Goal: Task Accomplishment & Management: Use online tool/utility

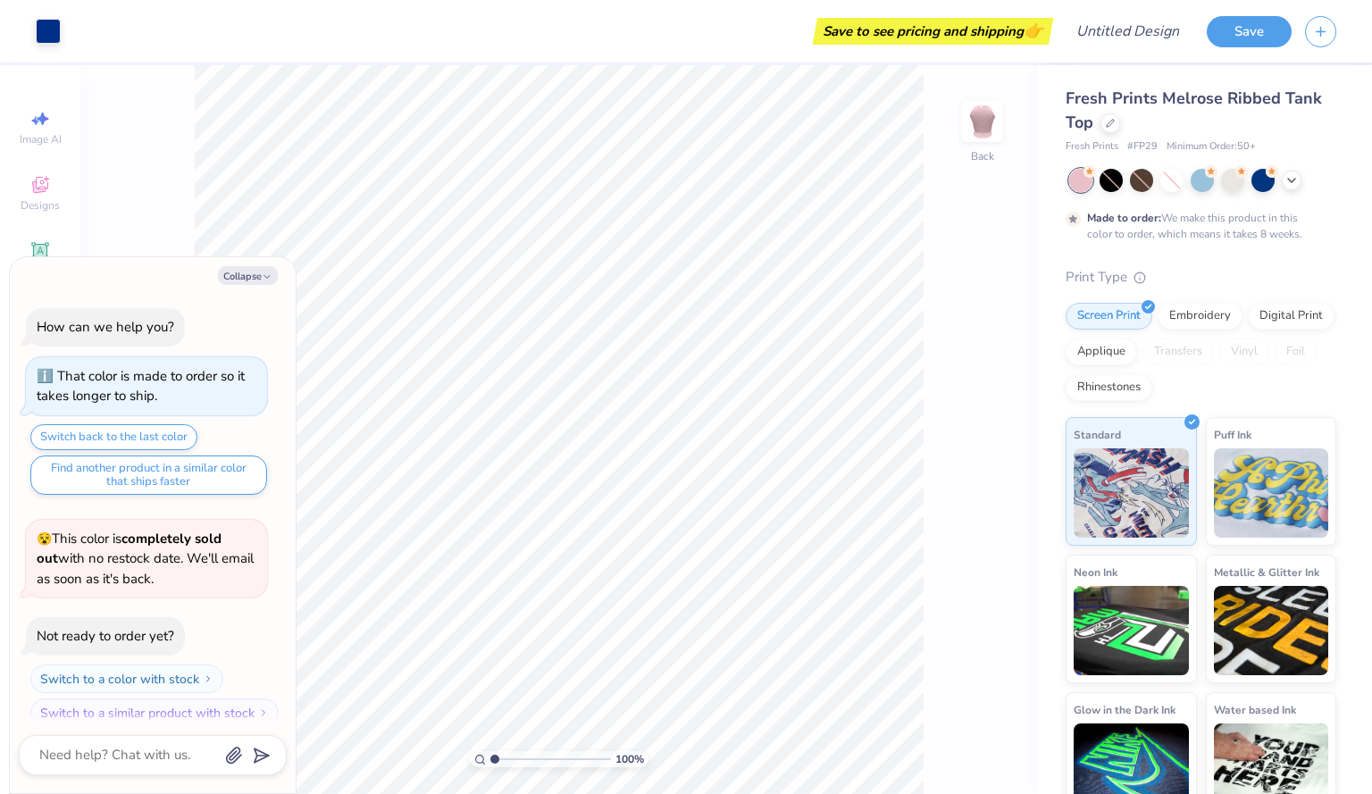
scroll to position [15, 0]
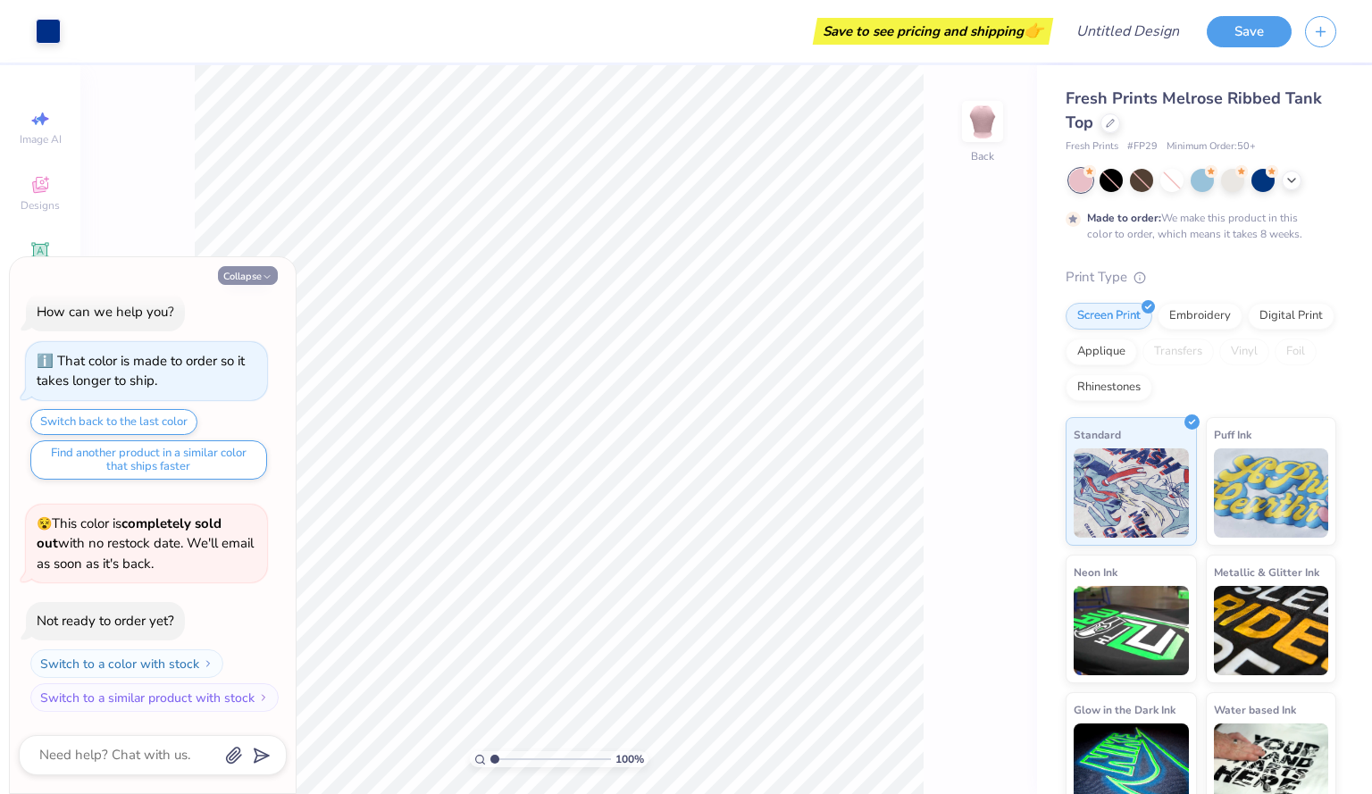
click at [263, 274] on icon "button" at bounding box center [267, 277] width 11 height 11
type textarea "x"
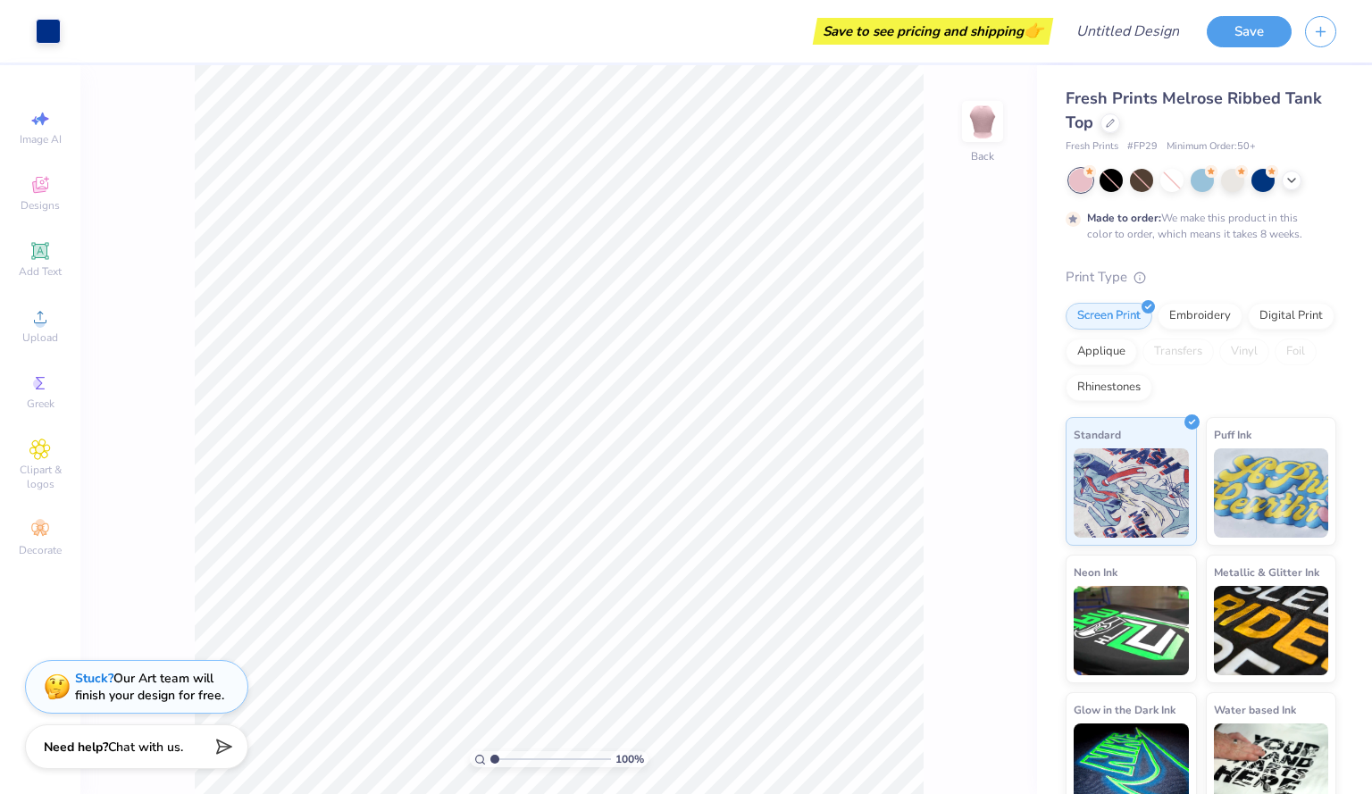
click at [95, 297] on div "100 % Back" at bounding box center [558, 429] width 957 height 729
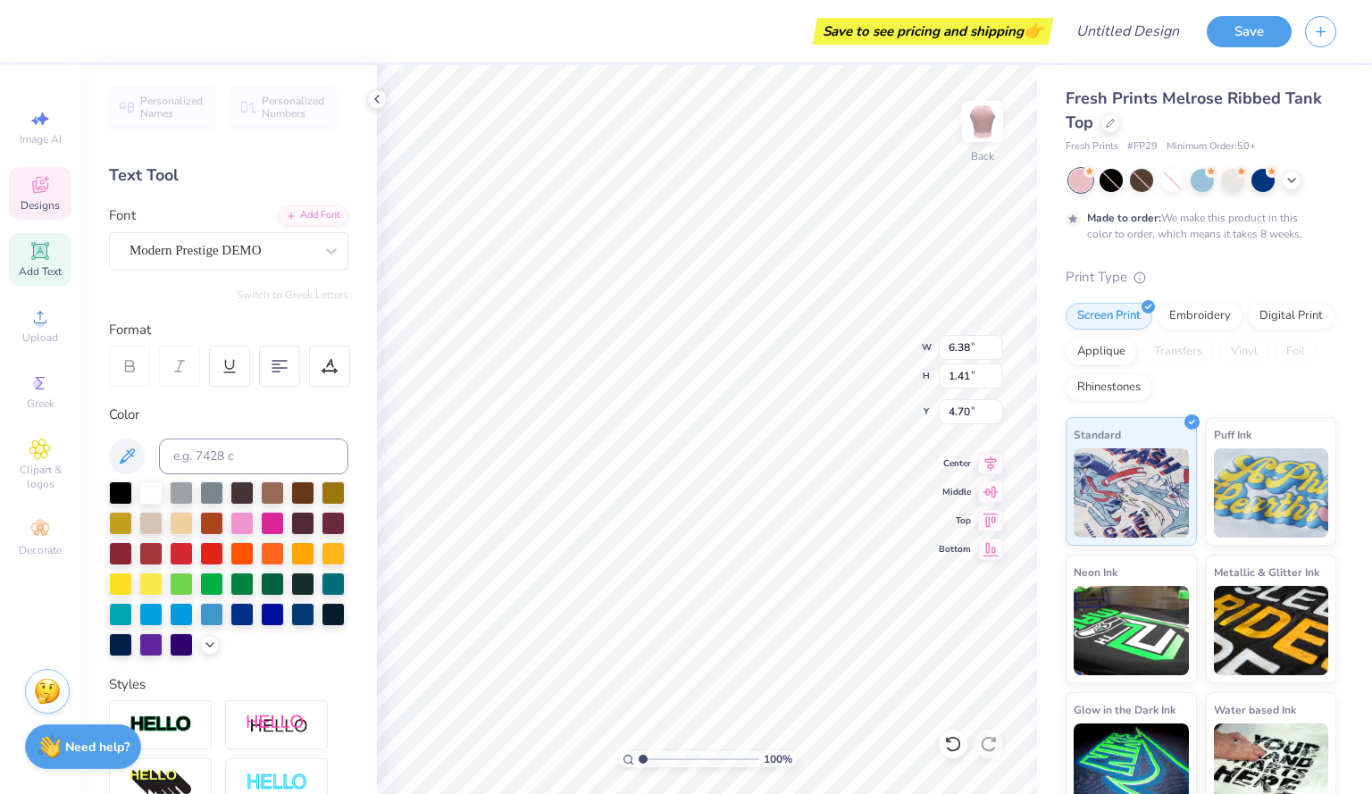
scroll to position [15, 2]
click at [145, 494] on div at bounding box center [150, 491] width 23 height 23
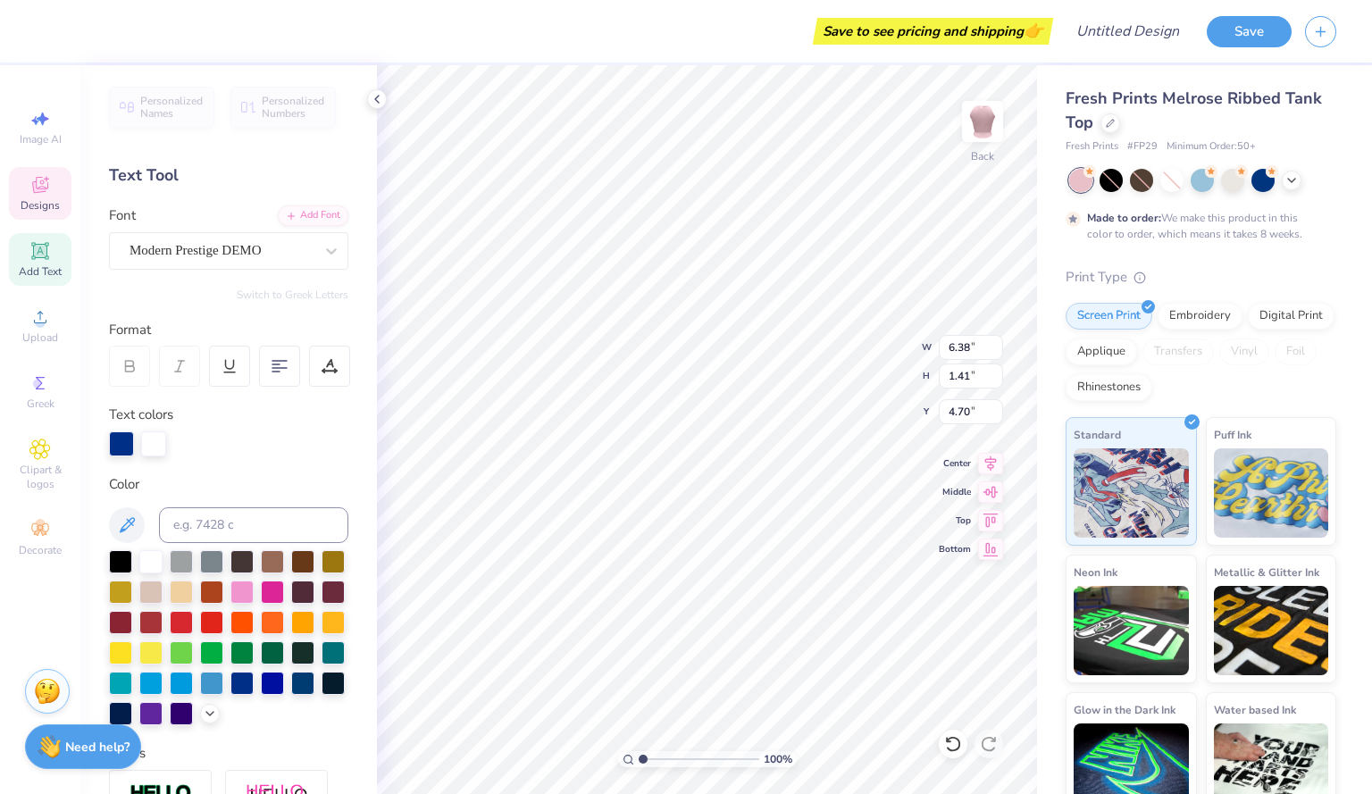
scroll to position [15, 4]
click at [152, 571] on div at bounding box center [150, 559] width 23 height 23
type input "1.13"
type input "0.99"
type input "3.60"
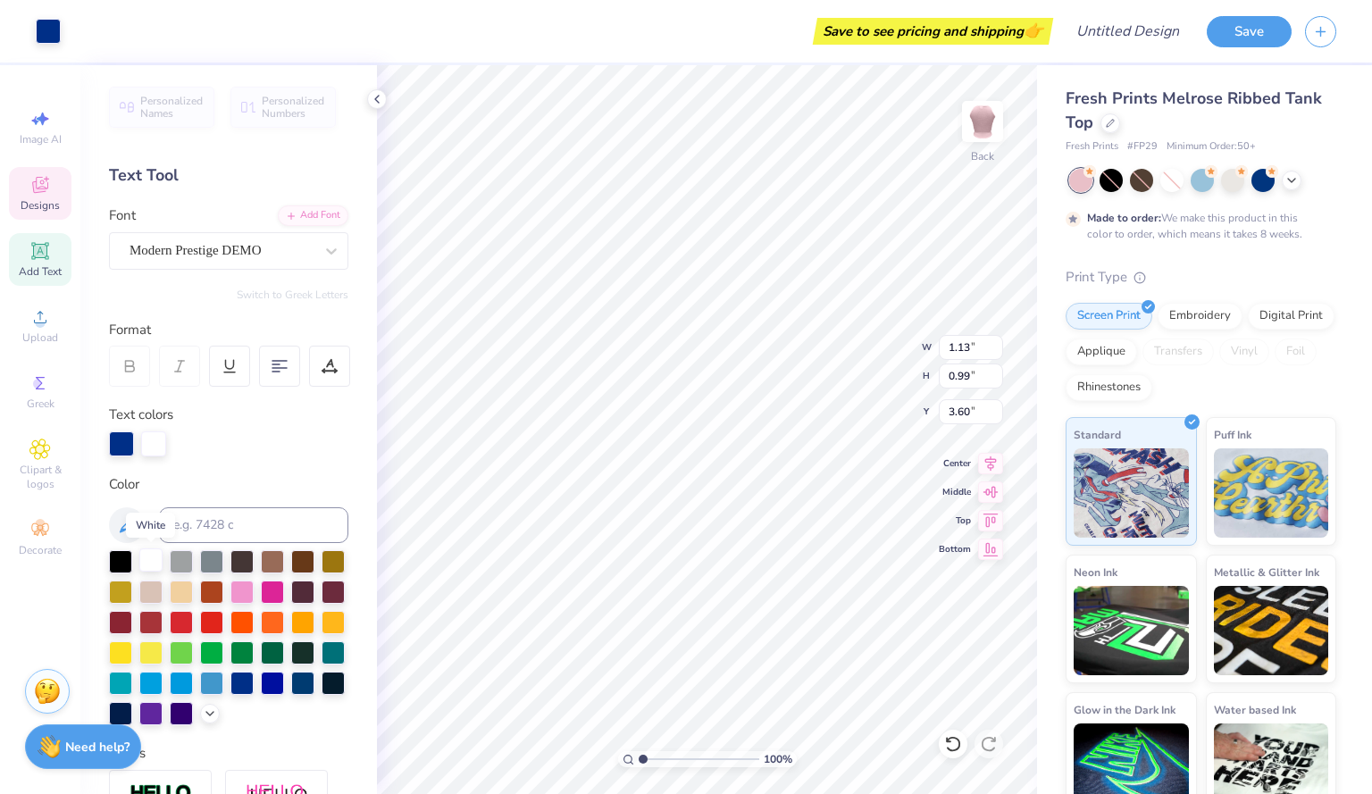
click at [146, 553] on div at bounding box center [150, 559] width 23 height 23
click at [150, 559] on div at bounding box center [150, 559] width 23 height 23
type input "0.93"
type input "1.35"
type input "3.43"
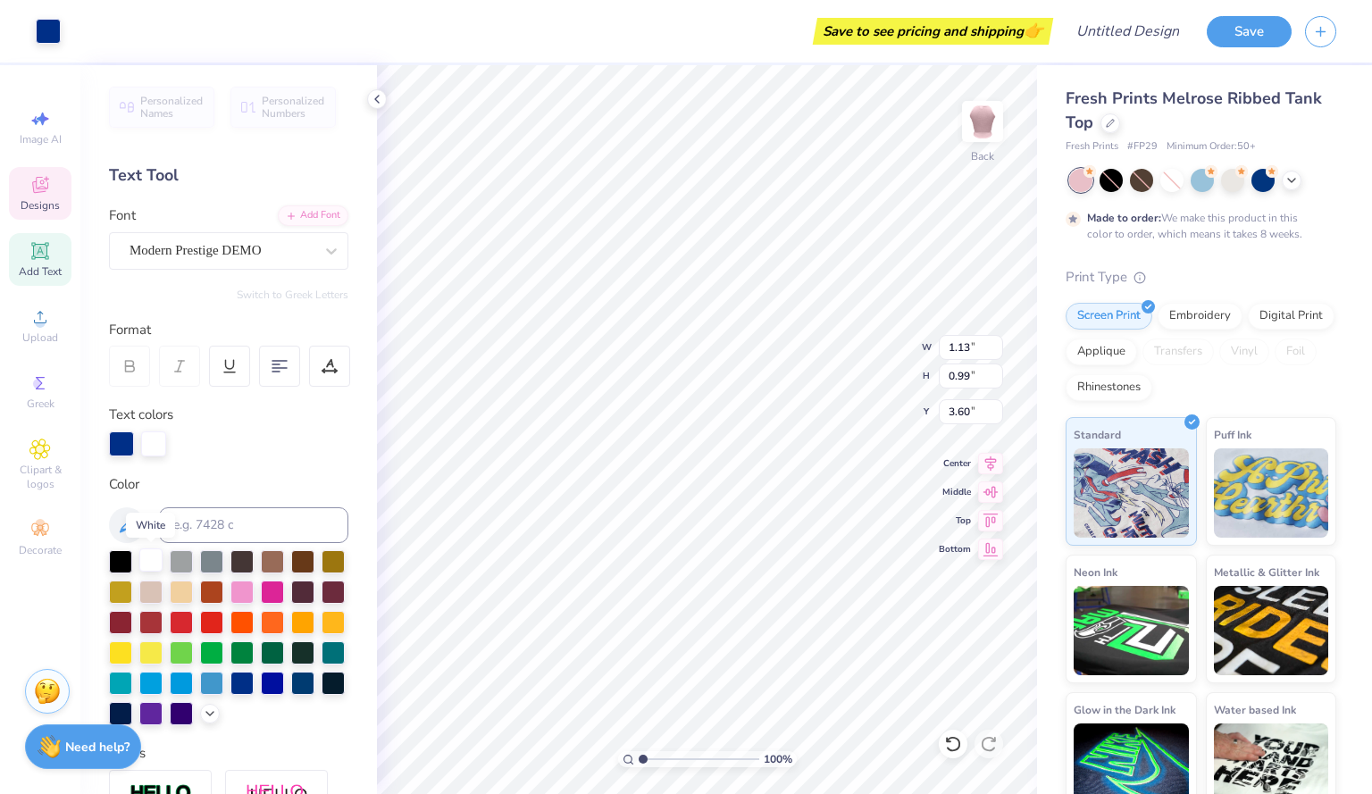
click at [155, 553] on div at bounding box center [150, 559] width 23 height 23
click at [146, 452] on div at bounding box center [153, 442] width 25 height 25
type input "0.93"
type input "1.35"
type input "3.43"
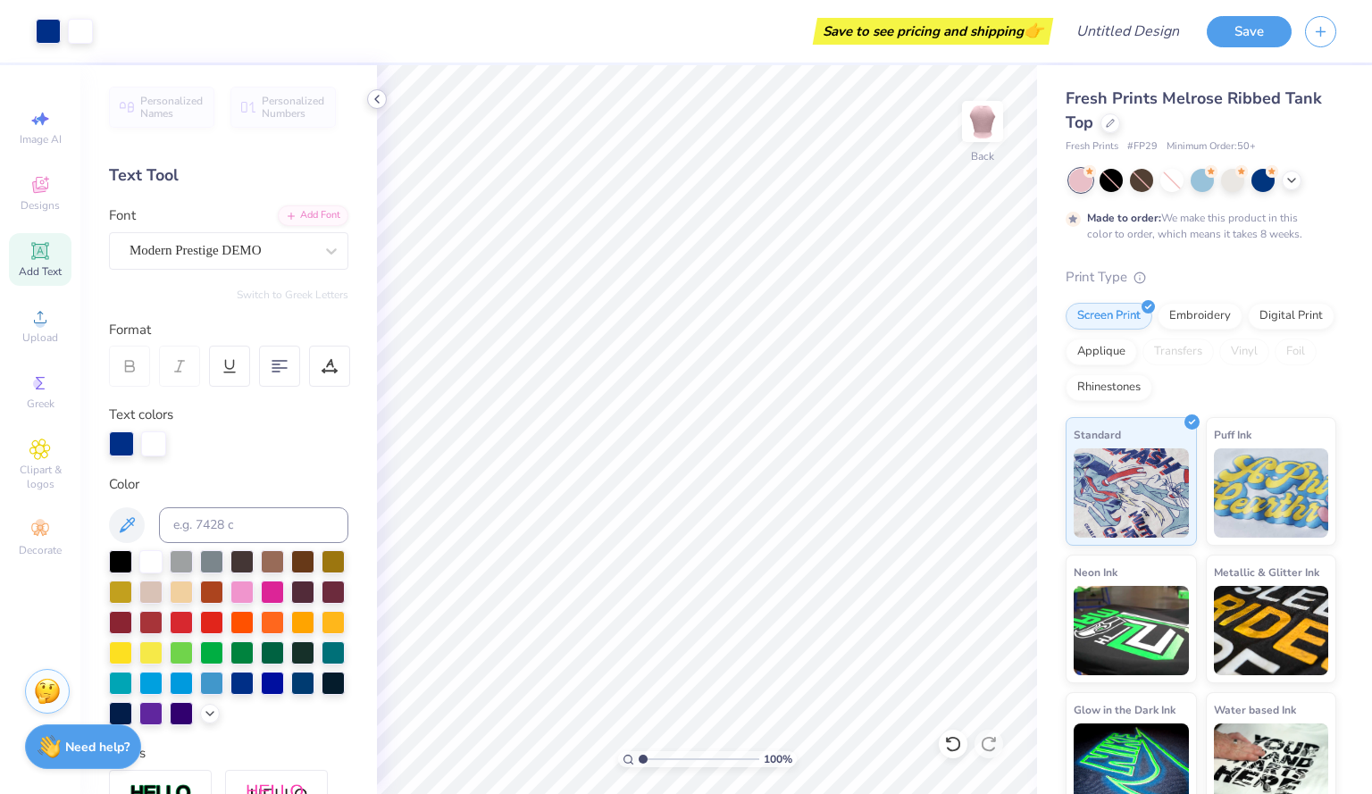
click at [383, 104] on icon at bounding box center [377, 99] width 14 height 14
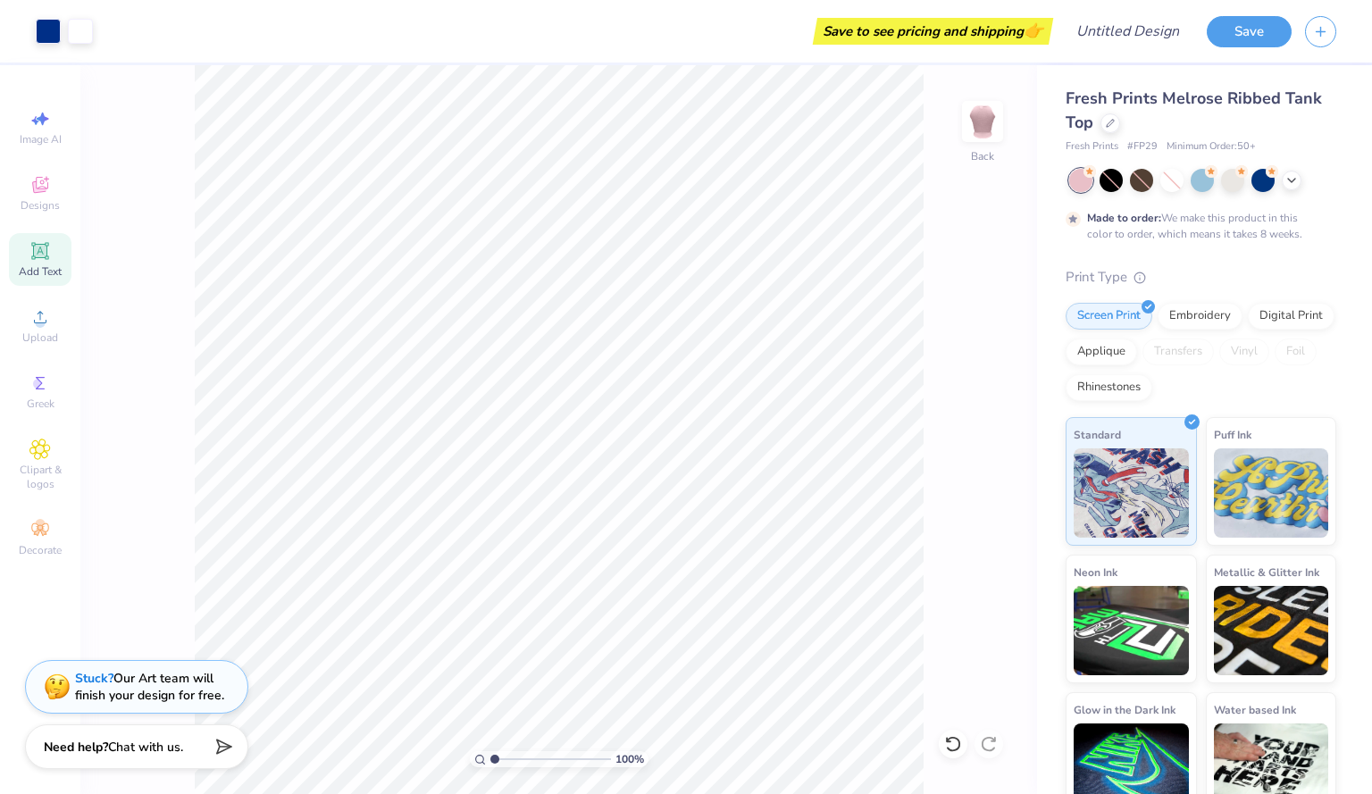
scroll to position [27, 0]
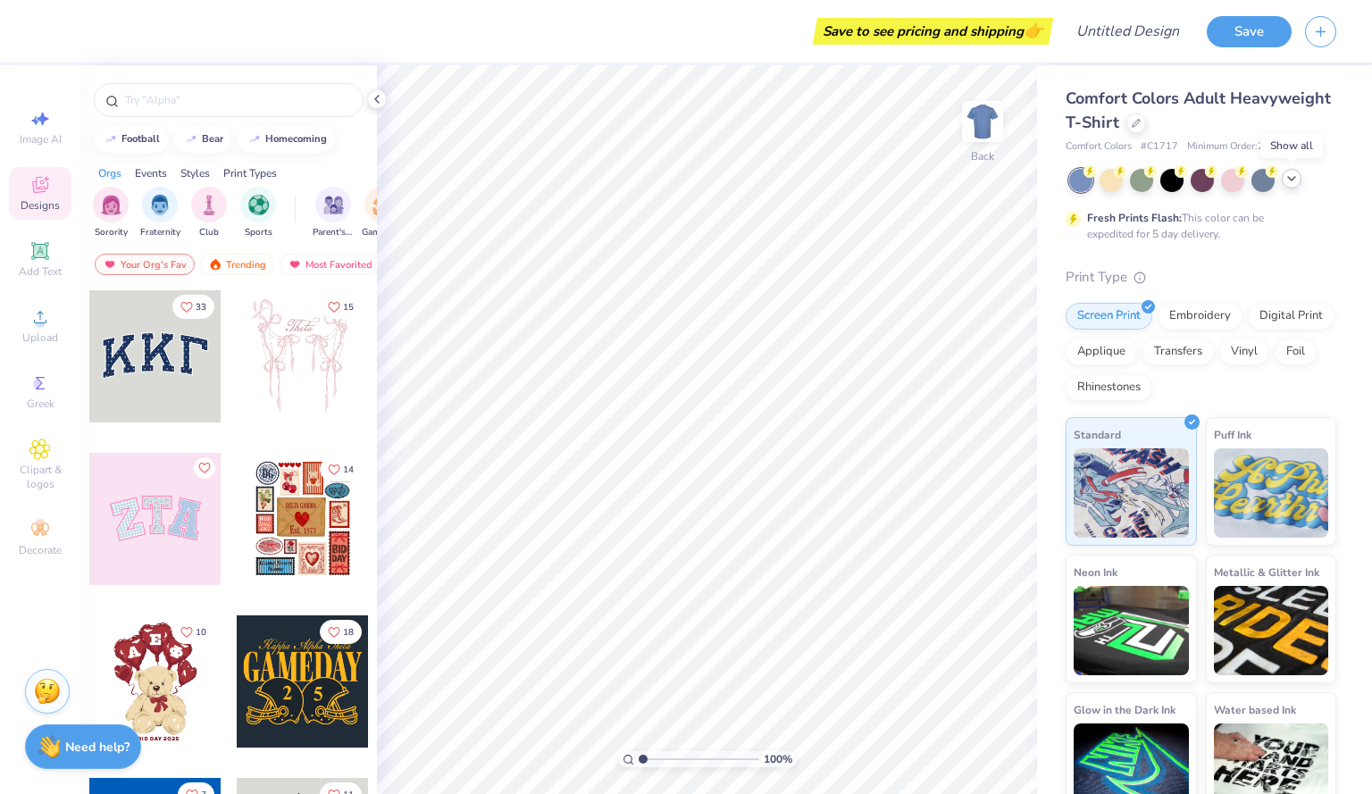
click at [1296, 183] on icon at bounding box center [1291, 178] width 14 height 14
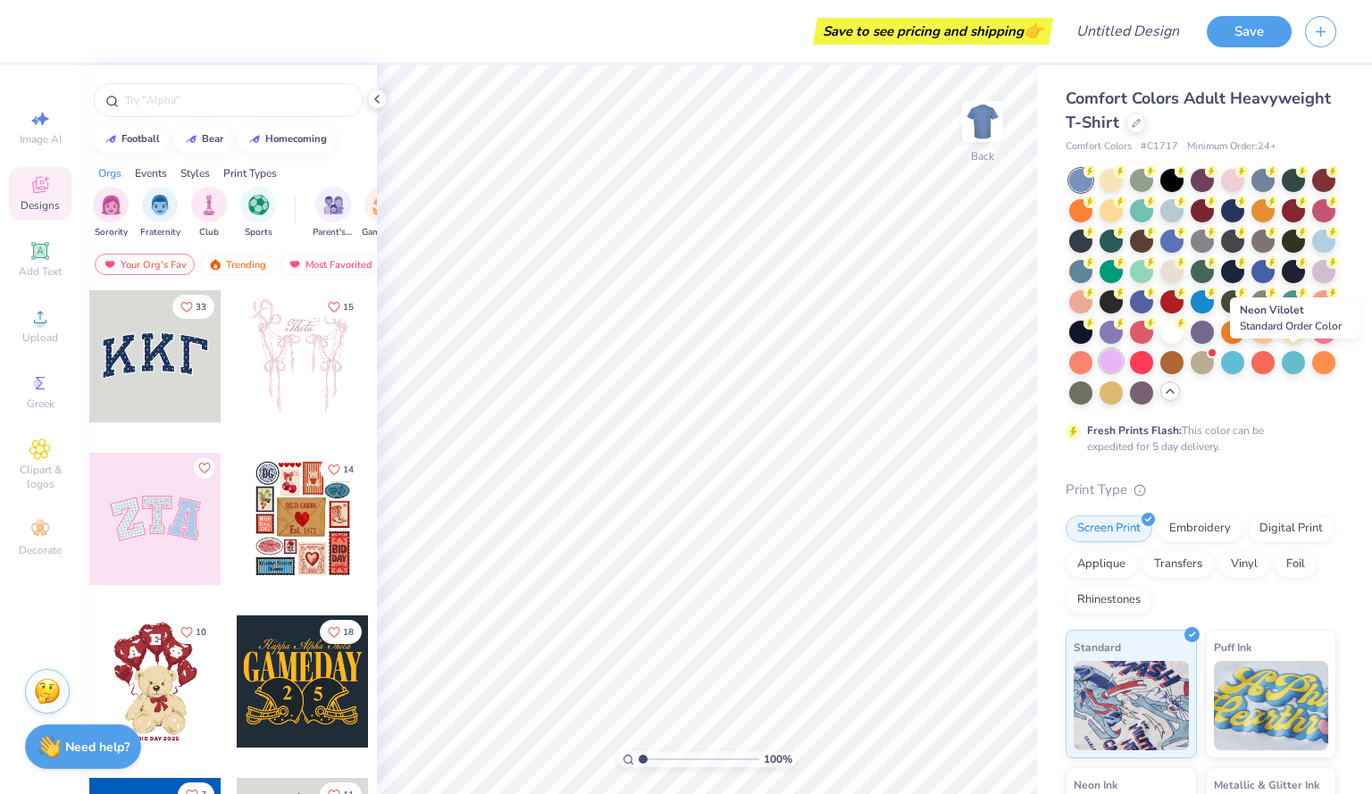
click at [1123, 358] on div at bounding box center [1110, 360] width 23 height 23
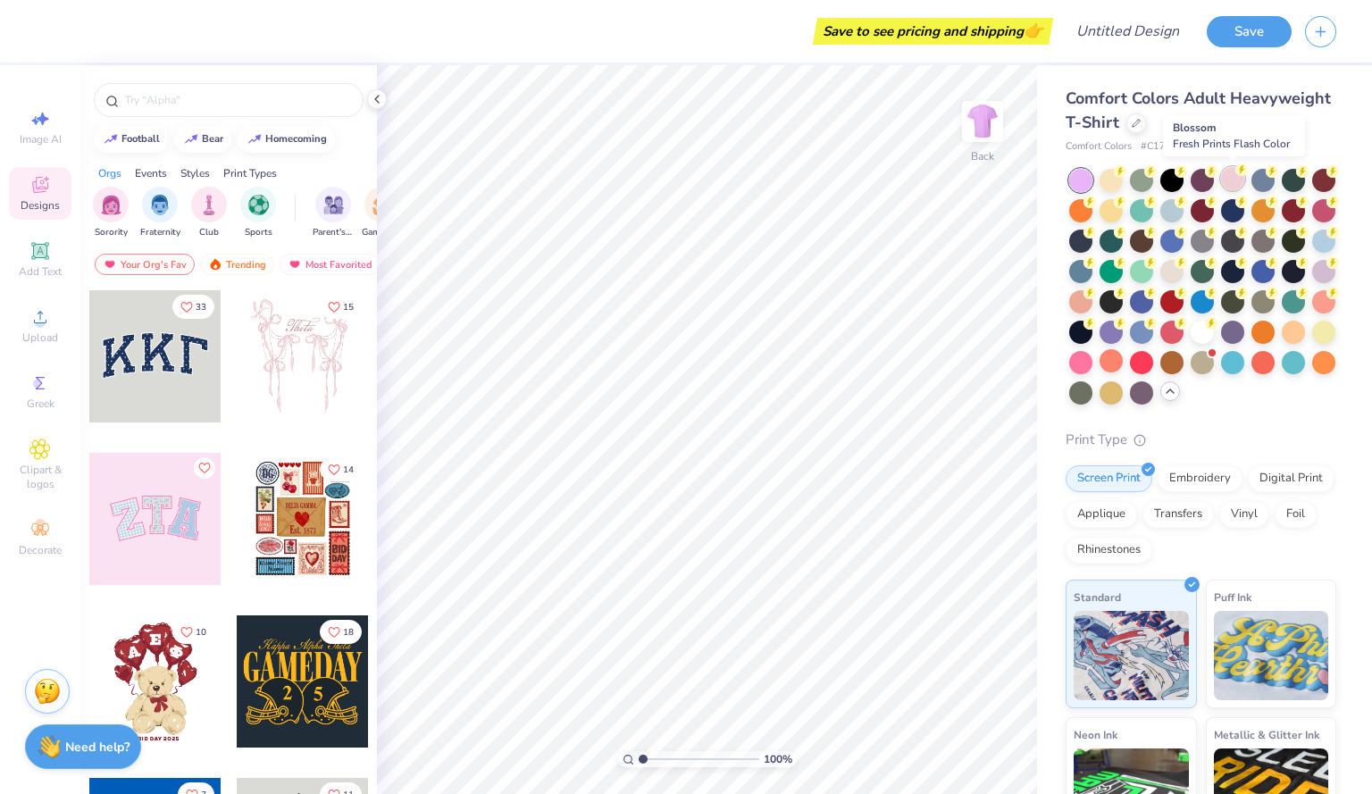
click at [1232, 179] on div at bounding box center [1232, 178] width 23 height 23
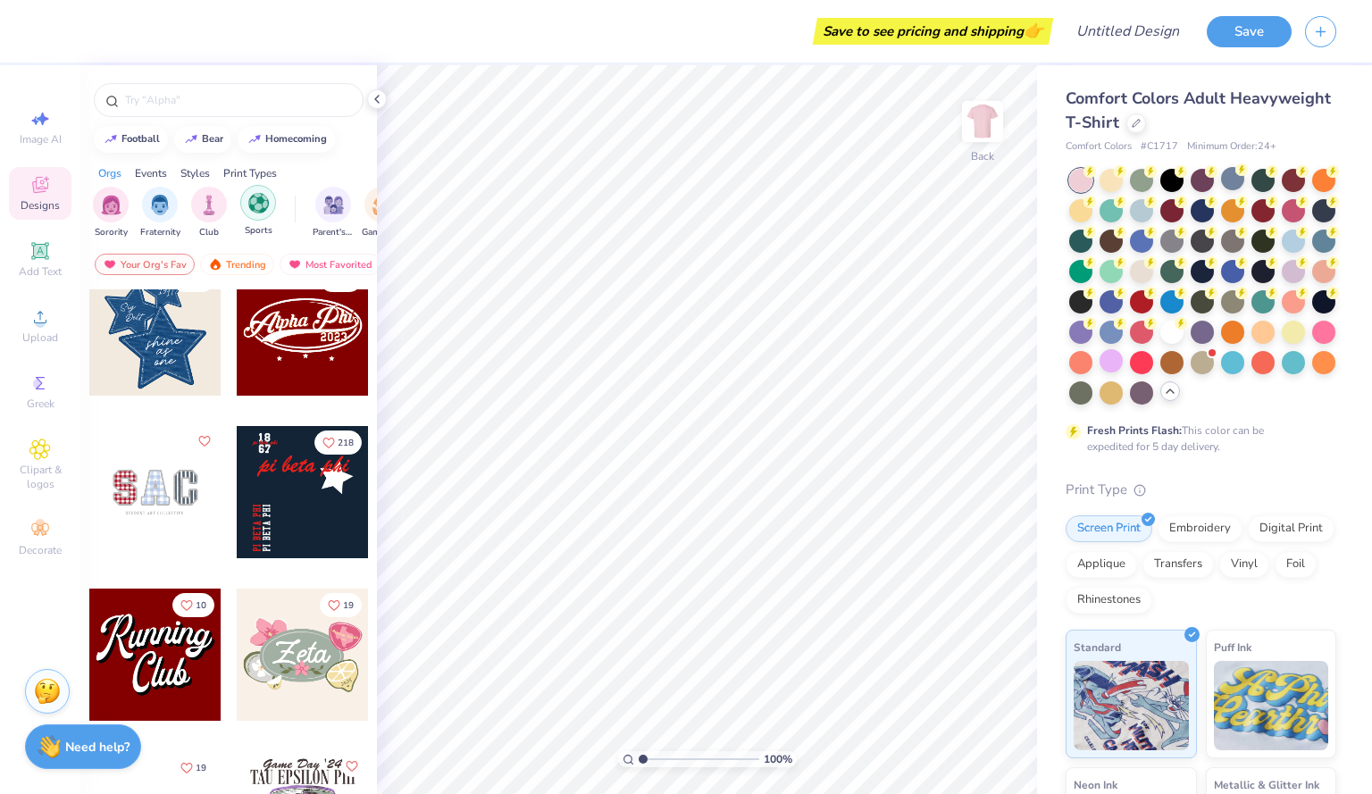
scroll to position [795, 0]
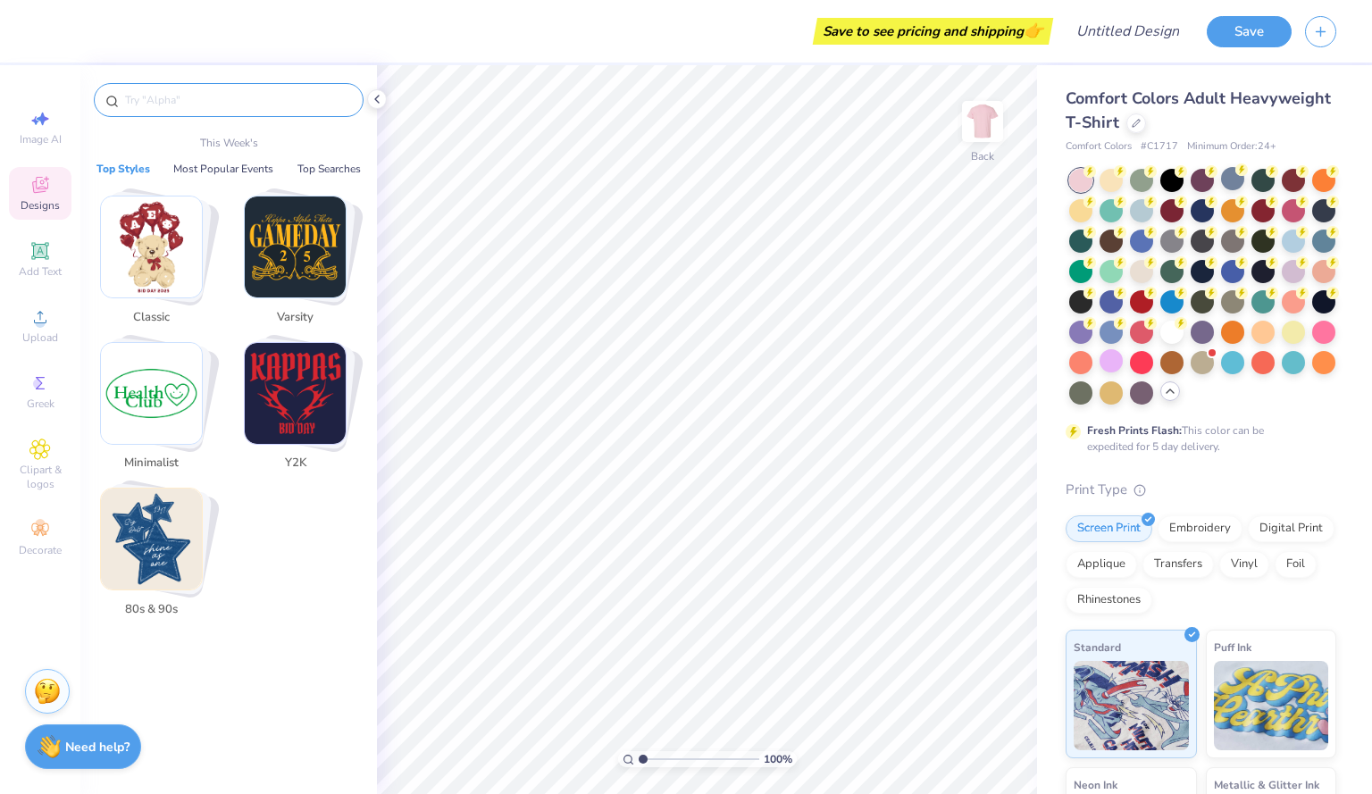
click at [285, 93] on input "text" at bounding box center [237, 100] width 229 height 18
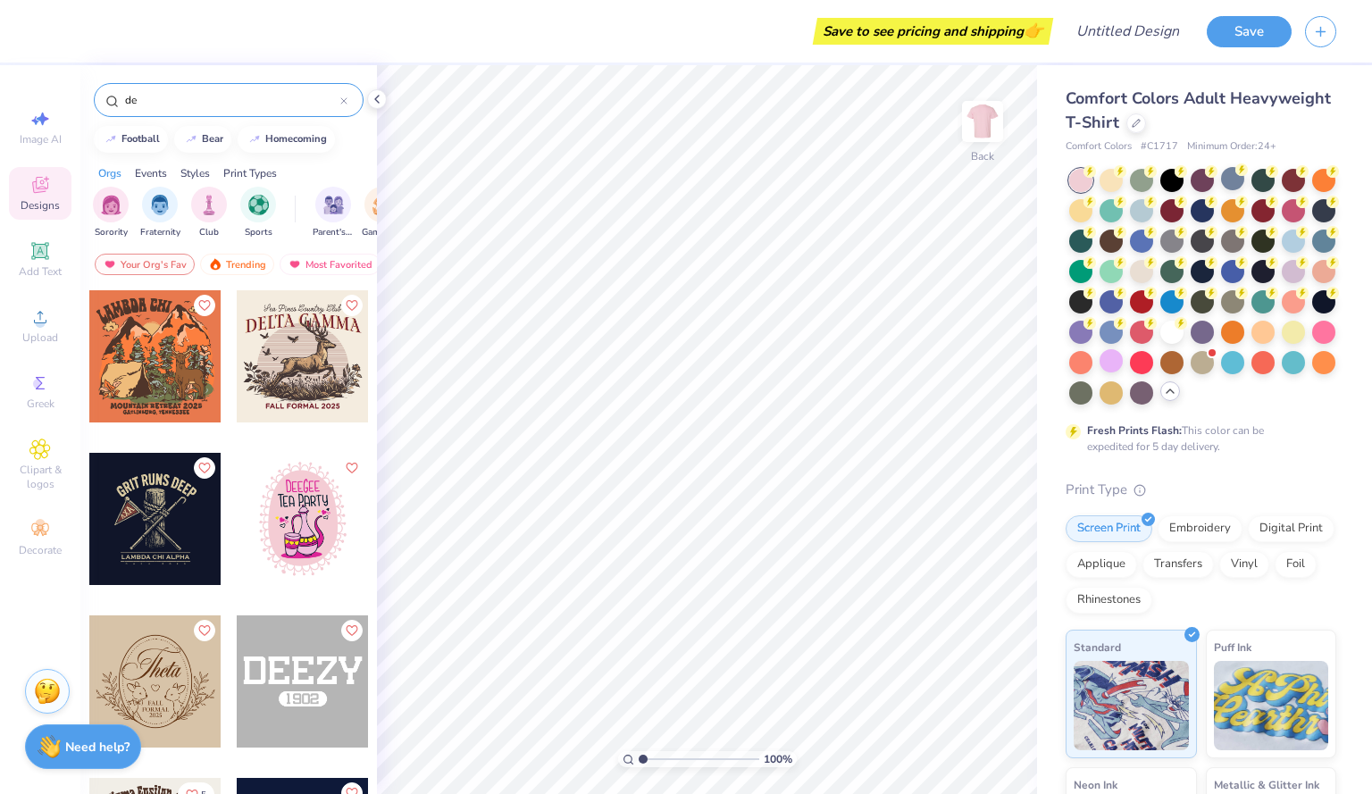
type input "d"
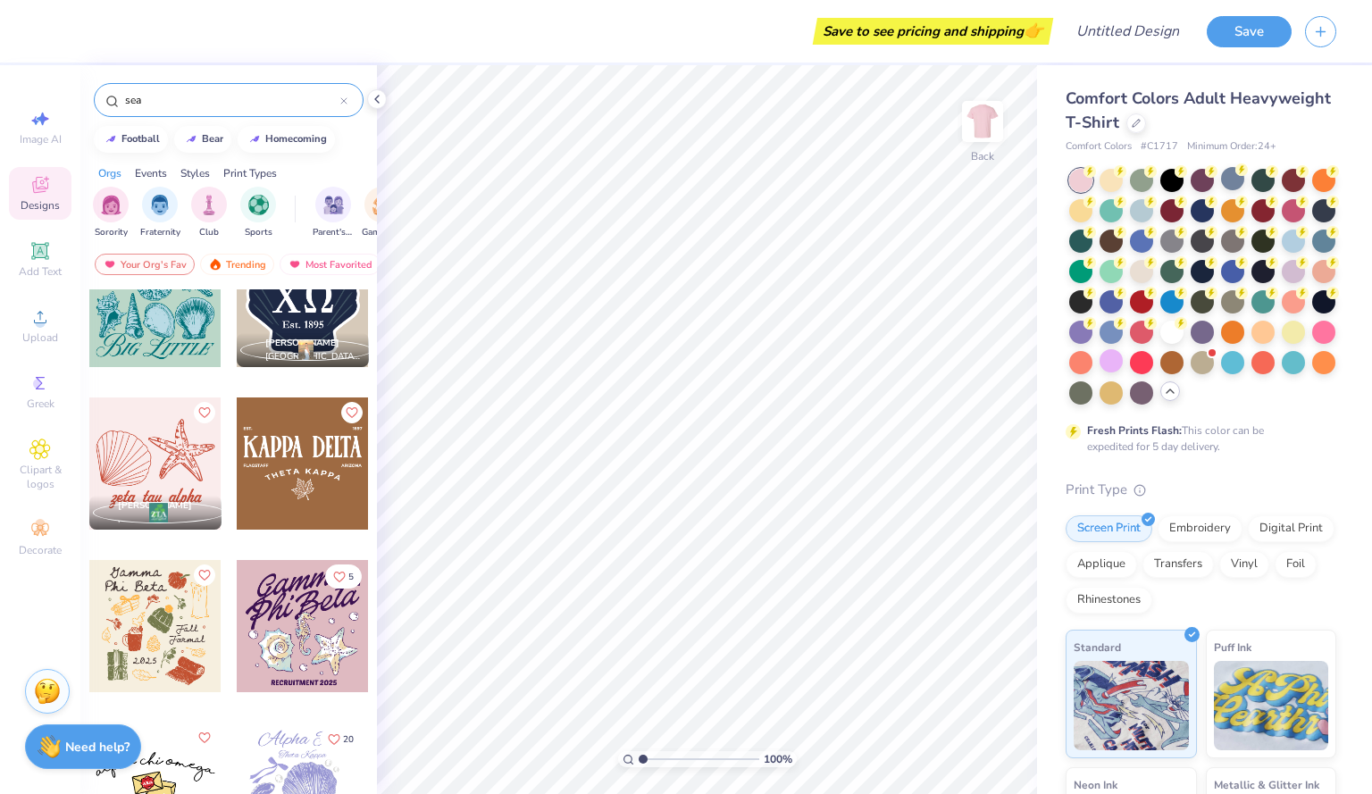
scroll to position [373, 0]
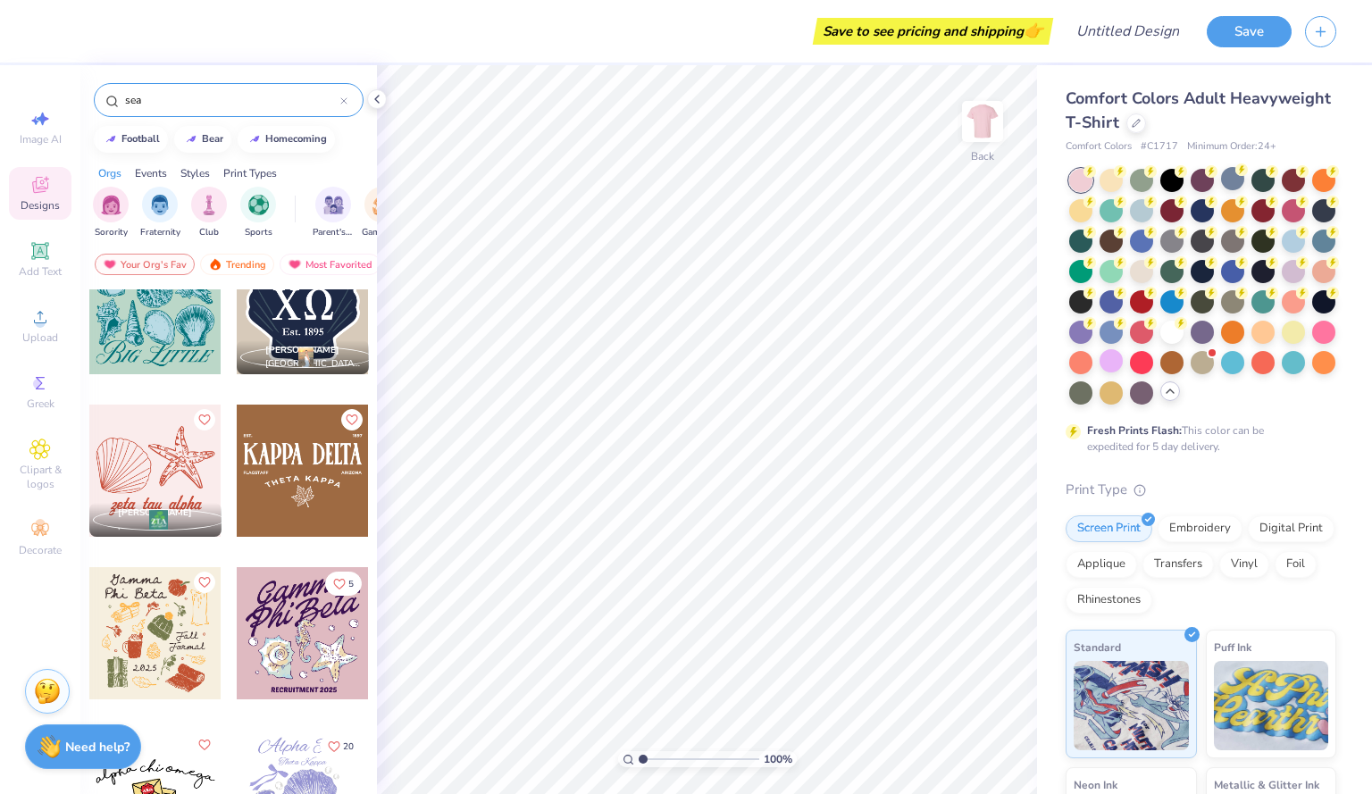
type input "sea"
click at [154, 464] on div at bounding box center [155, 471] width 132 height 132
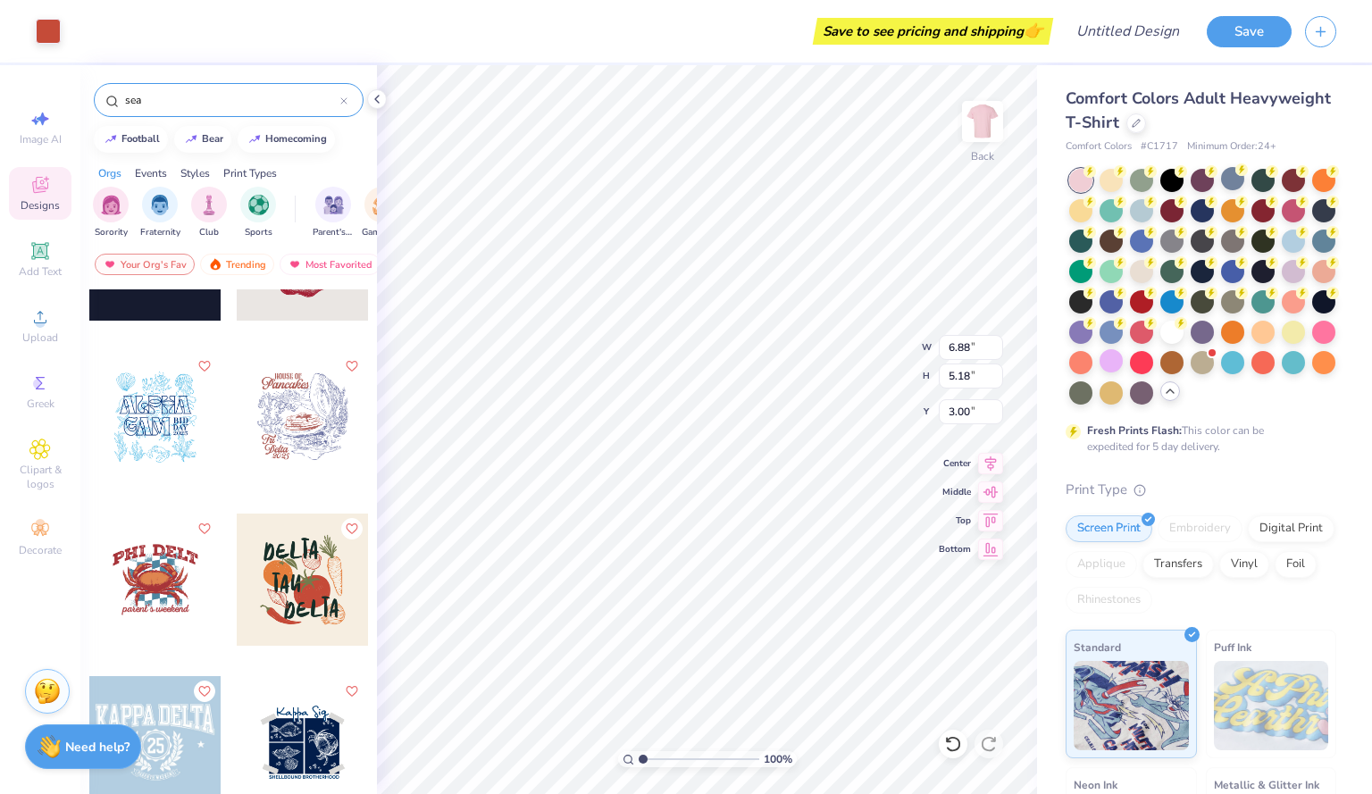
scroll to position [1402, 0]
click at [179, 439] on div at bounding box center [155, 417] width 132 height 132
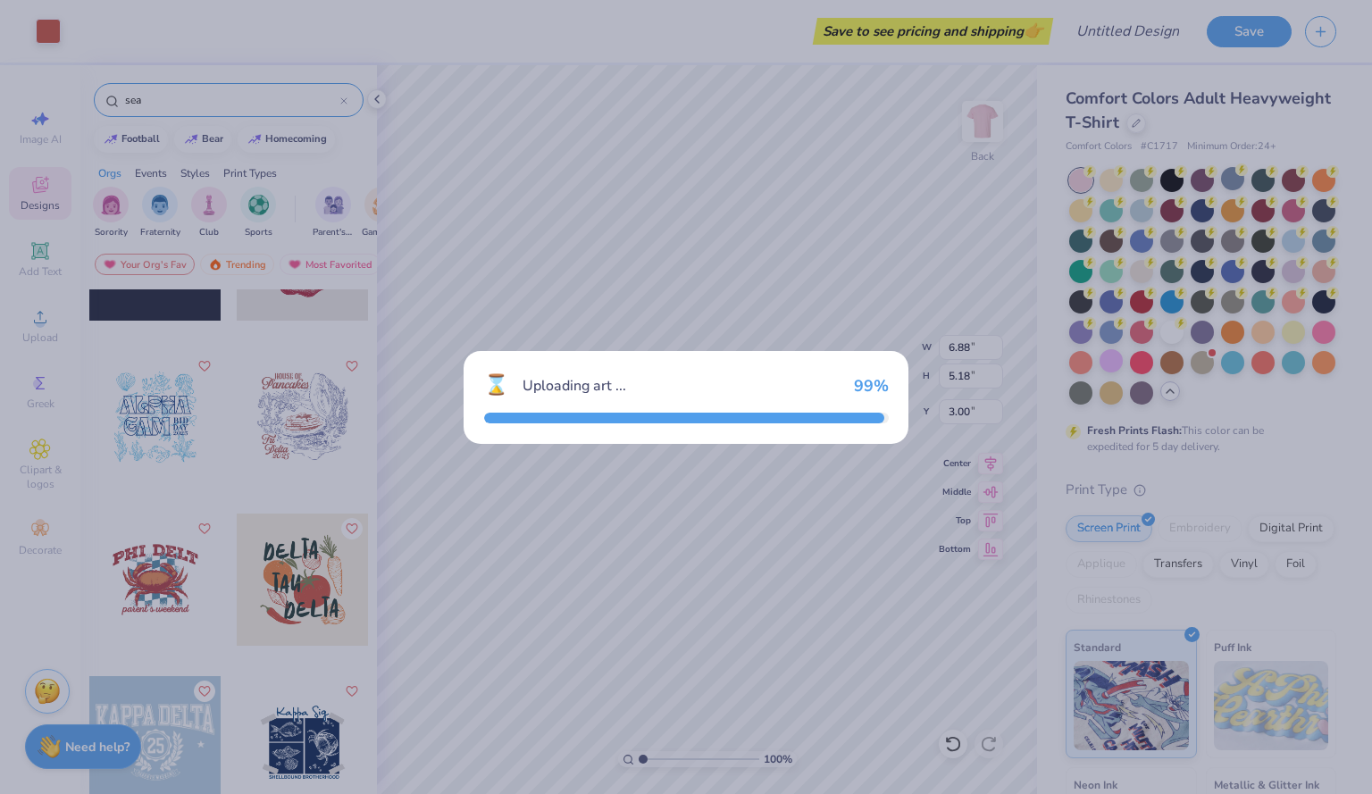
type input "11.00"
type input "12.16"
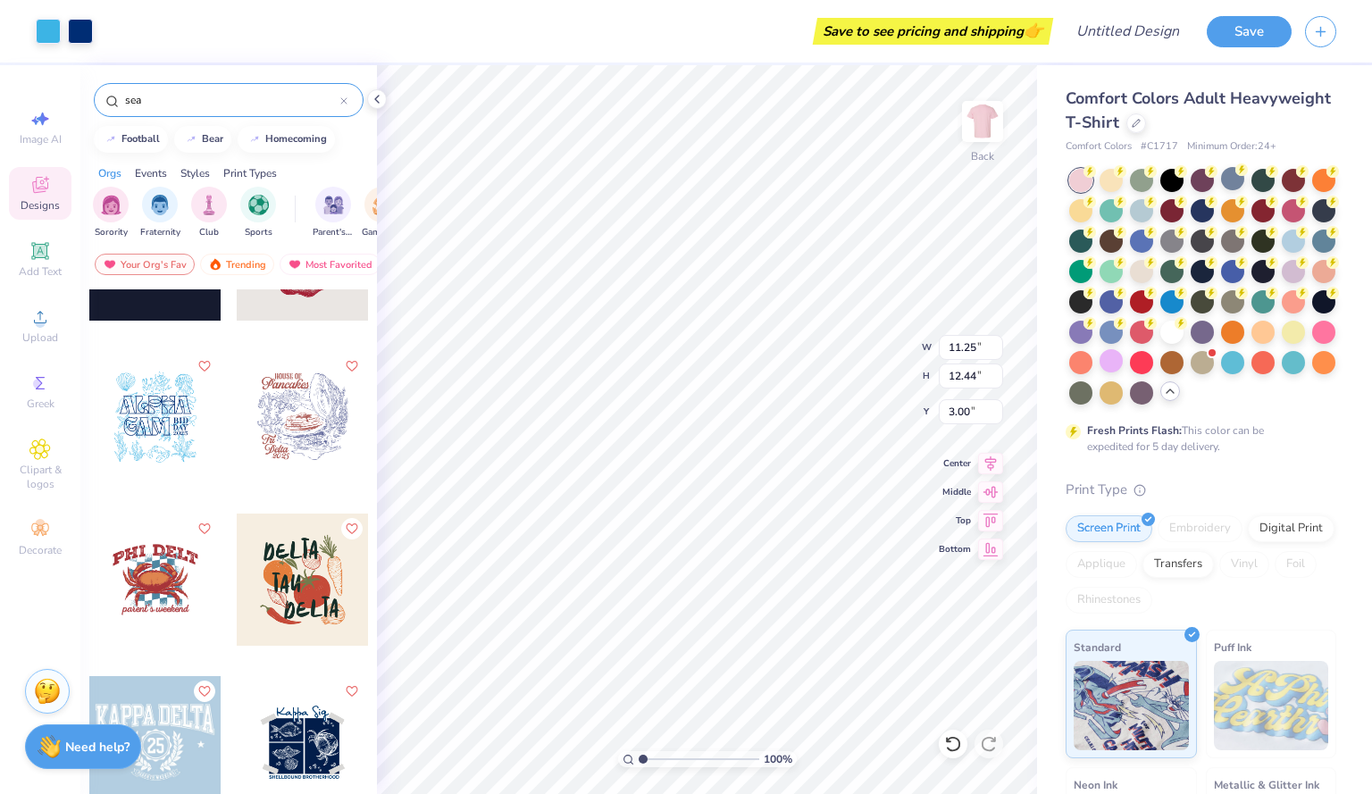
type input "11.25"
type input "12.44"
type input "10.90"
type input "6.88"
type input "5.18"
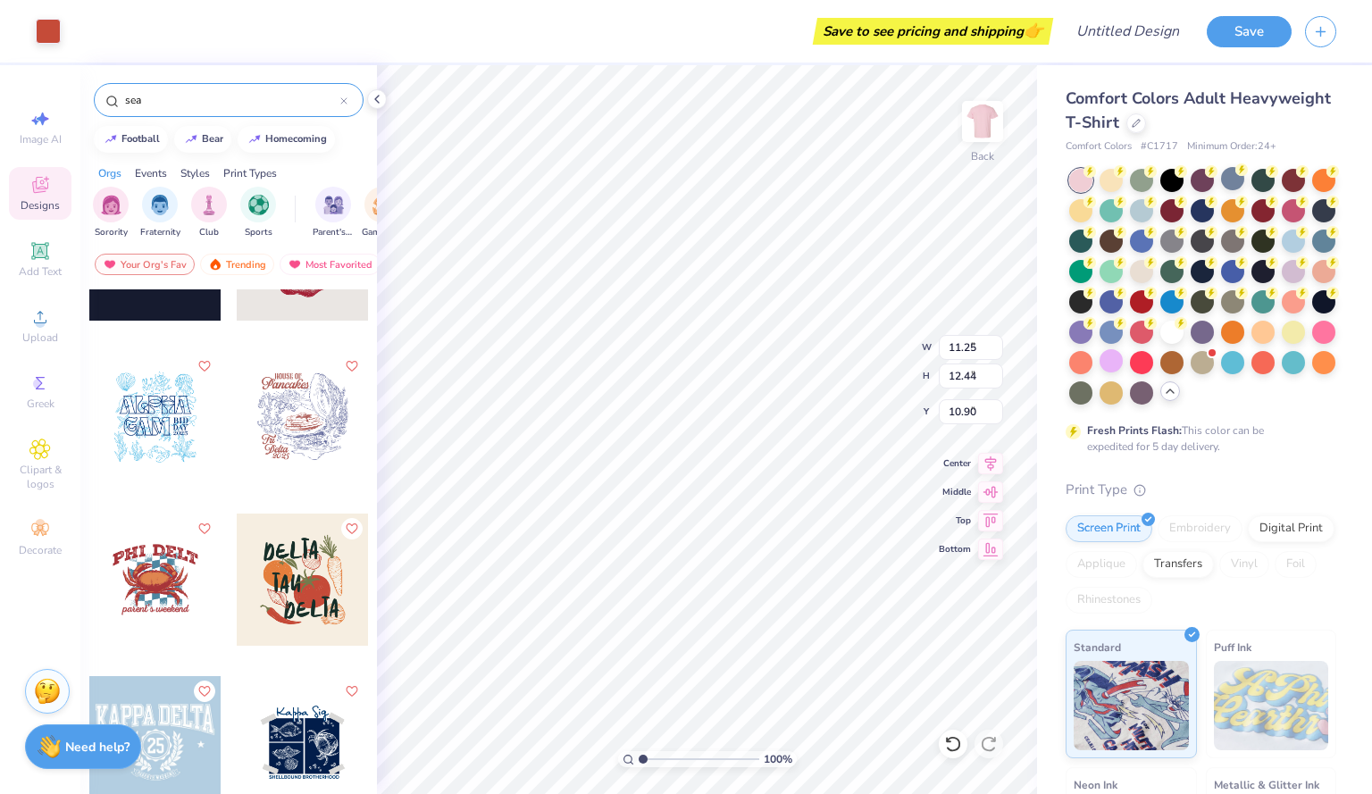
type input "3.00"
type input "11.25"
type input "12.44"
type input "10.31"
type input "6.88"
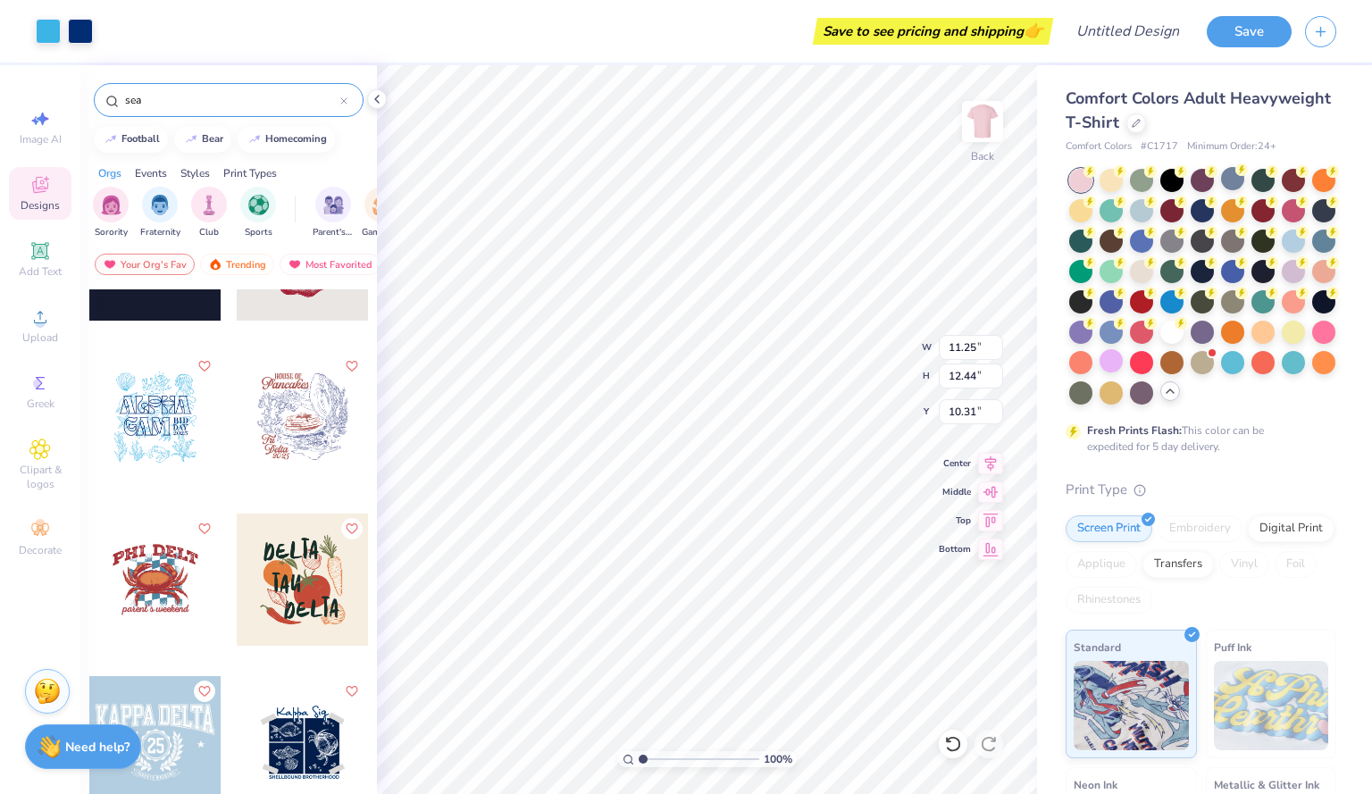
type input "5.18"
type input "3.00"
click at [53, 192] on div "Designs" at bounding box center [40, 193] width 63 height 53
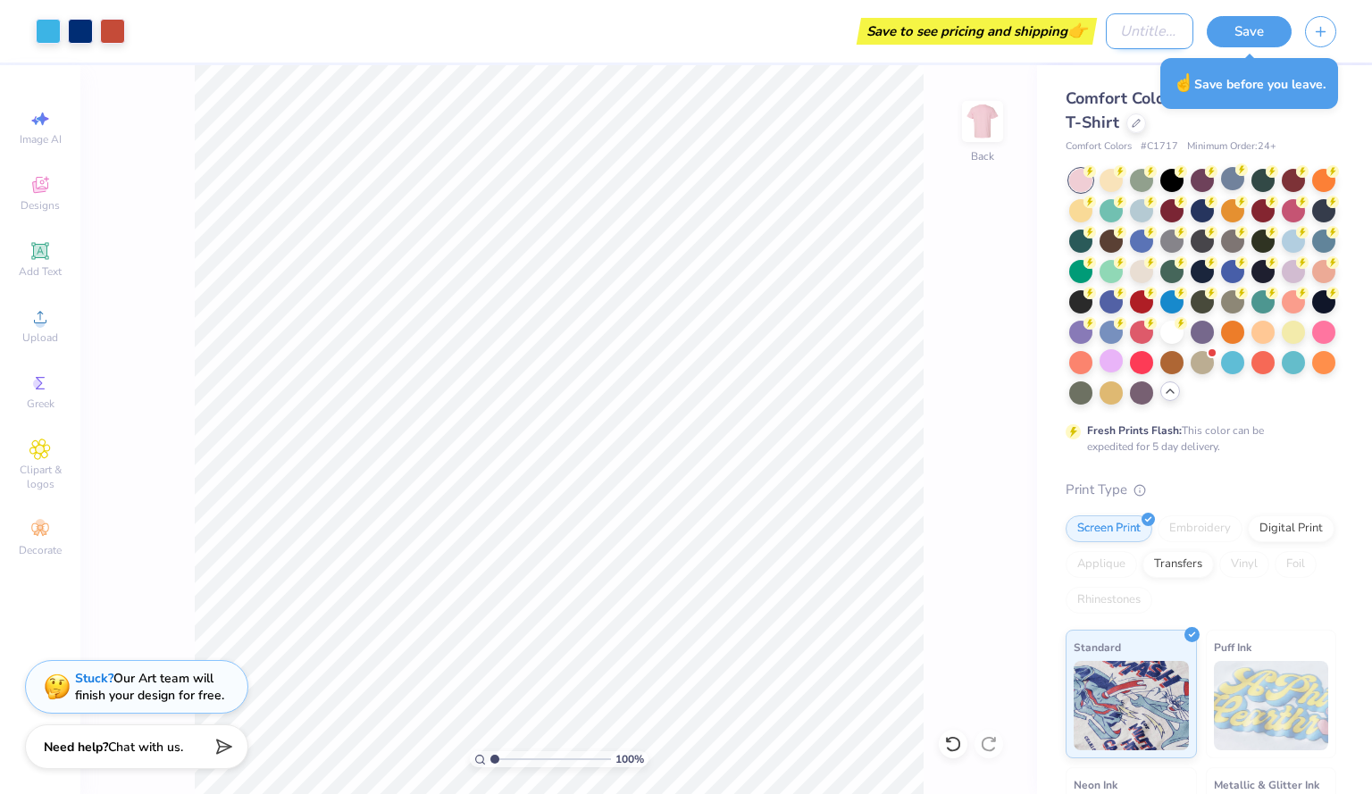
click at [1145, 33] on input "Design Title" at bounding box center [1150, 31] width 88 height 36
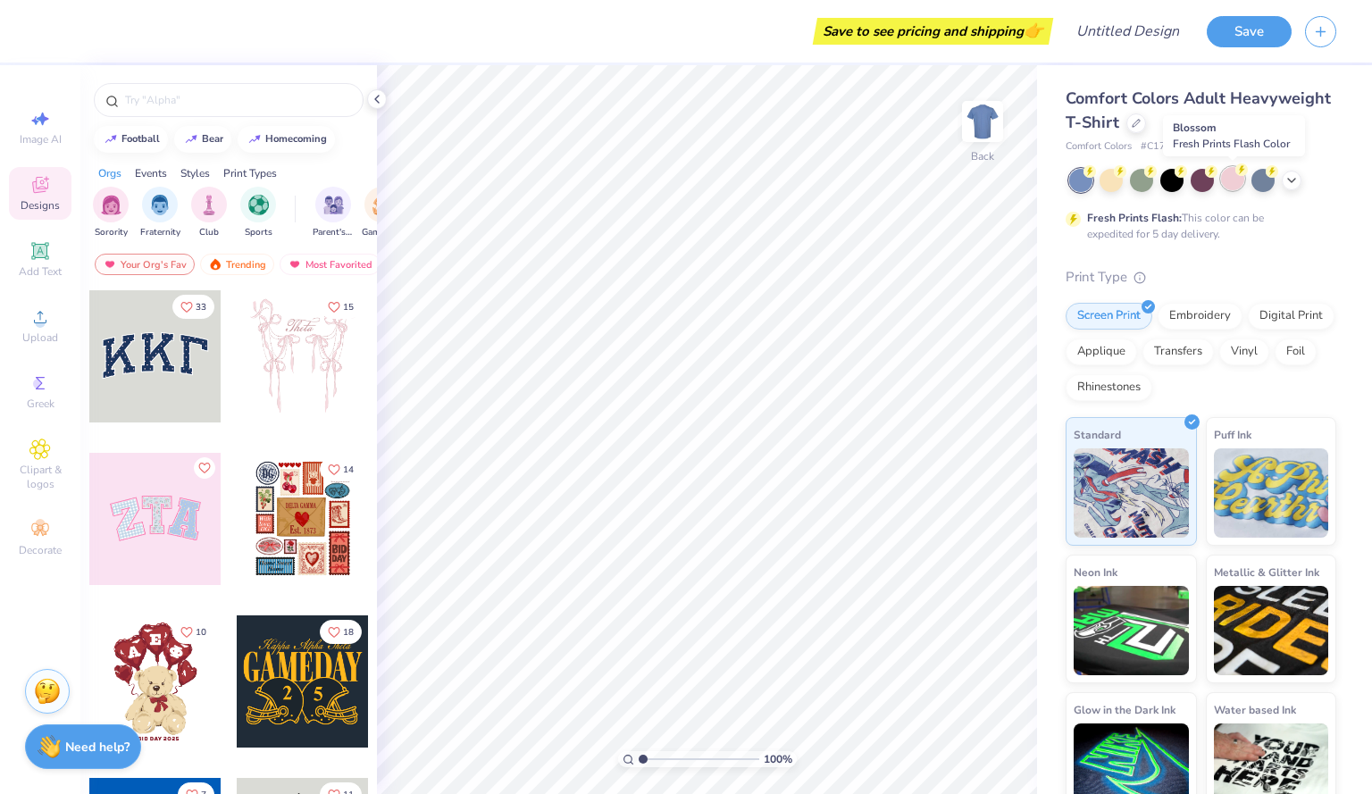
click at [1232, 171] on div at bounding box center [1232, 178] width 23 height 23
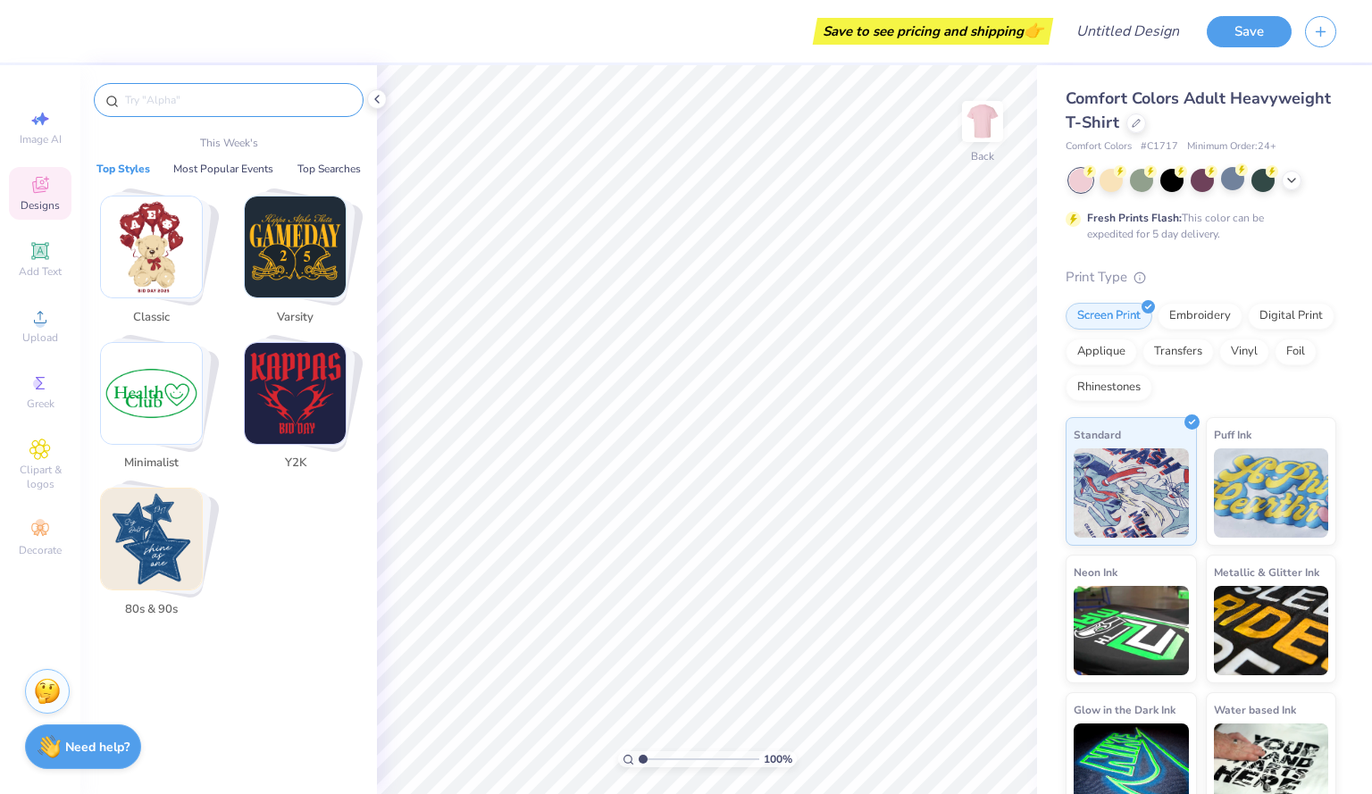
click at [193, 101] on input "text" at bounding box center [237, 100] width 229 height 18
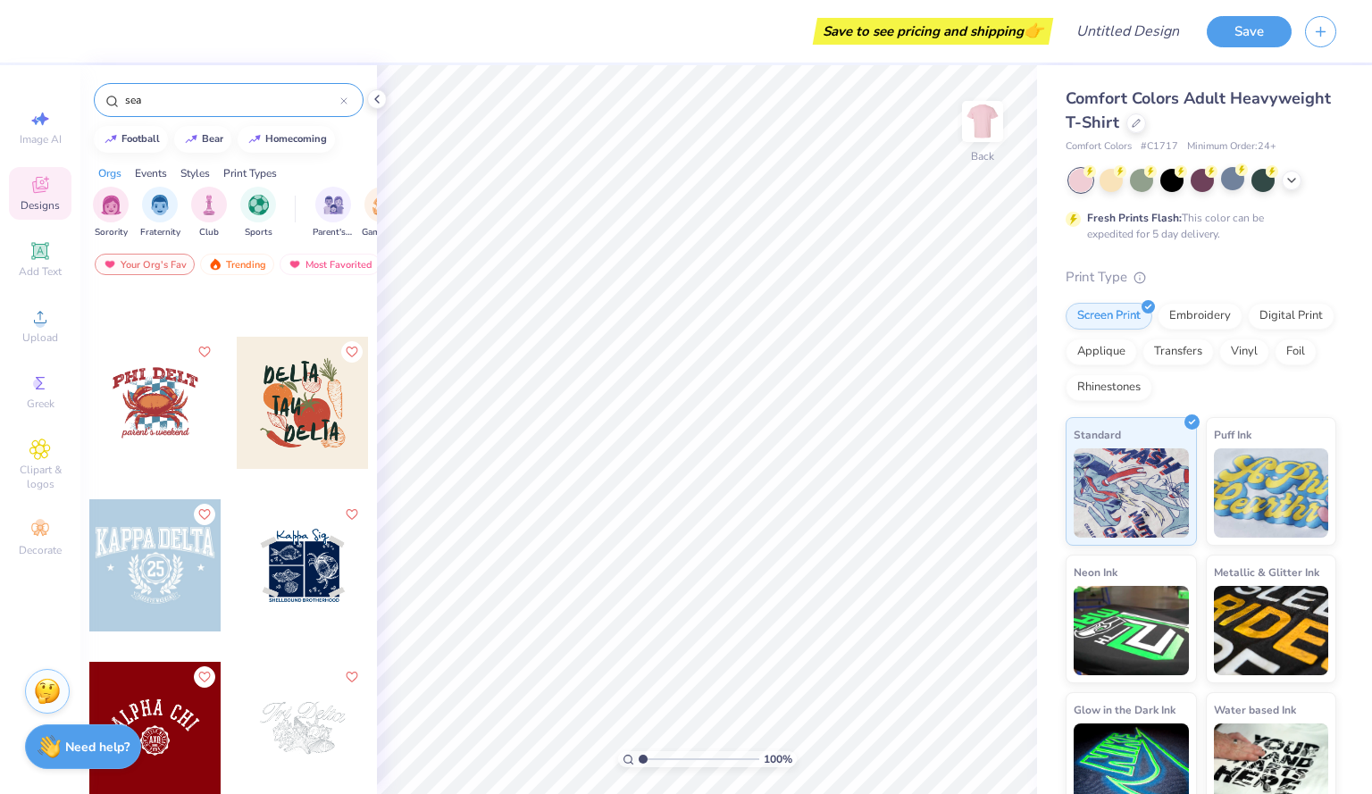
scroll to position [1418, 0]
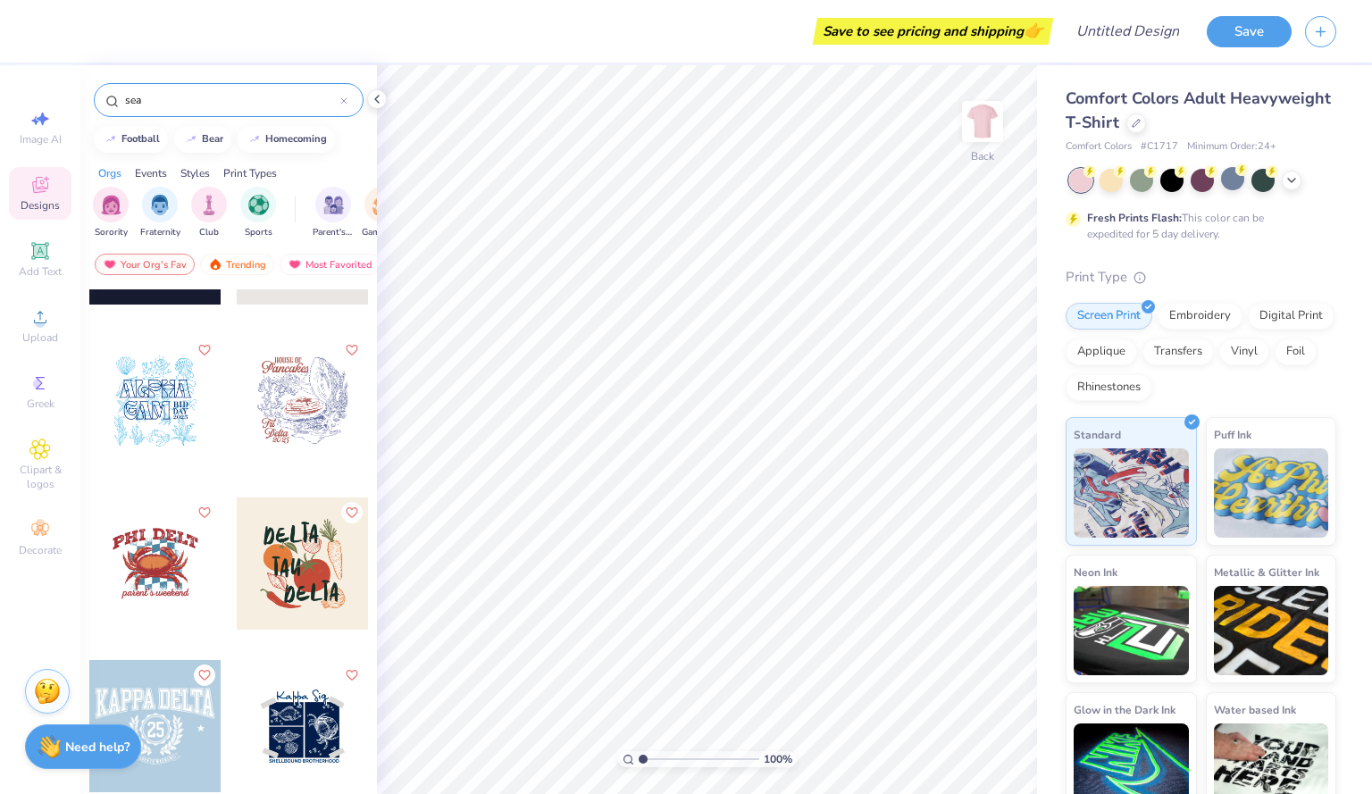
type input "sea"
click at [160, 397] on div at bounding box center [155, 401] width 132 height 132
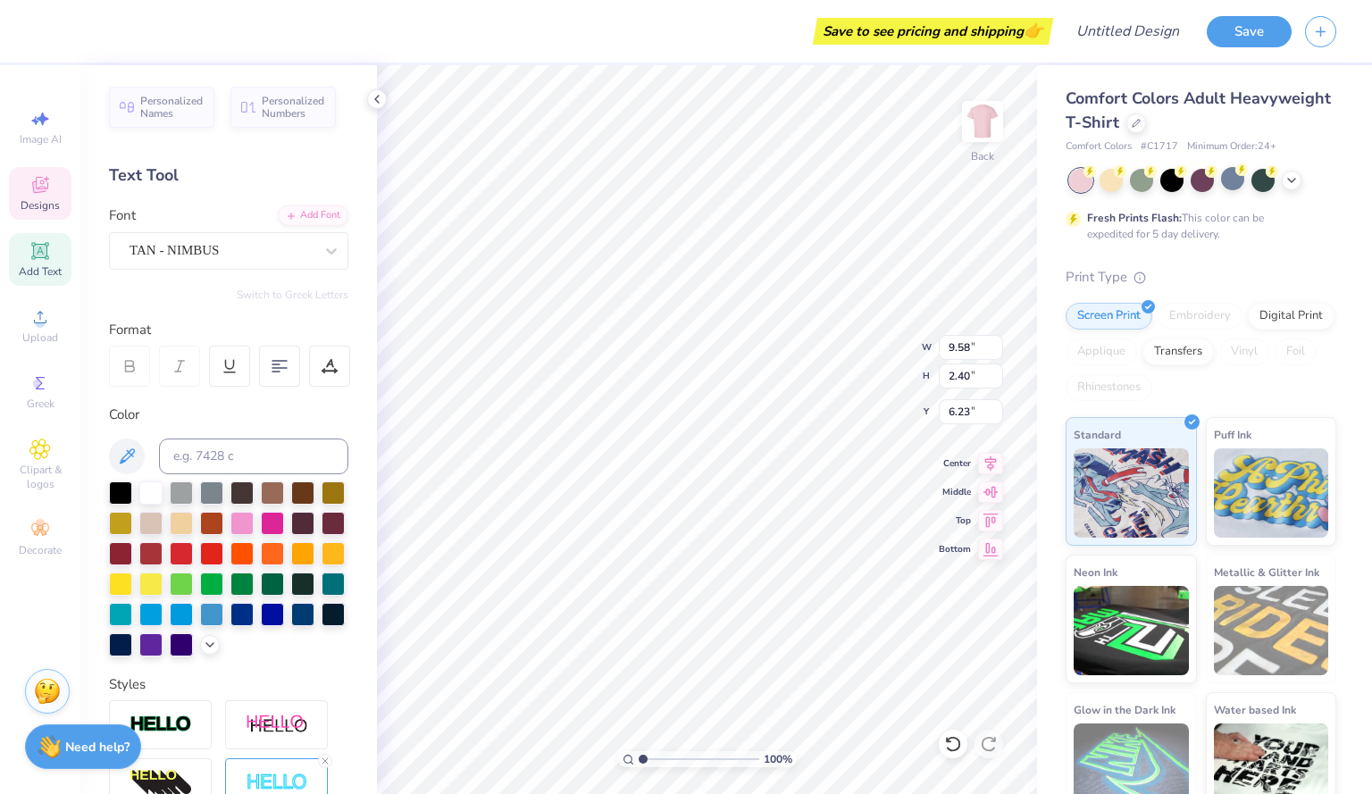
scroll to position [14, 2]
click at [157, 493] on div at bounding box center [150, 491] width 23 height 23
type input "6.16"
type input "2.47"
type input "9.08"
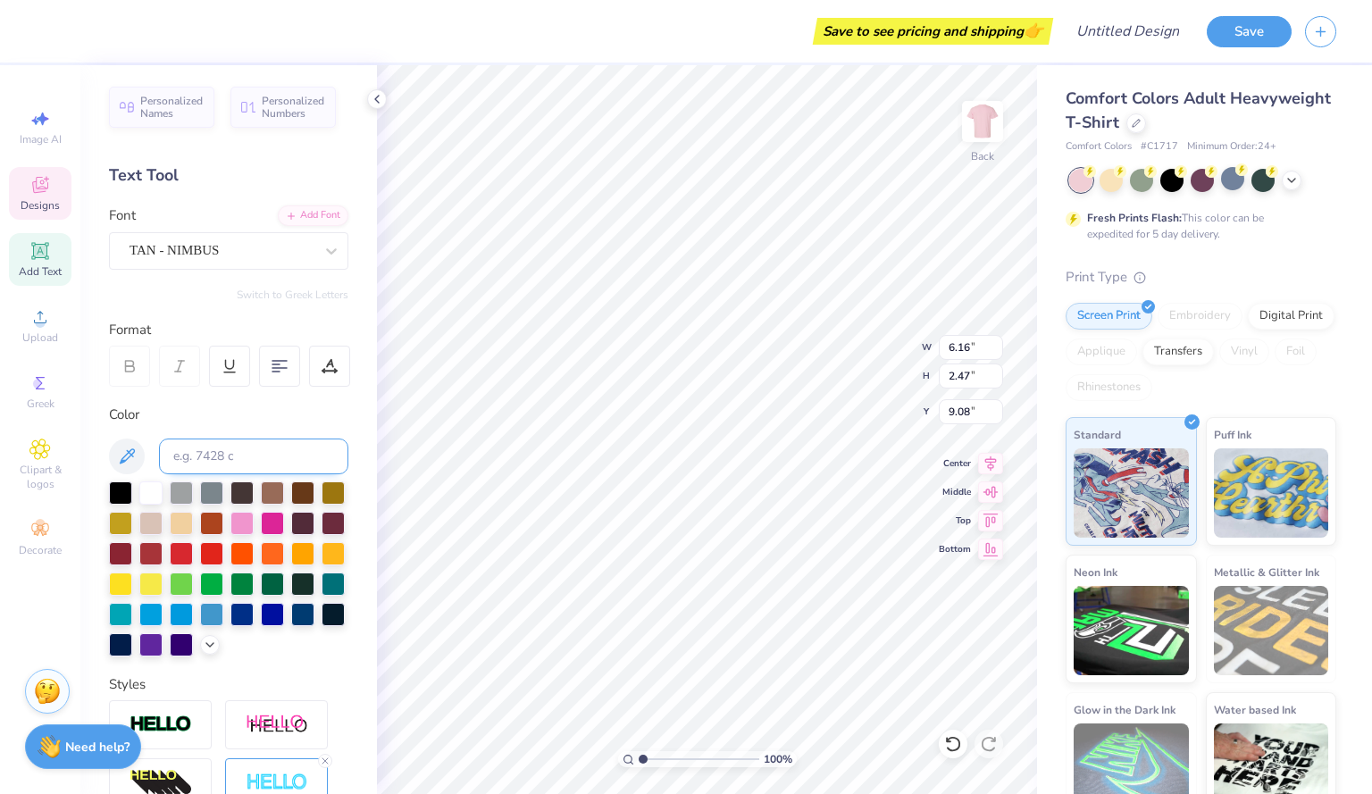
scroll to position [14, 3]
click at [153, 489] on div at bounding box center [150, 491] width 23 height 23
type input "11.00"
type input "12.16"
type input "3.00"
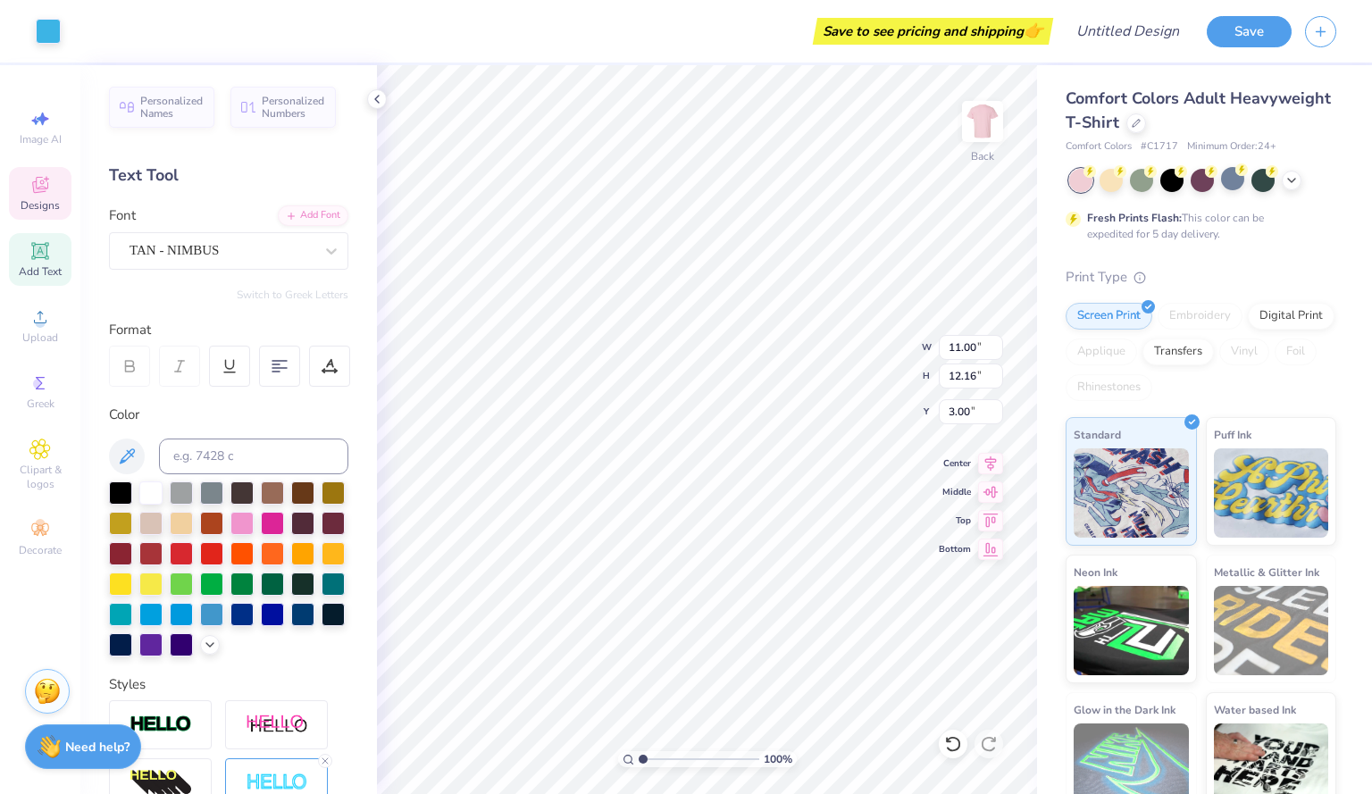
type input "2.05"
type input "0.72"
type input "10.09"
click at [155, 490] on div at bounding box center [150, 491] width 23 height 23
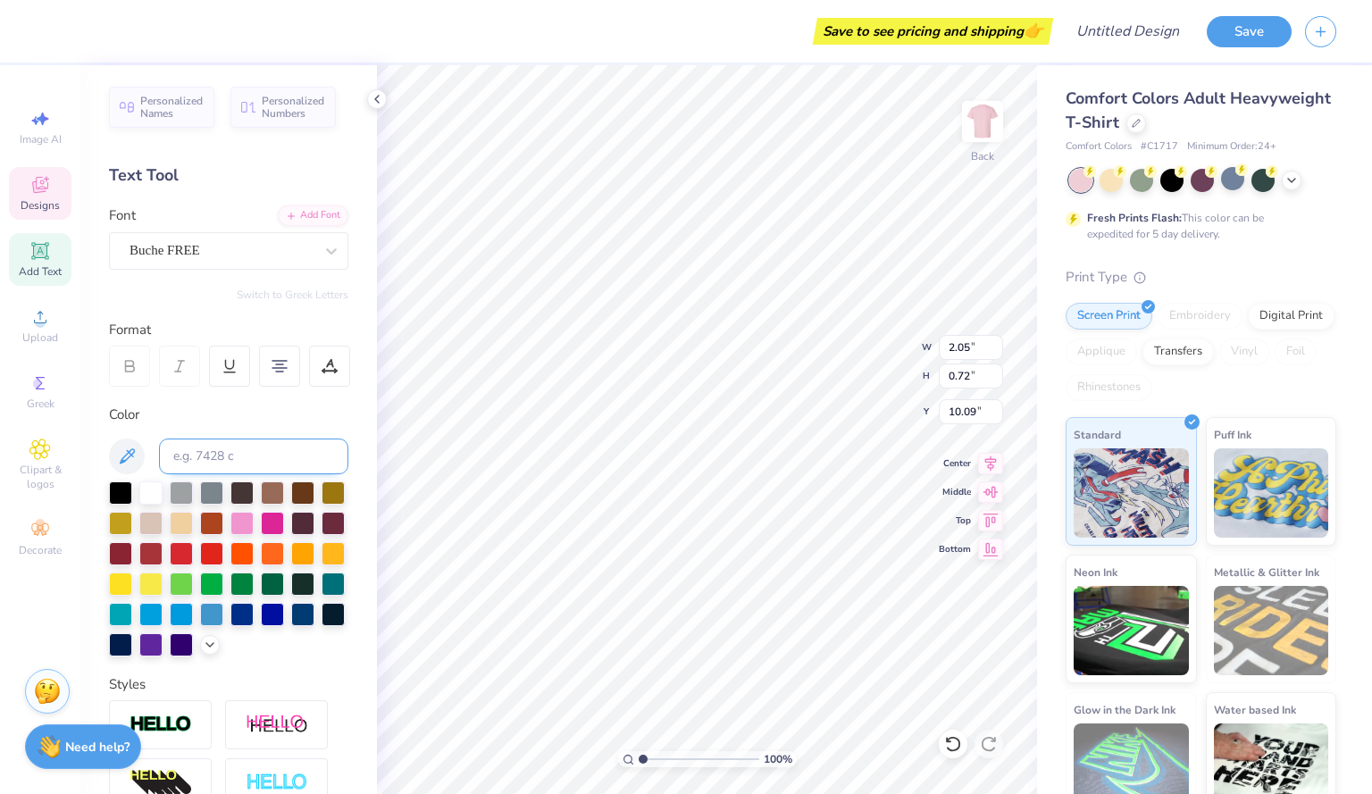
type input "1.94"
type input "0.80"
type input "9.13"
click at [142, 501] on div at bounding box center [150, 491] width 23 height 23
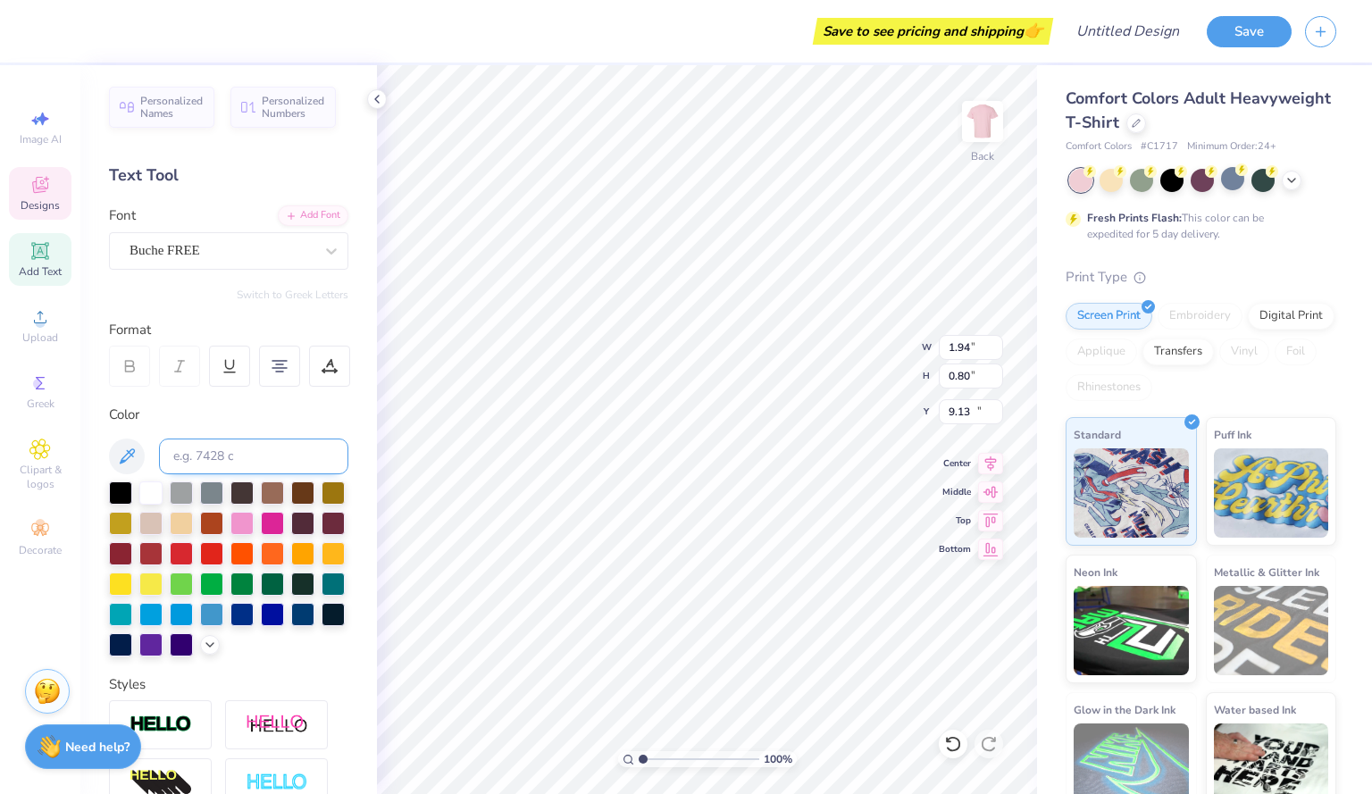
type input "1.92"
type input "0.55"
type input "10.95"
click at [158, 494] on div at bounding box center [150, 491] width 23 height 23
type input "11.00"
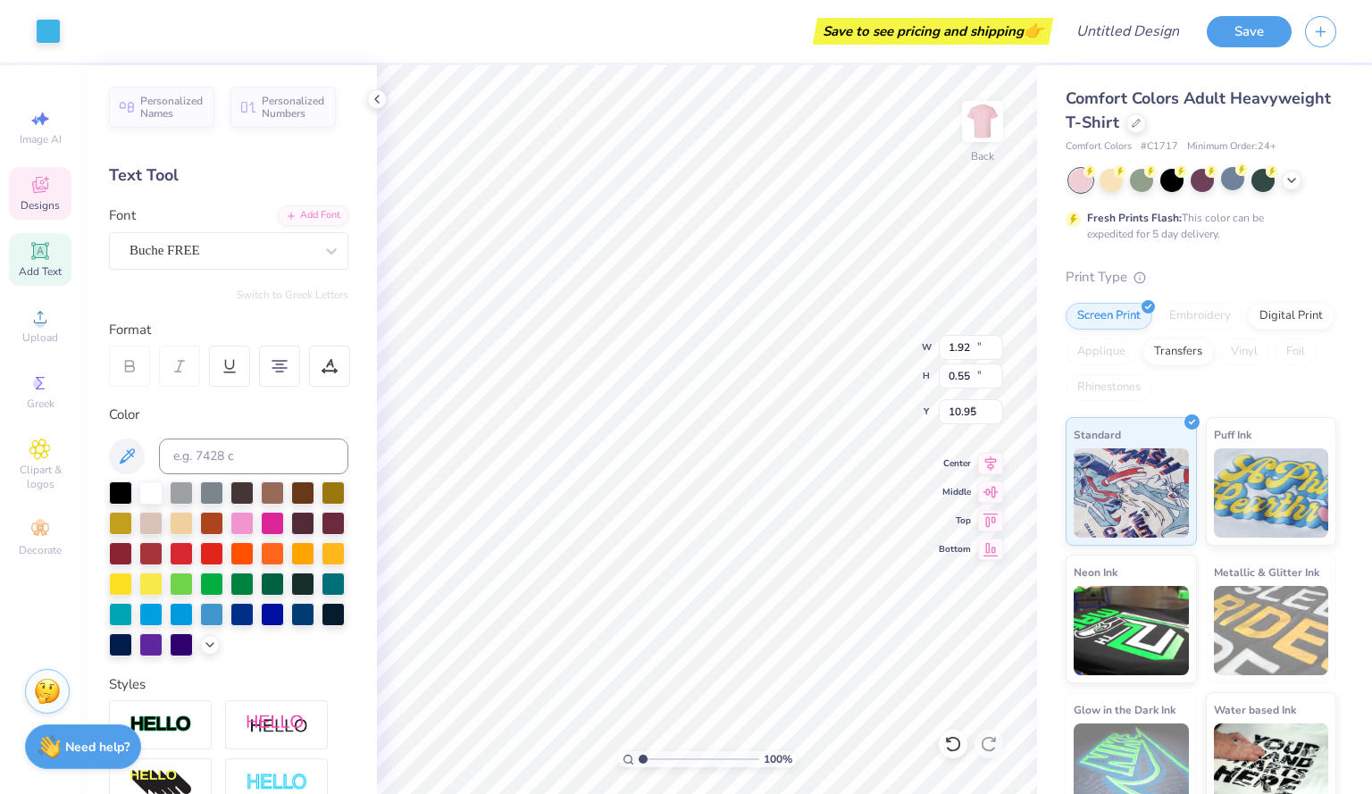
type input "12.16"
type input "3.00"
click at [203, 650] on icon at bounding box center [210, 643] width 14 height 14
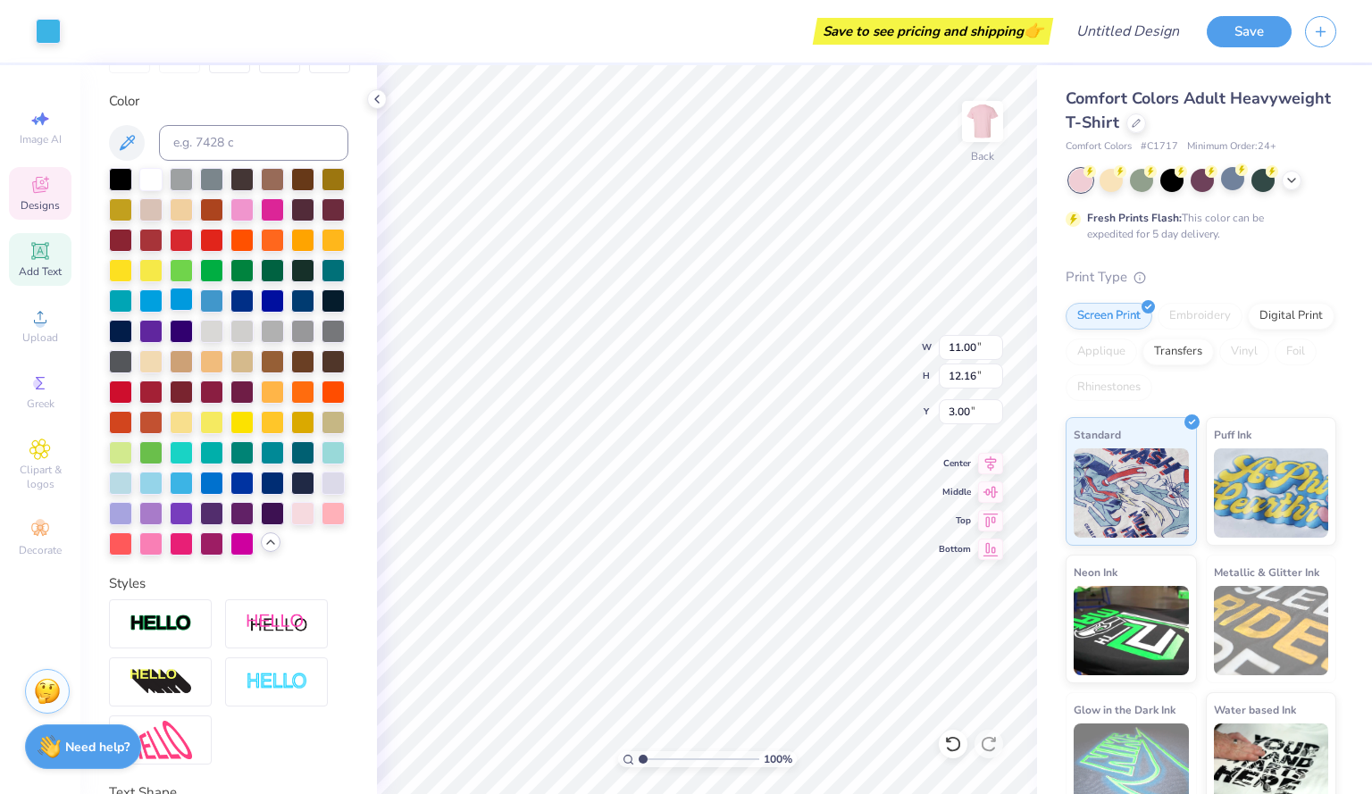
scroll to position [314, 0]
click at [132, 522] on div at bounding box center [120, 510] width 23 height 23
type input "9.58"
type input "2.40"
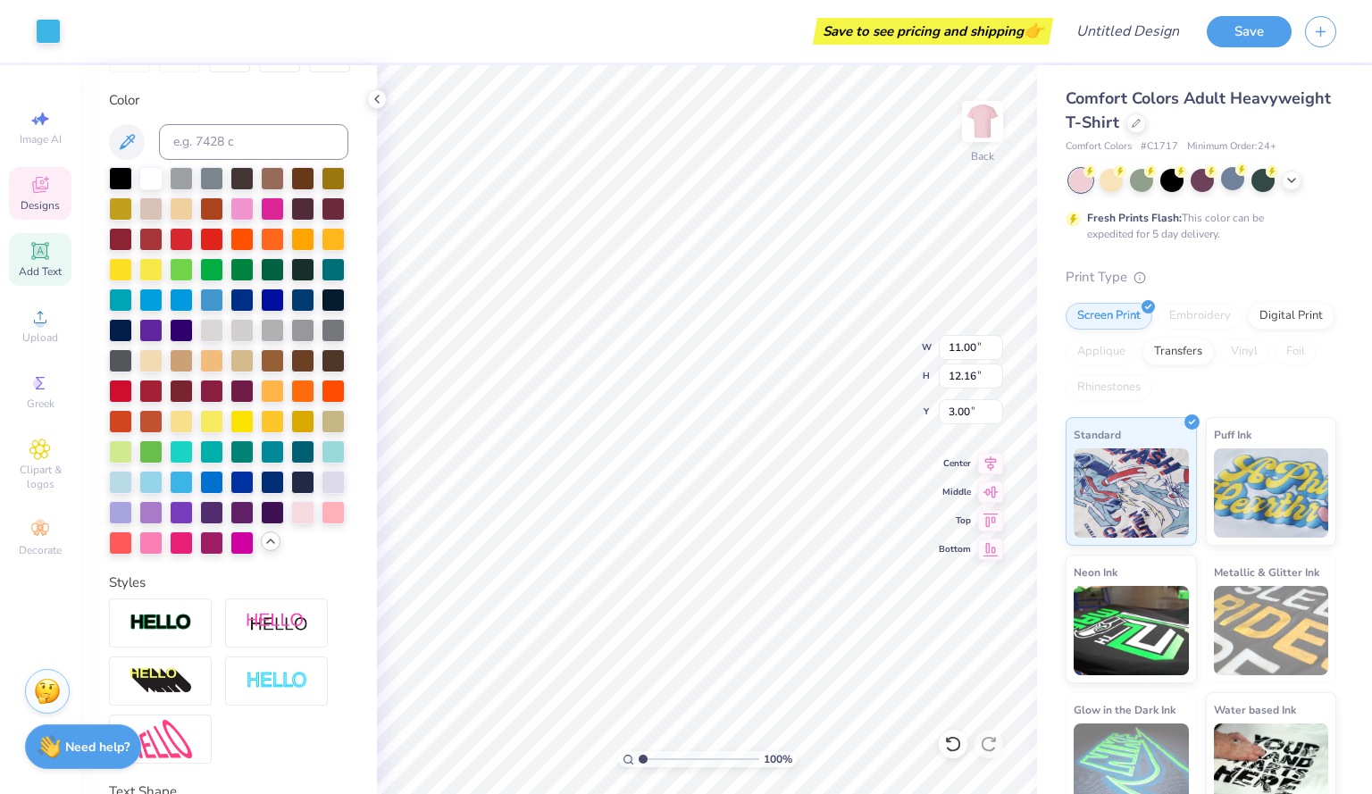
type input "6.23"
type textarea "A"
type textarea "z"
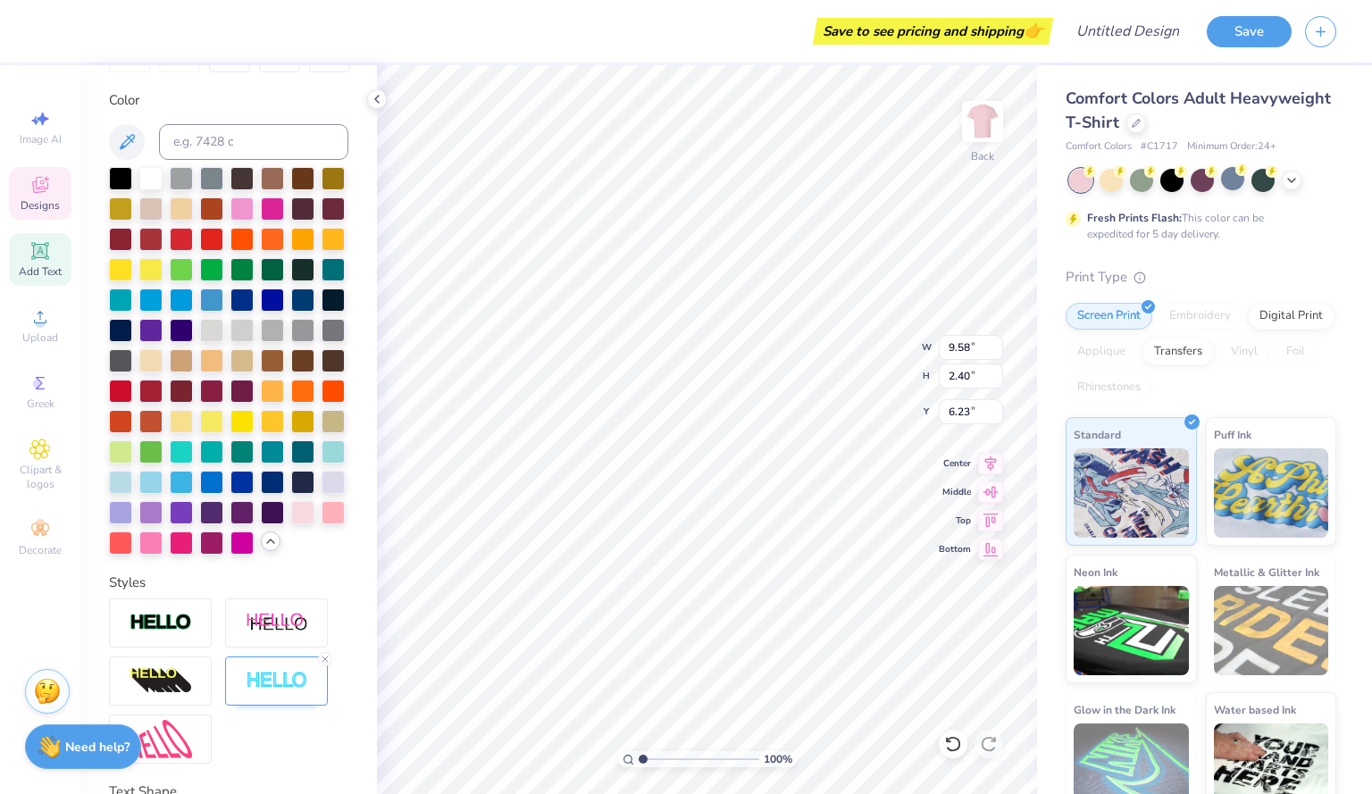
scroll to position [13, 2]
type textarea "ZETA"
type input "6.16"
type input "2.47"
type input "9.08"
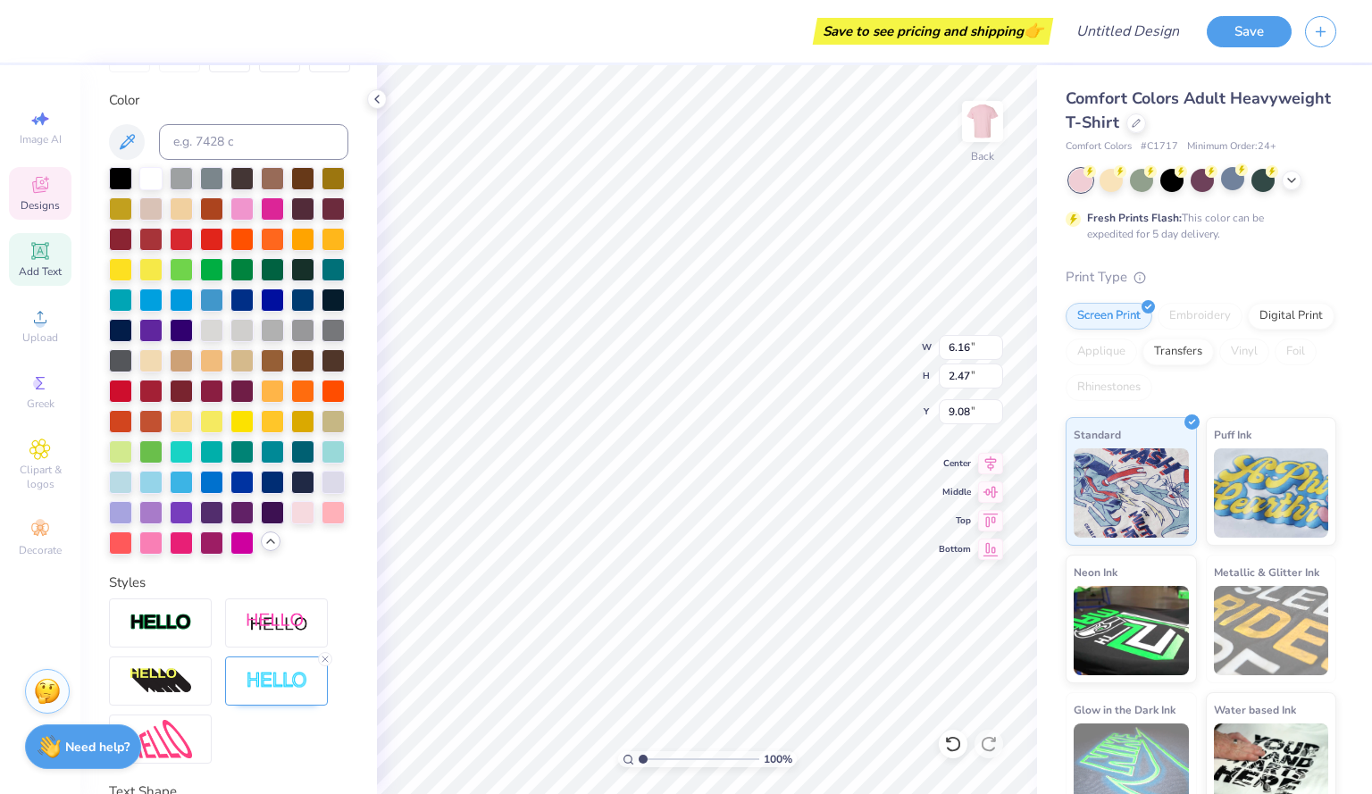
scroll to position [14, 3]
type textarea "G"
type textarea "PHI"
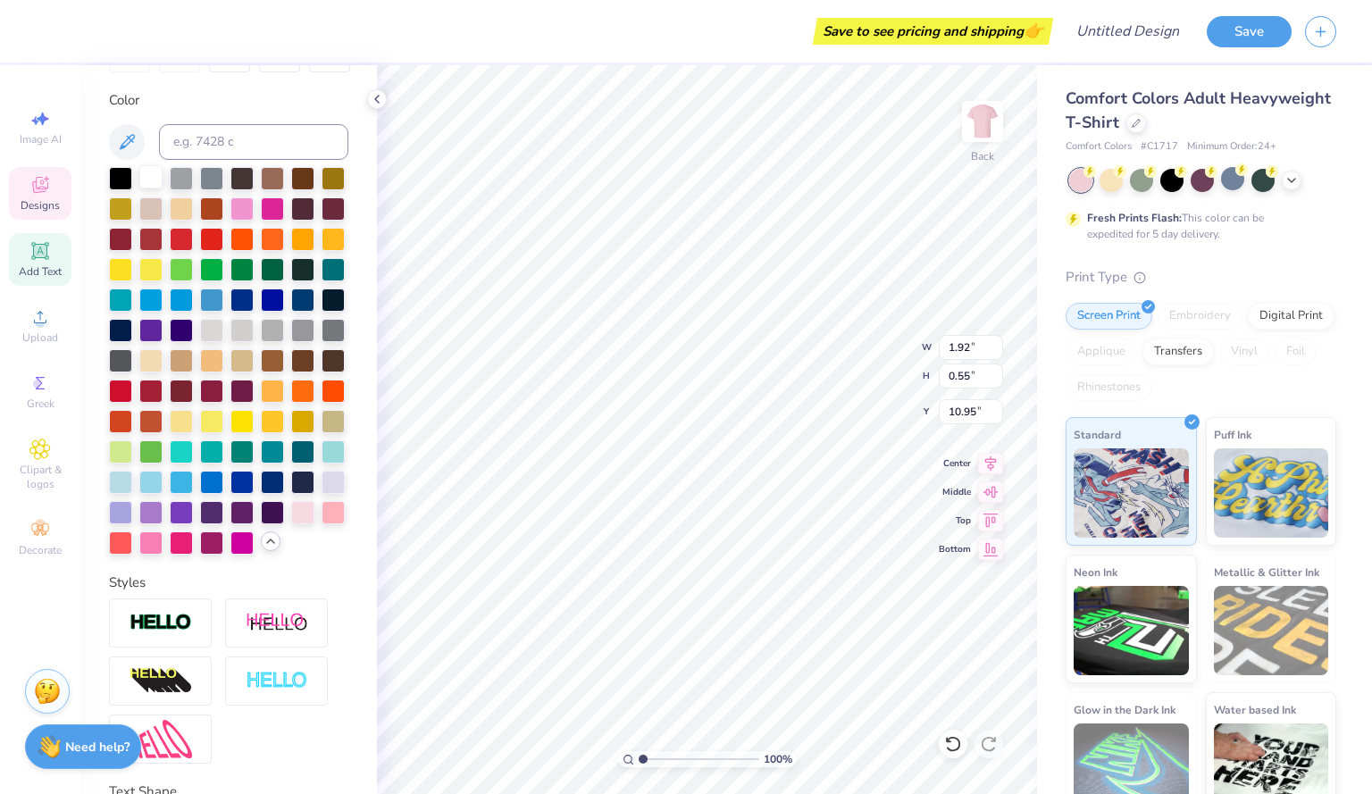
click at [150, 177] on div at bounding box center [150, 176] width 23 height 23
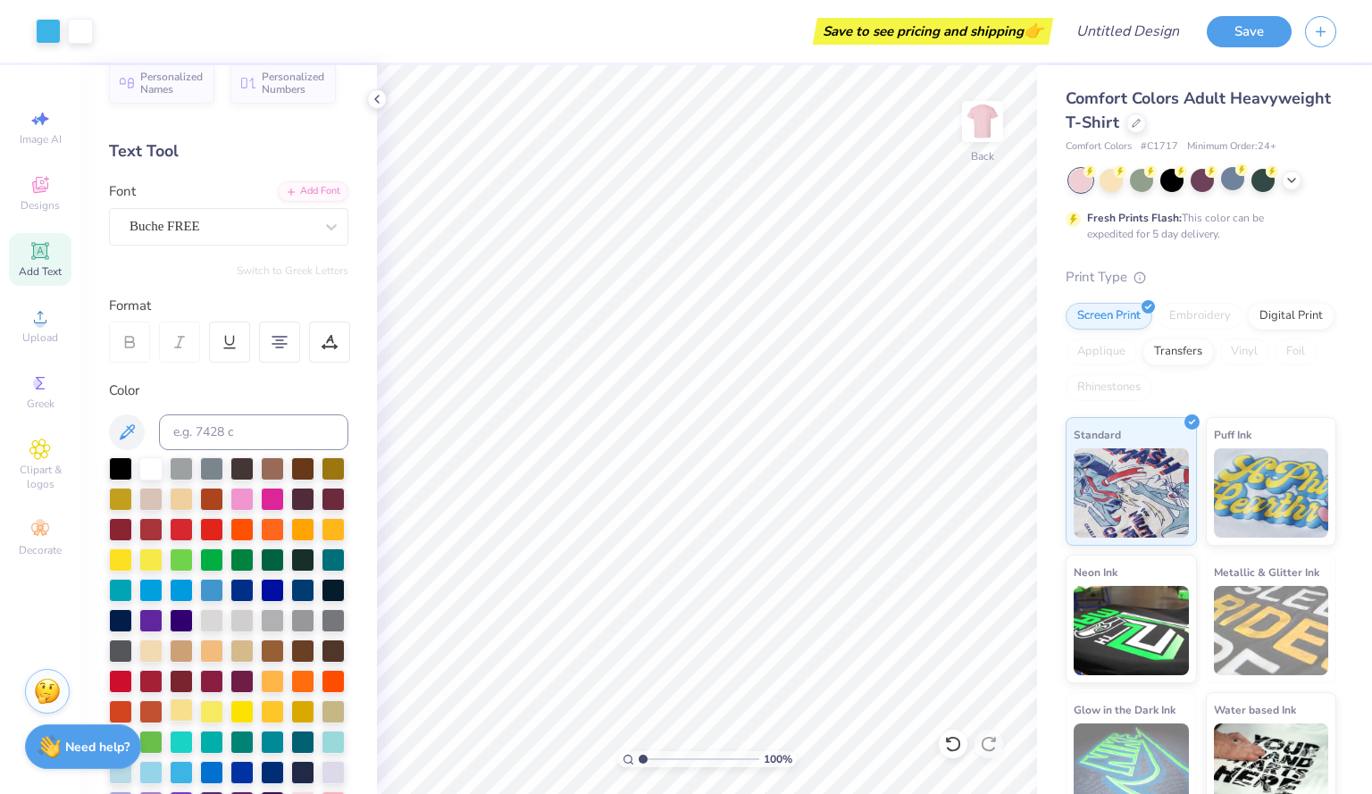
scroll to position [0, 0]
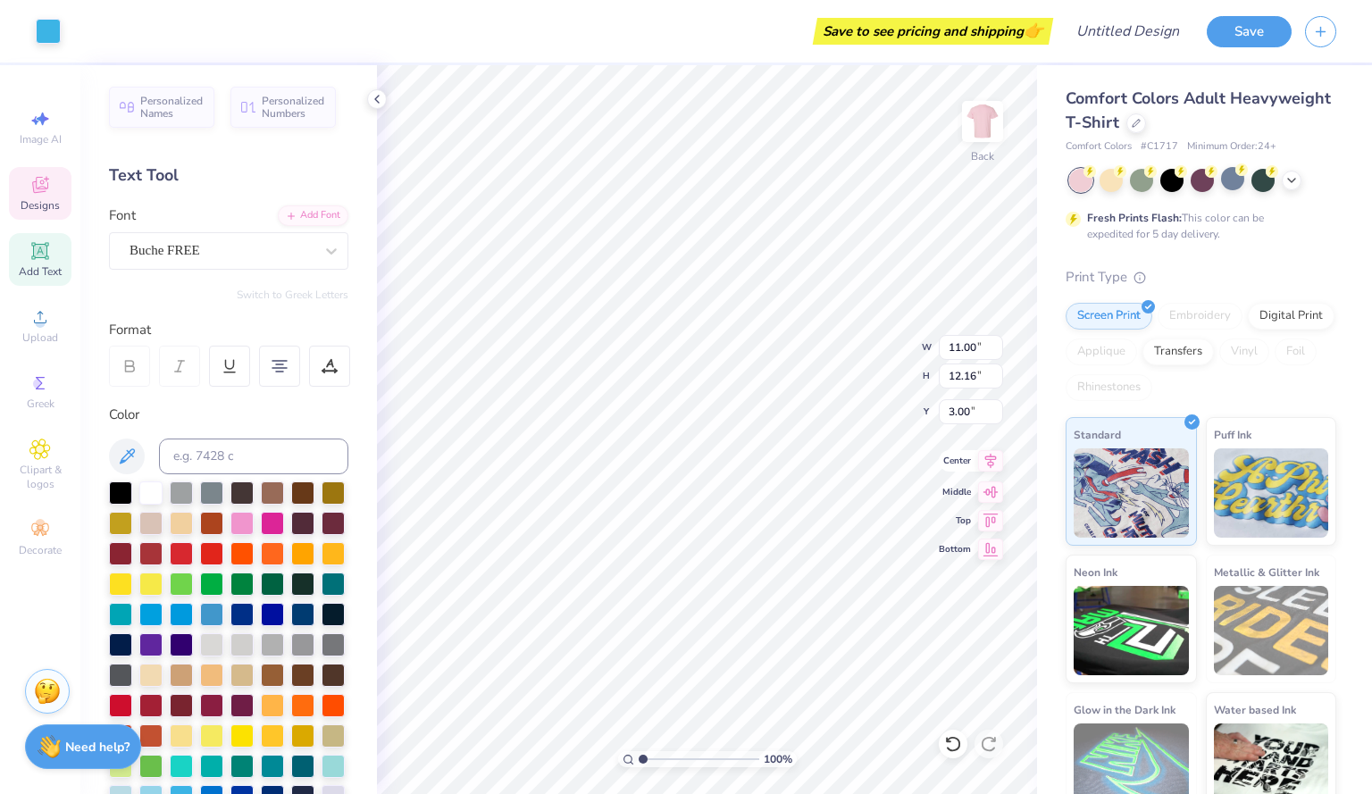
click at [993, 461] on icon at bounding box center [990, 460] width 25 height 21
click at [990, 491] on icon at bounding box center [990, 489] width 25 height 21
click at [987, 458] on icon at bounding box center [990, 460] width 25 height 21
click at [988, 516] on icon at bounding box center [990, 517] width 25 height 21
click at [990, 489] on icon at bounding box center [990, 489] width 15 height 12
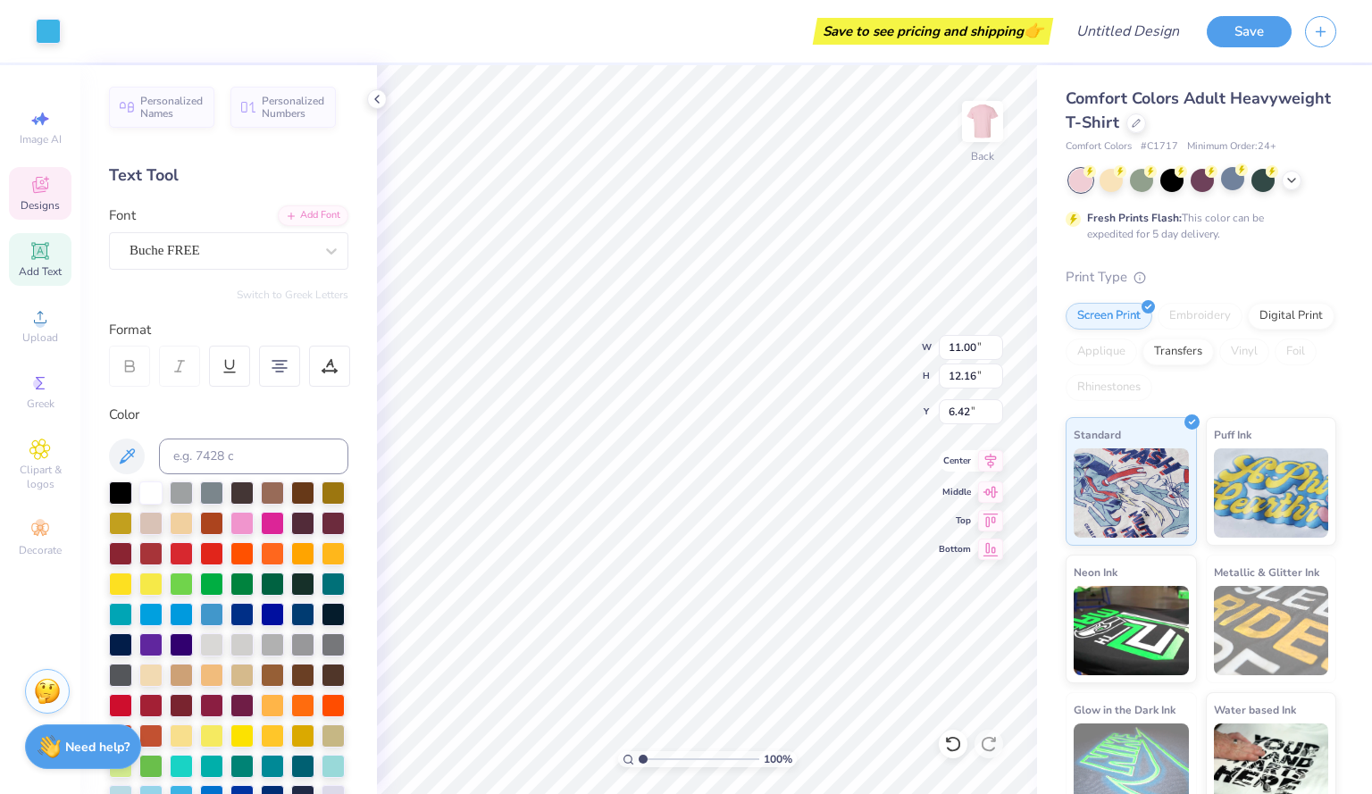
click at [988, 469] on icon at bounding box center [990, 460] width 25 height 21
click at [995, 462] on icon at bounding box center [990, 460] width 25 height 21
type input "3.00"
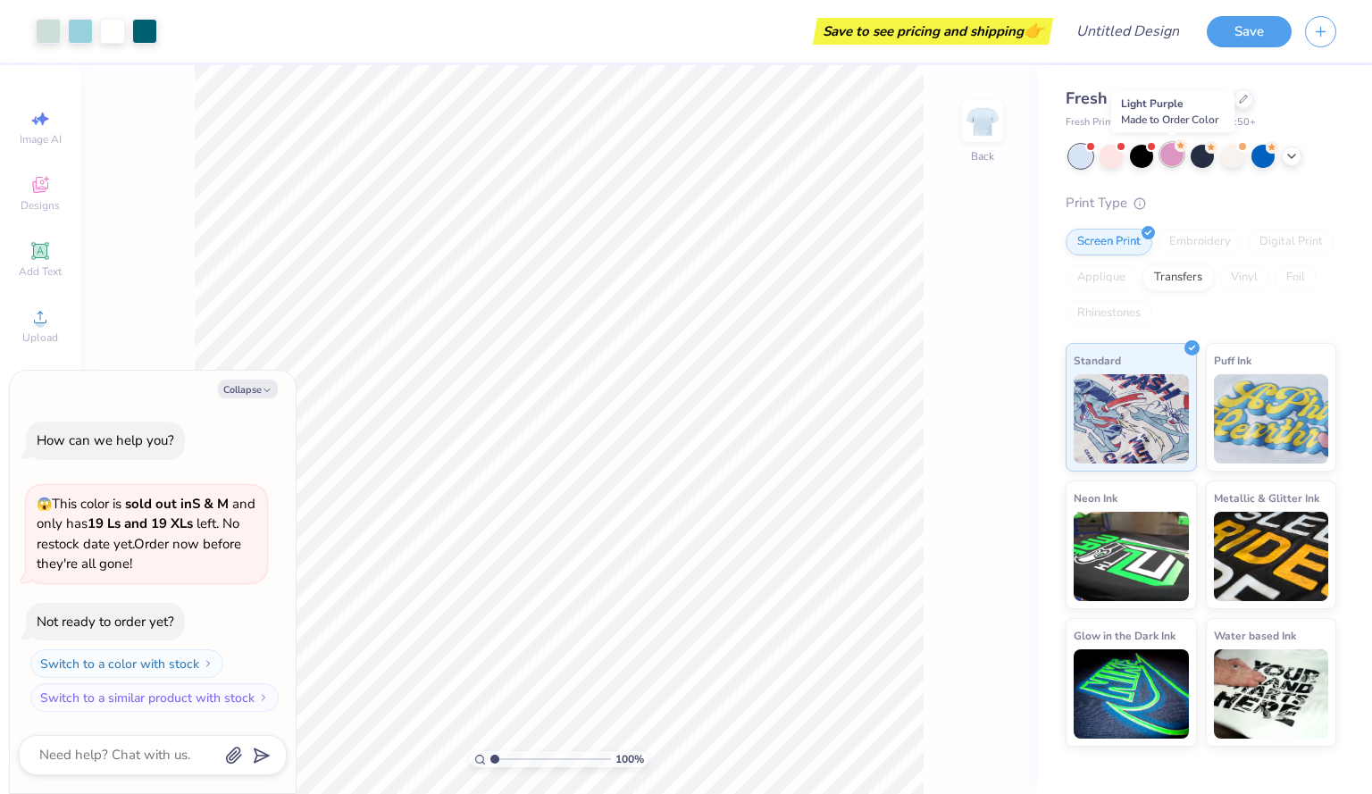
click at [1171, 156] on div at bounding box center [1171, 154] width 23 height 23
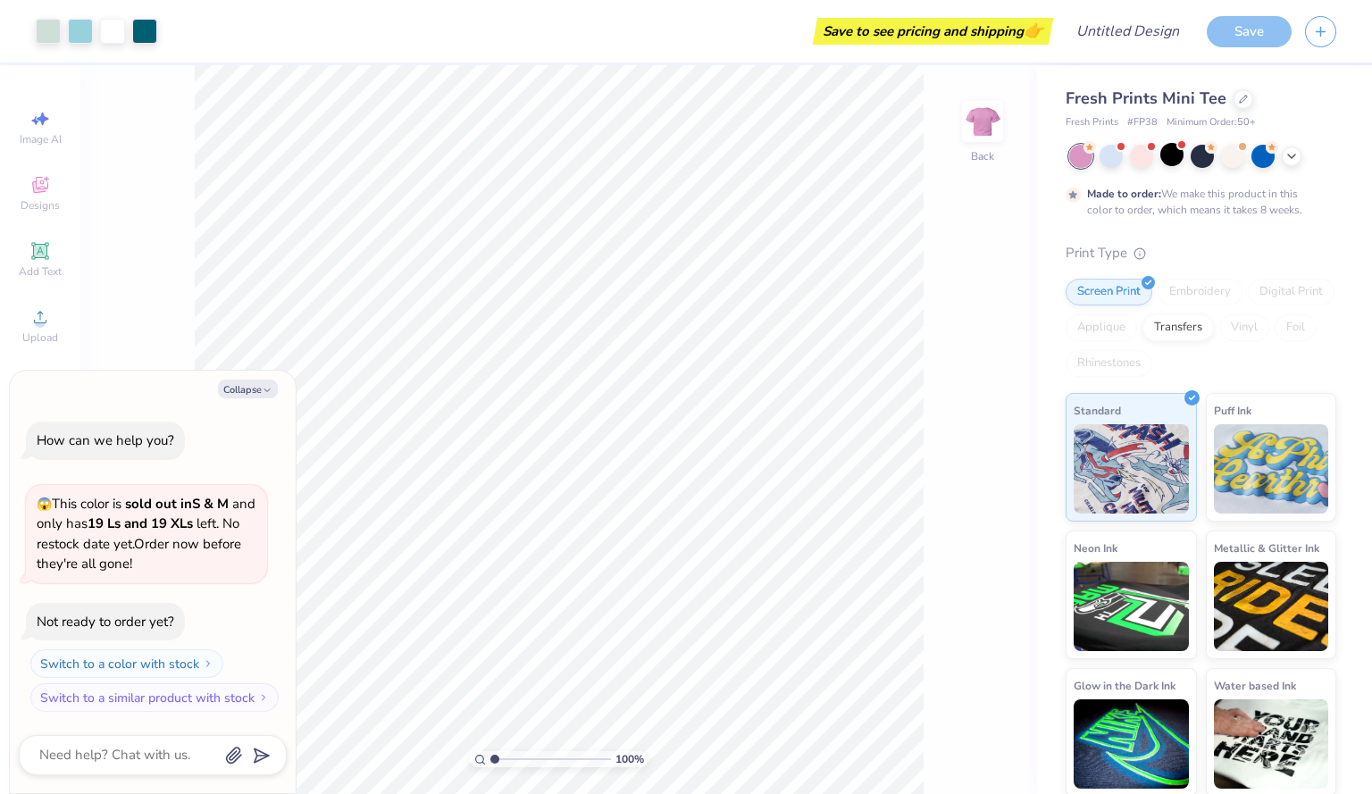
scroll to position [35, 0]
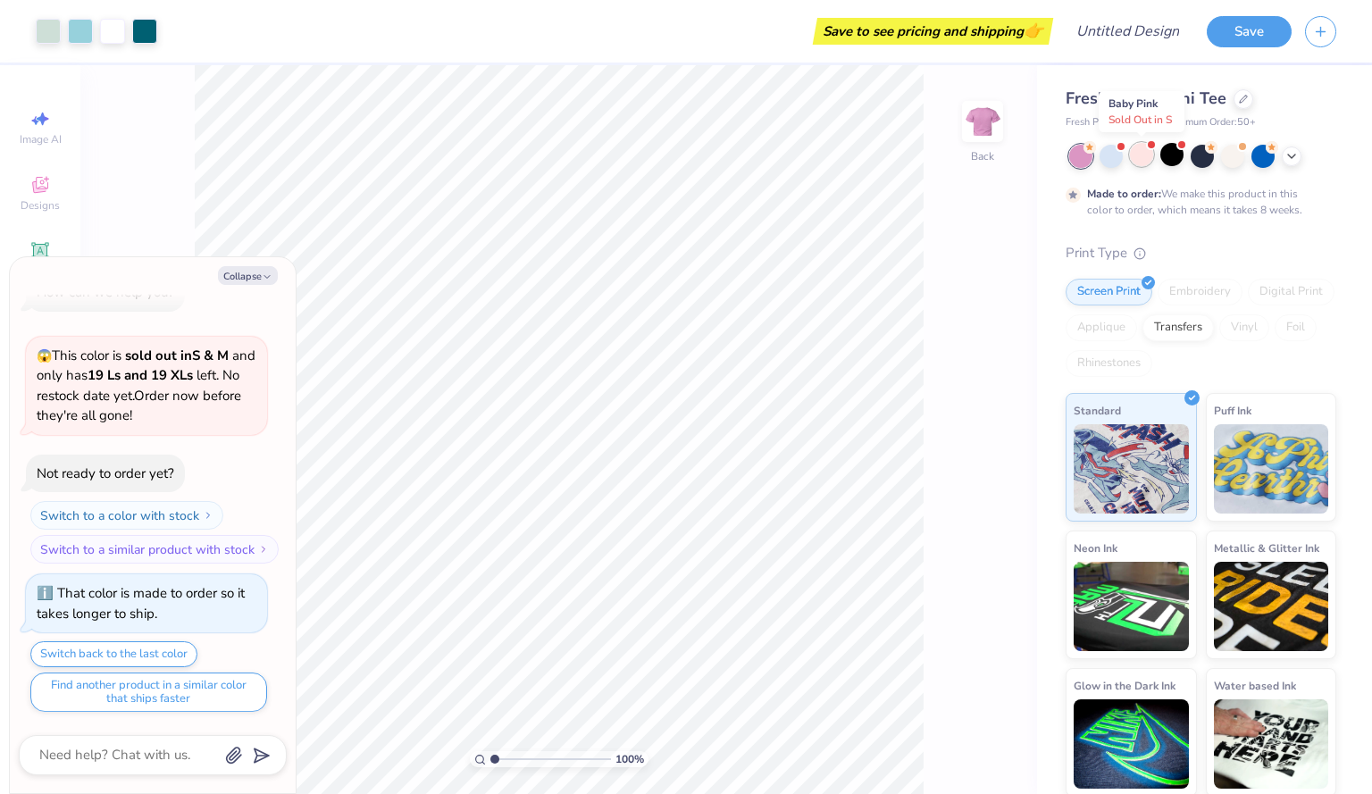
click at [1144, 161] on div at bounding box center [1141, 154] width 23 height 23
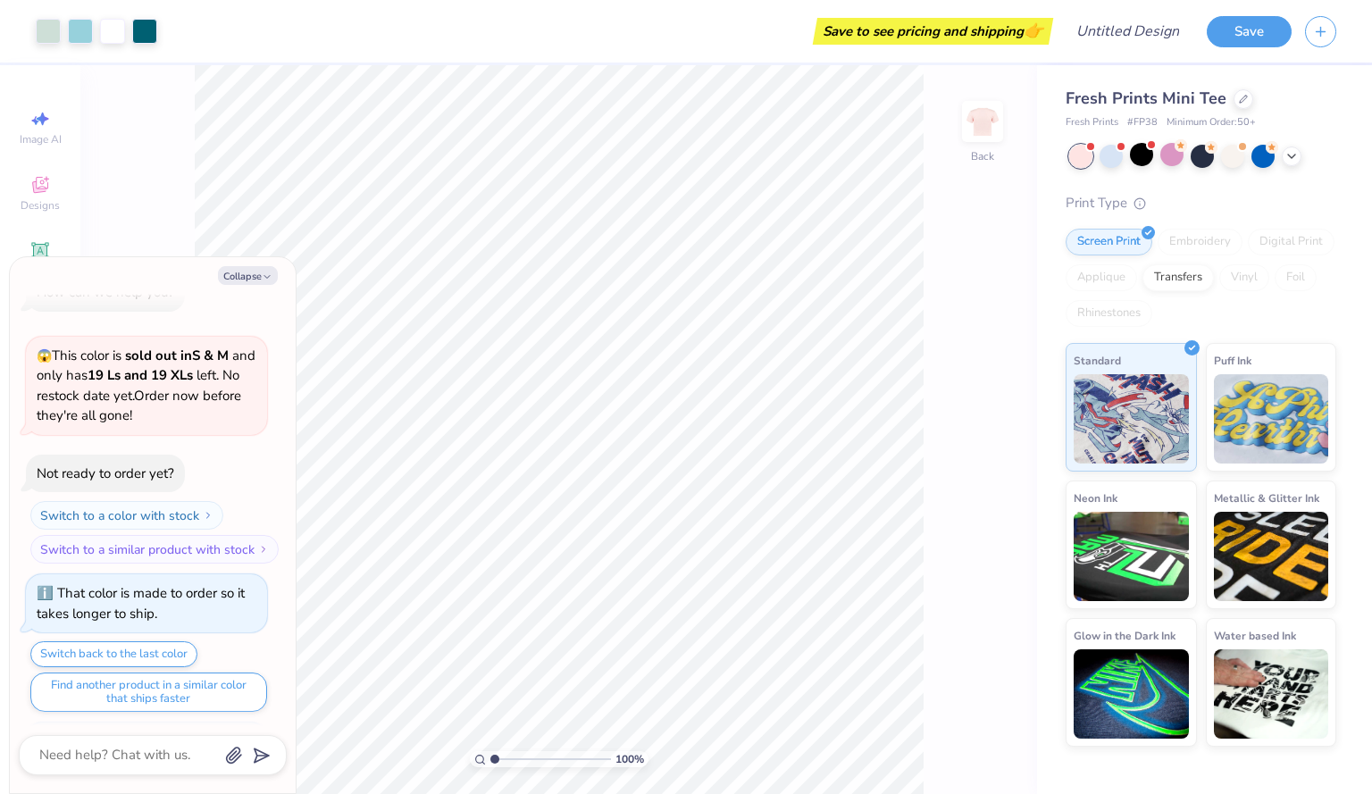
scroll to position [376, 0]
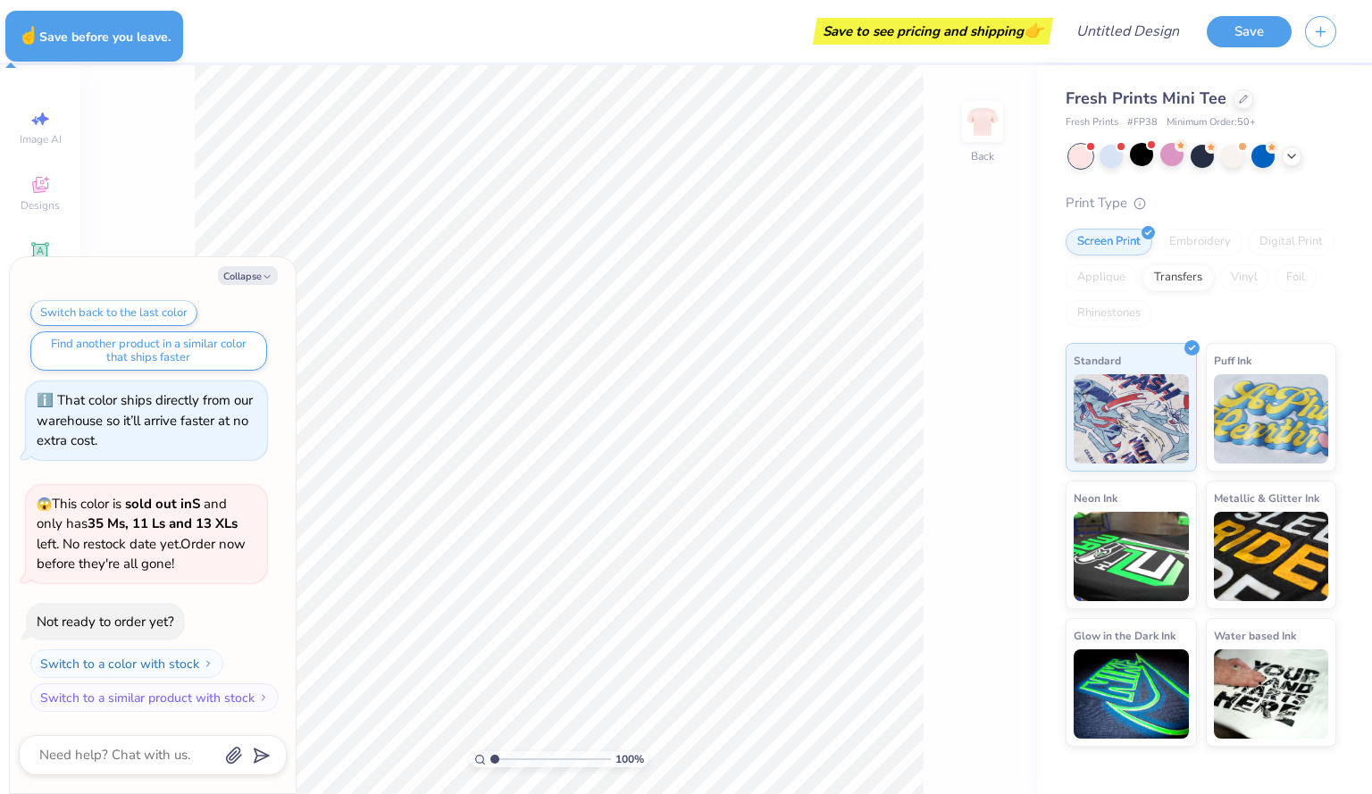
type textarea "x"
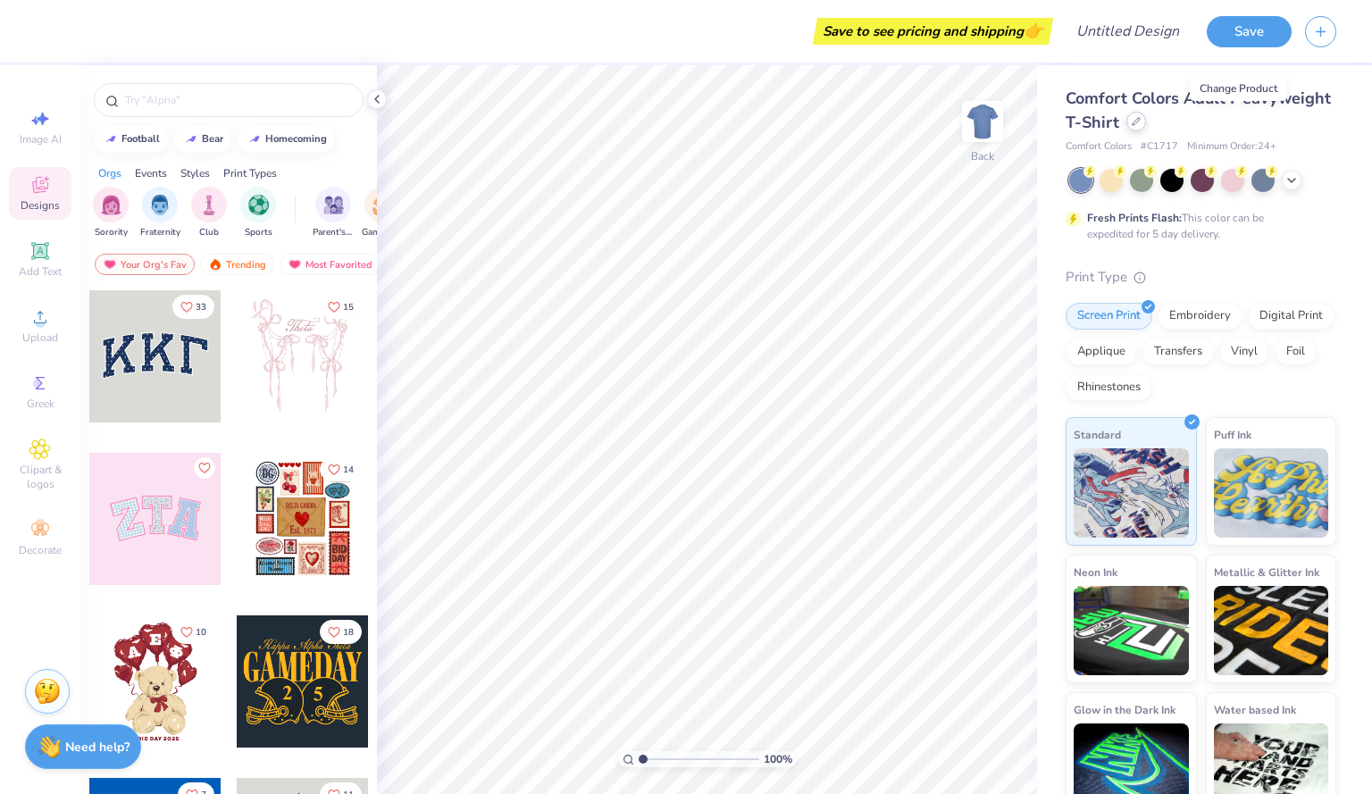
click at [1146, 124] on div at bounding box center [1136, 122] width 20 height 20
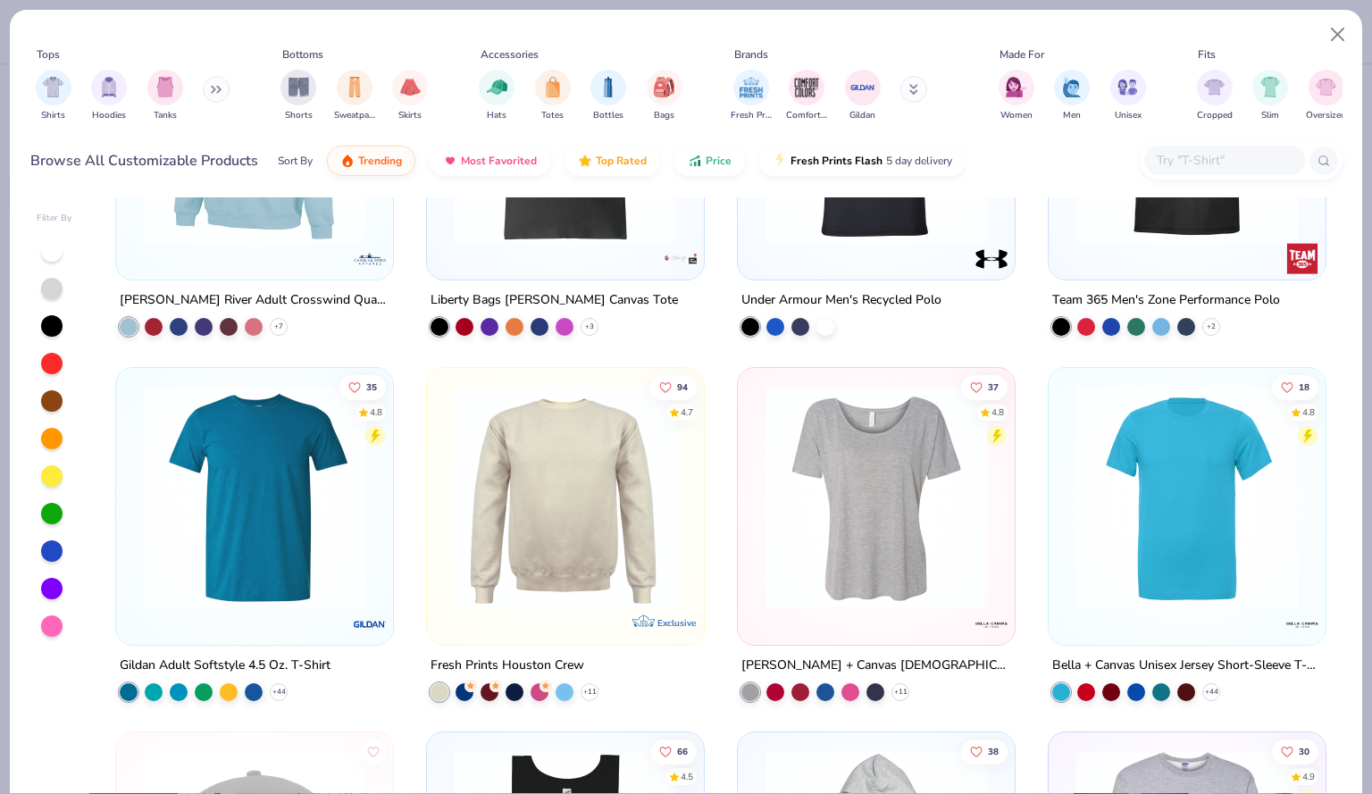
scroll to position [6412, 0]
click at [274, 495] on img at bounding box center [254, 495] width 241 height 223
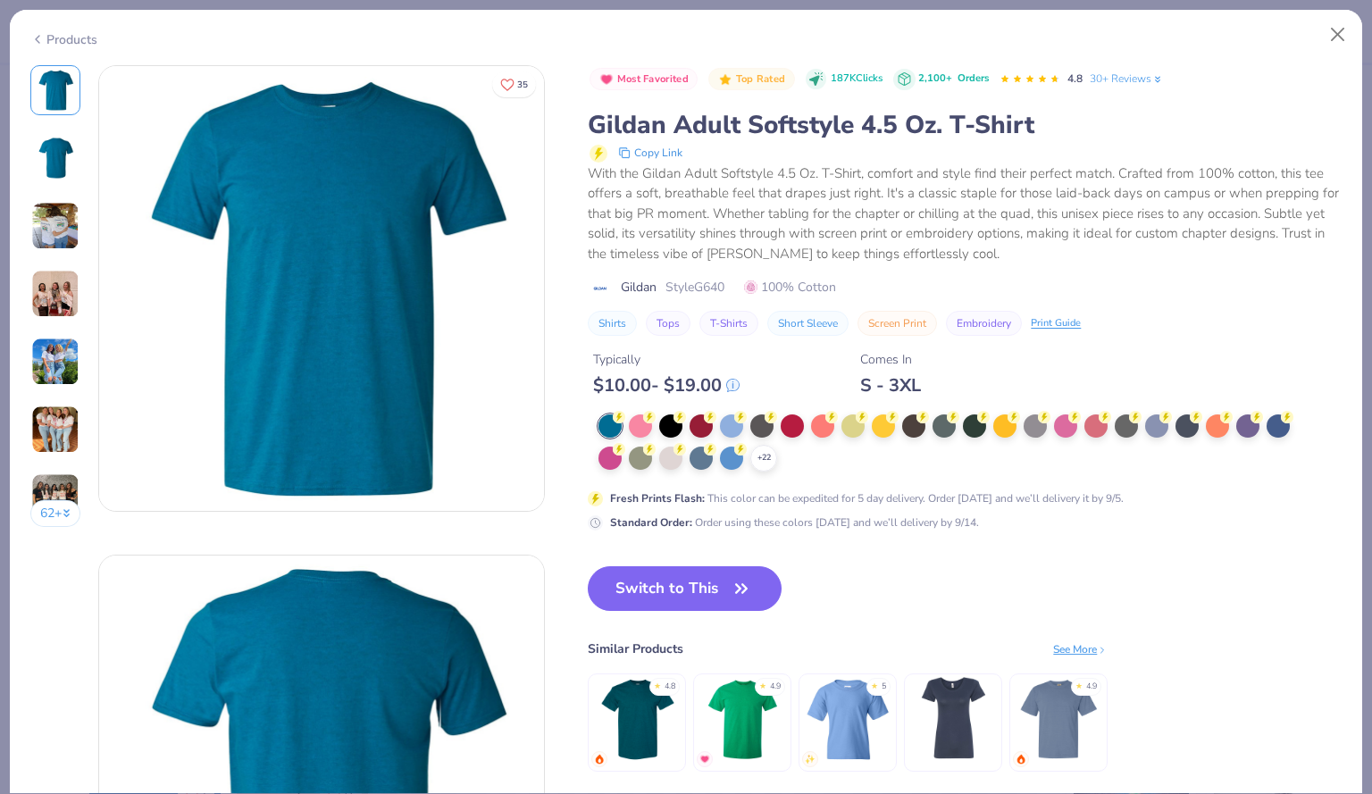
click at [46, 33] on div "Products" at bounding box center [63, 39] width 67 height 19
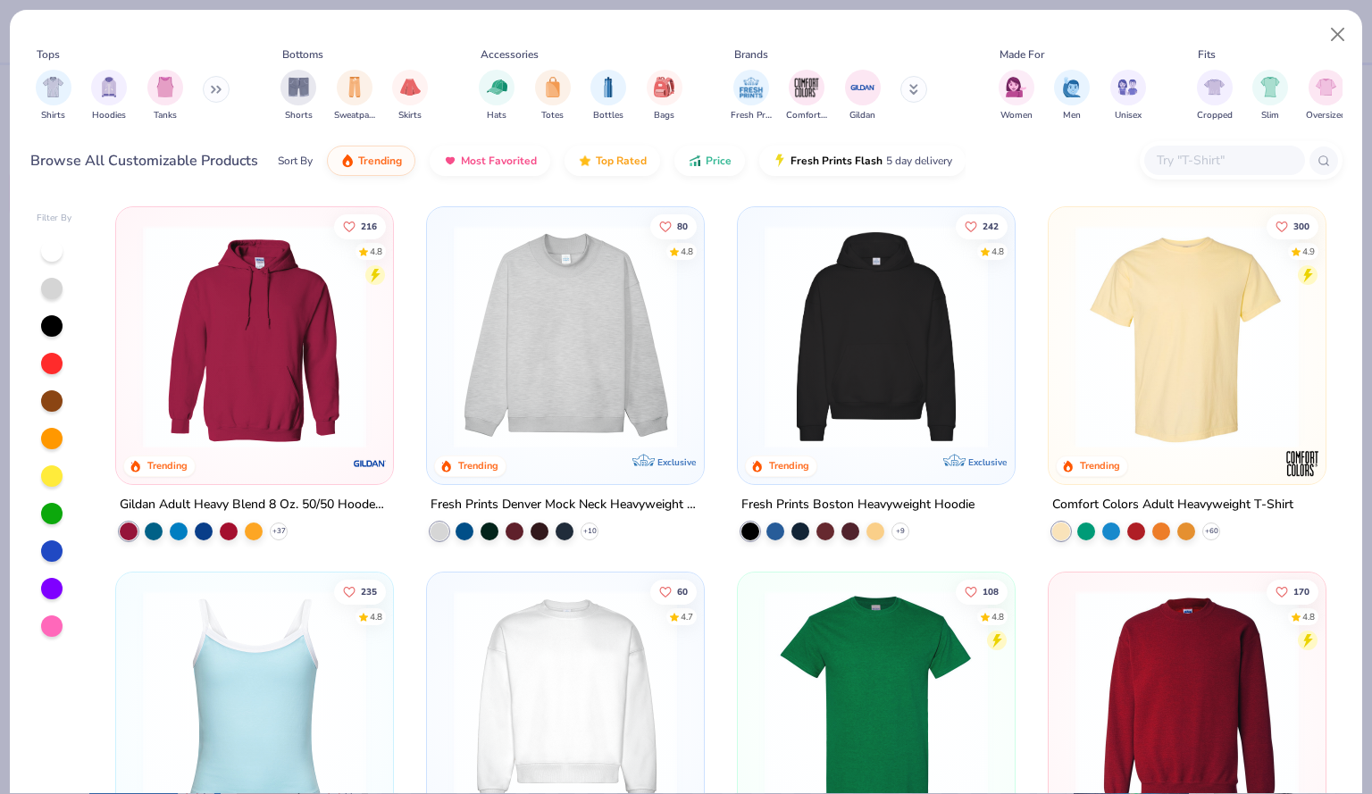
click at [1232, 296] on img at bounding box center [1186, 336] width 241 height 223
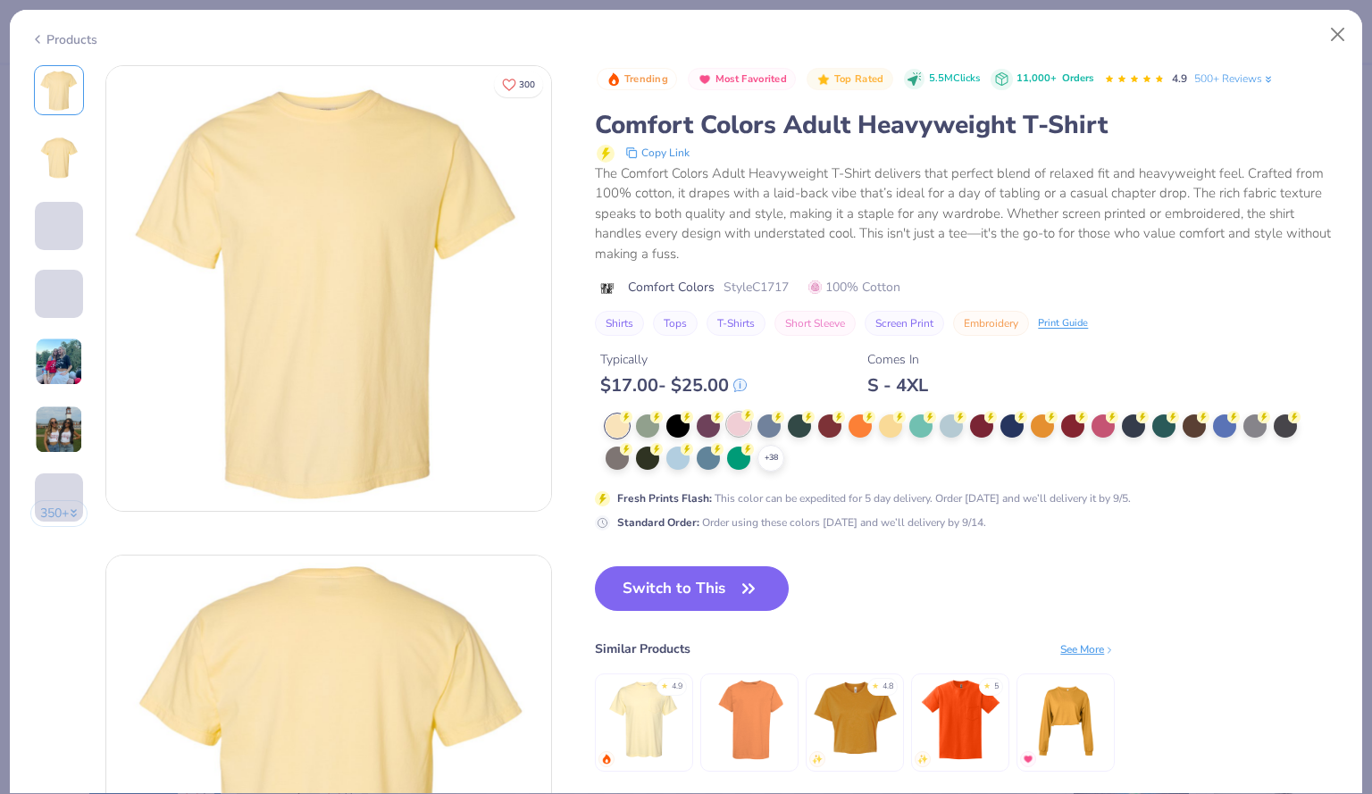
click at [733, 425] on div at bounding box center [738, 424] width 23 height 23
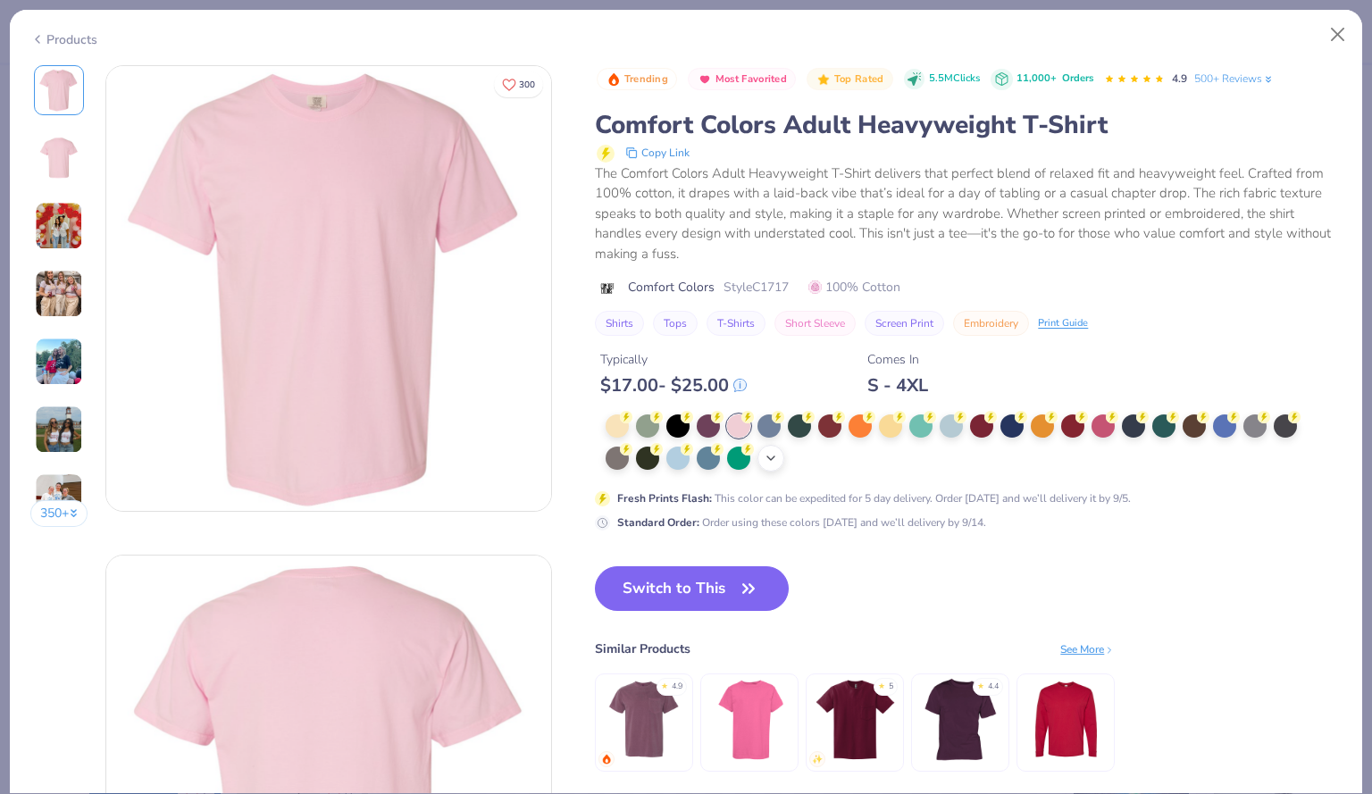
click at [773, 454] on icon at bounding box center [771, 458] width 14 height 14
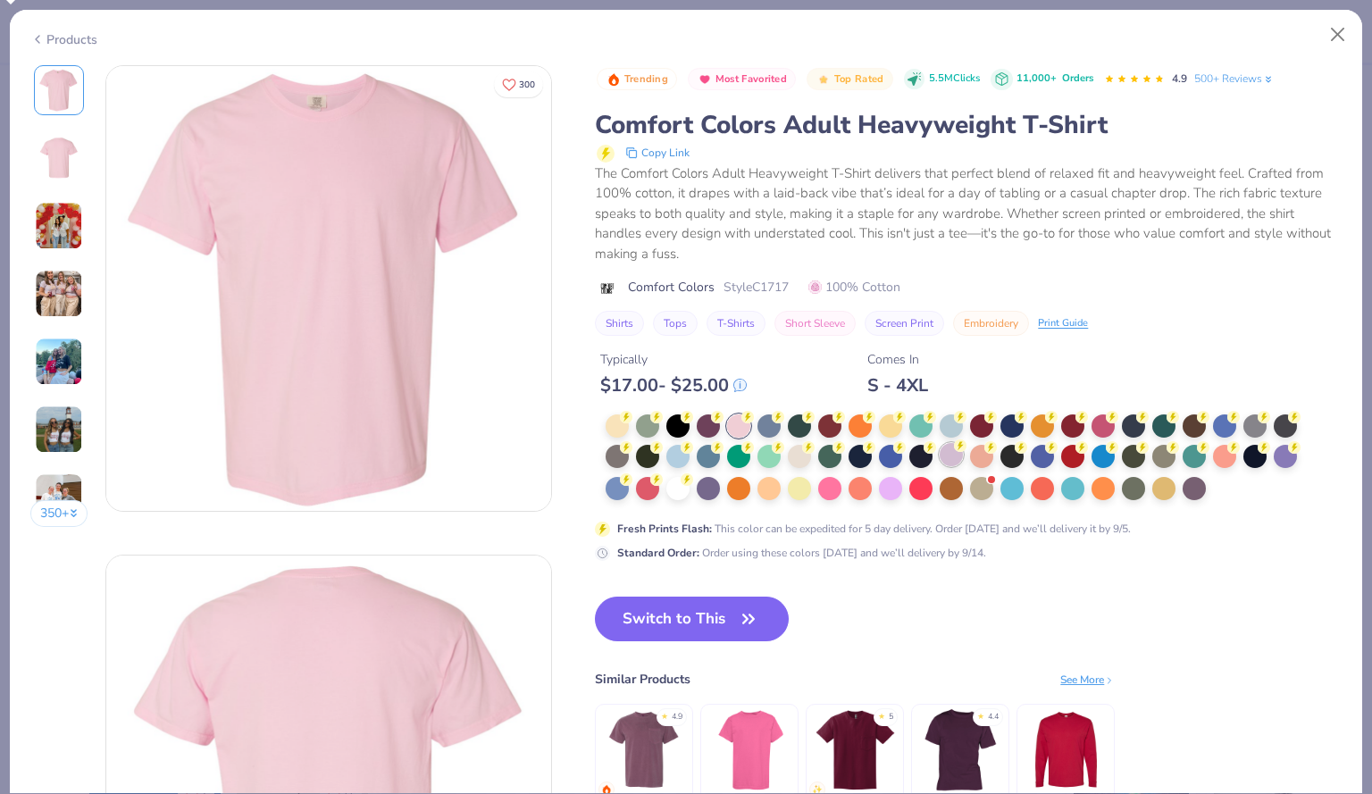
click at [953, 452] on div at bounding box center [951, 454] width 23 height 23
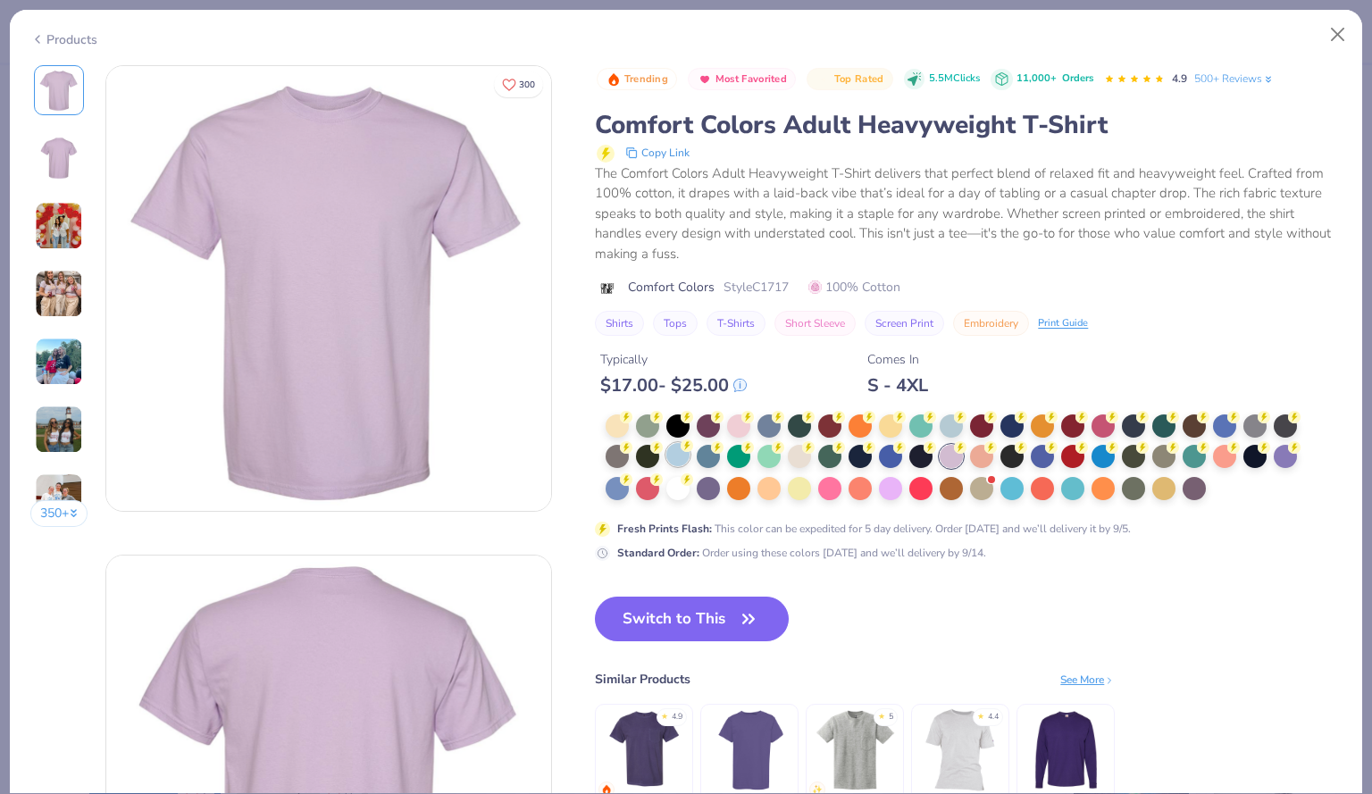
click at [686, 460] on div at bounding box center [677, 454] width 23 height 23
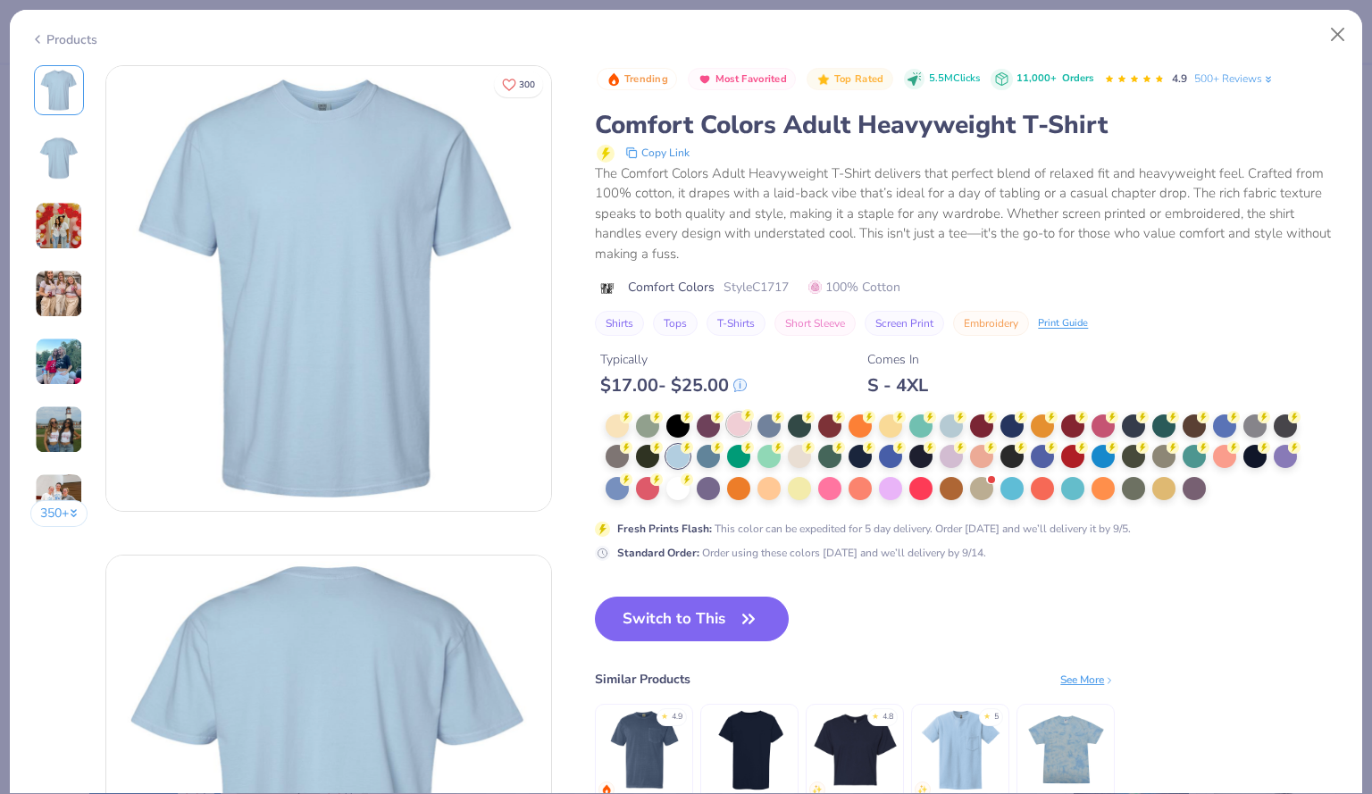
click at [741, 427] on div at bounding box center [738, 424] width 23 height 23
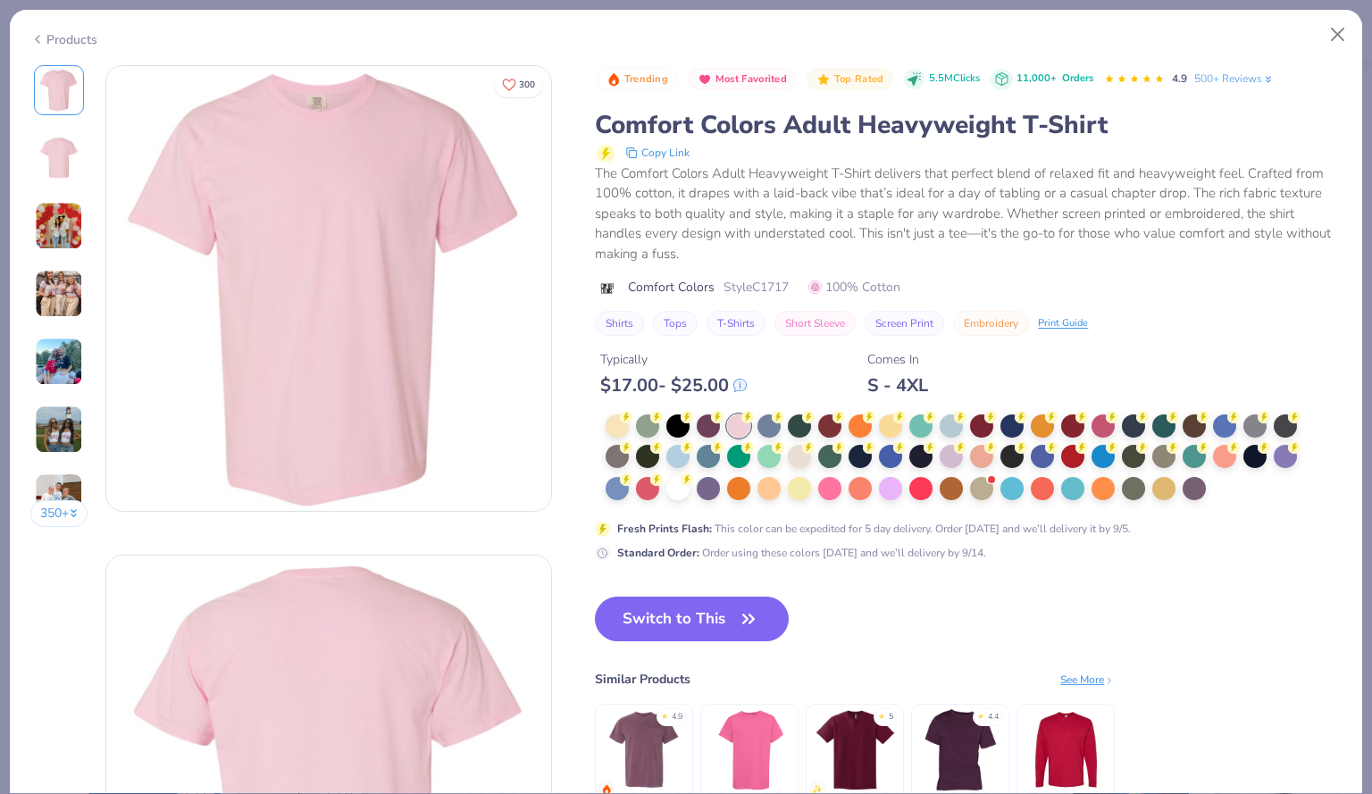
click at [67, 236] on img at bounding box center [59, 226] width 48 height 48
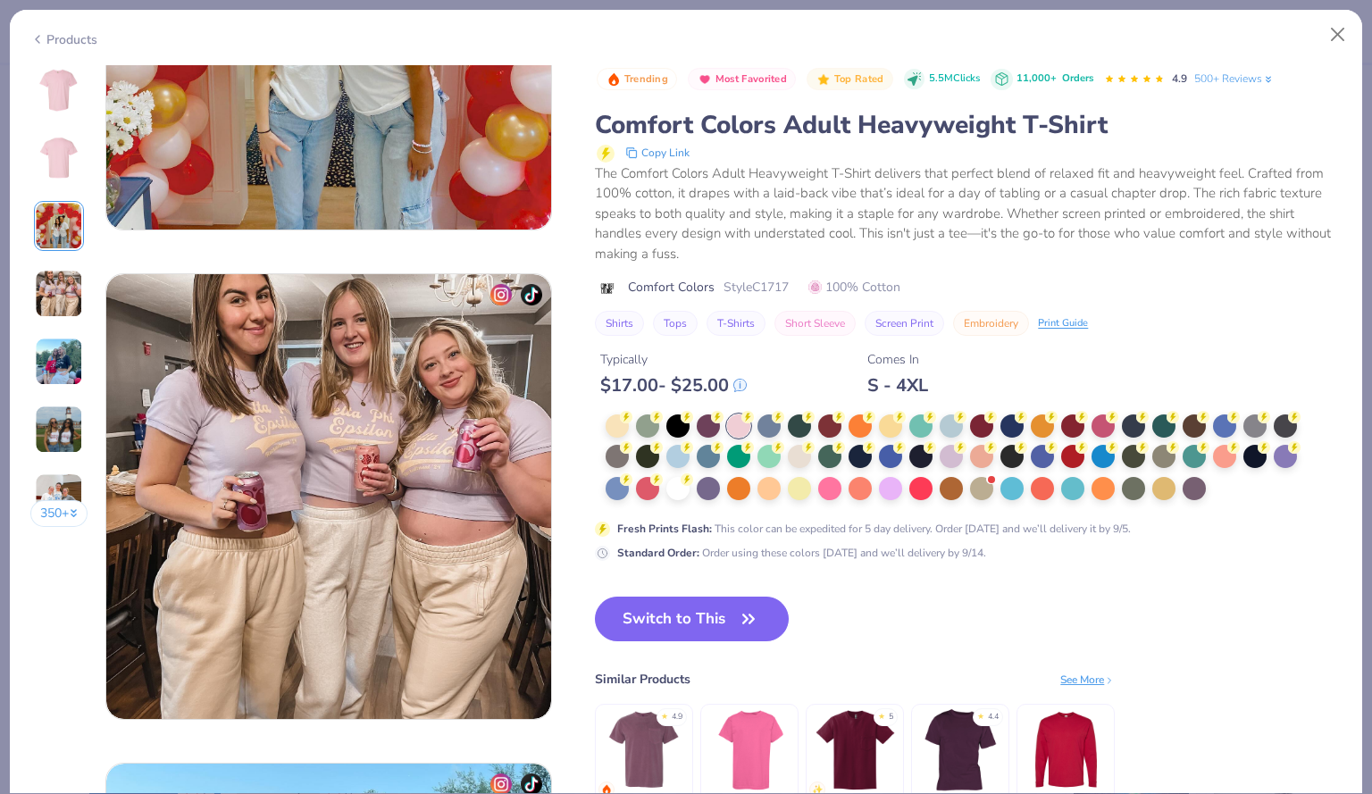
scroll to position [1261, 0]
click at [711, 626] on button "Switch to This" at bounding box center [692, 619] width 194 height 45
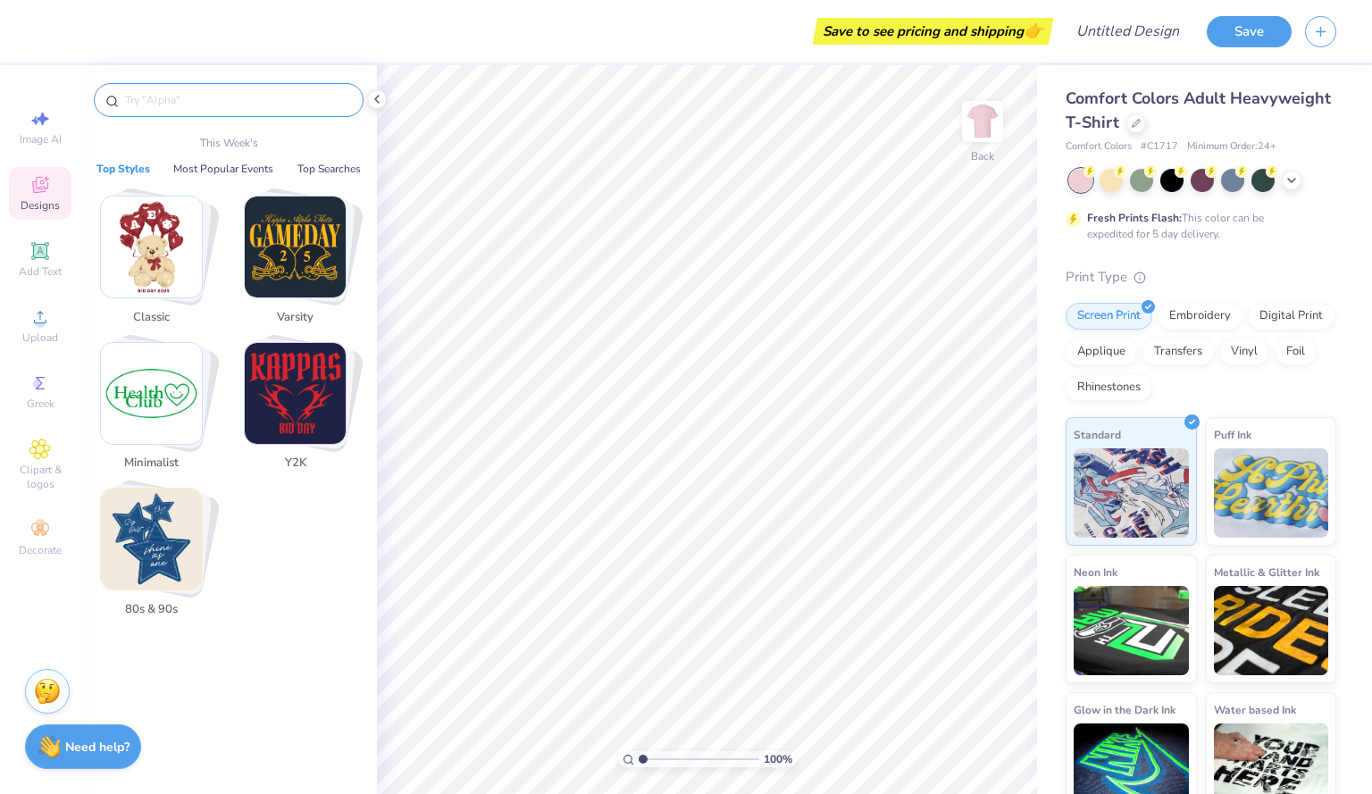
click at [188, 104] on input "text" at bounding box center [237, 100] width 229 height 18
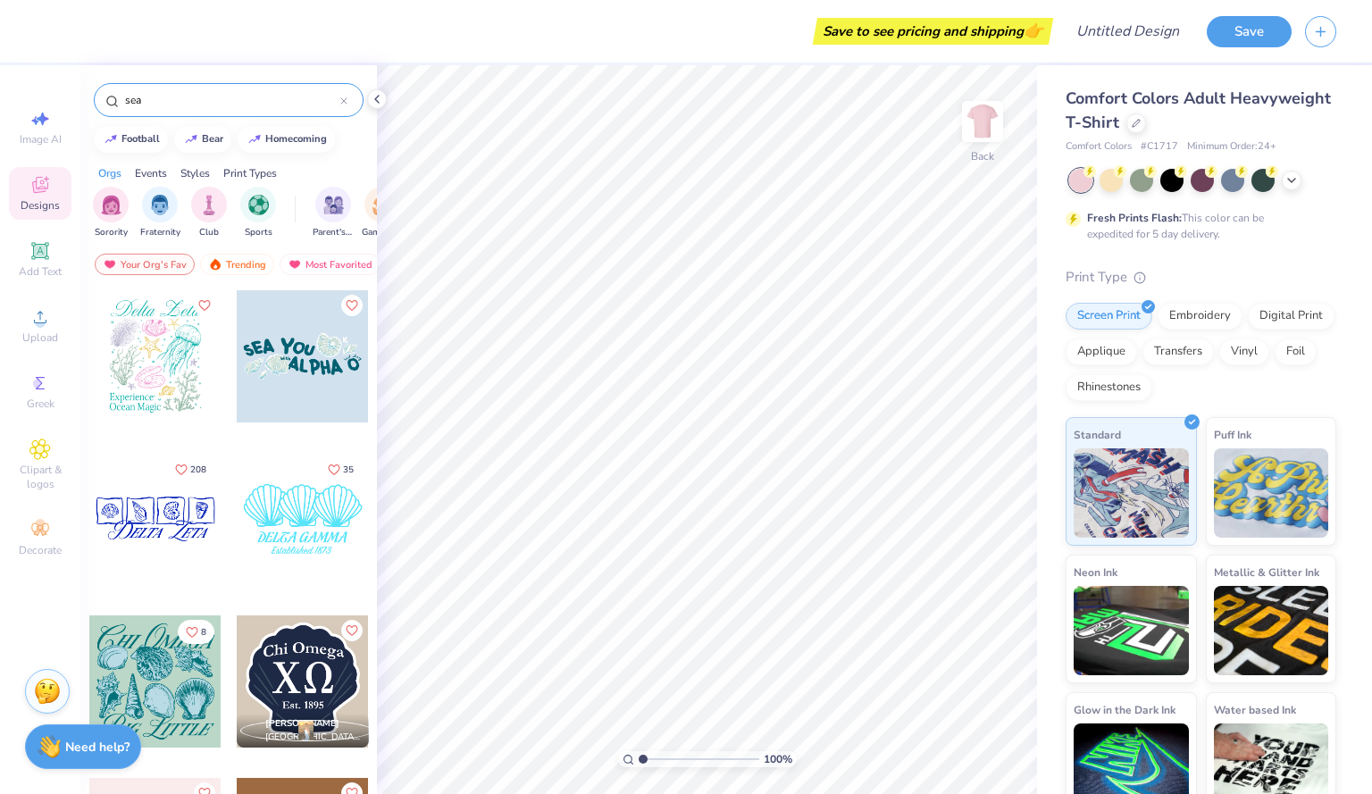
type input "sea"
click at [128, 369] on div at bounding box center [155, 356] width 132 height 132
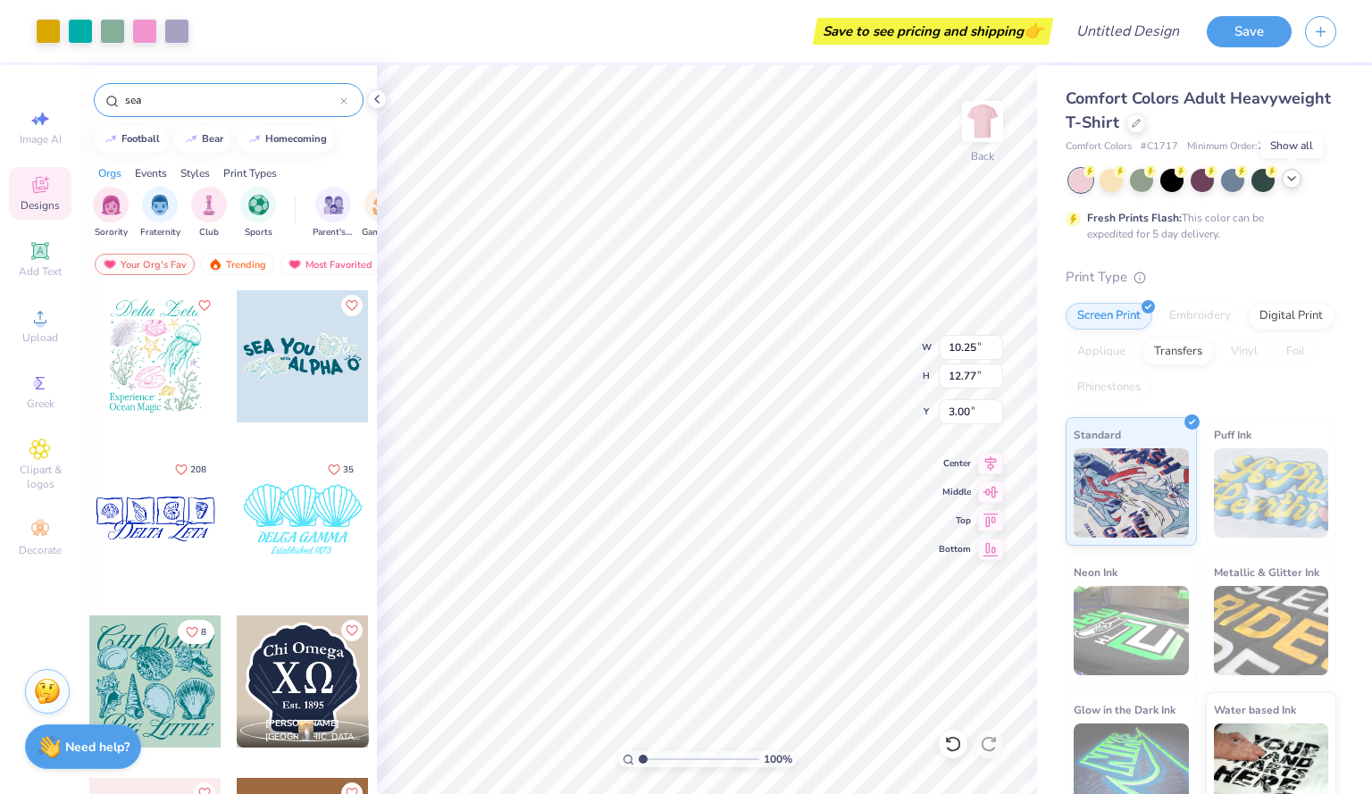
click at [1288, 179] on icon at bounding box center [1291, 178] width 14 height 14
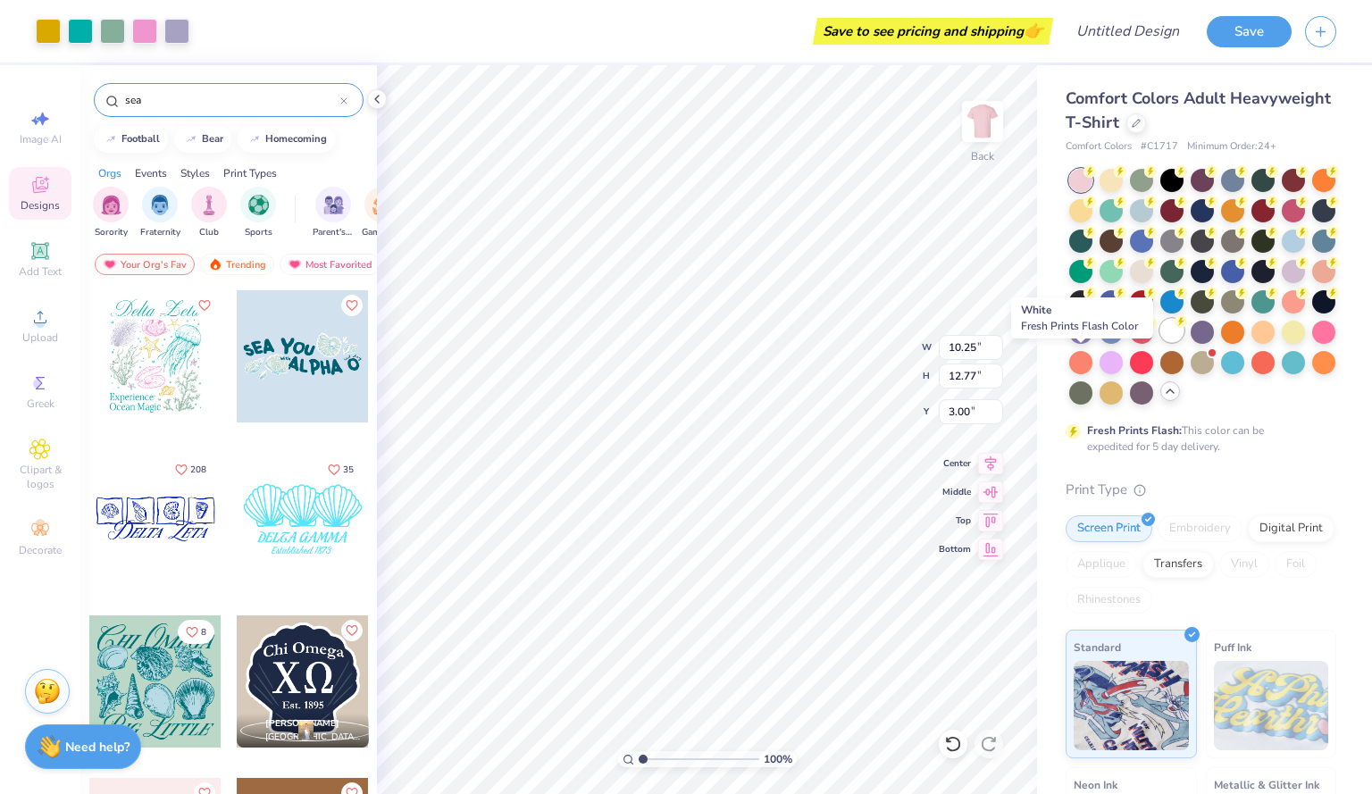
click at [1160, 342] on div at bounding box center [1171, 330] width 23 height 23
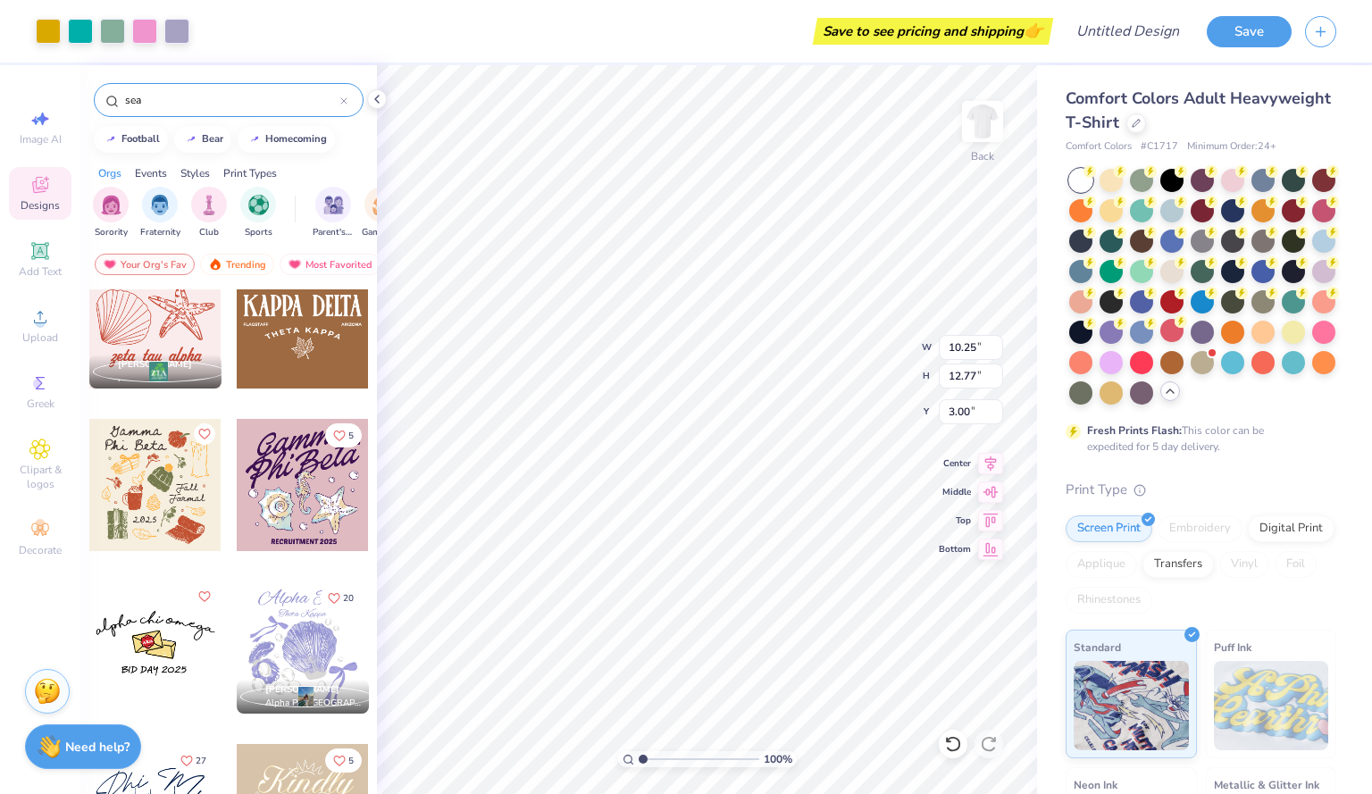
scroll to position [525, 0]
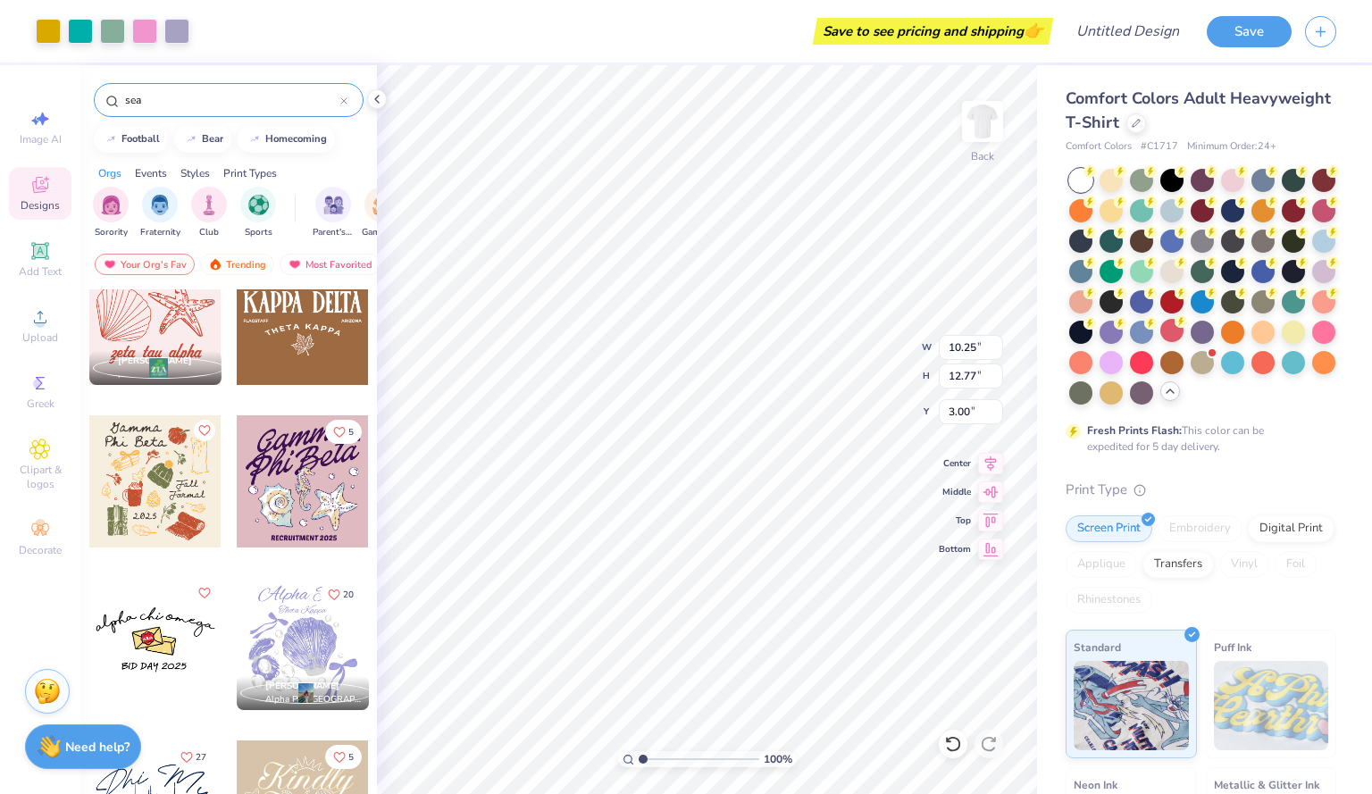
click at [302, 469] on div at bounding box center [303, 481] width 132 height 132
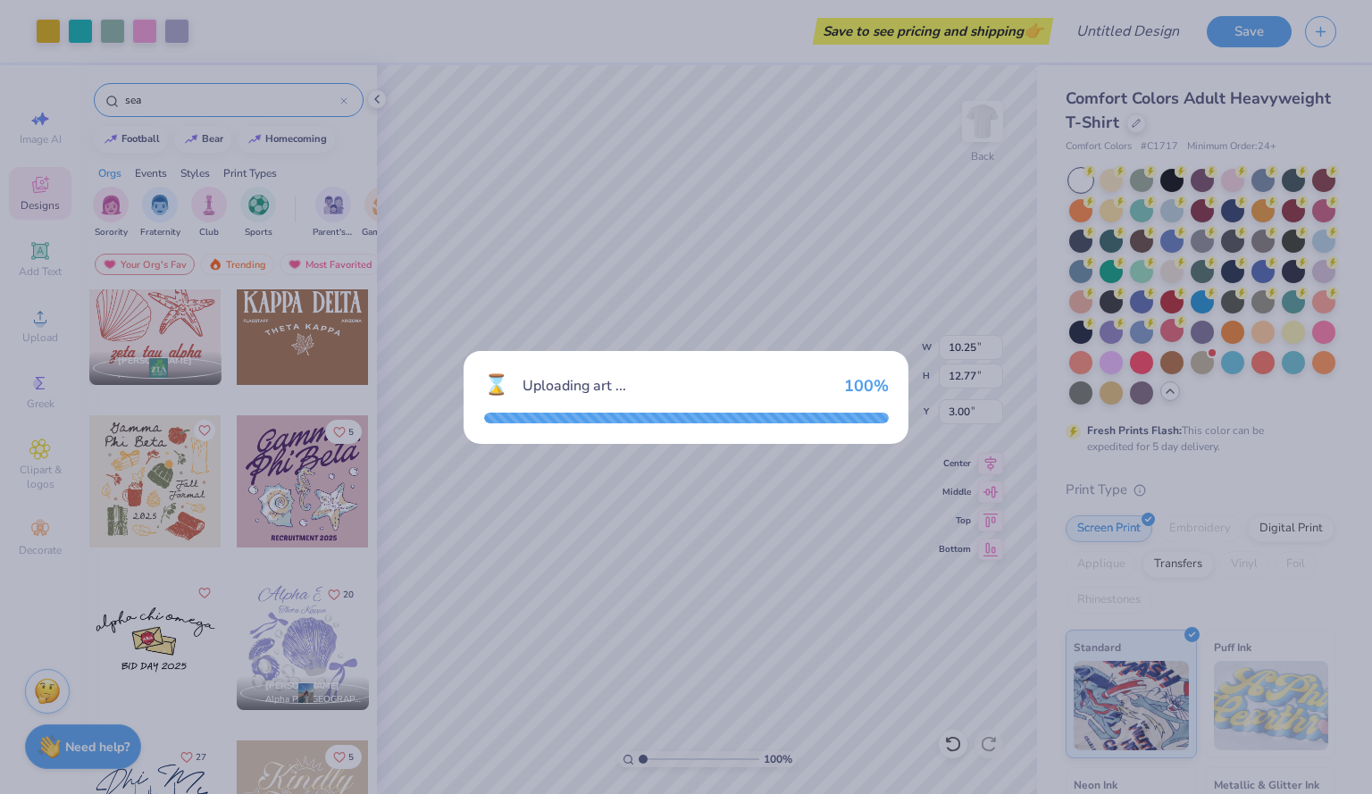
type input "10.22"
type input "10.58"
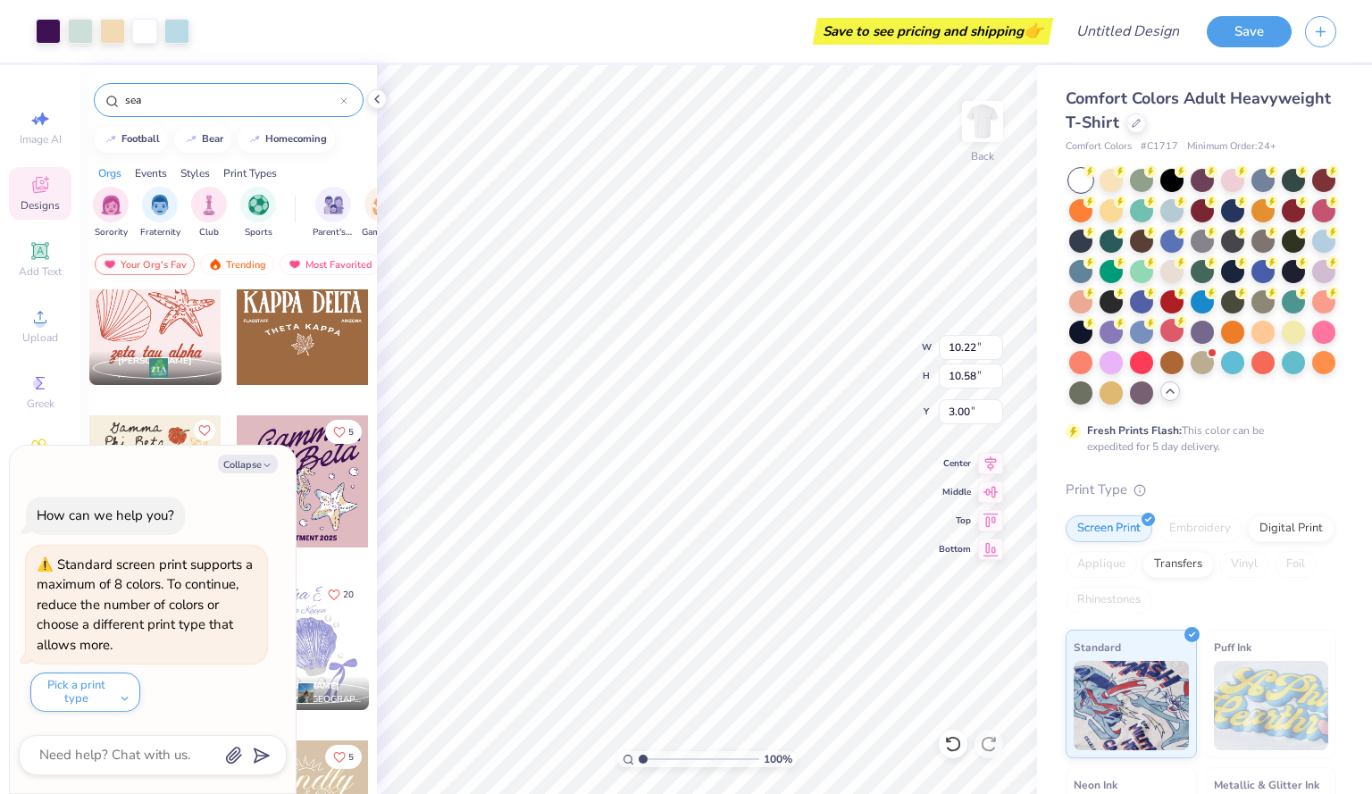
type textarea "x"
type input "10.25"
type input "12.77"
type textarea "x"
type input "10.22"
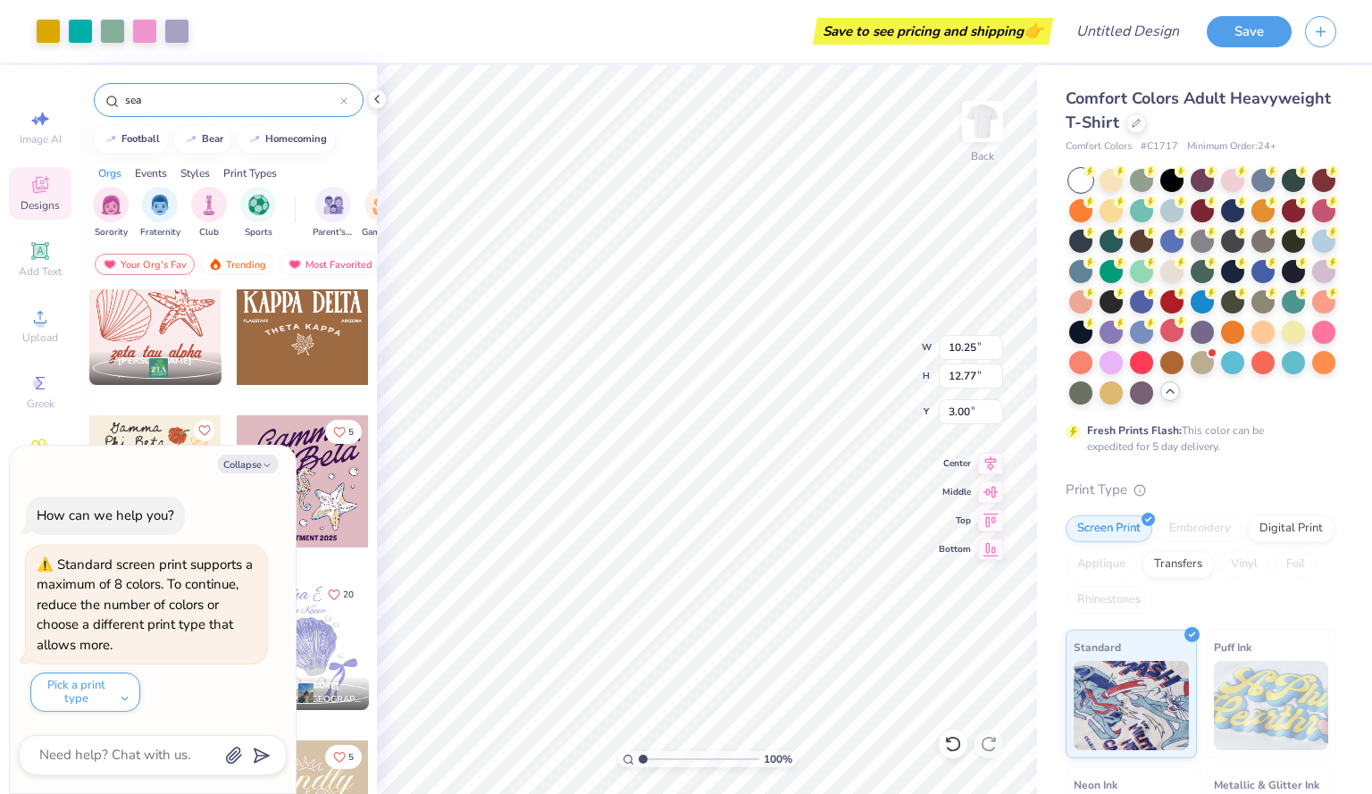
type input "10.58"
click at [788, 500] on li "Delete" at bounding box center [827, 498] width 140 height 35
click at [753, 548] on li "Delete" at bounding box center [778, 563] width 140 height 35
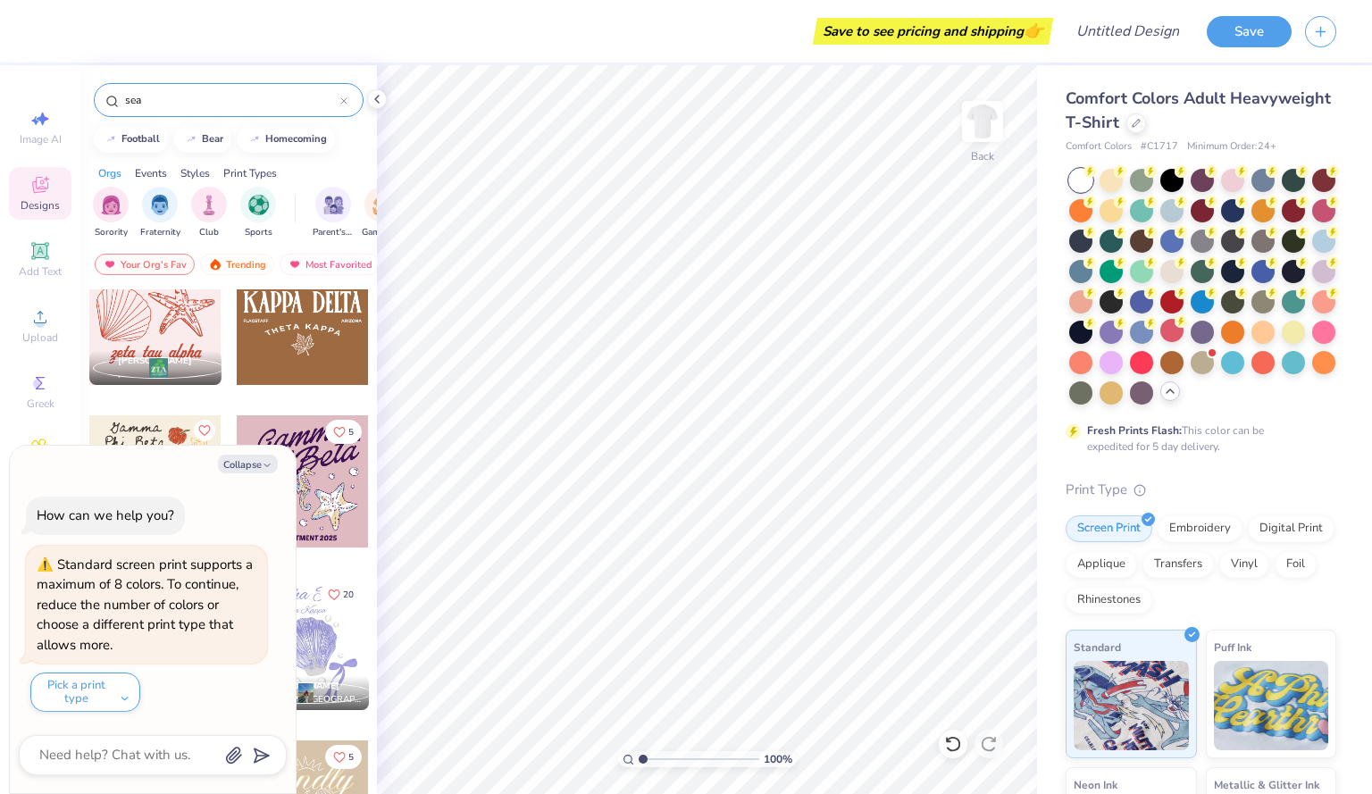
click at [331, 472] on div at bounding box center [303, 481] width 132 height 132
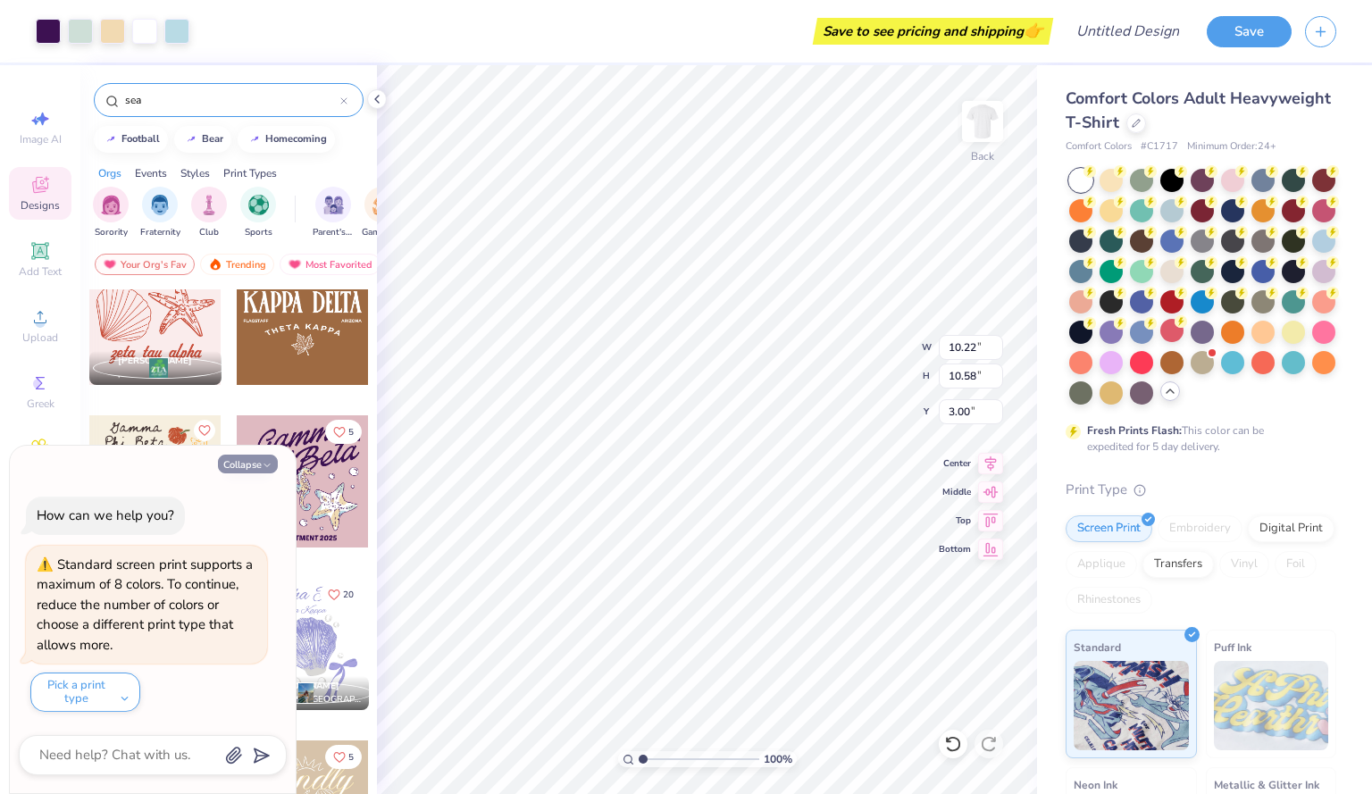
click at [261, 455] on button "Collapse" at bounding box center [248, 464] width 60 height 19
type textarea "x"
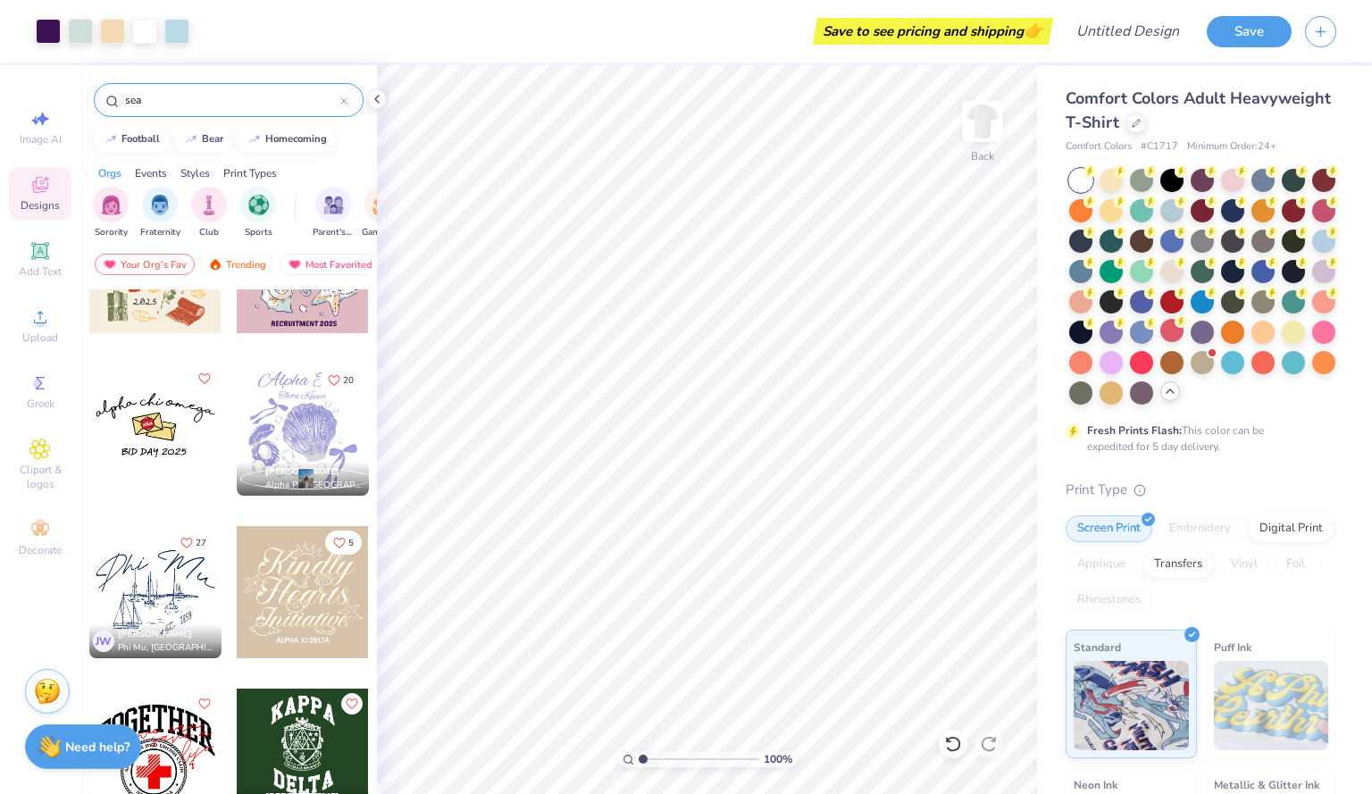
scroll to position [752, 0]
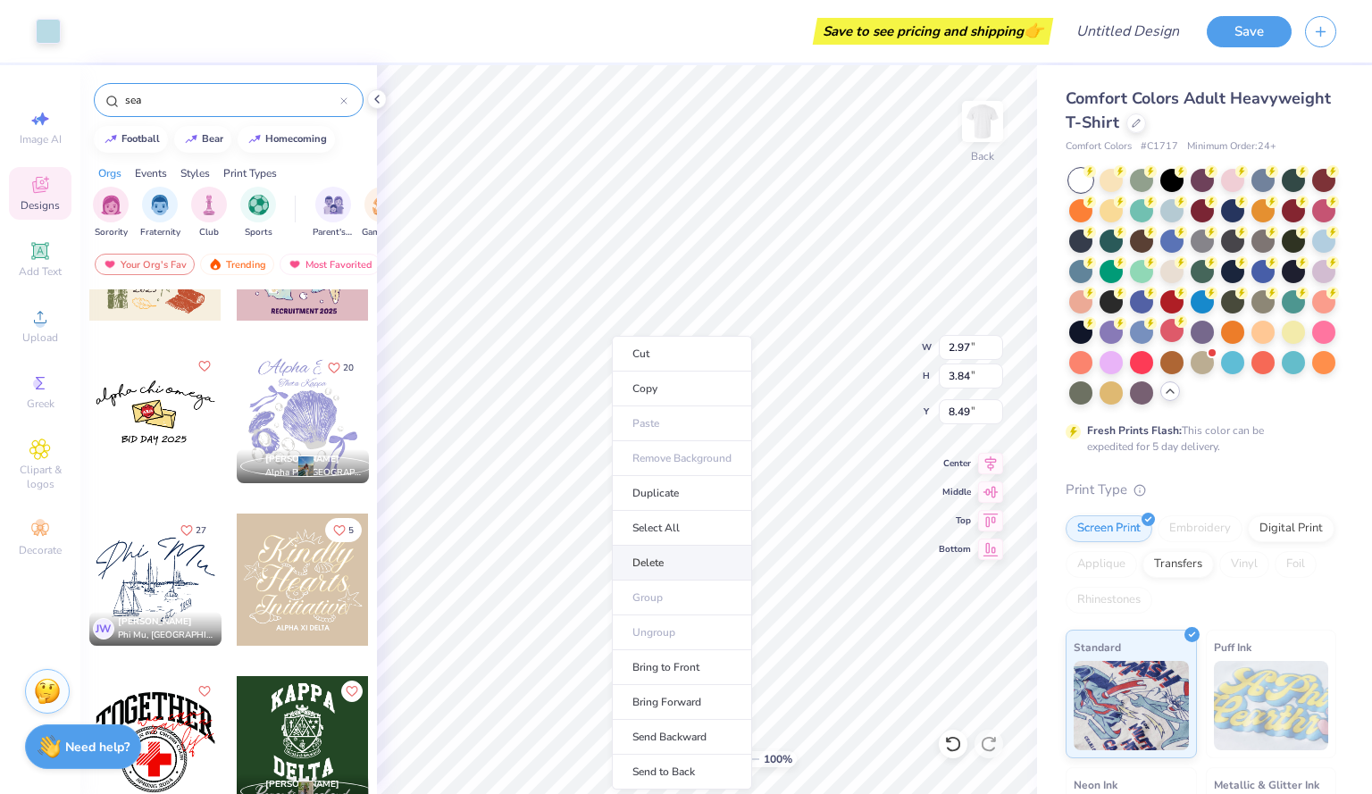
click at [664, 560] on li "Delete" at bounding box center [682, 563] width 140 height 35
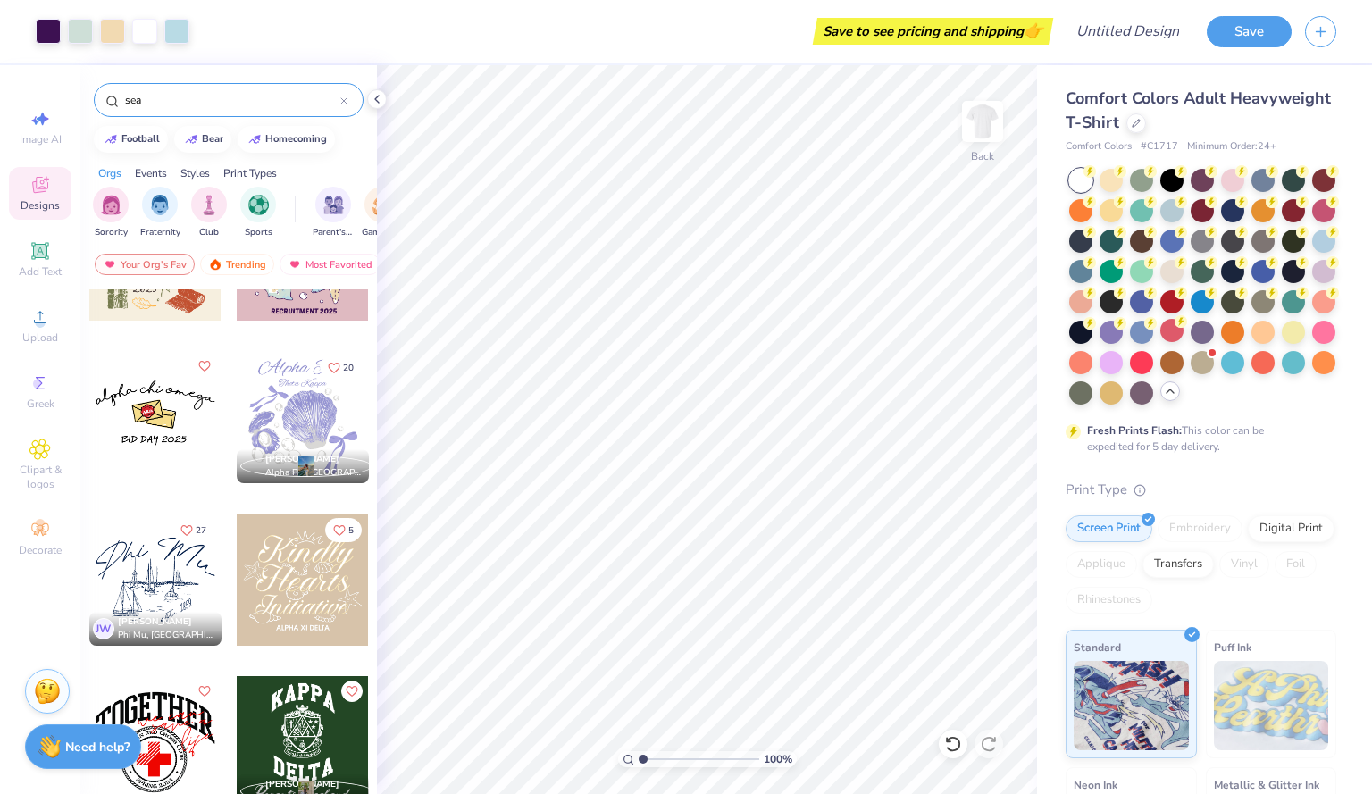
click at [308, 404] on div at bounding box center [303, 417] width 132 height 132
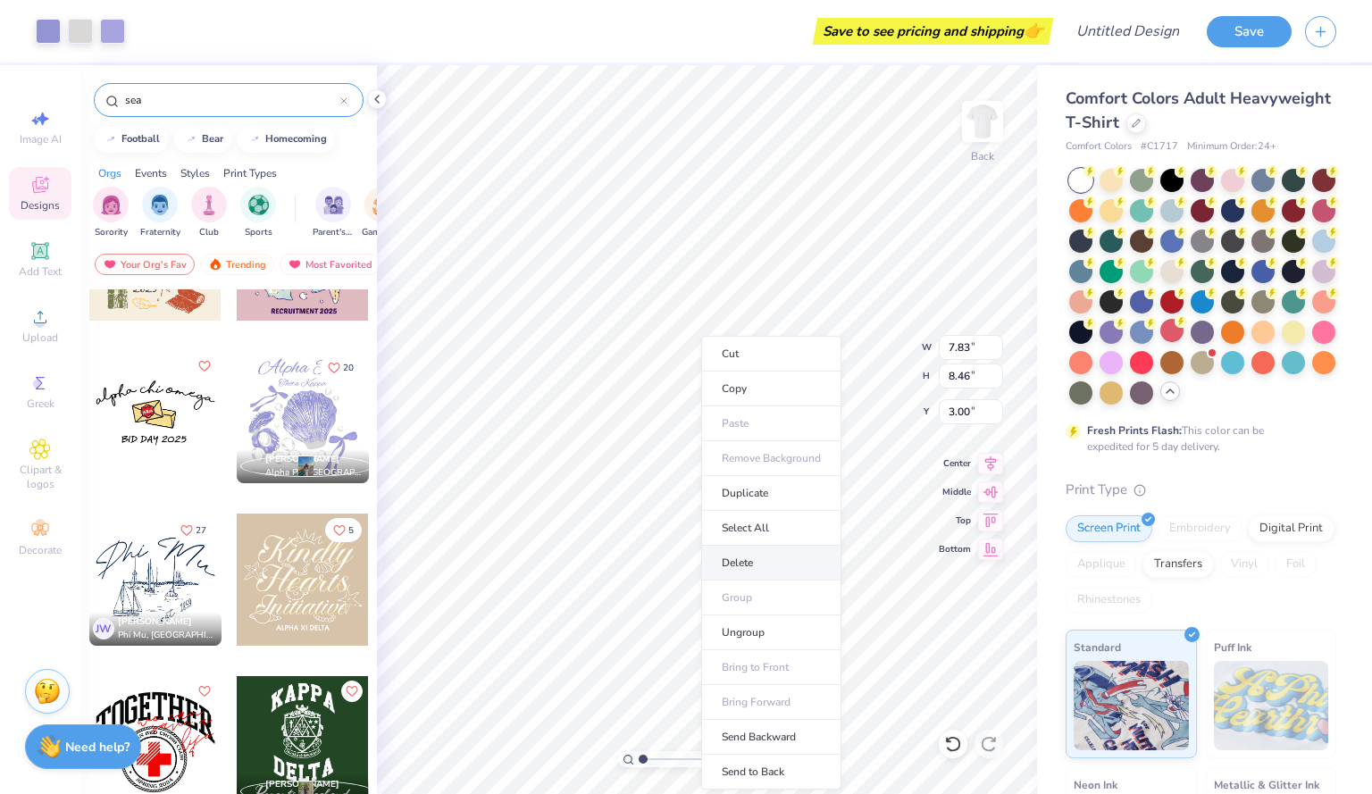
click at [739, 554] on li "Delete" at bounding box center [771, 563] width 140 height 35
type input "1.77"
type input "3.97"
type input "6.94"
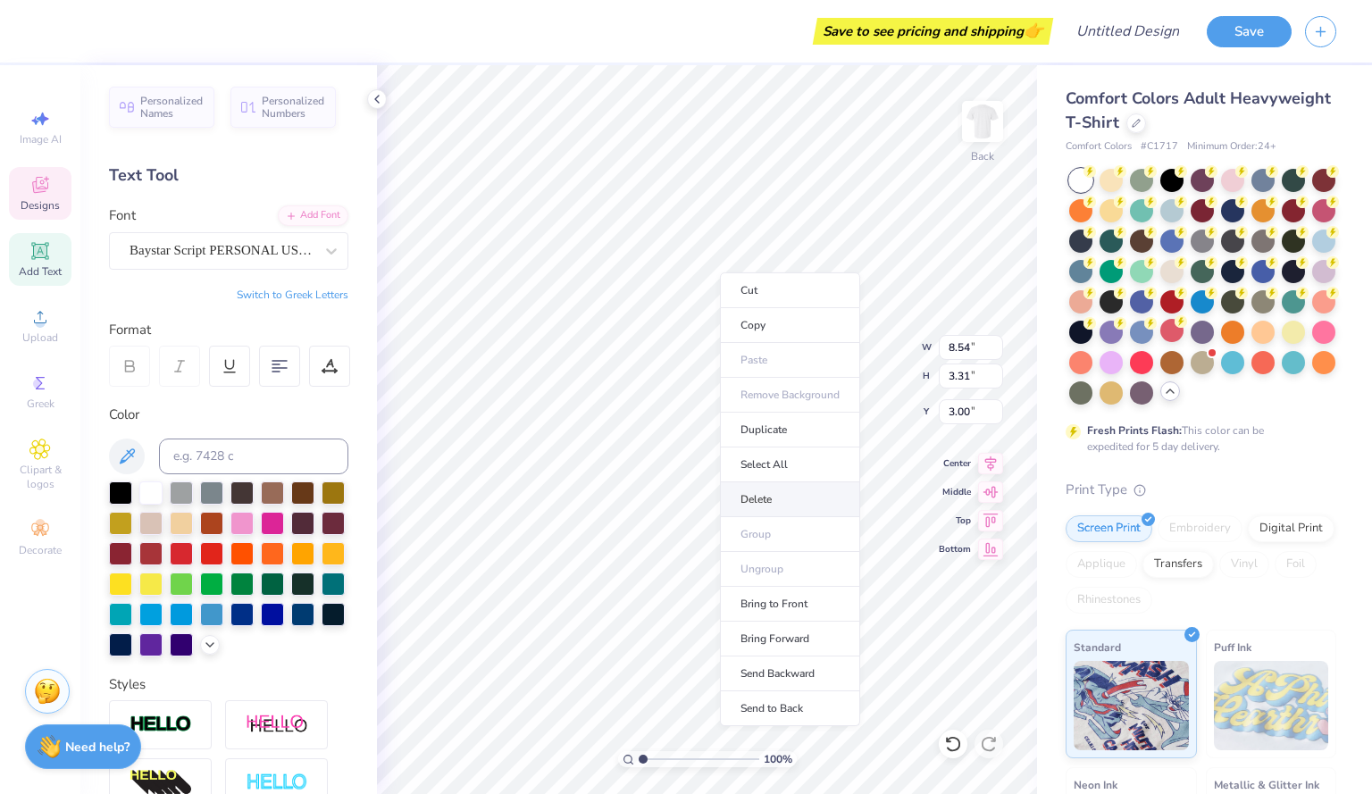
click at [774, 495] on li "Delete" at bounding box center [790, 499] width 140 height 35
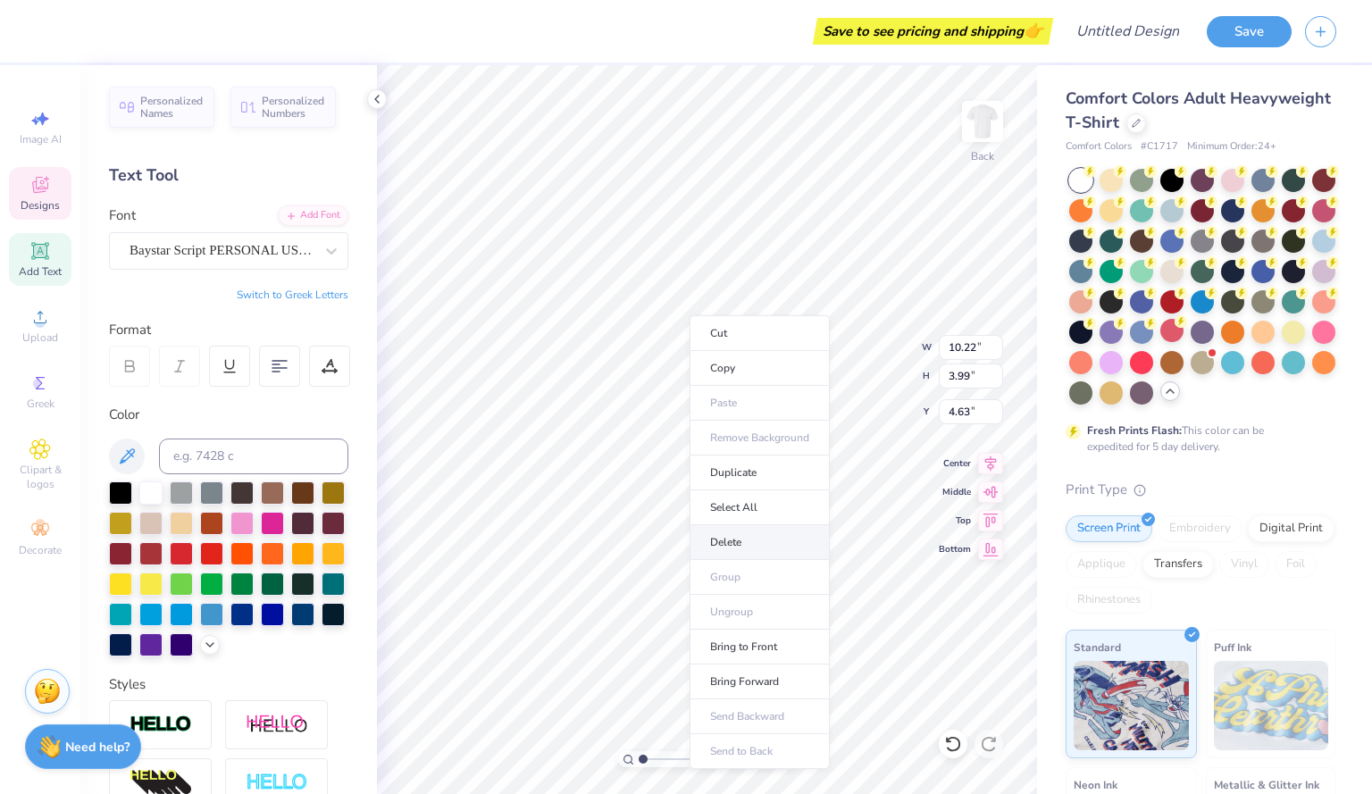
click at [724, 530] on li "Delete" at bounding box center [759, 542] width 140 height 35
click at [711, 524] on li "Select All" at bounding box center [735, 528] width 140 height 35
type input "9.82"
type input "6.64"
type input "6.94"
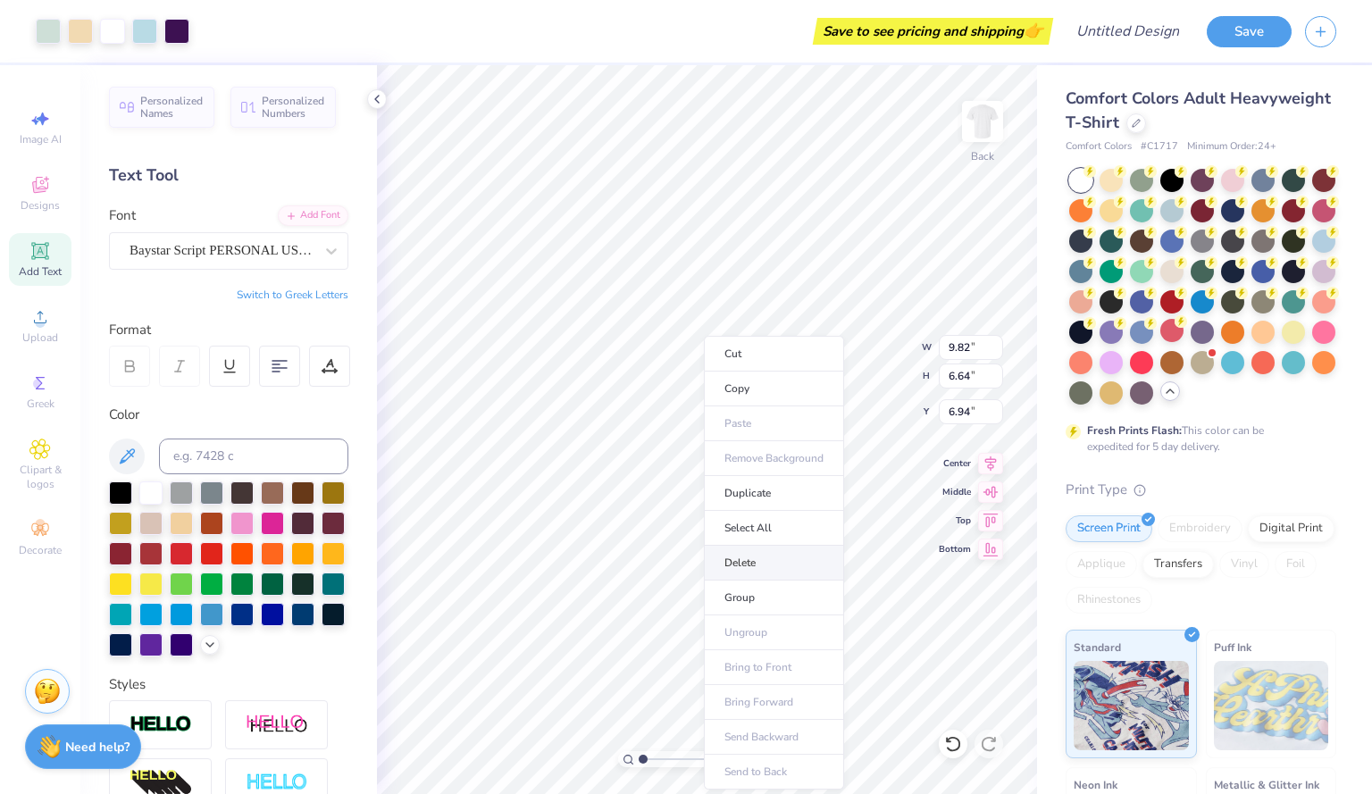
click at [734, 559] on li "Delete" at bounding box center [774, 563] width 140 height 35
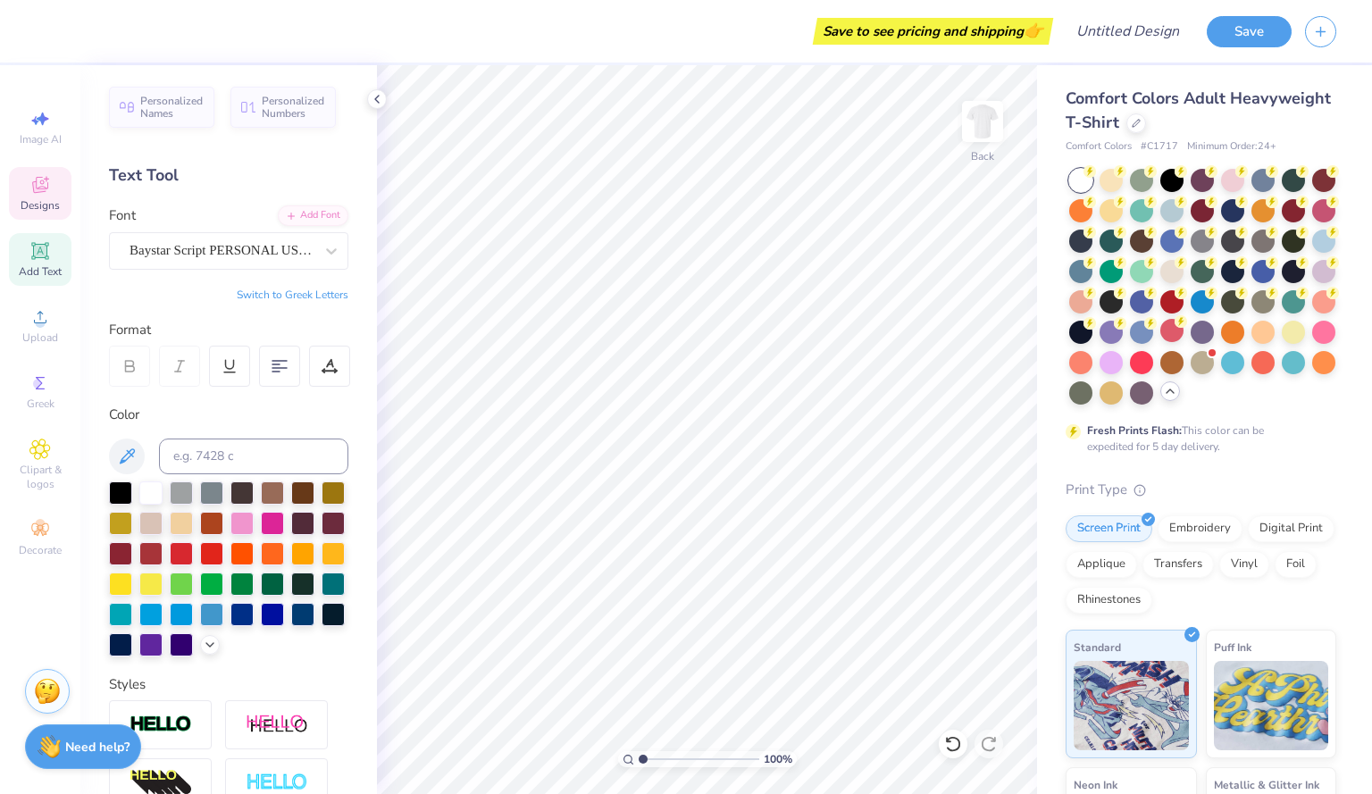
click at [29, 189] on div "Designs" at bounding box center [40, 193] width 63 height 53
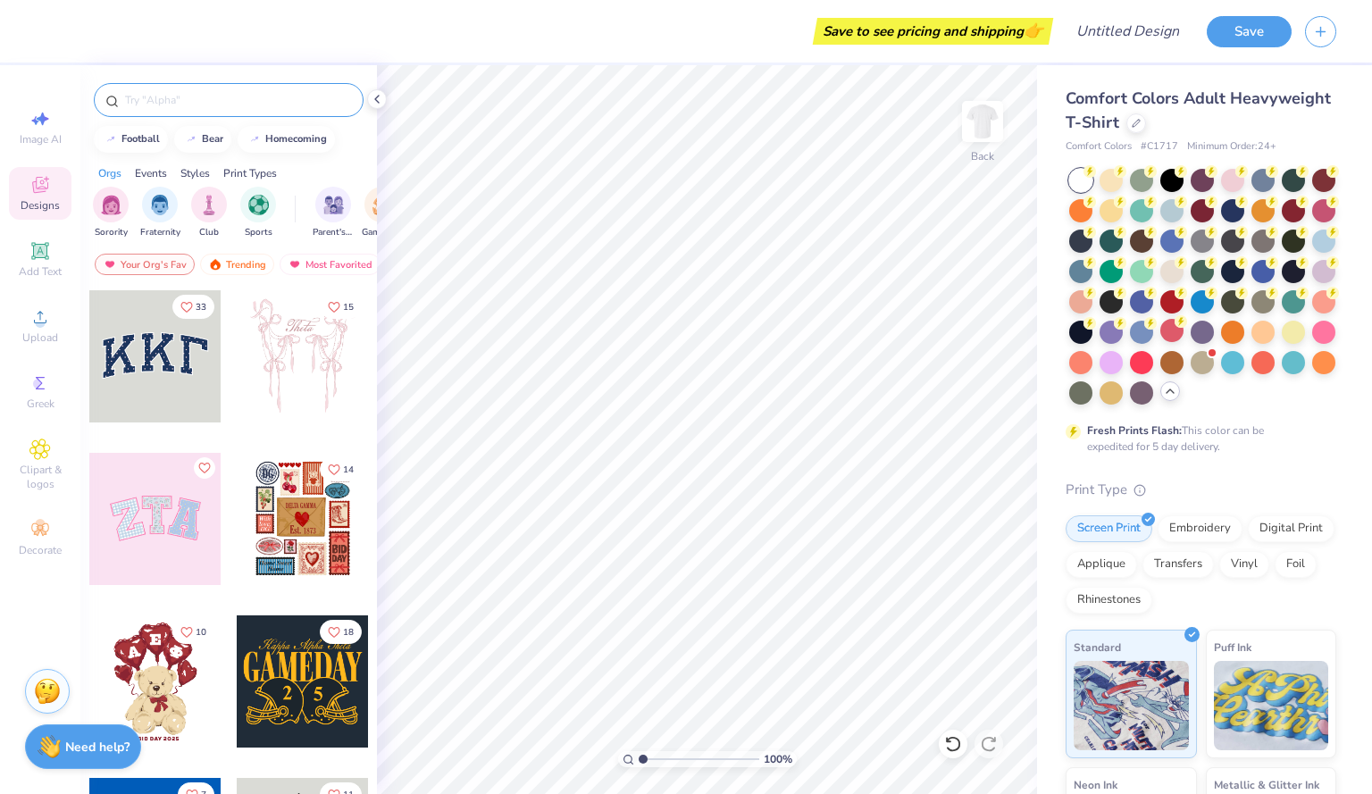
click at [234, 100] on input "text" at bounding box center [237, 100] width 229 height 18
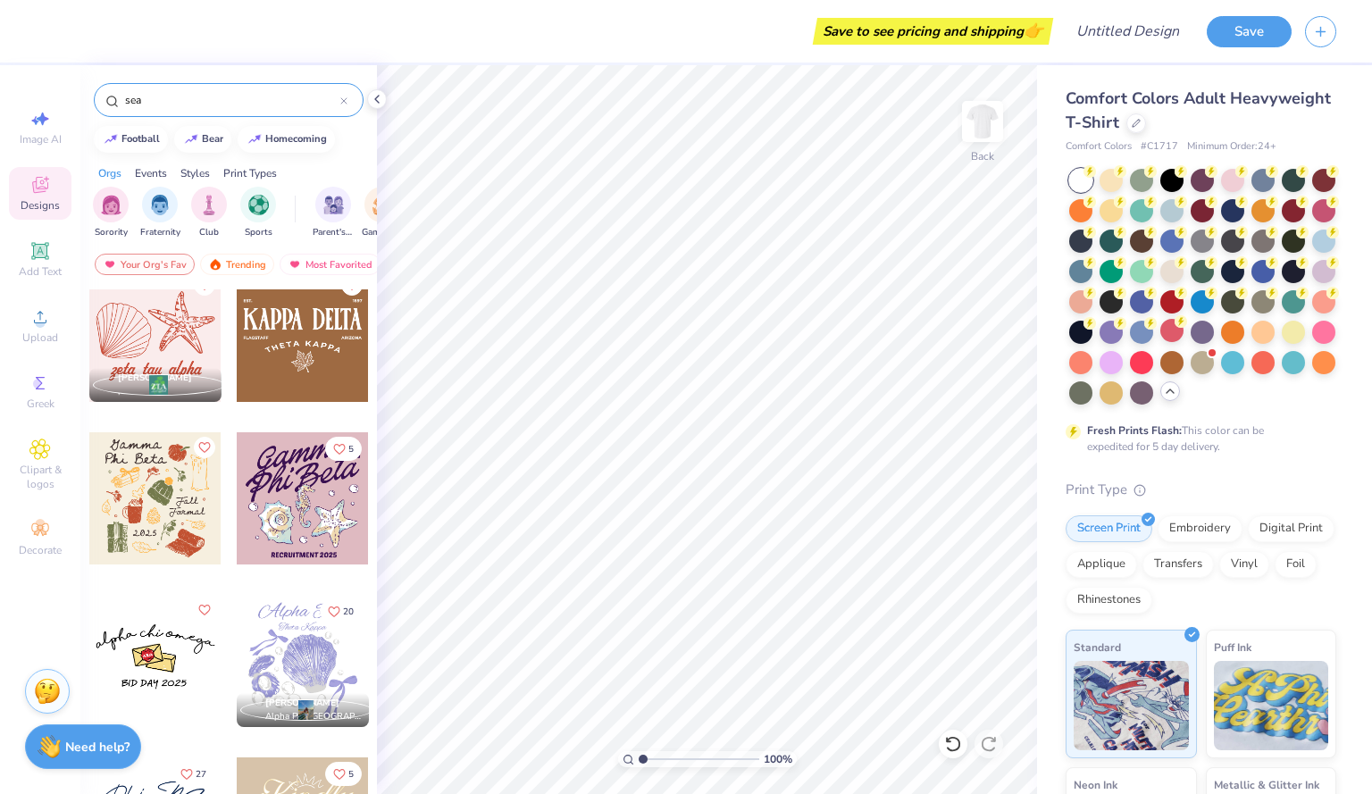
scroll to position [514, 0]
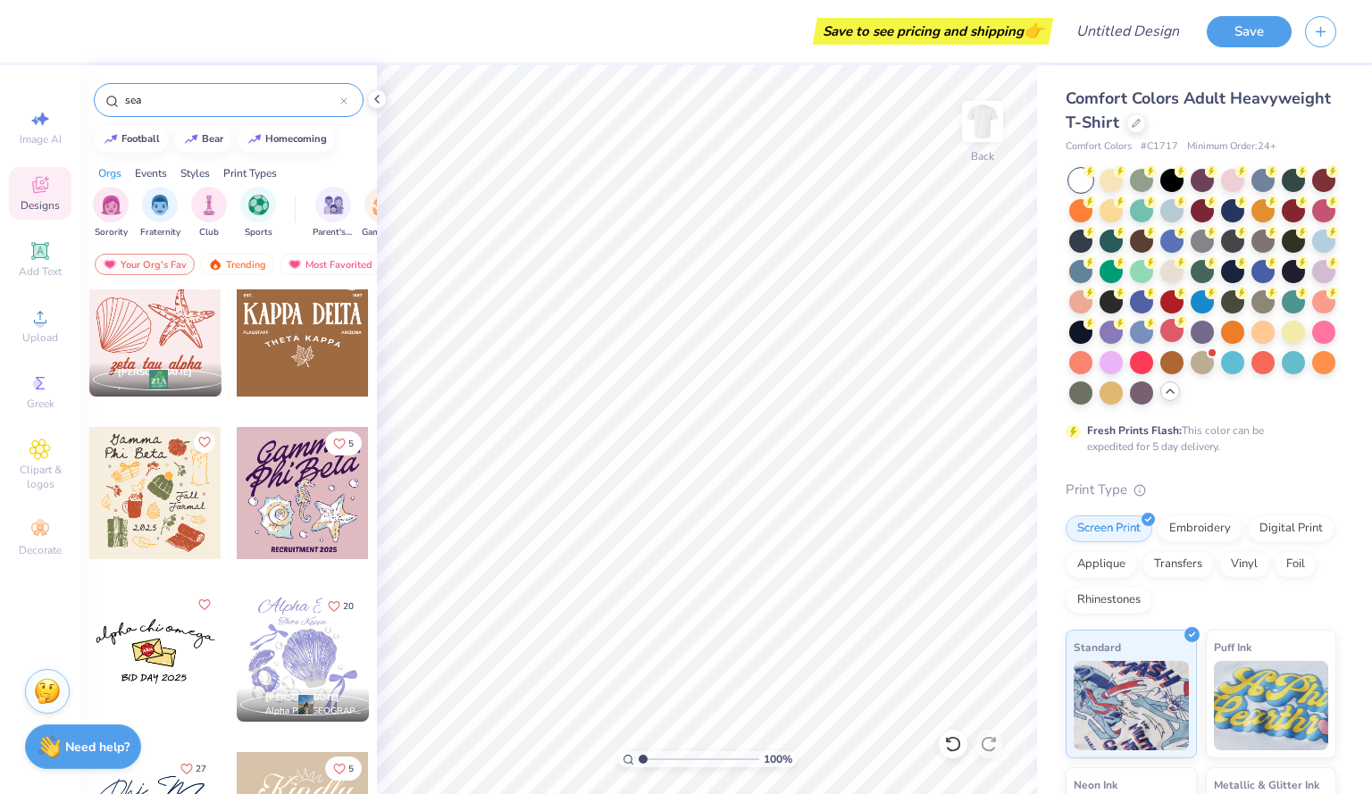
click at [283, 628] on div at bounding box center [303, 655] width 132 height 132
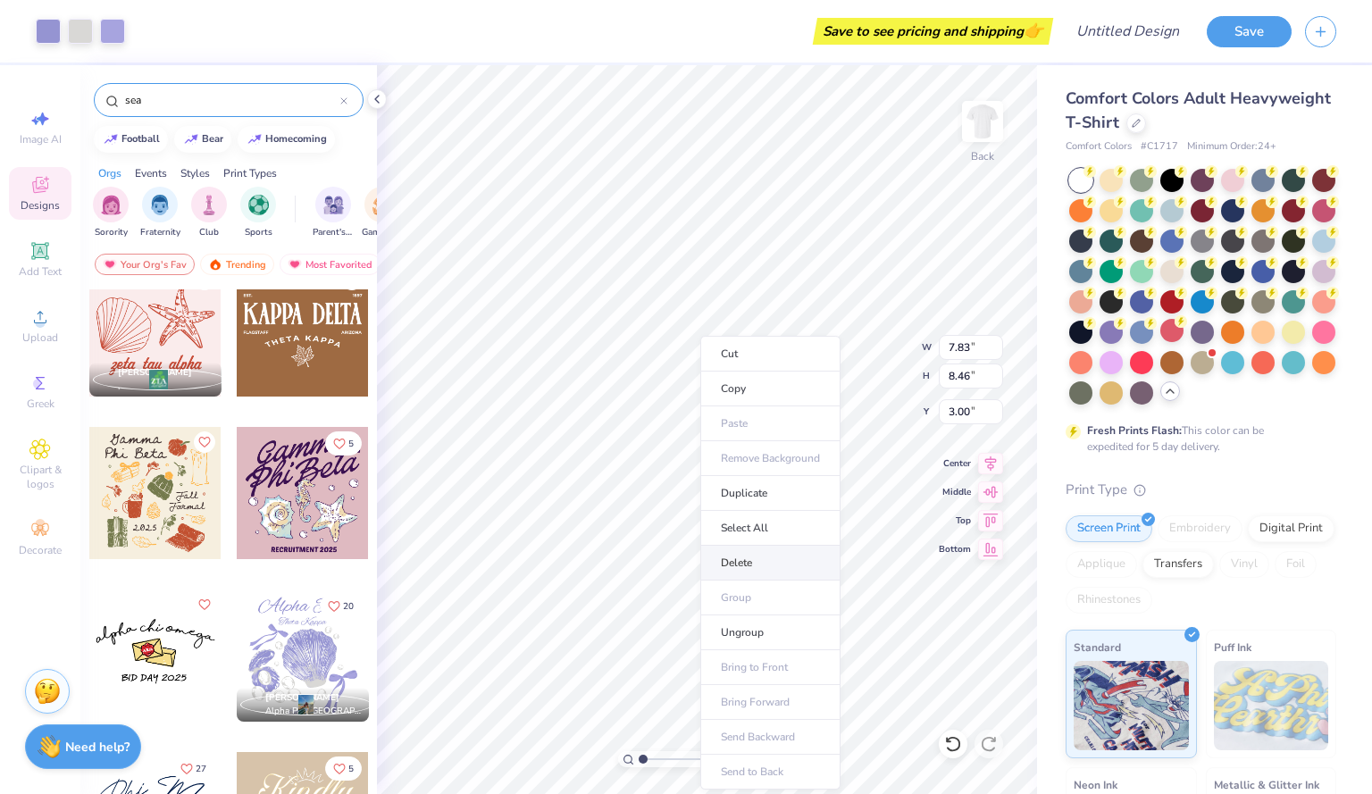
click at [749, 569] on li "Delete" at bounding box center [770, 563] width 140 height 35
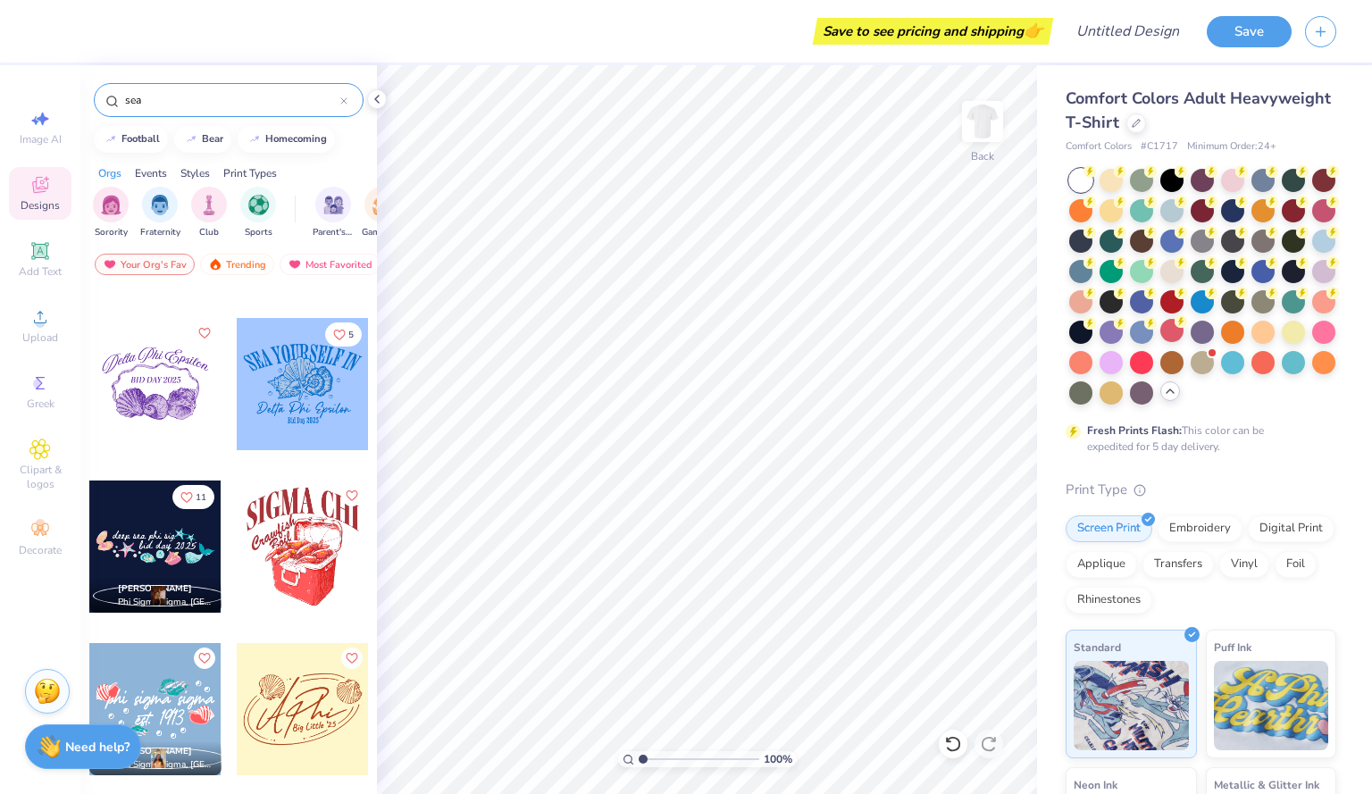
scroll to position [3875, 0]
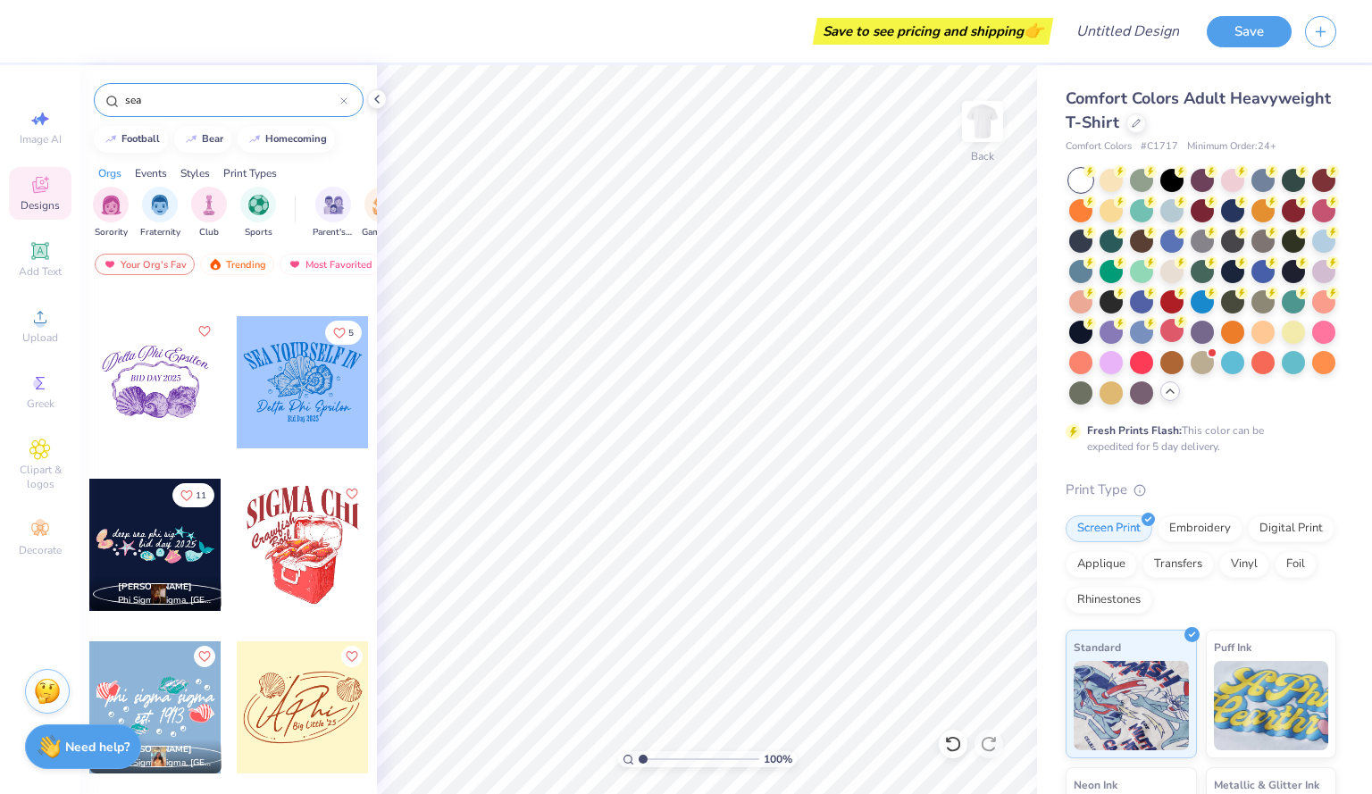
click at [312, 378] on div at bounding box center [303, 382] width 132 height 132
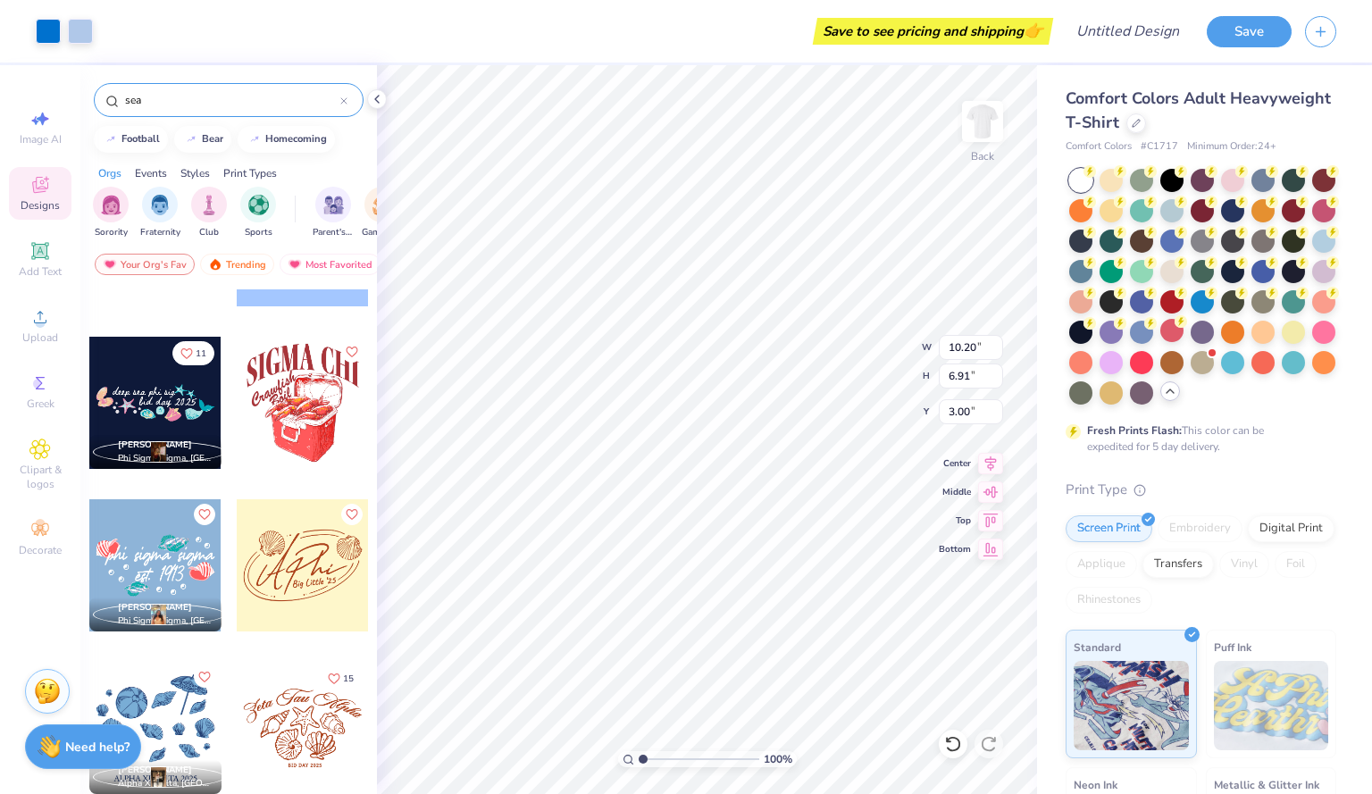
scroll to position [4019, 0]
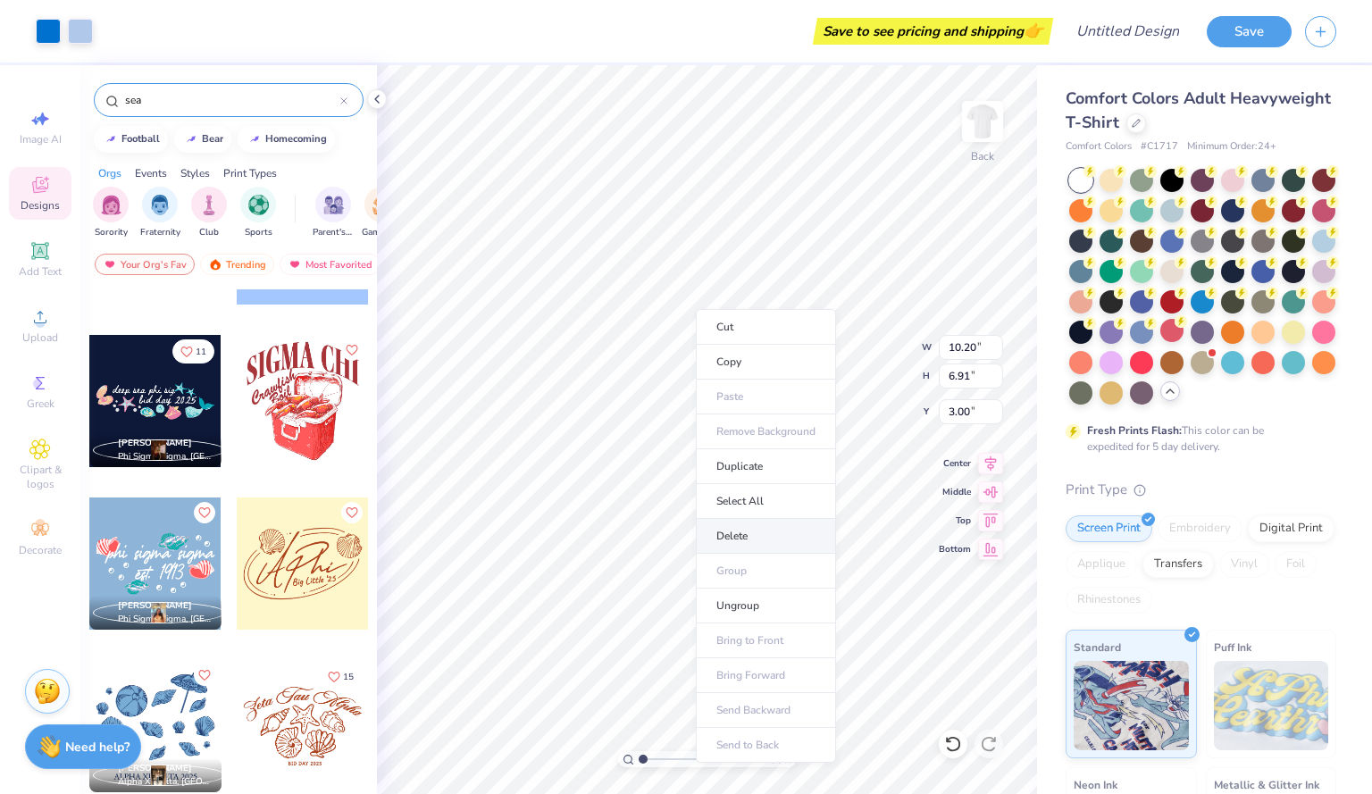
click at [724, 526] on li "Delete" at bounding box center [766, 536] width 140 height 35
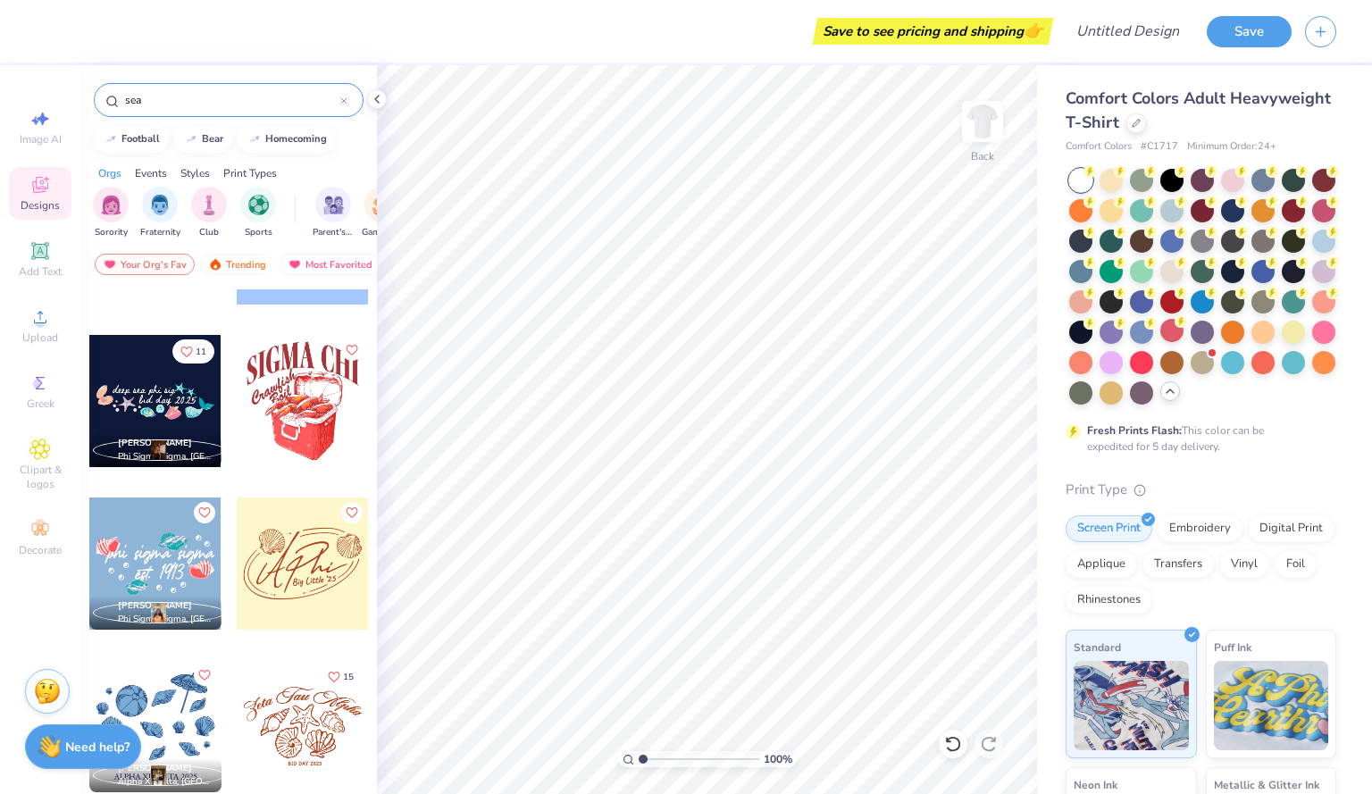
click at [202, 95] on input "sea" at bounding box center [231, 100] width 217 height 18
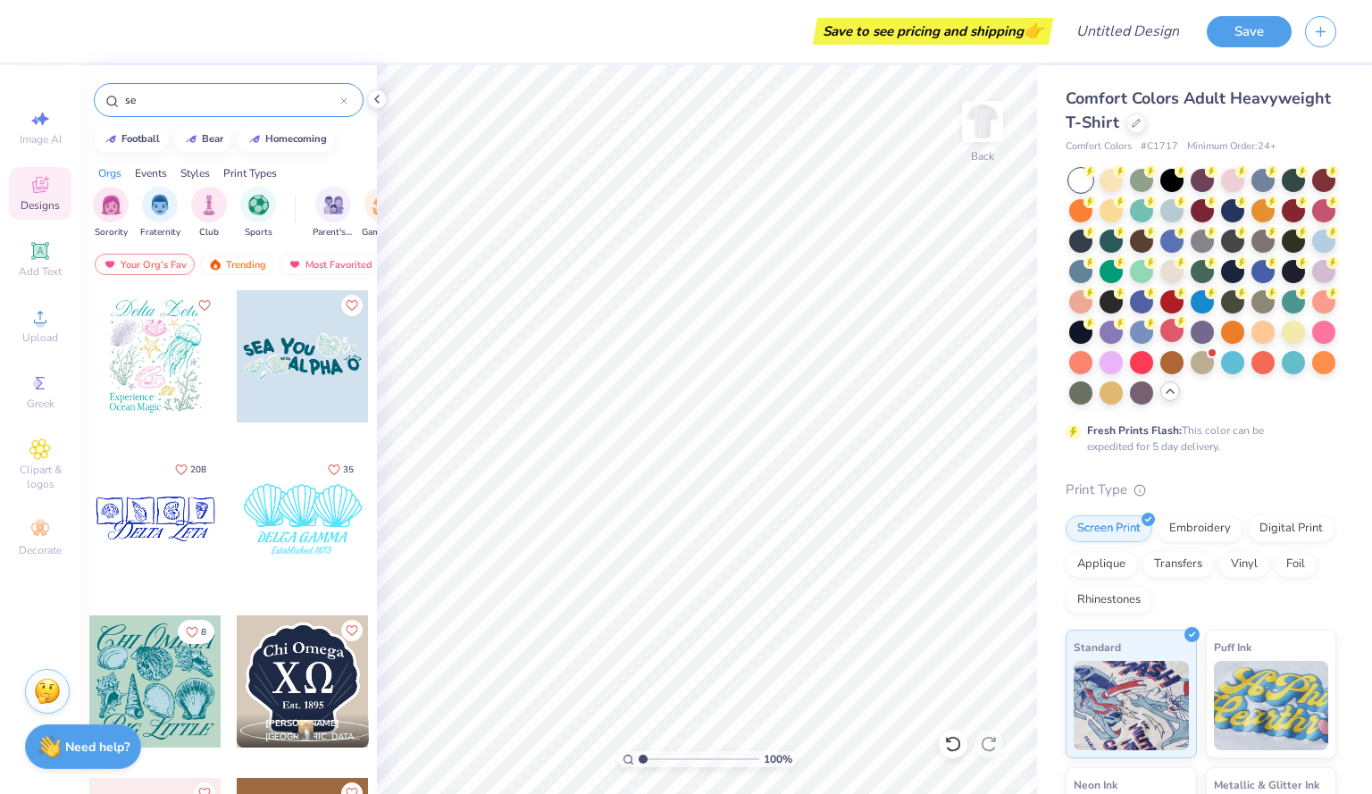
type input "s"
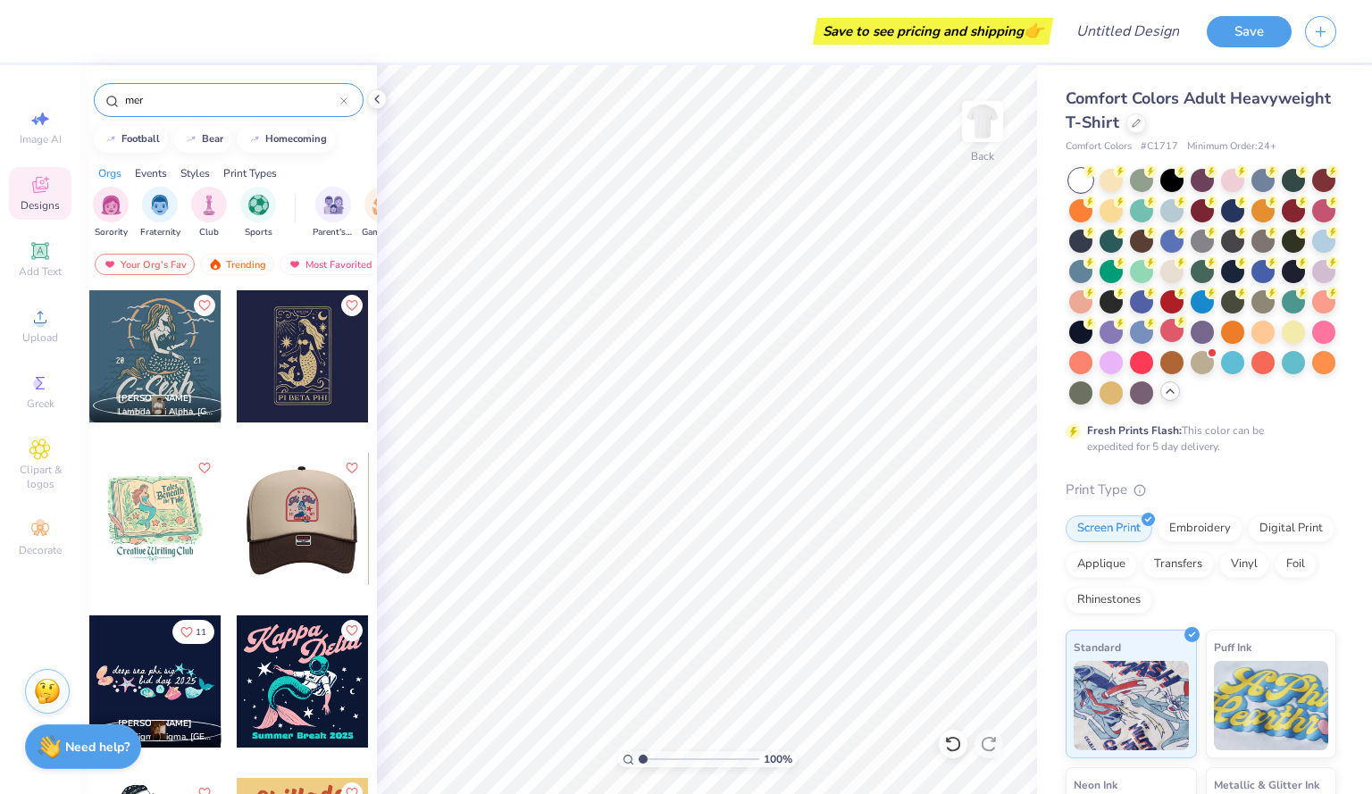
click at [237, 489] on div at bounding box center [170, 519] width 132 height 132
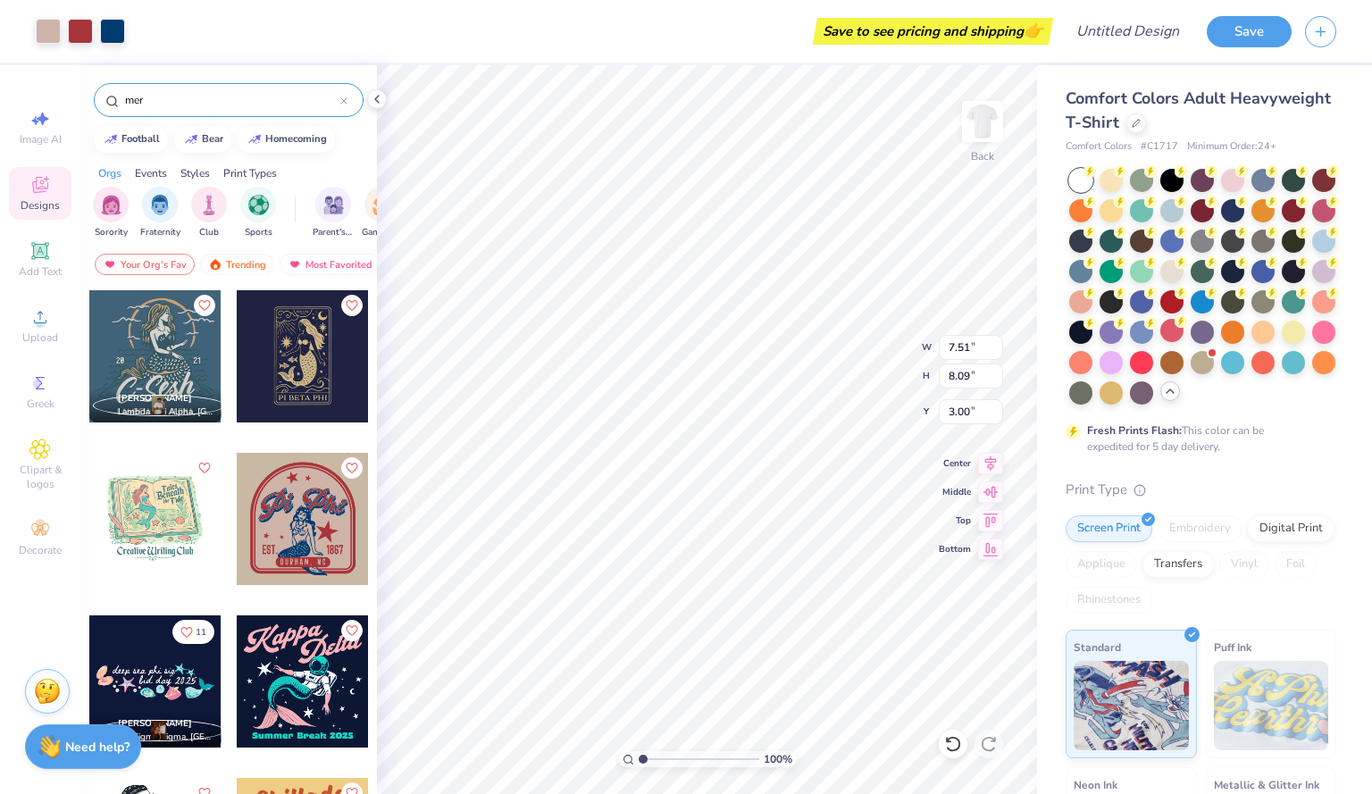
click at [1231, 720] on img at bounding box center [1271, 705] width 115 height 89
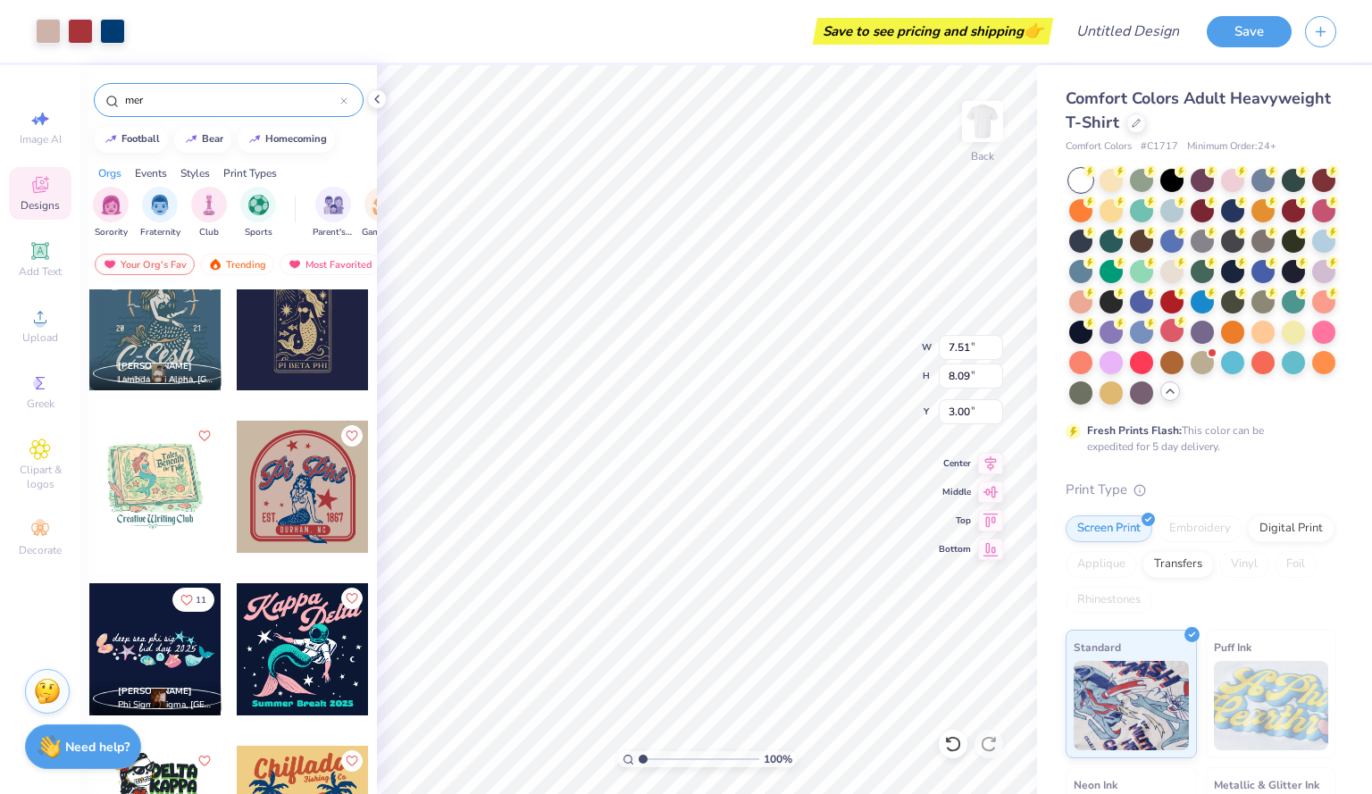
scroll to position [0, 0]
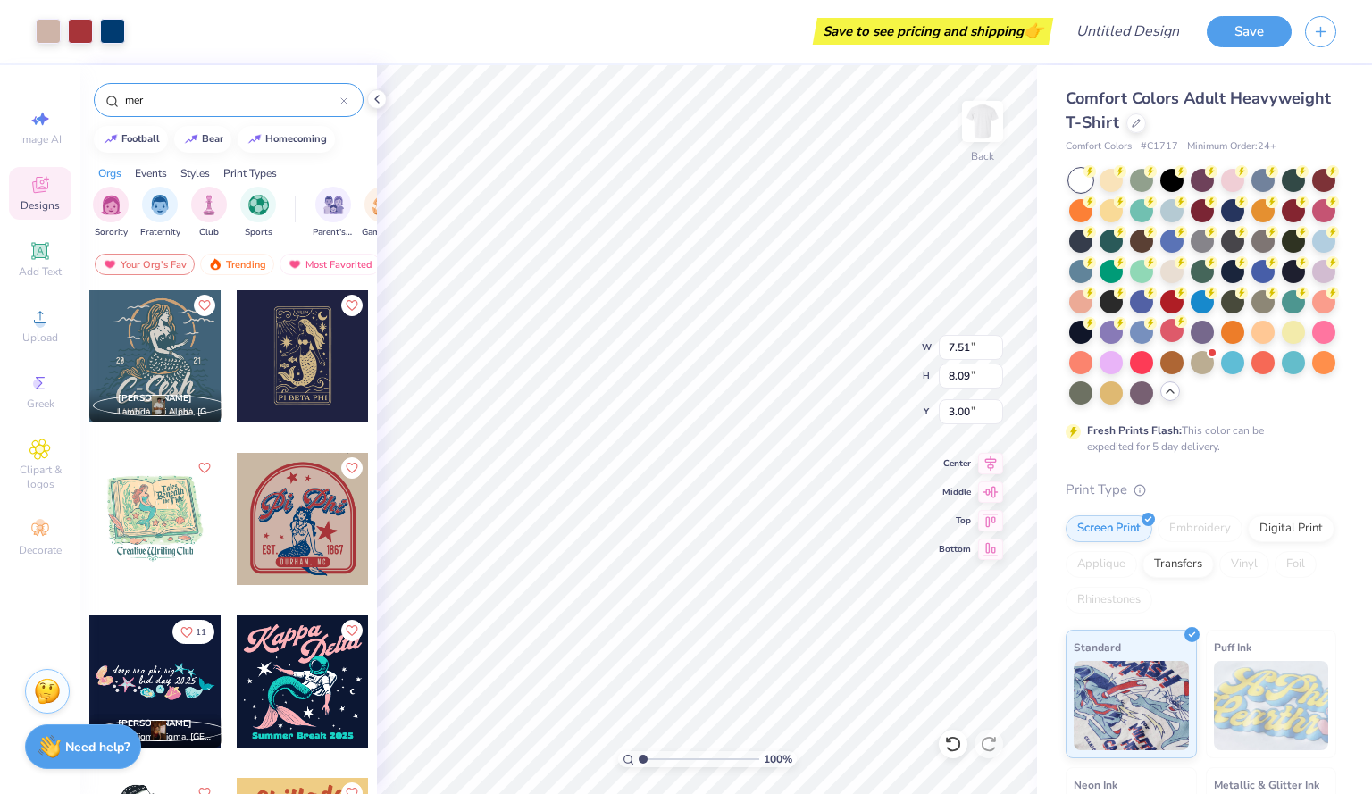
click at [245, 104] on input "mer" at bounding box center [231, 100] width 217 height 18
type input "m"
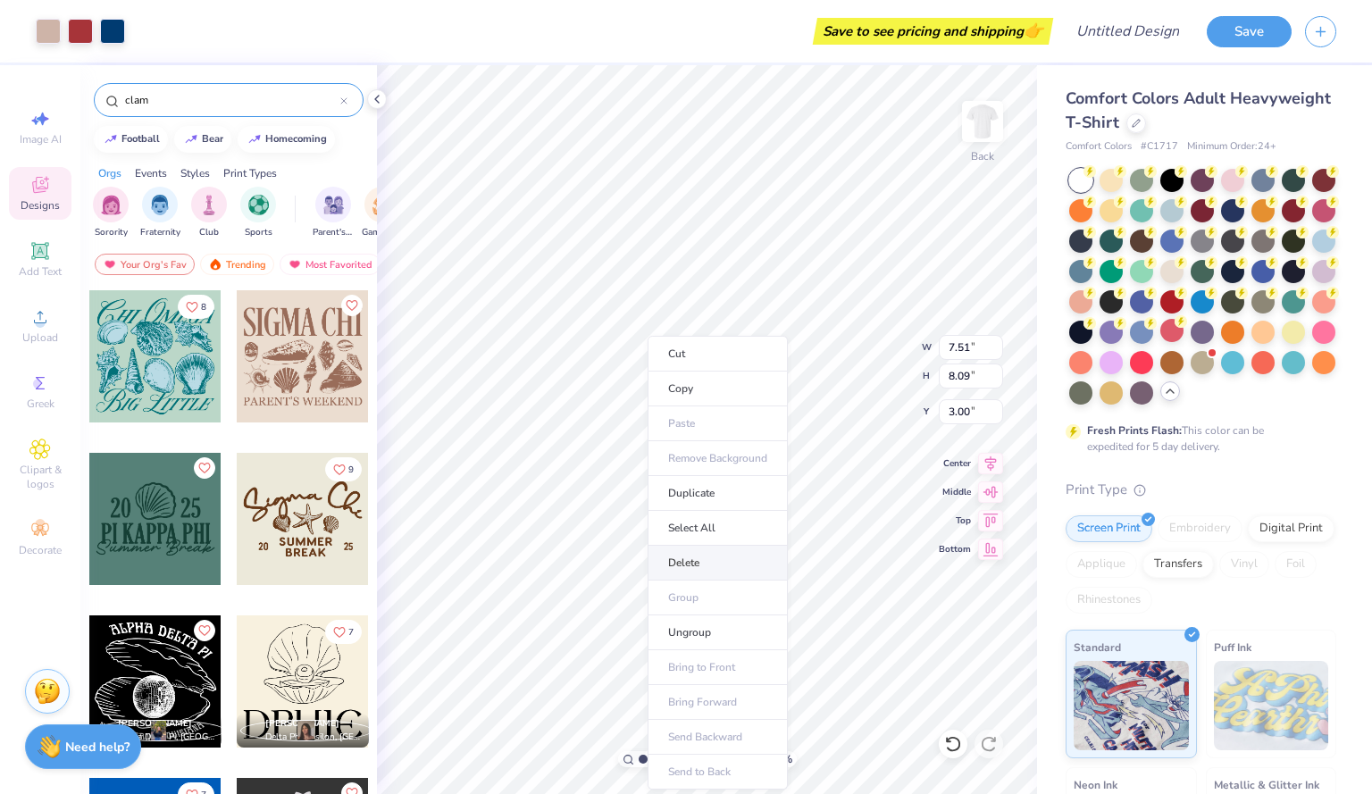
click at [697, 547] on li "Delete" at bounding box center [717, 563] width 140 height 35
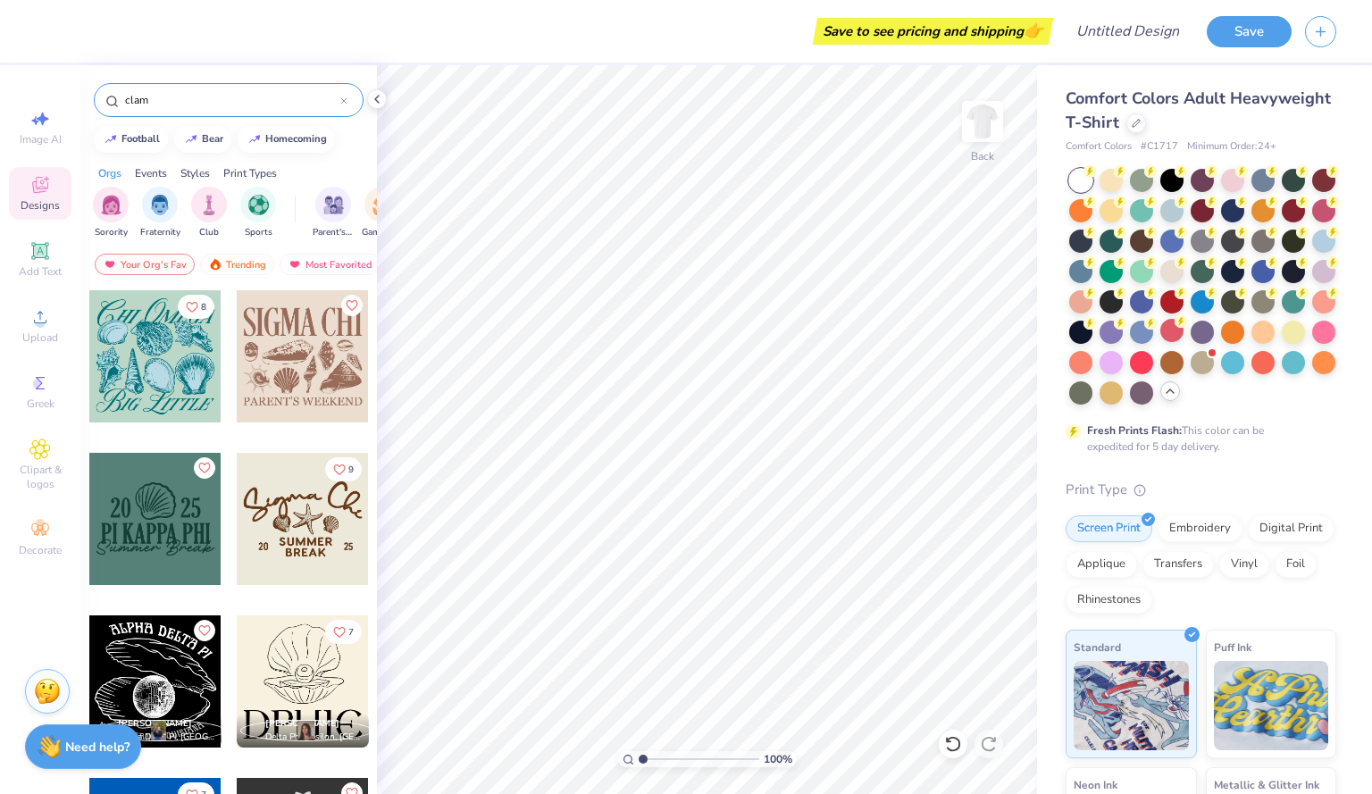
click at [163, 102] on input "clam" at bounding box center [231, 100] width 217 height 18
type input "c"
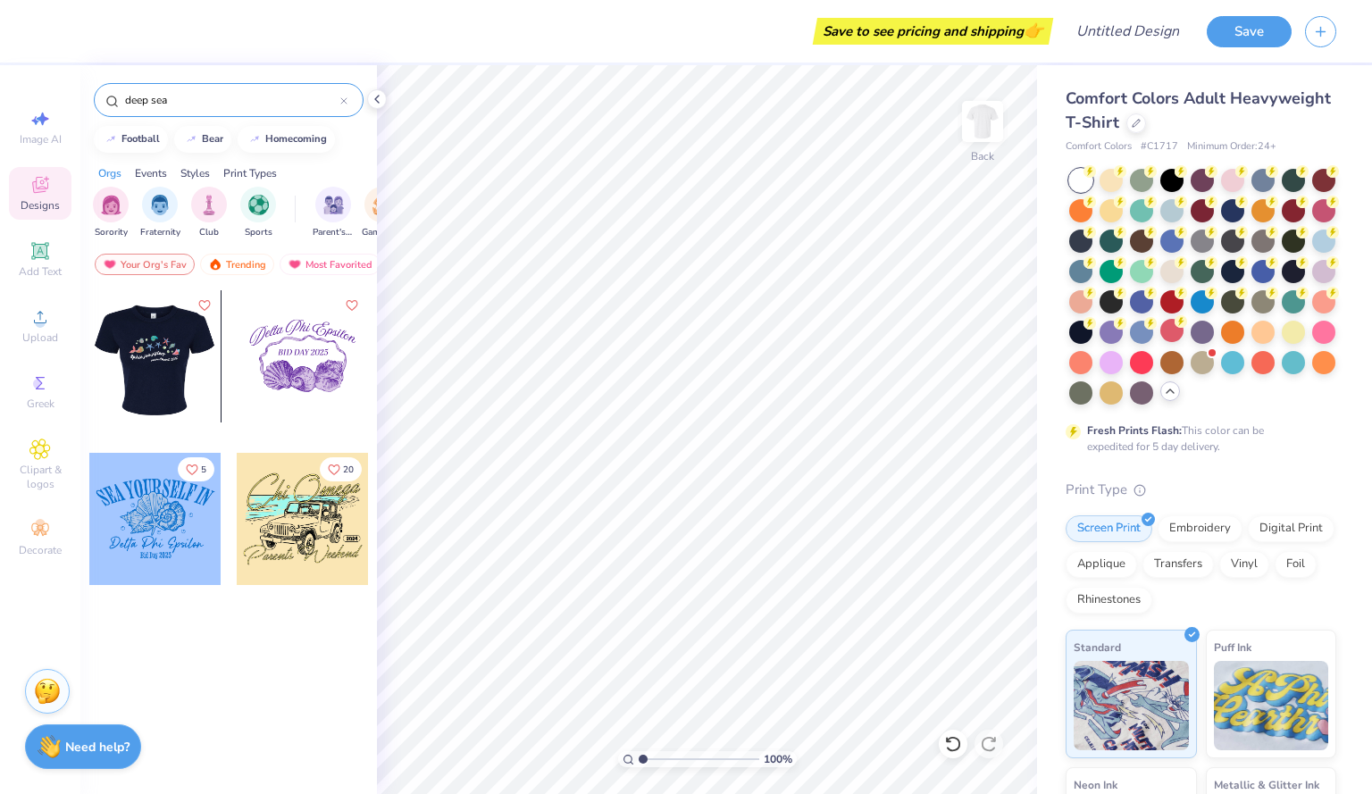
type input "deep sea"
click at [293, 371] on div at bounding box center [303, 356] width 132 height 132
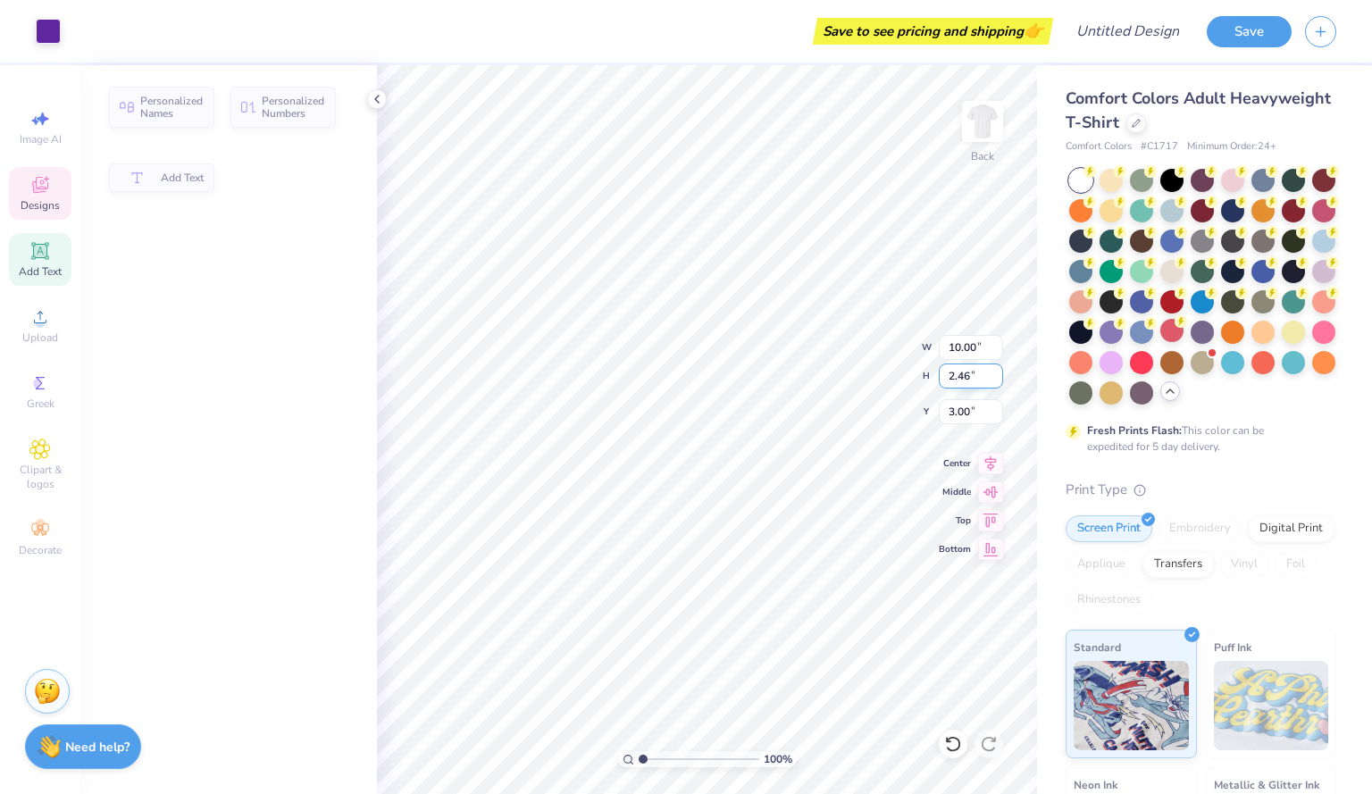
type input "2.46"
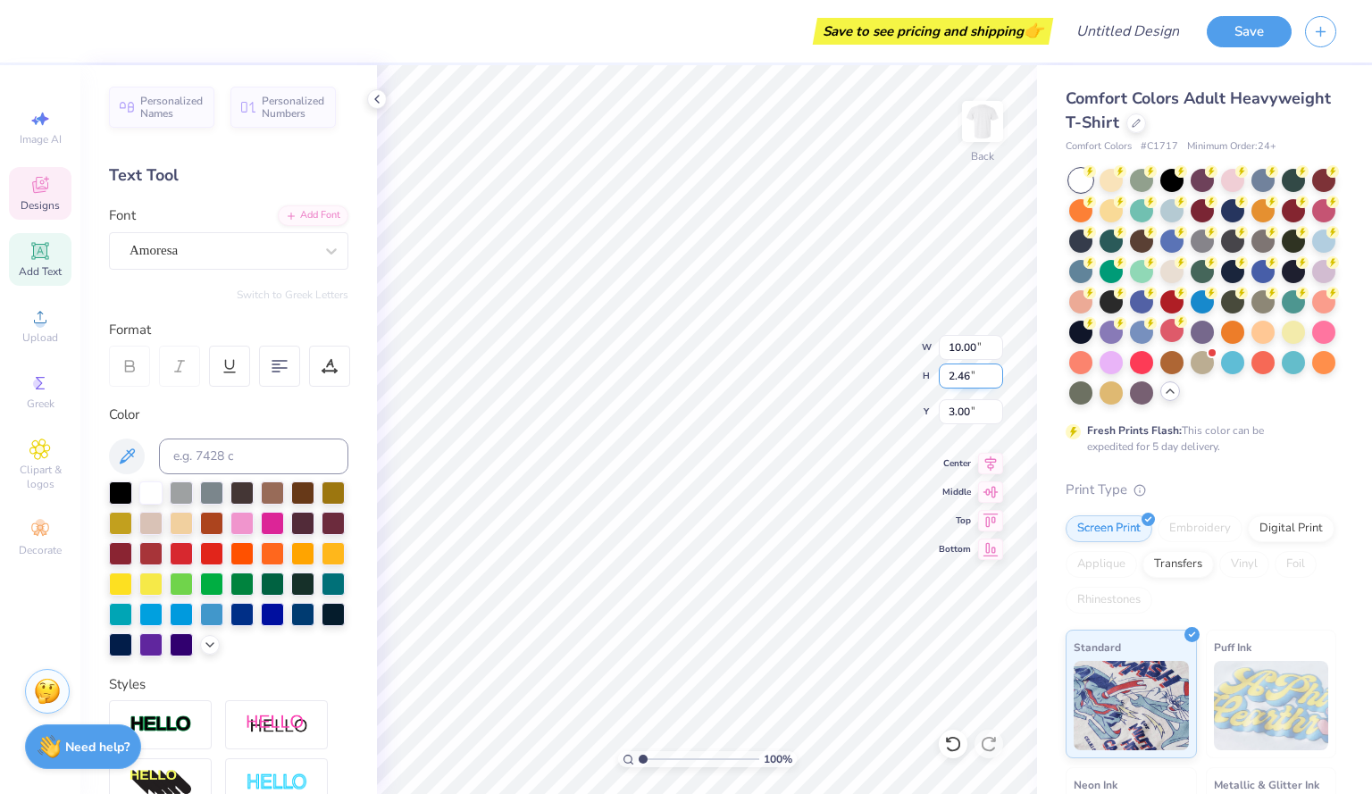
scroll to position [15, 4]
type textarea "D"
type textarea "ZETA PHI"
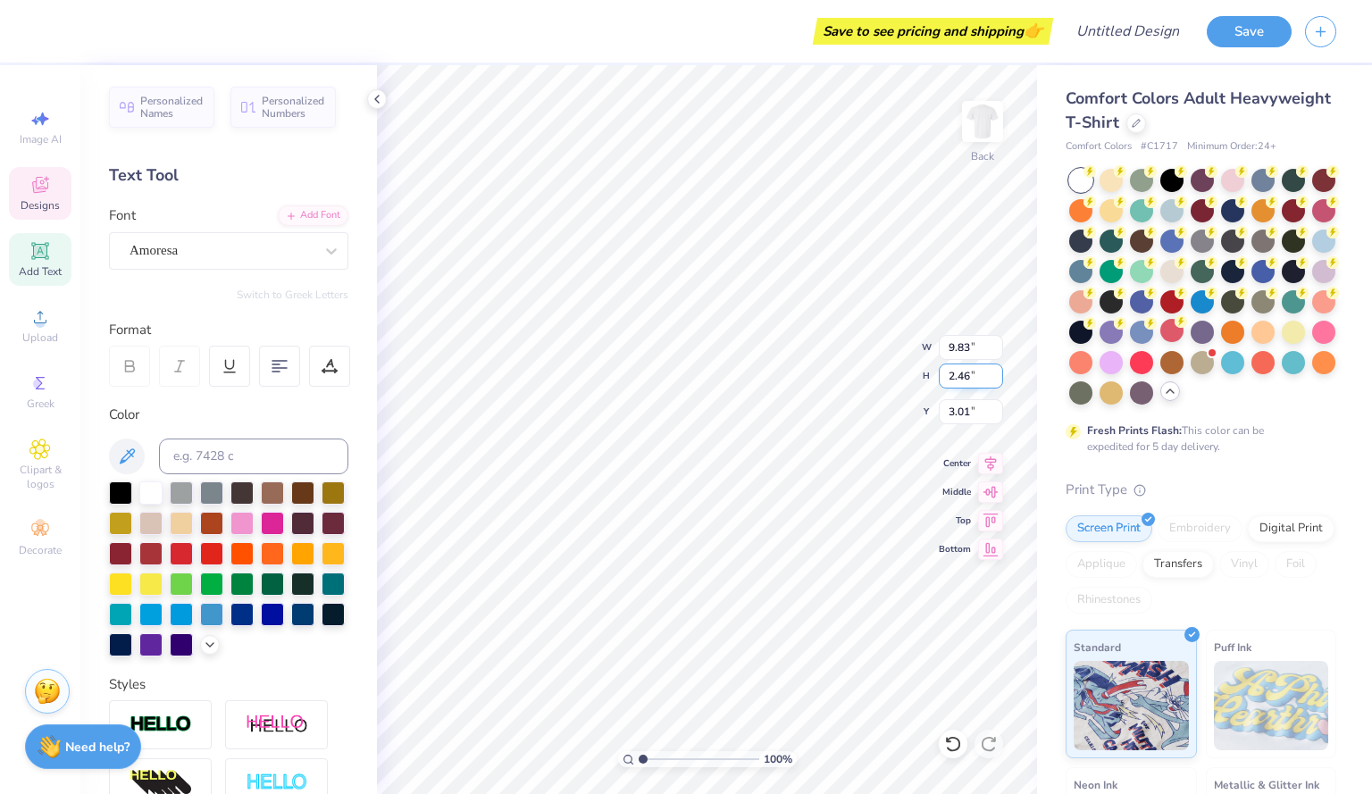
type input "9.83"
type input "2.44"
type input "2.79"
type textarea "ZETA PHI"
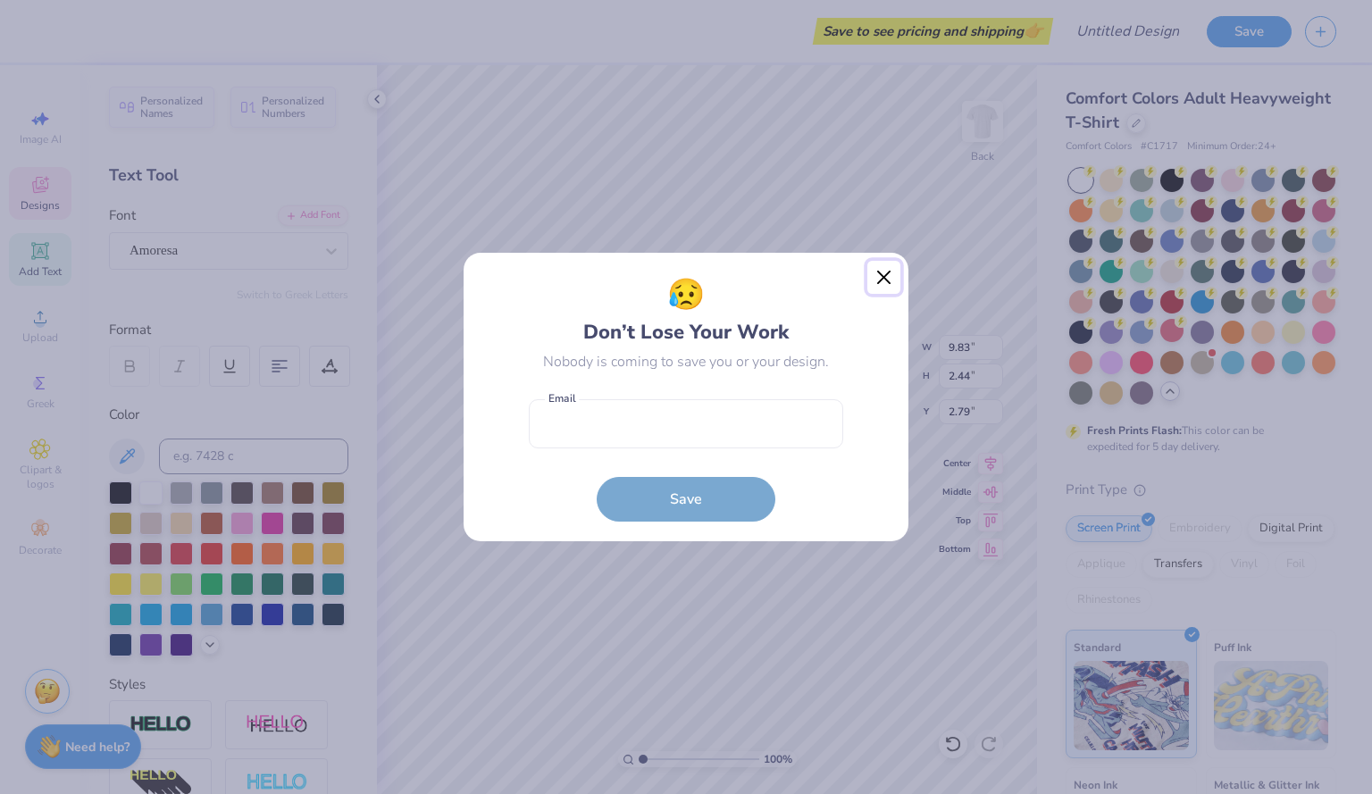
click at [880, 274] on button "Close" at bounding box center [884, 278] width 34 height 34
click at [877, 278] on div "😥 Don’t Lose Your Work Nobody is coming to save you or your design. Email is a …" at bounding box center [686, 397] width 1372 height 794
click at [888, 272] on div "😥 Don’t Lose Your Work Nobody is coming to save you or your design. Email is a …" at bounding box center [686, 397] width 1372 height 794
click at [877, 271] on div "😥 Don’t Lose Your Work Nobody is coming to save you or your design. Email is a …" at bounding box center [686, 397] width 1372 height 794
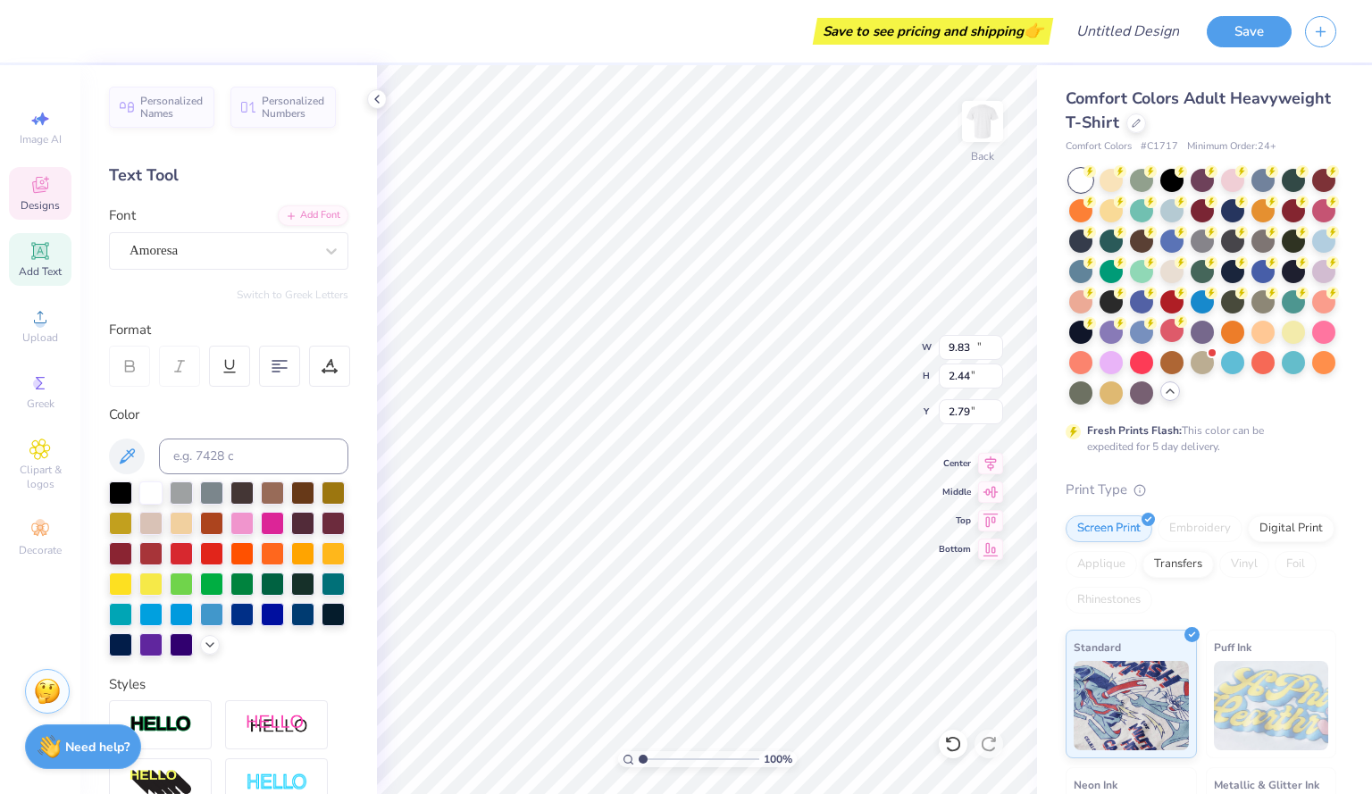
type input "10.11"
type input "2.47"
type input "2.77"
click at [974, 136] on img at bounding box center [982, 121] width 71 height 71
click at [45, 250] on icon at bounding box center [39, 250] width 13 height 13
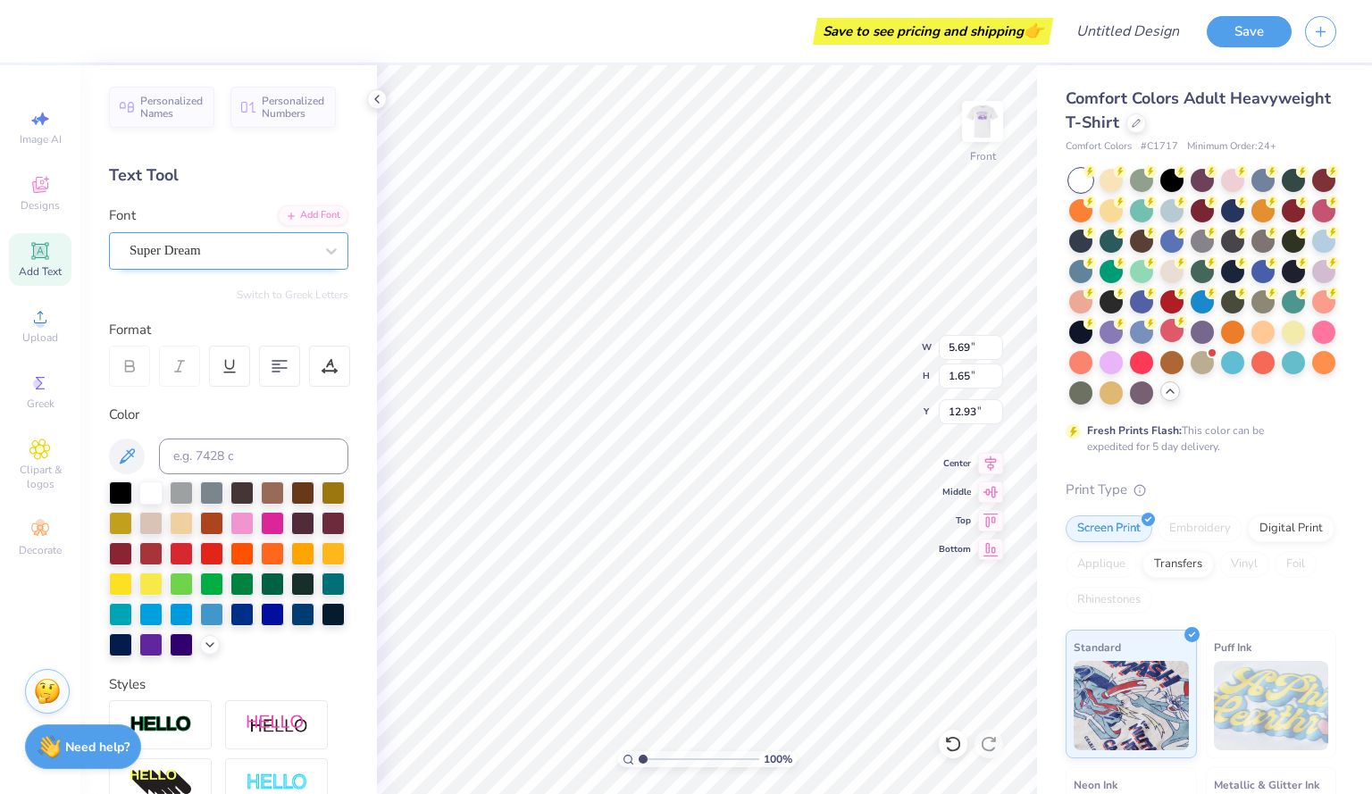
click at [241, 267] on div "Super Dream" at bounding box center [228, 251] width 239 height 38
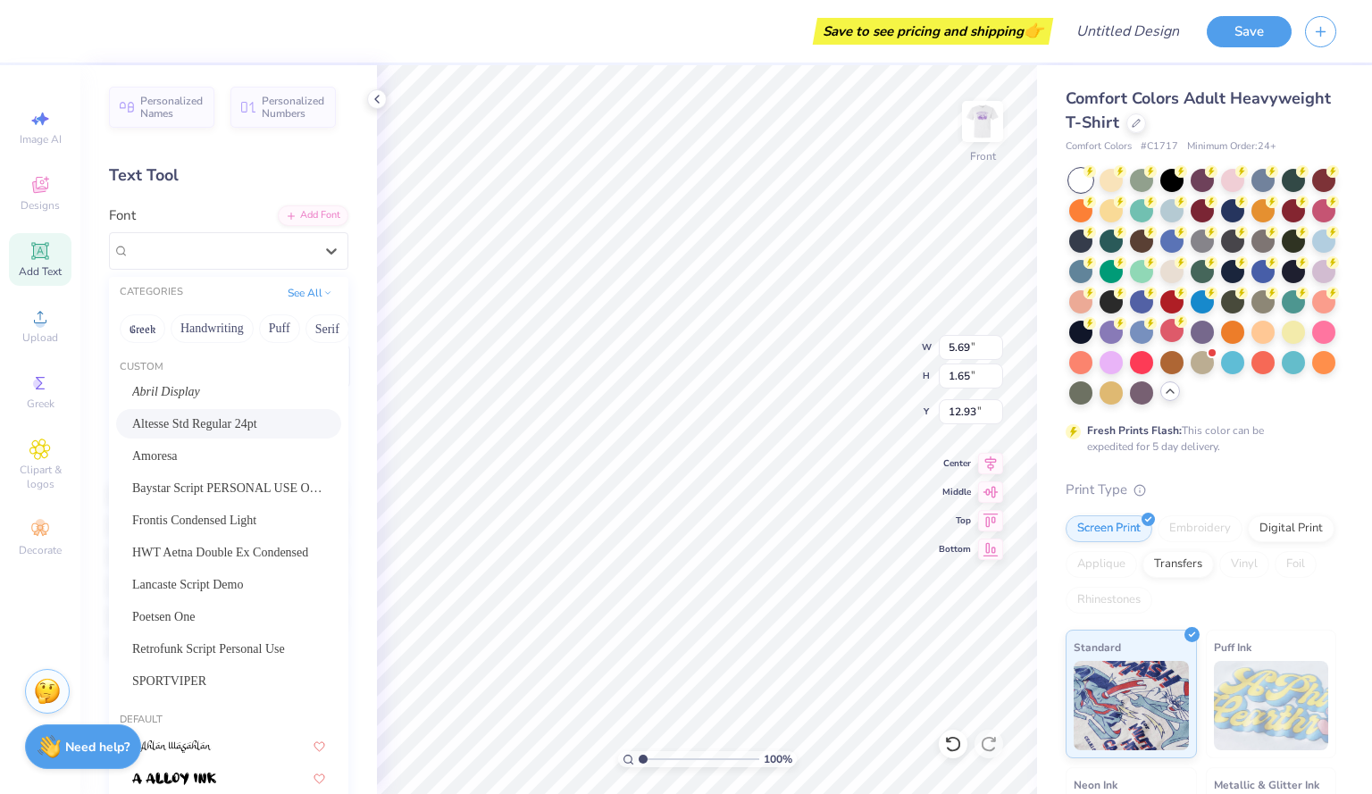
click at [241, 417] on div "Altesse Std Regular 24pt" at bounding box center [228, 423] width 193 height 19
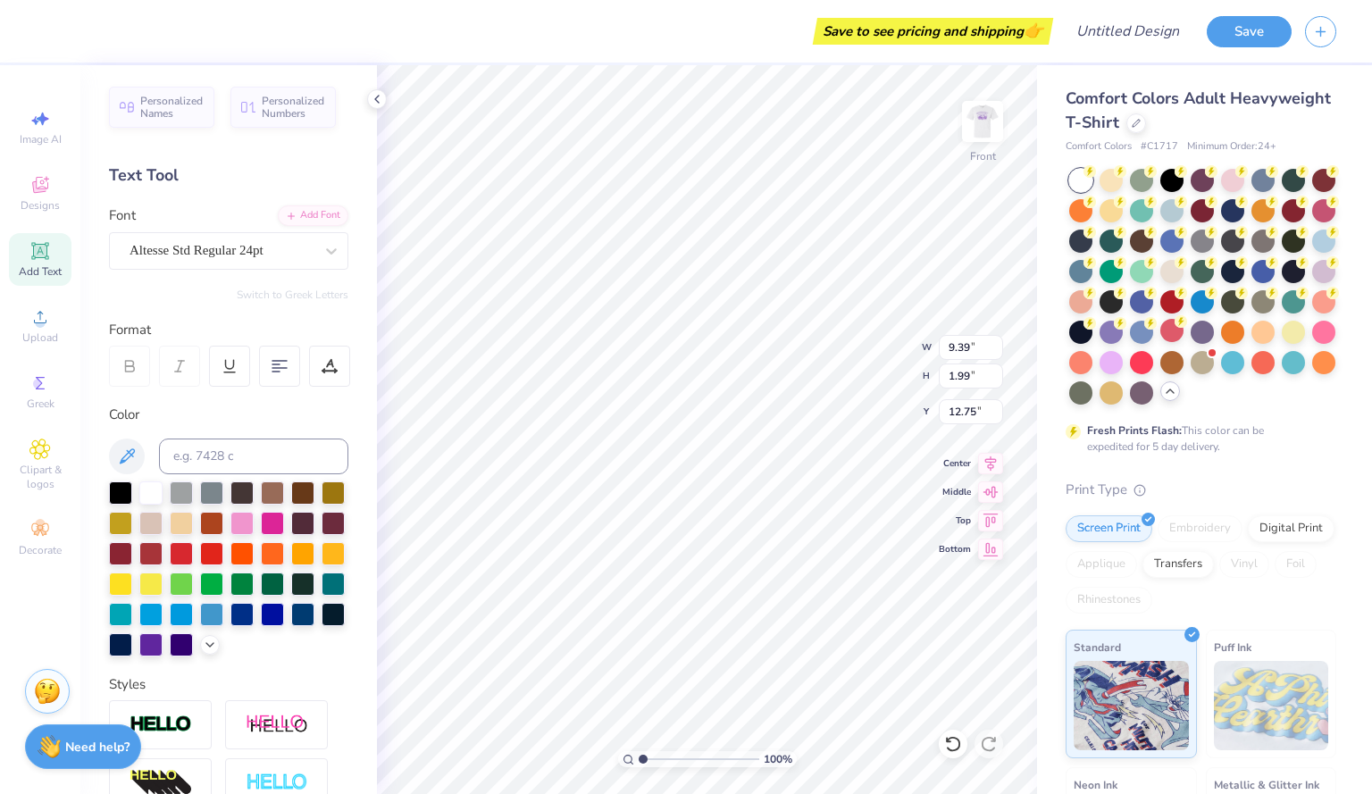
type input "9.39"
type input "1.99"
type input "12.75"
type input "4.61"
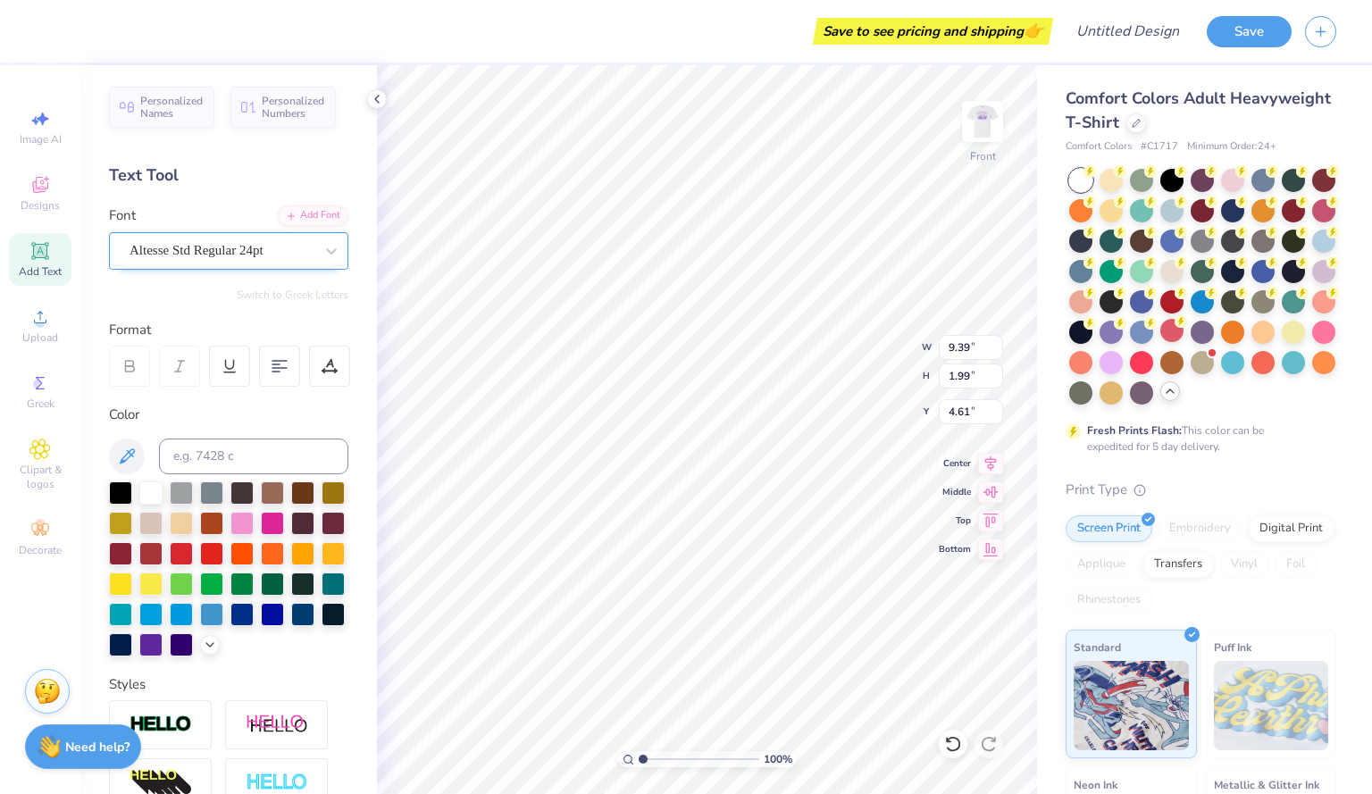
click at [280, 238] on div "Altesse Std Regular 24pt" at bounding box center [222, 251] width 188 height 28
click at [974, 129] on img at bounding box center [982, 121] width 71 height 71
click at [974, 117] on img at bounding box center [983, 122] width 36 height 36
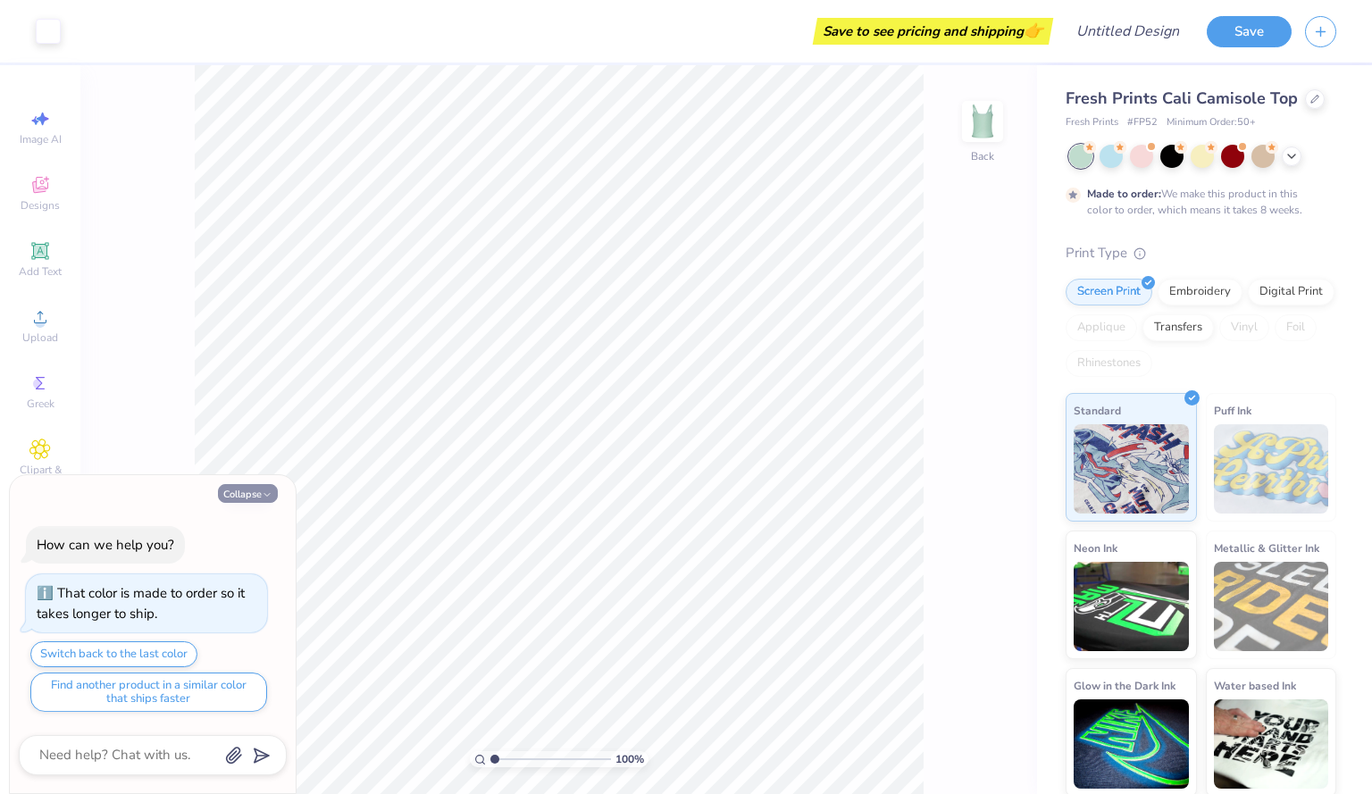
click at [253, 498] on button "Collapse" at bounding box center [248, 493] width 60 height 19
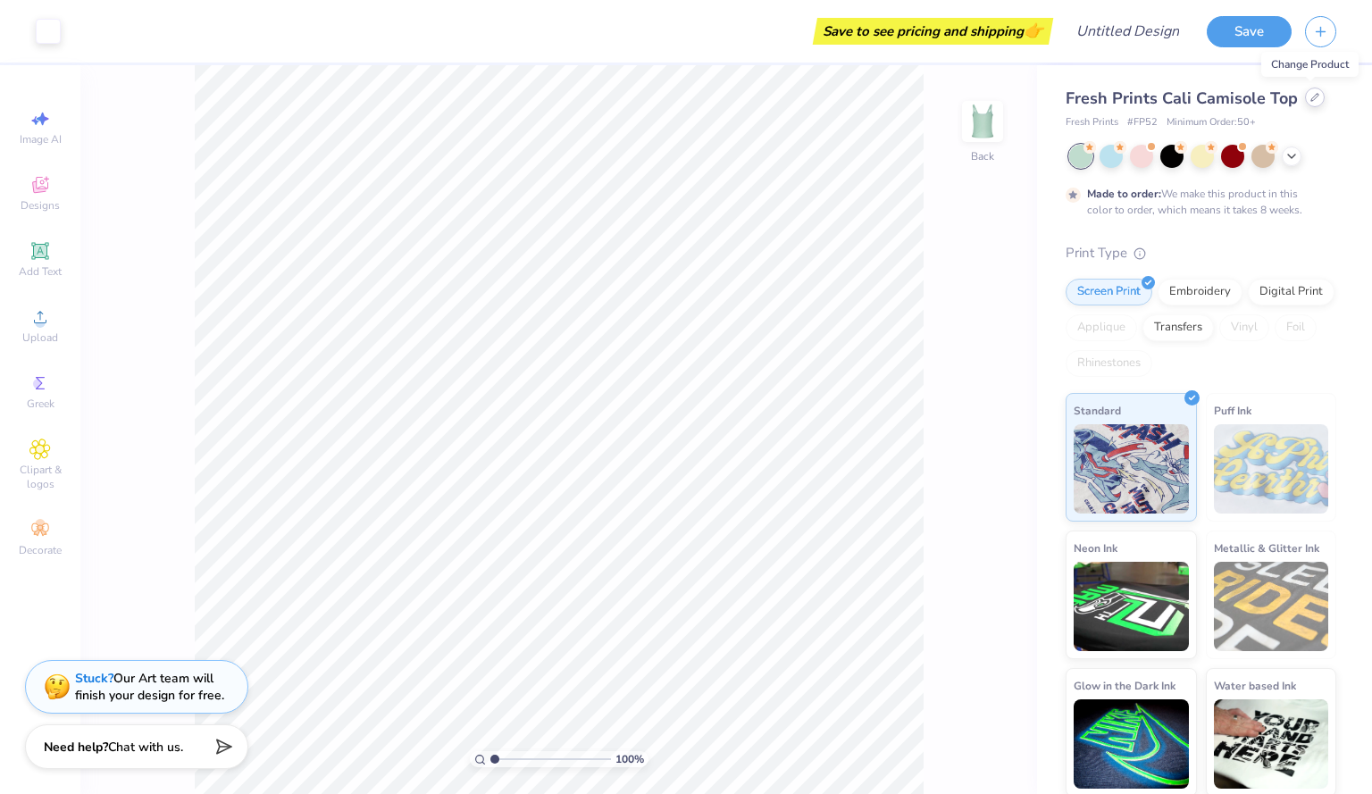
click at [1310, 98] on icon at bounding box center [1314, 97] width 9 height 9
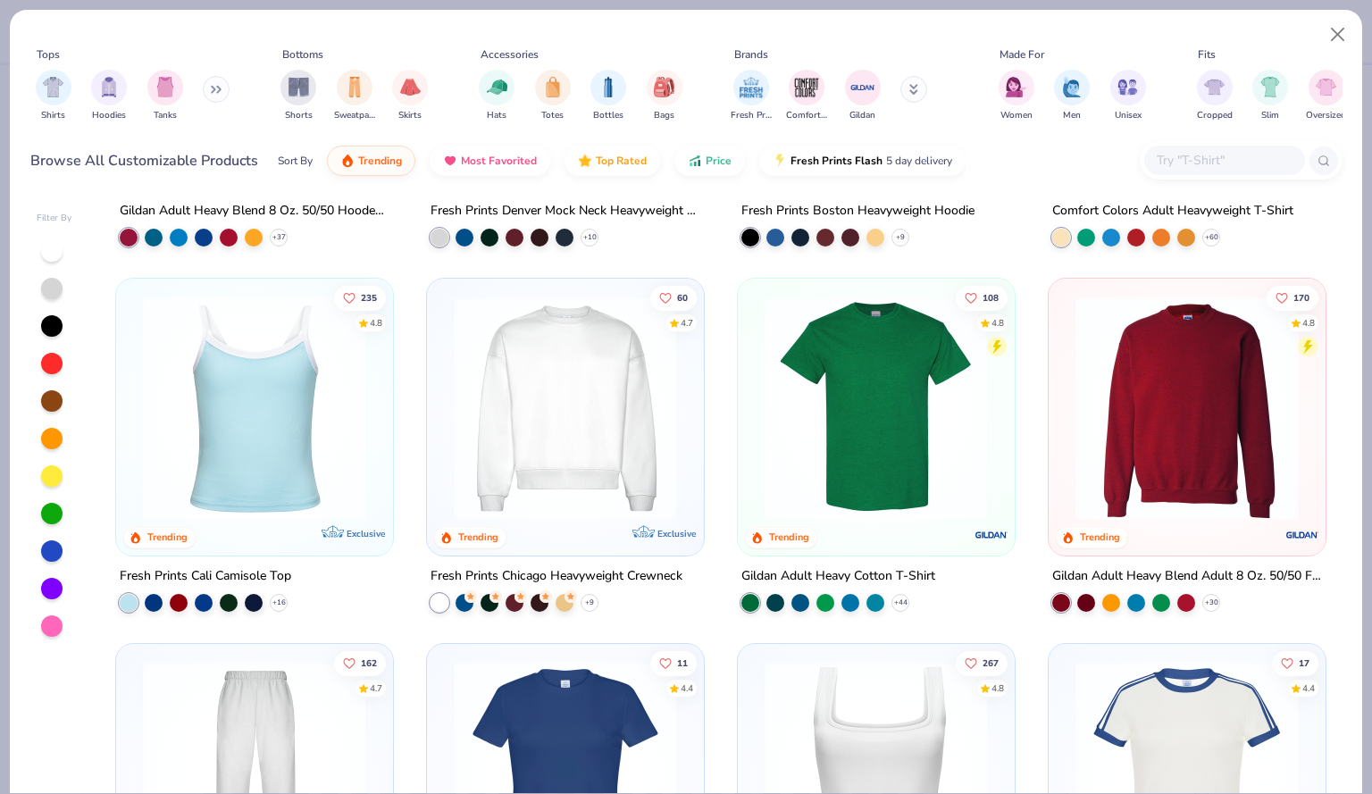
scroll to position [295, 0]
click at [873, 369] on img at bounding box center [876, 407] width 241 height 223
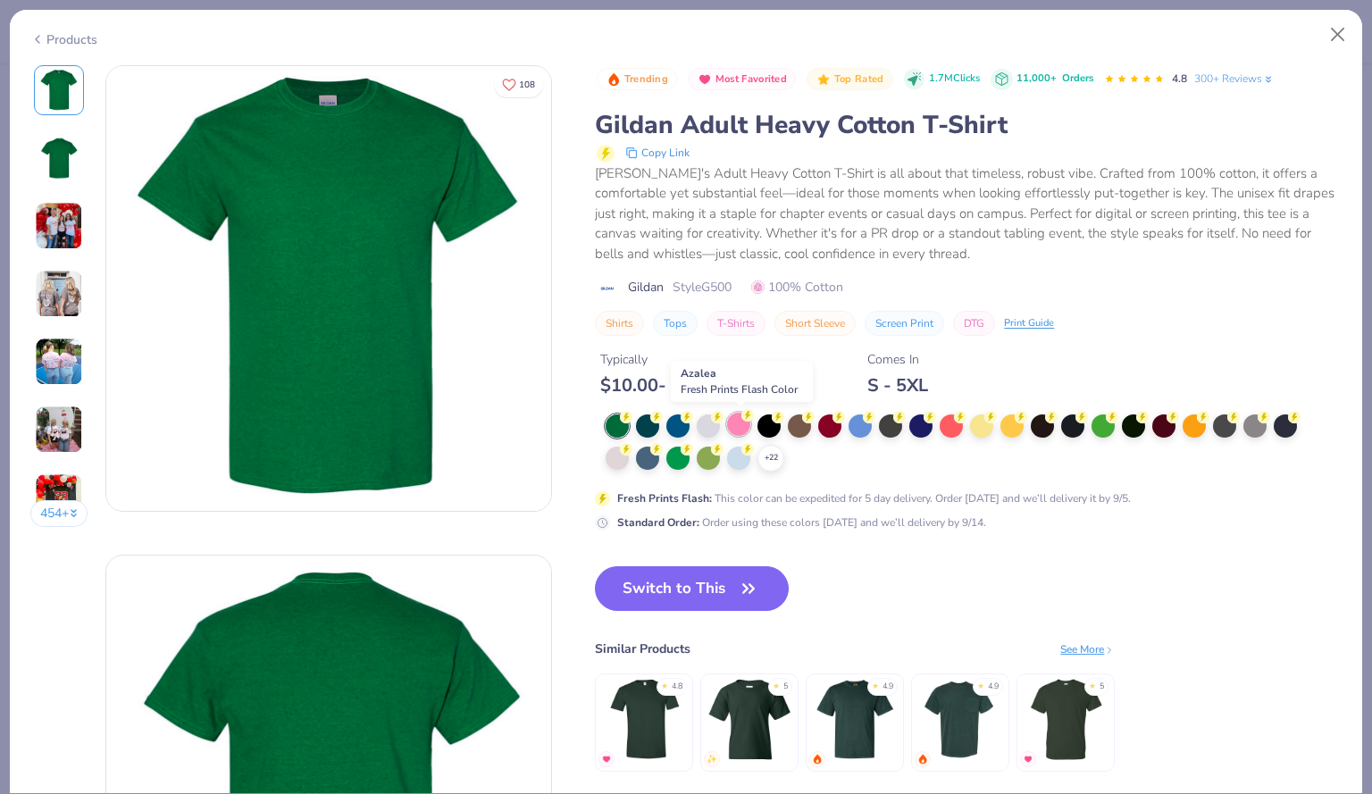
click at [743, 426] on div at bounding box center [738, 424] width 23 height 23
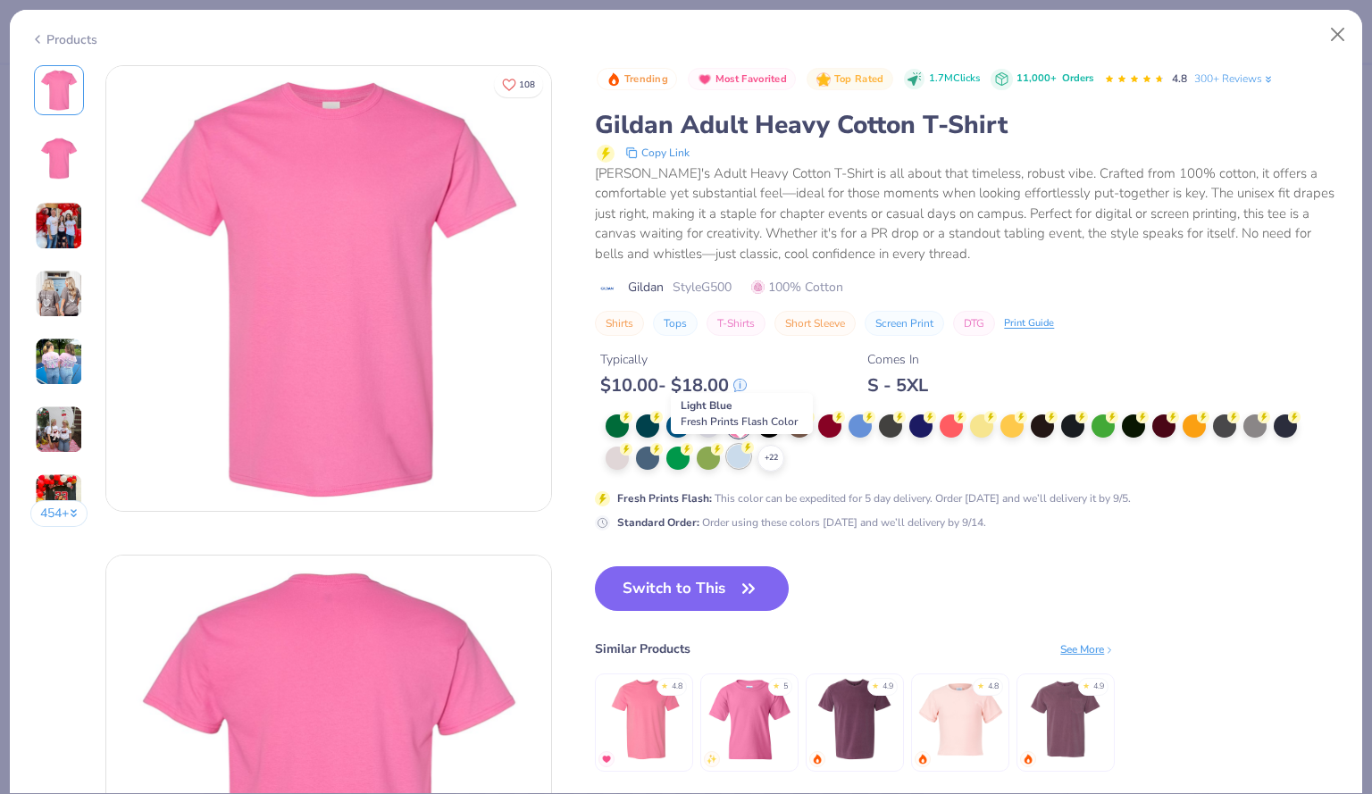
click at [737, 447] on div at bounding box center [738, 456] width 23 height 23
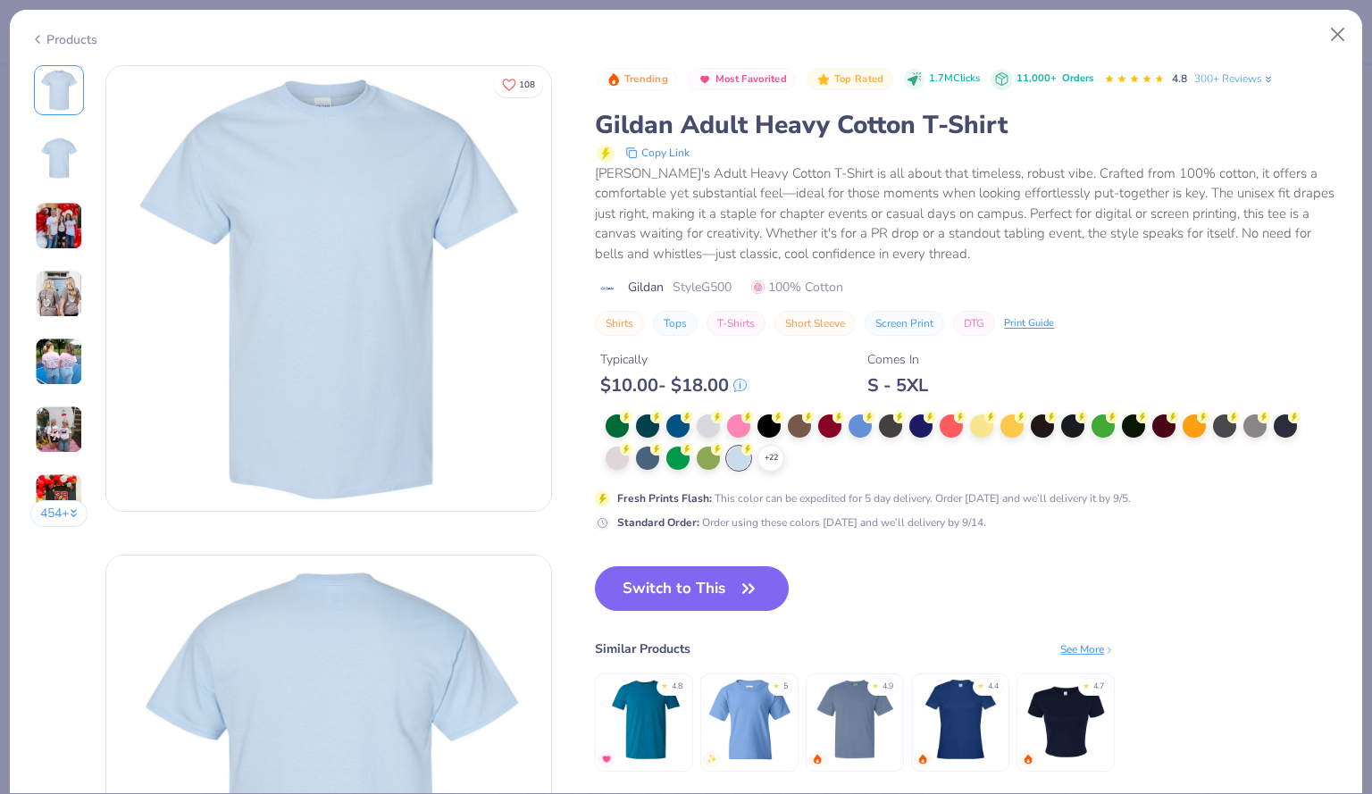
click at [742, 430] on span "Fresh Prints Flash Color" at bounding box center [739, 423] width 117 height 14
click at [743, 426] on div at bounding box center [738, 424] width 23 height 23
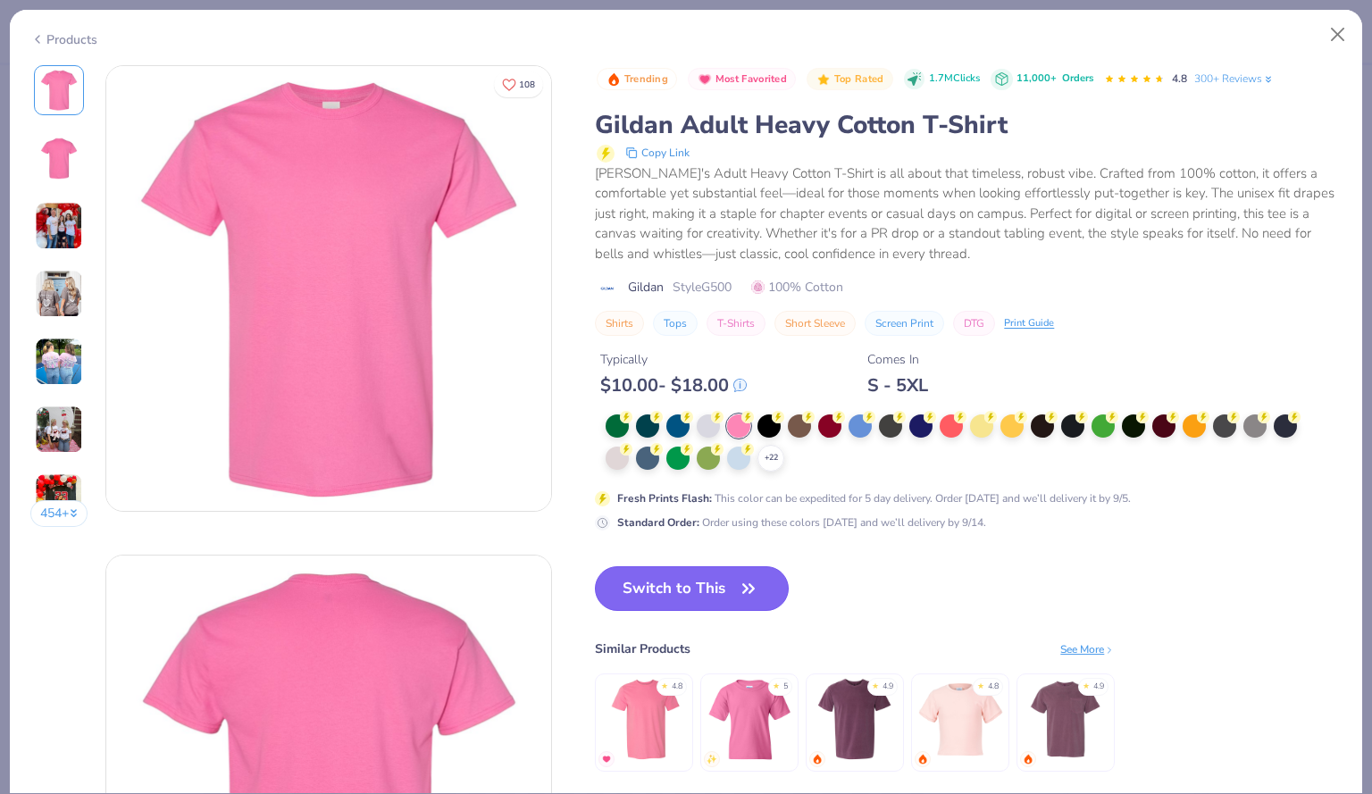
click at [737, 584] on button "Switch to This" at bounding box center [692, 588] width 194 height 45
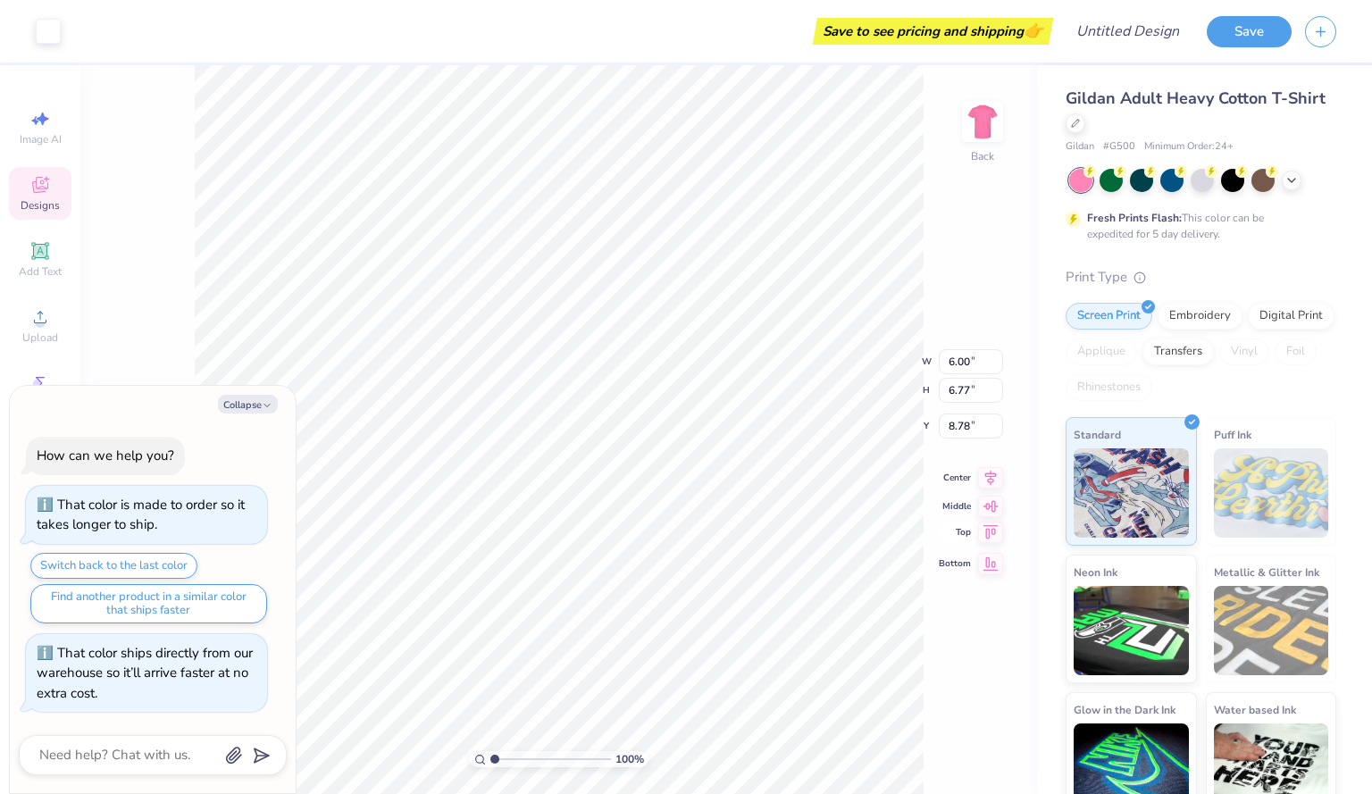
click at [989, 533] on icon at bounding box center [990, 530] width 15 height 13
type textarea "x"
type input "5.78"
type textarea "x"
type input "9.96"
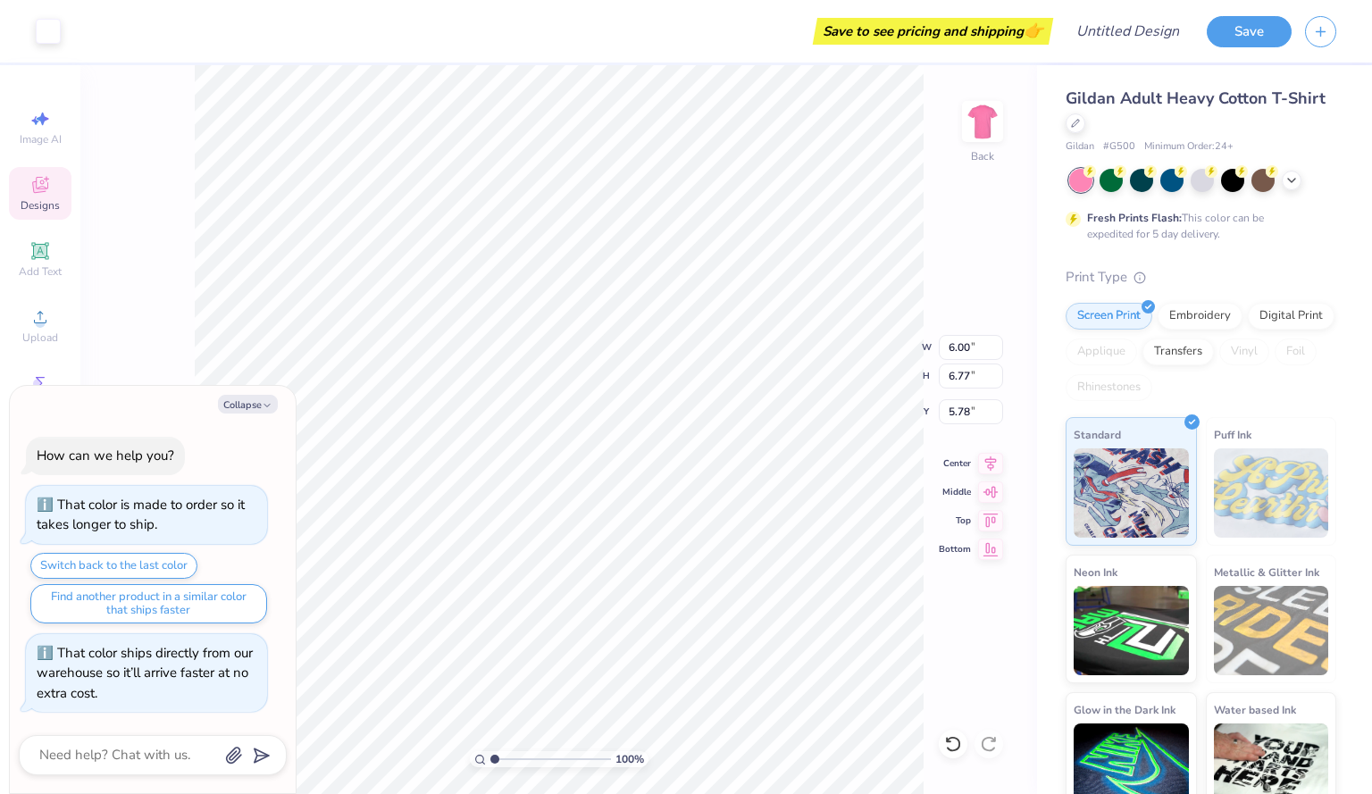
type input "11.25"
type textarea "x"
type input "3.00"
type textarea "x"
type input "11.71"
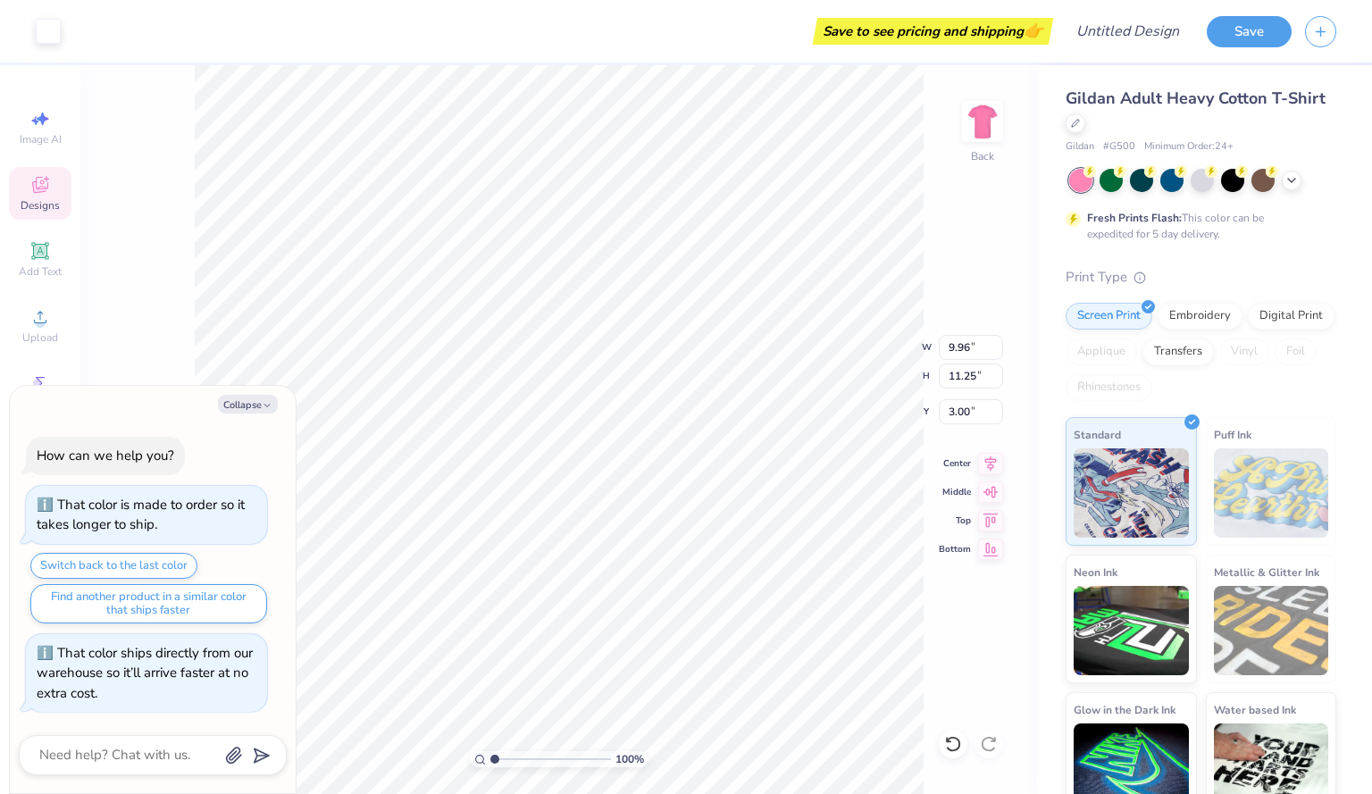
type input "13.22"
type textarea "x"
type input "2.72"
type textarea "x"
type input "3.00"
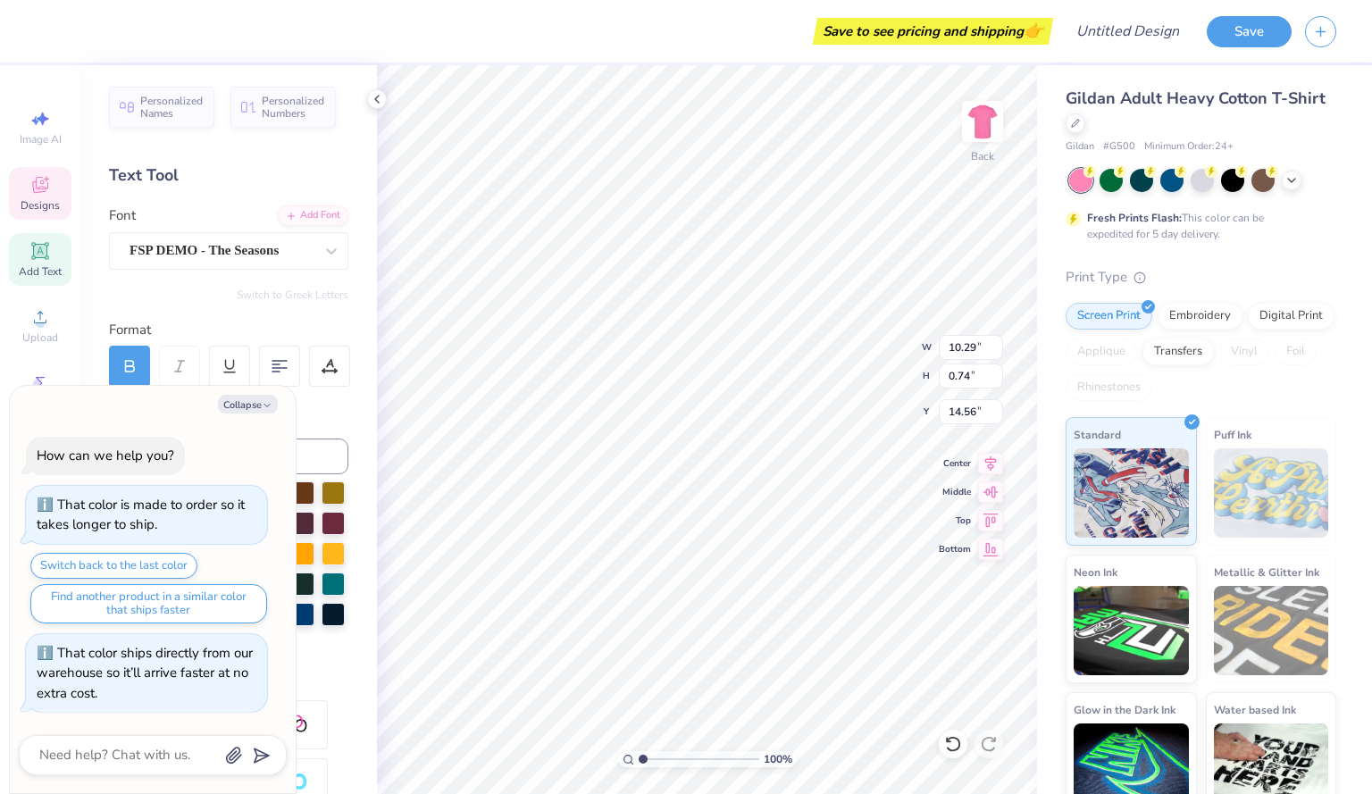
type textarea "x"
type textarea "DELTA DELTA"
type textarea "x"
type textarea "DELTA DELTA"
type textarea "x"
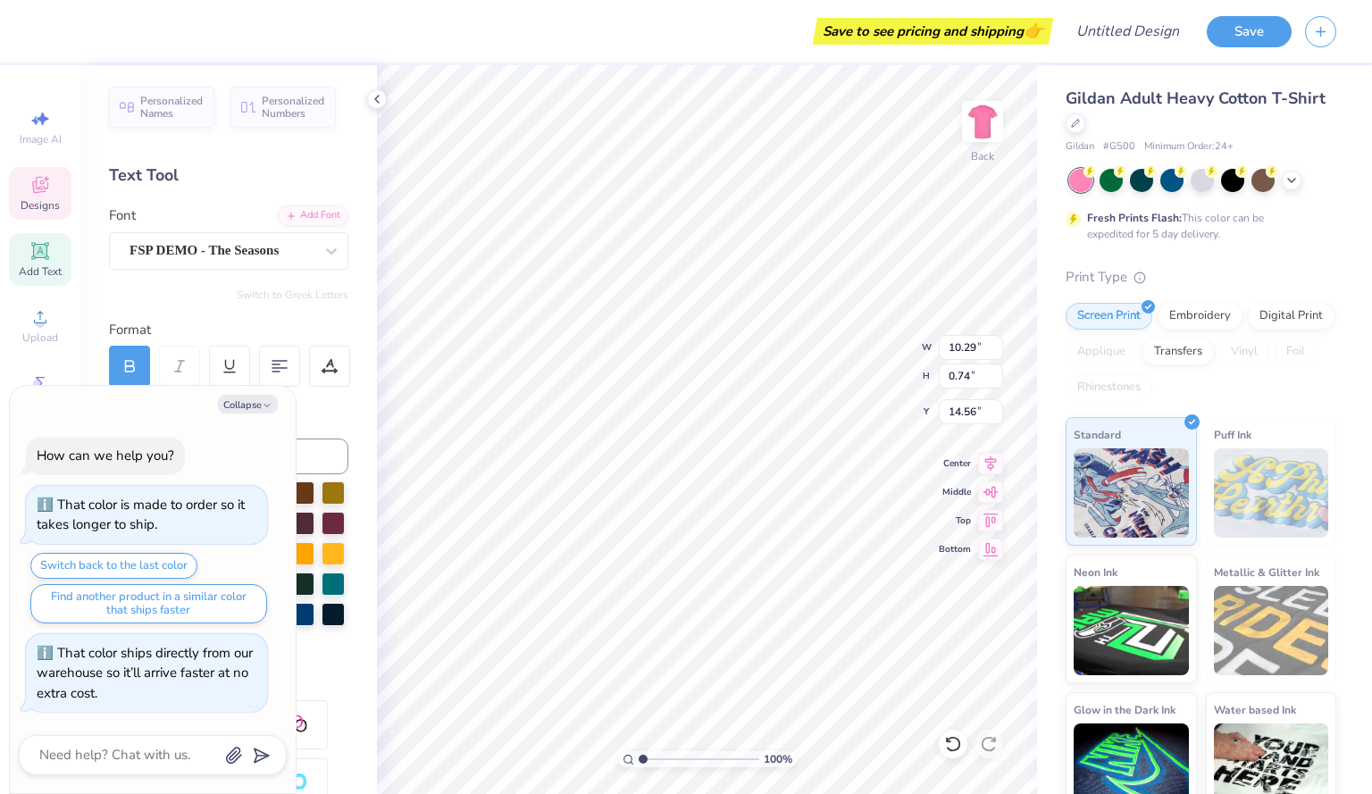
type textarea "DELTA DELT"
type textarea "x"
type textarea "DELTA DEL"
type textarea "x"
type textarea "DELTA DE"
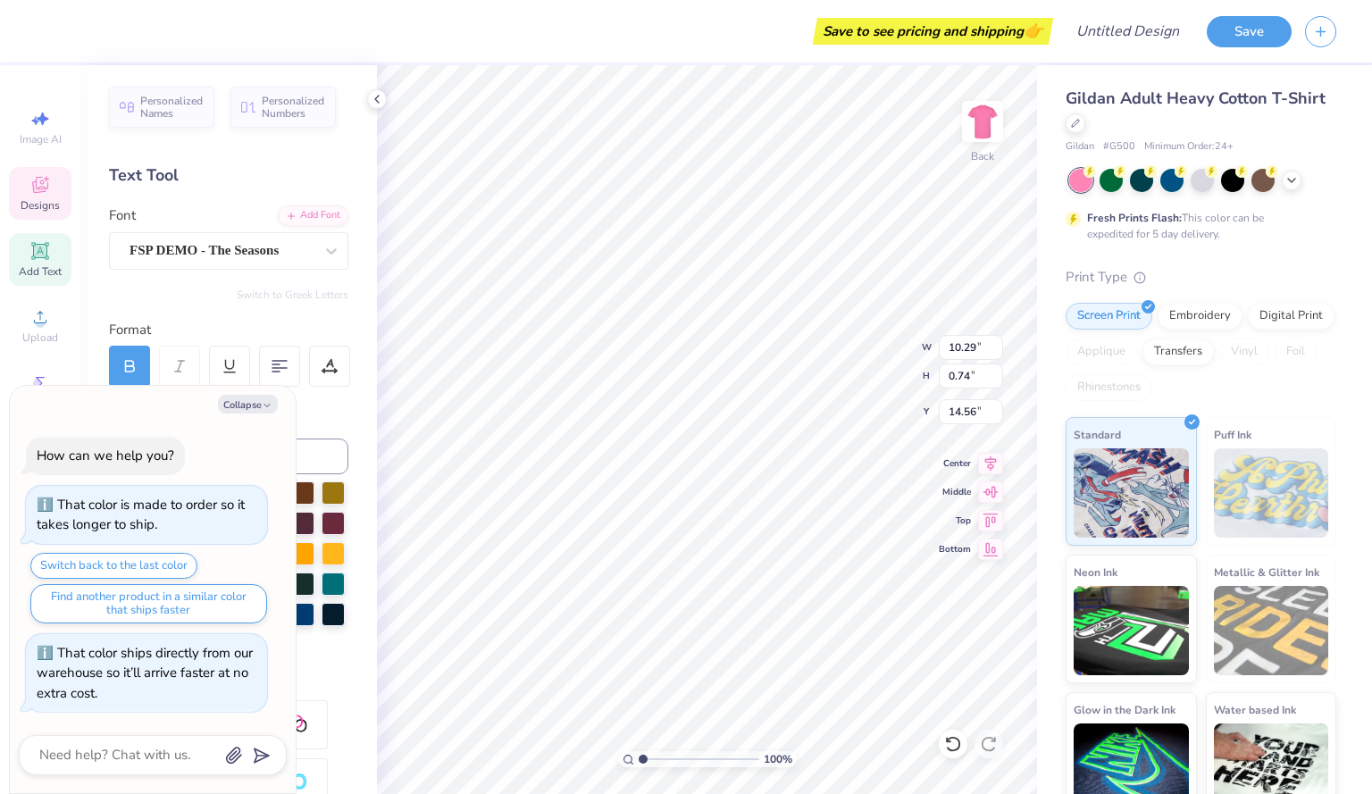
type textarea "x"
type textarea "DELTA D"
type textarea "x"
type textarea "DELTA"
type textarea "x"
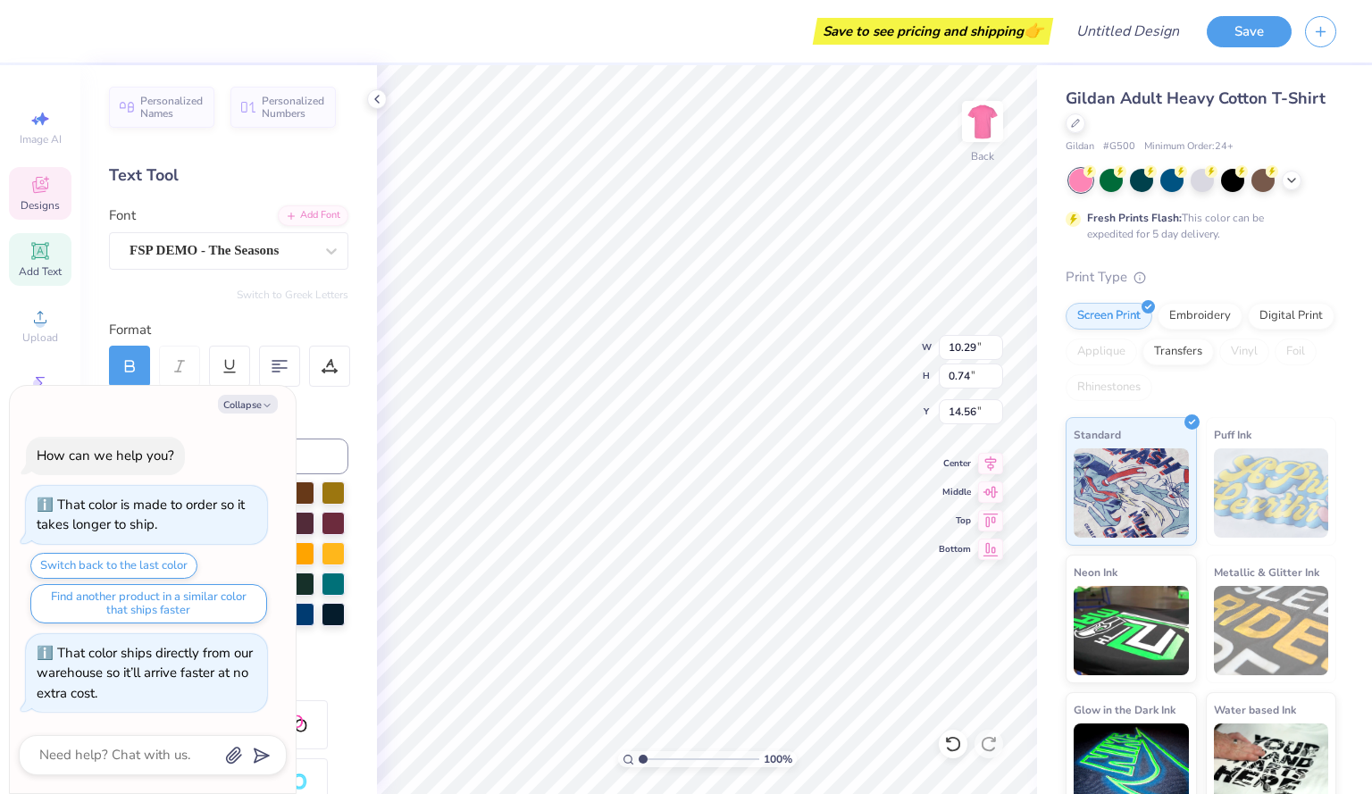
type textarea "DELTA"
type textarea "x"
type textarea "DELT"
type textarea "x"
type textarea "DEL"
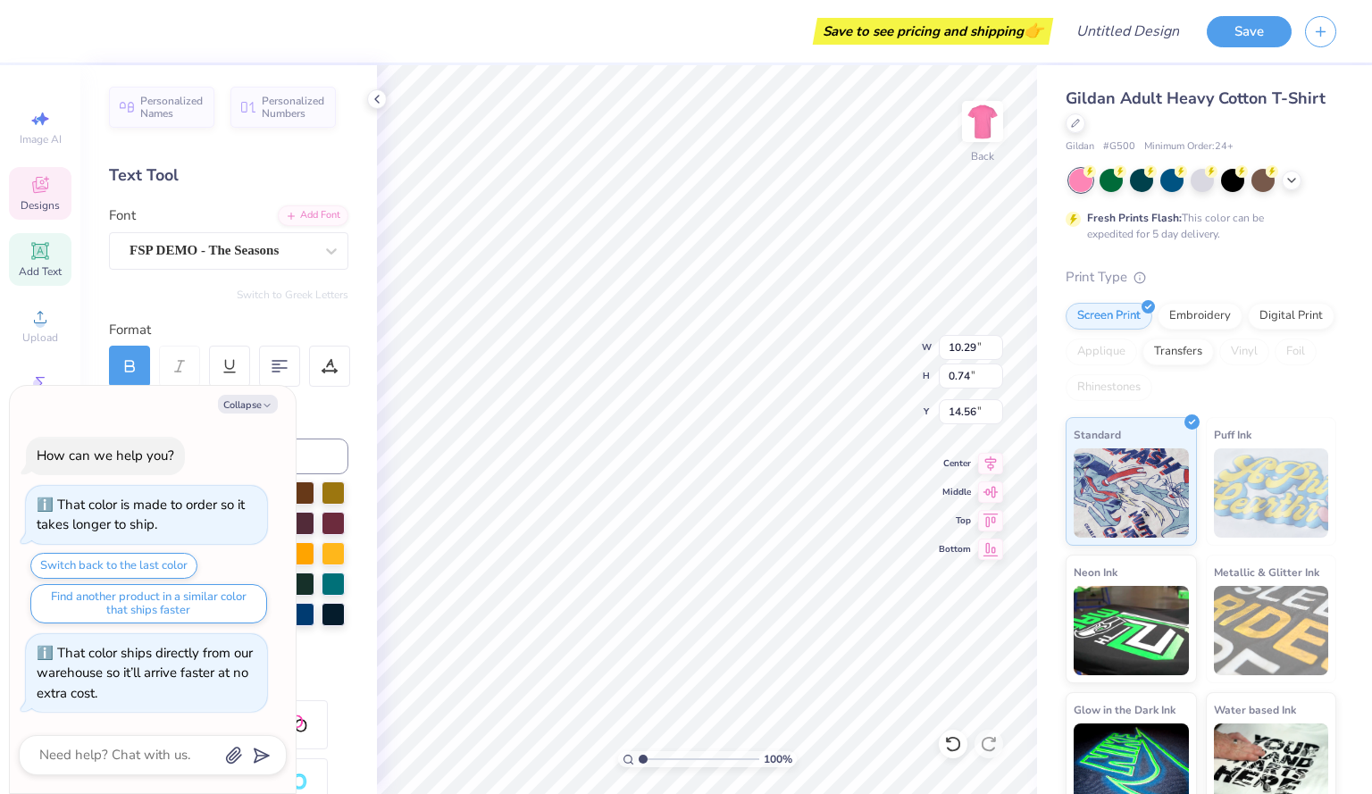
scroll to position [15, 3]
type textarea "x"
type textarea "DE"
type textarea "x"
type textarea "D"
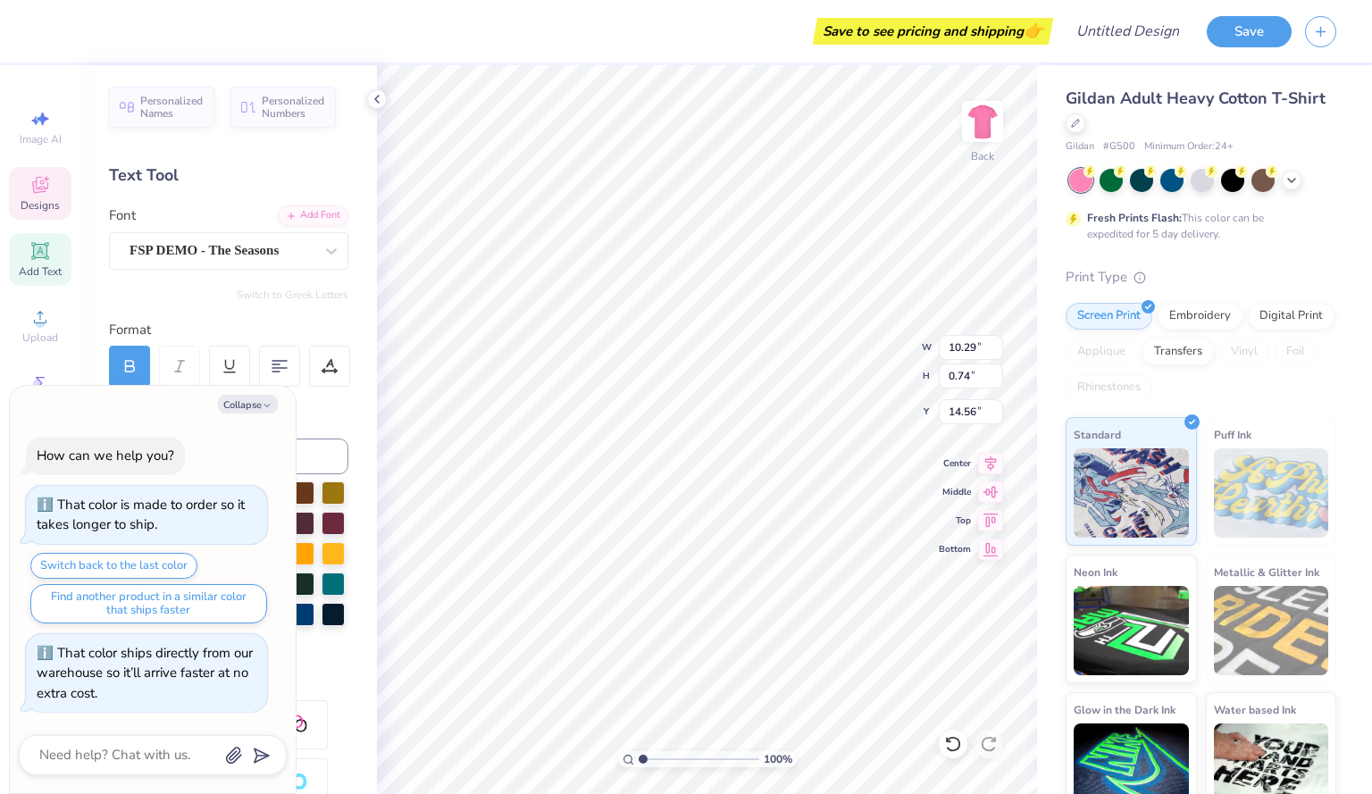
type textarea "x"
type textarea "Z"
type textarea "x"
type textarea "ZE"
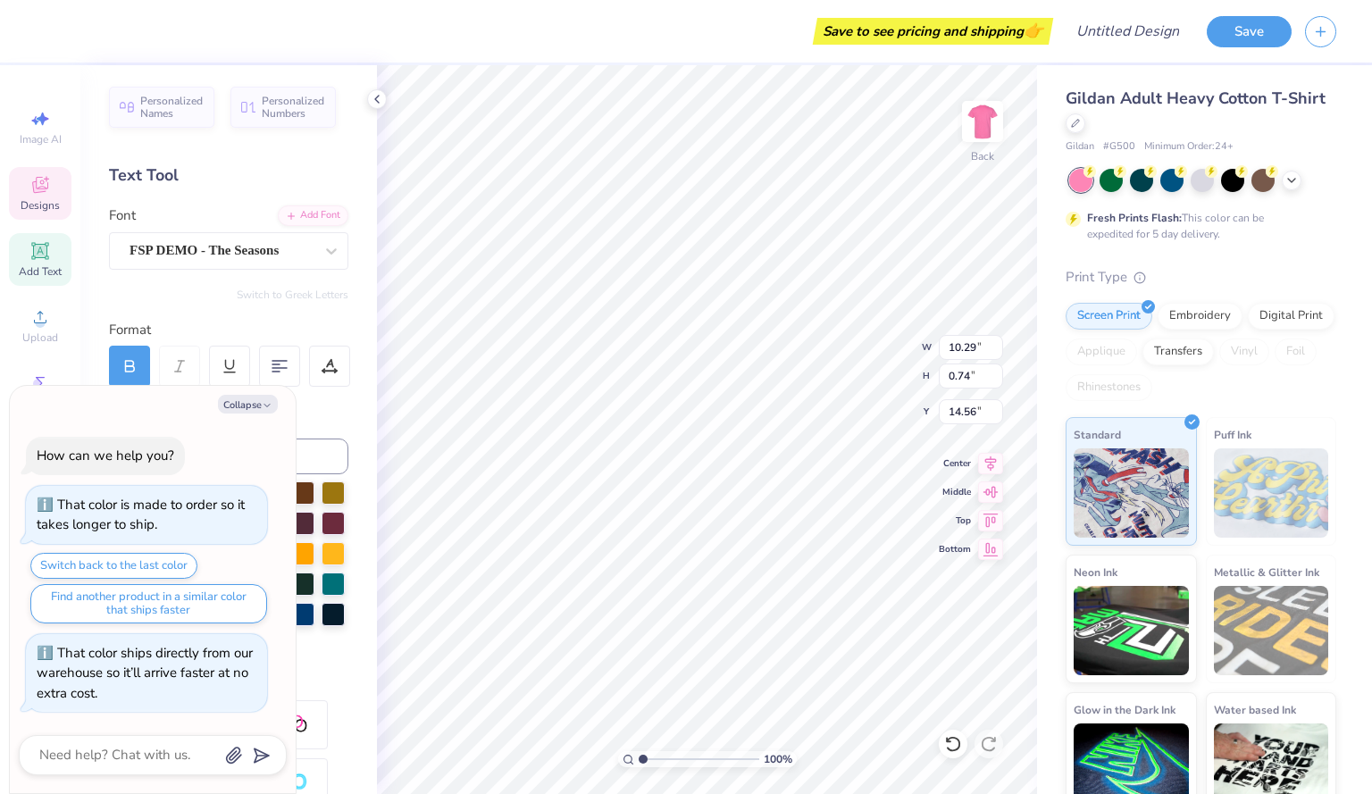
type textarea "x"
type textarea "ZET"
type textarea "x"
type textarea "ZETA"
type textarea "x"
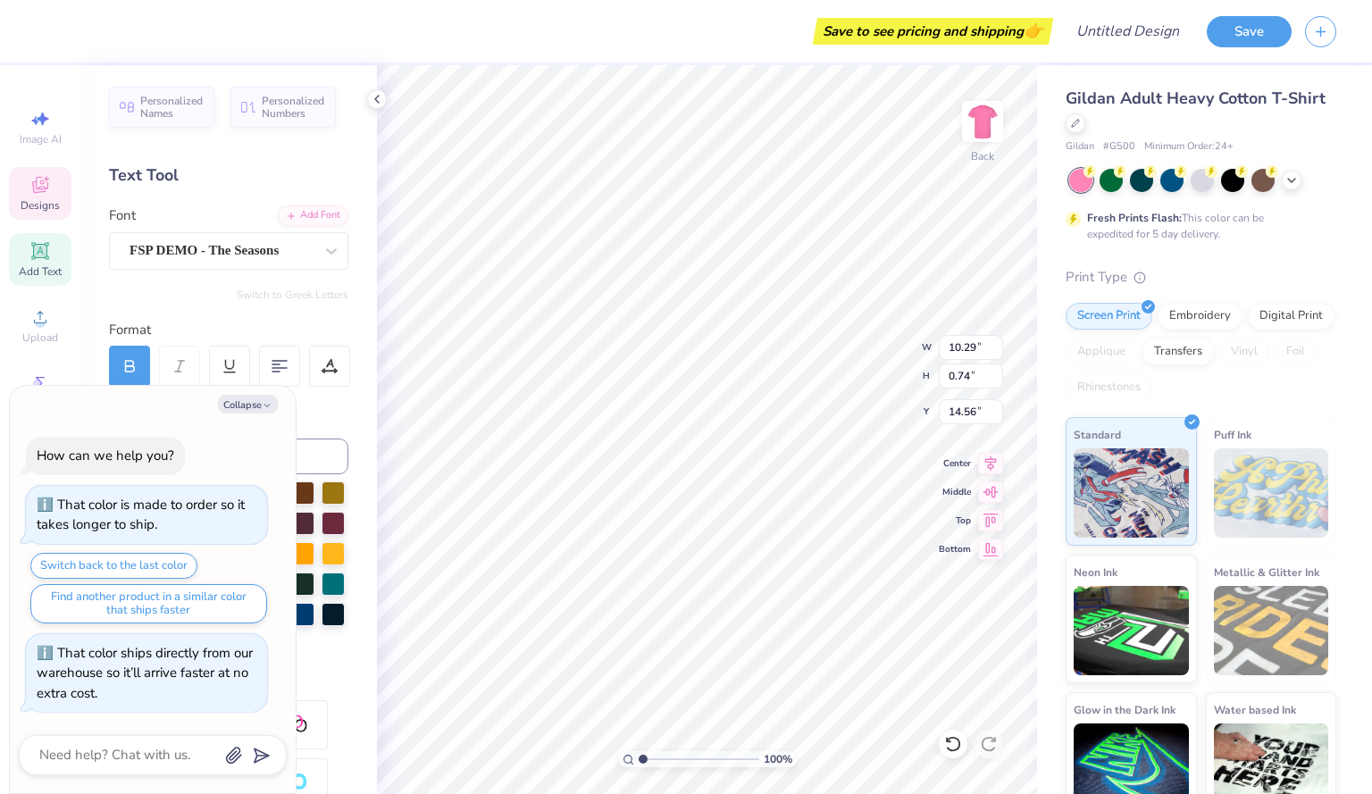
type textarea "ZETA"
type textarea "x"
type textarea "ZETA P"
type textarea "x"
type textarea "ZETA PH"
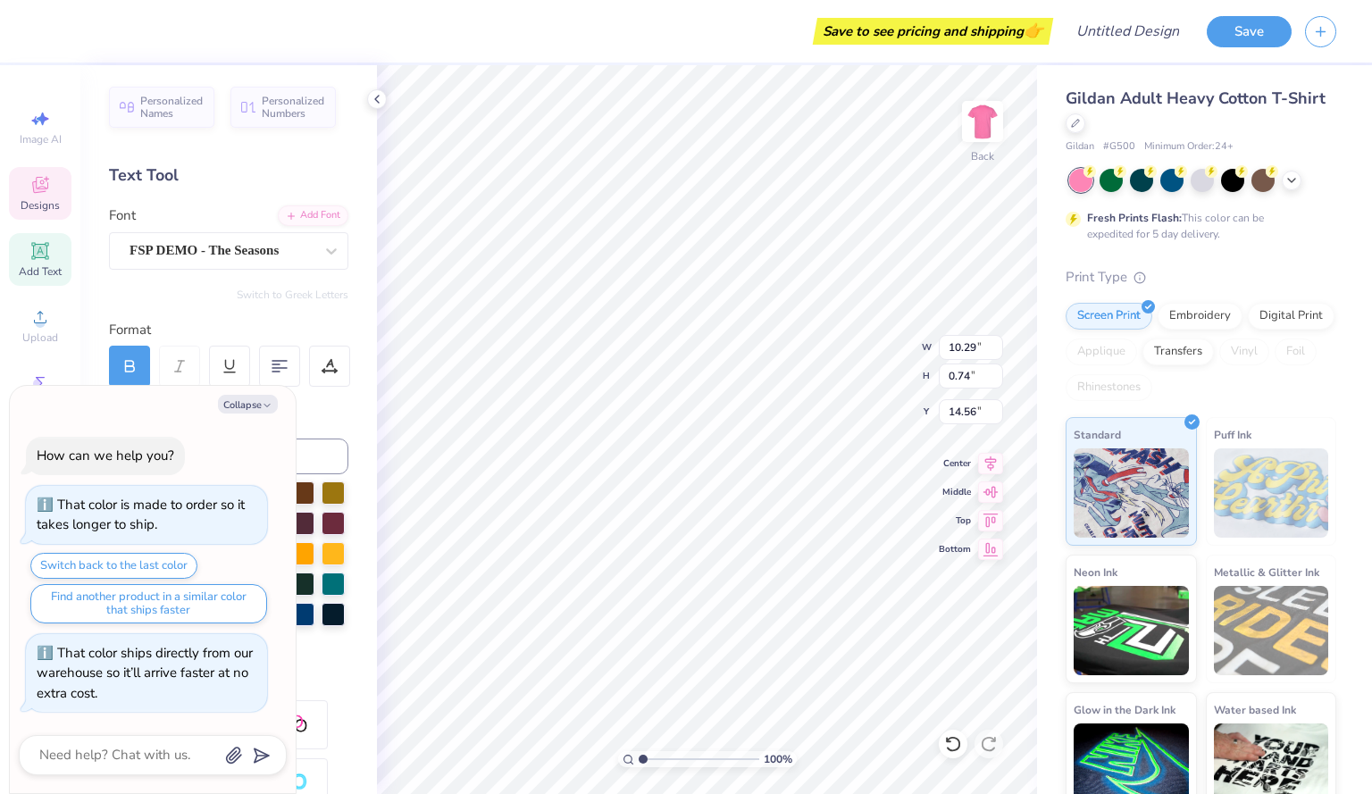
scroll to position [15, 4]
type textarea "x"
type textarea "ZETA PHI"
click at [255, 399] on button "Collapse" at bounding box center [248, 404] width 60 height 19
type textarea "x"
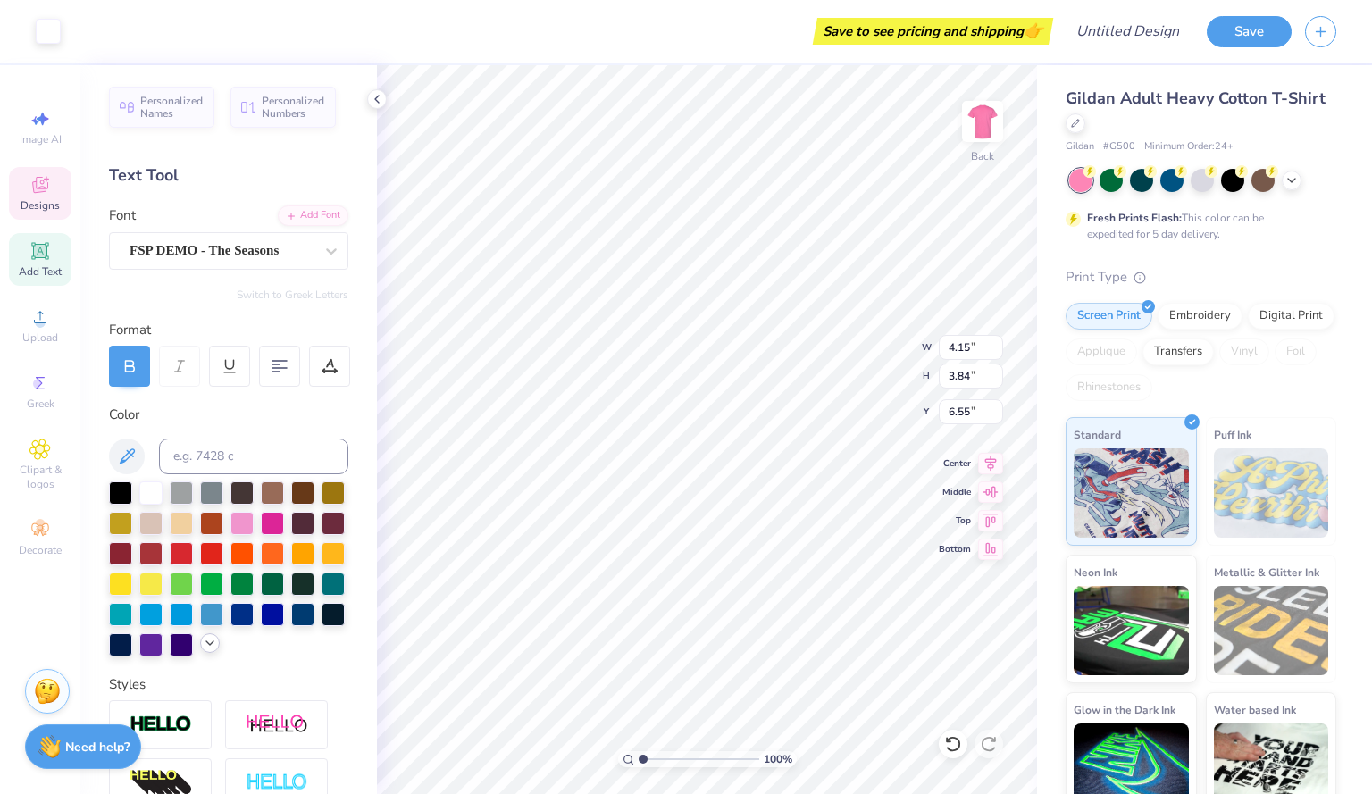
click at [203, 650] on icon at bounding box center [210, 643] width 14 height 14
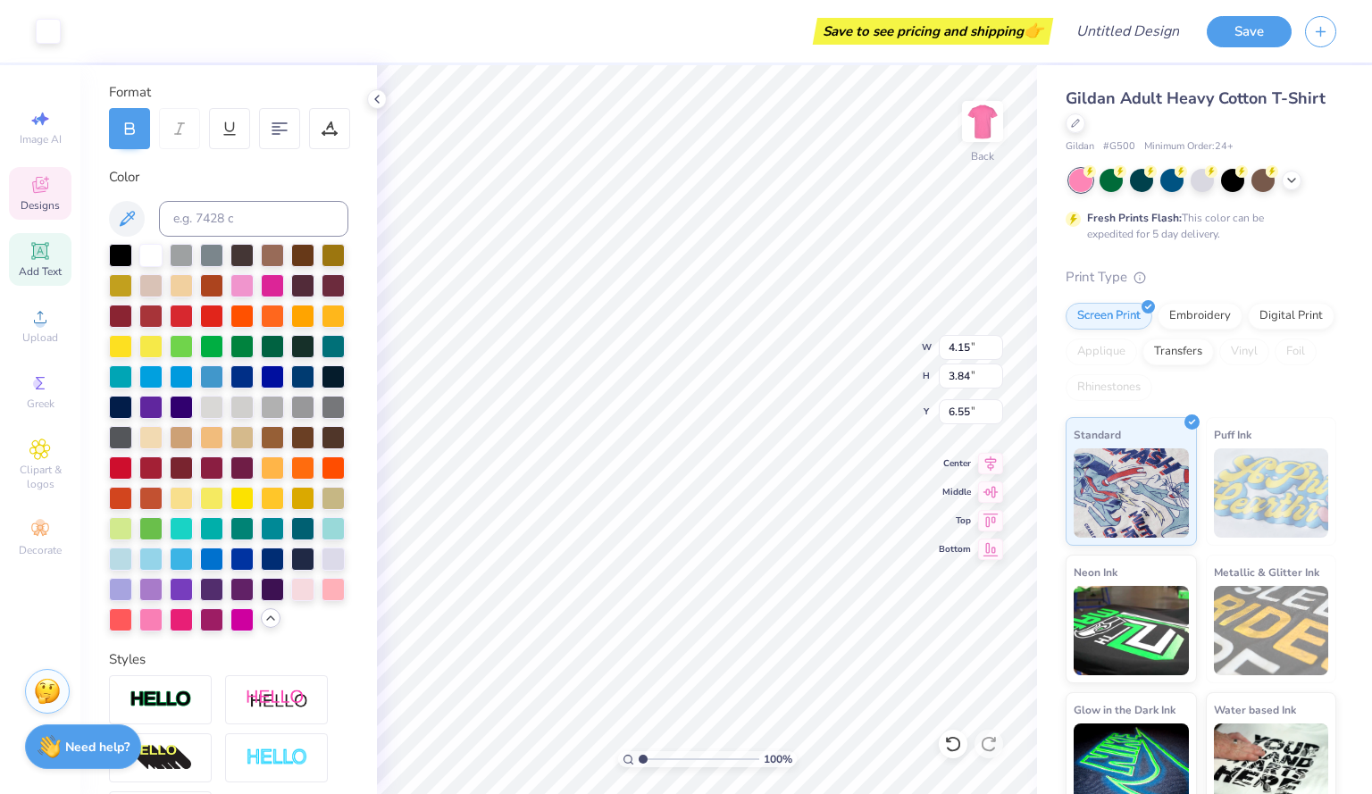
scroll to position [239, 0]
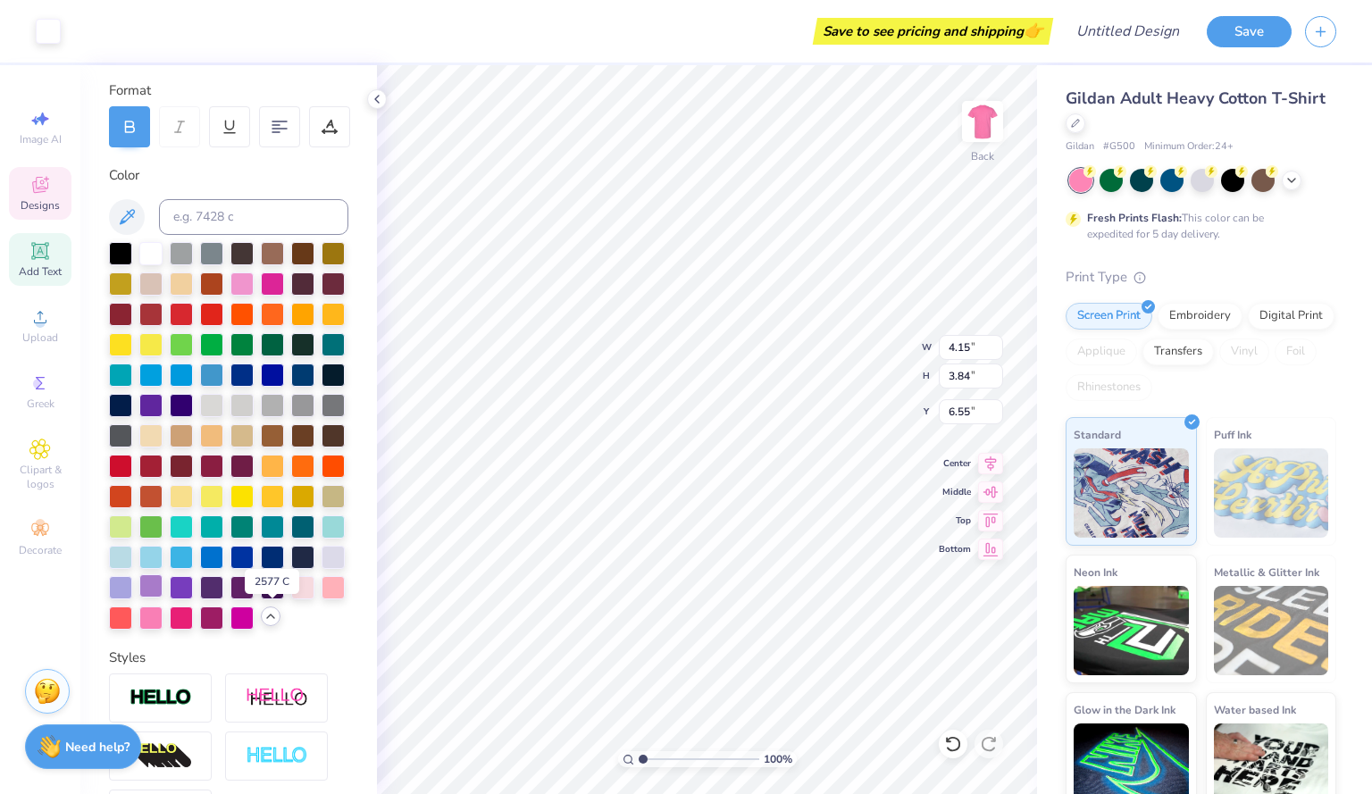
click at [163, 597] on div at bounding box center [150, 585] width 23 height 23
click at [155, 252] on div at bounding box center [150, 251] width 23 height 23
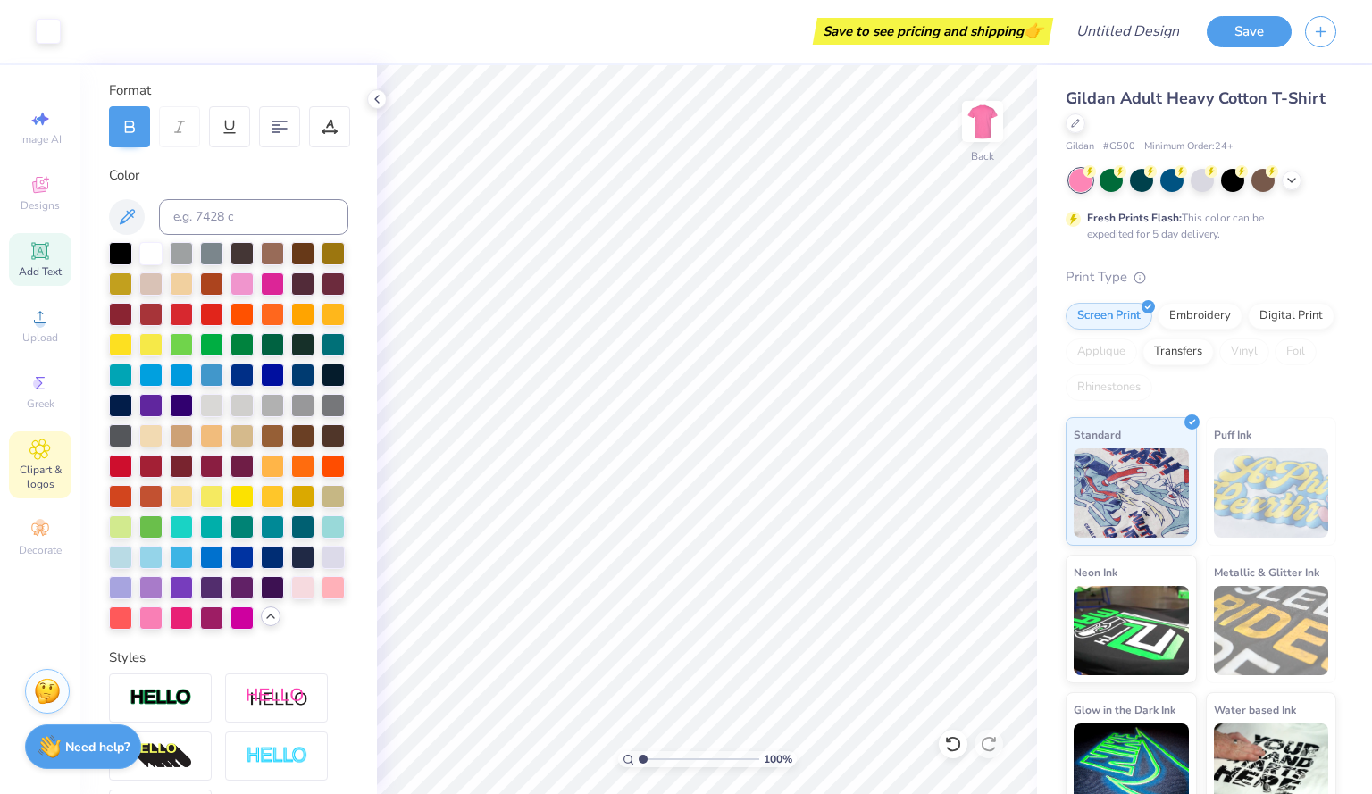
click at [45, 478] on span "Clipart & logos" at bounding box center [40, 477] width 63 height 29
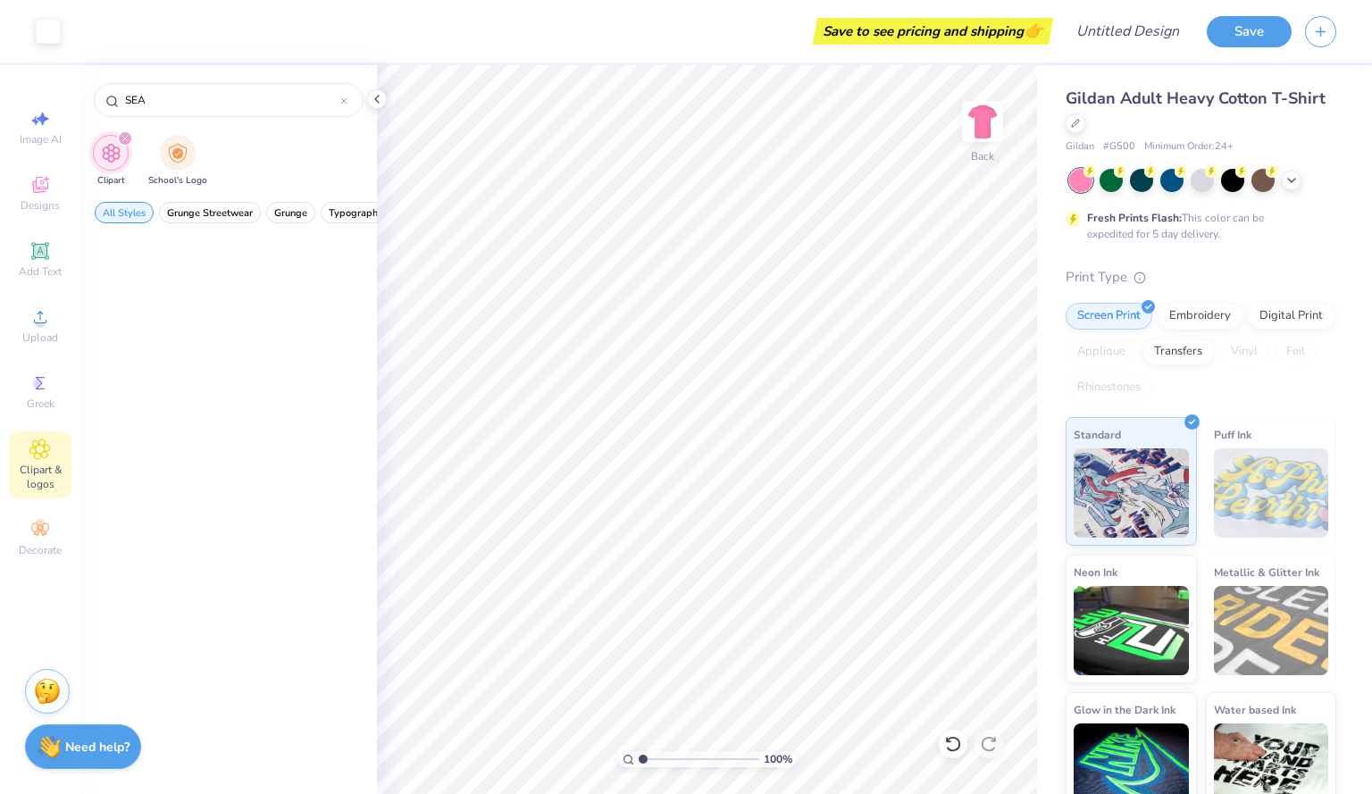
scroll to position [0, 0]
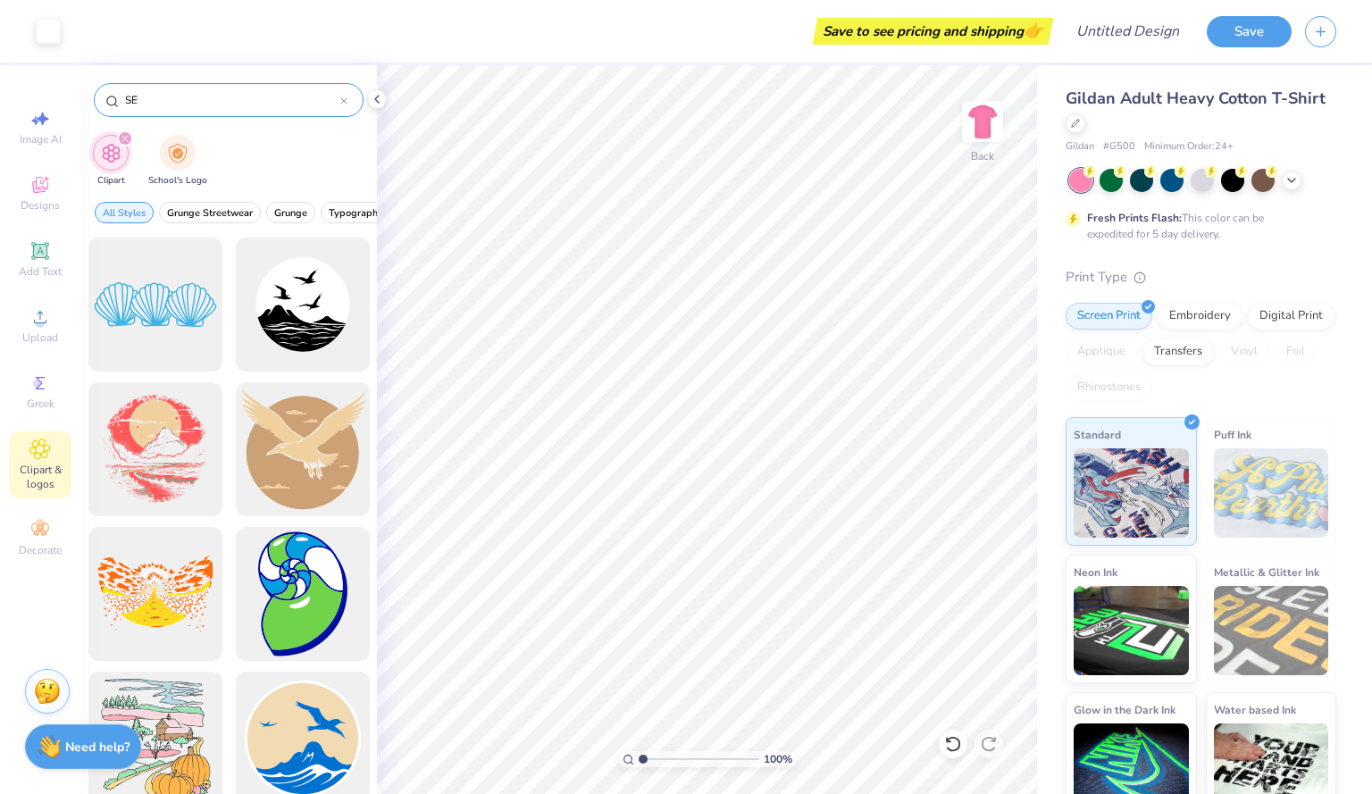
type input "S"
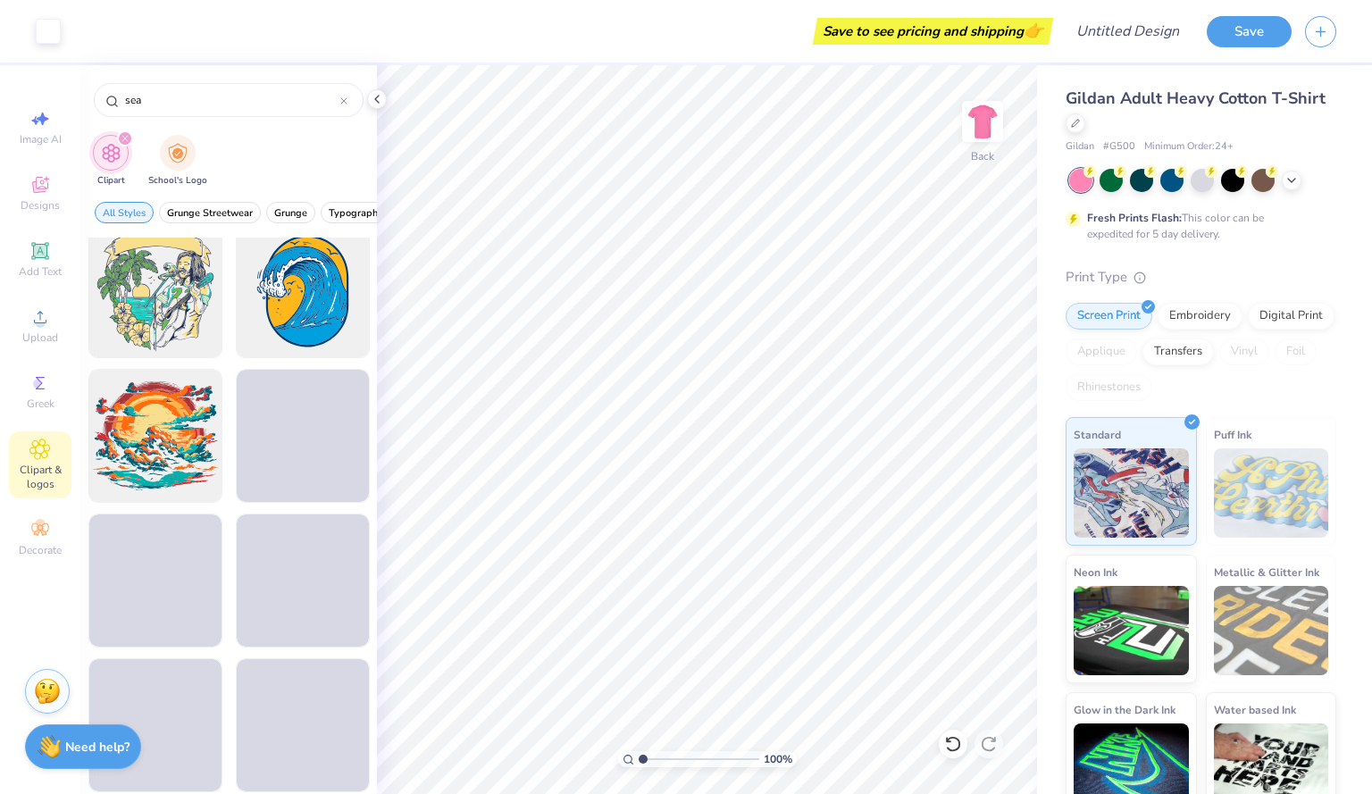
scroll to position [3921, 0]
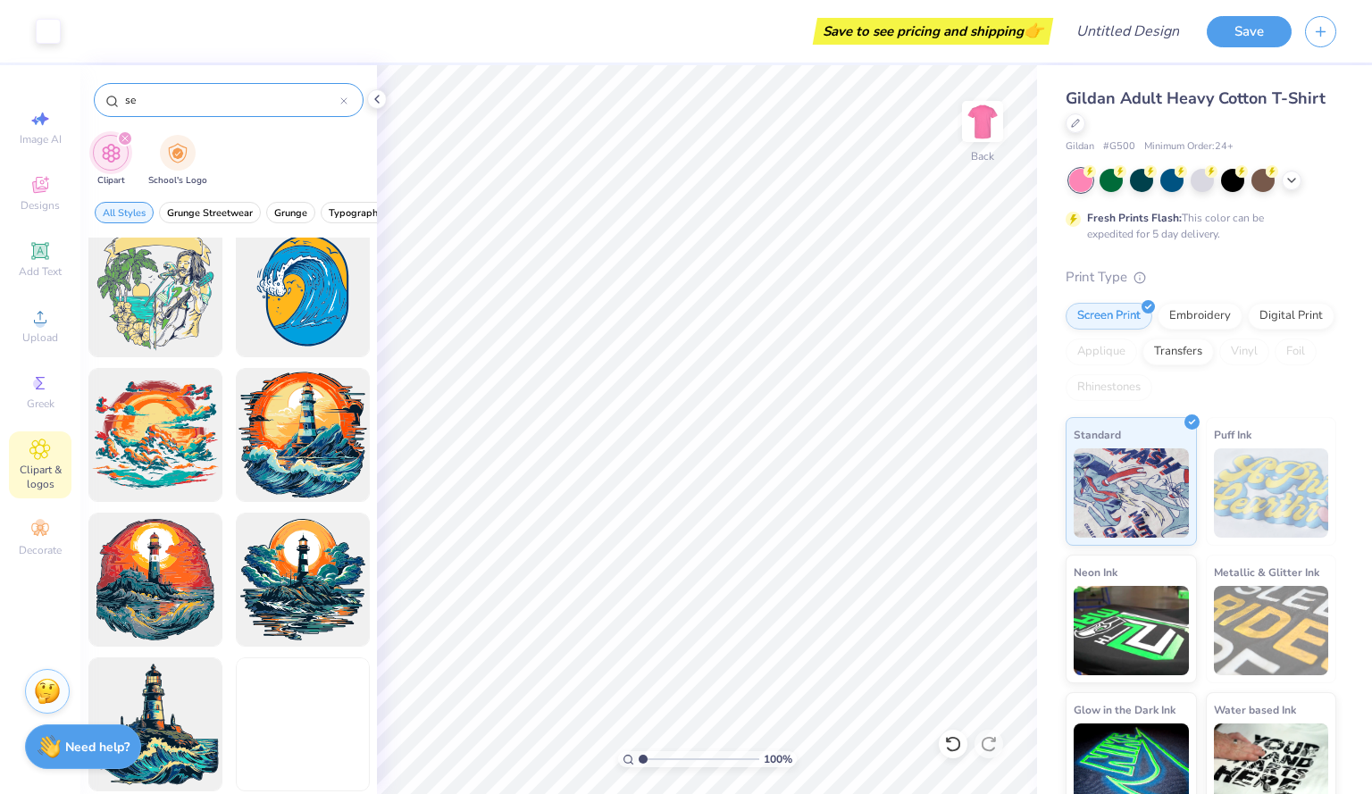
type input "s"
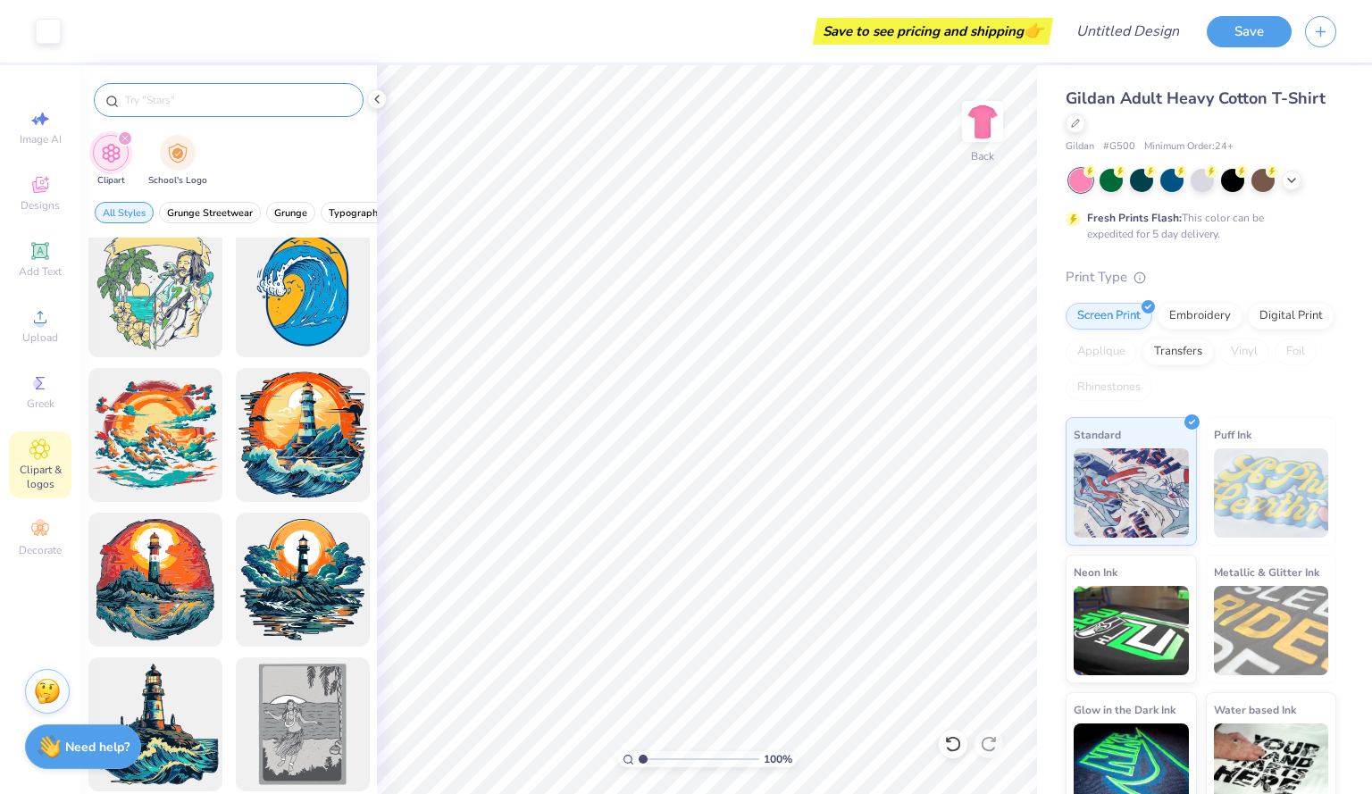
scroll to position [1758, 0]
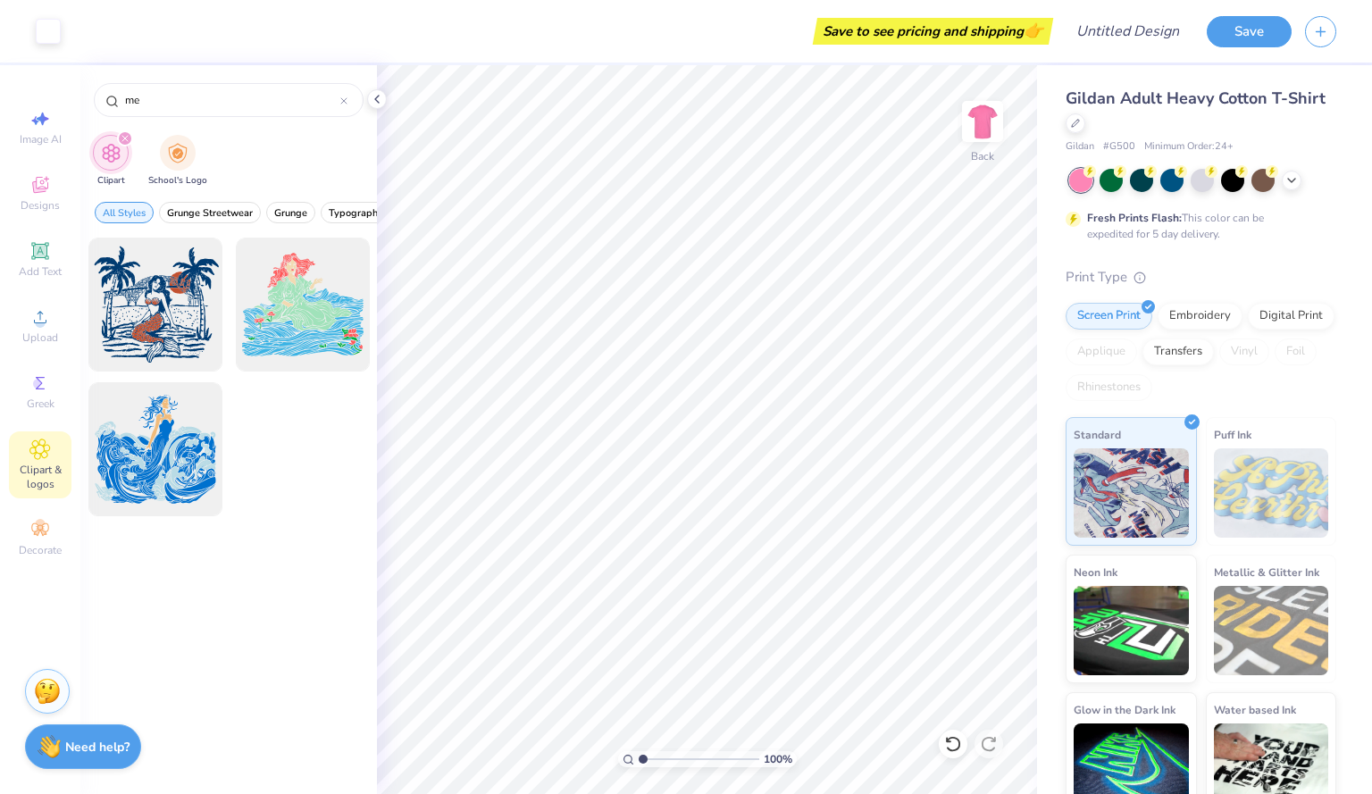
type input "m"
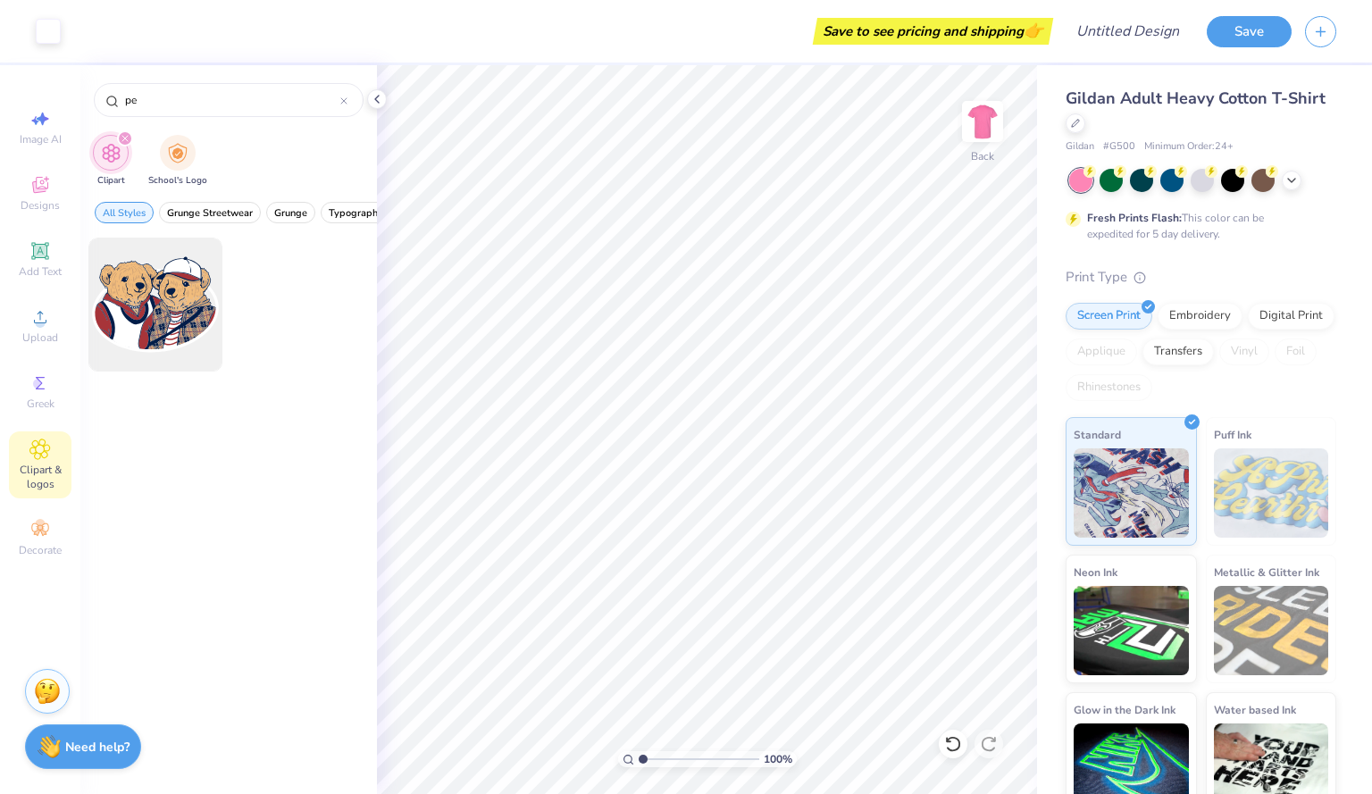
type input "p"
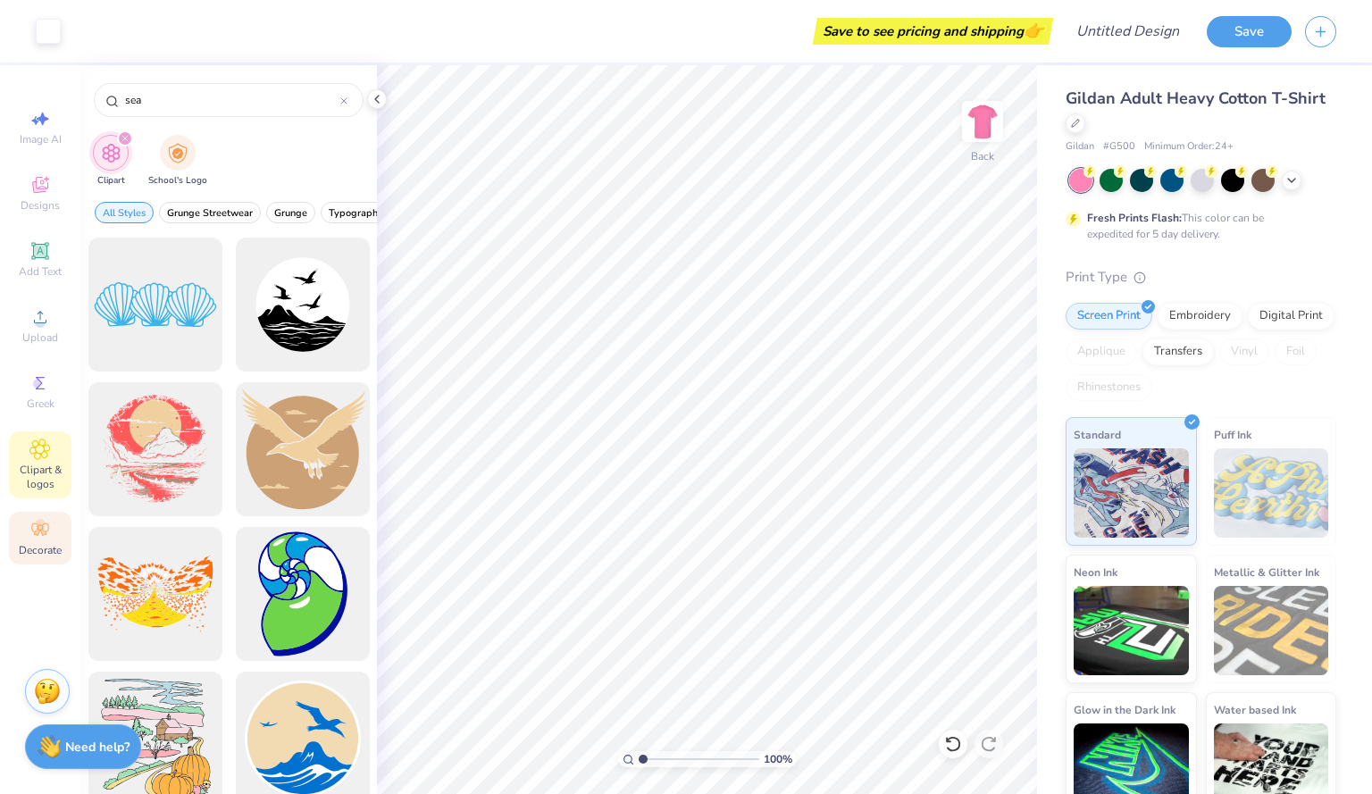
type input "sea"
click at [61, 546] on span "Decorate" at bounding box center [40, 550] width 43 height 14
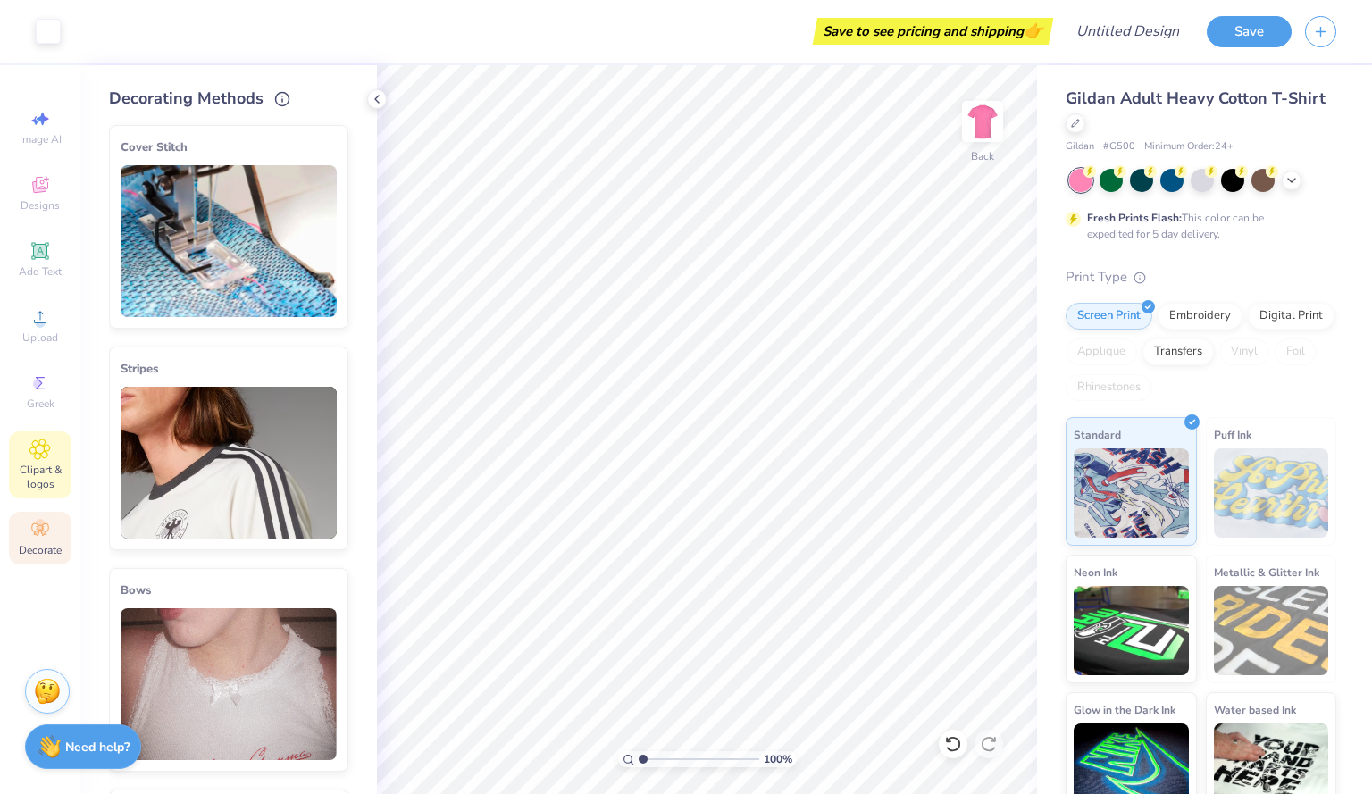
click at [57, 448] on div "Clipart & logos" at bounding box center [40, 464] width 63 height 67
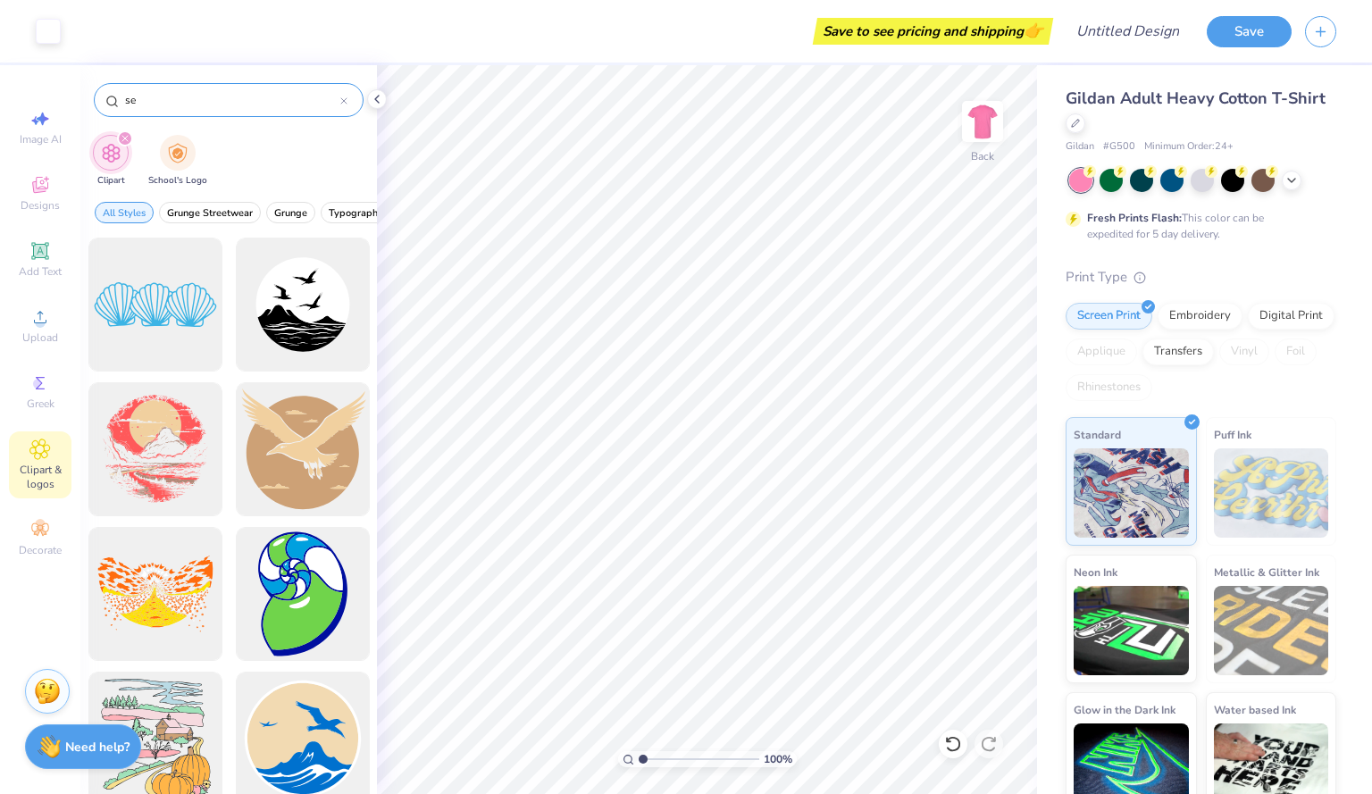
type input "s"
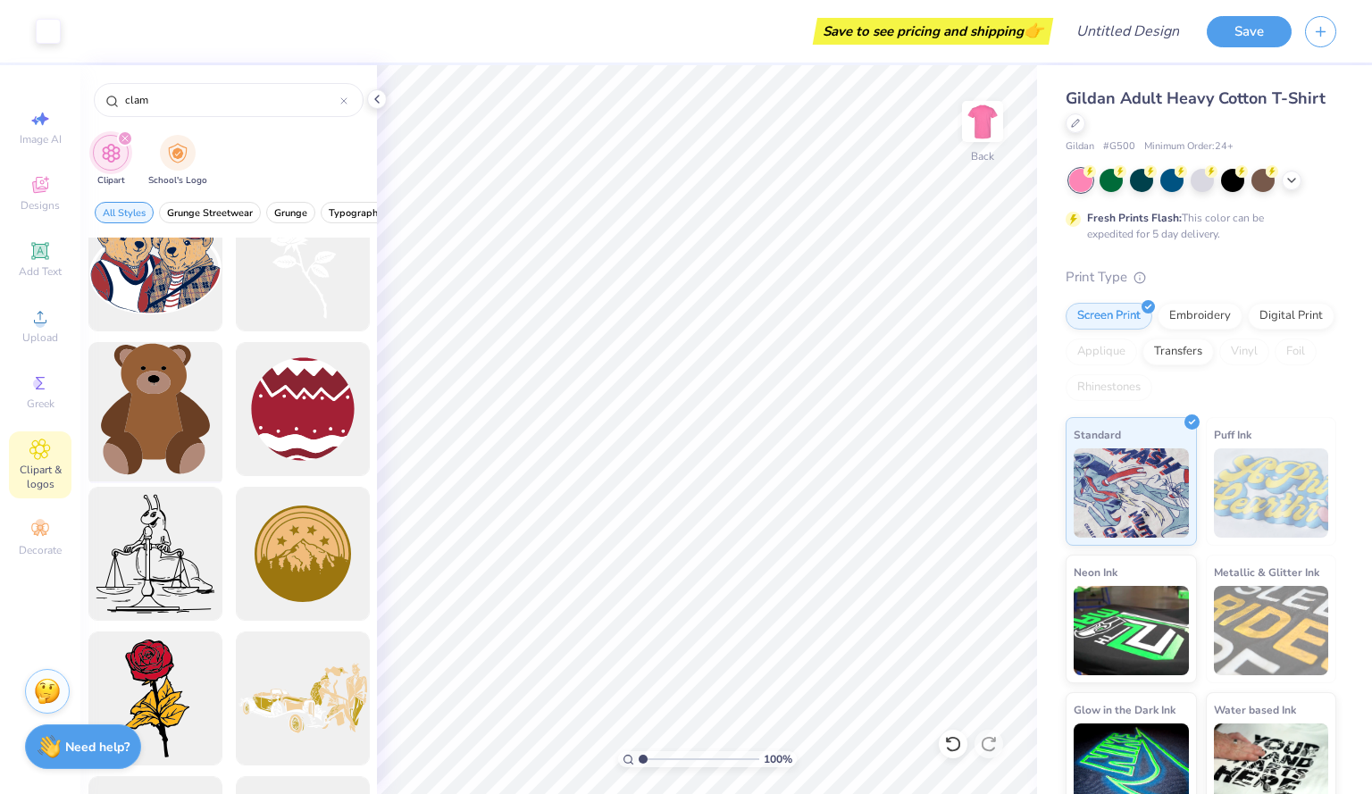
scroll to position [0, 0]
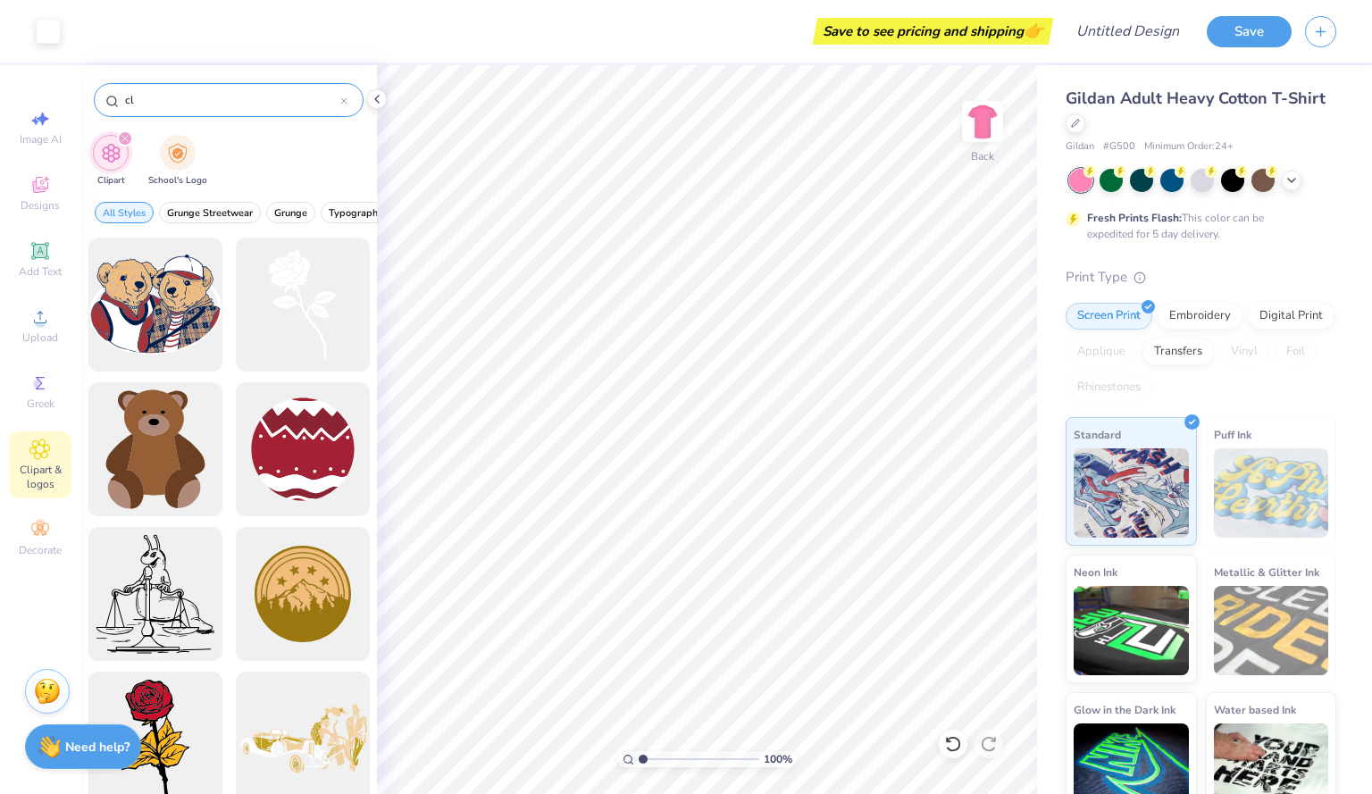
type input "c"
type input "sea"
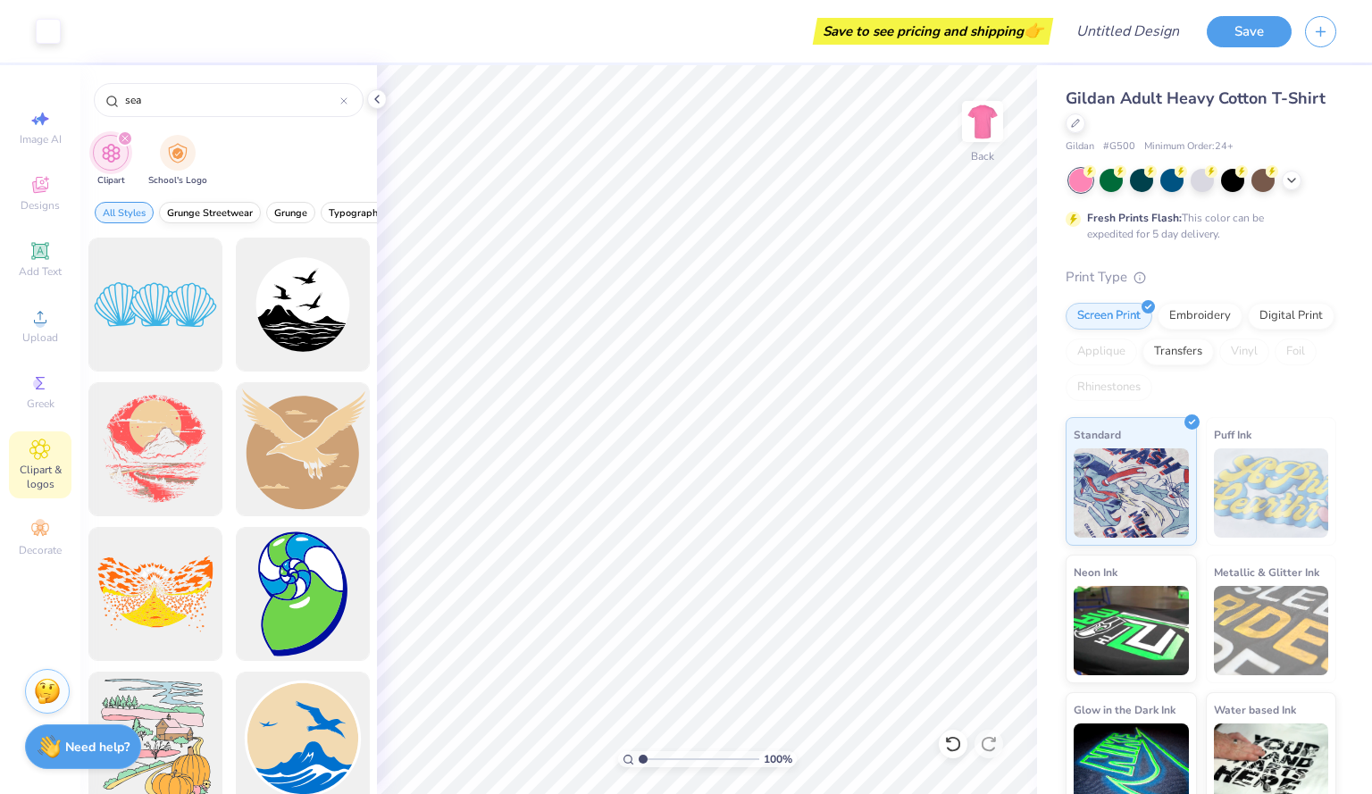
click at [215, 216] on span "Grunge Streetwear" at bounding box center [210, 212] width 86 height 13
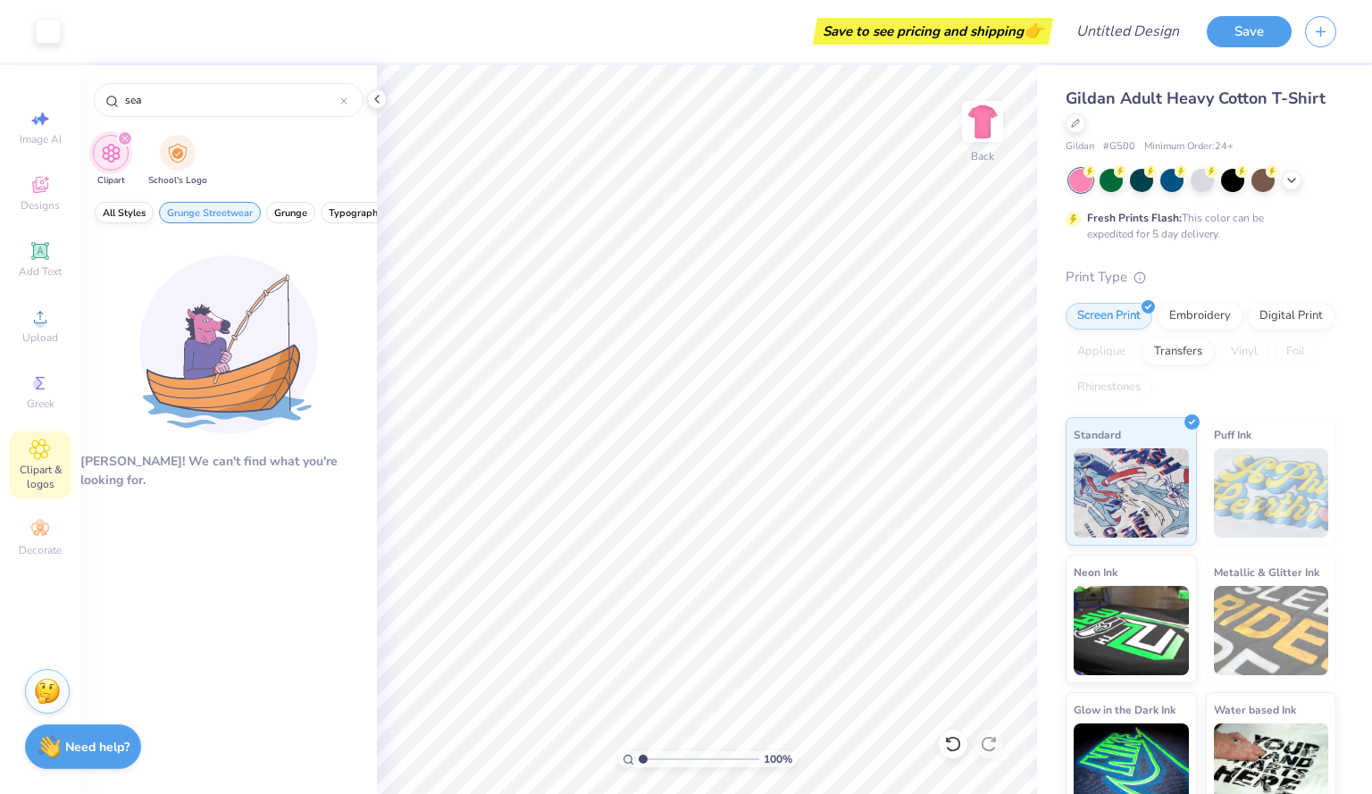
click at [146, 213] on button "All Styles" at bounding box center [124, 212] width 59 height 21
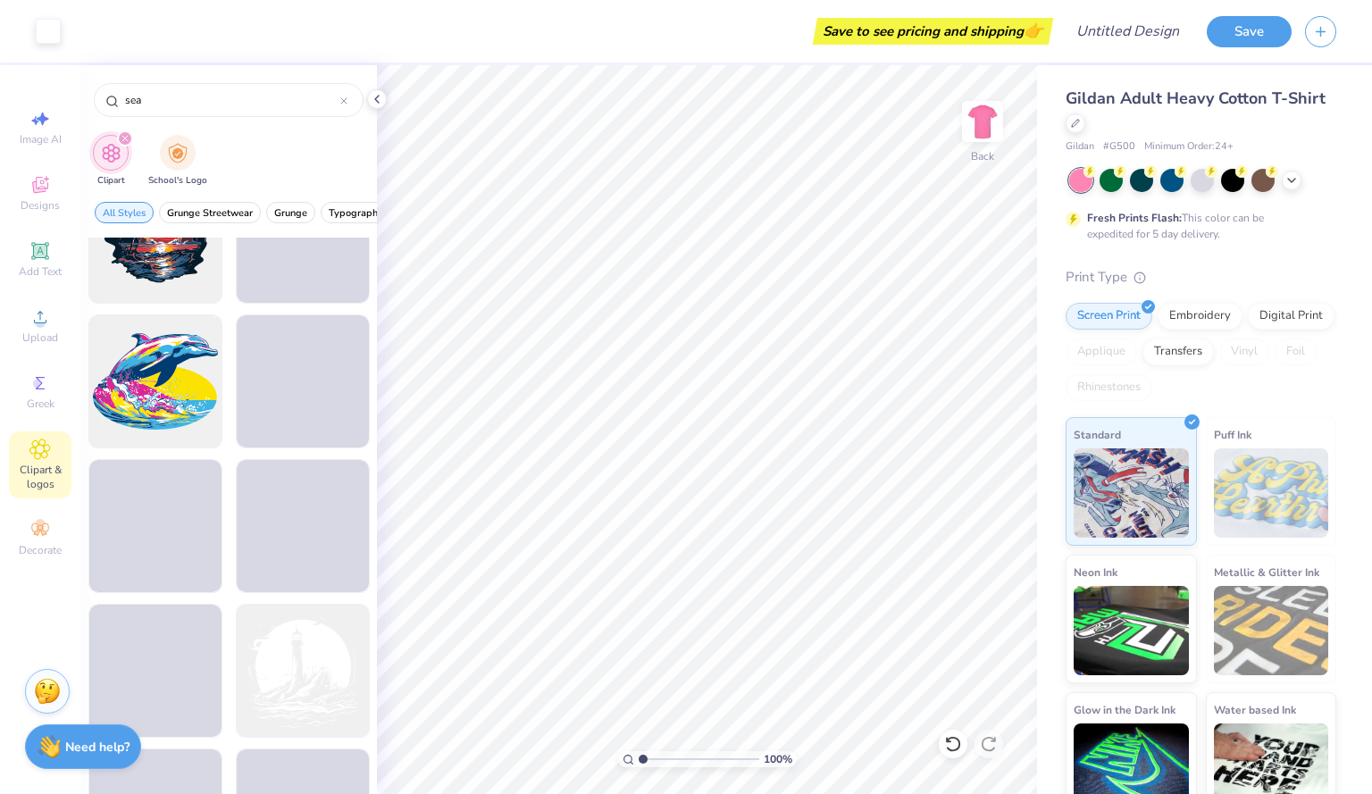
scroll to position [5711, 0]
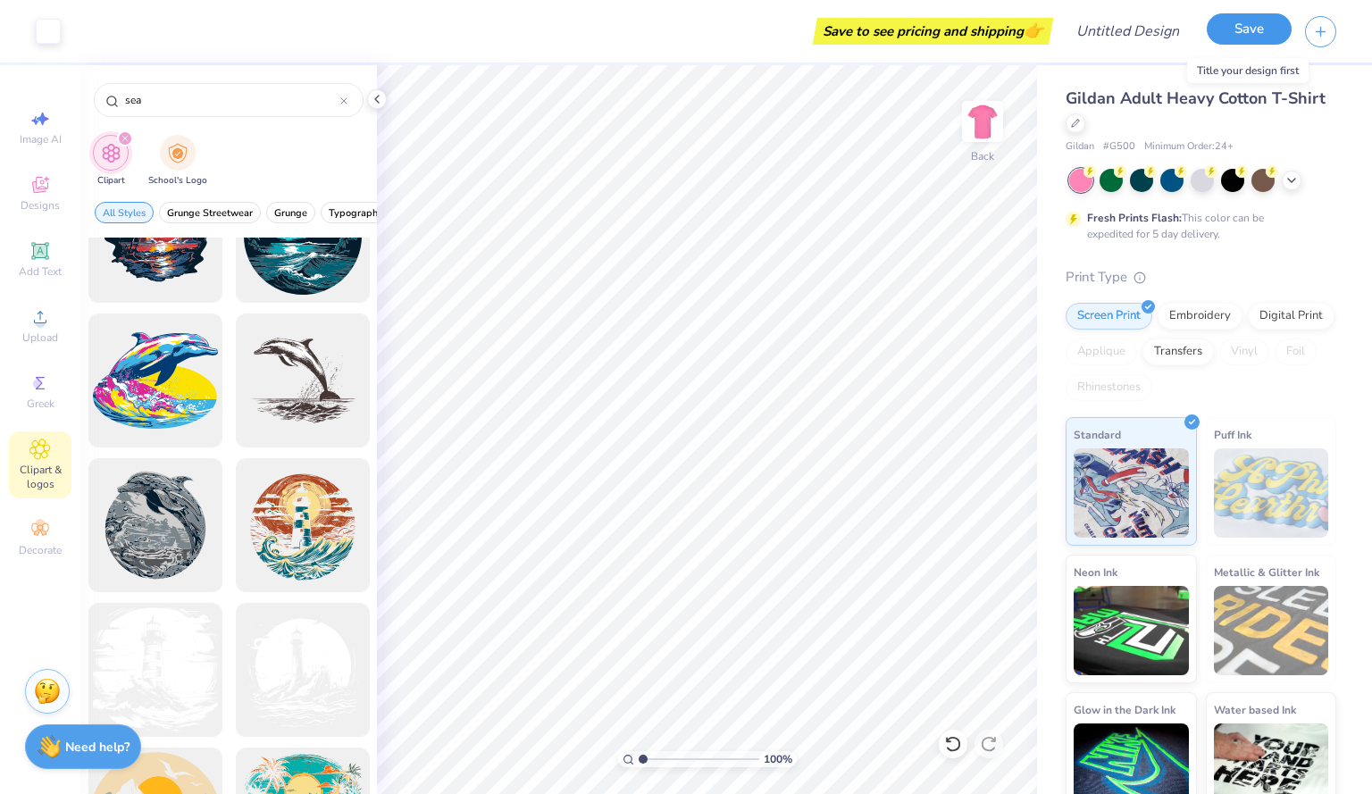
click at [1252, 32] on button "Save" at bounding box center [1249, 28] width 85 height 31
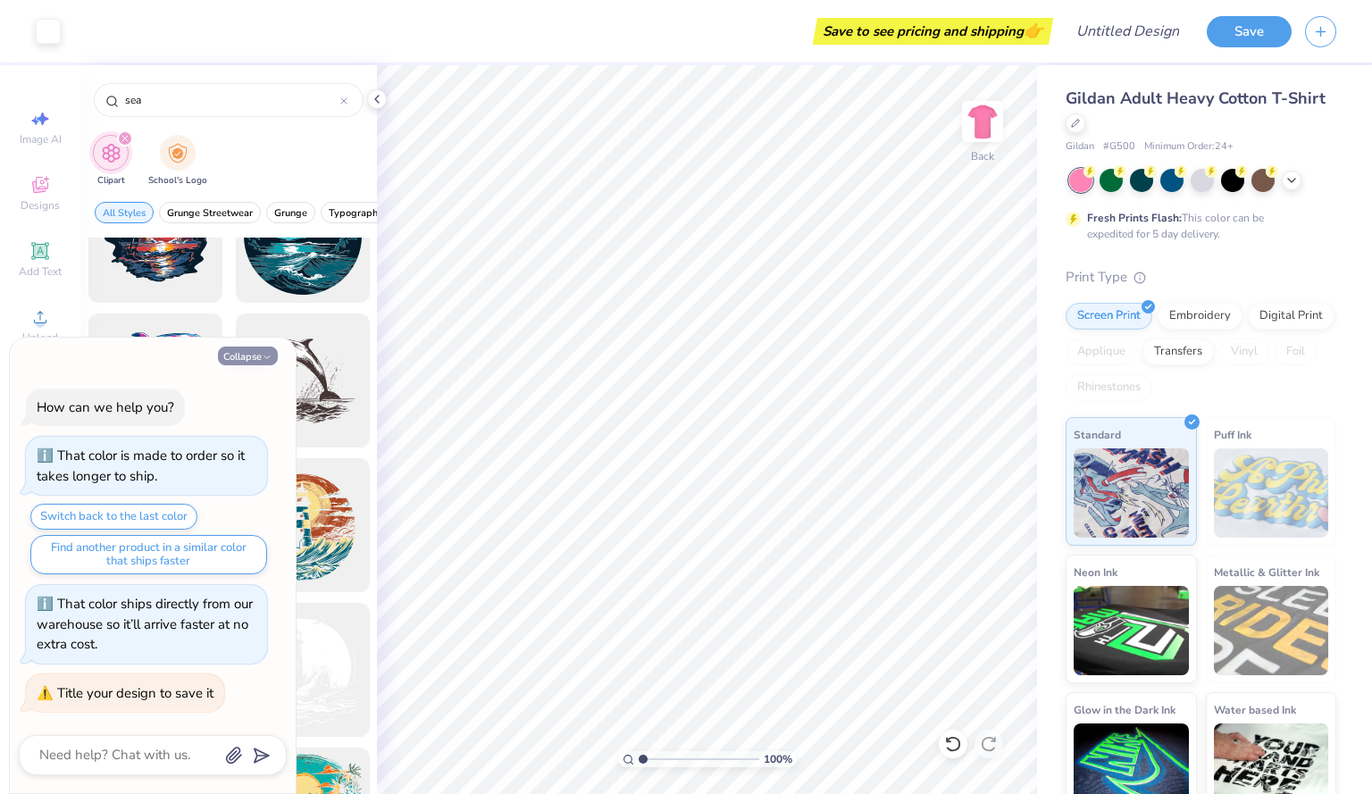
click at [258, 355] on button "Collapse" at bounding box center [248, 356] width 60 height 19
type textarea "x"
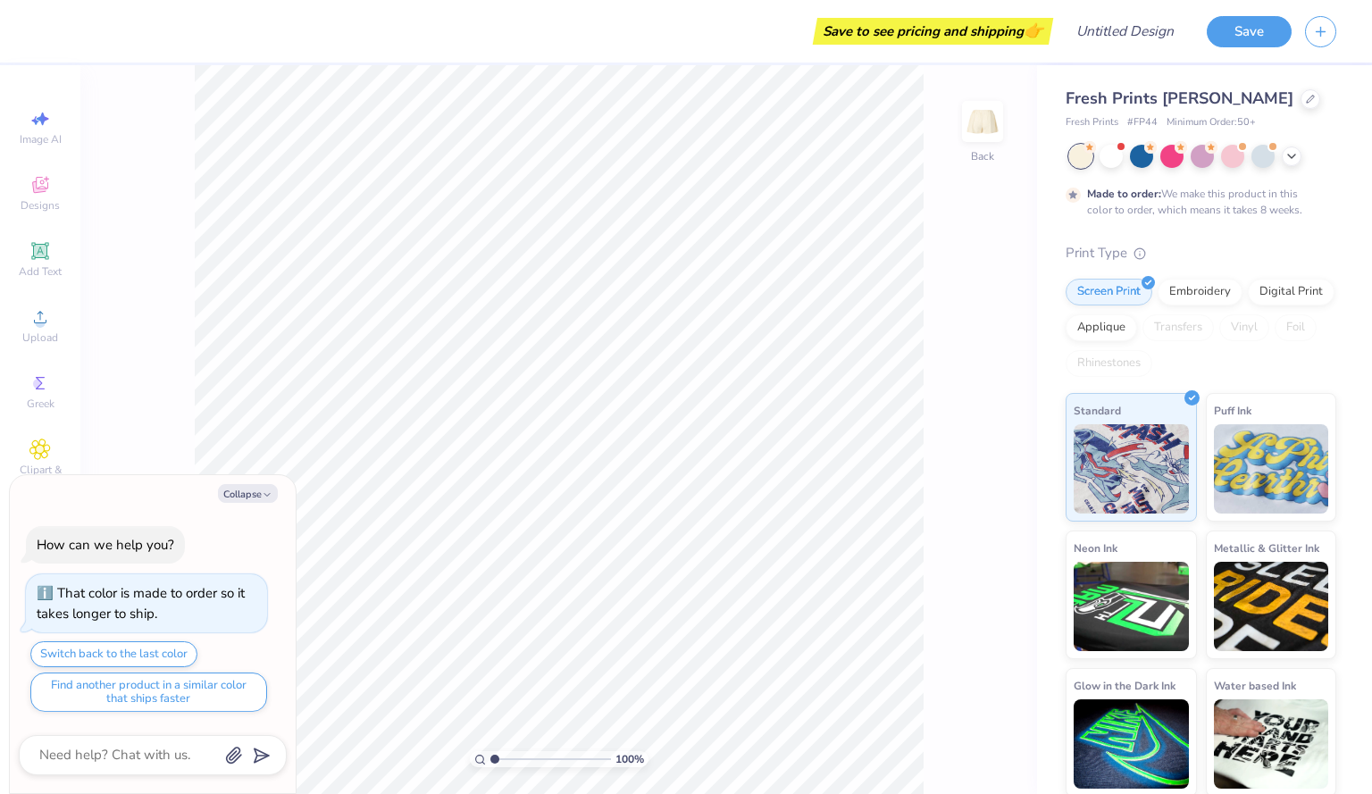
type textarea "x"
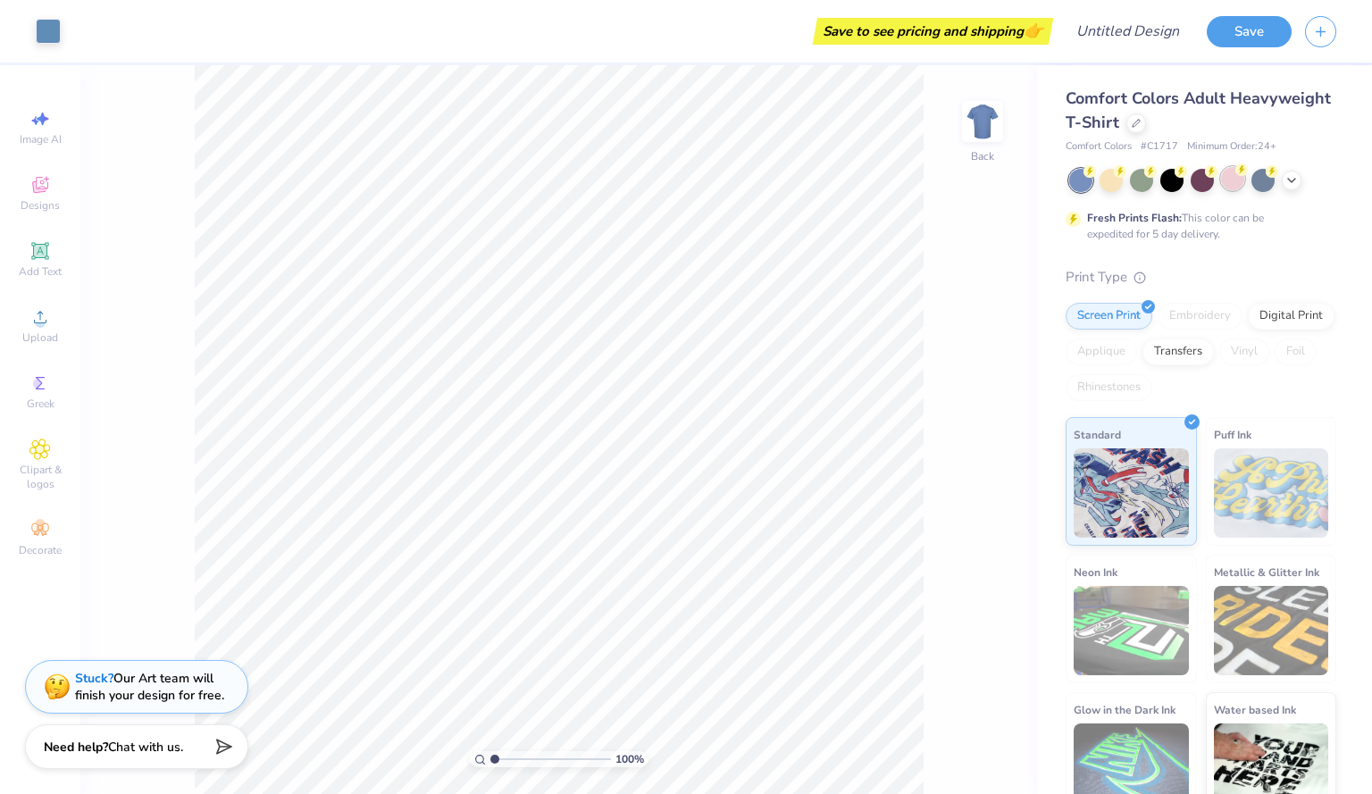
click at [1241, 178] on div at bounding box center [1232, 178] width 23 height 23
type input "3.48"
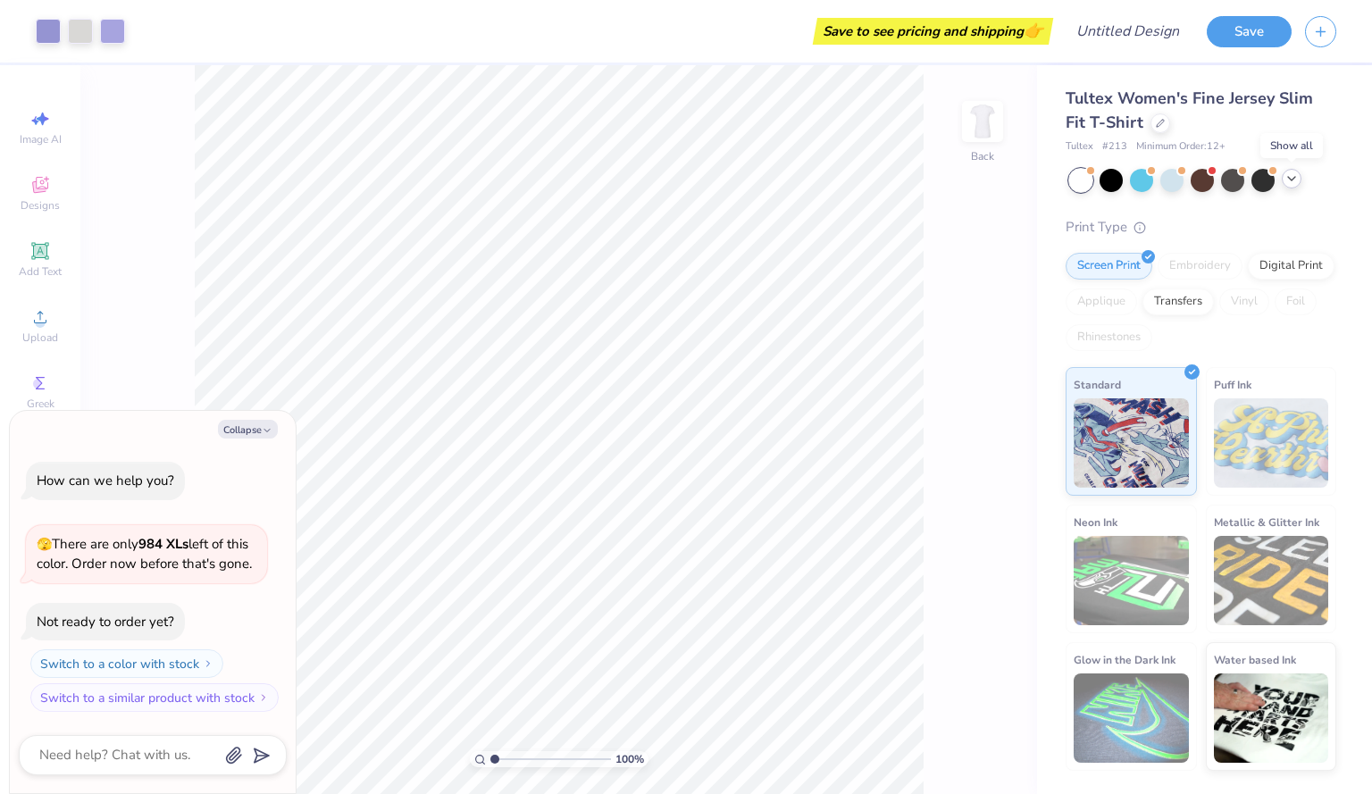
click at [1294, 179] on icon at bounding box center [1291, 178] width 14 height 14
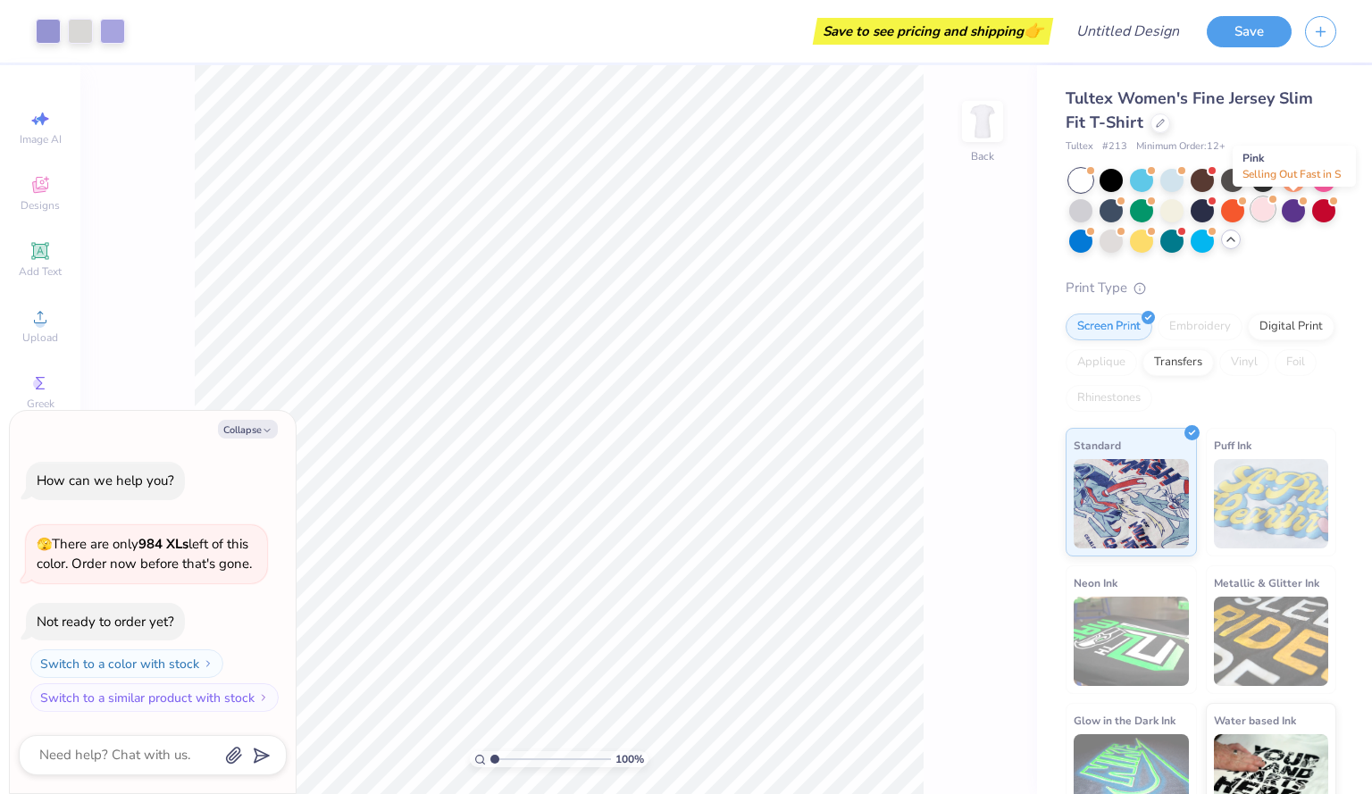
click at [1274, 211] on div at bounding box center [1262, 208] width 23 height 23
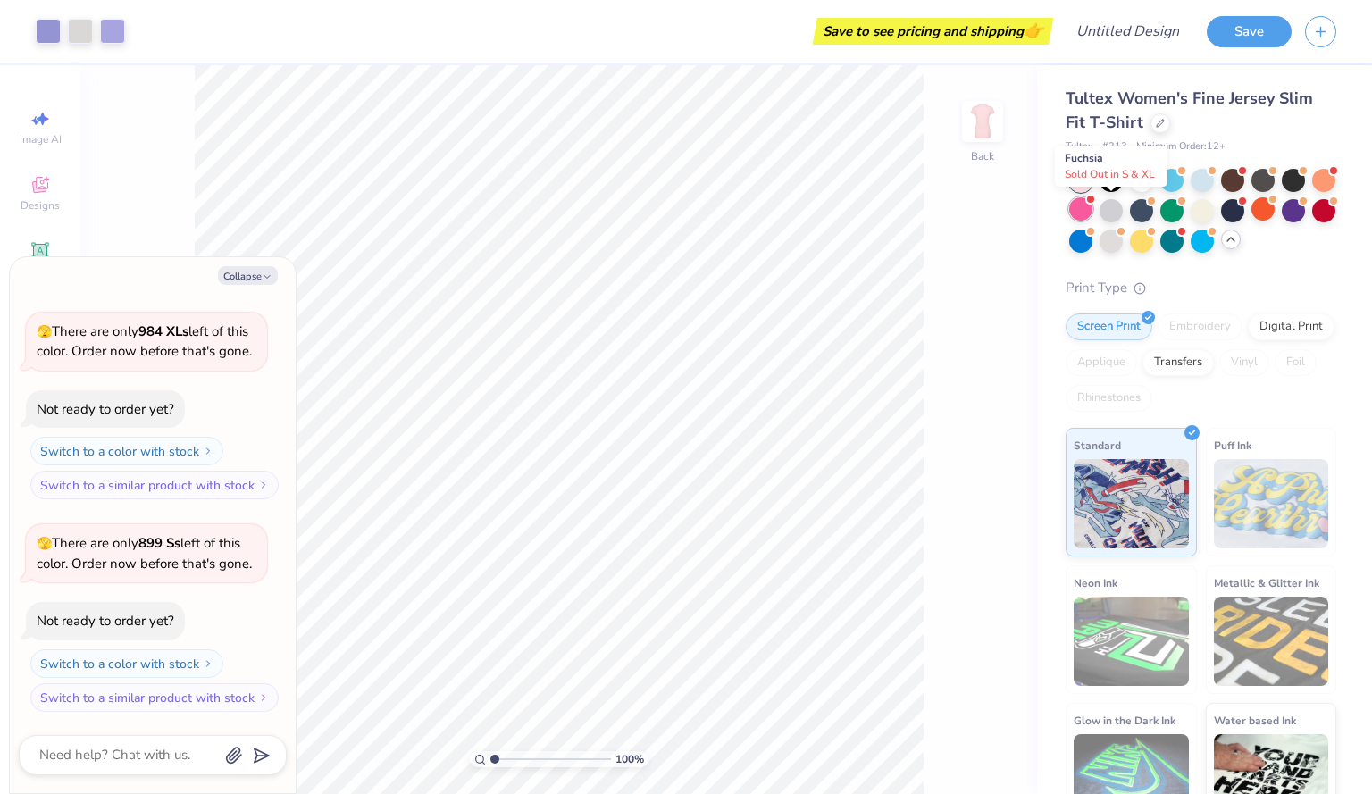
click at [1092, 216] on div at bounding box center [1080, 208] width 23 height 23
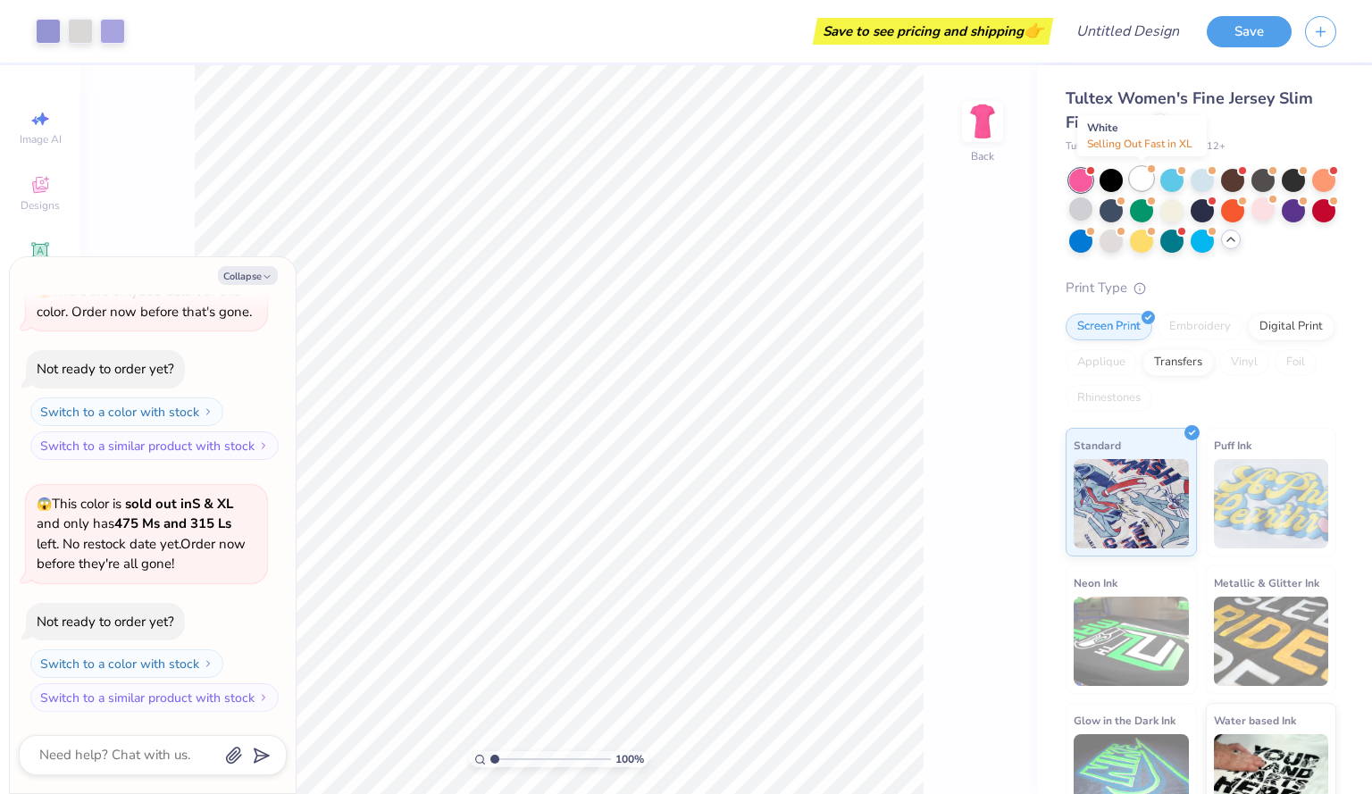
click at [1136, 177] on div at bounding box center [1141, 178] width 23 height 23
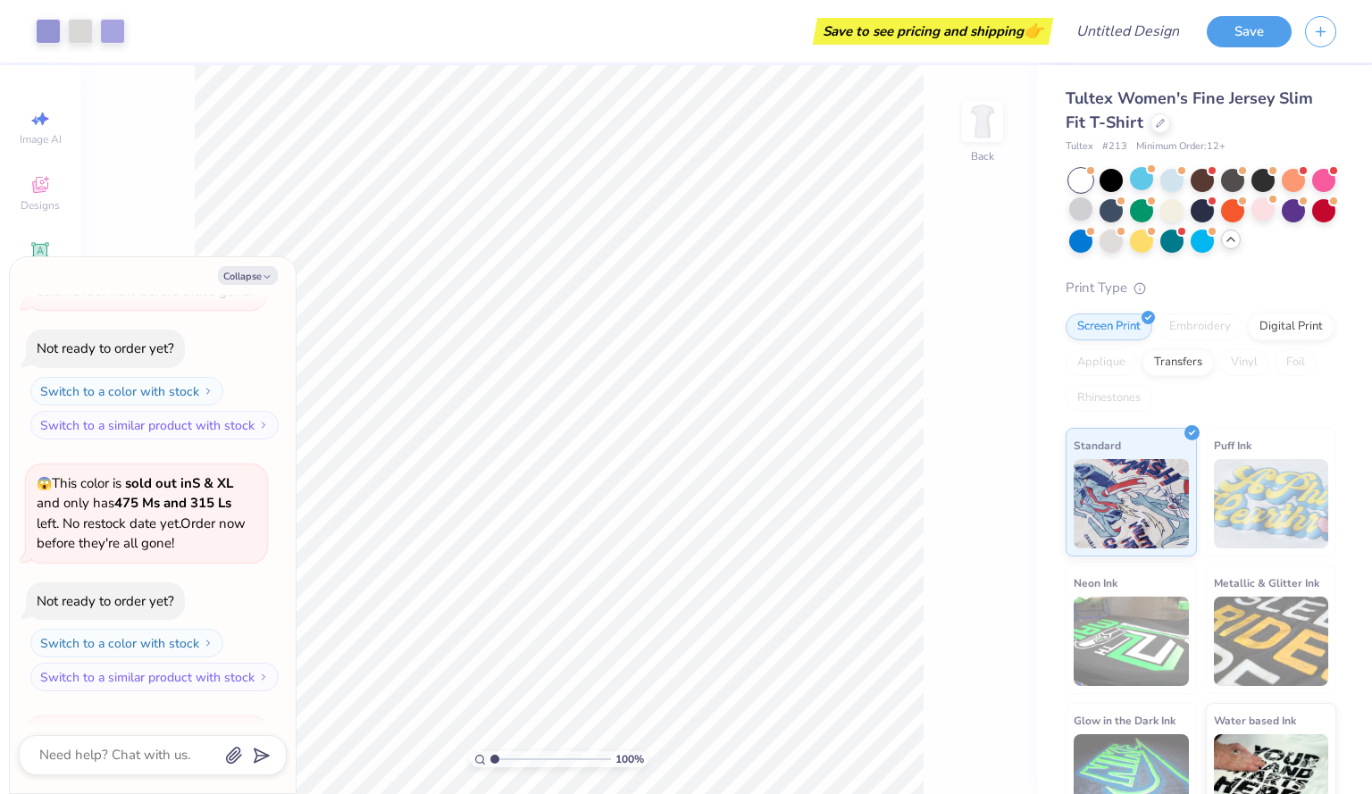
scroll to position [564, 0]
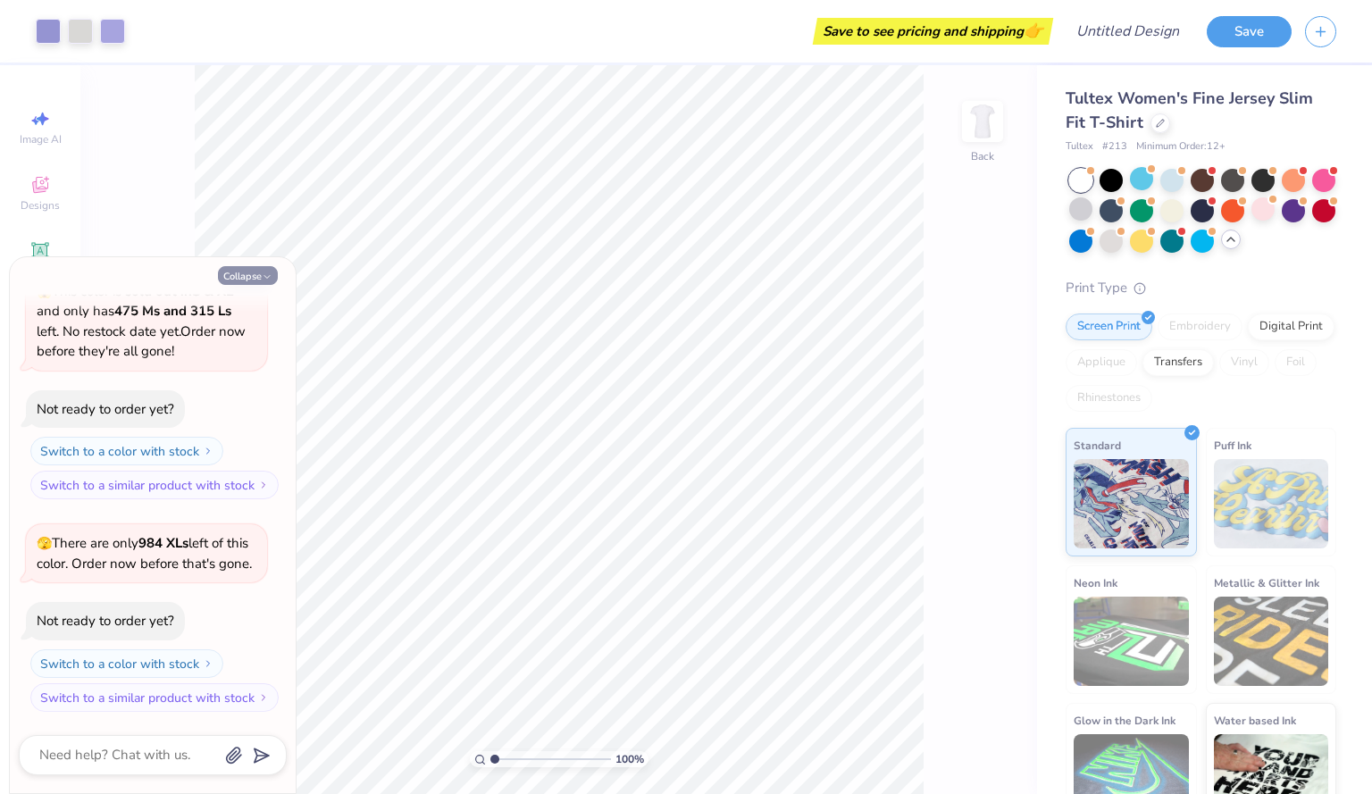
click at [231, 273] on button "Collapse" at bounding box center [248, 275] width 60 height 19
type textarea "x"
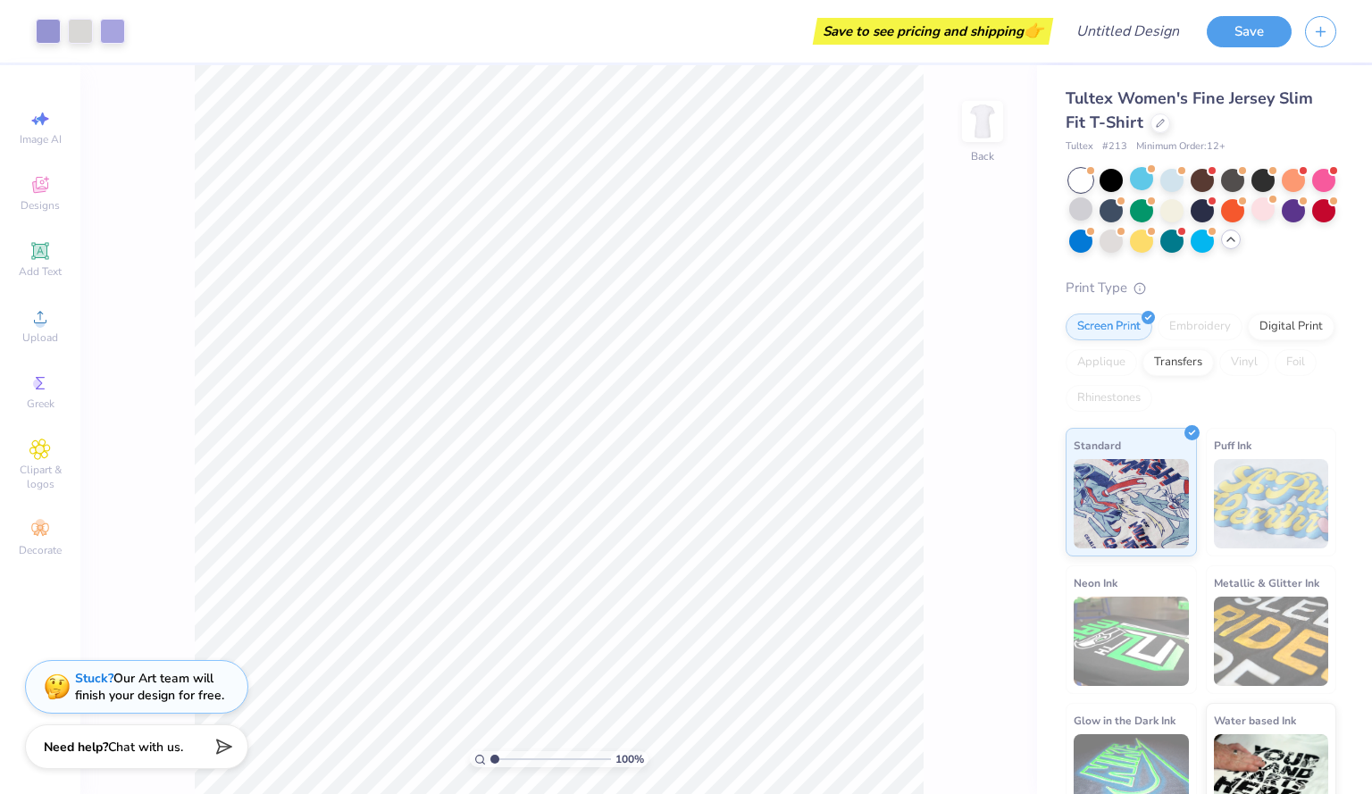
click at [857, 28] on div "Save to see pricing and shipping 👉" at bounding box center [932, 31] width 231 height 27
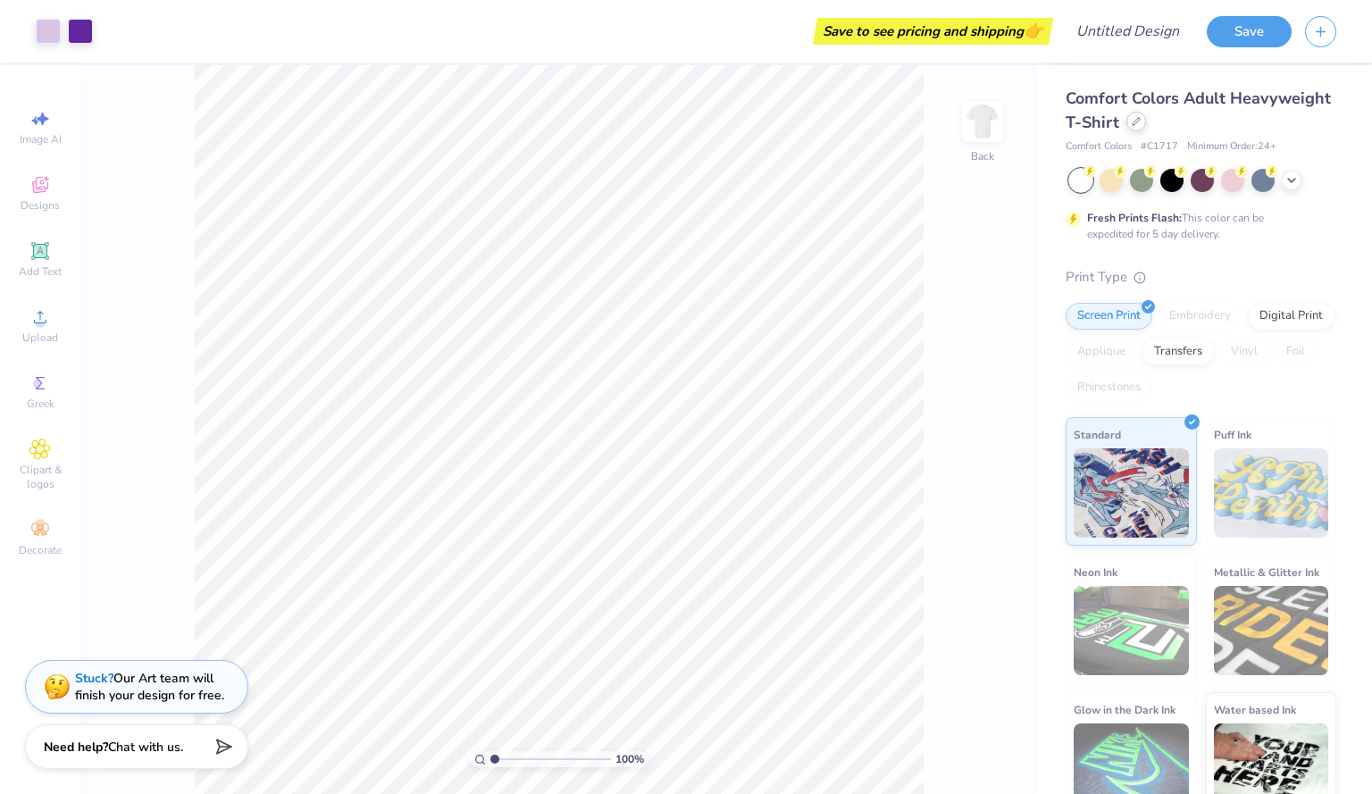
click at [1140, 121] on icon at bounding box center [1136, 121] width 9 height 9
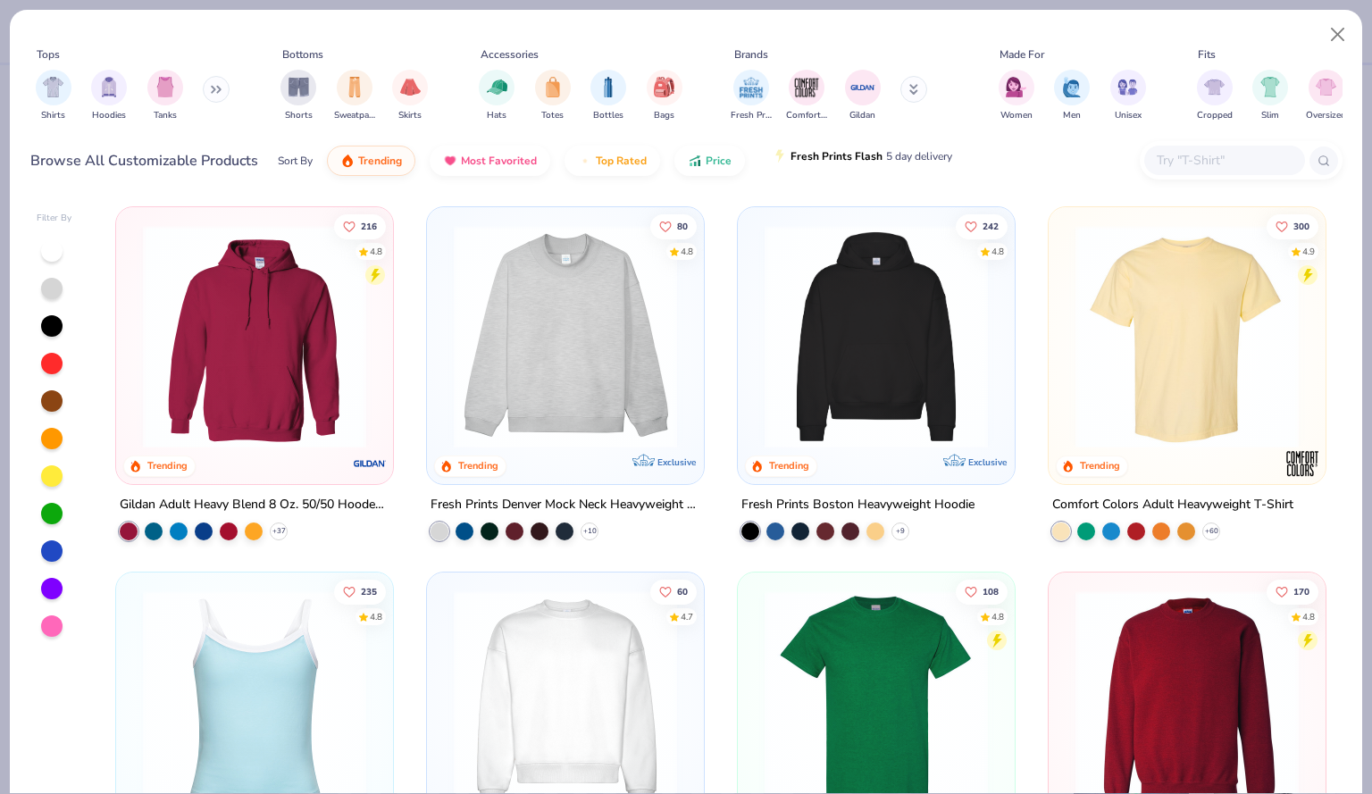
click at [822, 159] on span "Fresh Prints Flash" at bounding box center [836, 156] width 92 height 14
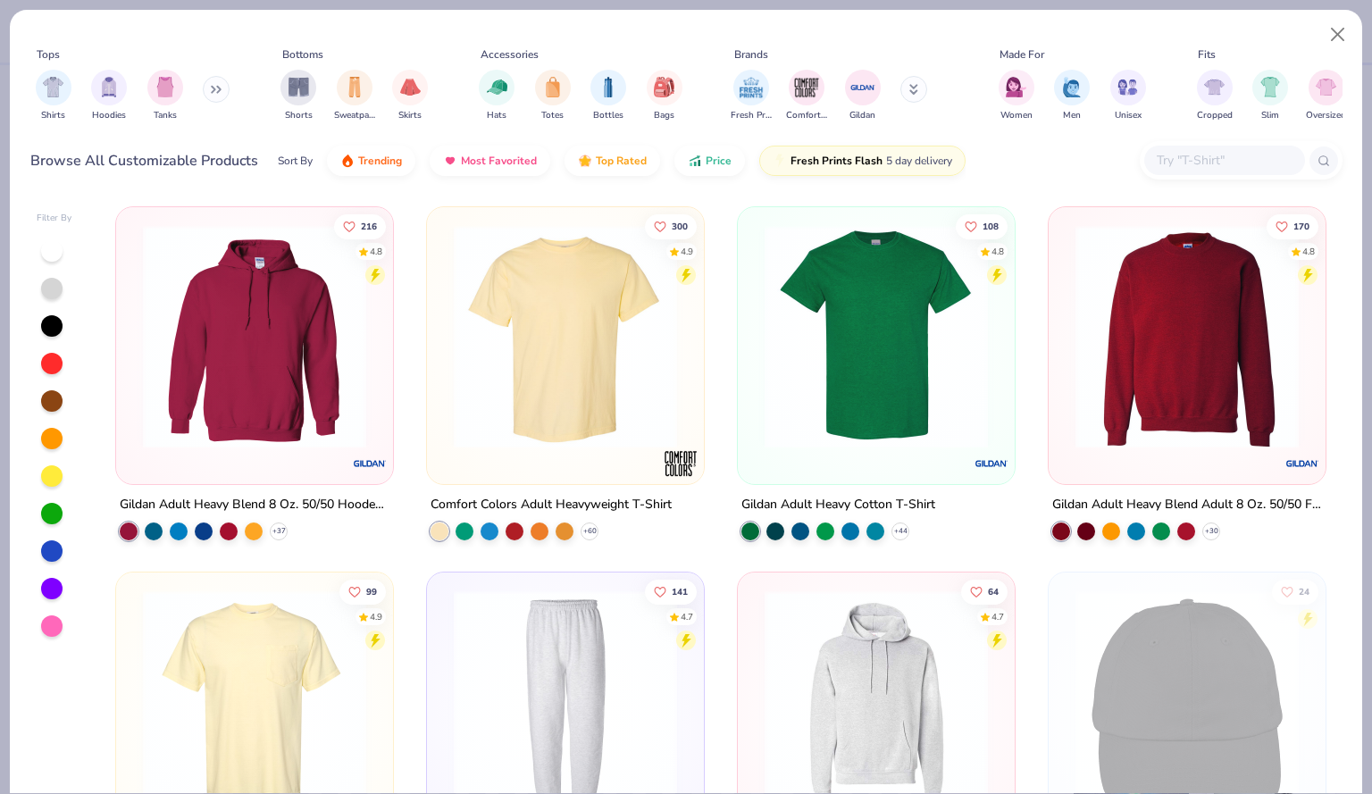
click at [611, 347] on img at bounding box center [565, 336] width 241 height 223
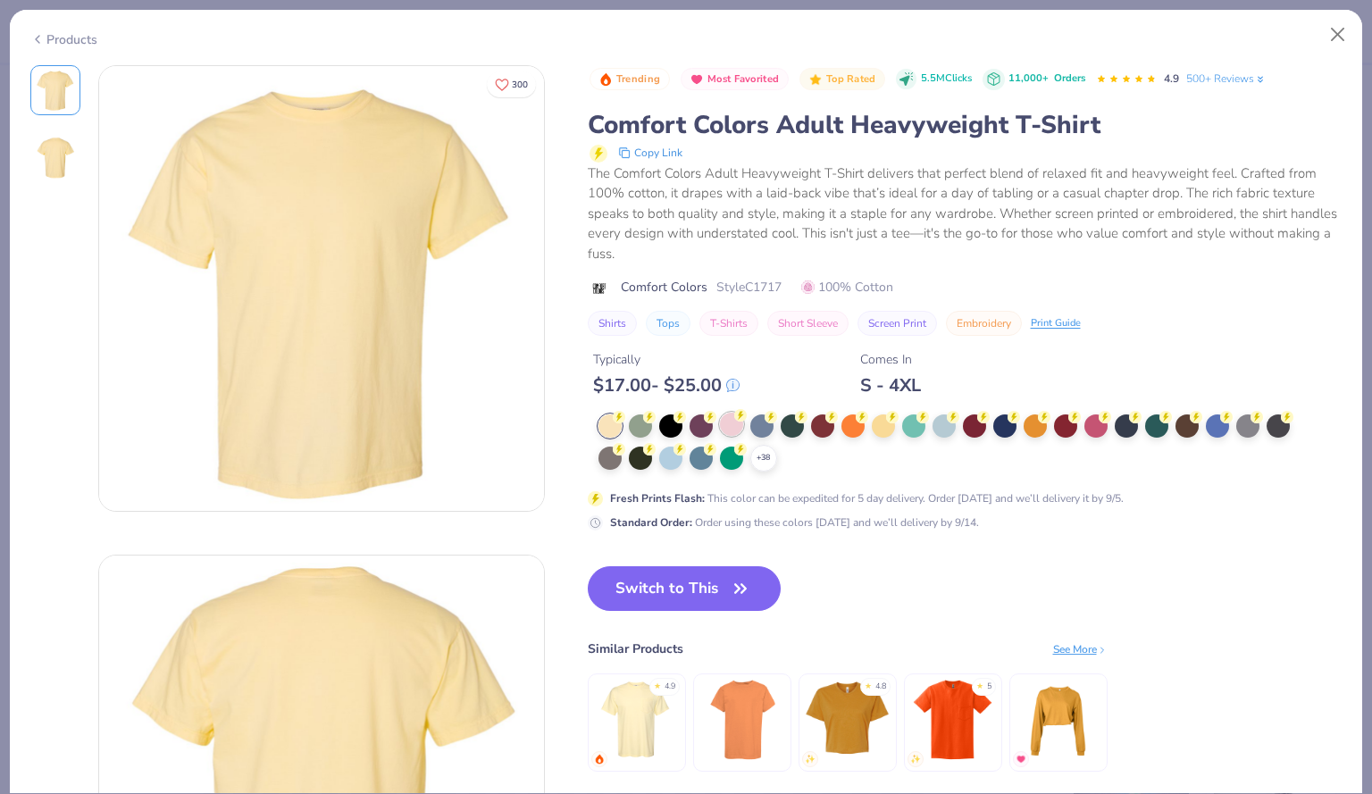
click at [731, 419] on div at bounding box center [731, 424] width 23 height 23
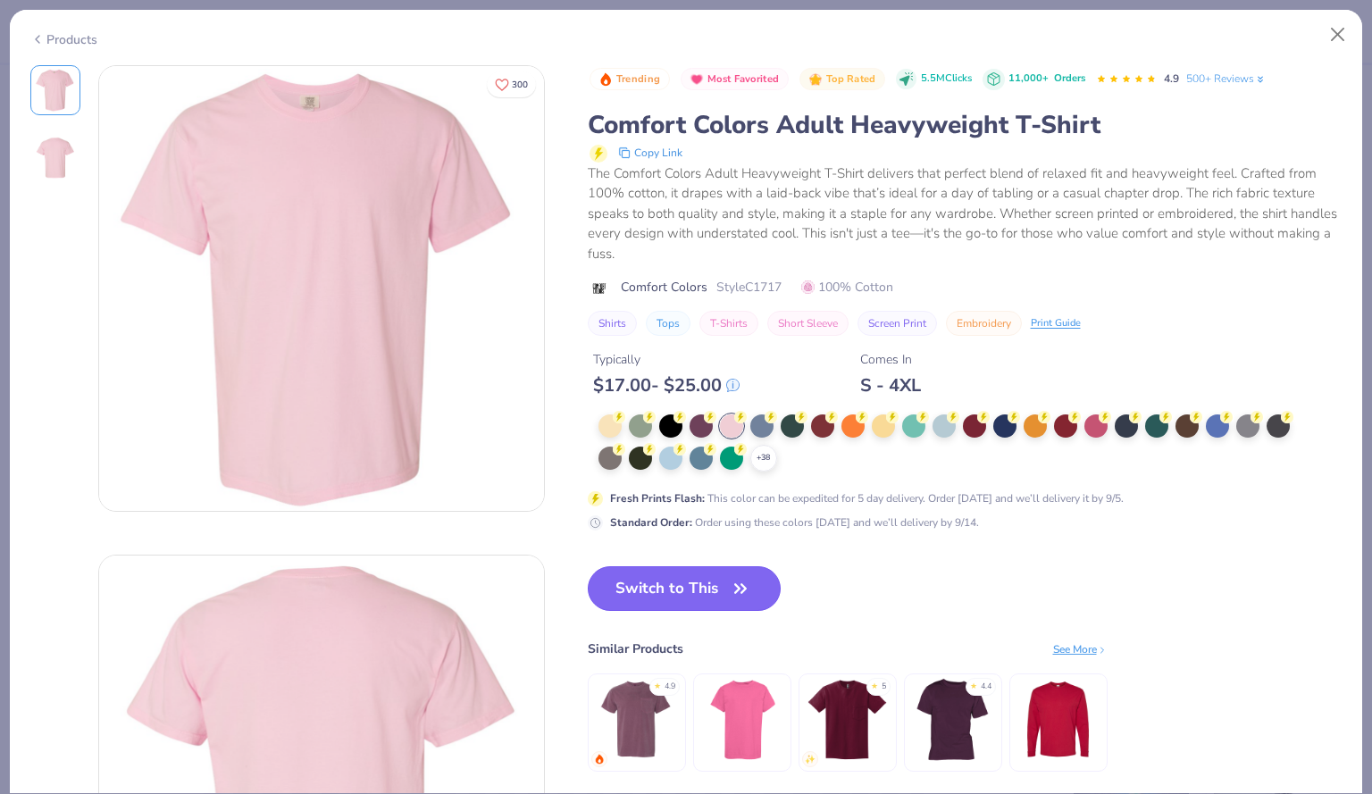
click at [668, 589] on button "Switch to This" at bounding box center [685, 588] width 194 height 45
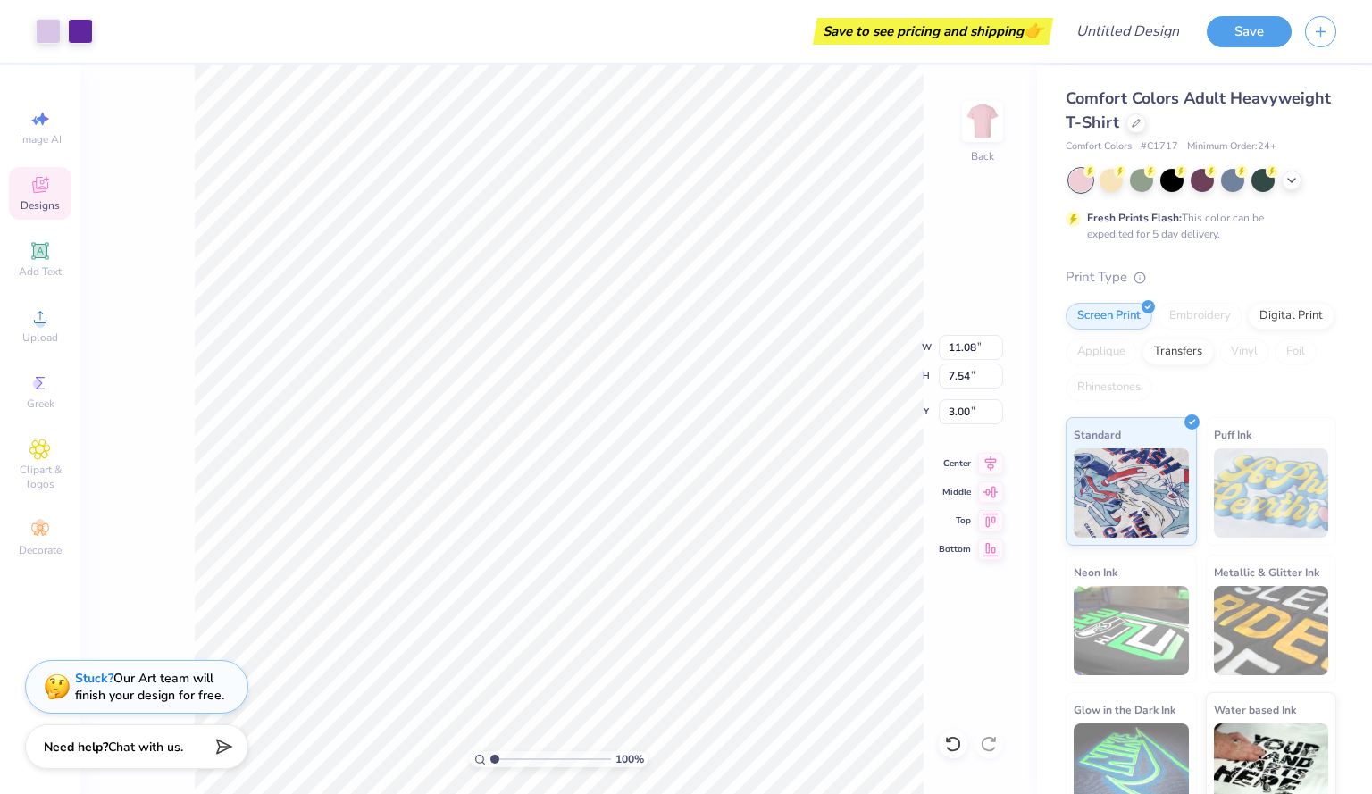
type input "11.08"
type input "7.54"
click at [987, 460] on icon at bounding box center [990, 460] width 25 height 21
type input "11.54"
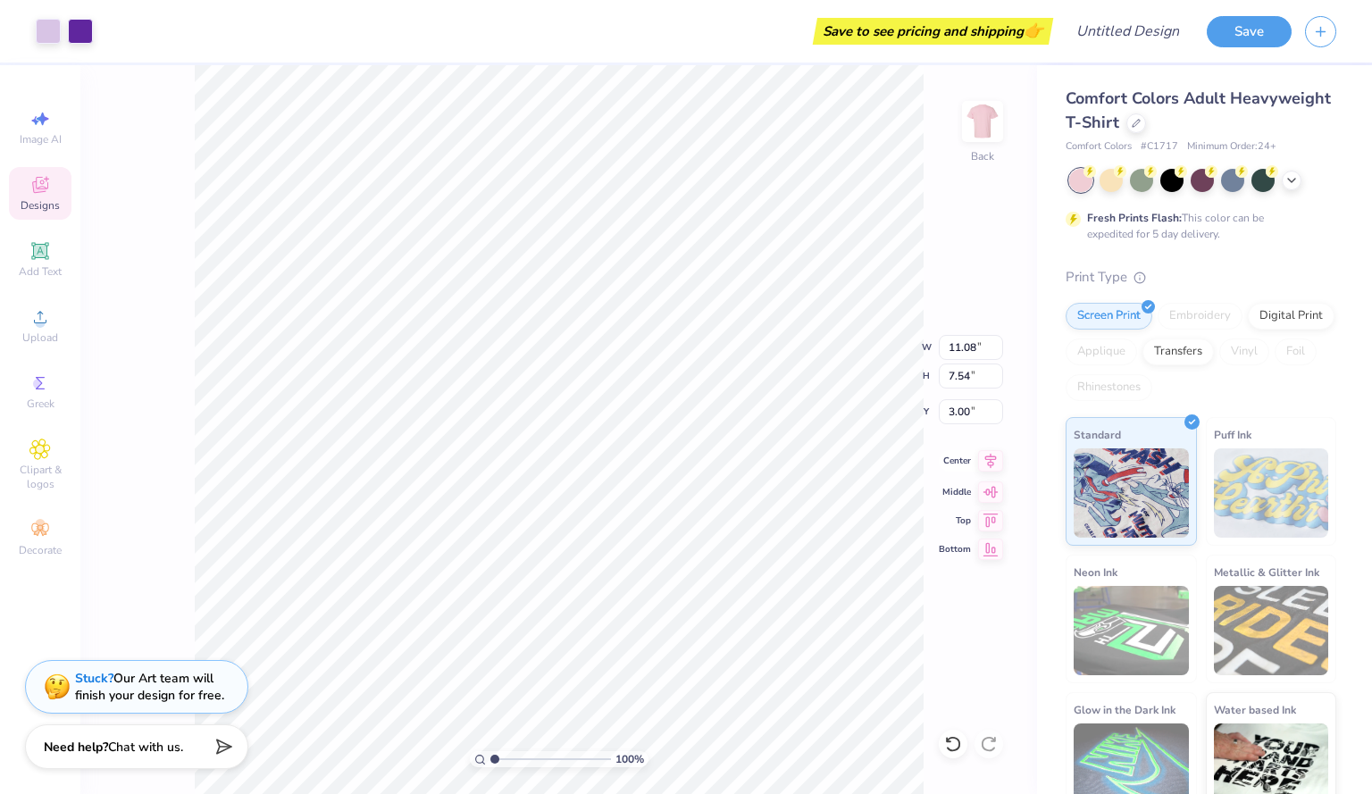
type input "7.86"
click at [996, 456] on icon at bounding box center [991, 460] width 12 height 15
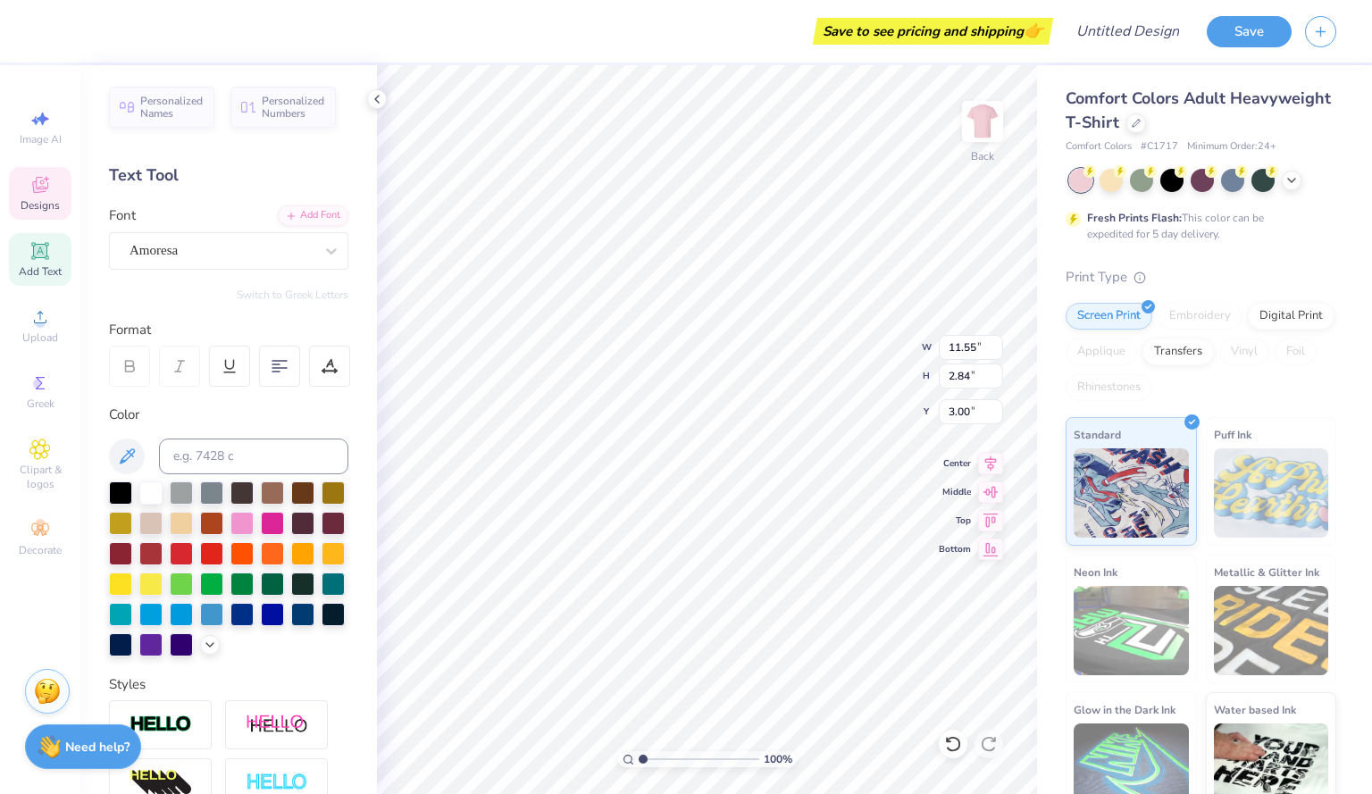
scroll to position [15, 4]
type textarea "D"
type textarea "Z E T A P H I"
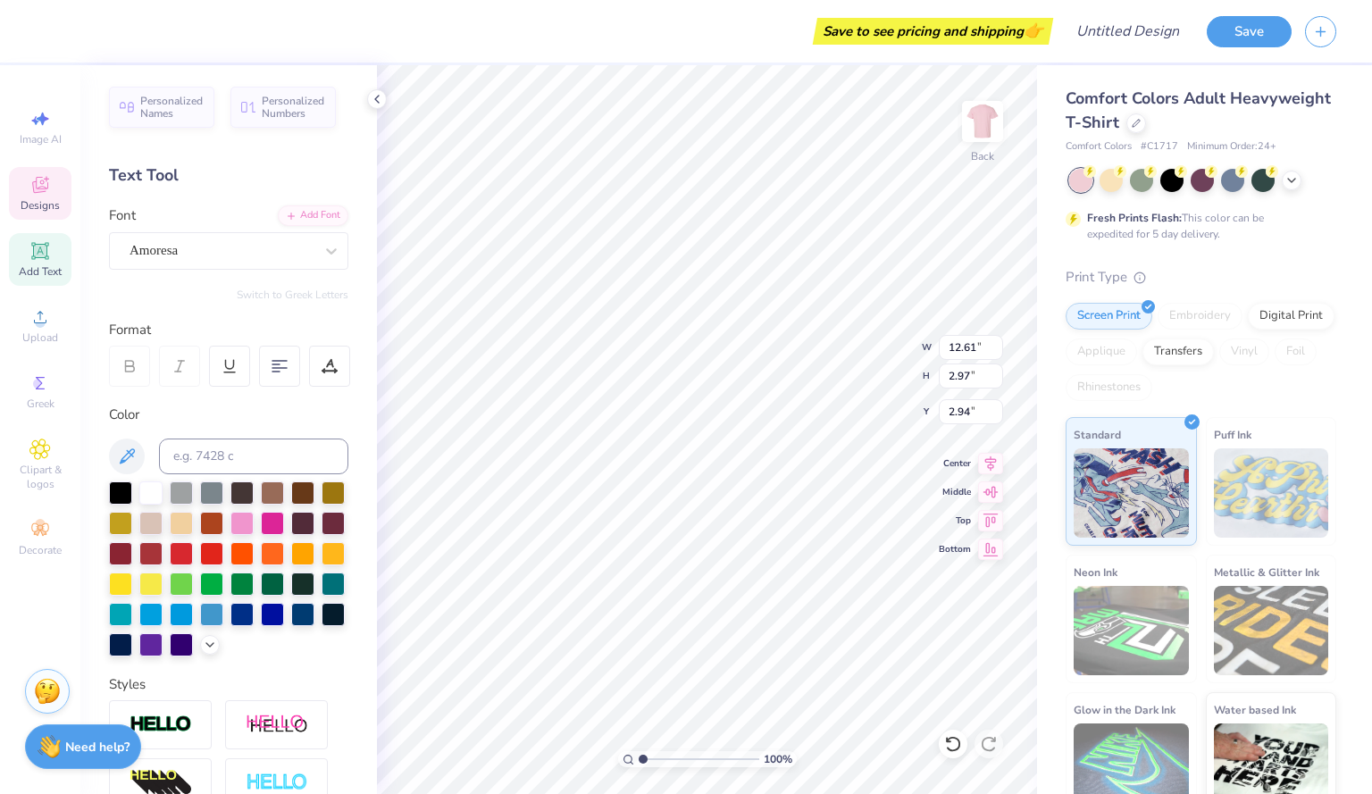
type textarea "Z"
type textarea "ZETA PHI"
click at [326, 249] on icon at bounding box center [331, 251] width 11 height 6
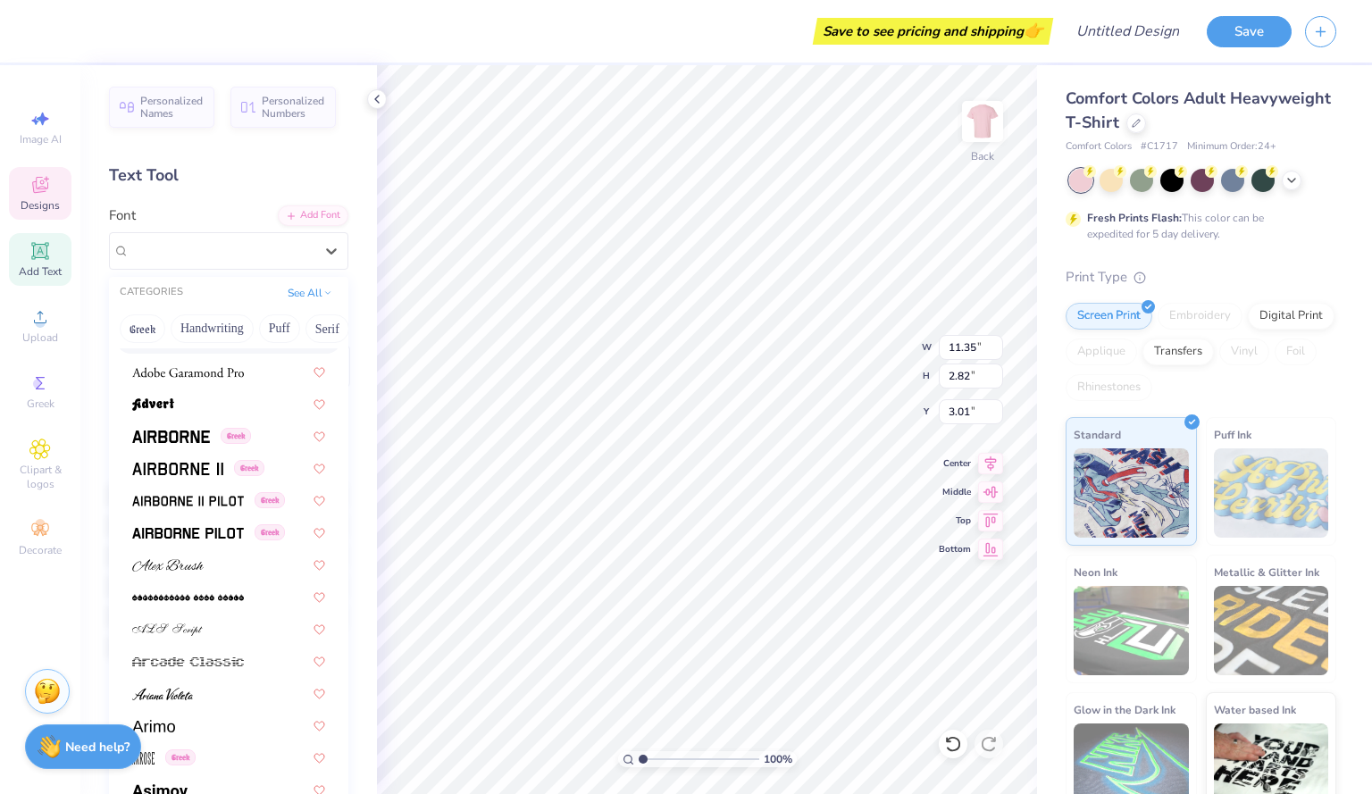
scroll to position [362, 0]
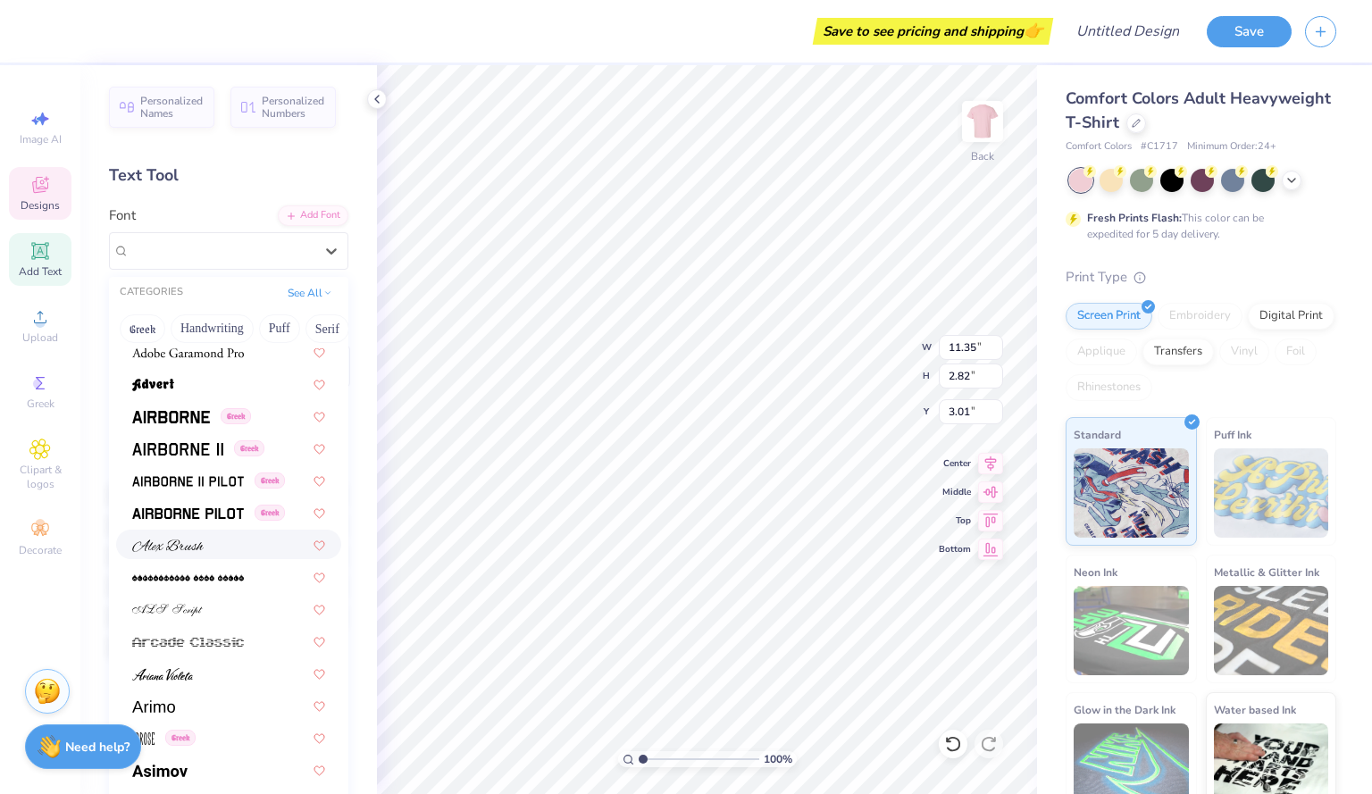
click at [210, 539] on div at bounding box center [228, 544] width 193 height 19
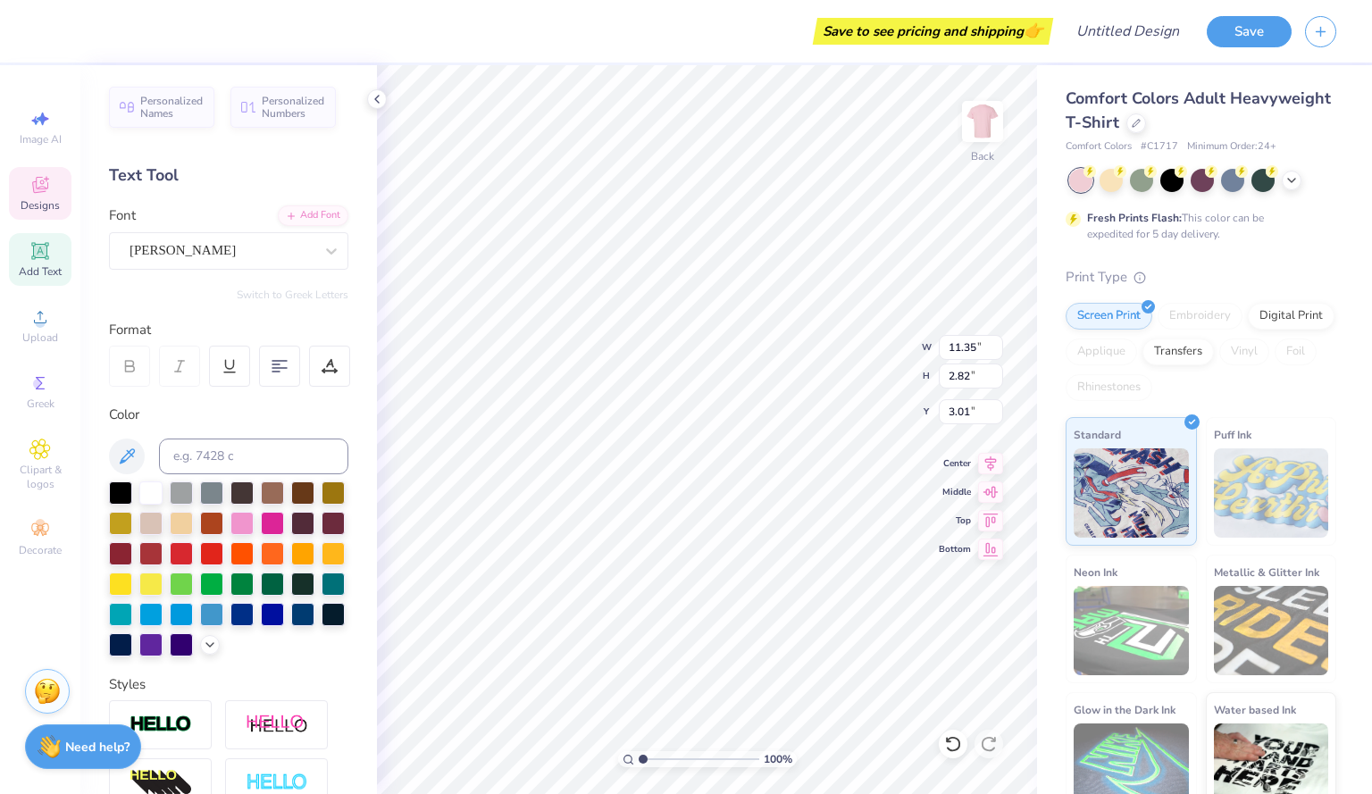
type input "8.02"
type input "1.84"
type input "3.50"
click at [252, 256] on div "[PERSON_NAME]" at bounding box center [222, 251] width 188 height 28
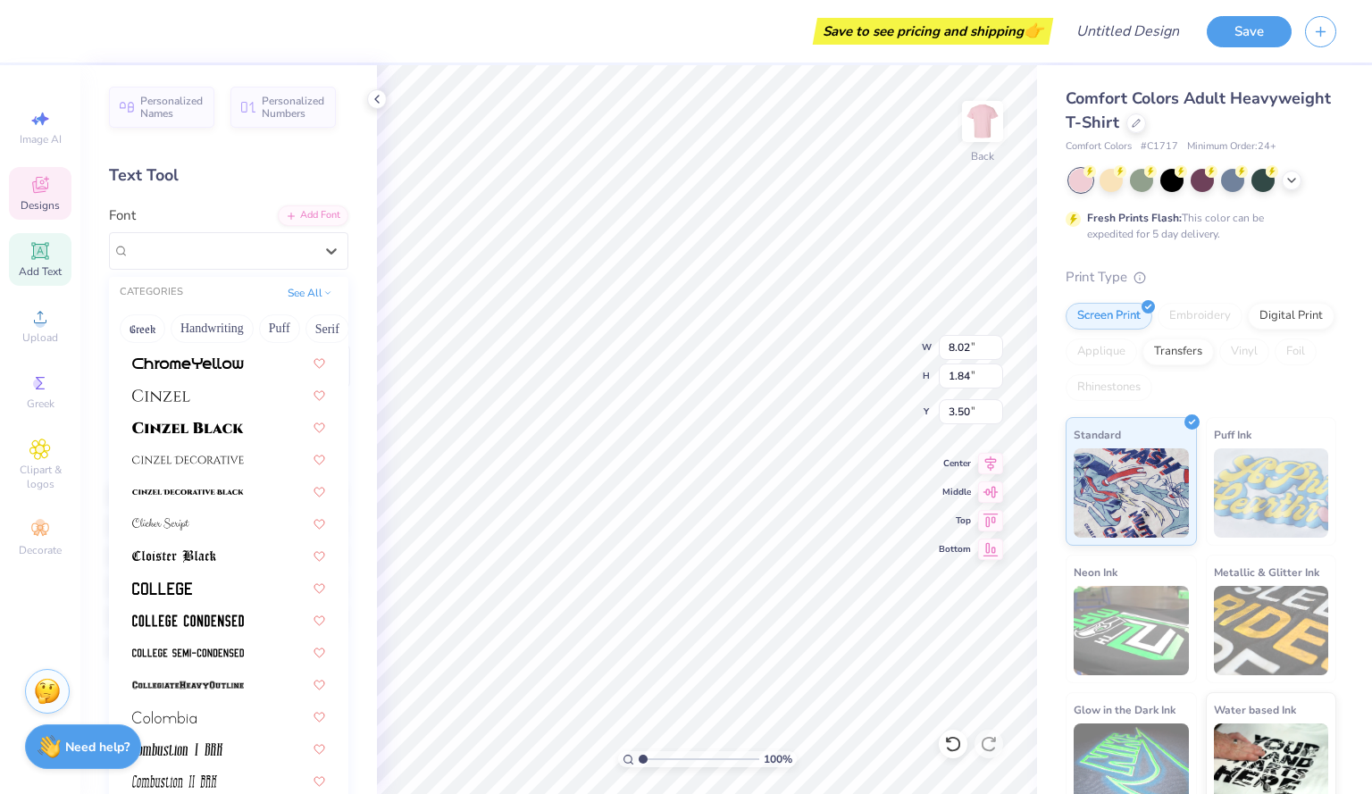
scroll to position [2218, 0]
click at [197, 517] on div at bounding box center [228, 520] width 193 height 19
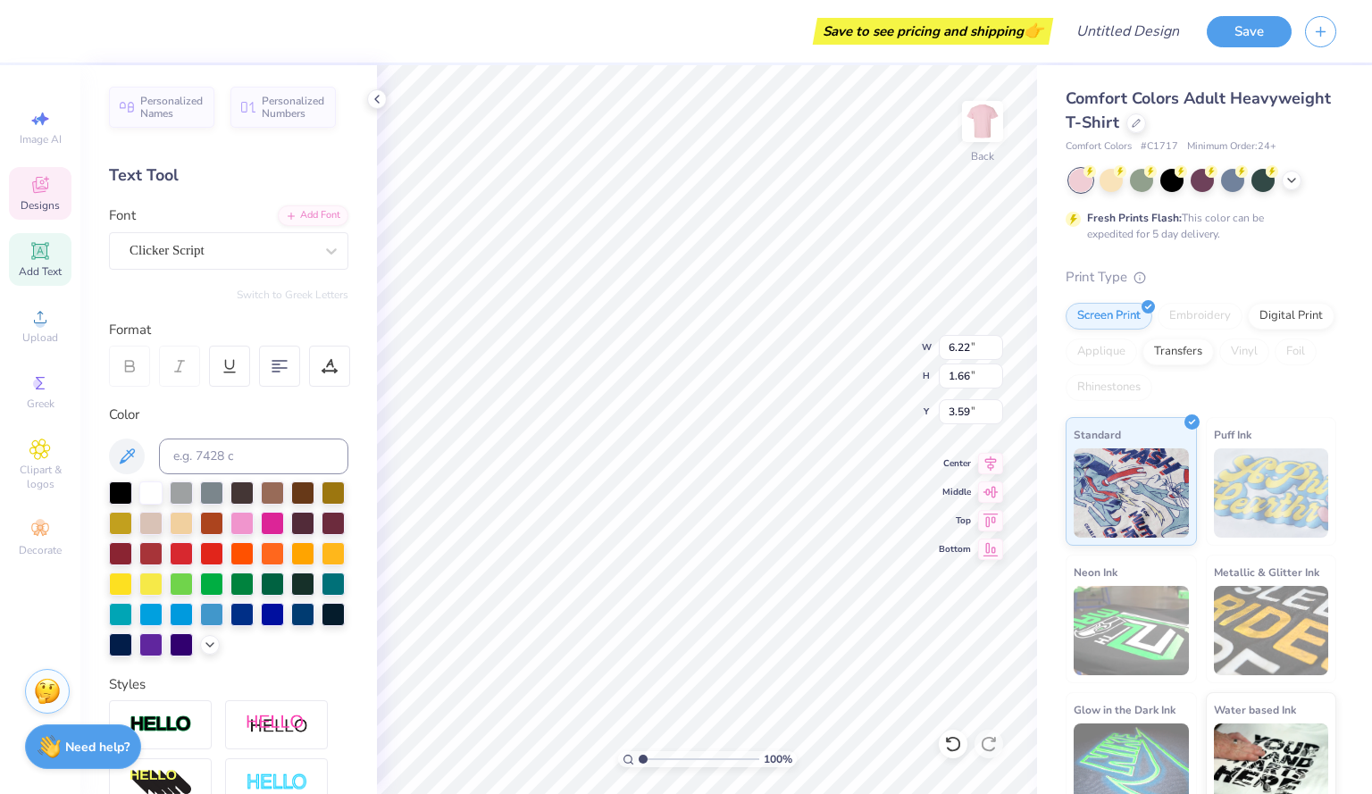
scroll to position [15, 3]
click at [296, 252] on div "Clicker Script" at bounding box center [222, 251] width 188 height 28
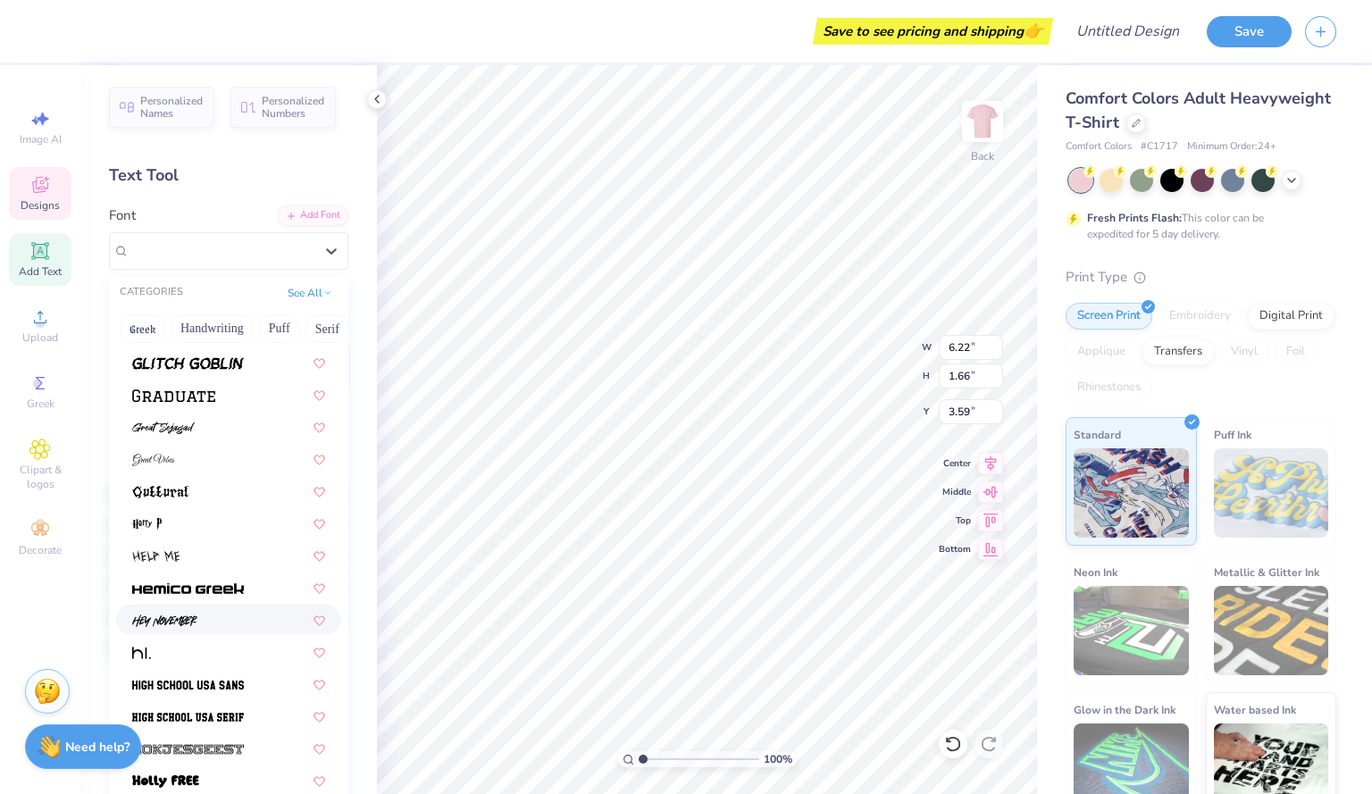
scroll to position [4312, 0]
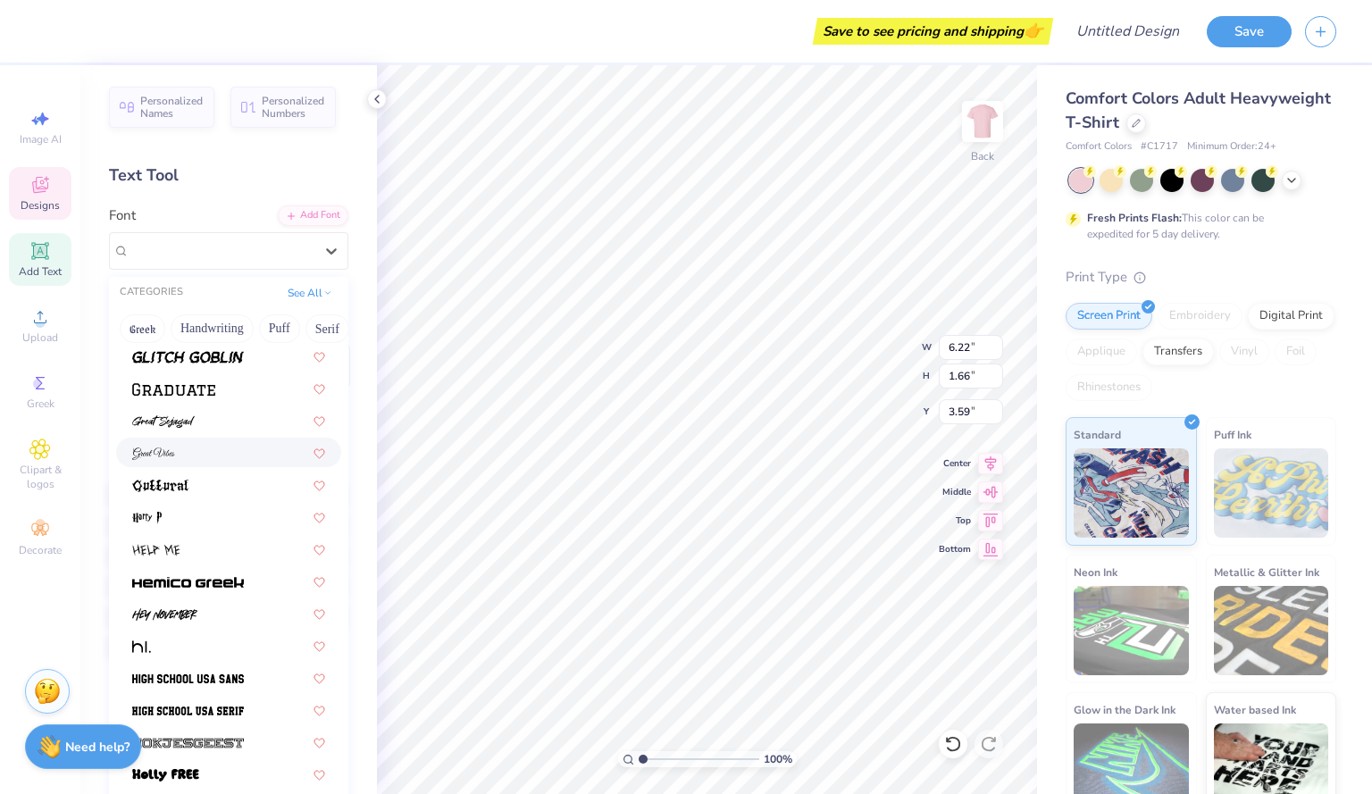
click at [179, 443] on div at bounding box center [228, 452] width 193 height 19
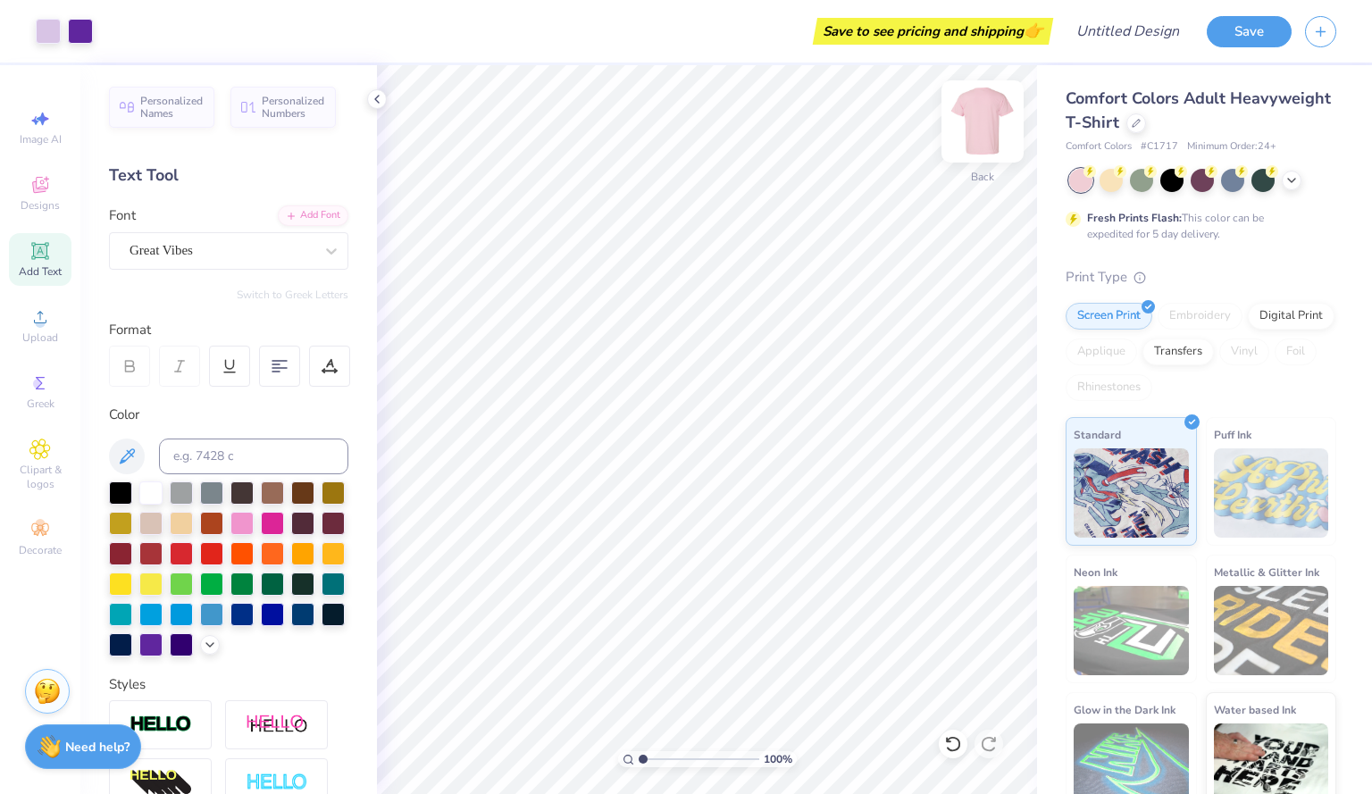
click at [962, 129] on img at bounding box center [982, 121] width 71 height 71
click at [43, 533] on icon at bounding box center [43, 533] width 6 height 6
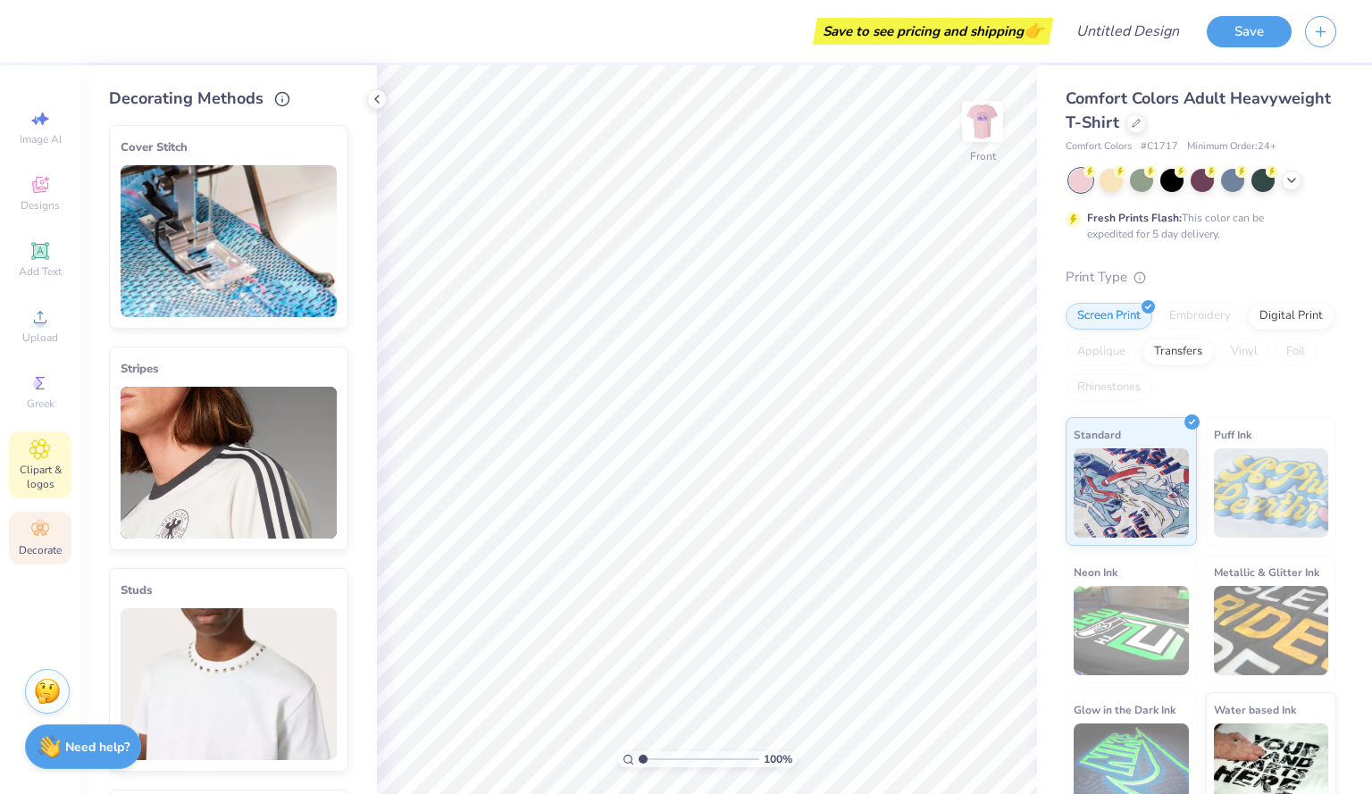
click at [42, 438] on div "Clipart & logos" at bounding box center [40, 464] width 63 height 67
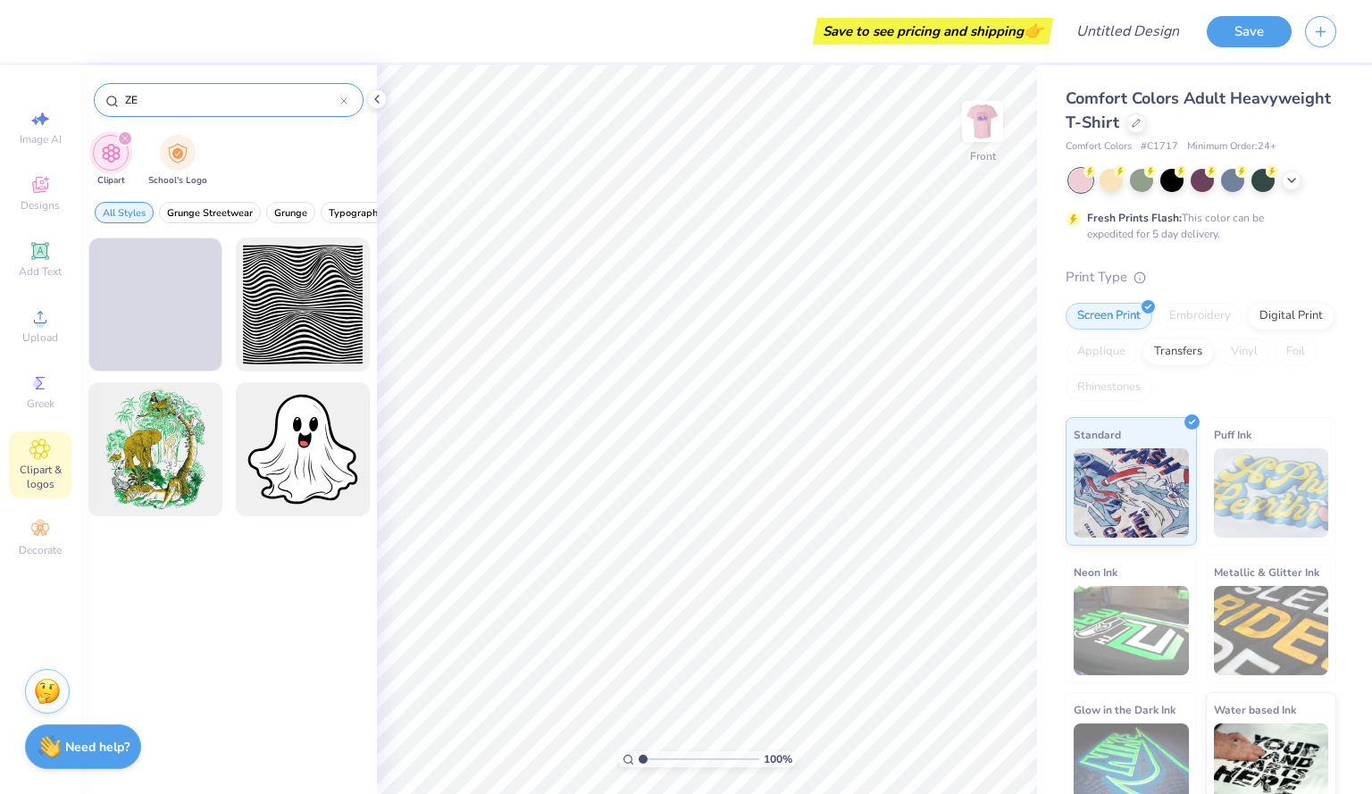
type input "Z"
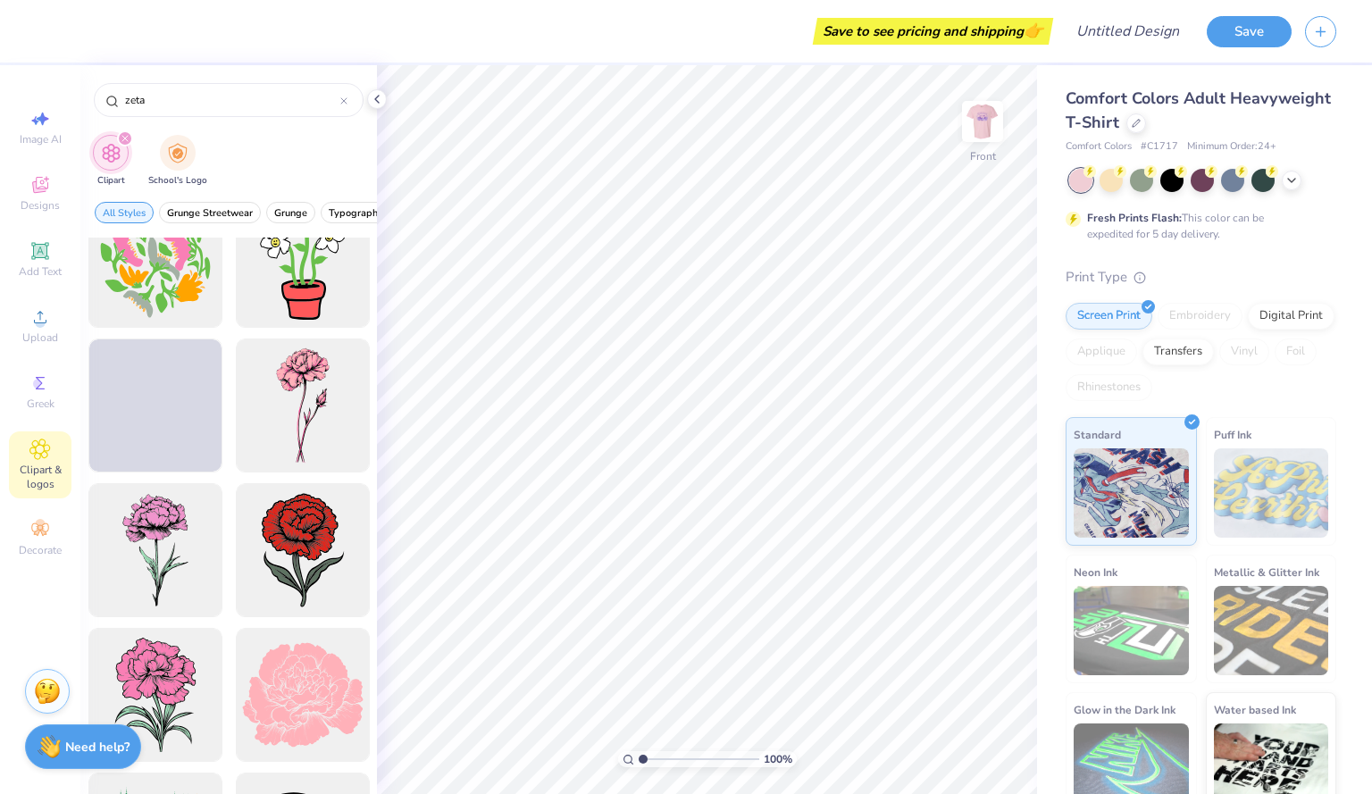
scroll to position [623, 0]
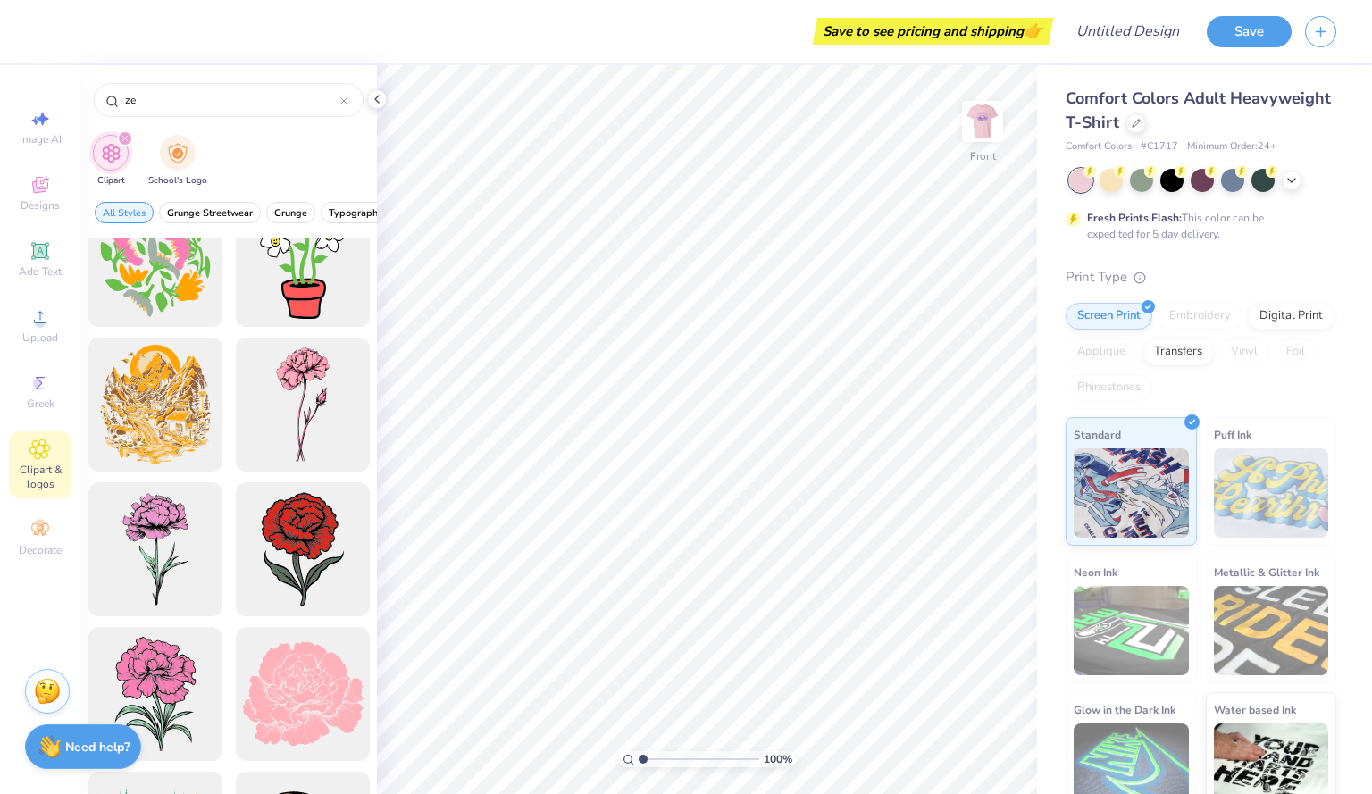
type input "z"
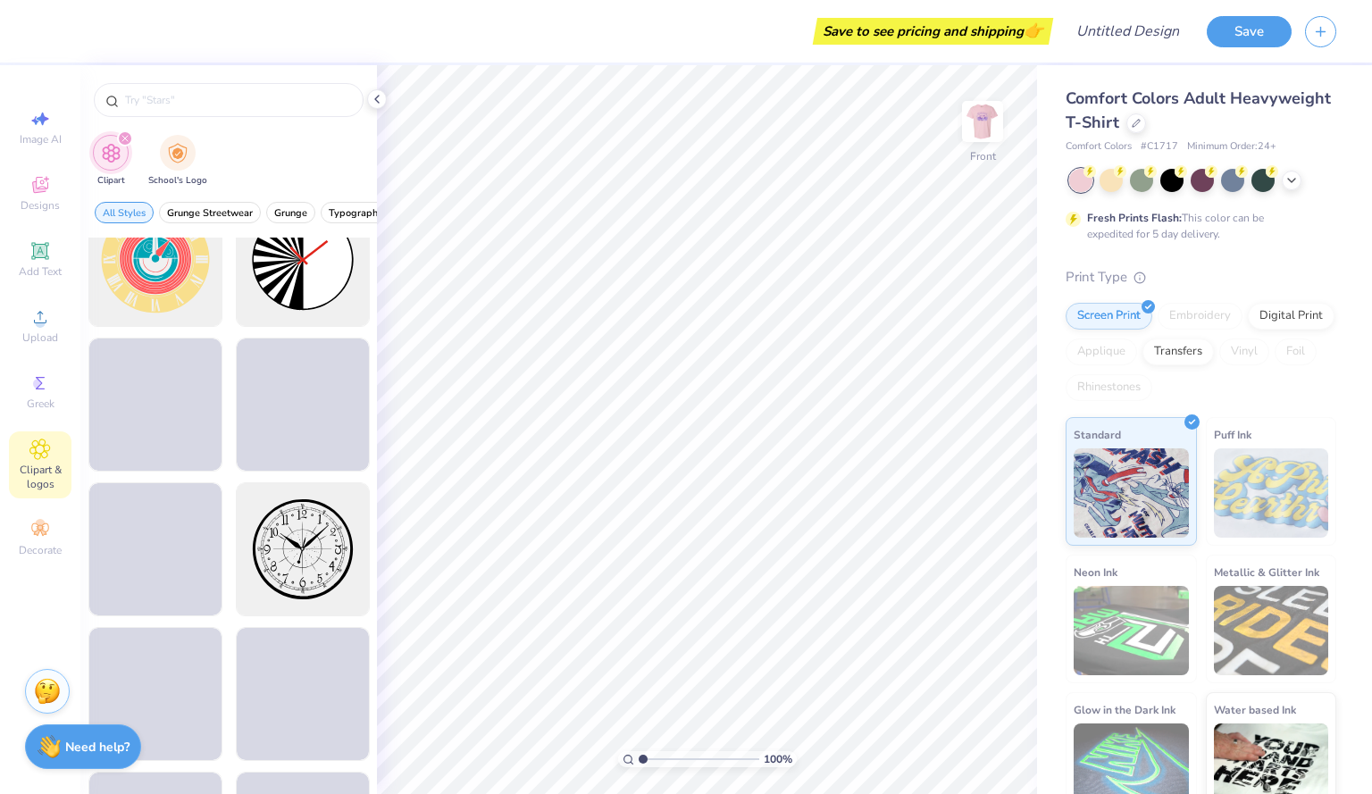
type input "d"
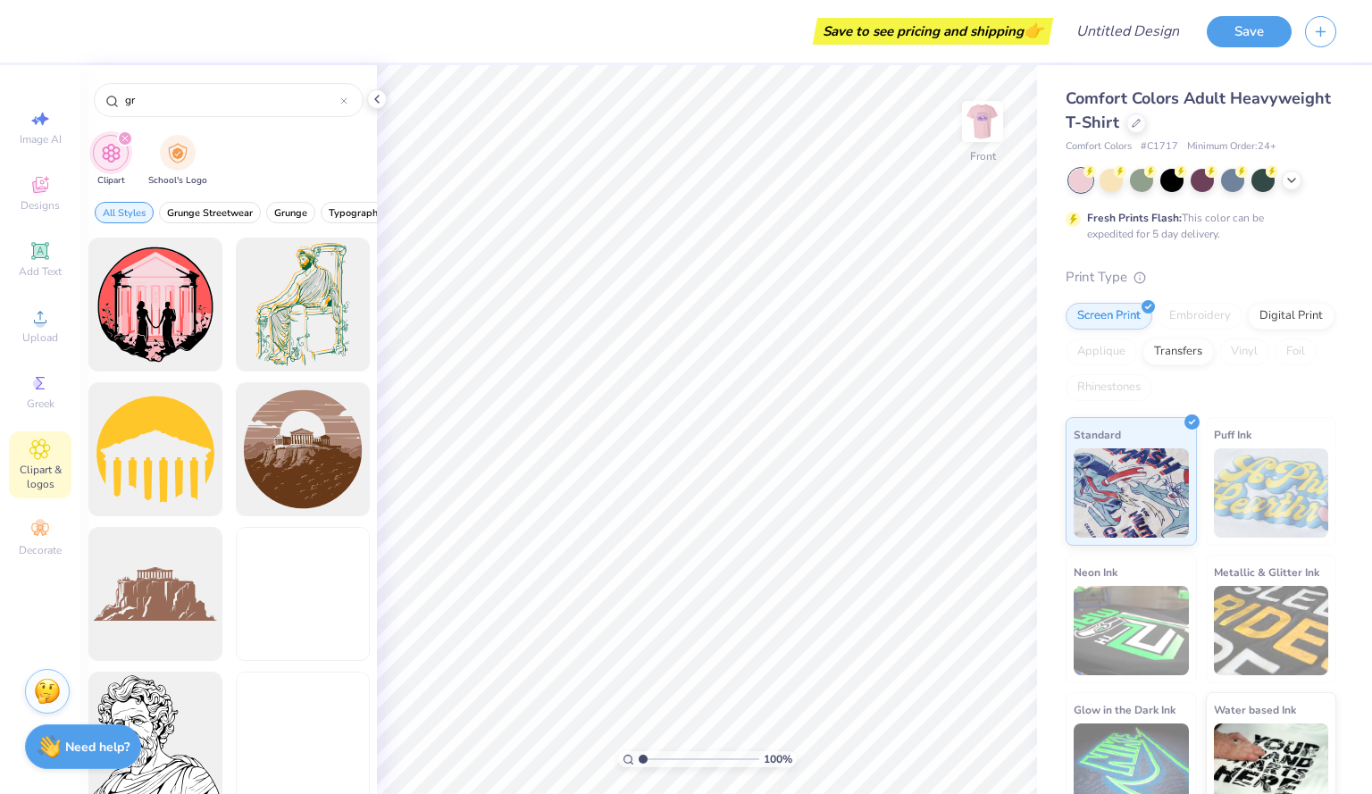
type input "g"
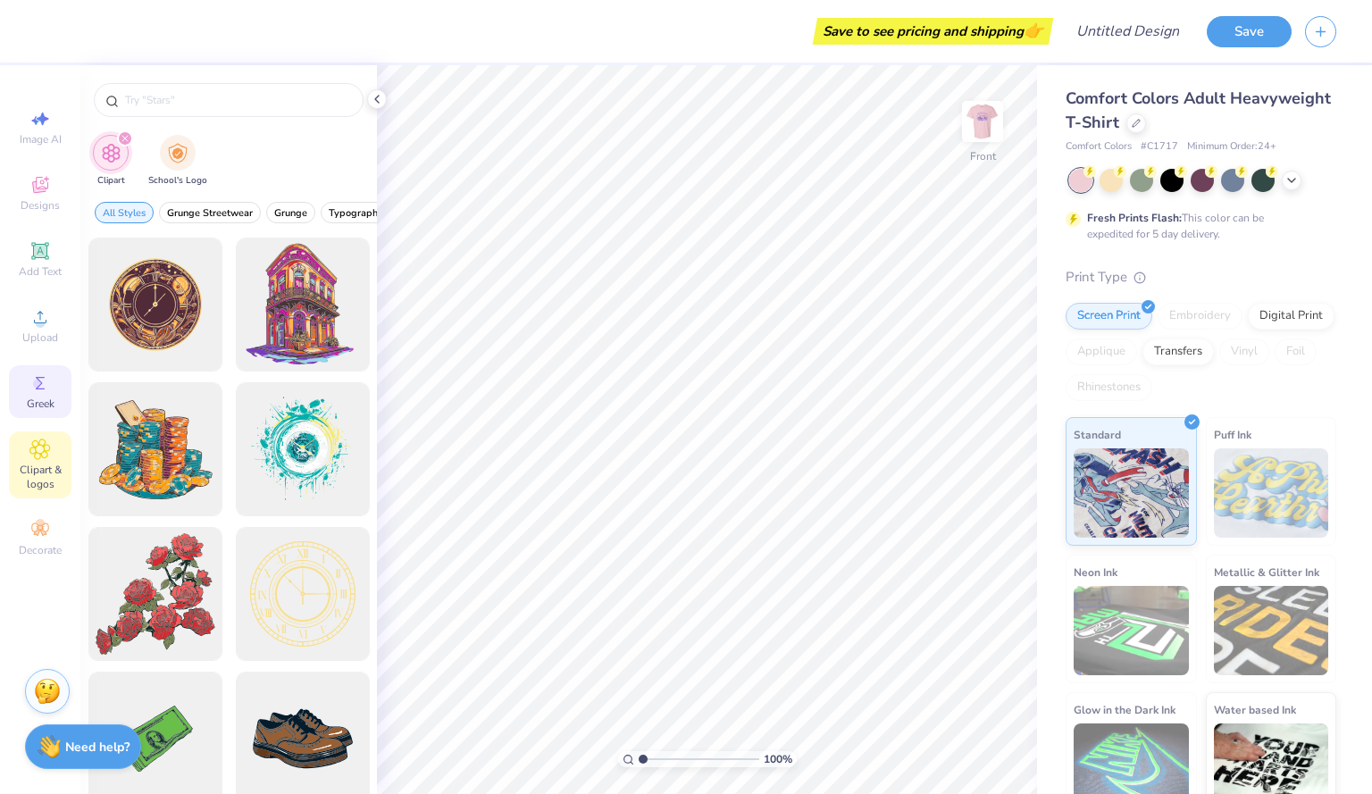
click at [39, 379] on icon at bounding box center [39, 382] width 21 height 21
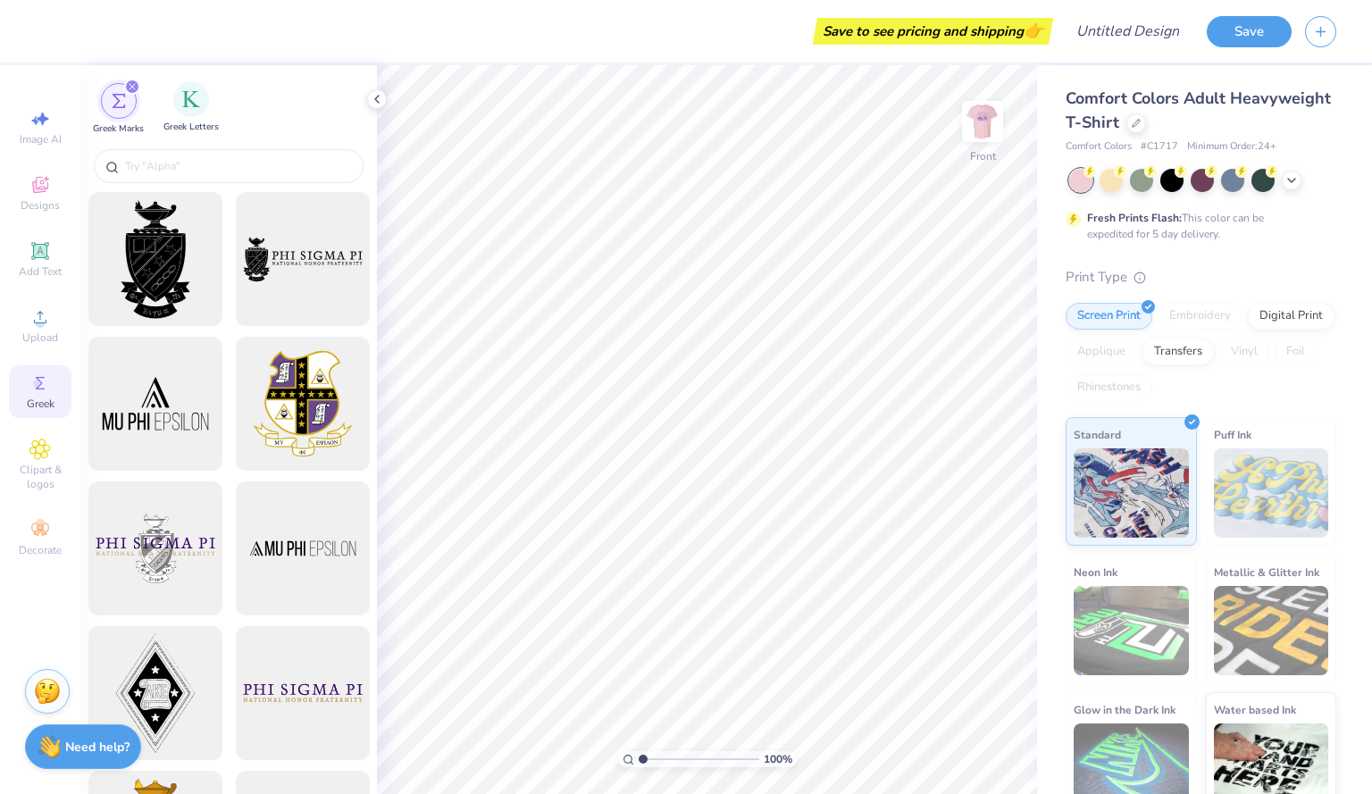
click at [197, 117] on div "Greek Letters" at bounding box center [190, 107] width 55 height 53
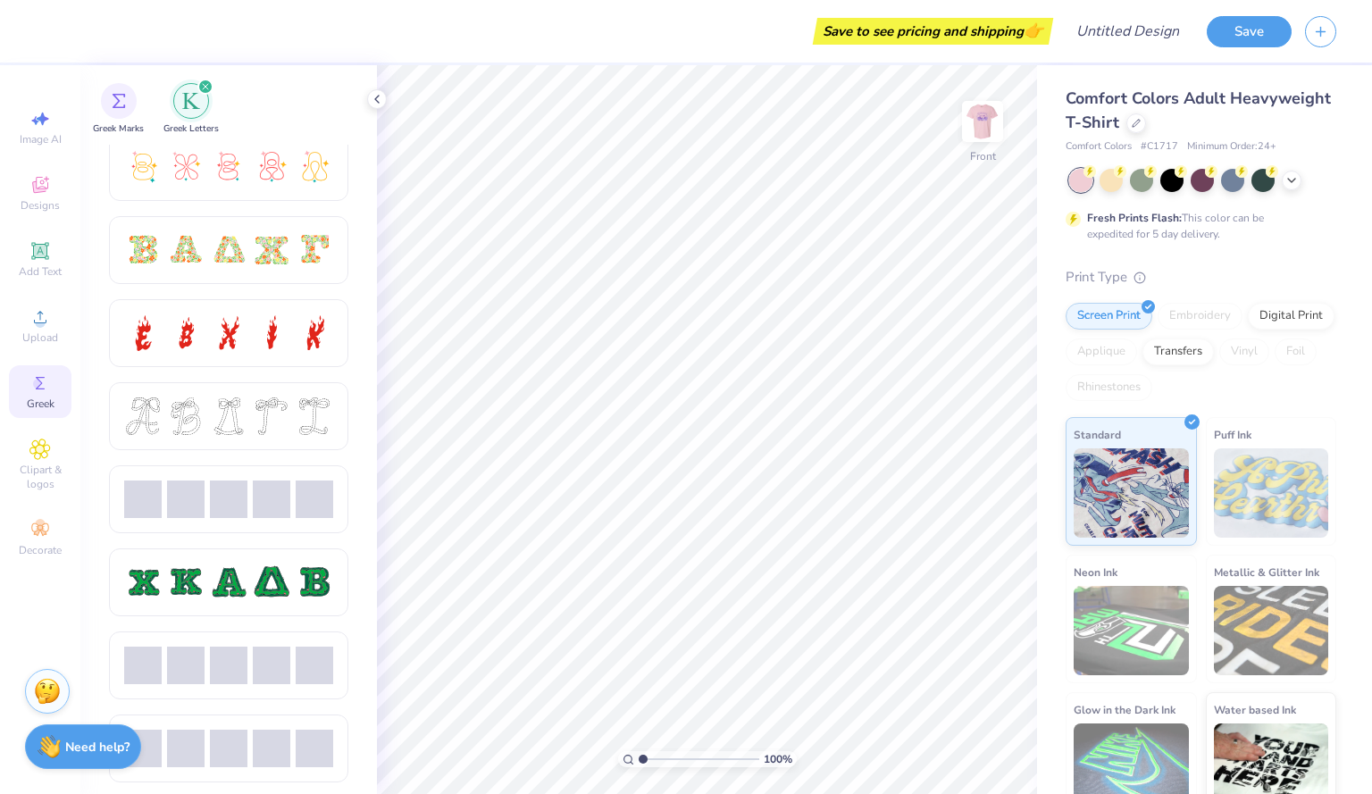
scroll to position [511, 0]
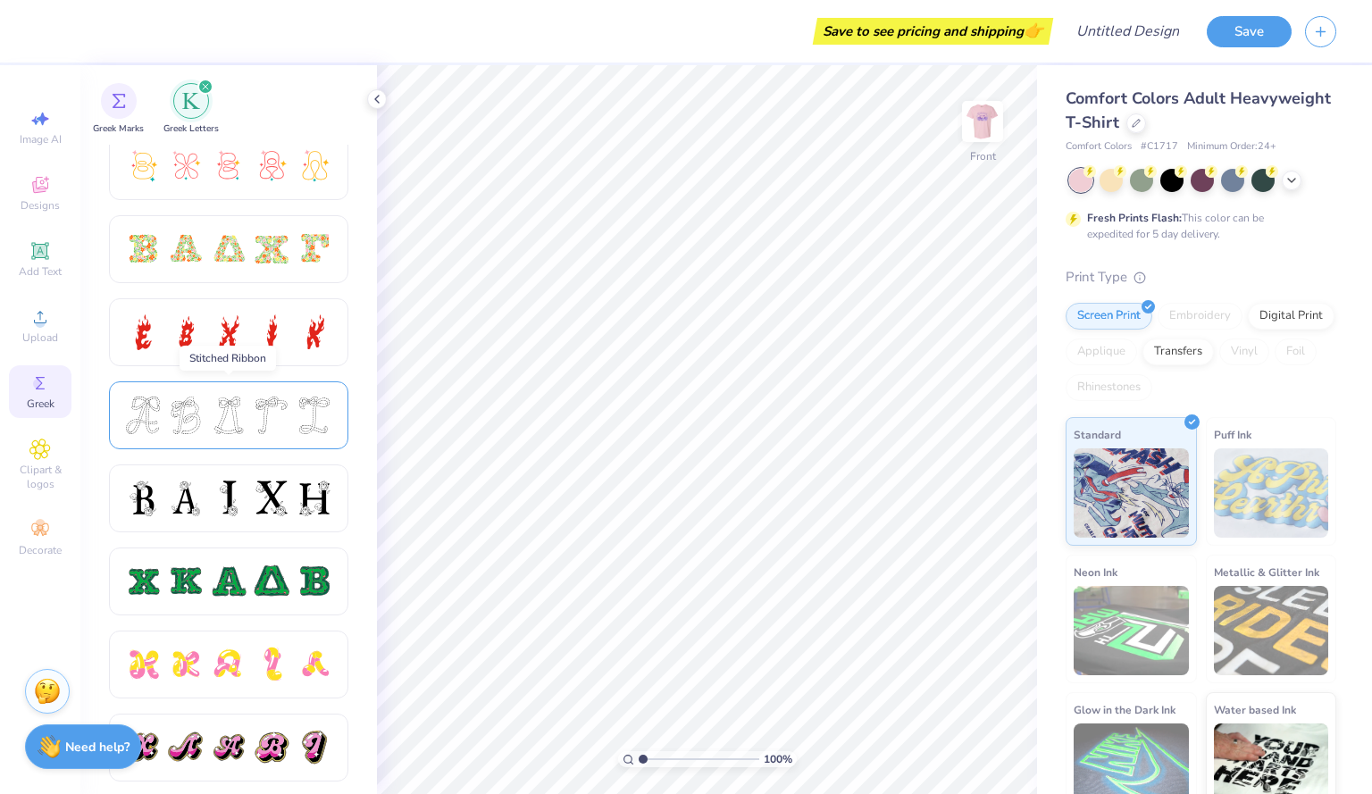
click at [227, 416] on div at bounding box center [229, 416] width 38 height 38
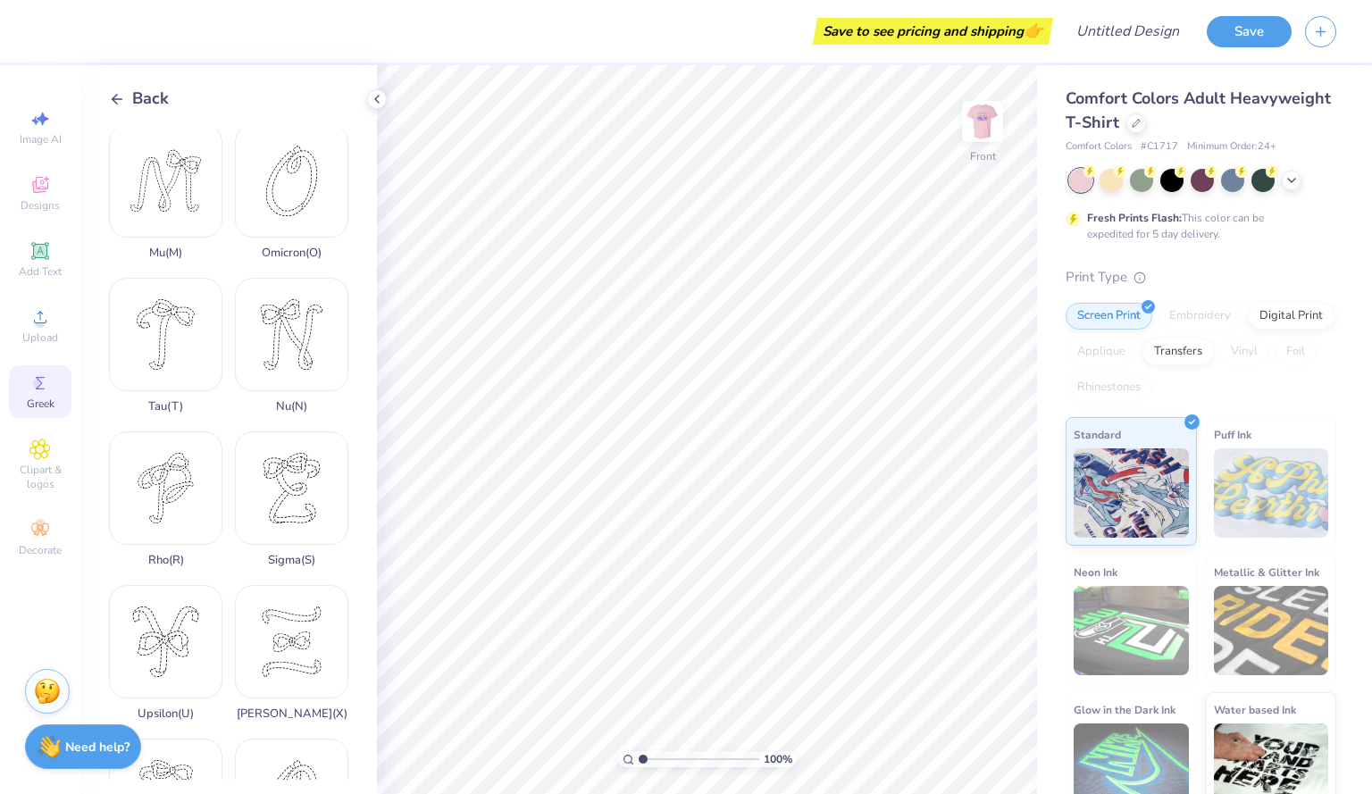
scroll to position [1115, 0]
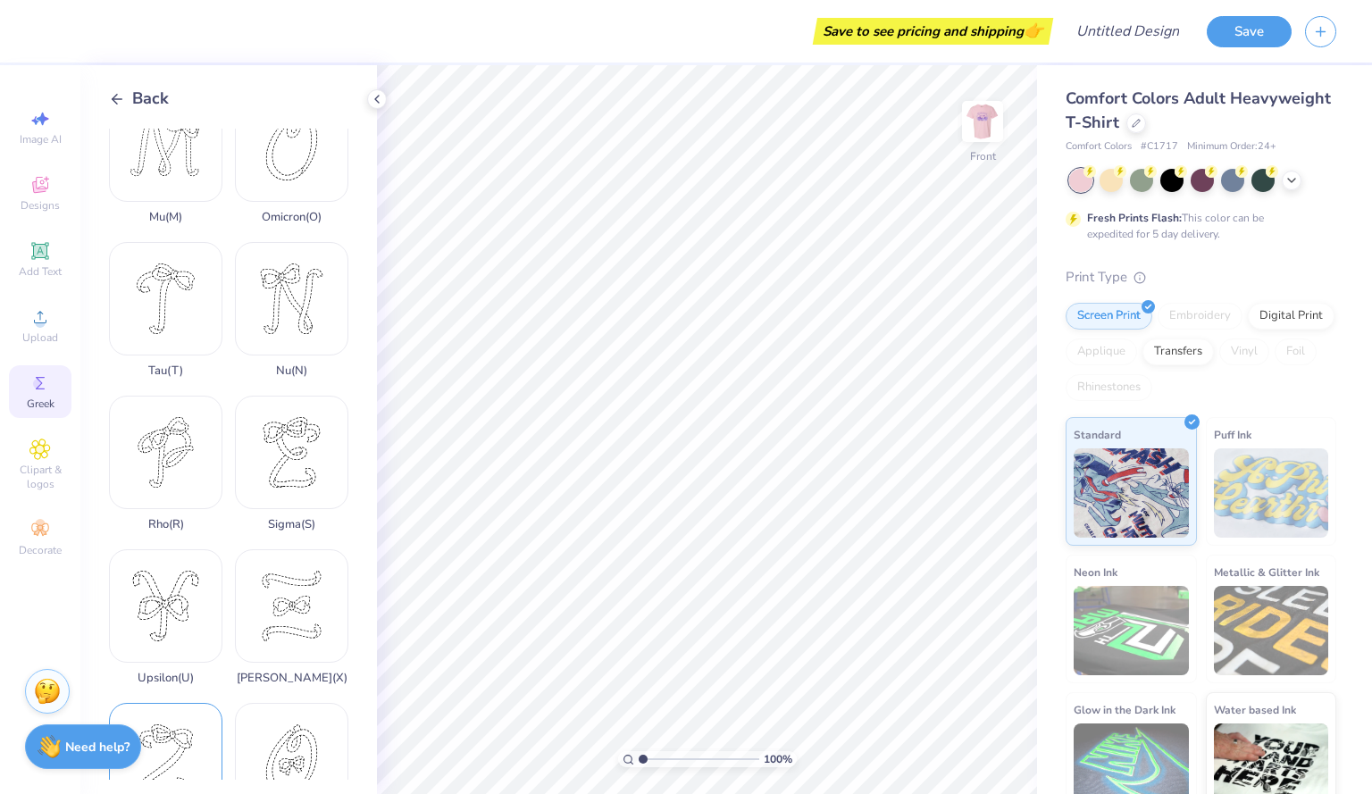
click at [163, 706] on div "Zeta ( Z )" at bounding box center [165, 771] width 113 height 136
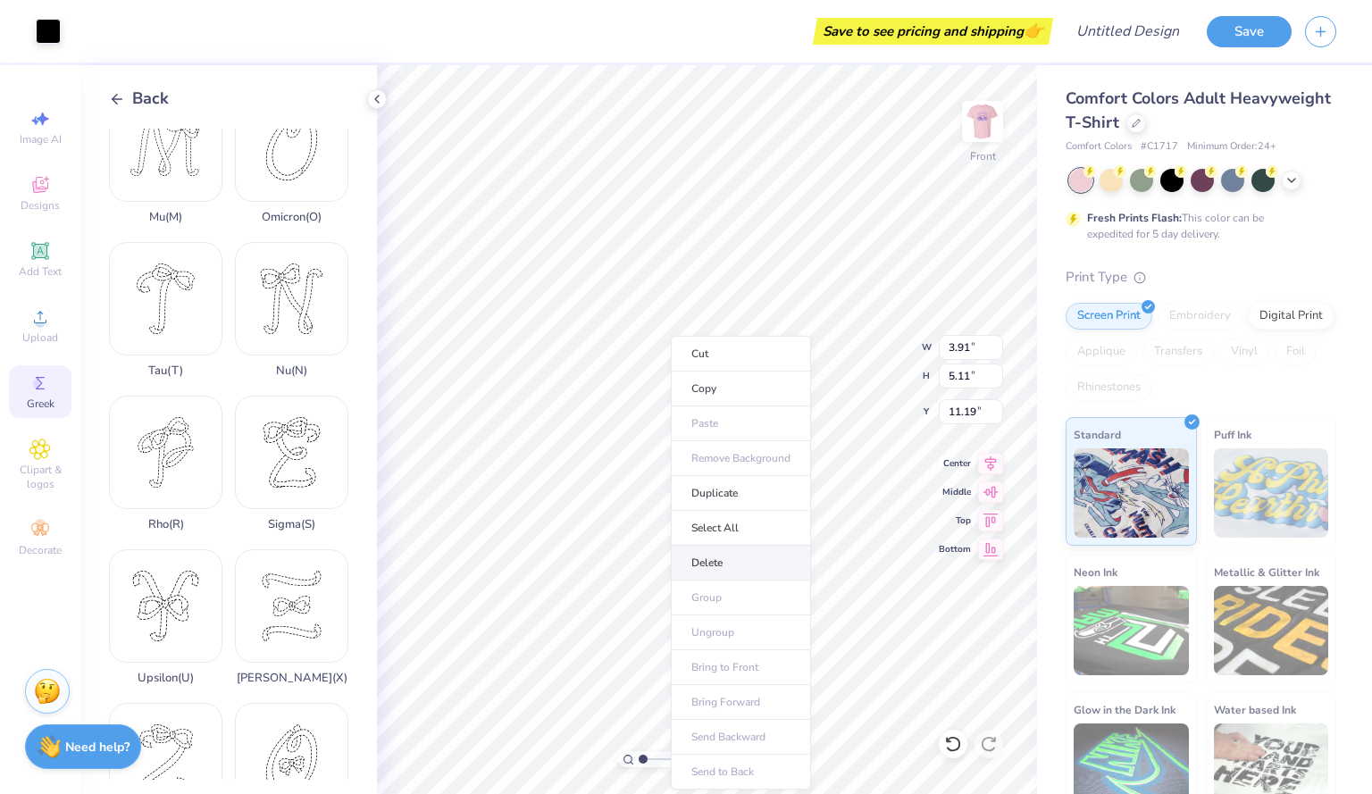
click at [698, 548] on li "Delete" at bounding box center [741, 563] width 140 height 35
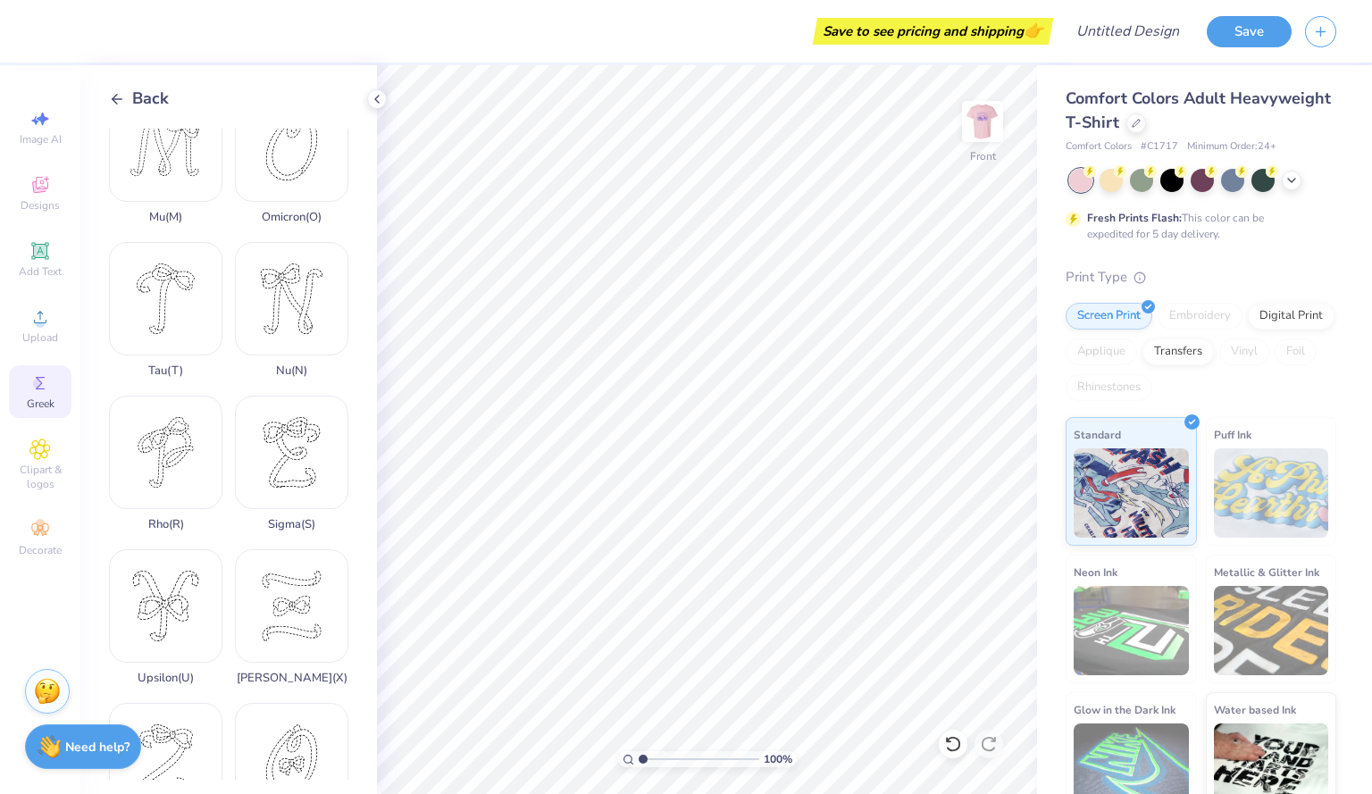
click at [121, 92] on icon at bounding box center [117, 99] width 16 height 16
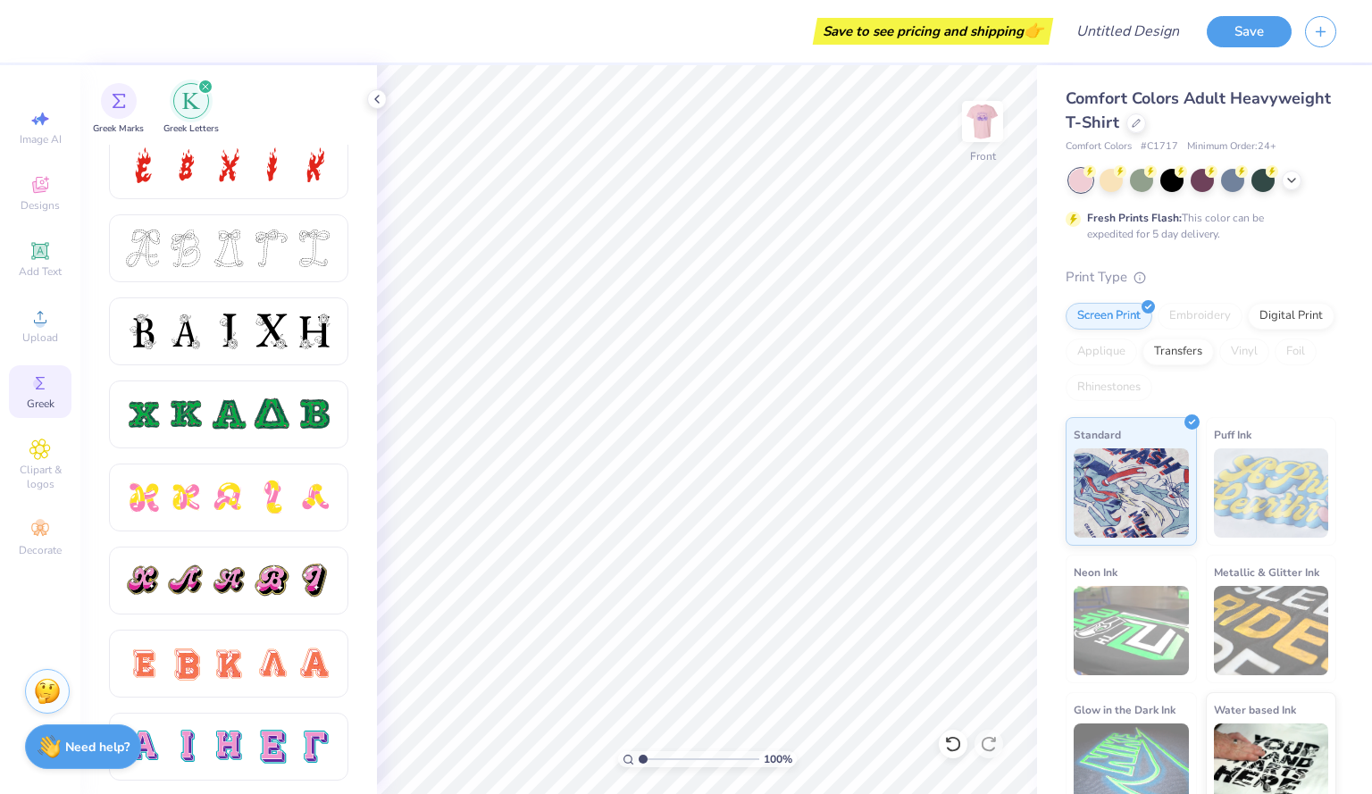
scroll to position [681, 0]
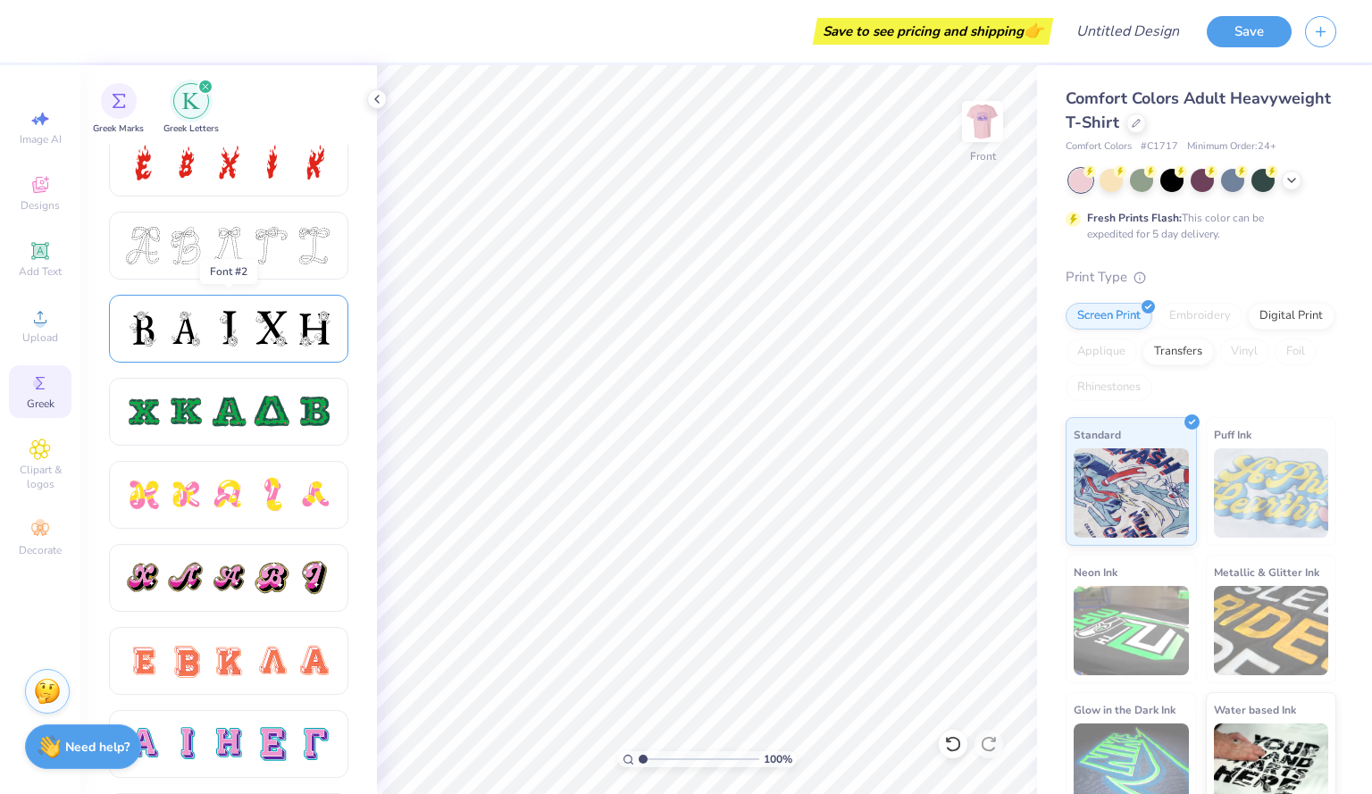
click at [269, 337] on div at bounding box center [272, 329] width 38 height 38
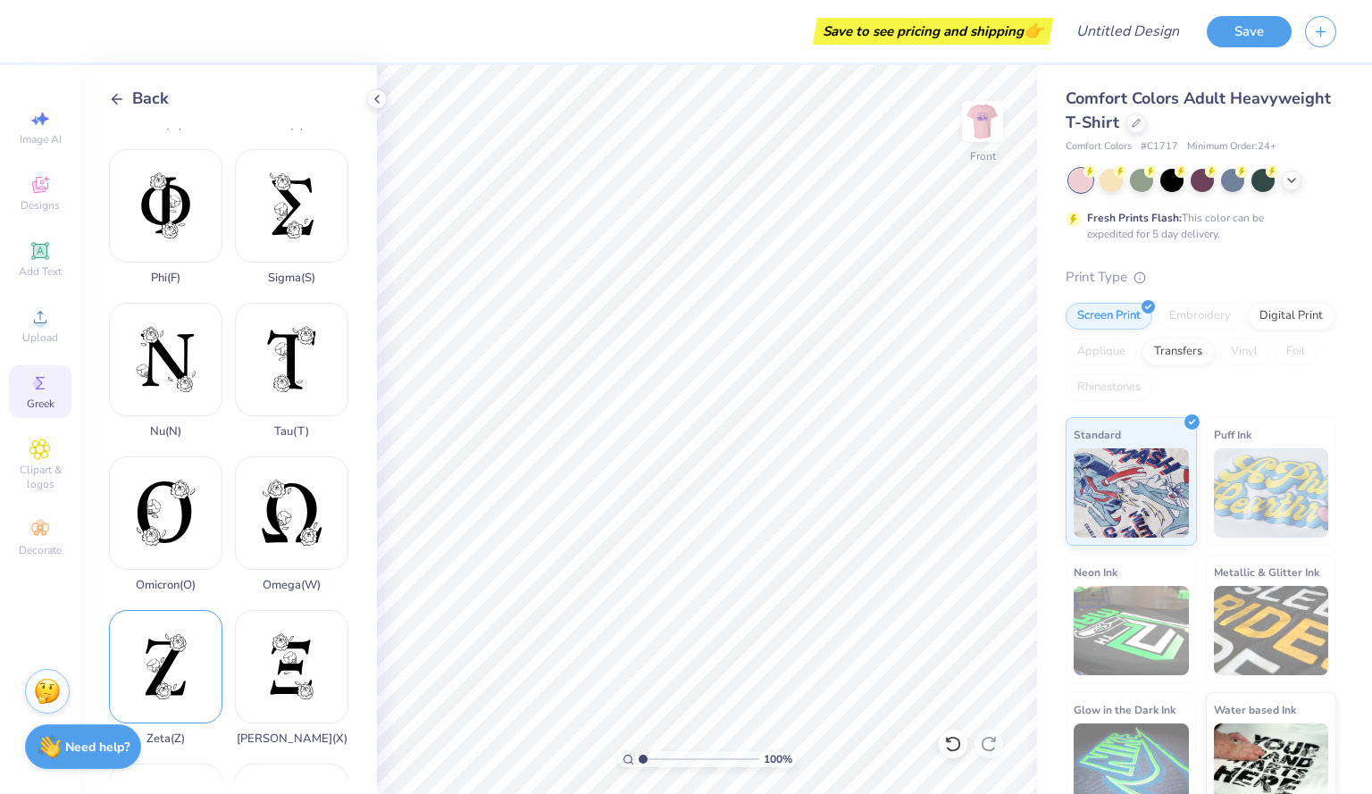
scroll to position [1057, 0]
click at [162, 623] on div "Zeta ( Z )" at bounding box center [165, 675] width 113 height 136
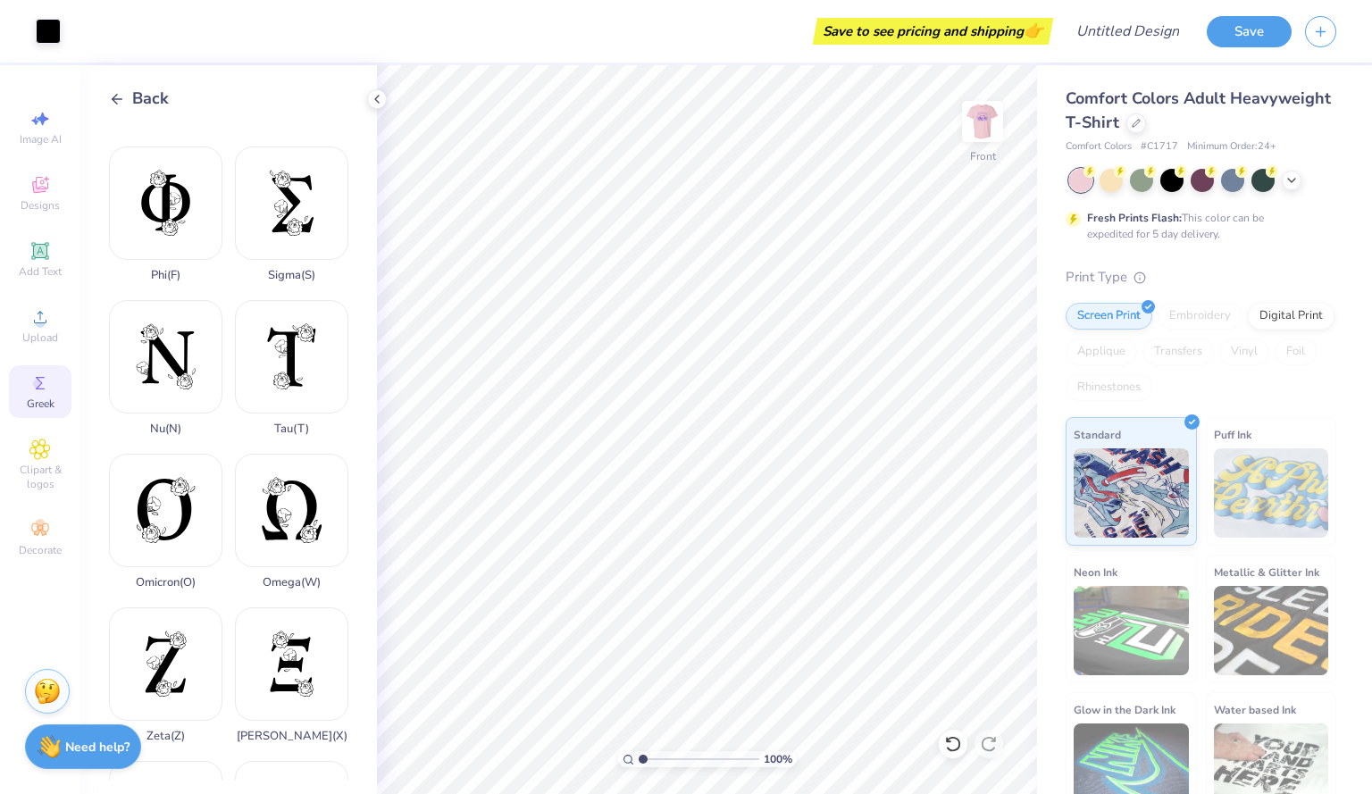
click at [116, 100] on icon at bounding box center [117, 99] width 16 height 16
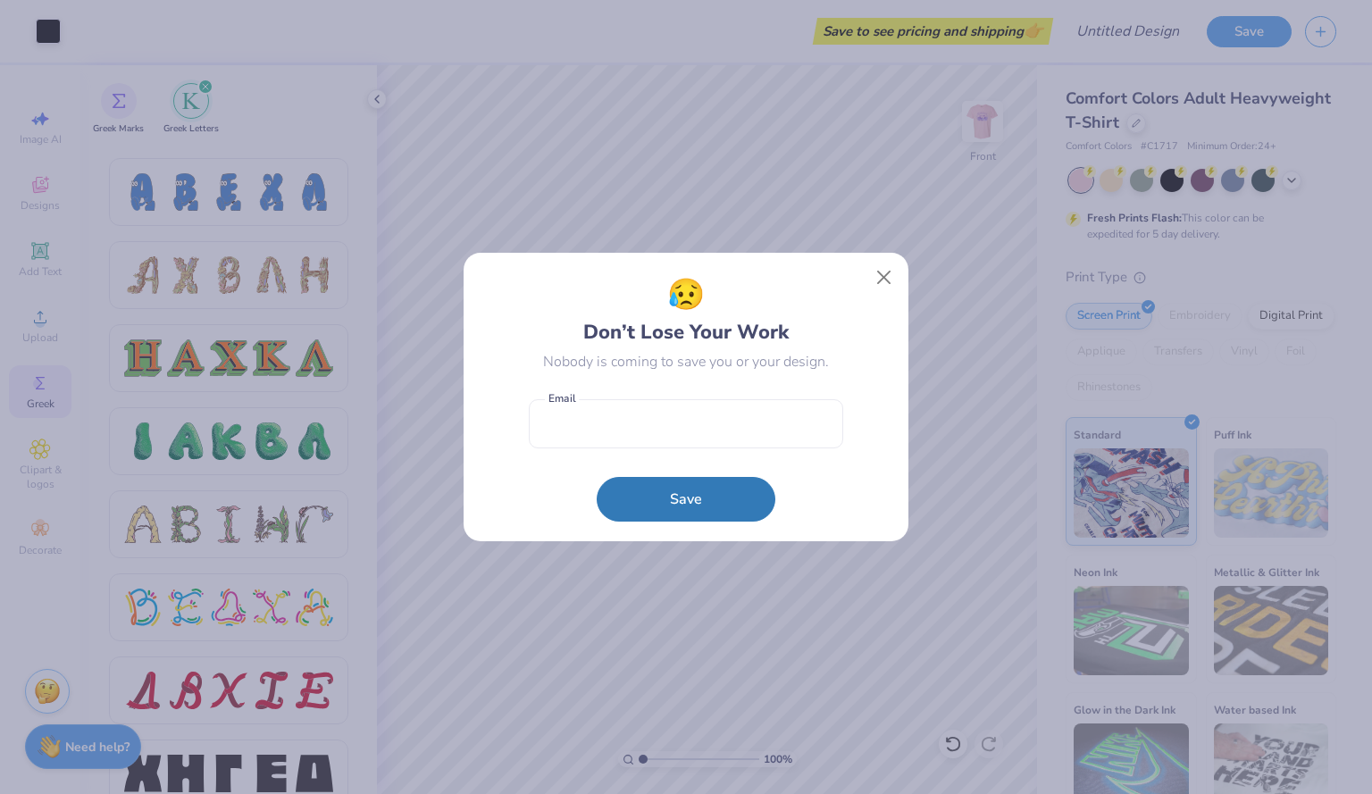
scroll to position [1909, 0]
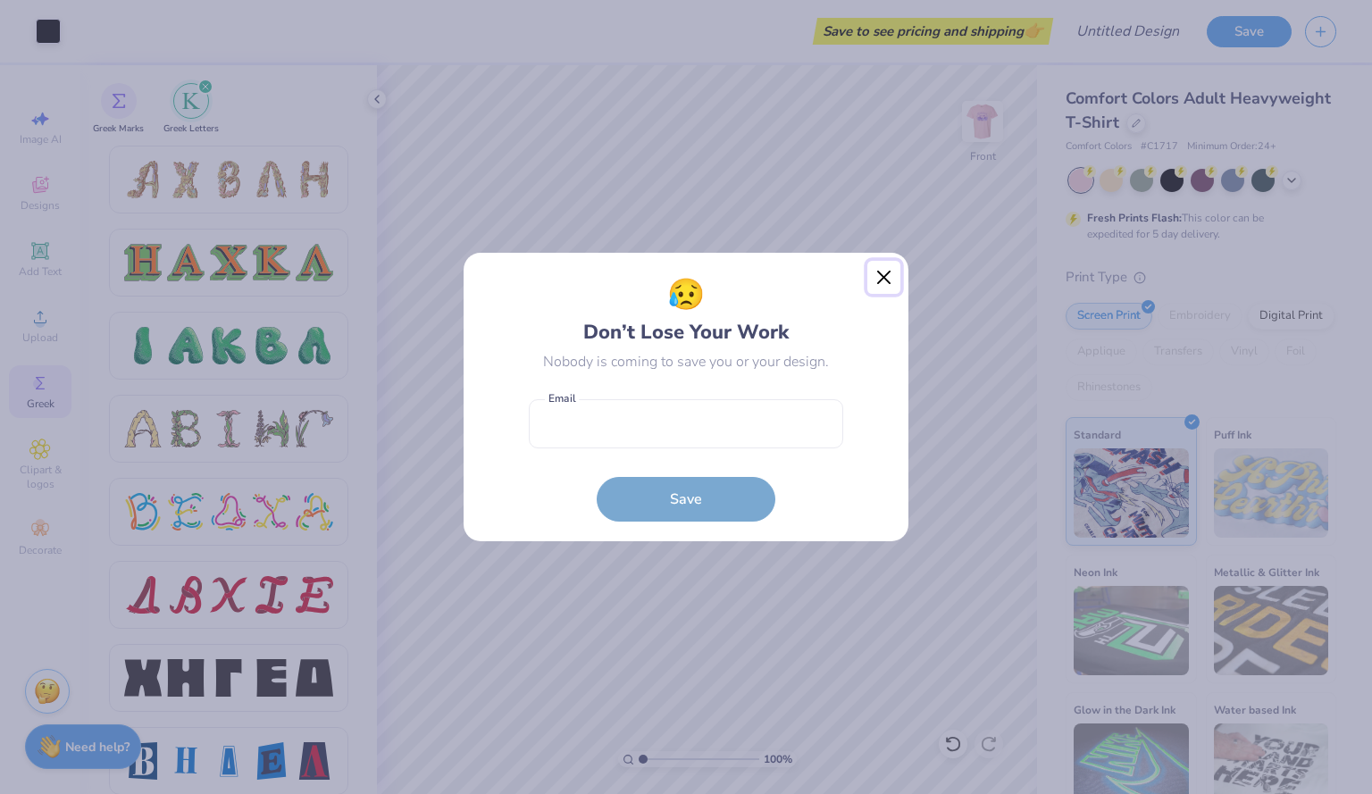
click at [892, 269] on button "Close" at bounding box center [884, 278] width 34 height 34
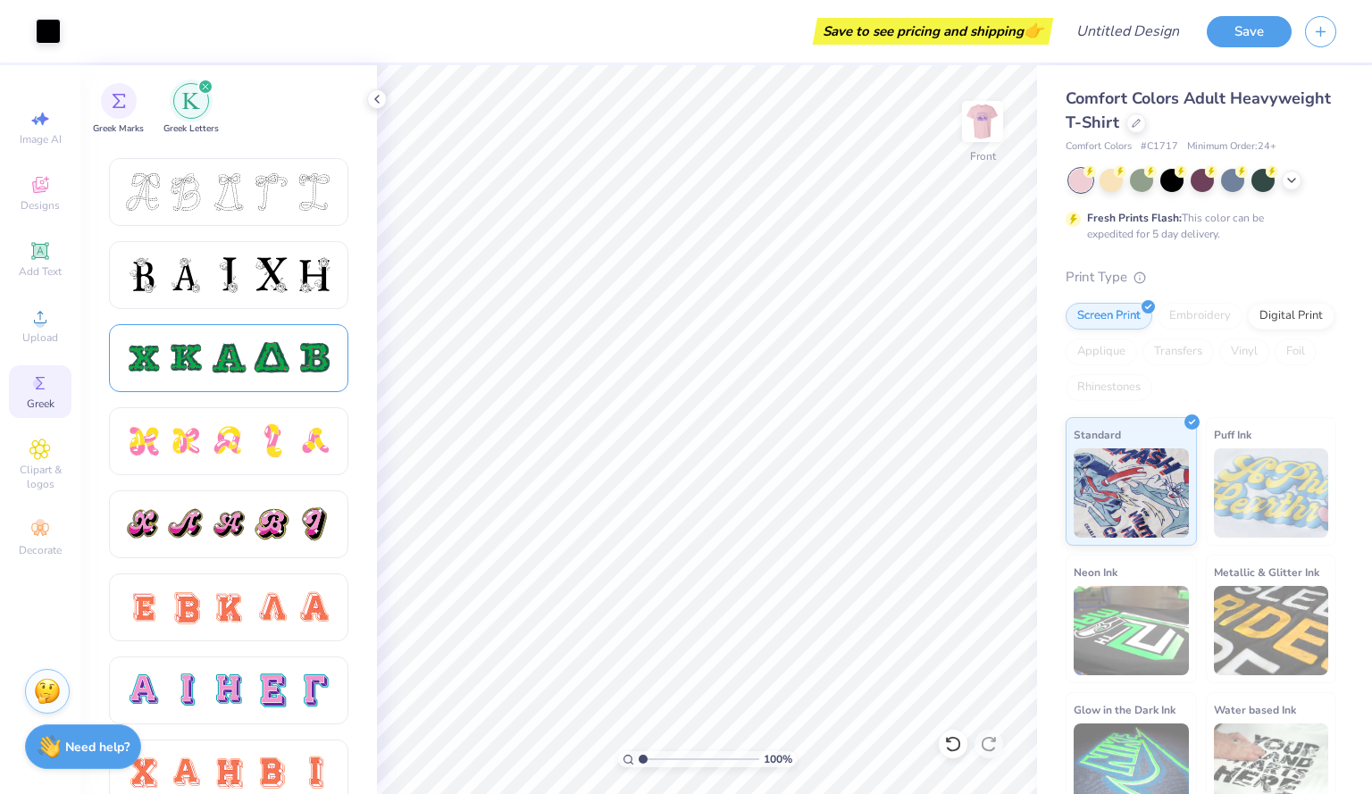
scroll to position [745, 0]
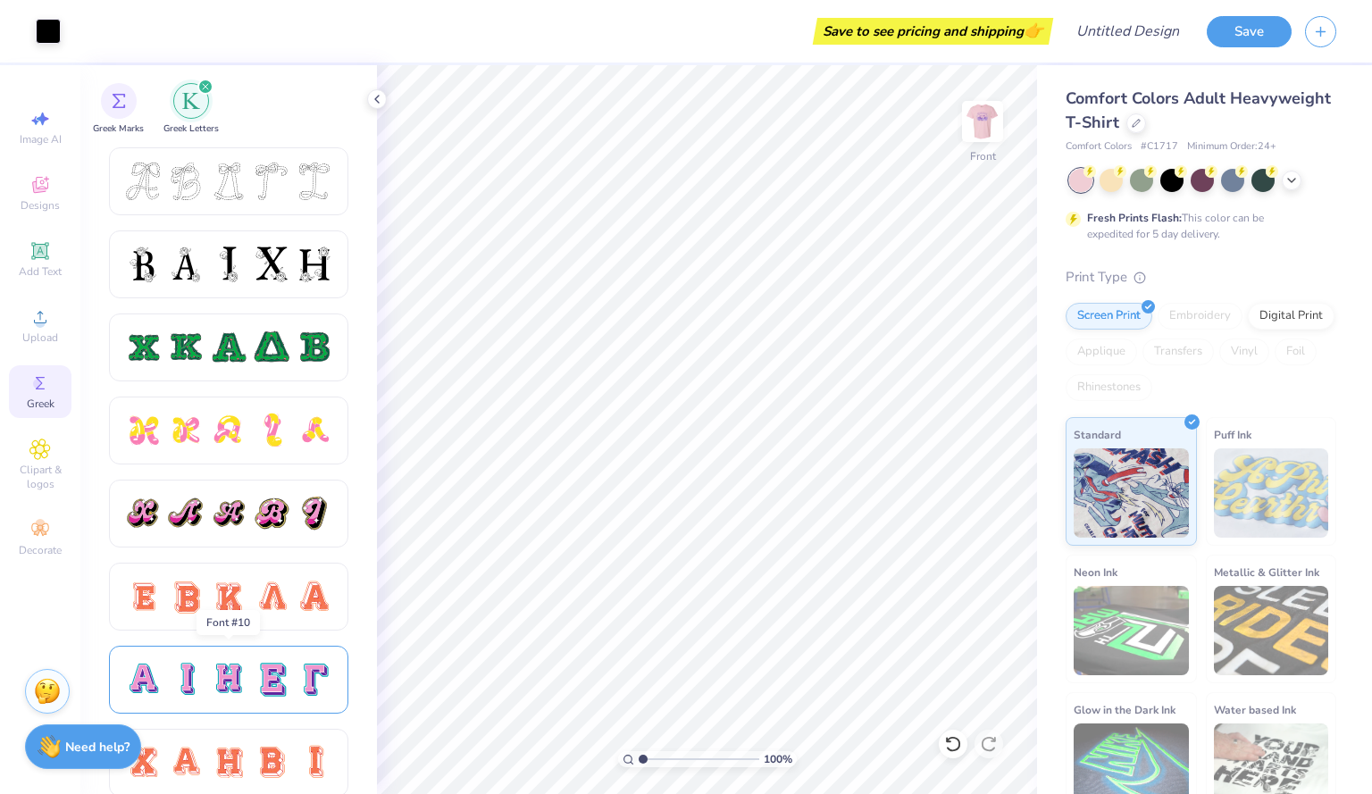
click at [265, 666] on div at bounding box center [272, 680] width 38 height 38
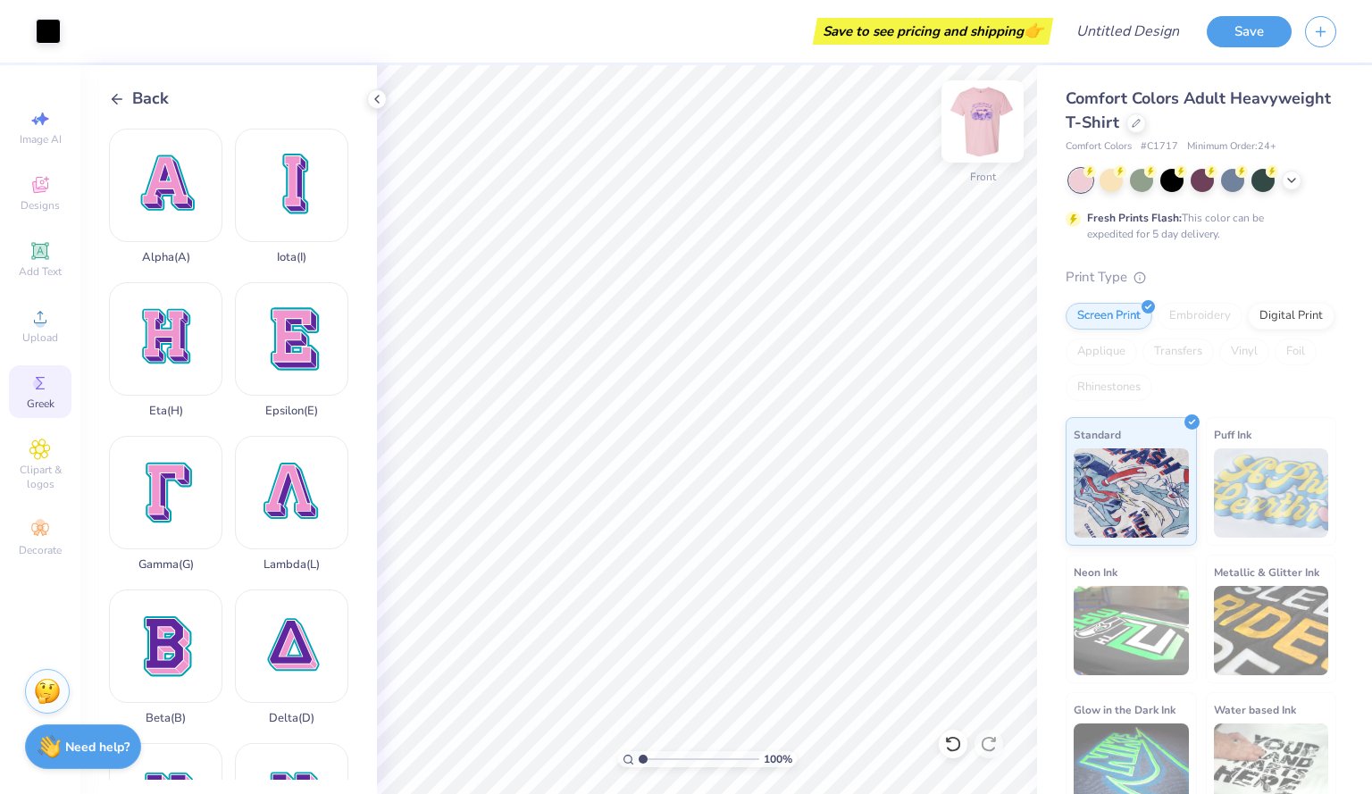
click at [983, 126] on img at bounding box center [982, 121] width 71 height 71
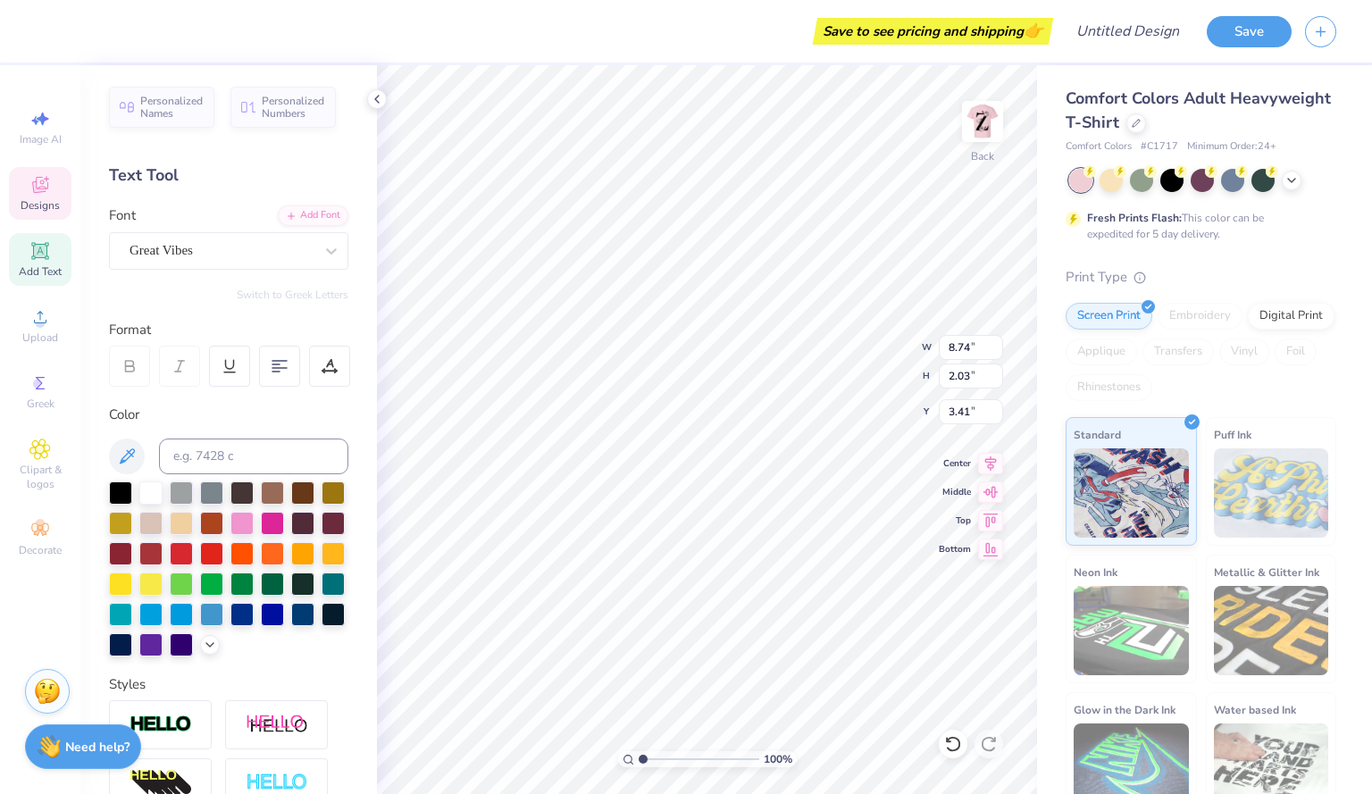
type input "3.48"
type input "3.51"
type input "7.35"
click at [293, 213] on div "Add Font" at bounding box center [313, 214] width 71 height 21
click at [50, 370] on div "Greek" at bounding box center [40, 391] width 63 height 53
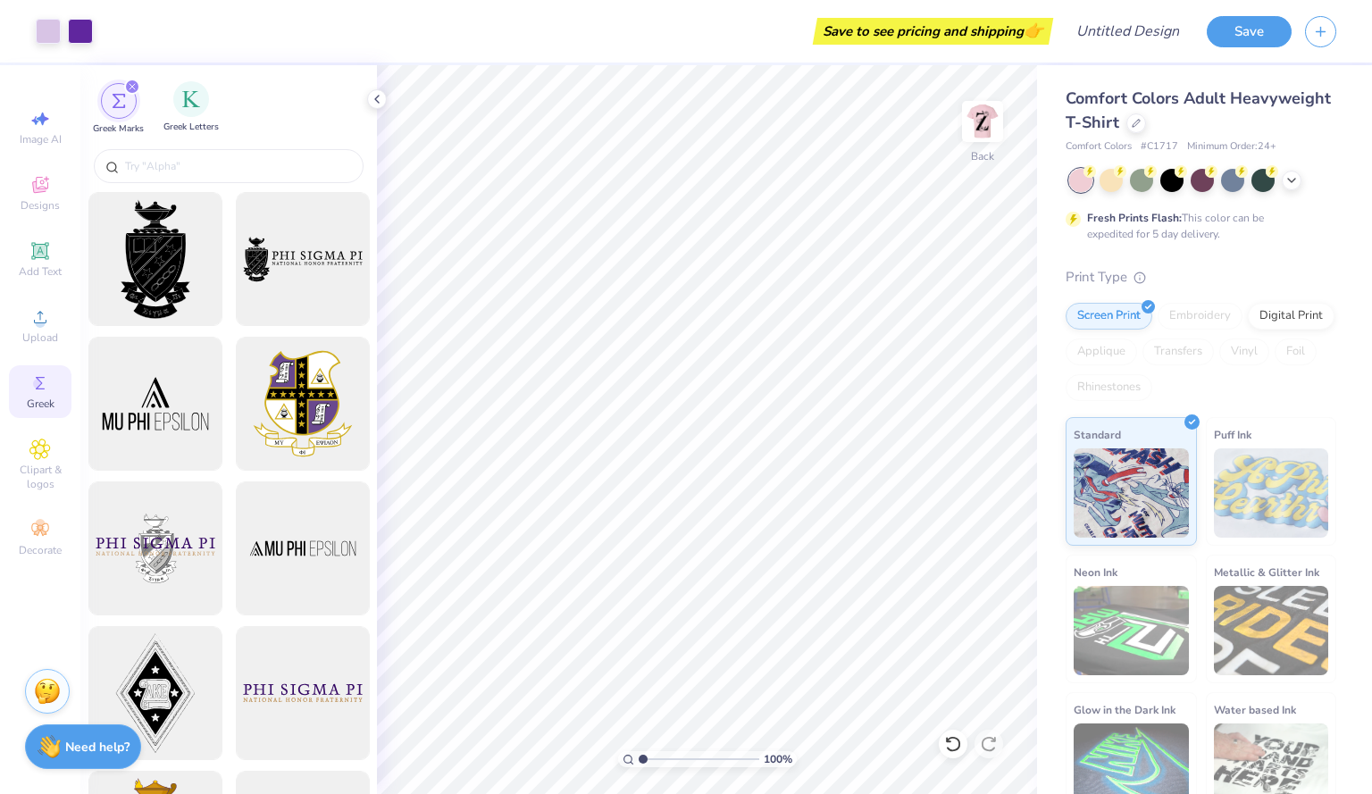
click at [170, 102] on div "Greek Letters" at bounding box center [190, 107] width 55 height 53
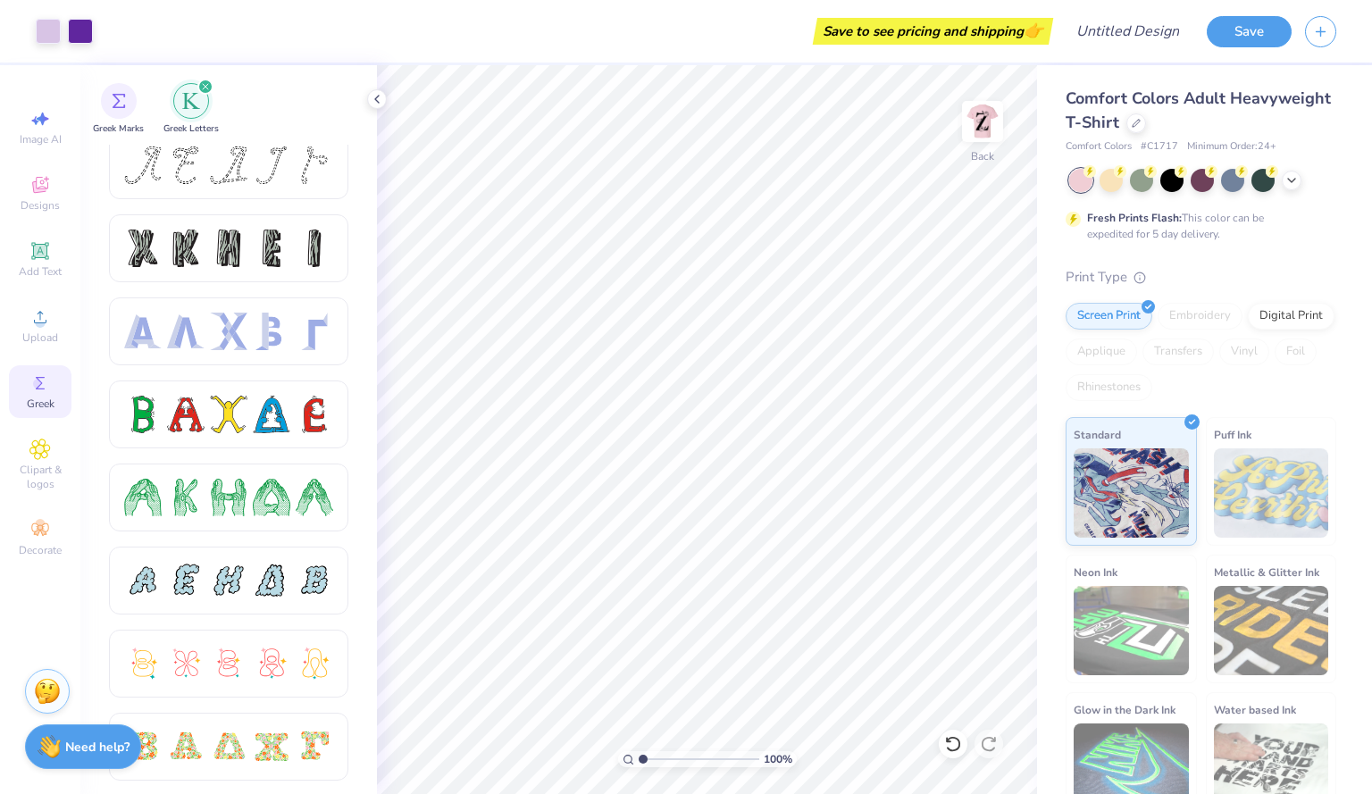
scroll to position [0, 0]
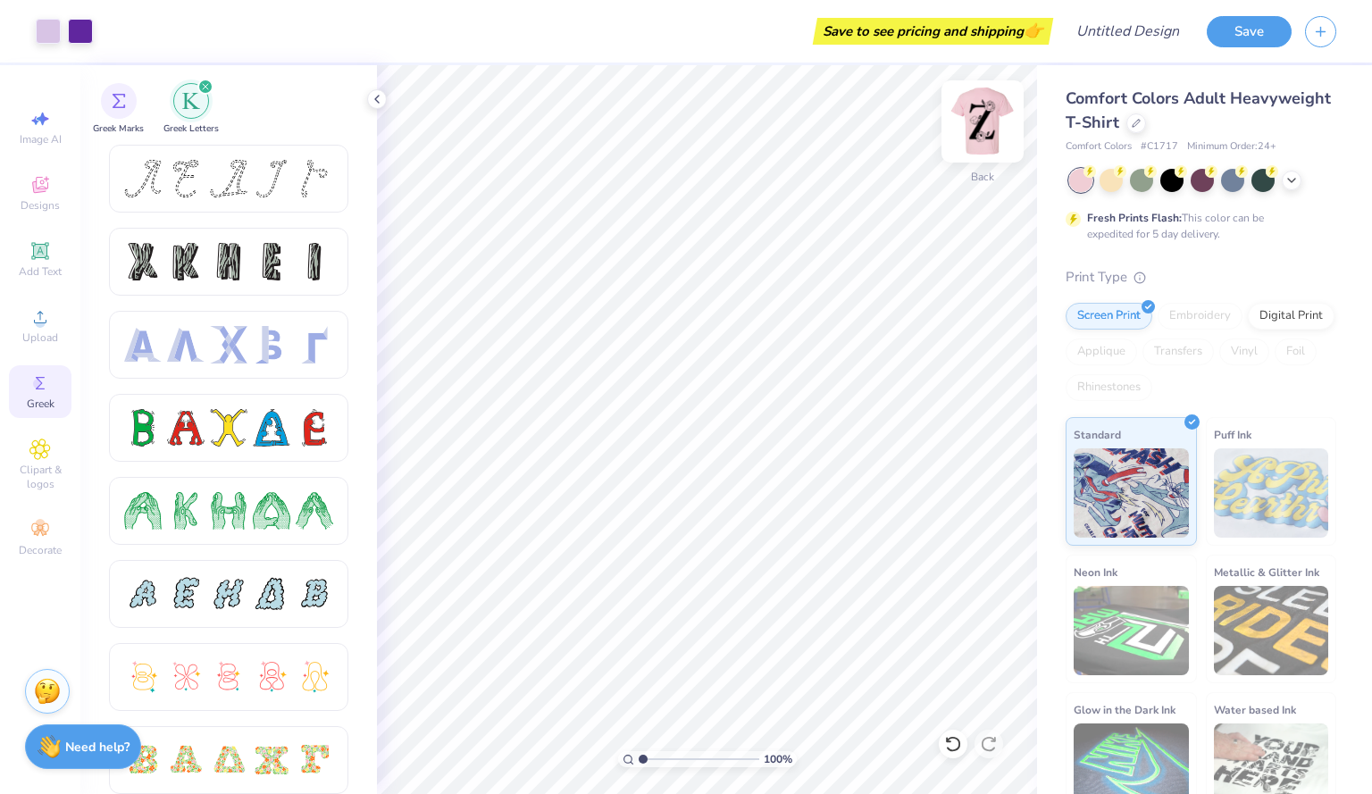
click at [982, 129] on img at bounding box center [982, 121] width 71 height 71
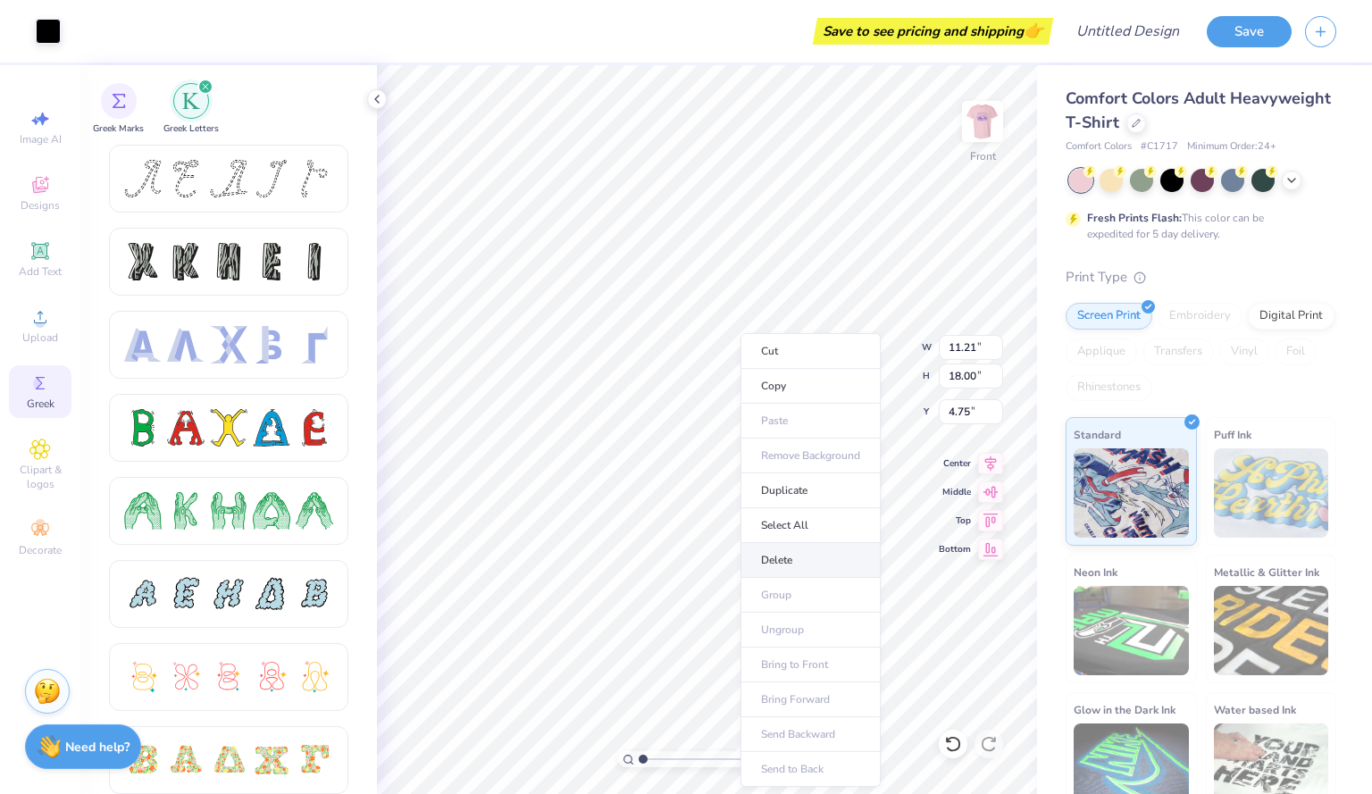
click at [769, 552] on li "Delete" at bounding box center [810, 560] width 140 height 35
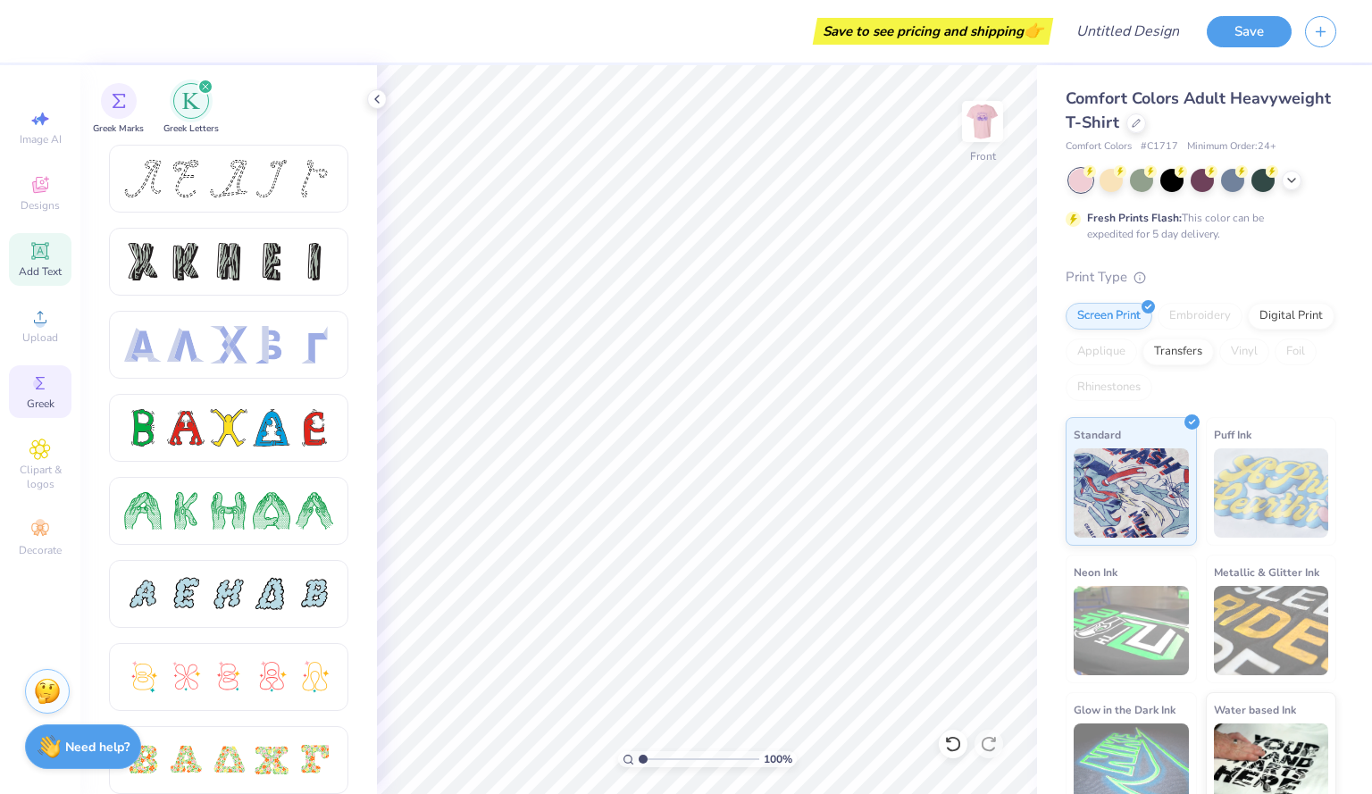
click at [33, 267] on span "Add Text" at bounding box center [40, 271] width 43 height 14
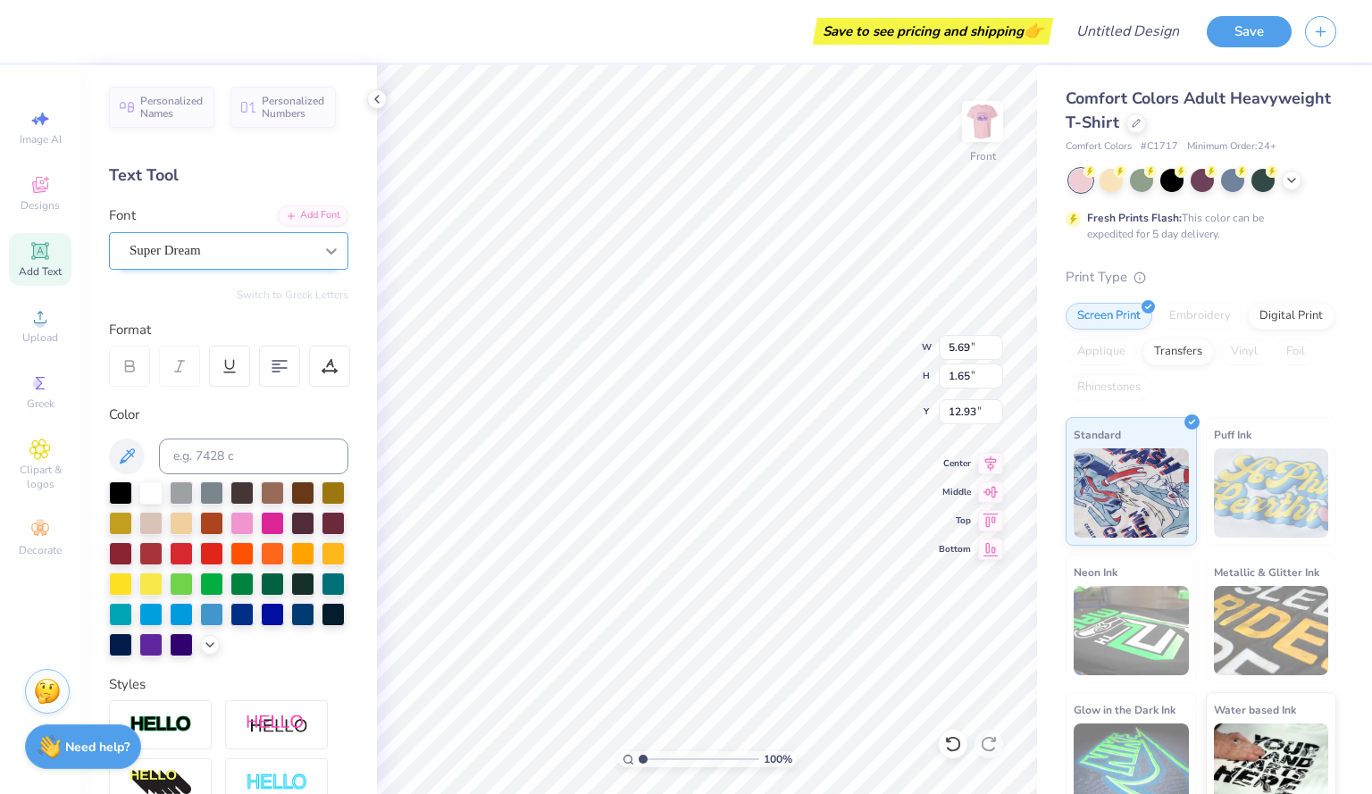
click at [322, 245] on icon at bounding box center [331, 251] width 18 height 18
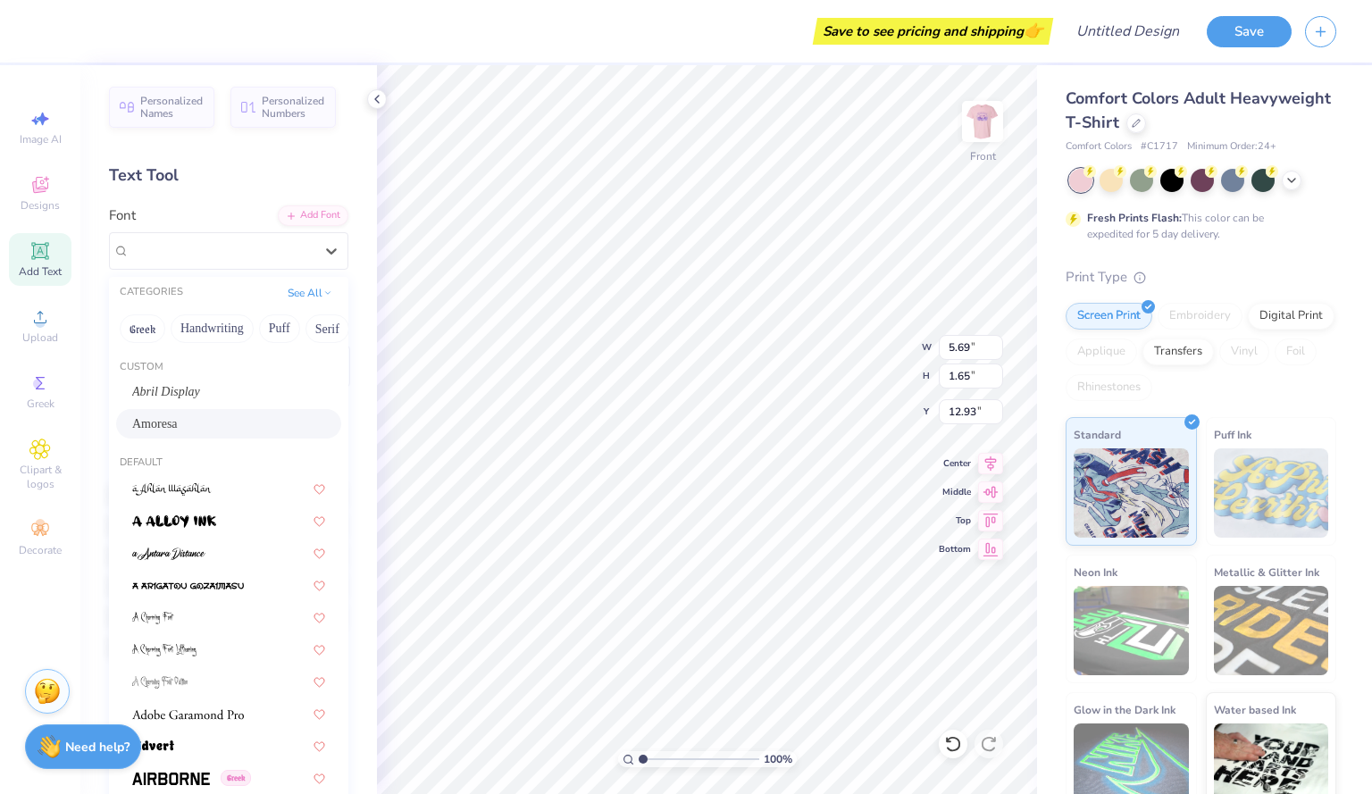
click at [196, 418] on div "Amoresa" at bounding box center [228, 423] width 193 height 19
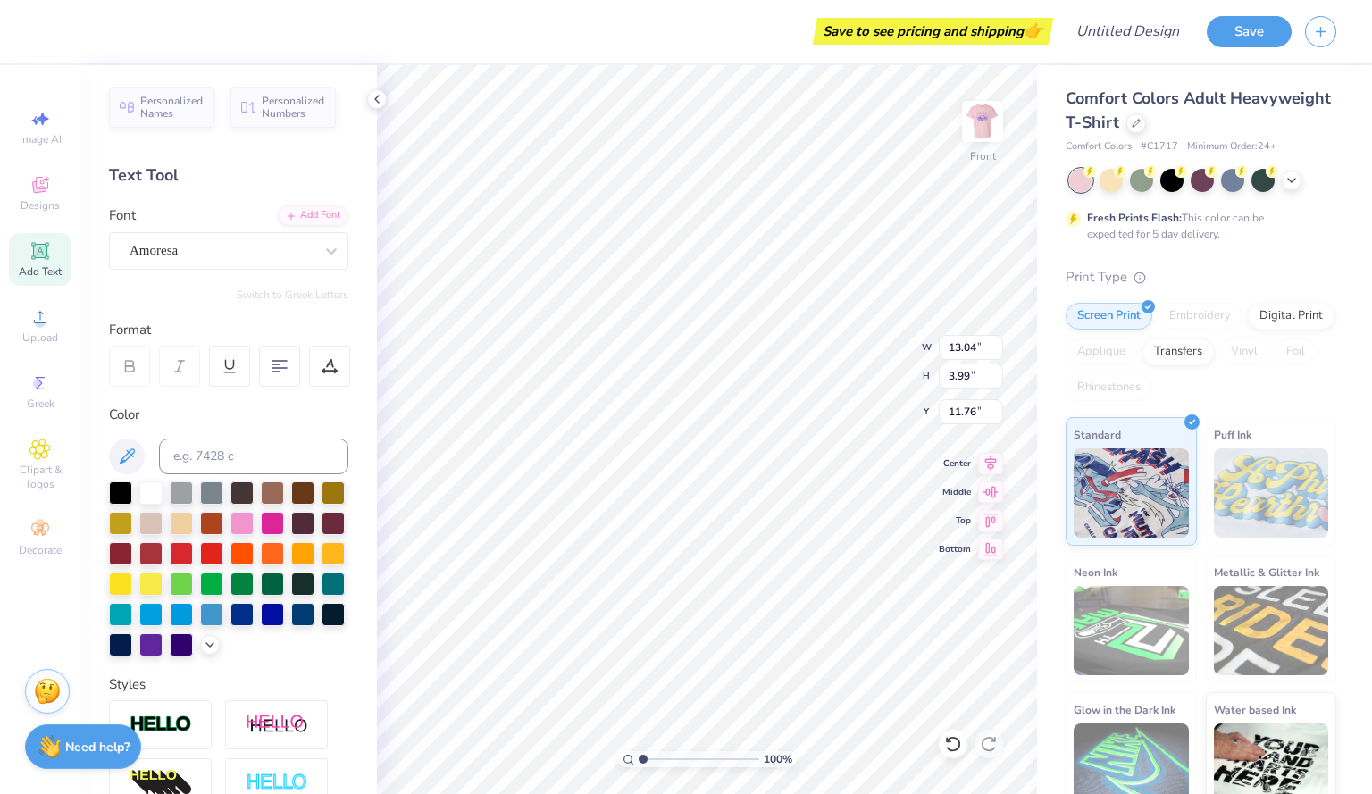
type input "13.04"
type input "3.99"
type input "11.76"
click at [268, 246] on div "Amoresa" at bounding box center [222, 251] width 188 height 28
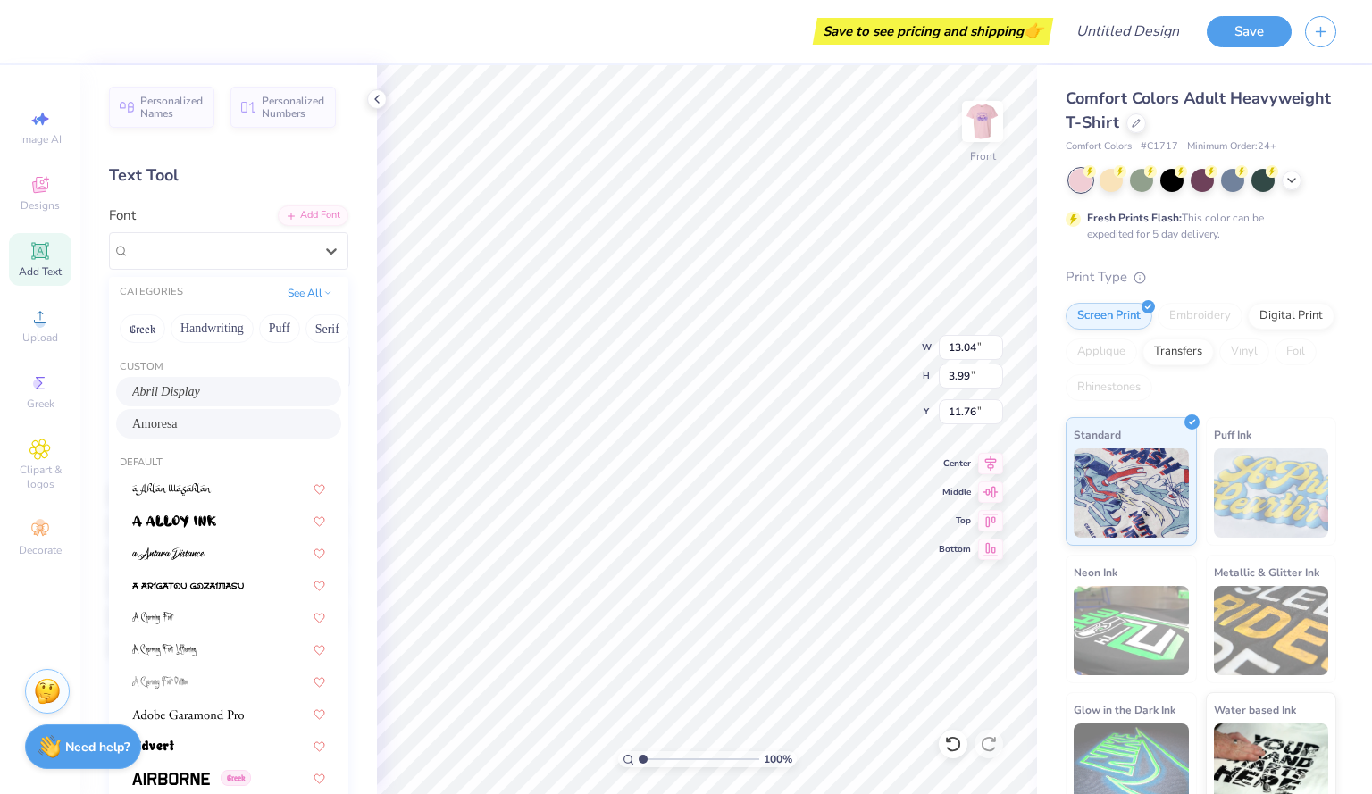
click at [224, 393] on div "Abril Display" at bounding box center [228, 391] width 193 height 19
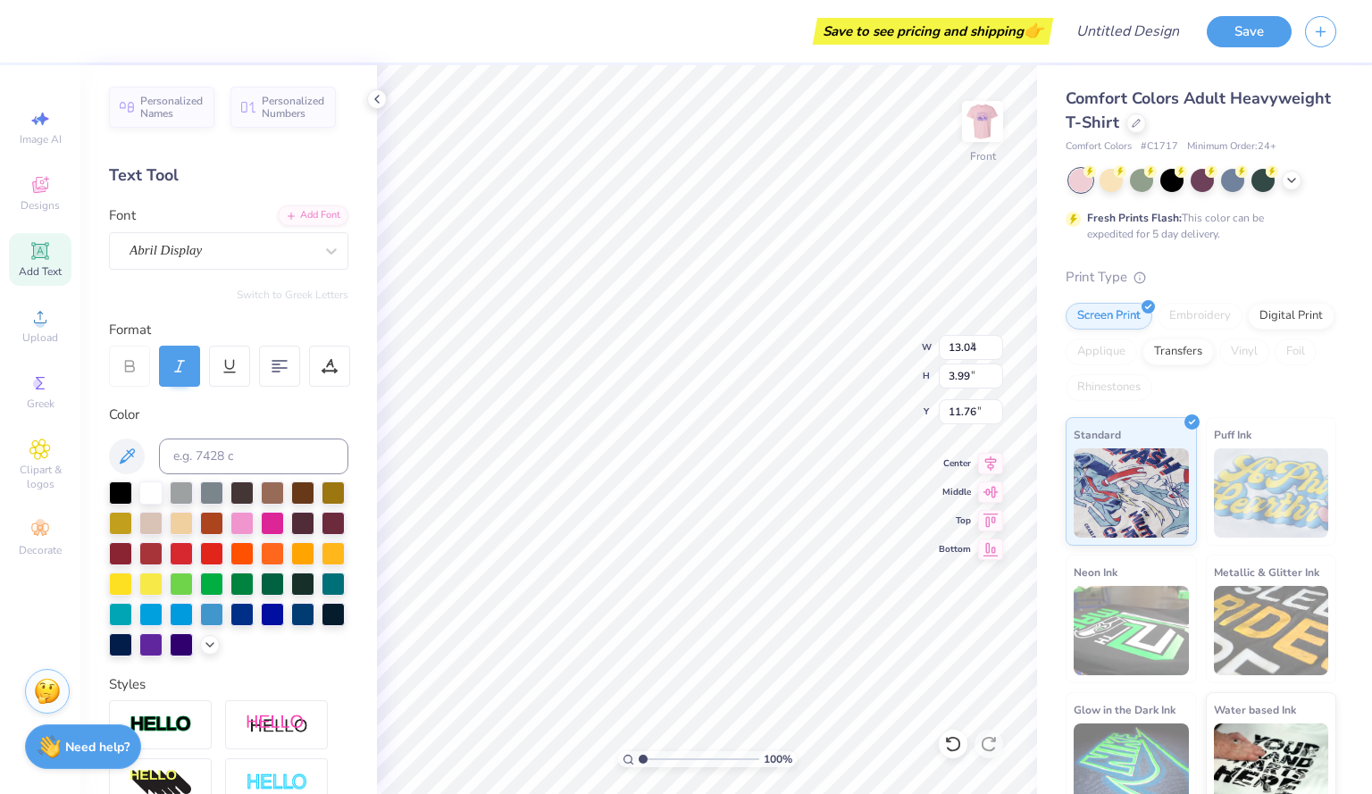
type input "5.57"
type input "1.65"
type input "12.93"
type textarea "T"
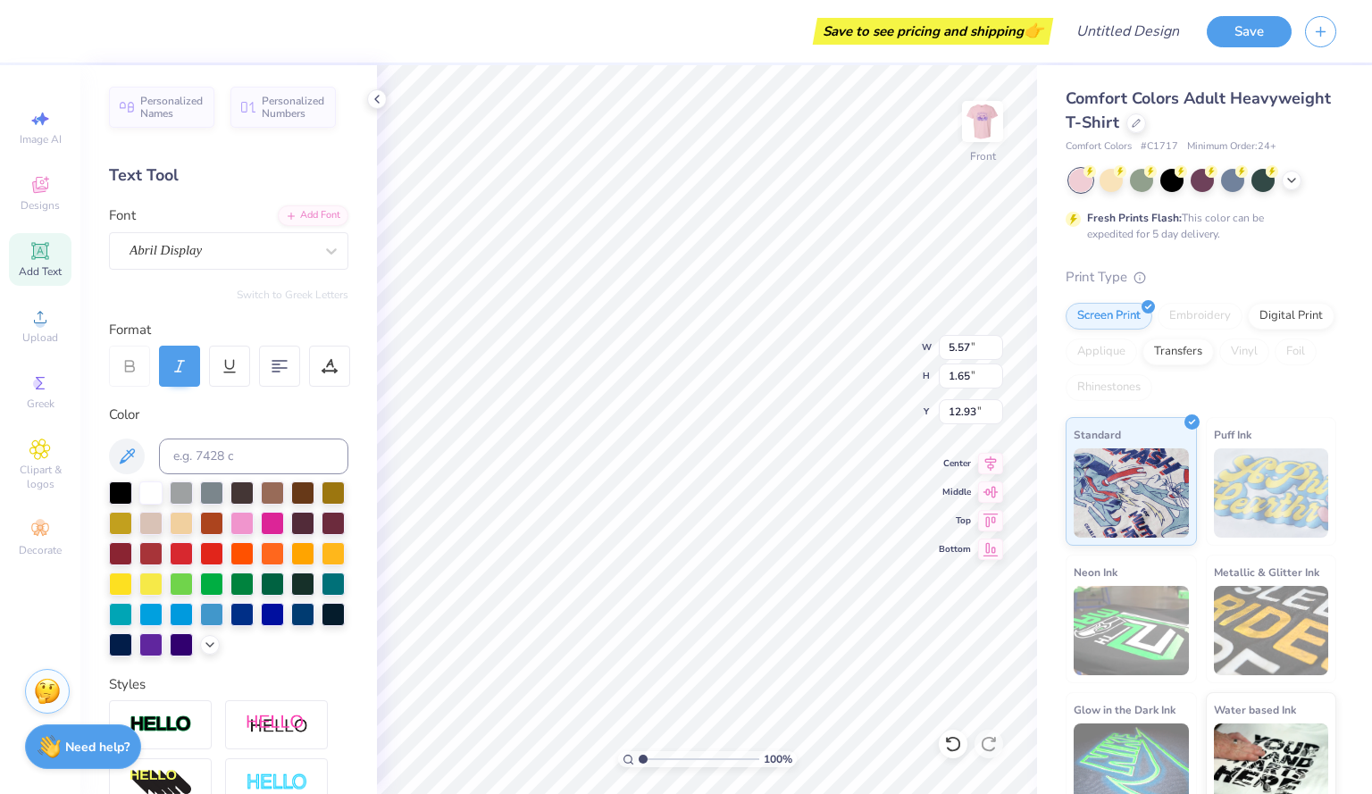
scroll to position [21, 2]
type textarea "Z E T A P H I"
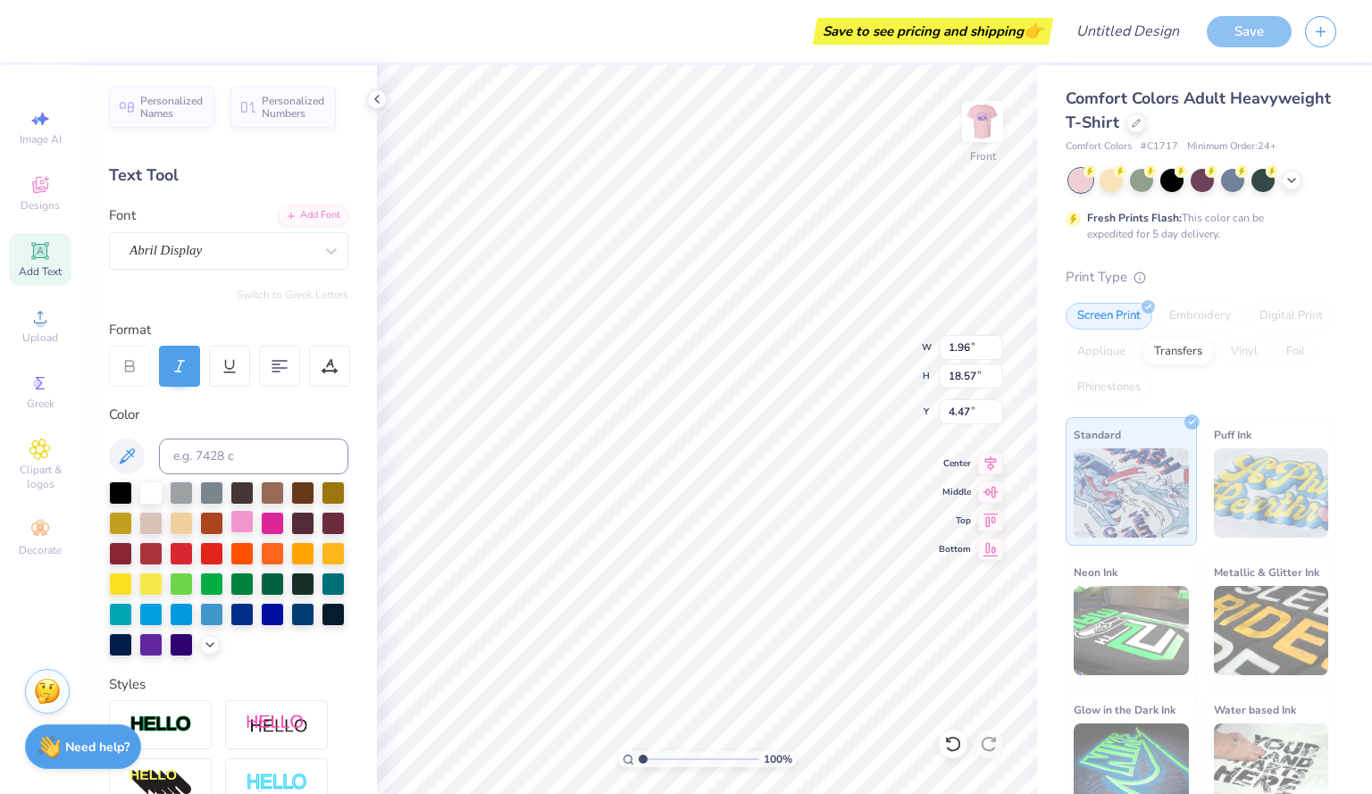
click at [254, 532] on div at bounding box center [241, 521] width 23 height 23
type input "3.56"
click at [315, 263] on div at bounding box center [331, 251] width 32 height 32
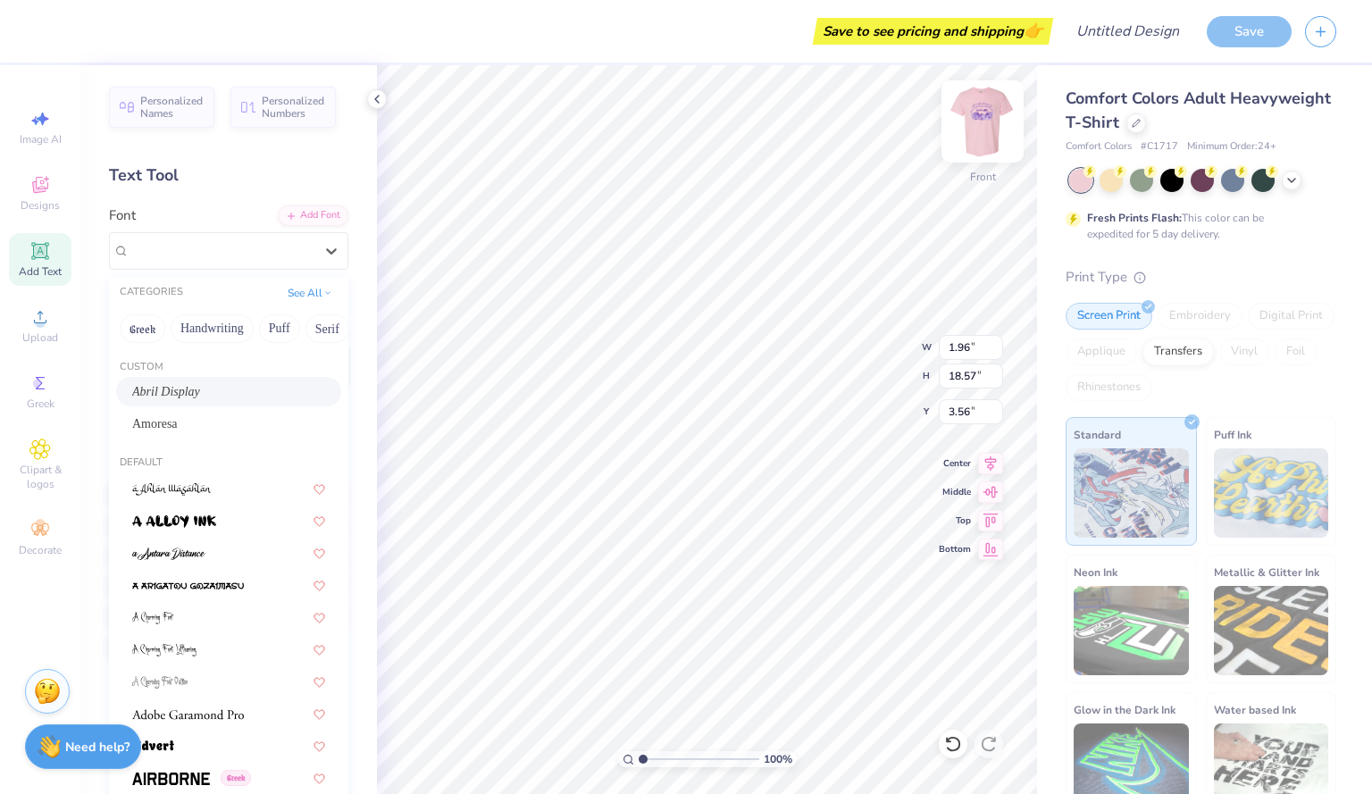
click at [964, 110] on img at bounding box center [982, 121] width 71 height 71
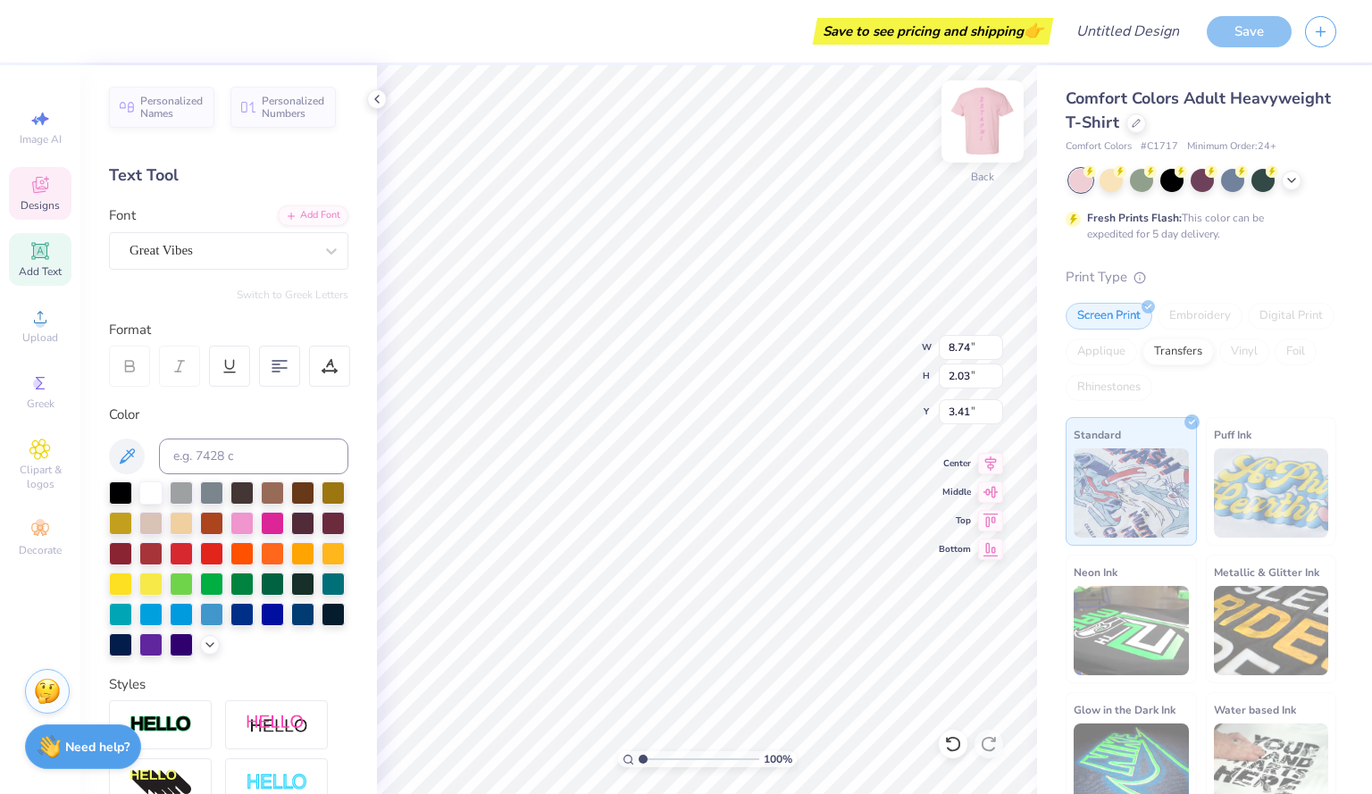
click at [989, 132] on img at bounding box center [982, 121] width 71 height 71
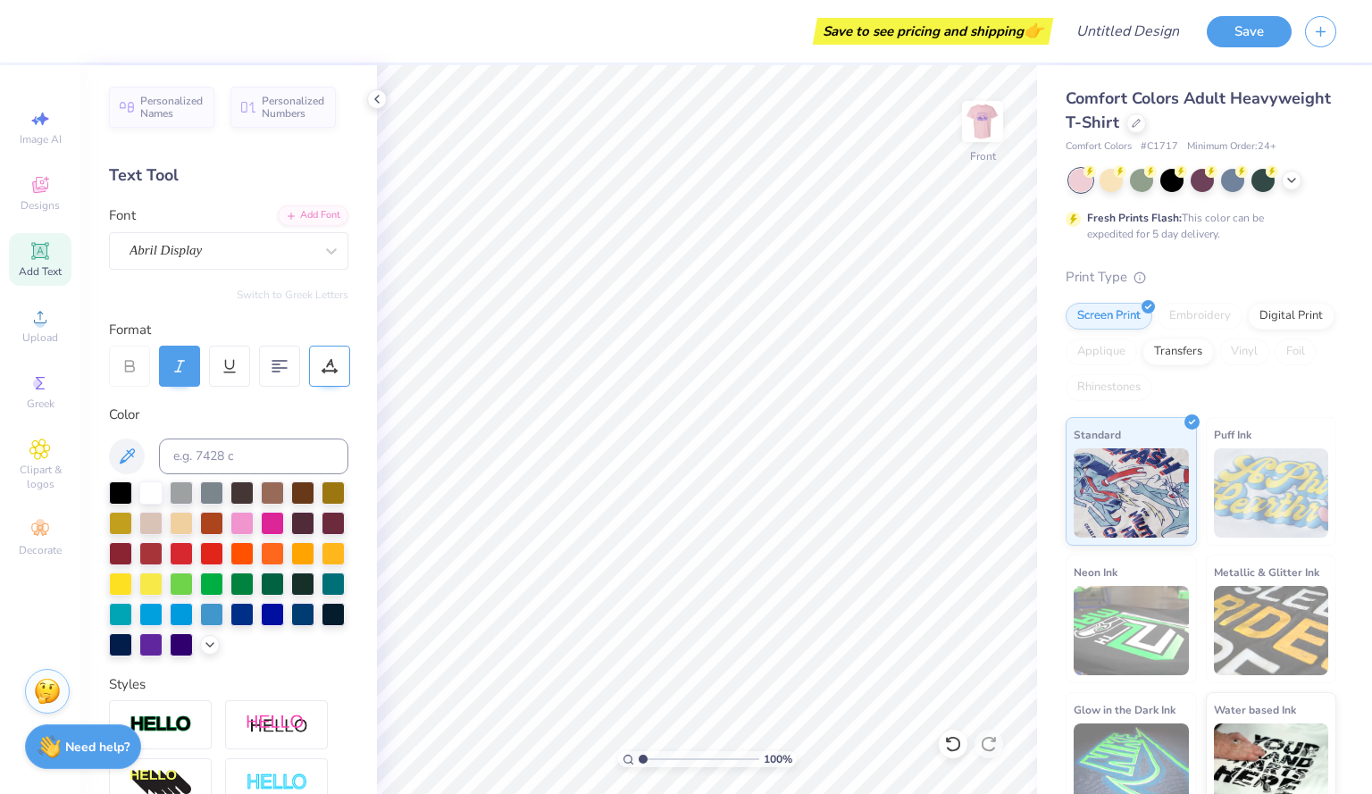
click at [313, 367] on div at bounding box center [329, 366] width 41 height 41
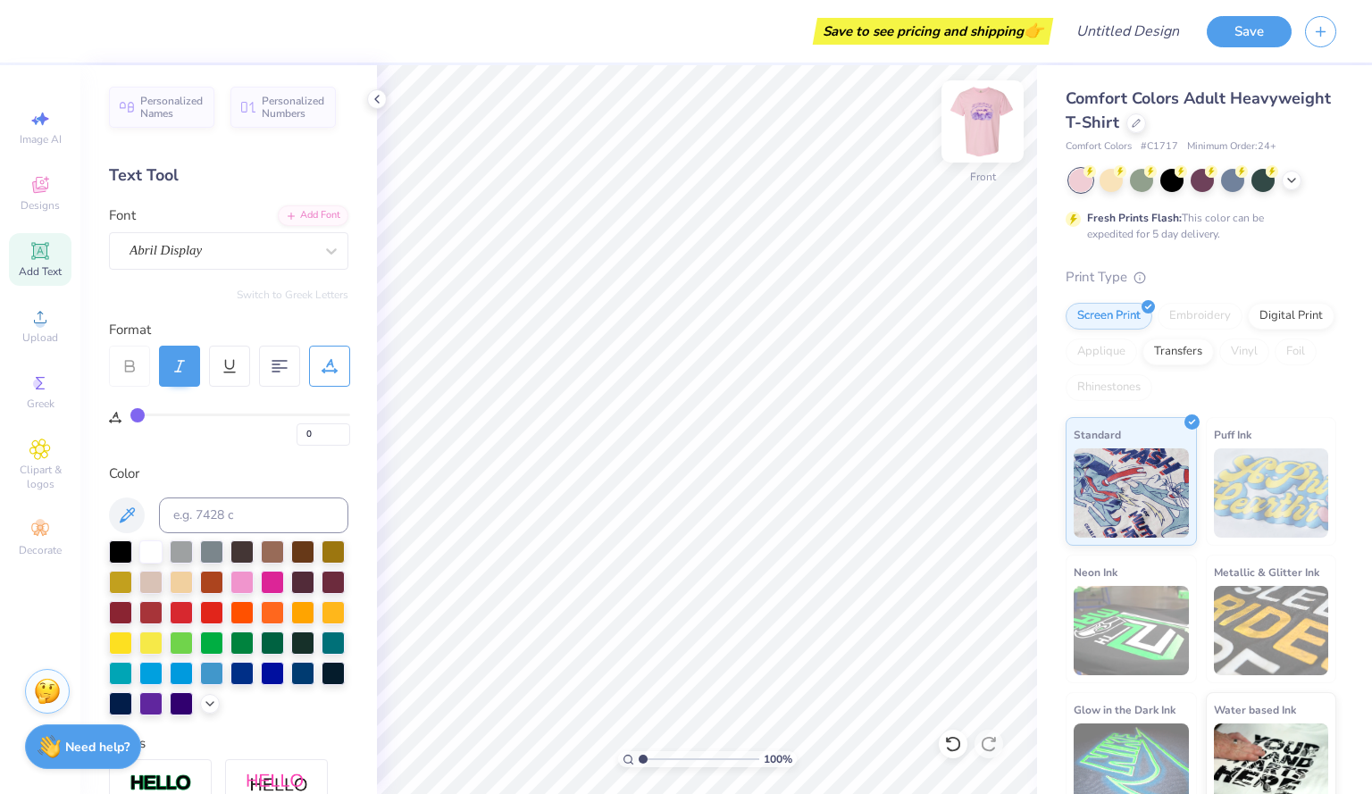
click at [978, 126] on img at bounding box center [982, 121] width 71 height 71
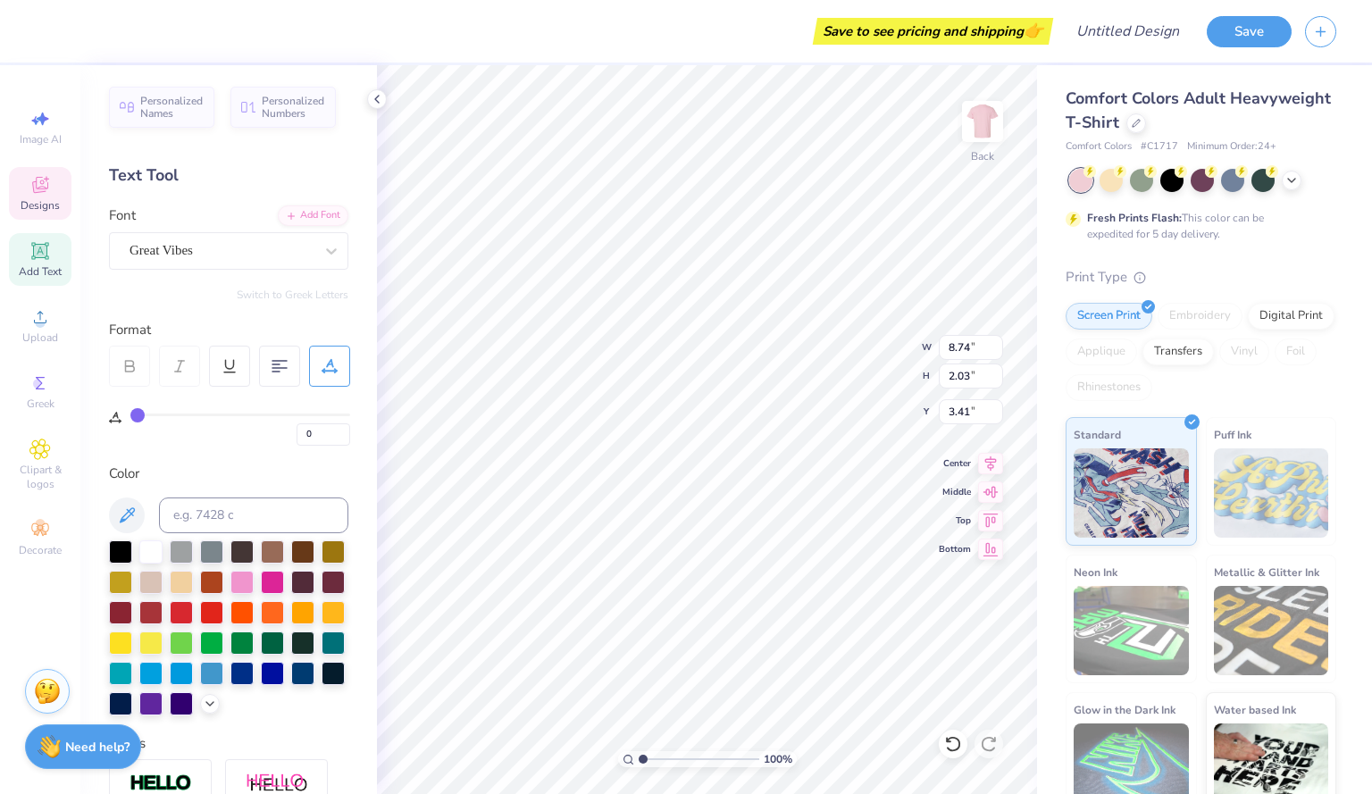
type input "1"
type input "2"
type input "3"
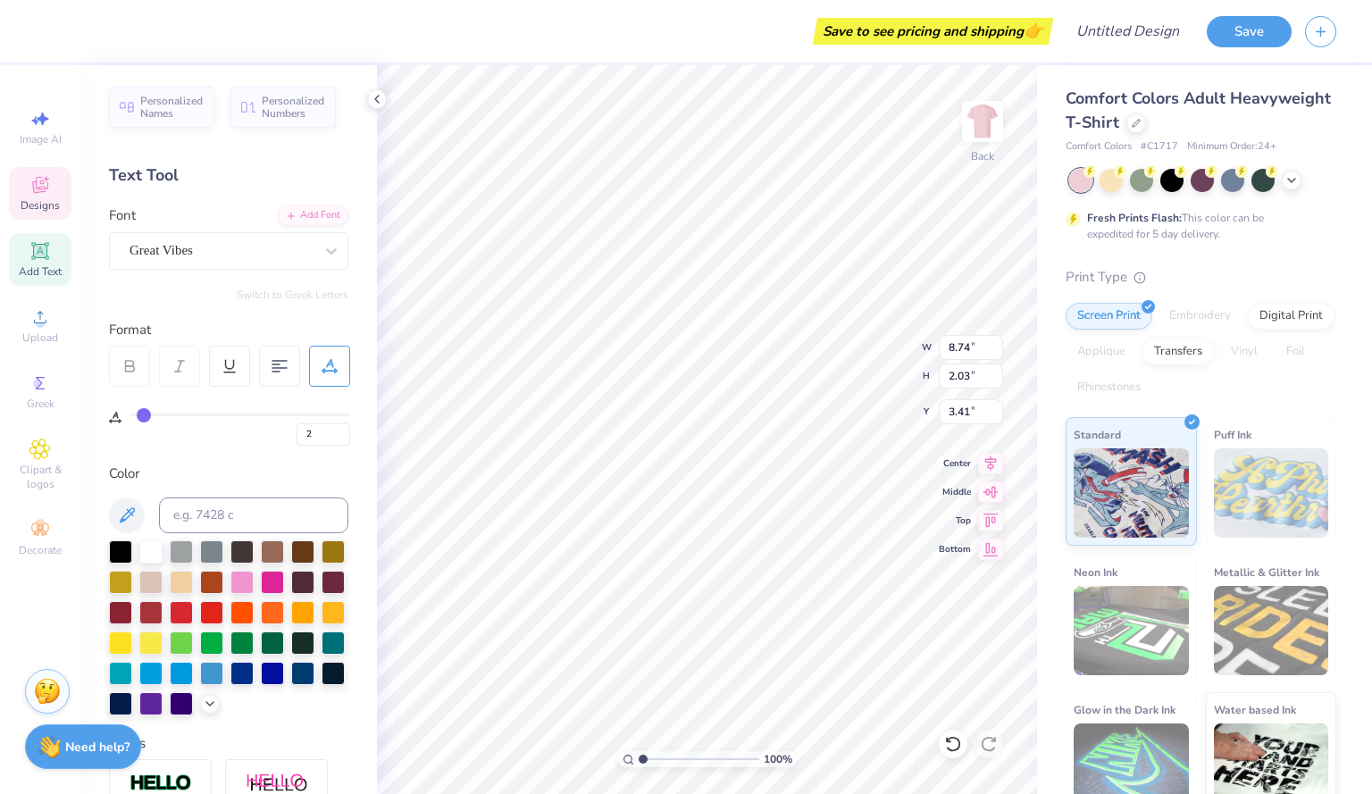
type input "3"
type input "4"
type input "5"
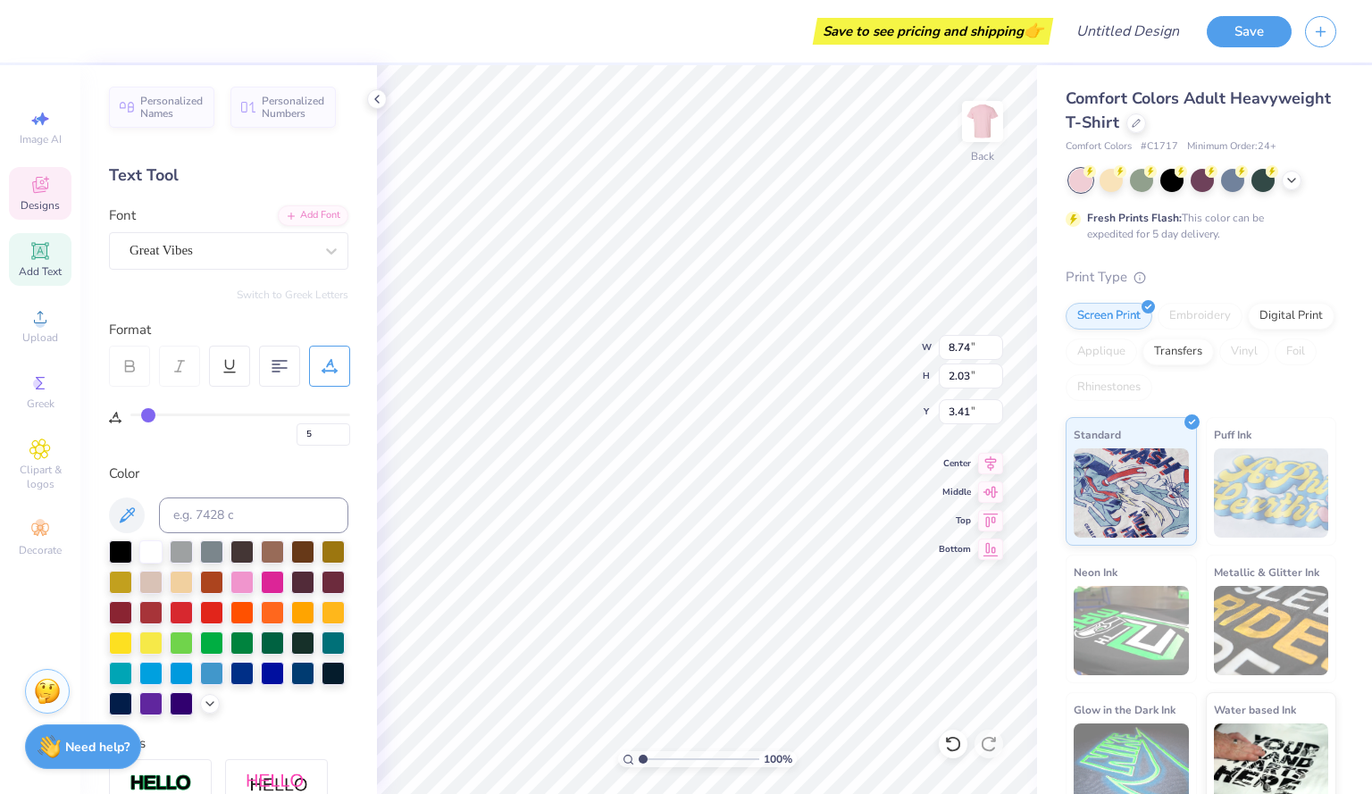
type input "6"
drag, startPoint x: 136, startPoint y: 414, endPoint x: 149, endPoint y: 416, distance: 13.7
type input "6"
click at [149, 416] on input "range" at bounding box center [240, 415] width 220 height 3
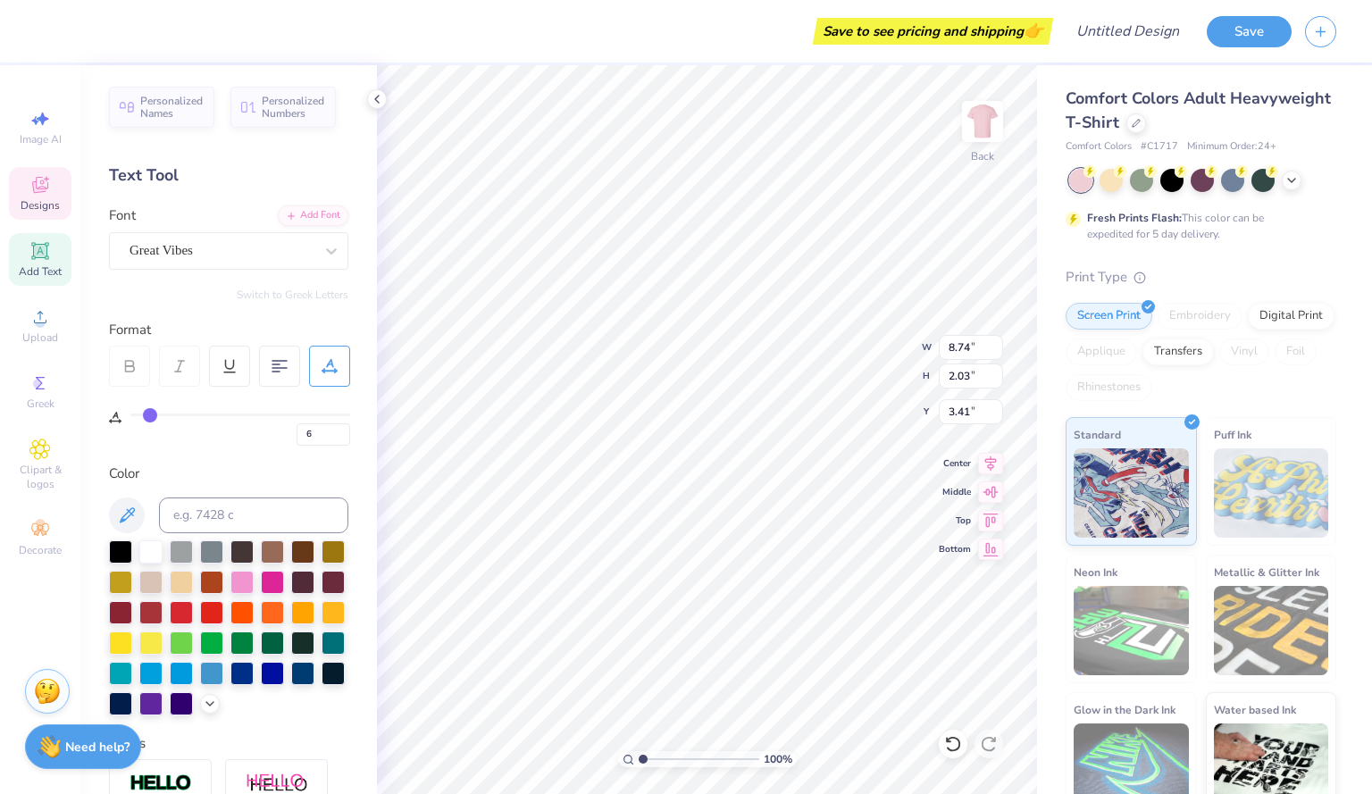
type input "9.27"
type input "2.09"
type input "3.38"
type input "5"
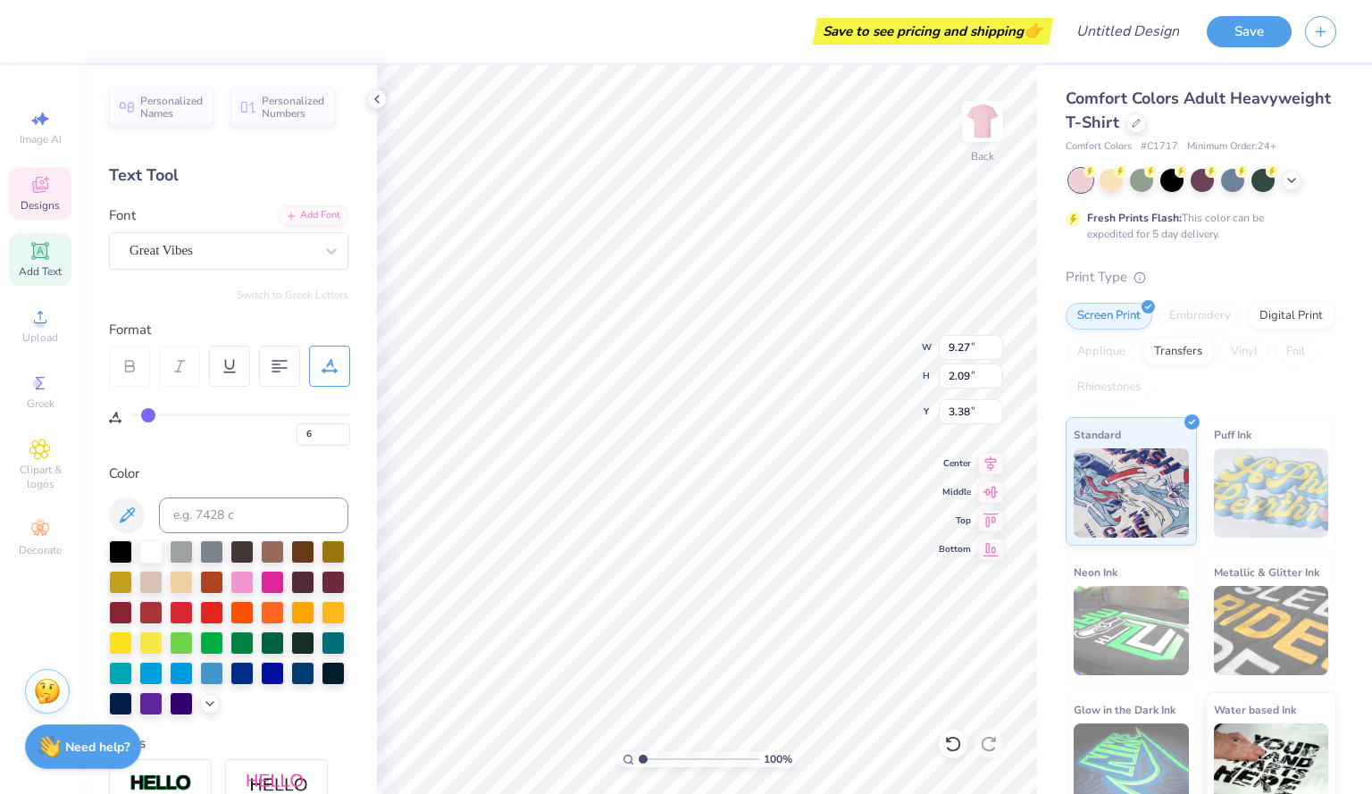
type input "5"
type input "2"
type input "1"
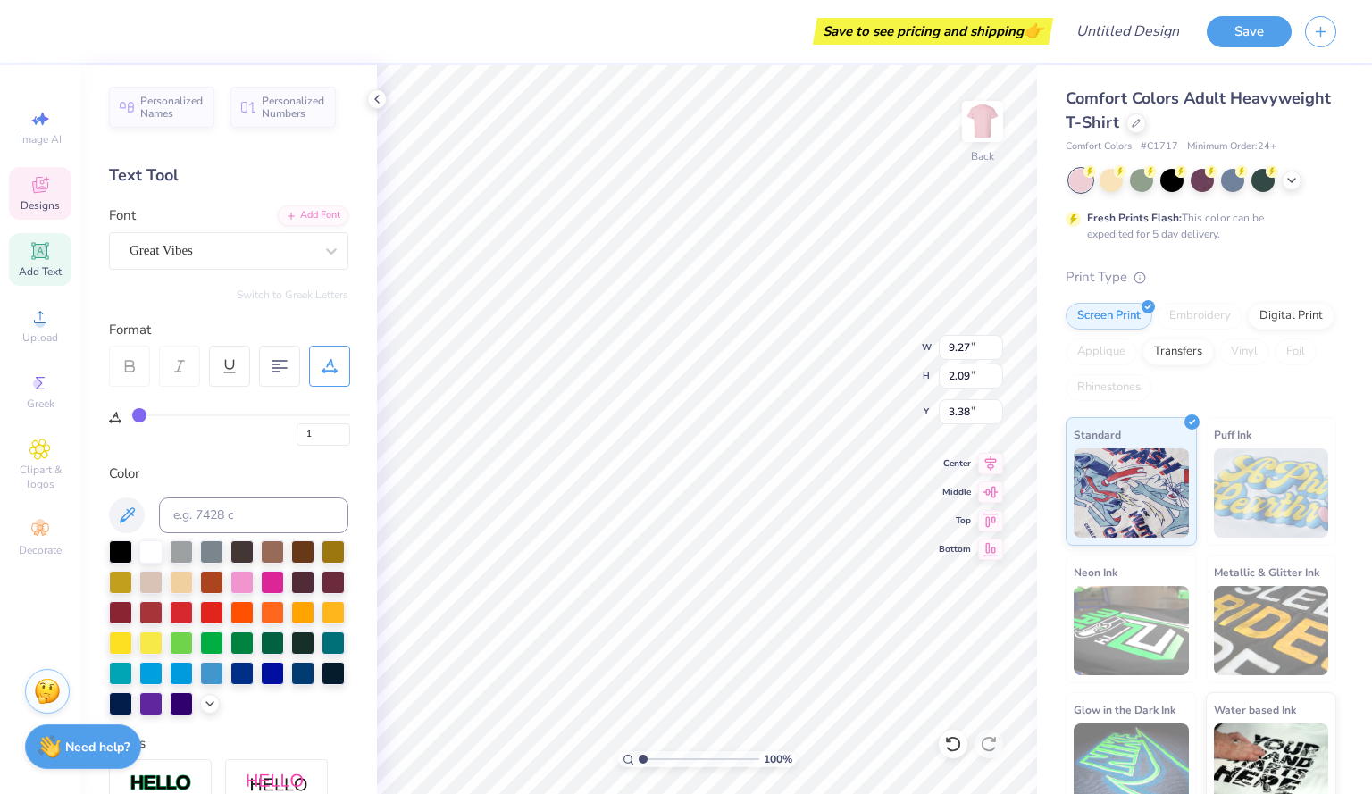
type input "0"
drag, startPoint x: 150, startPoint y: 410, endPoint x: 125, endPoint y: 411, distance: 25.0
click at [130, 414] on input "range" at bounding box center [240, 415] width 220 height 3
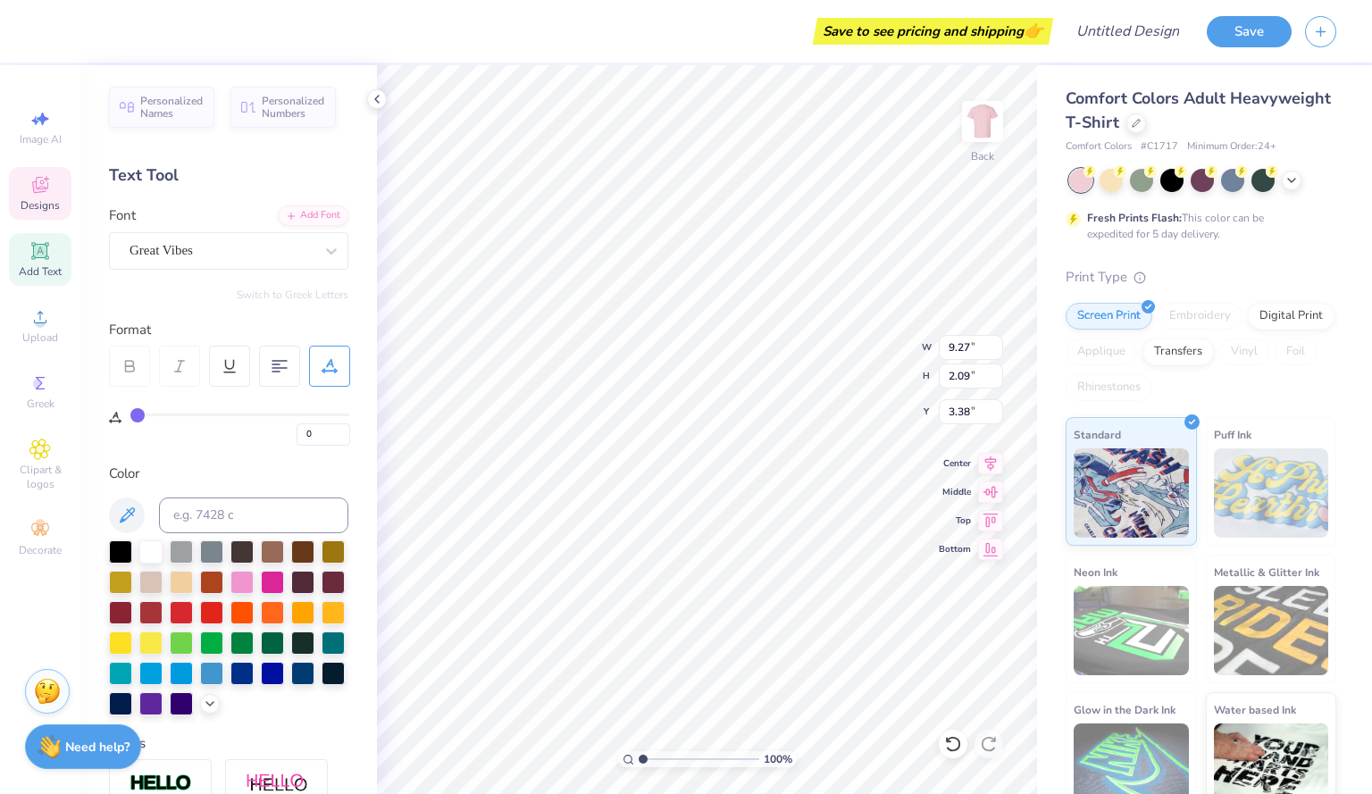
drag, startPoint x: 125, startPoint y: 411, endPoint x: 146, endPoint y: 410, distance: 21.5
click at [146, 410] on div "0" at bounding box center [229, 416] width 241 height 59
type input "2"
type input "3"
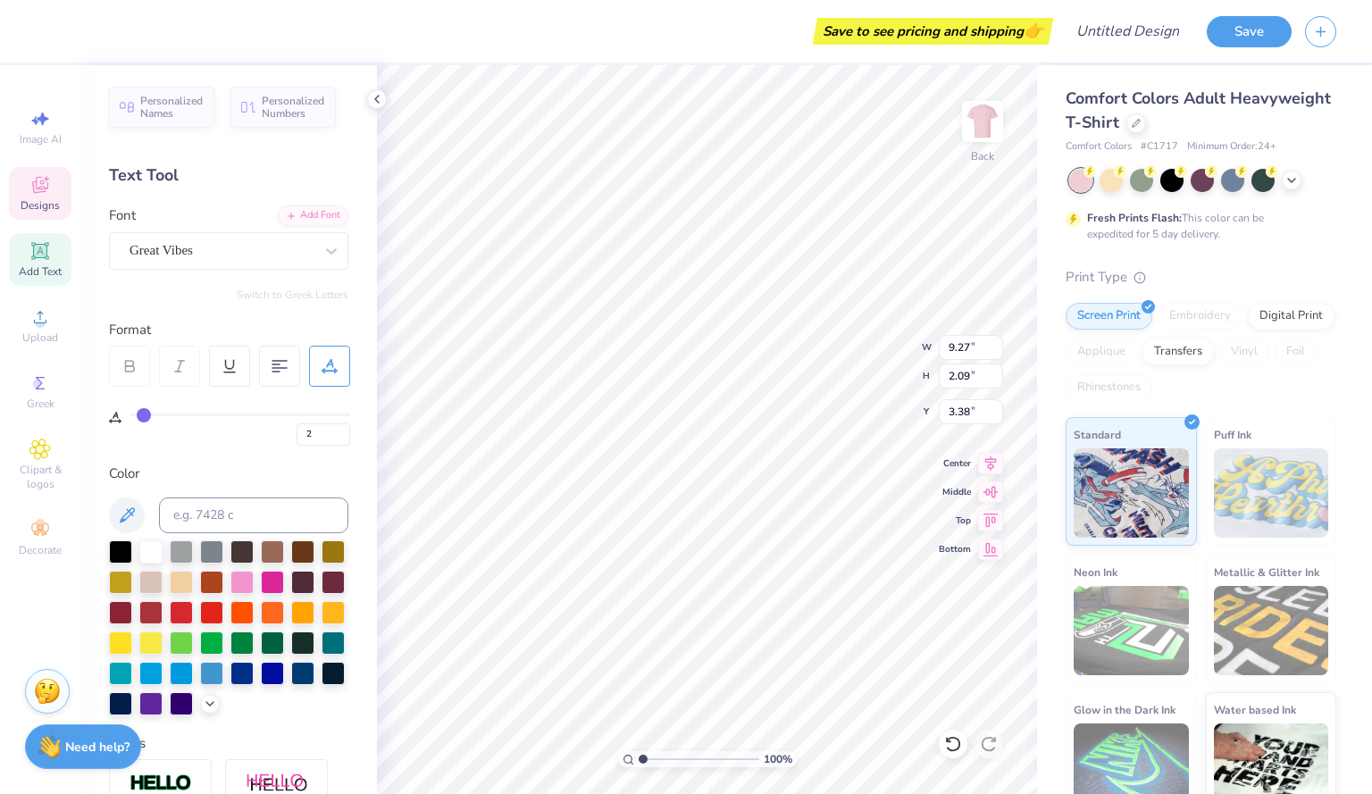
type input "3"
type input "5"
type input "6"
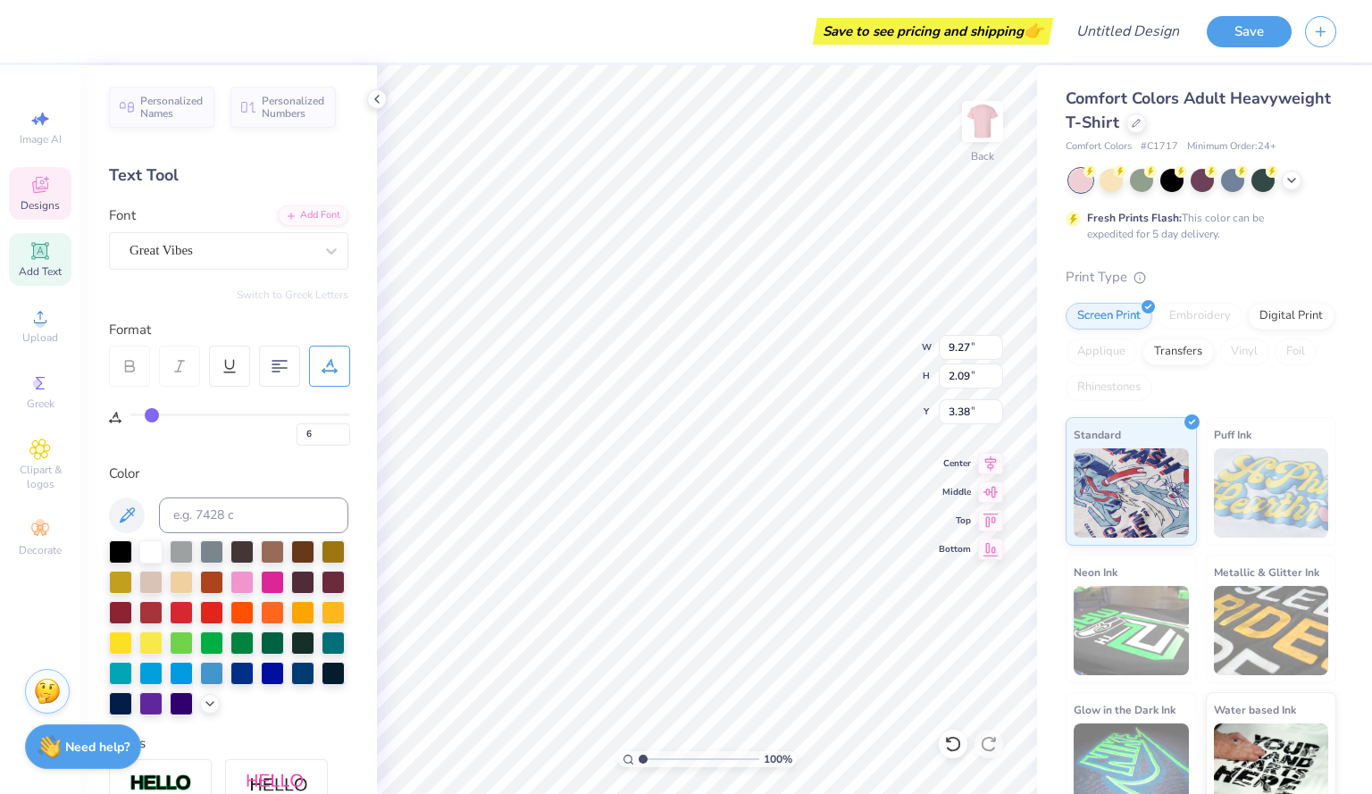
drag, startPoint x: 137, startPoint y: 415, endPoint x: 151, endPoint y: 415, distance: 14.3
type input "7"
click at [151, 415] on input "range" at bounding box center [240, 415] width 220 height 3
type input "7"
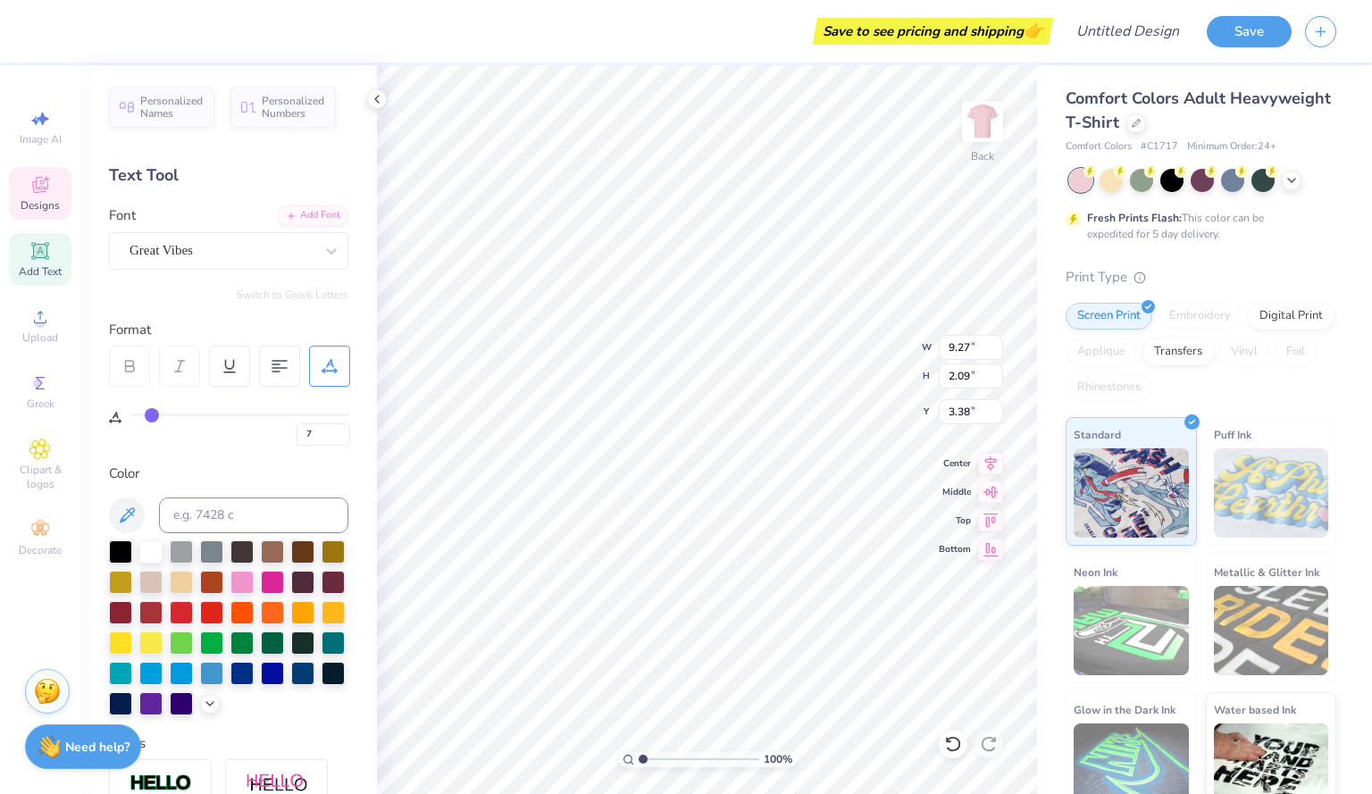
type textarea "Z ET A PHI"
click at [987, 116] on img at bounding box center [982, 121] width 71 height 71
click at [48, 204] on span "Designs" at bounding box center [40, 205] width 39 height 14
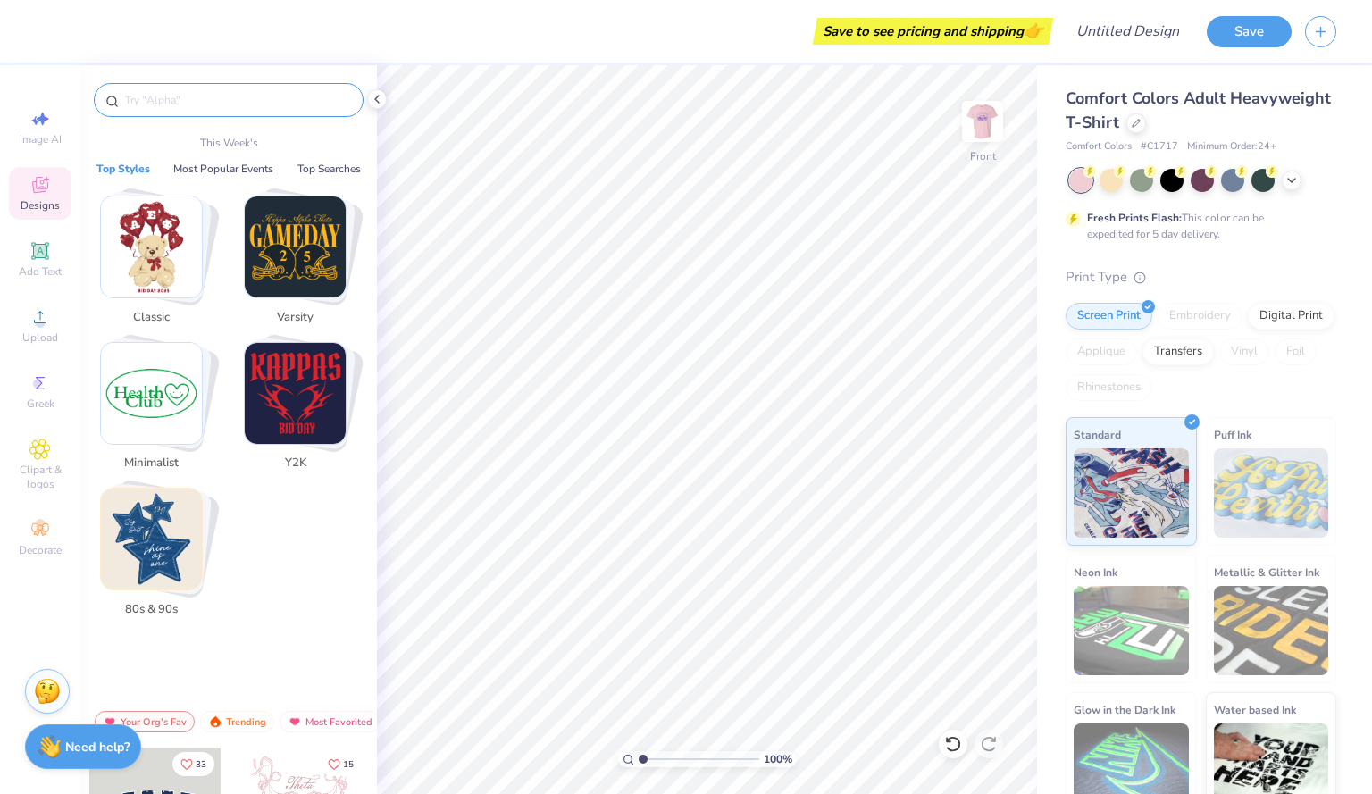
click at [228, 96] on input "text" at bounding box center [237, 100] width 229 height 18
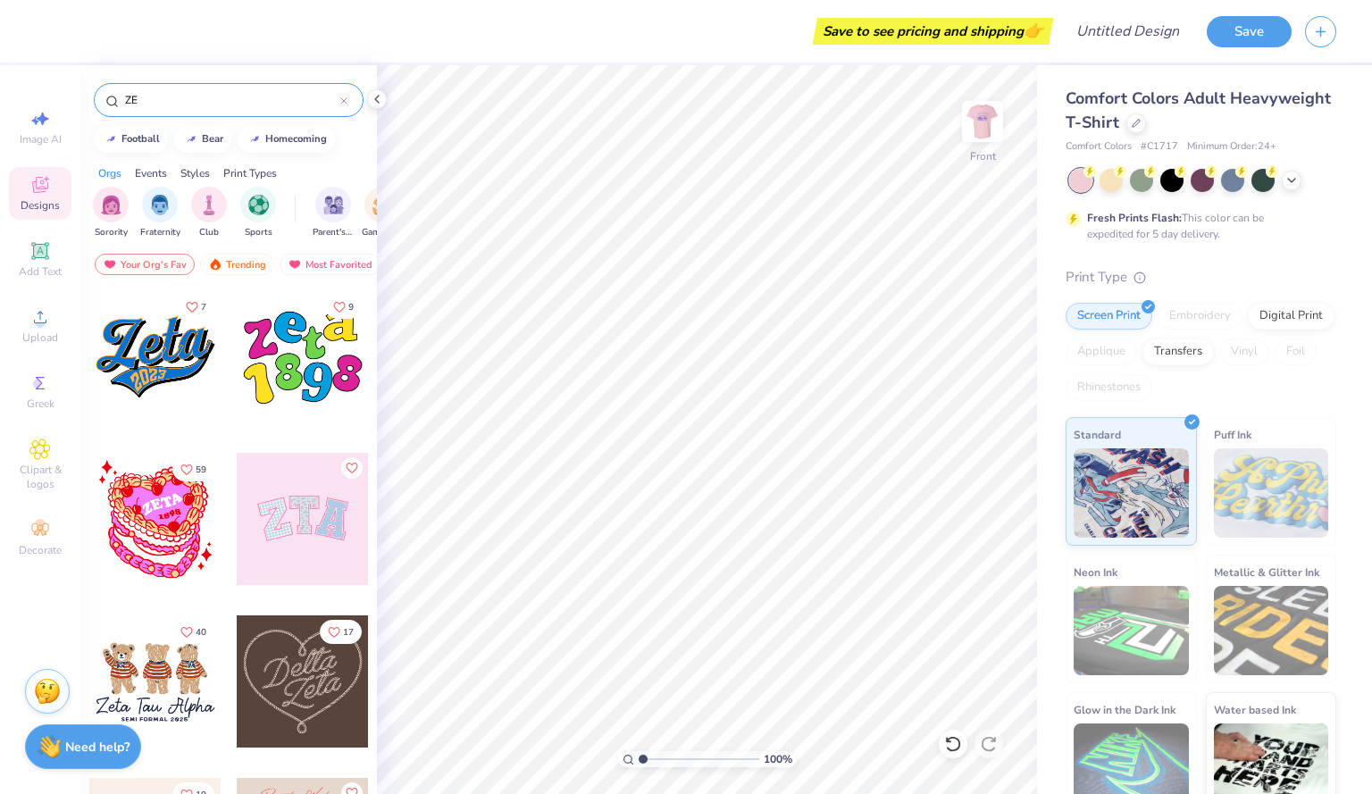
type input "Z"
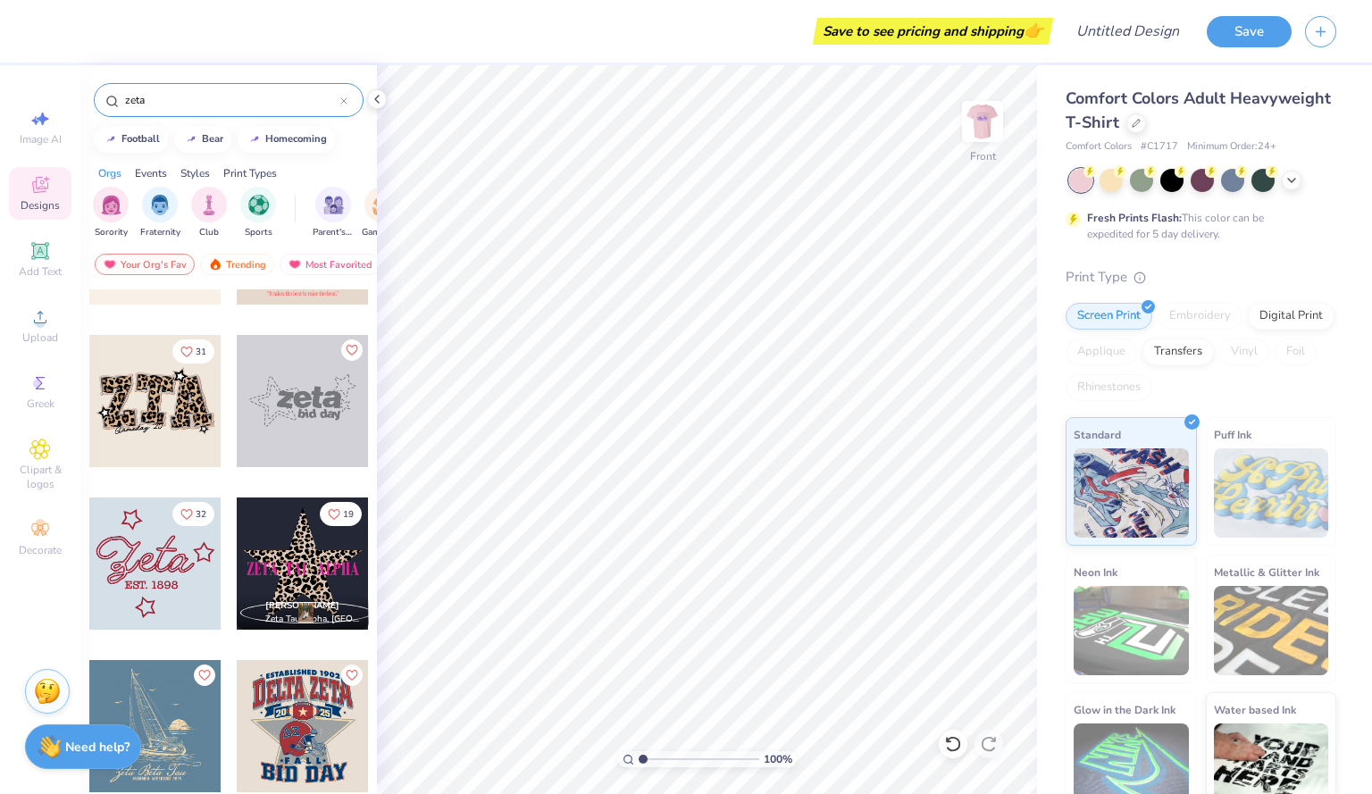
scroll to position [606, 0]
type input "z"
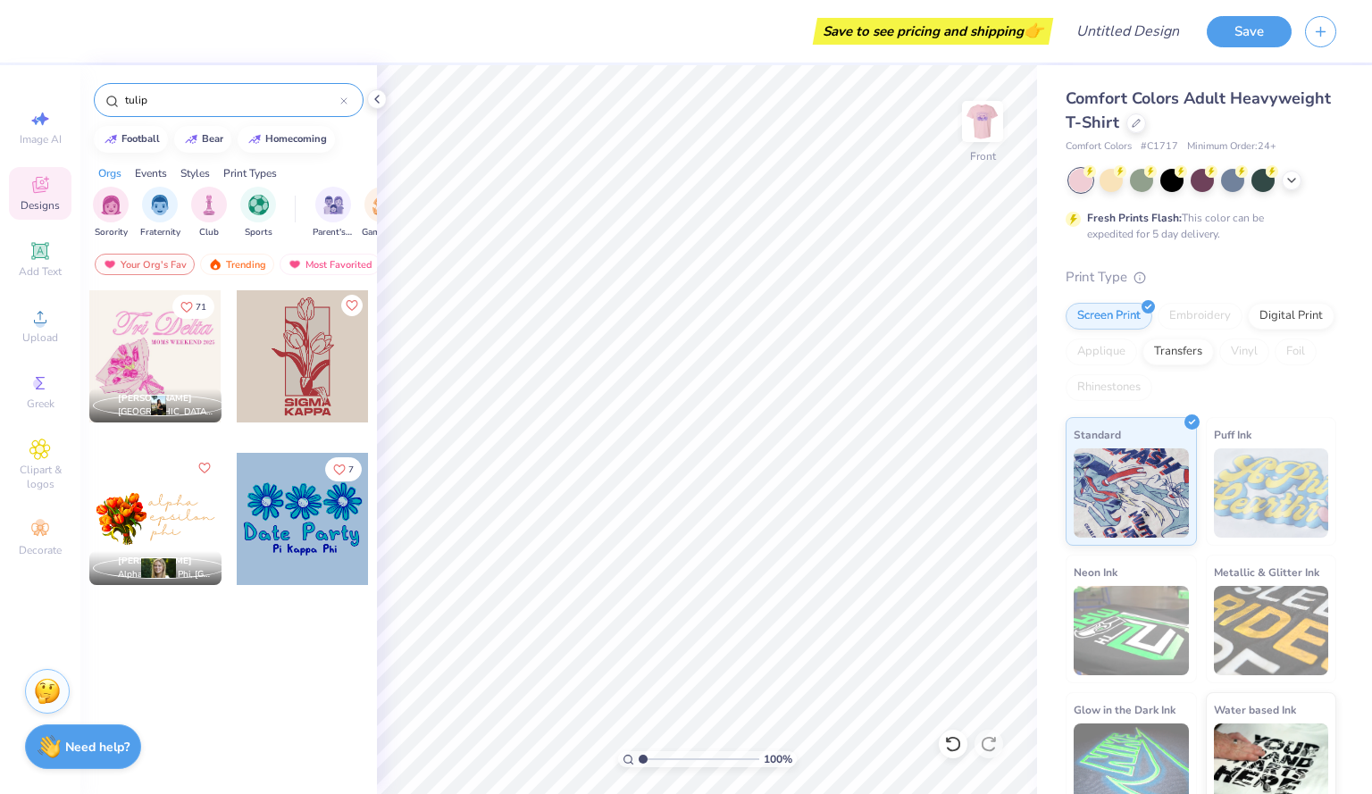
click at [211, 94] on input "tulip" at bounding box center [231, 100] width 217 height 18
type input "t"
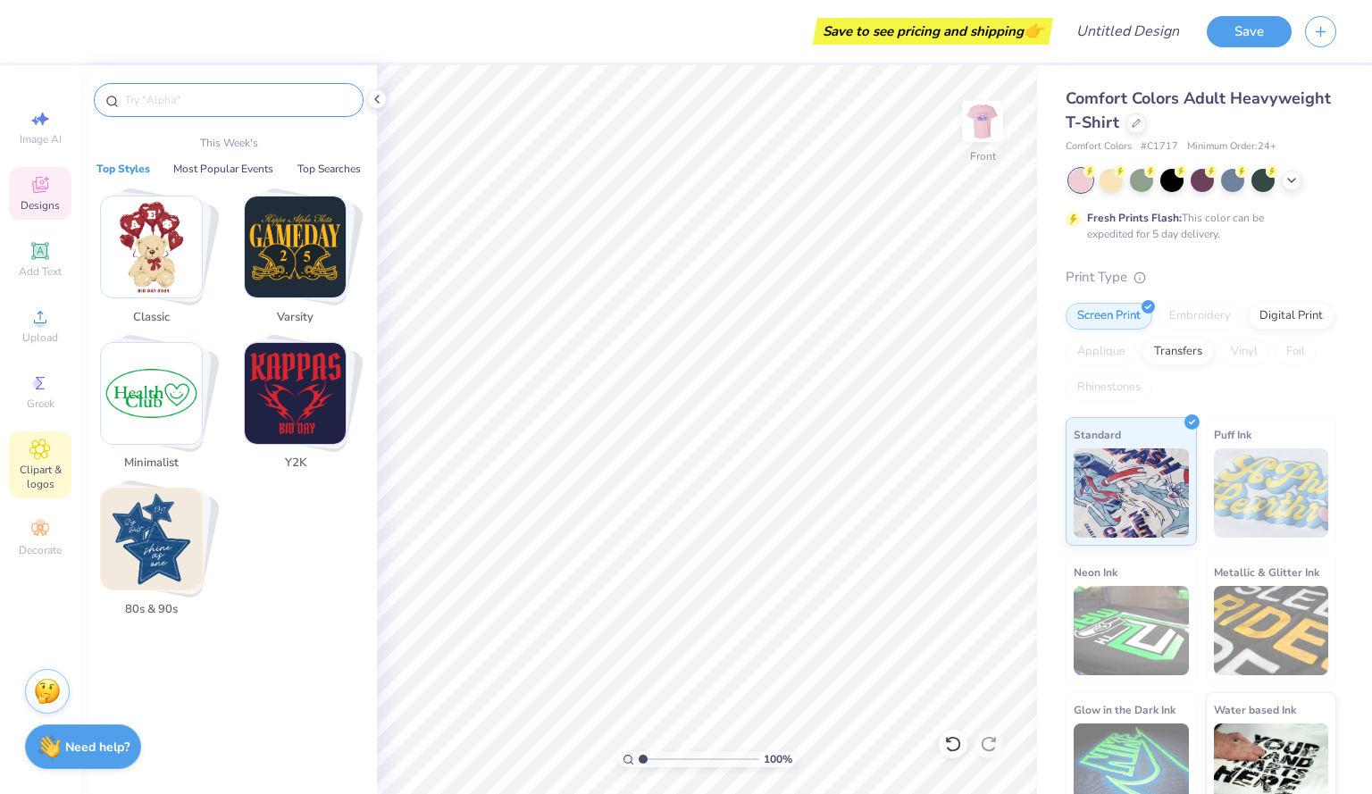
click at [40, 489] on span "Clipart & logos" at bounding box center [40, 477] width 63 height 29
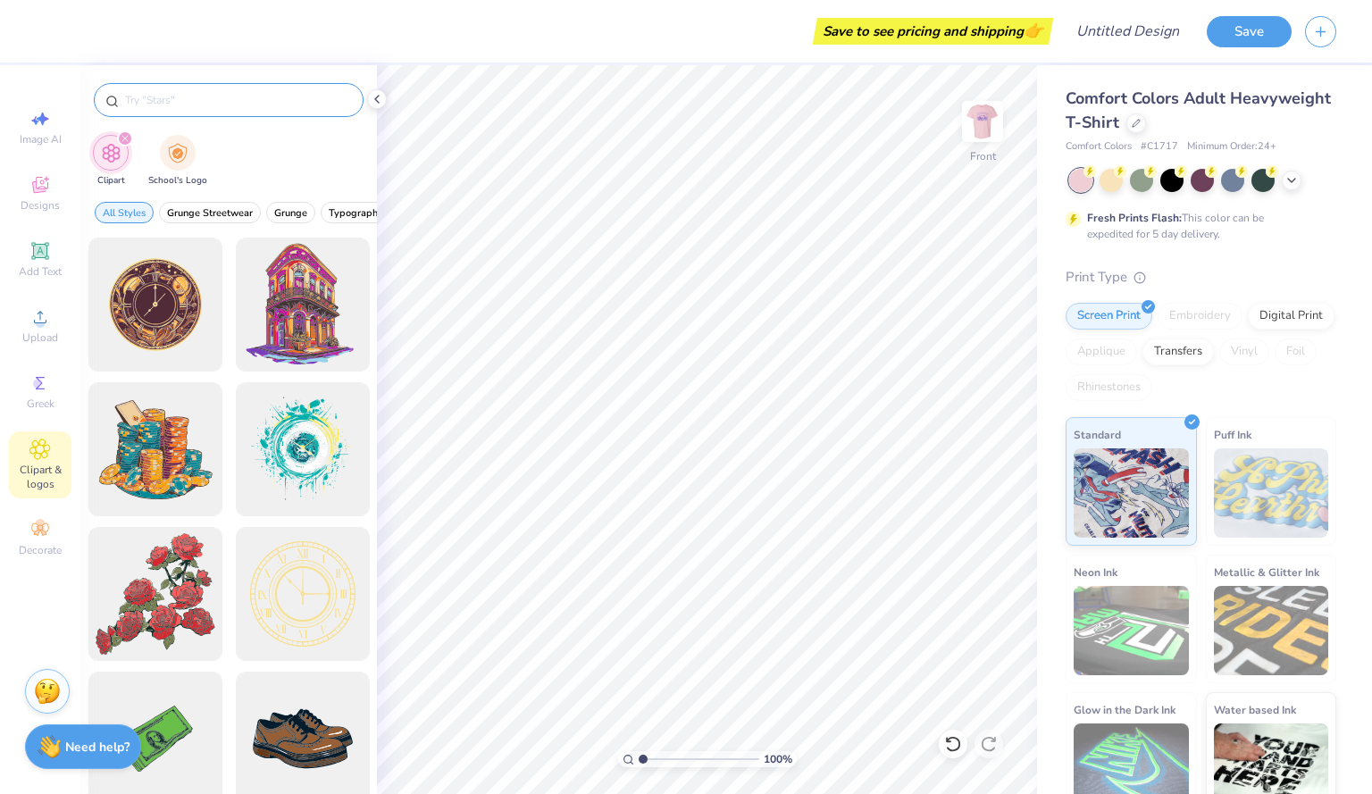
click at [211, 88] on div at bounding box center [229, 100] width 270 height 34
click at [196, 96] on input "text" at bounding box center [237, 100] width 229 height 18
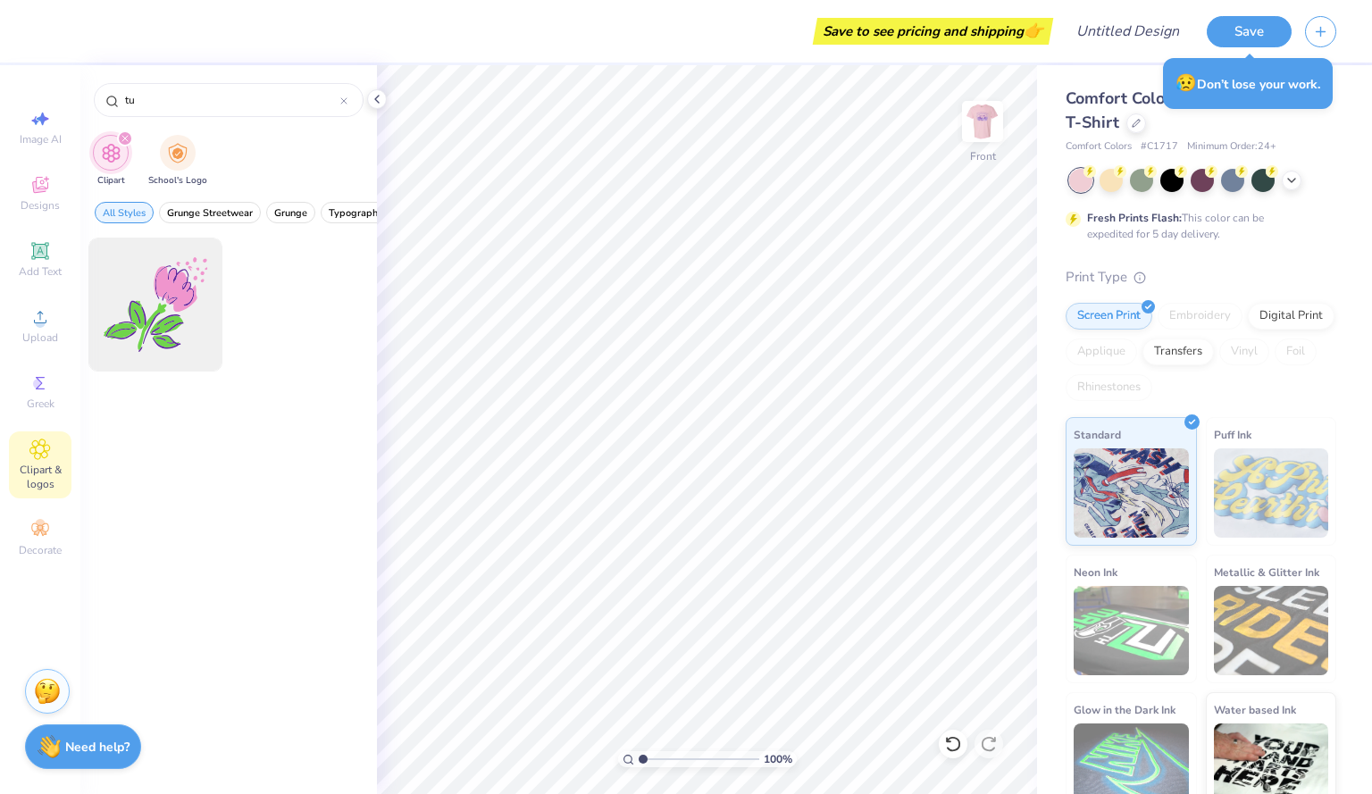
type input "t"
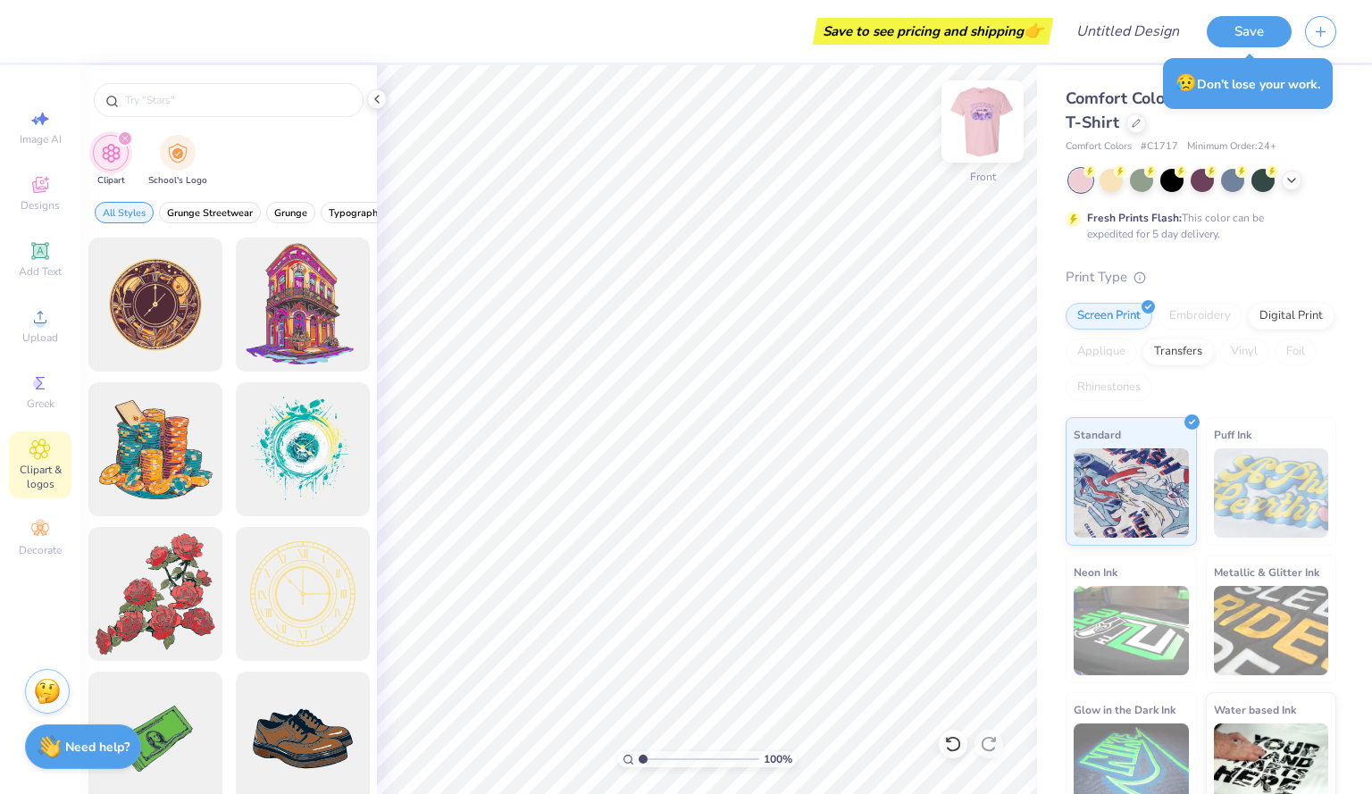
click at [978, 111] on img at bounding box center [982, 121] width 71 height 71
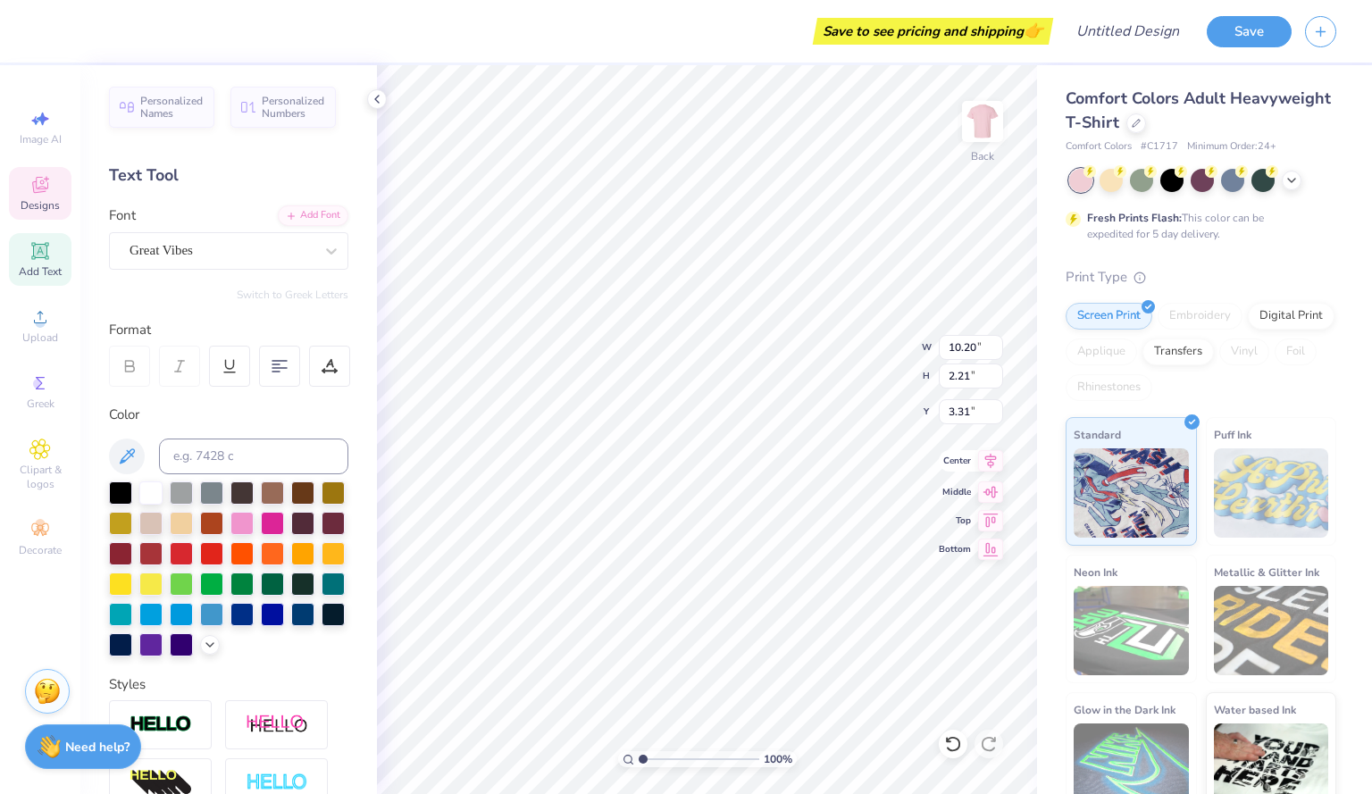
click at [990, 452] on icon at bounding box center [990, 460] width 25 height 21
type input "3.48"
type input "3.51"
type input "7.35"
click at [993, 459] on icon at bounding box center [991, 460] width 12 height 15
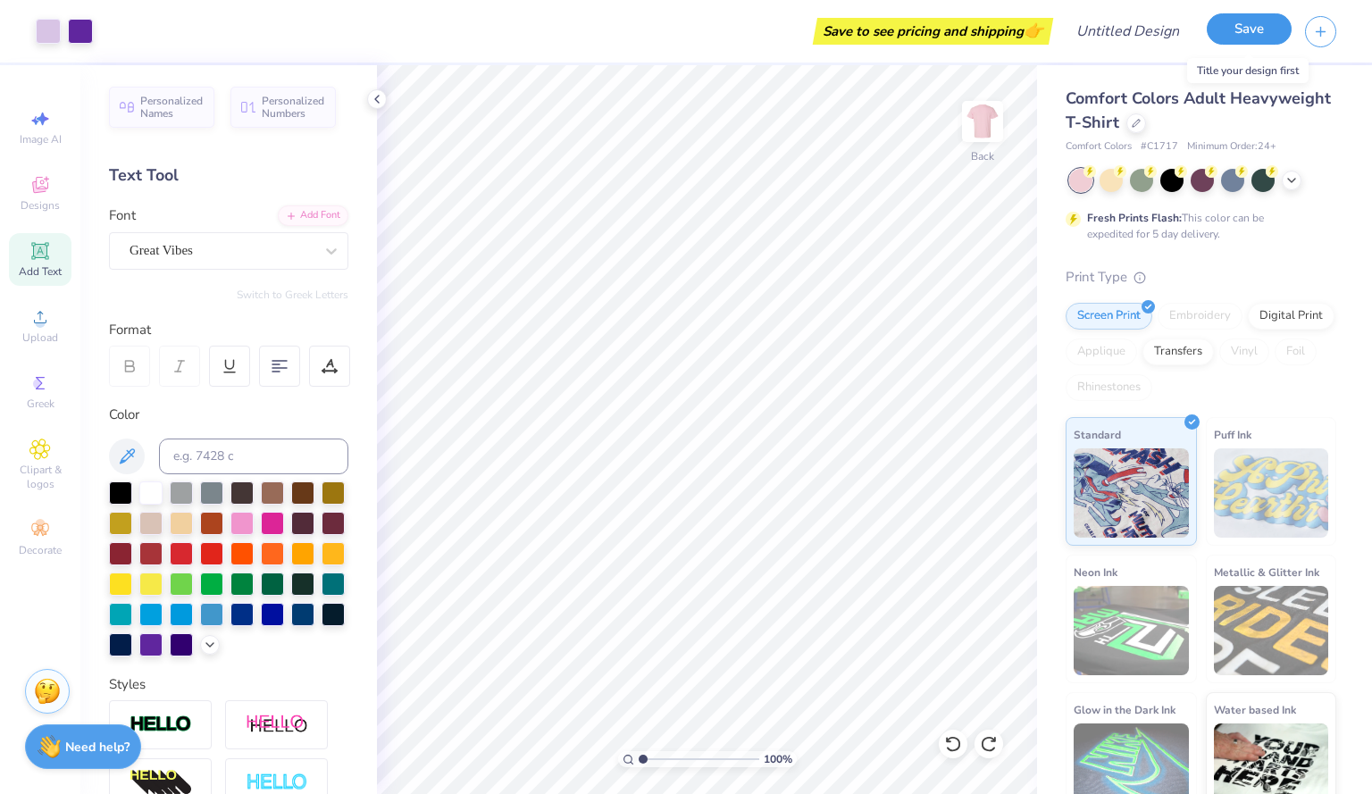
click at [1242, 43] on button "Save" at bounding box center [1249, 28] width 85 height 31
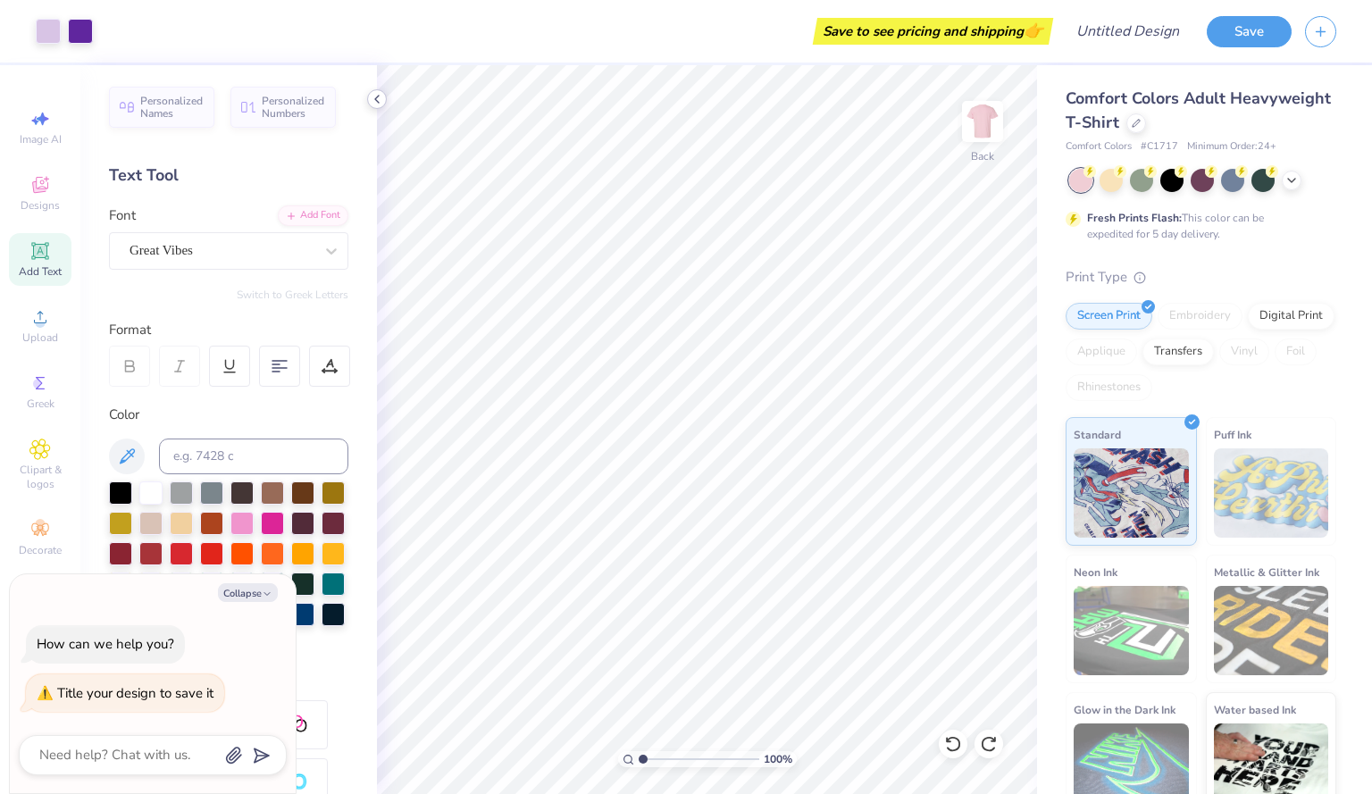
click at [377, 94] on icon at bounding box center [377, 99] width 14 height 14
type textarea "x"
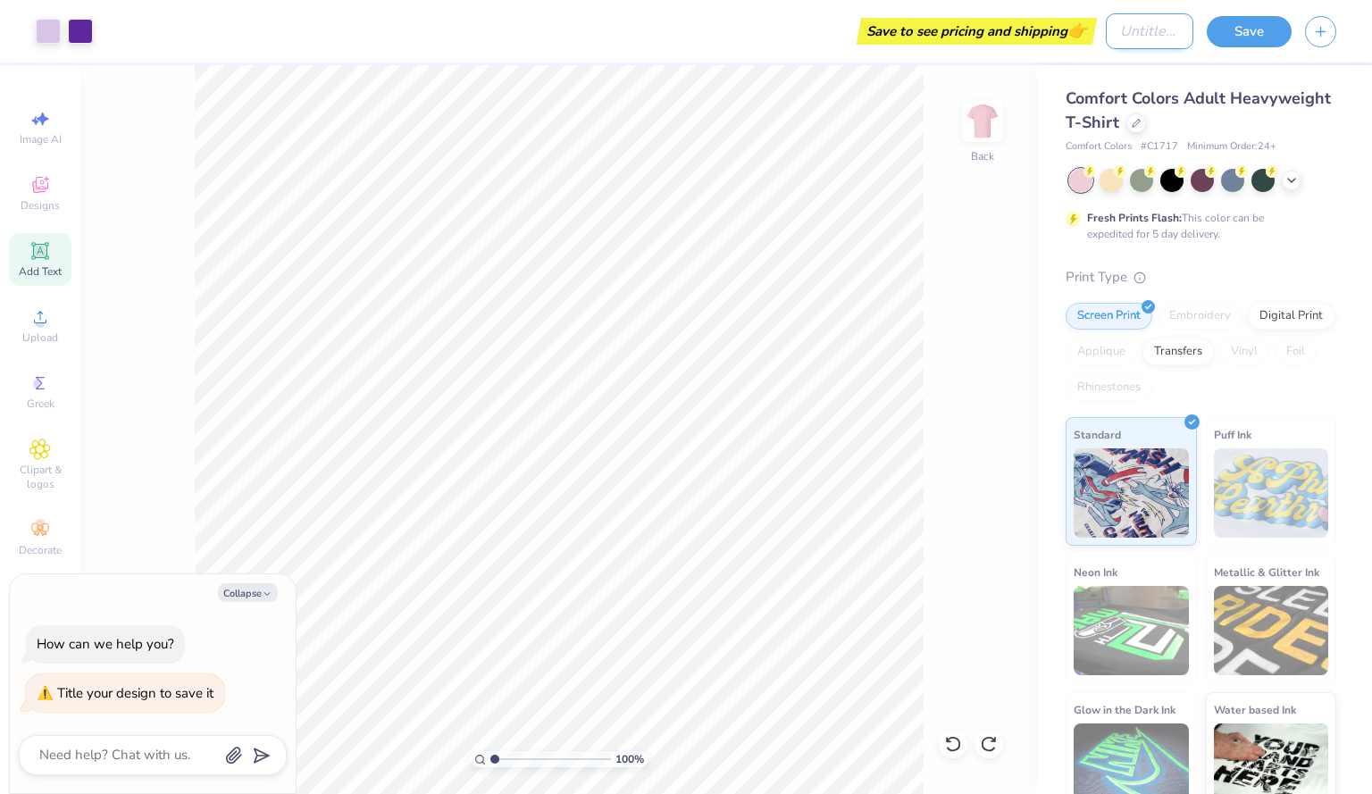
click at [1137, 42] on input "Design Title" at bounding box center [1150, 31] width 88 height 36
type input "Z"
type textarea "x"
type input "Ze"
type textarea "x"
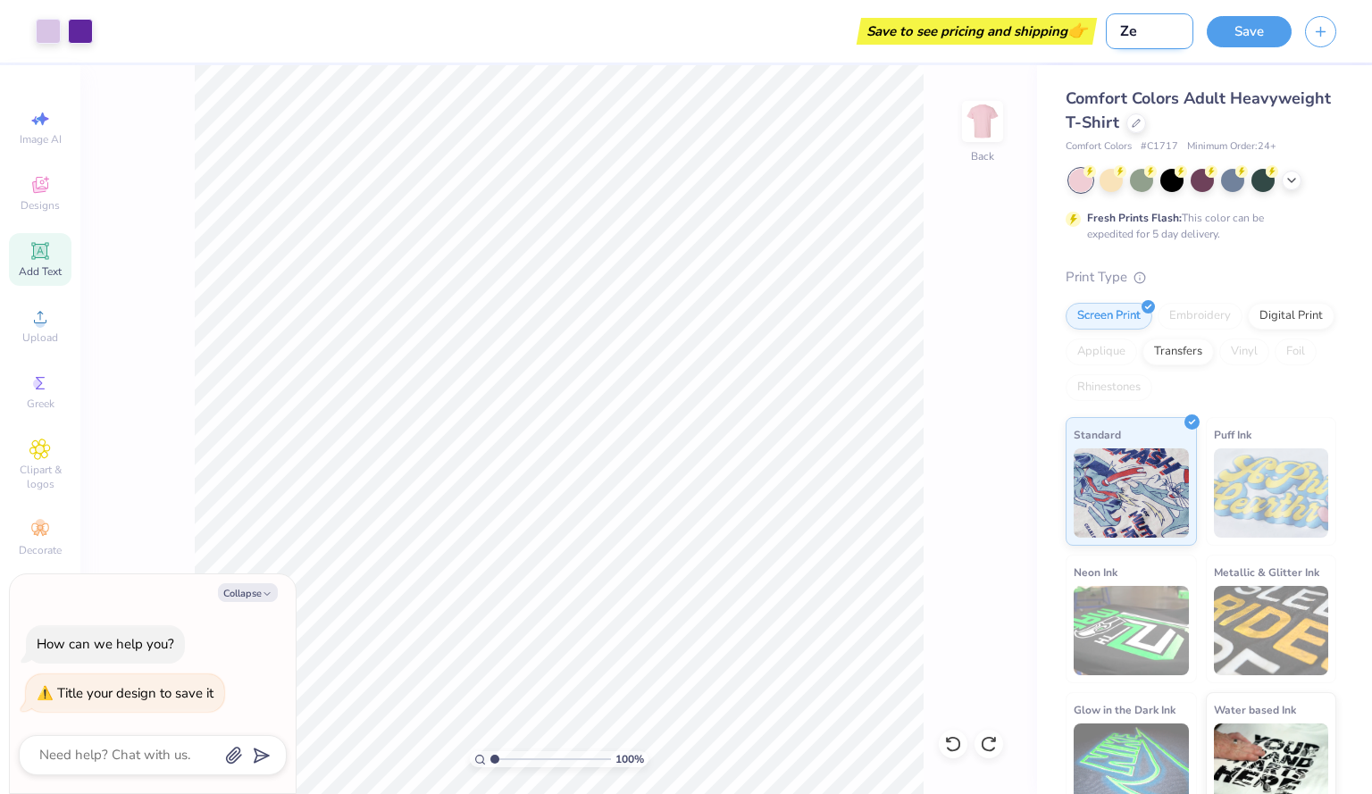
type input "Zet"
type textarea "x"
type input "Zeta"
type textarea "x"
type input "Zeta"
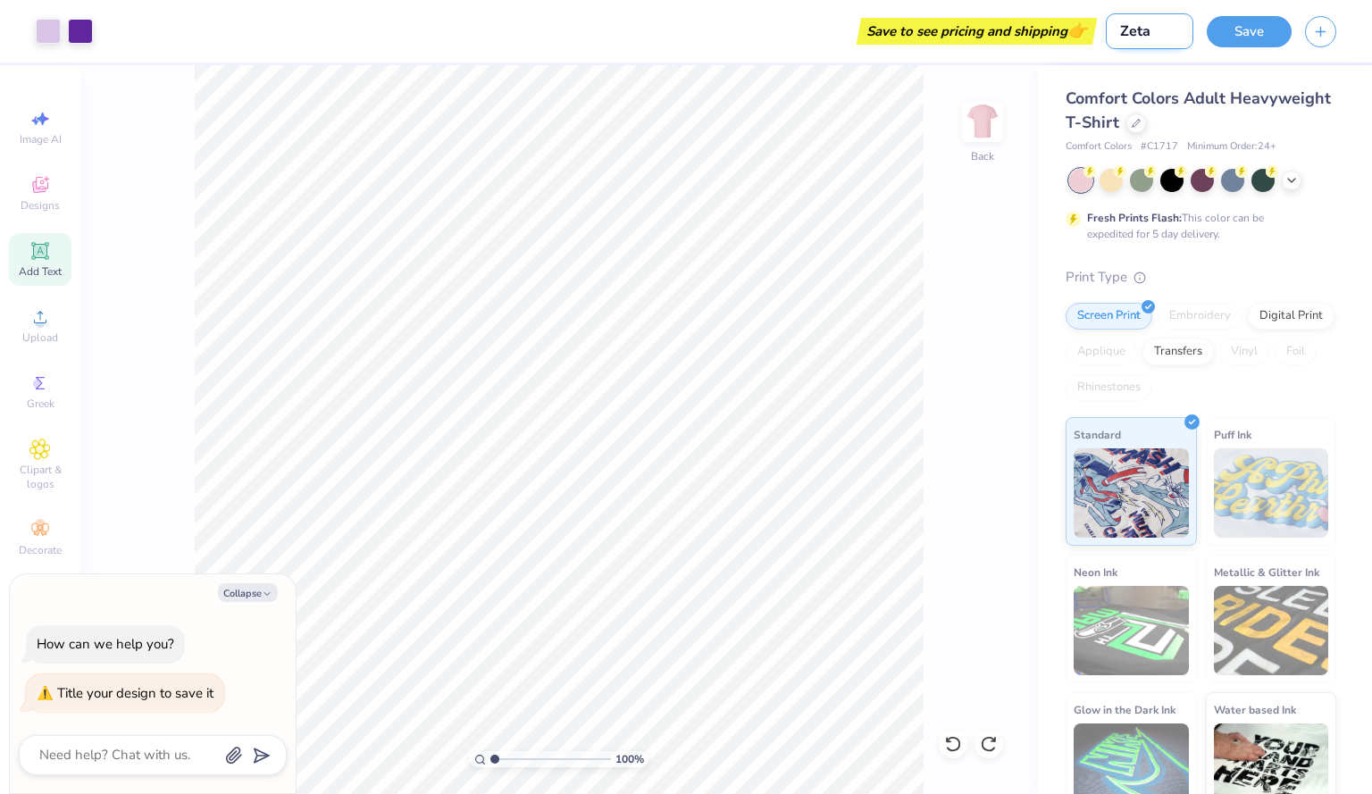
type textarea "x"
type input "Zeta P"
type textarea "x"
type input "Zeta Ph"
type textarea "x"
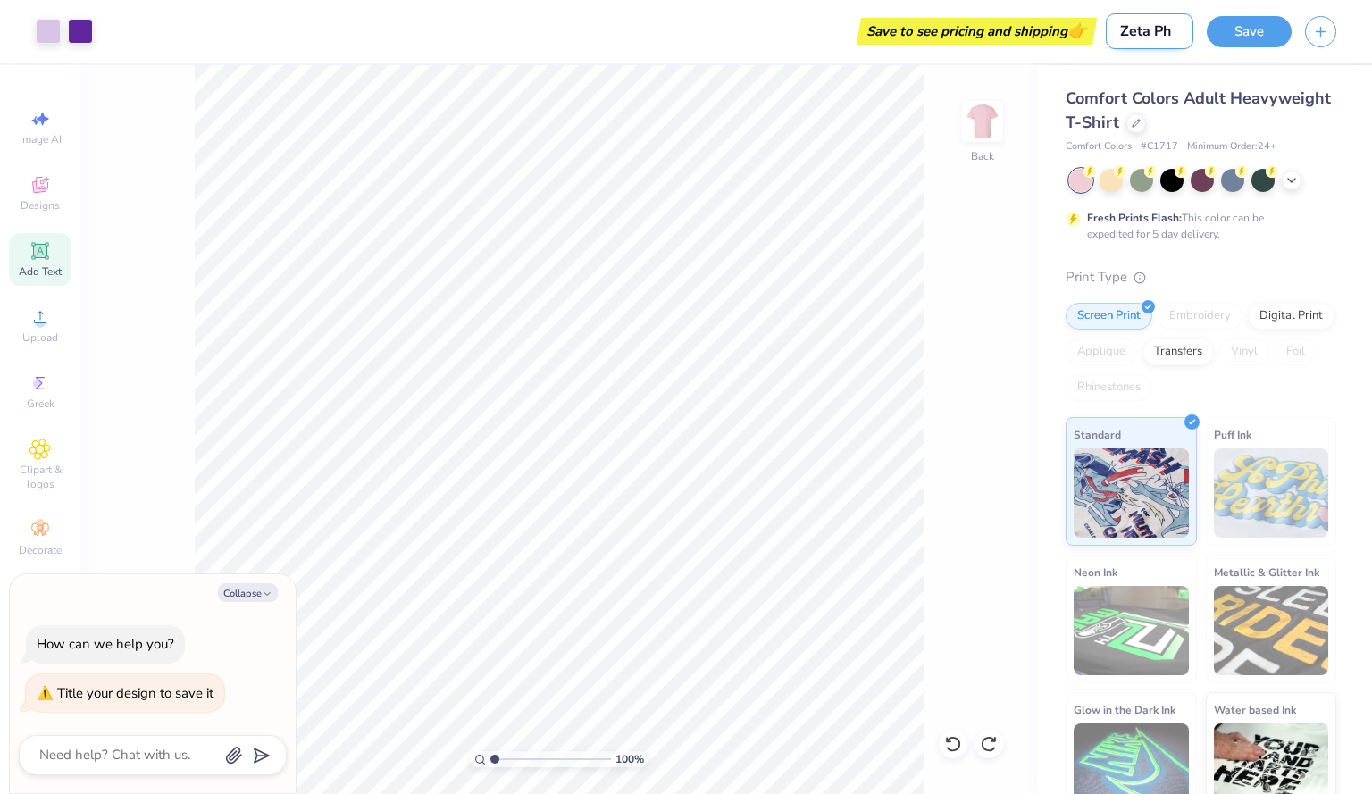
type input "Zeta Phi"
type textarea "x"
type input "Zeta Phi"
type textarea "x"
type input "Zeta Phi B"
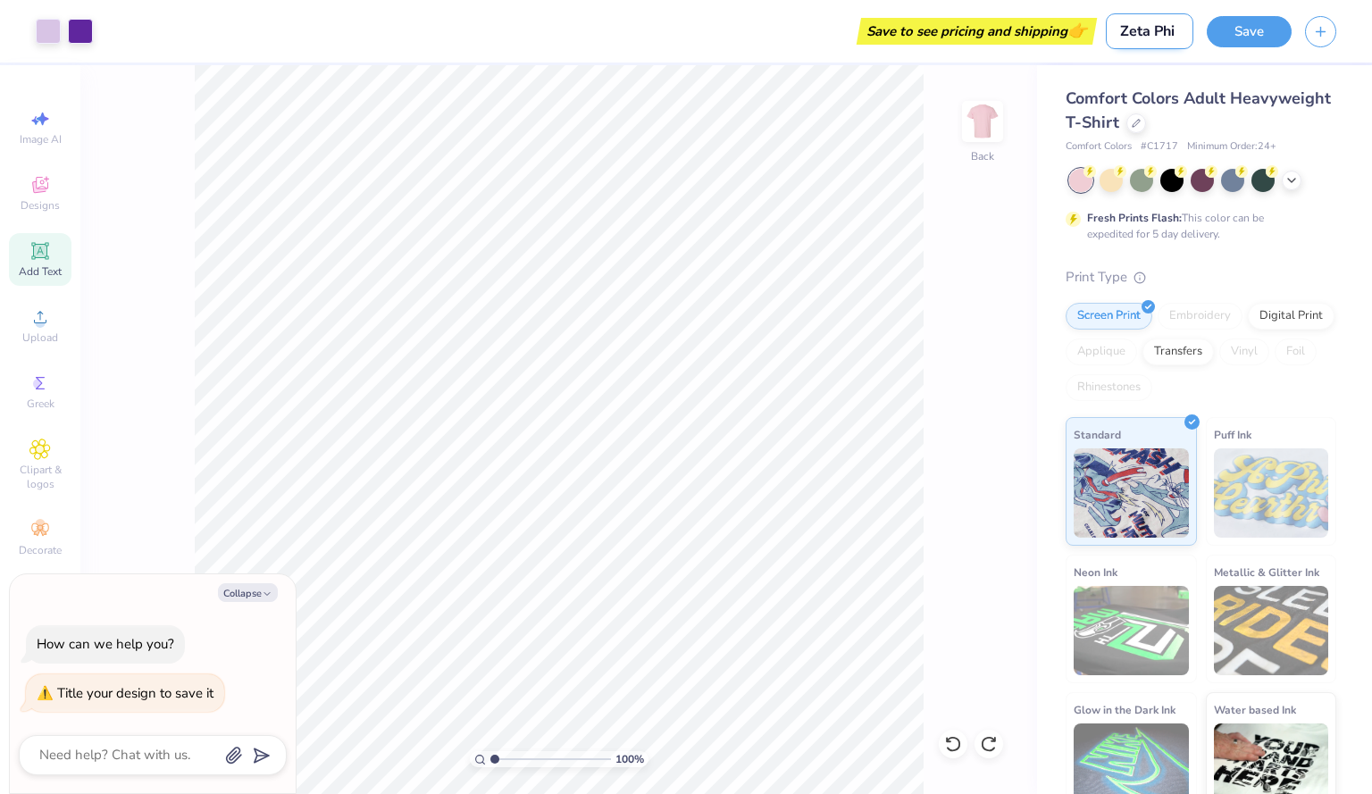
type textarea "x"
type input "Zeta Phi BD"
type textarea "x"
type input "Zeta Phi BD"
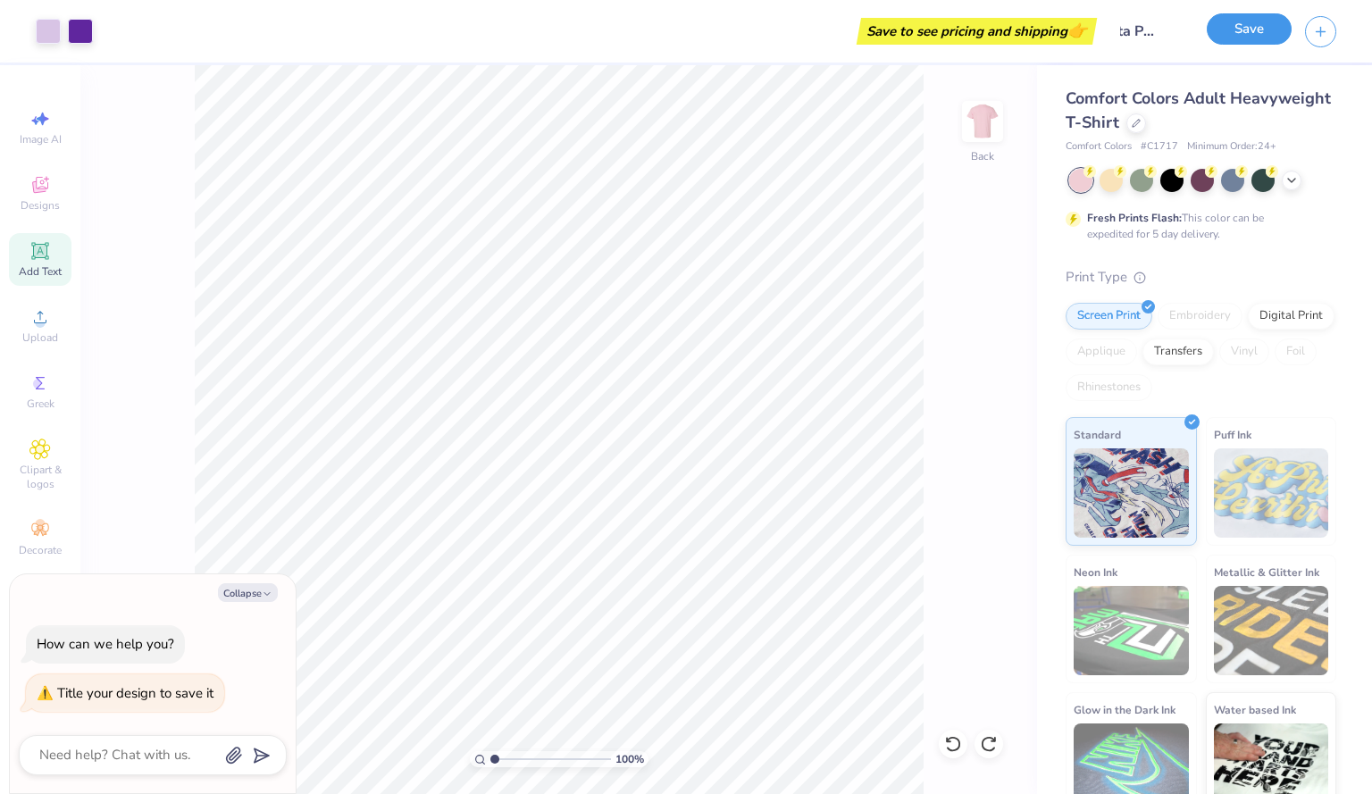
scroll to position [0, 0]
click at [1250, 40] on button "Save" at bounding box center [1249, 28] width 85 height 31
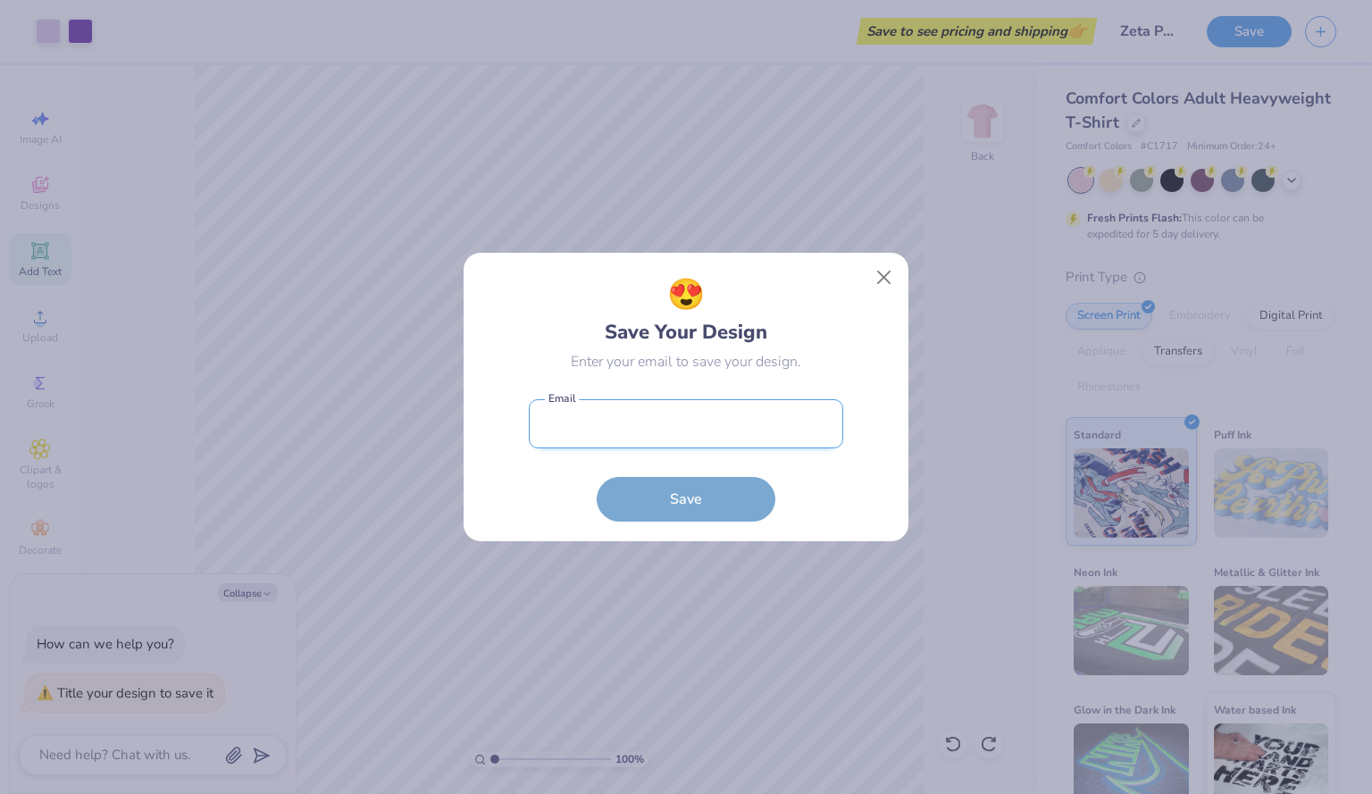
click at [736, 422] on input "email" at bounding box center [686, 423] width 314 height 49
type input "[EMAIL_ADDRESS][DOMAIN_NAME]"
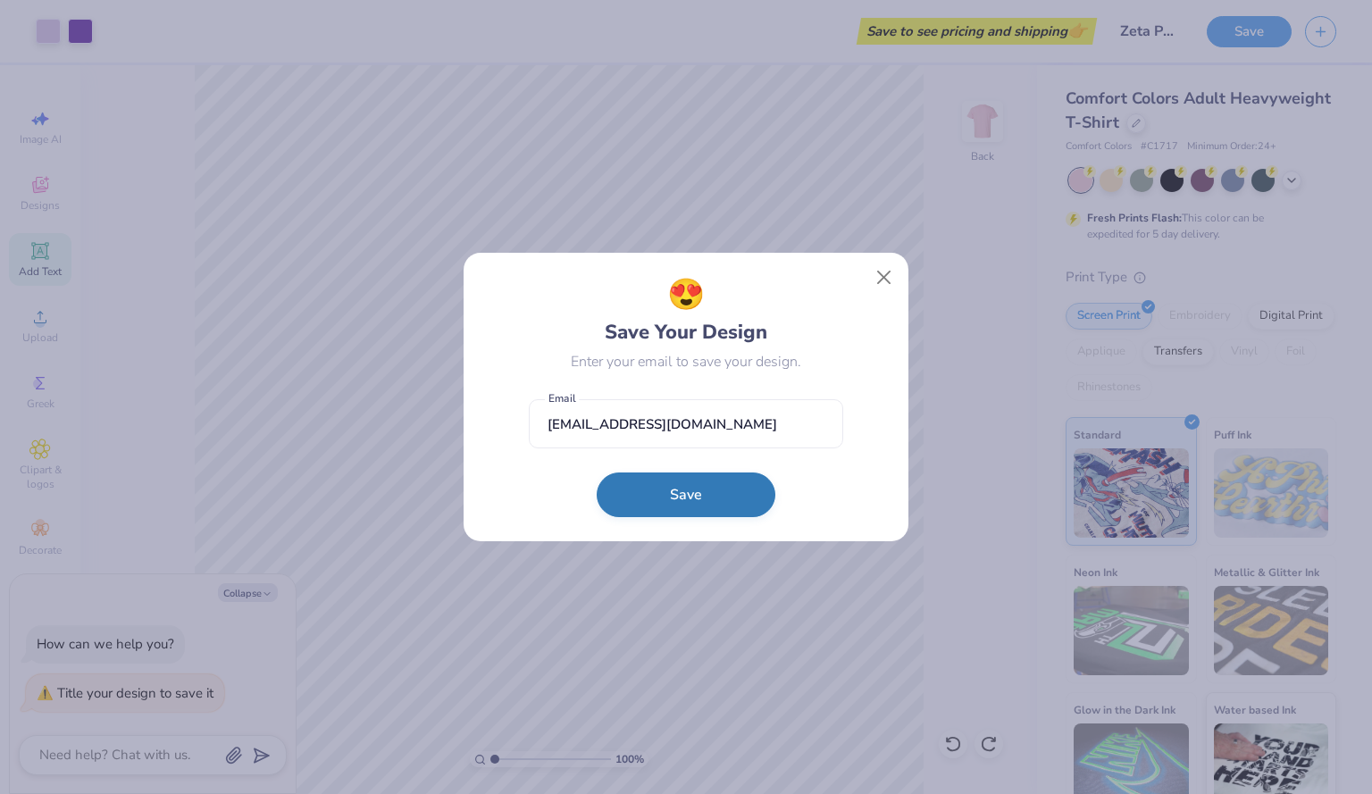
click at [721, 489] on button "Save" at bounding box center [686, 494] width 179 height 45
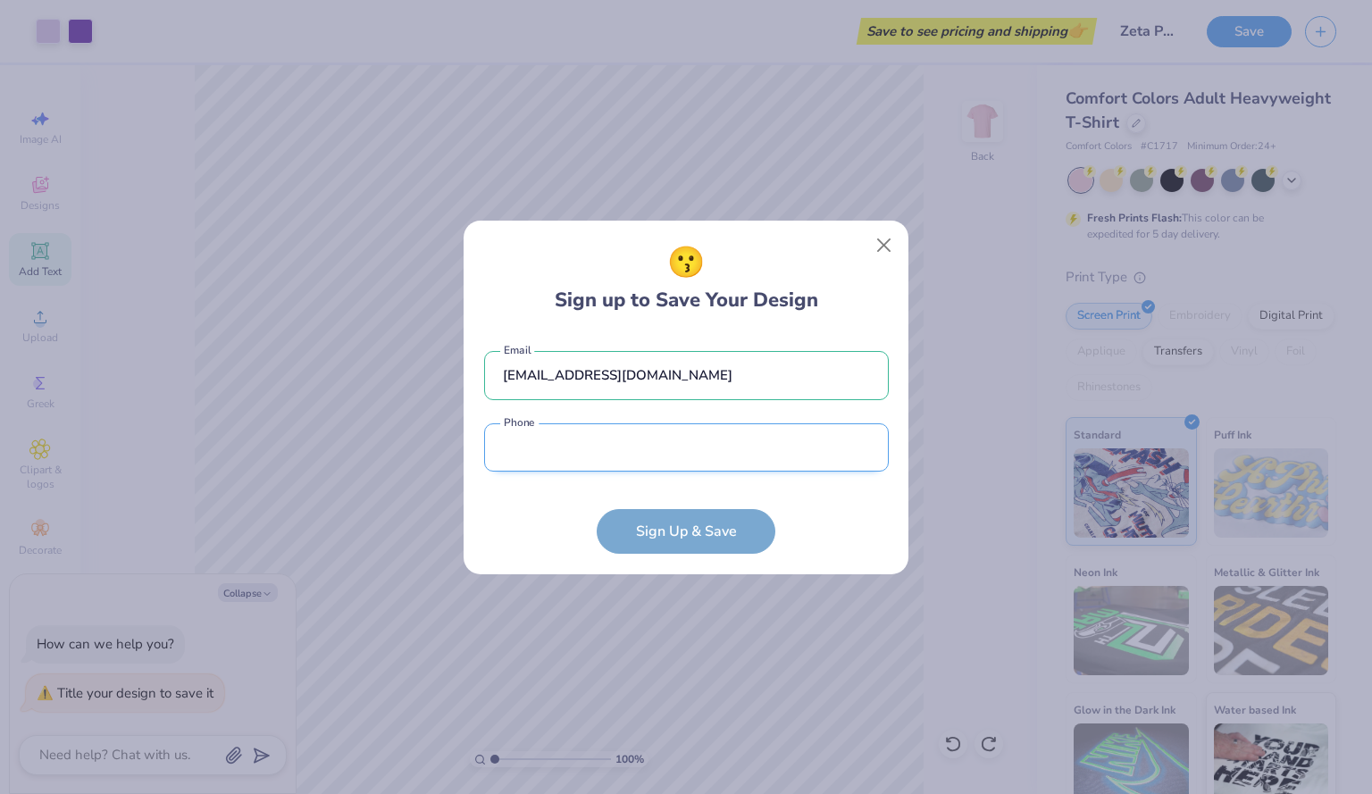
click at [700, 468] on input "tel" at bounding box center [686, 447] width 405 height 49
type input "(158) 031-8693"
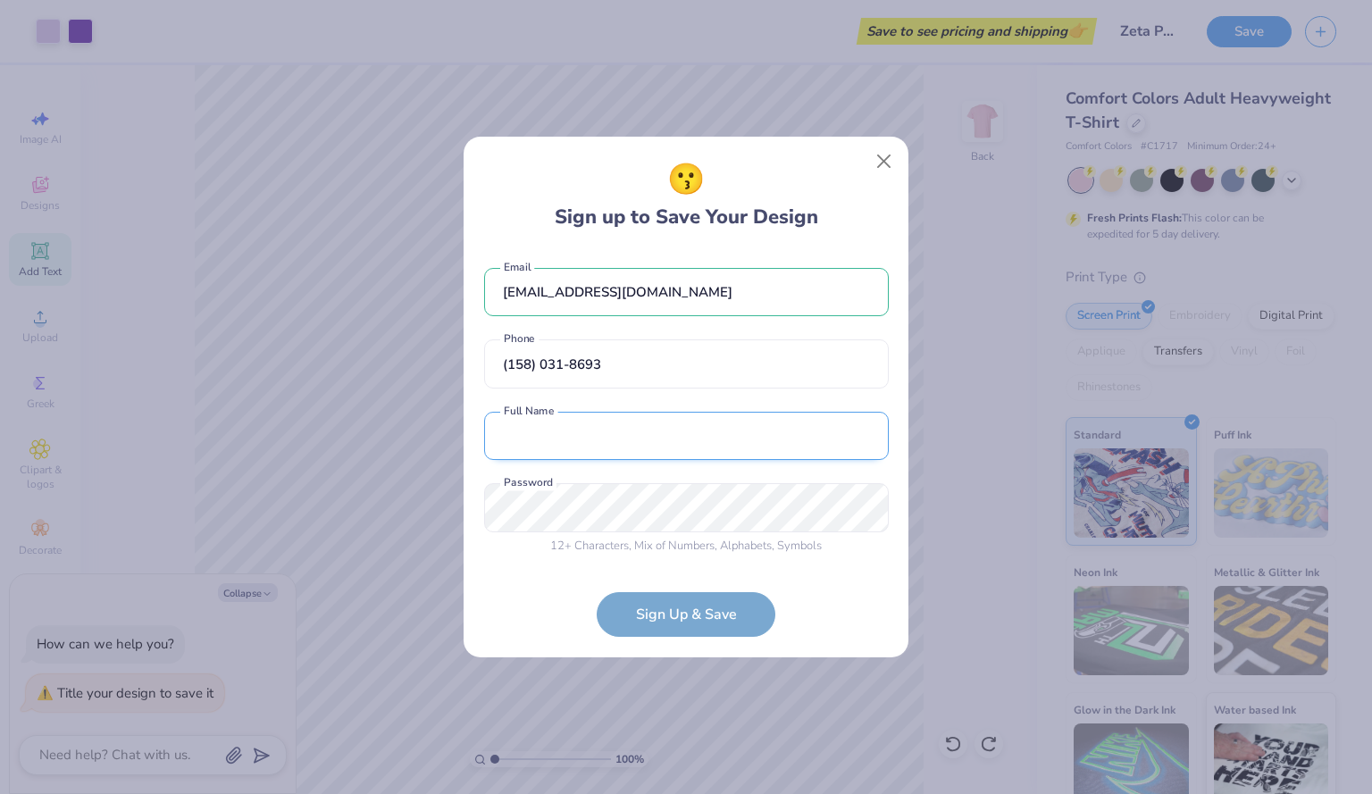
click at [640, 442] on input "text" at bounding box center [686, 436] width 405 height 49
type input "[PERSON_NAME]"
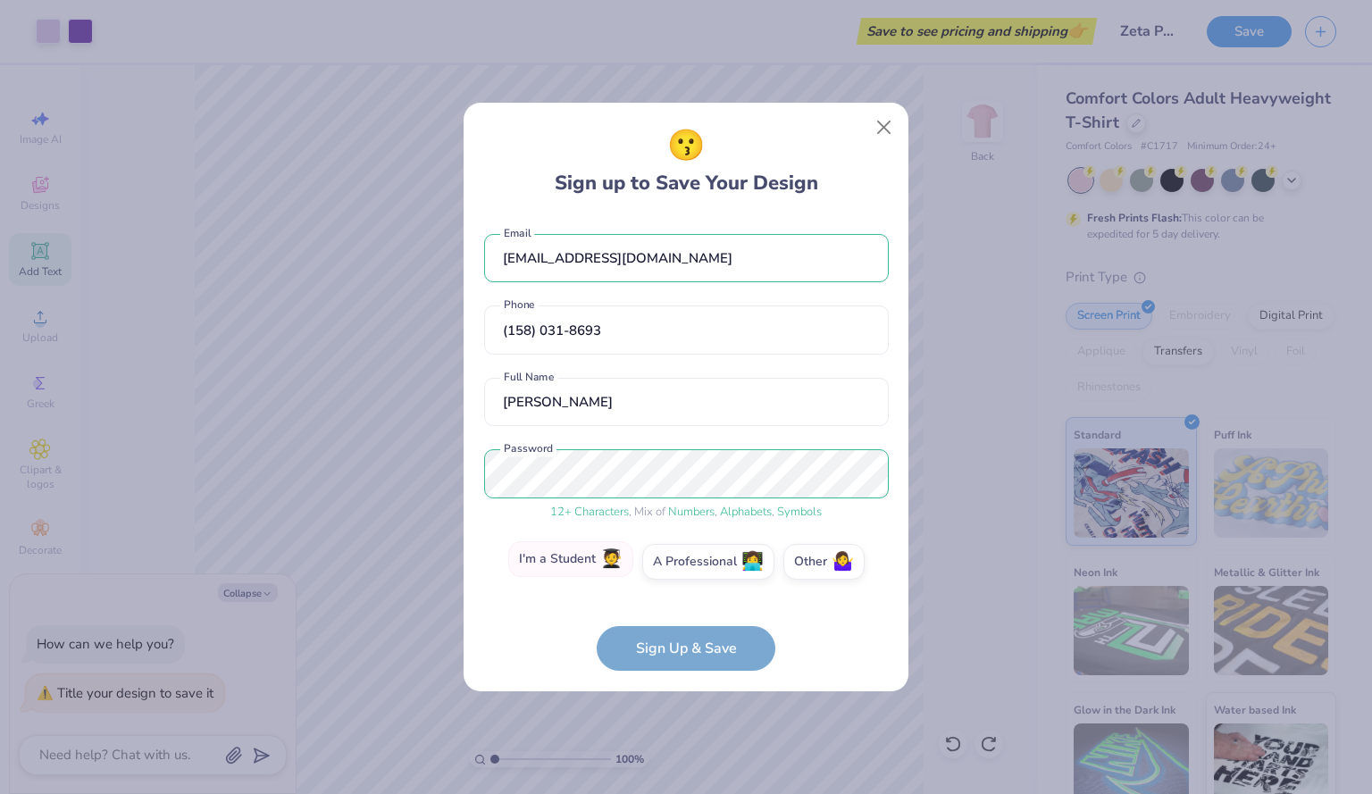
click at [594, 557] on label "I'm a Student 🧑‍🎓" at bounding box center [570, 559] width 125 height 36
click at [681, 561] on input "I'm a Student 🧑‍🎓" at bounding box center [687, 567] width 12 height 12
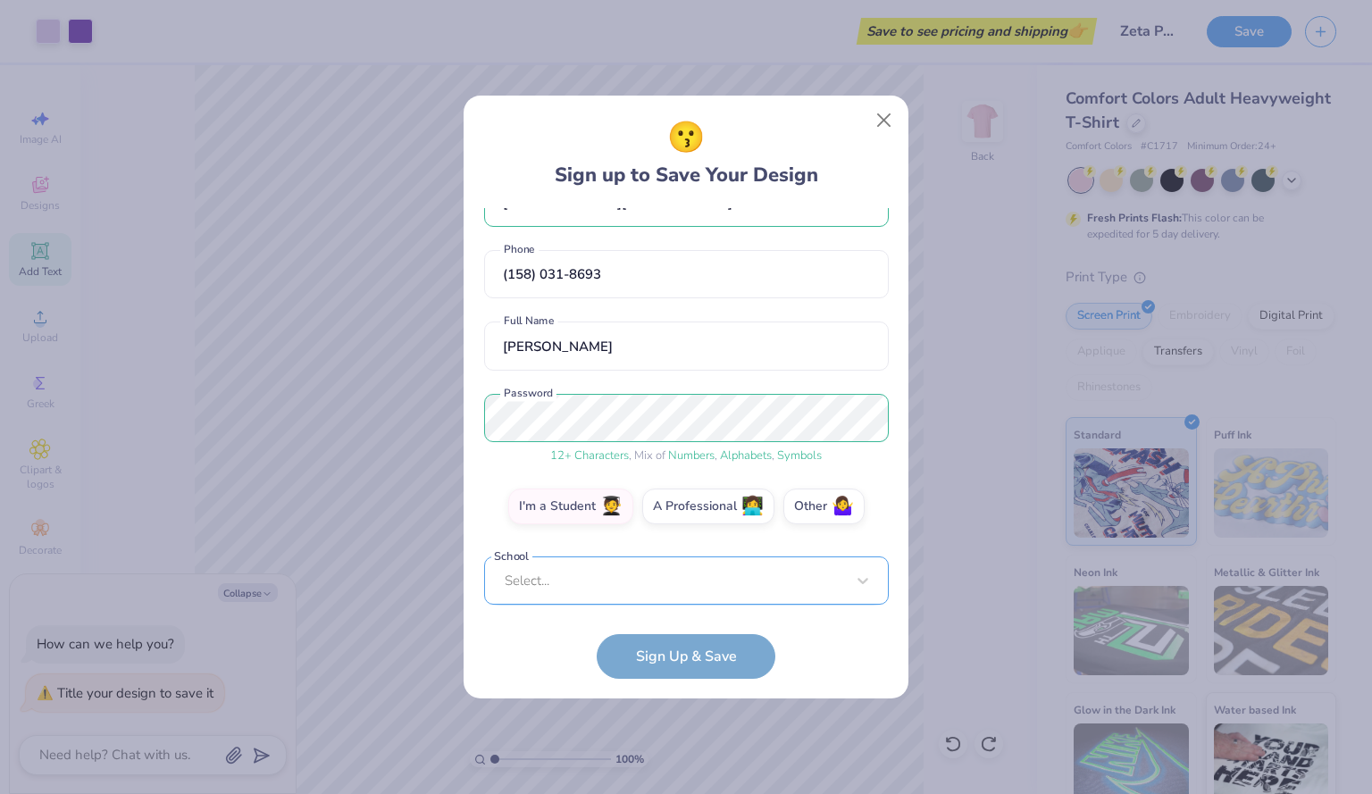
click at [645, 586] on div "Select..." at bounding box center [686, 580] width 405 height 49
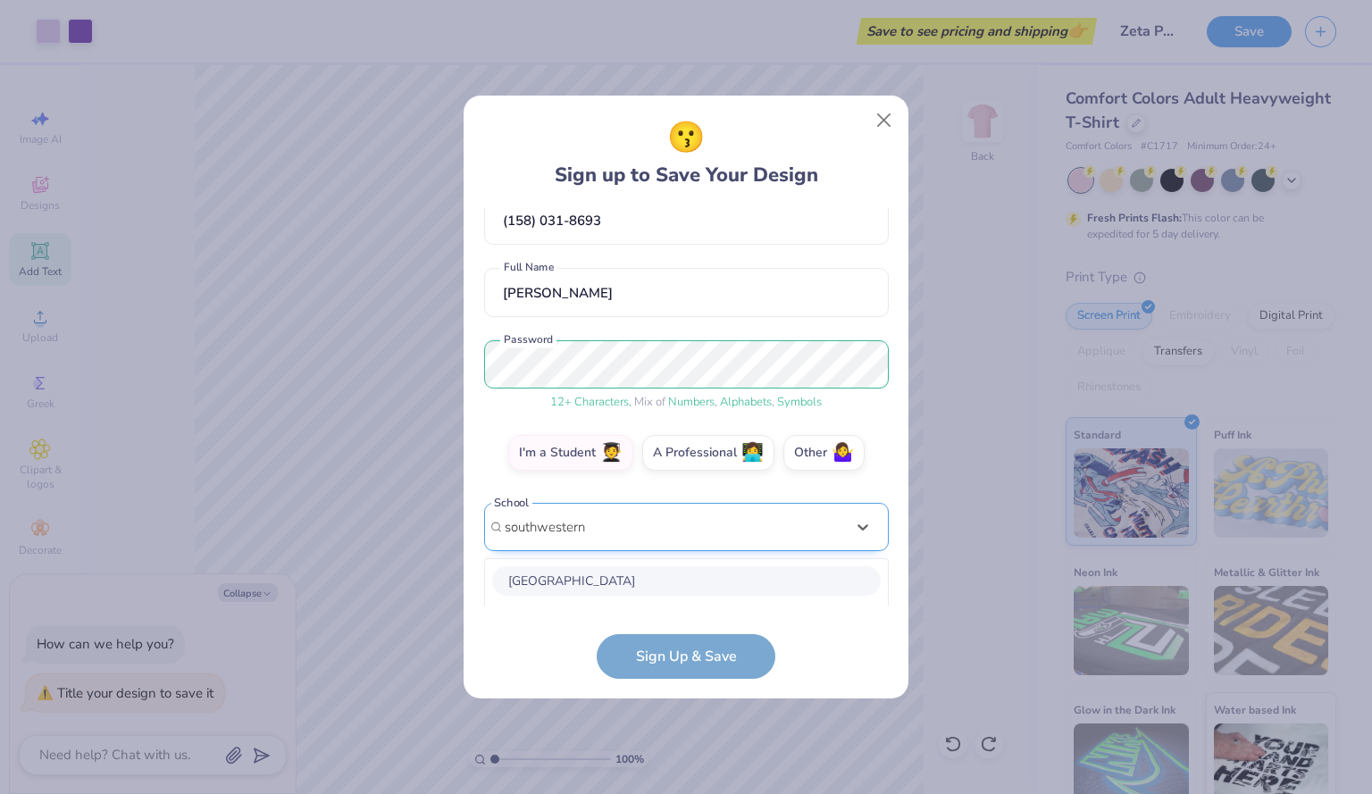
scroll to position [325, 0]
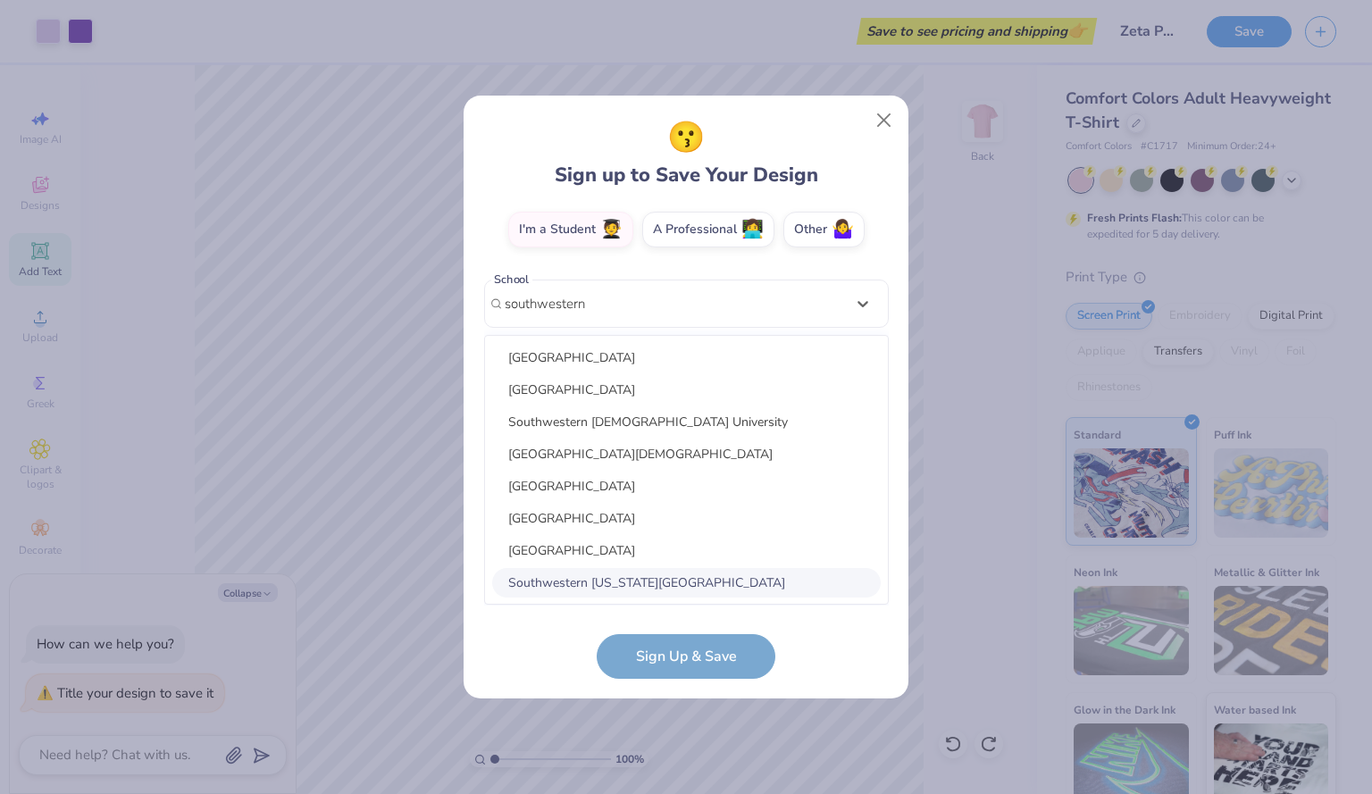
click at [654, 568] on div "Southwestern [US_STATE][GEOGRAPHIC_DATA]" at bounding box center [686, 582] width 388 height 29
type input "southwestern"
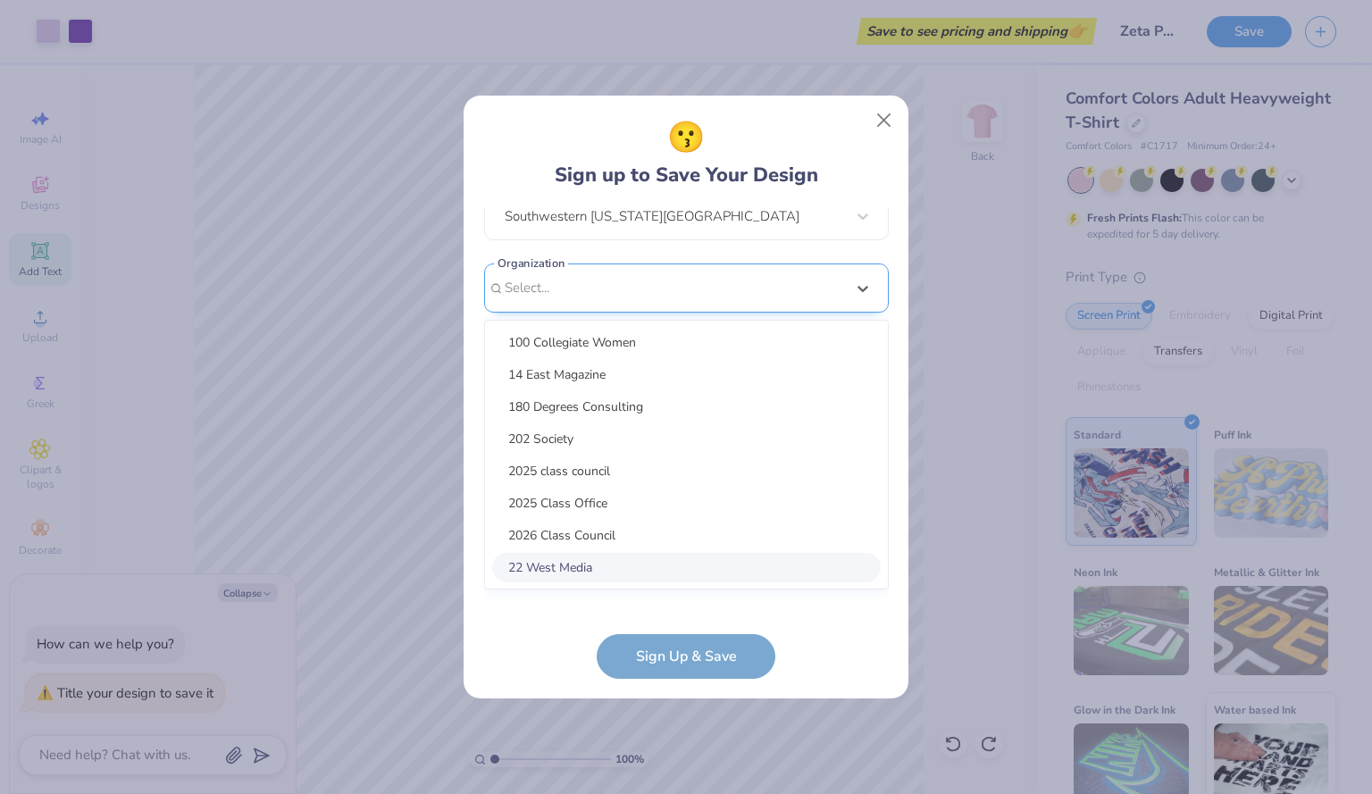
click at [652, 581] on div "option focused, 8 of 15. 15 results available. Use Up and Down to choose option…" at bounding box center [686, 426] width 405 height 326
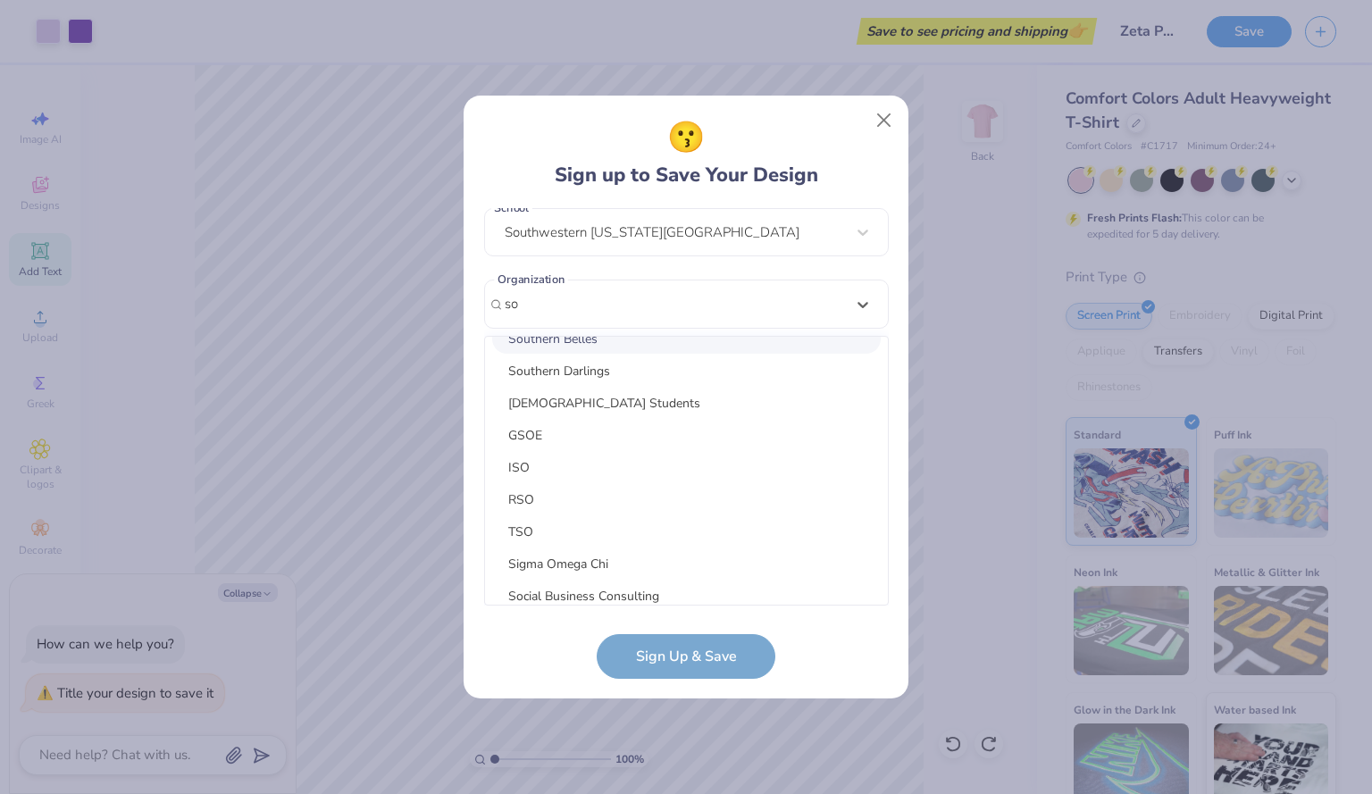
scroll to position [1122, 0]
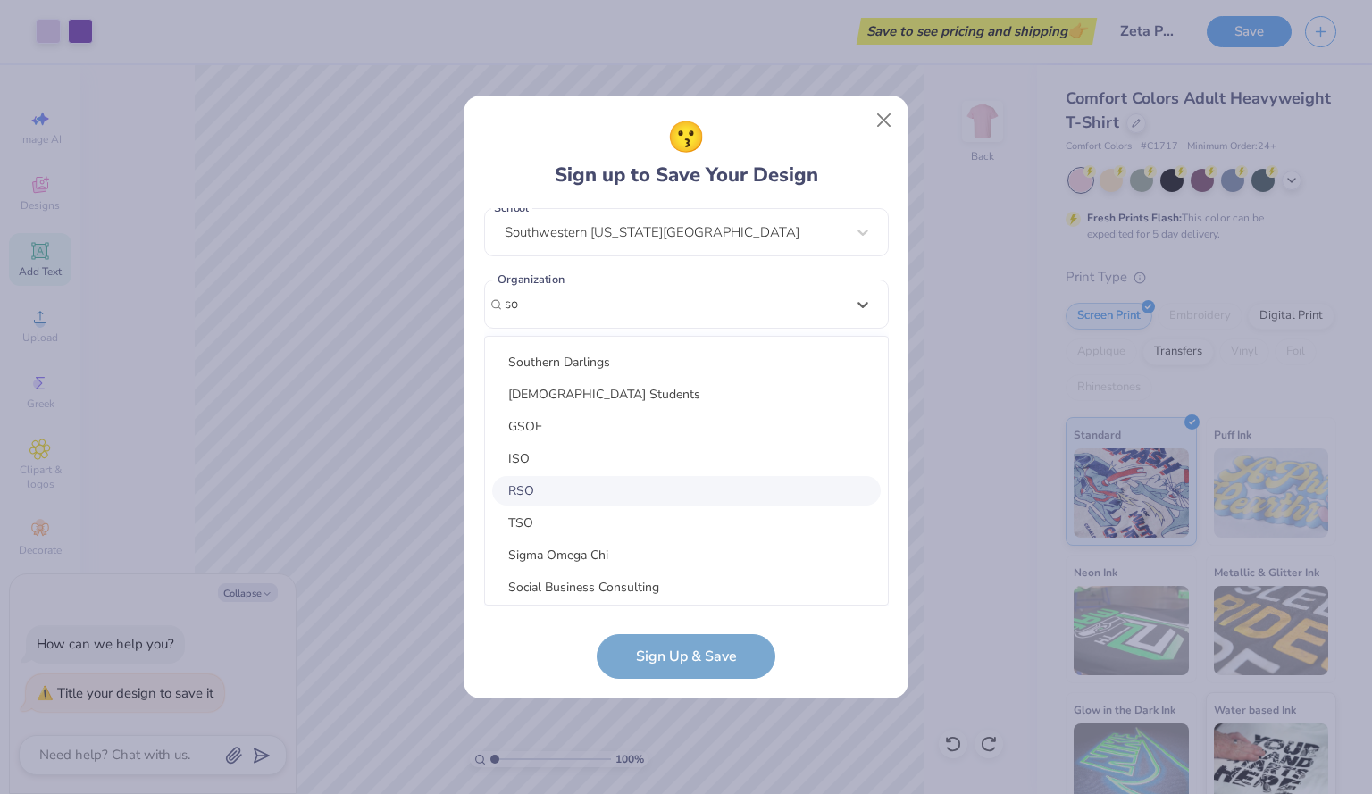
type input "s"
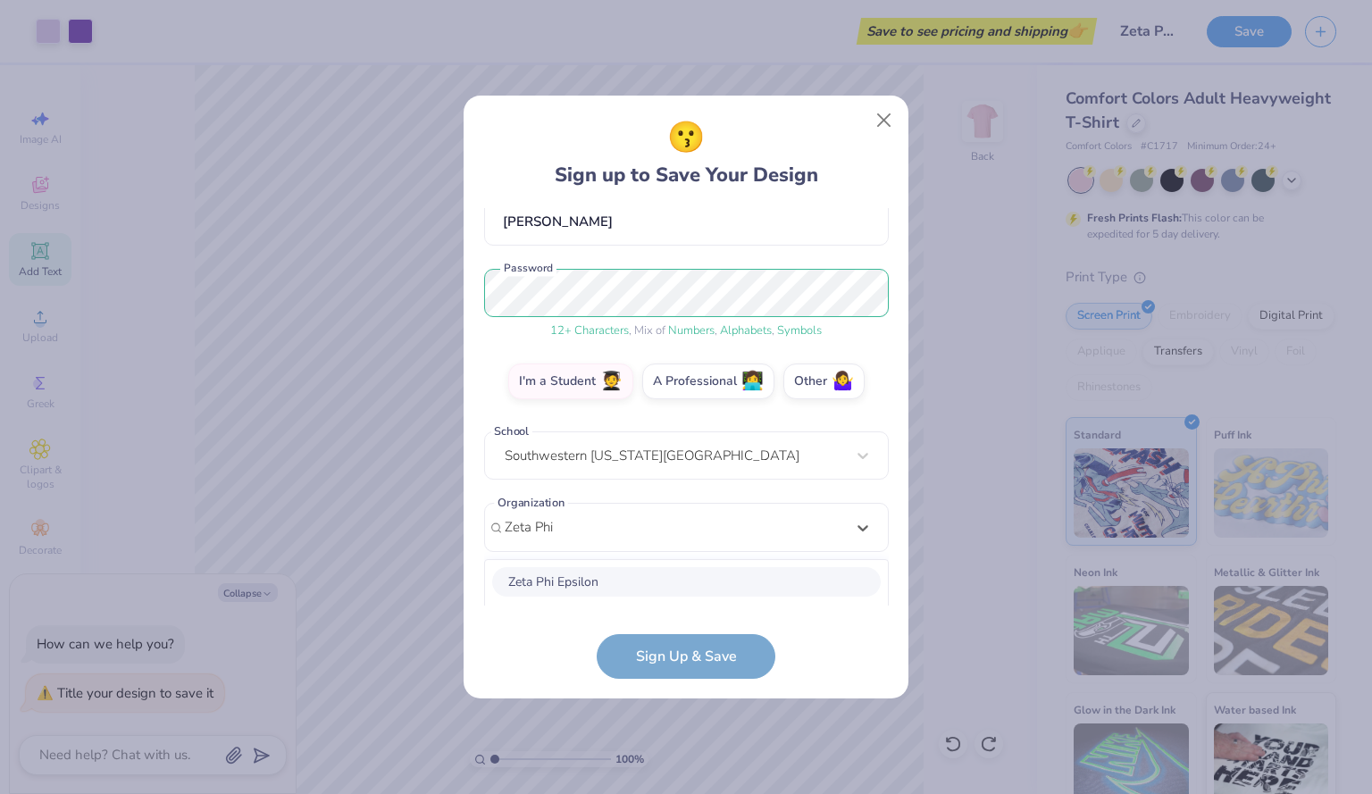
scroll to position [397, 0]
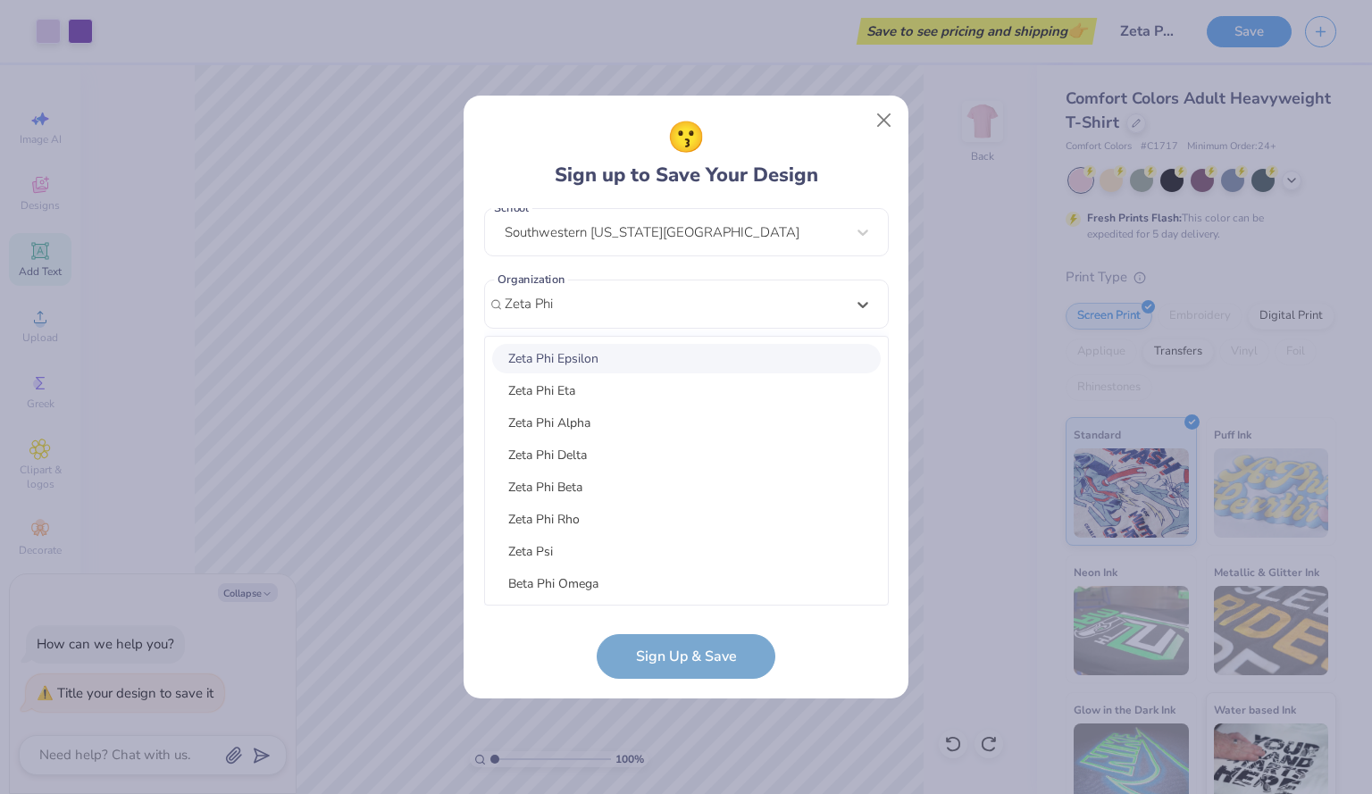
type input "Zeta Phi"
click at [690, 656] on form "[EMAIL_ADDRESS][DOMAIN_NAME] Email [PHONE_NUMBER] Phone [PERSON_NAME] Full Name…" at bounding box center [686, 443] width 405 height 471
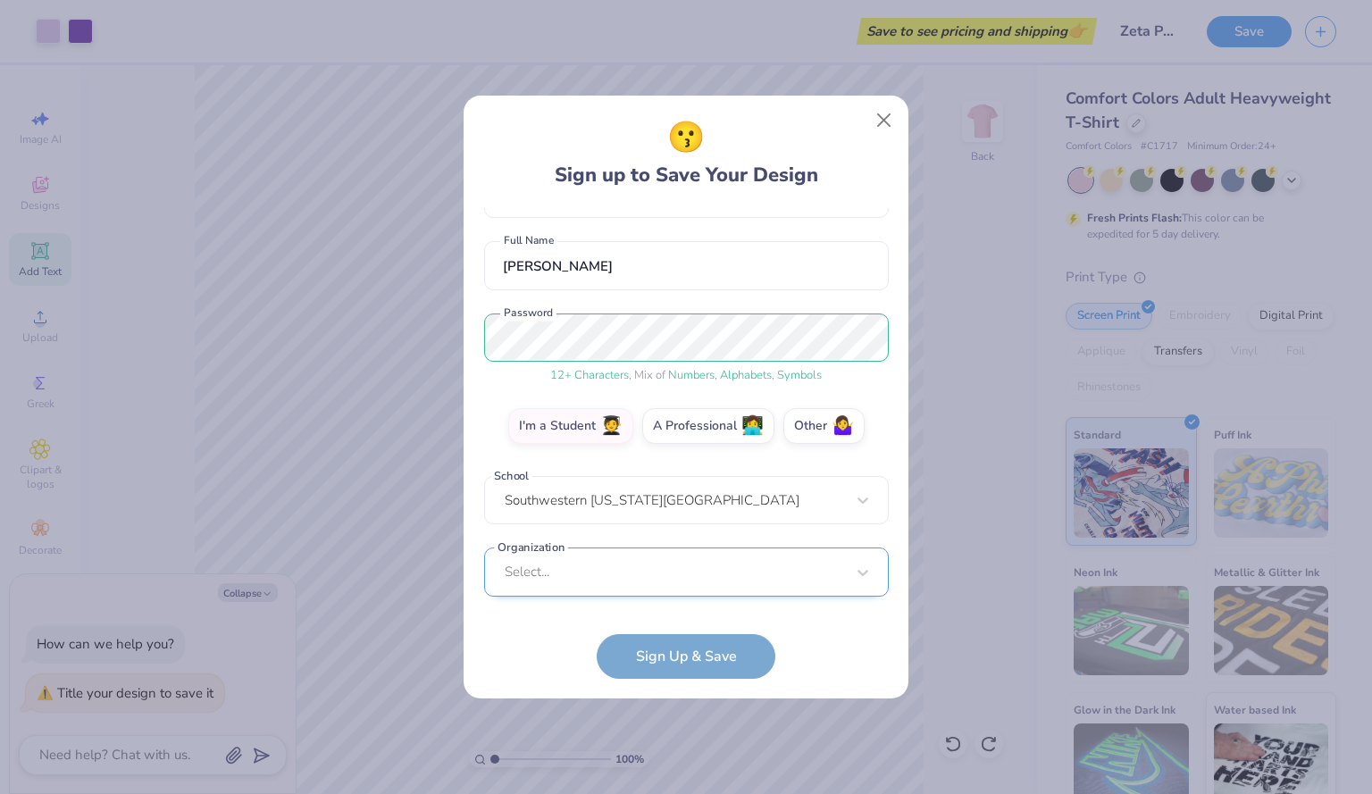
click at [624, 576] on div "Select..." at bounding box center [686, 571] width 405 height 49
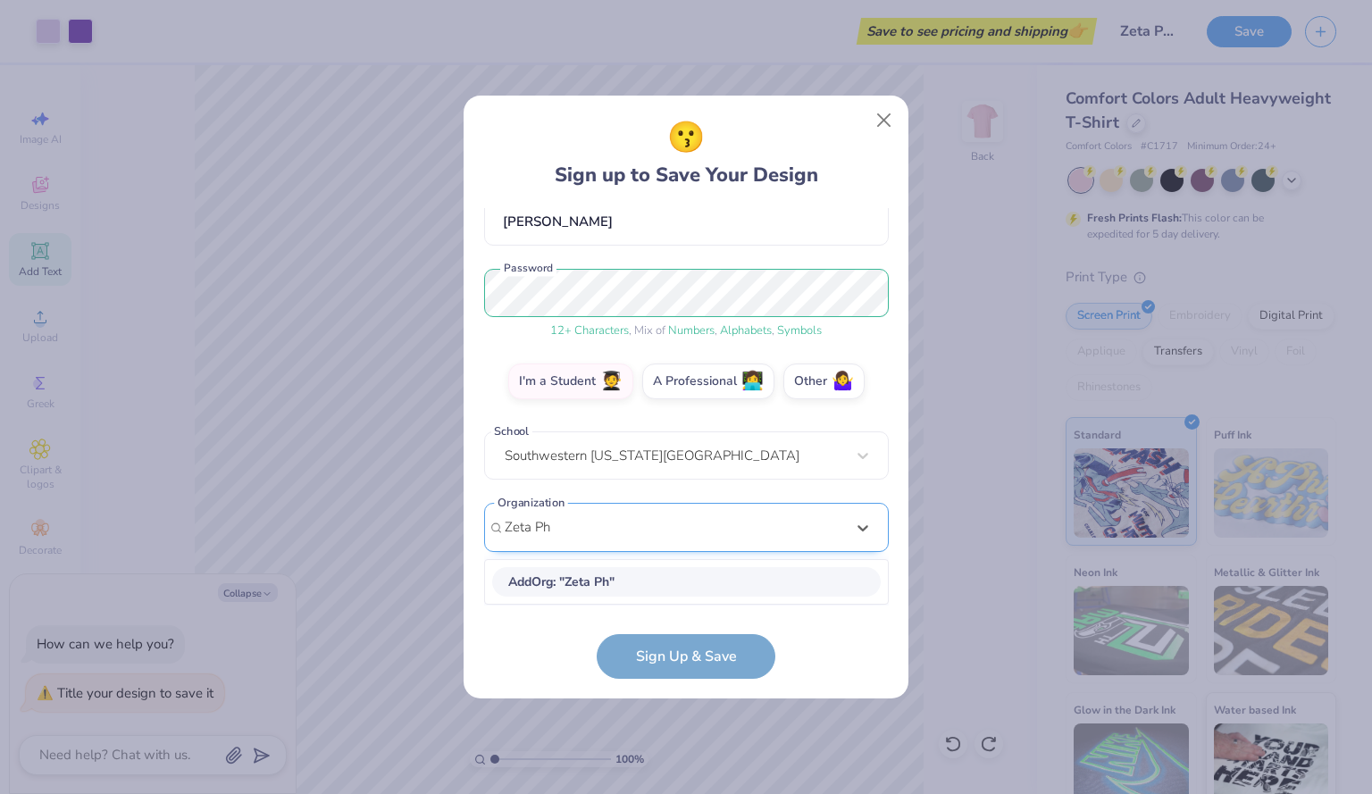
scroll to position [172, 0]
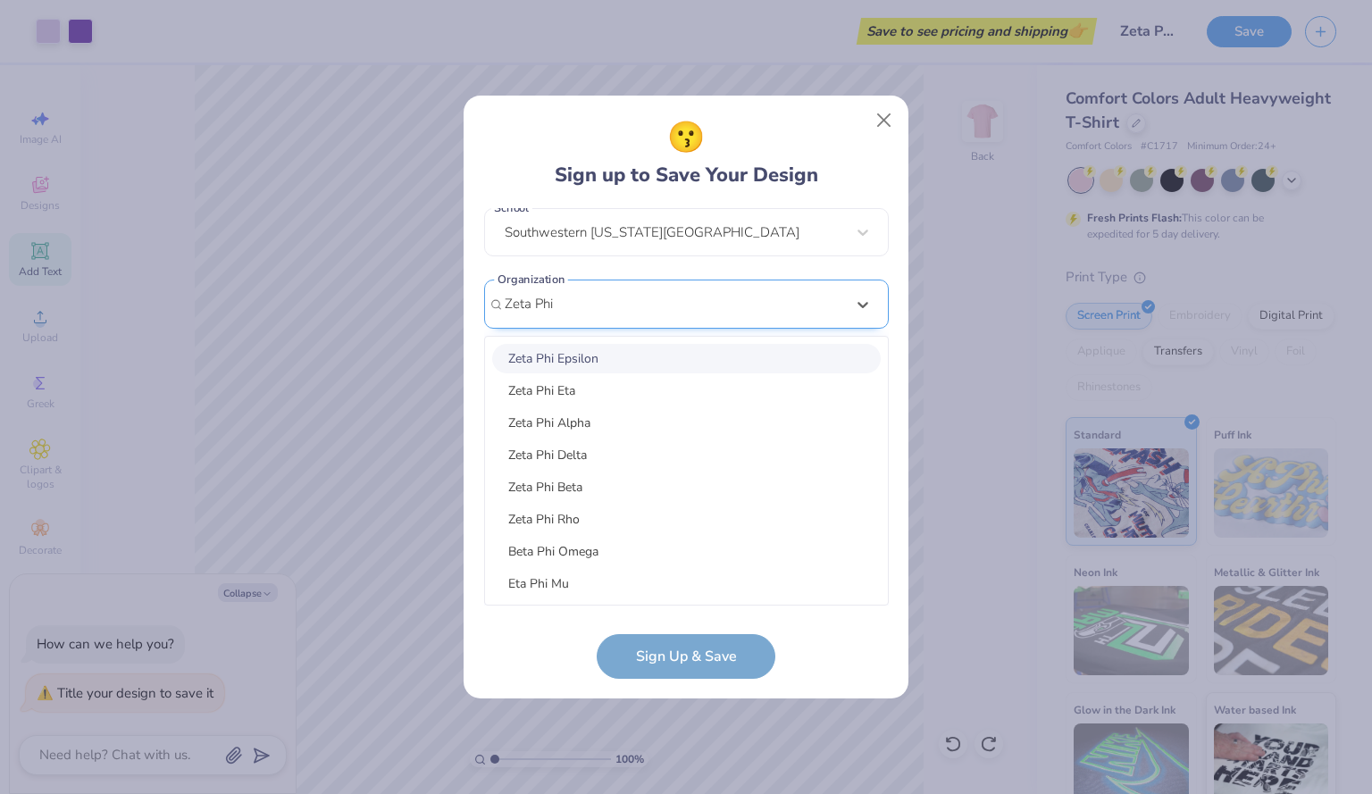
type input "Zeta Phi"
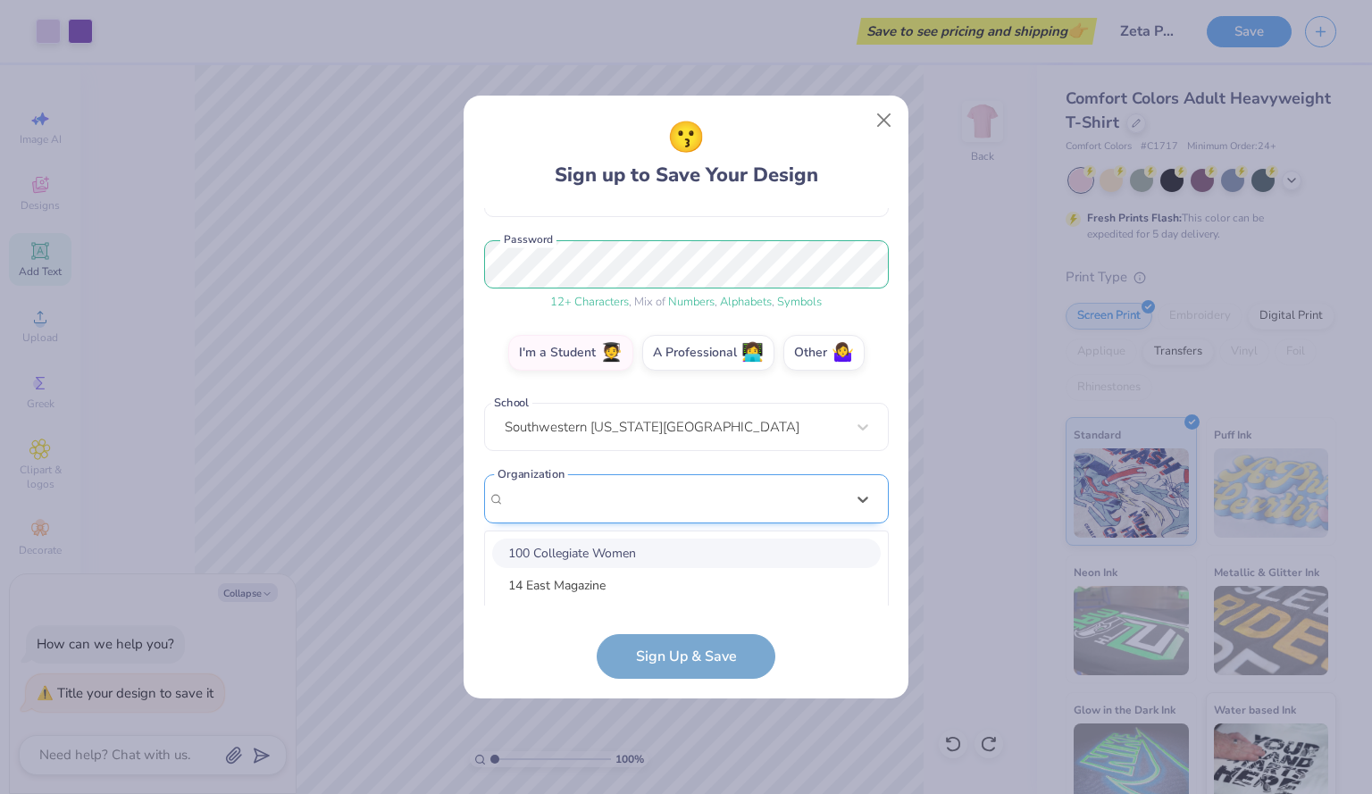
click at [610, 506] on div "option focused, 1 of 210. 210 results available. Use Up and Down to choose opti…" at bounding box center [686, 637] width 405 height 326
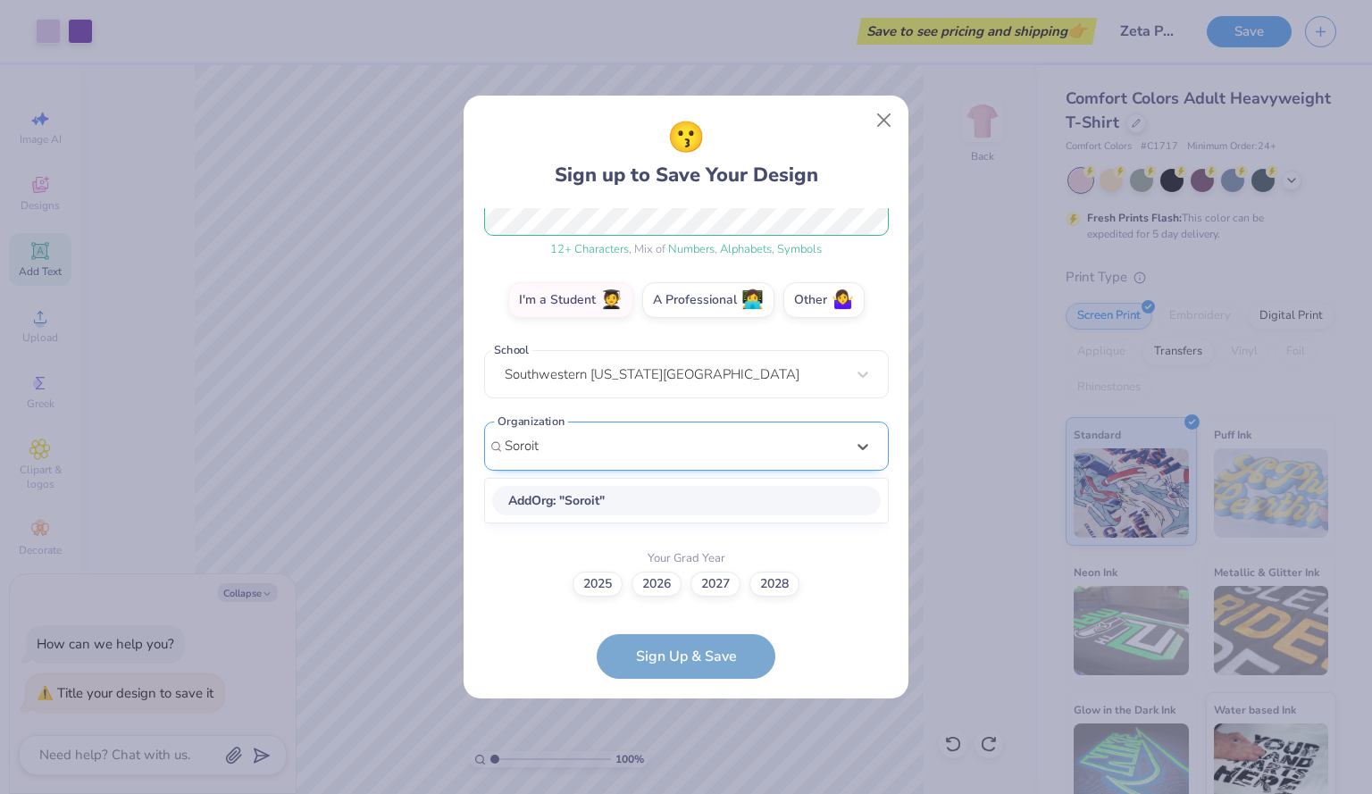
scroll to position [0, 0]
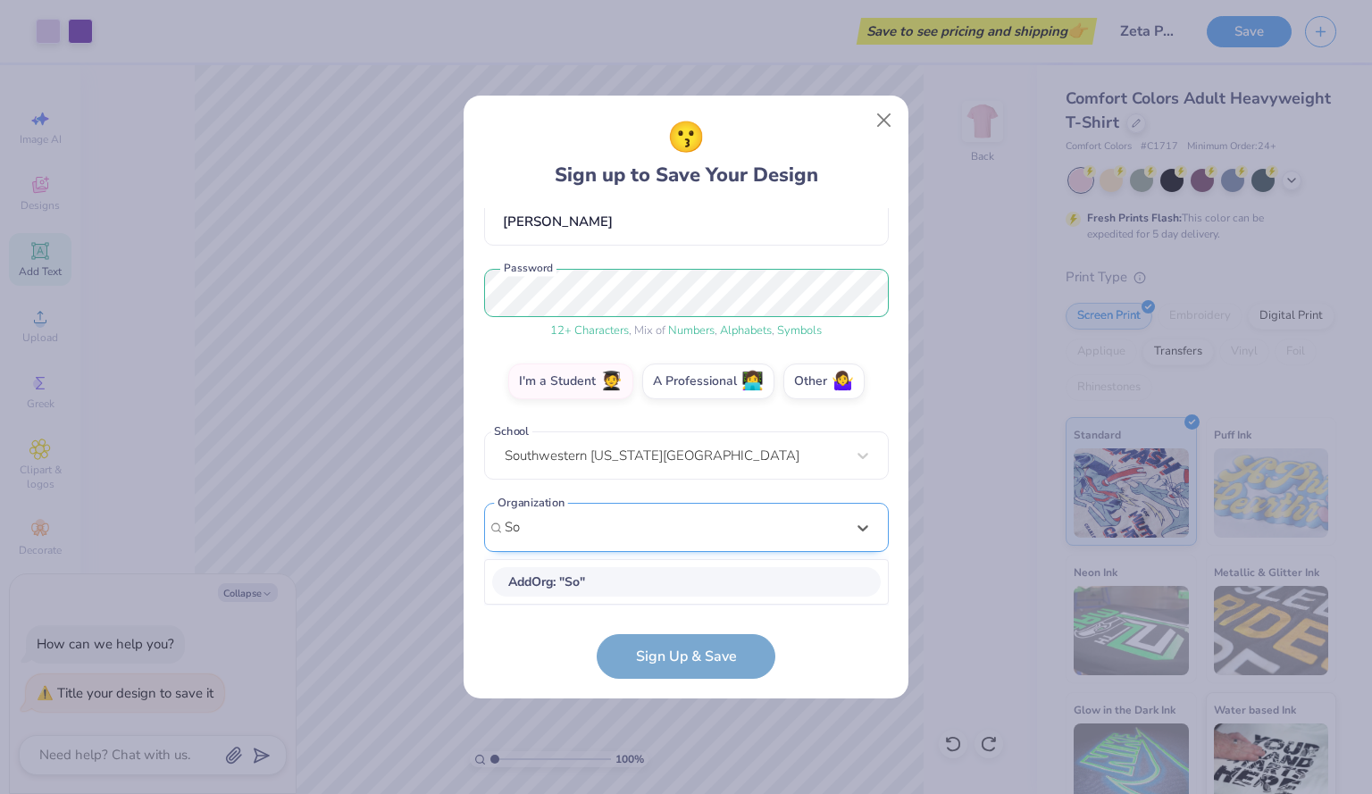
type input "S"
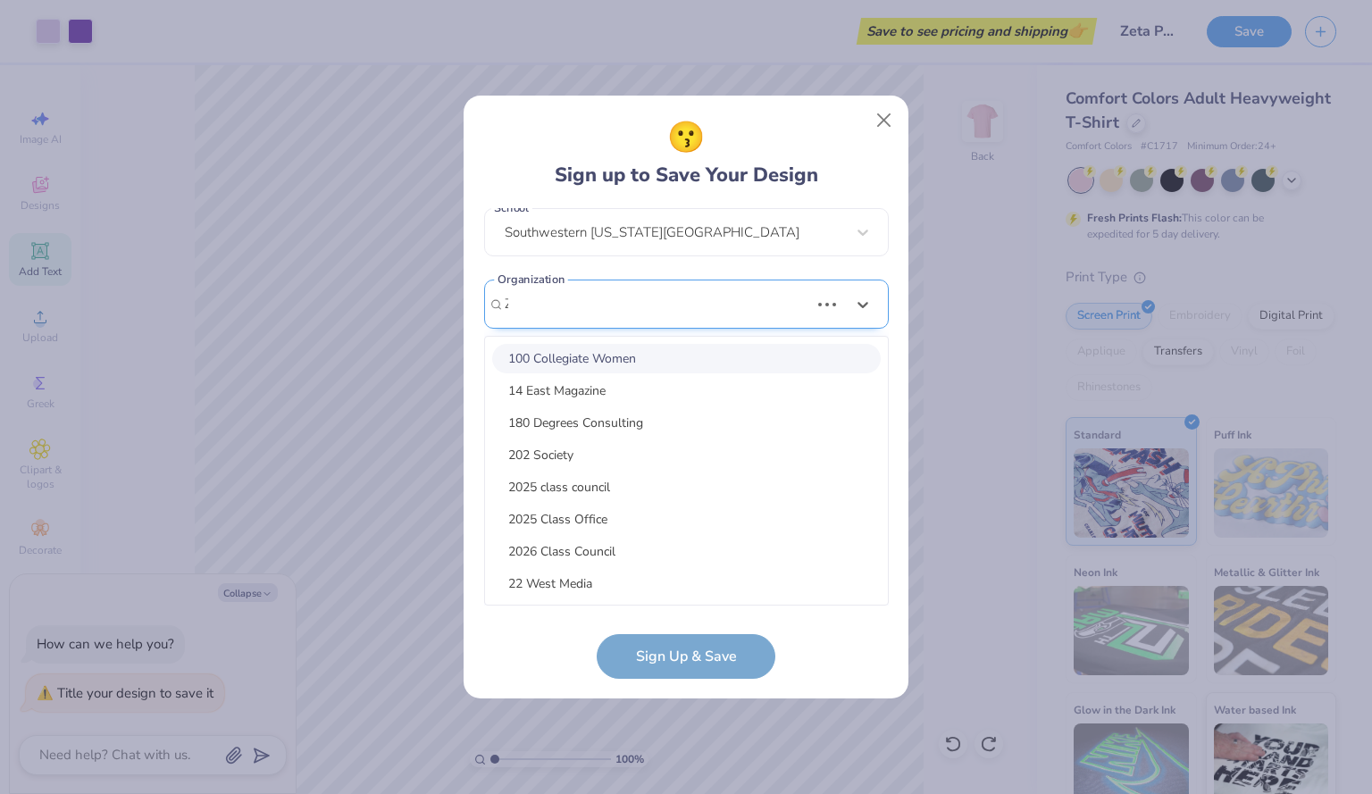
scroll to position [172, 0]
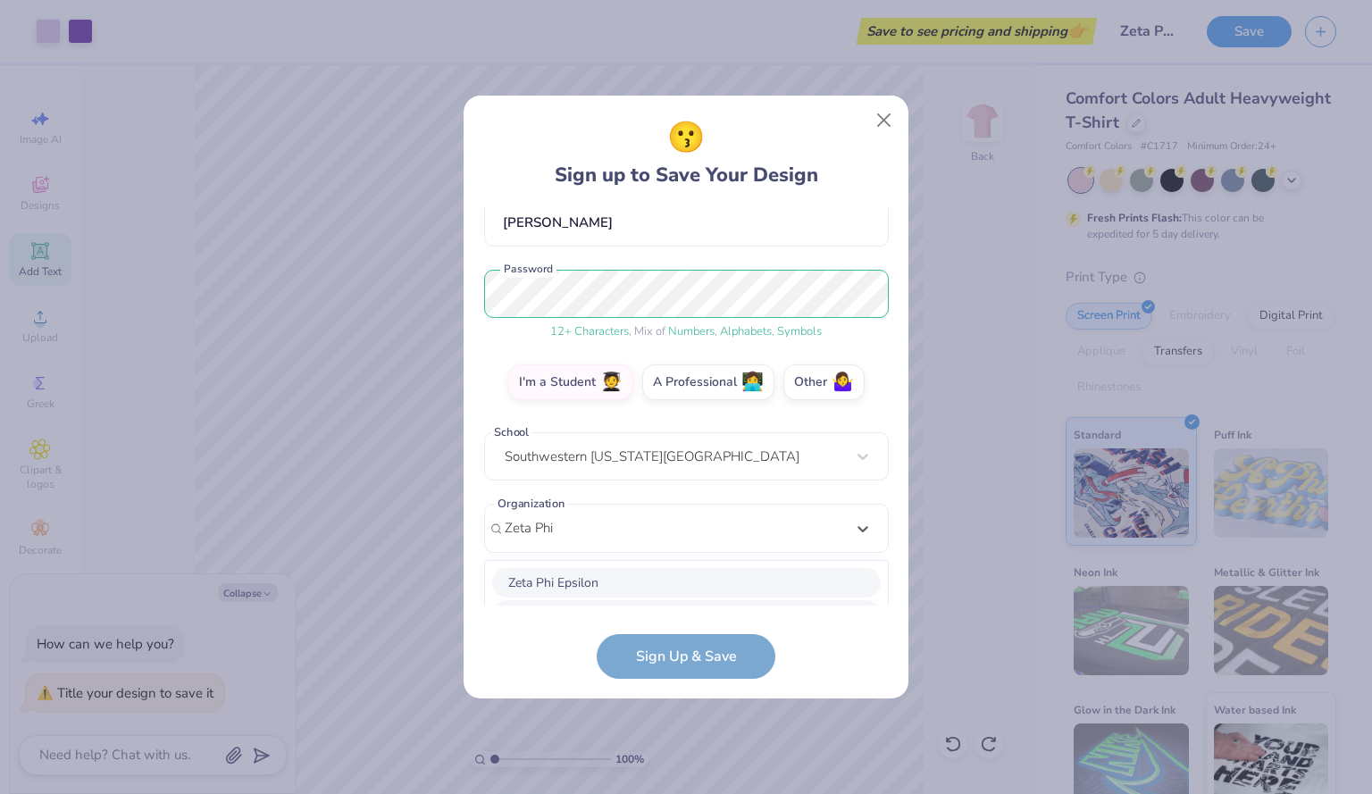
type input "Zeta Phi"
click at [547, 637] on form "[EMAIL_ADDRESS][DOMAIN_NAME] Email [PHONE_NUMBER] Phone [PERSON_NAME] Full Name…" at bounding box center [686, 443] width 405 height 471
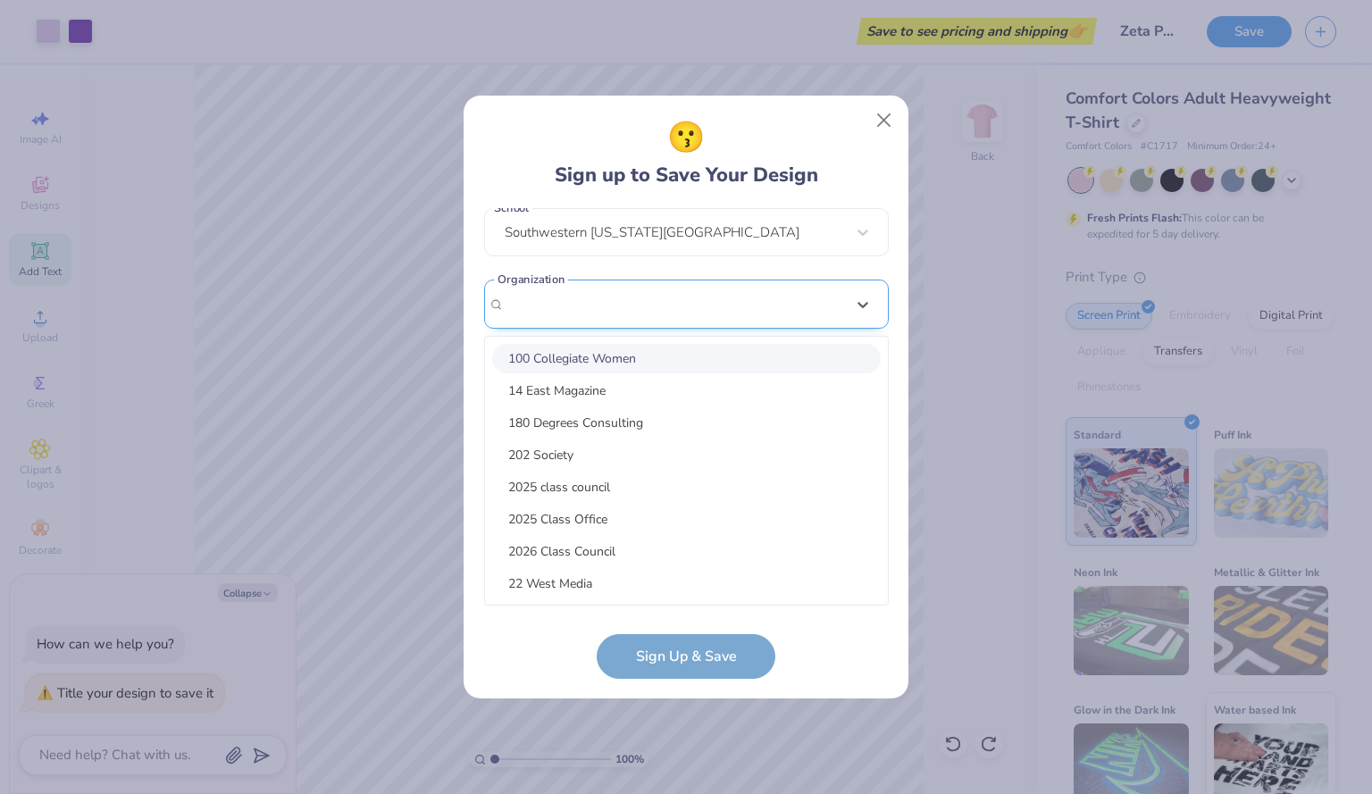
click at [629, 524] on div "option focused, 1 of 210. 210 results available. Use Up and Down to choose opti…" at bounding box center [686, 443] width 405 height 326
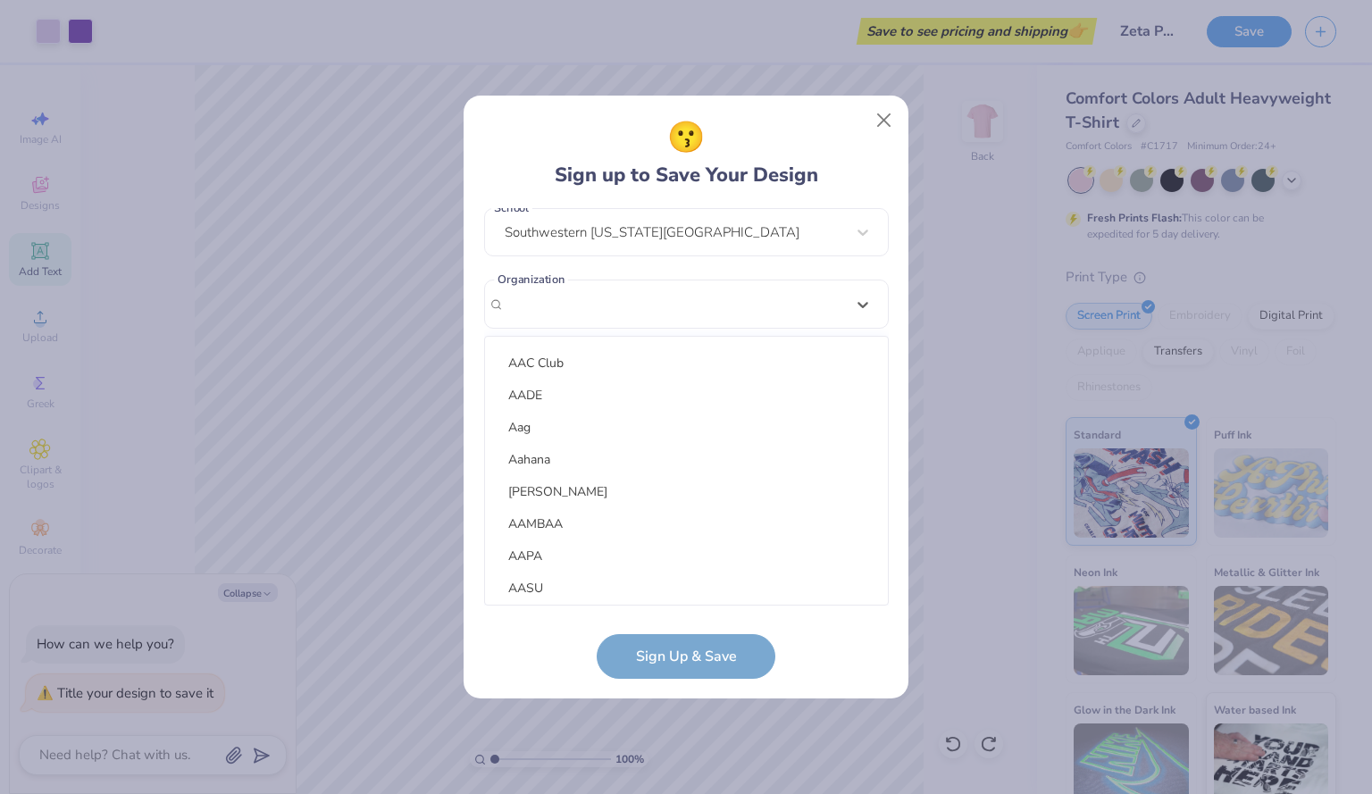
scroll to position [202, 0]
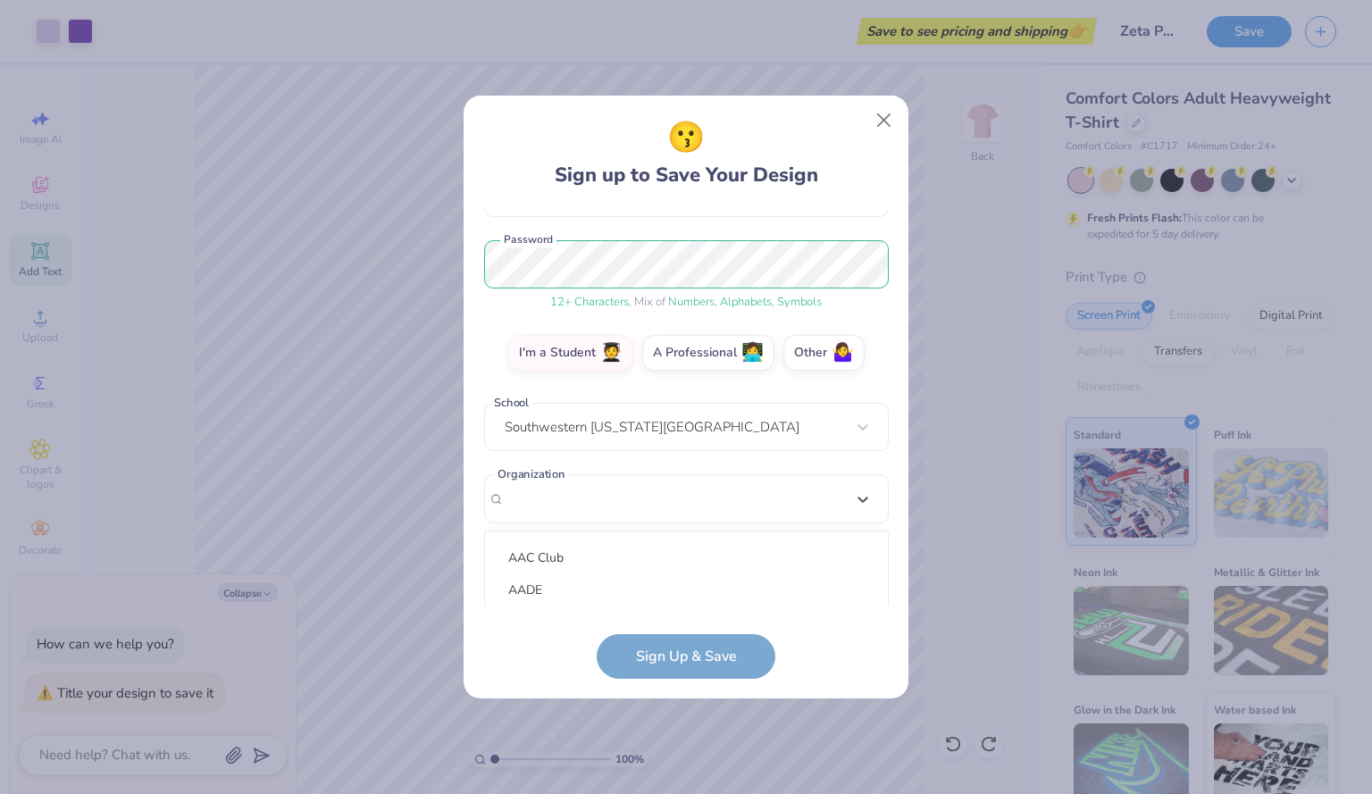
click at [849, 141] on div "😗 Sign up to Save Your Design" at bounding box center [686, 152] width 405 height 75
click at [717, 584] on label "2027" at bounding box center [715, 581] width 50 height 25
click at [692, 781] on input "2027" at bounding box center [687, 787] width 12 height 12
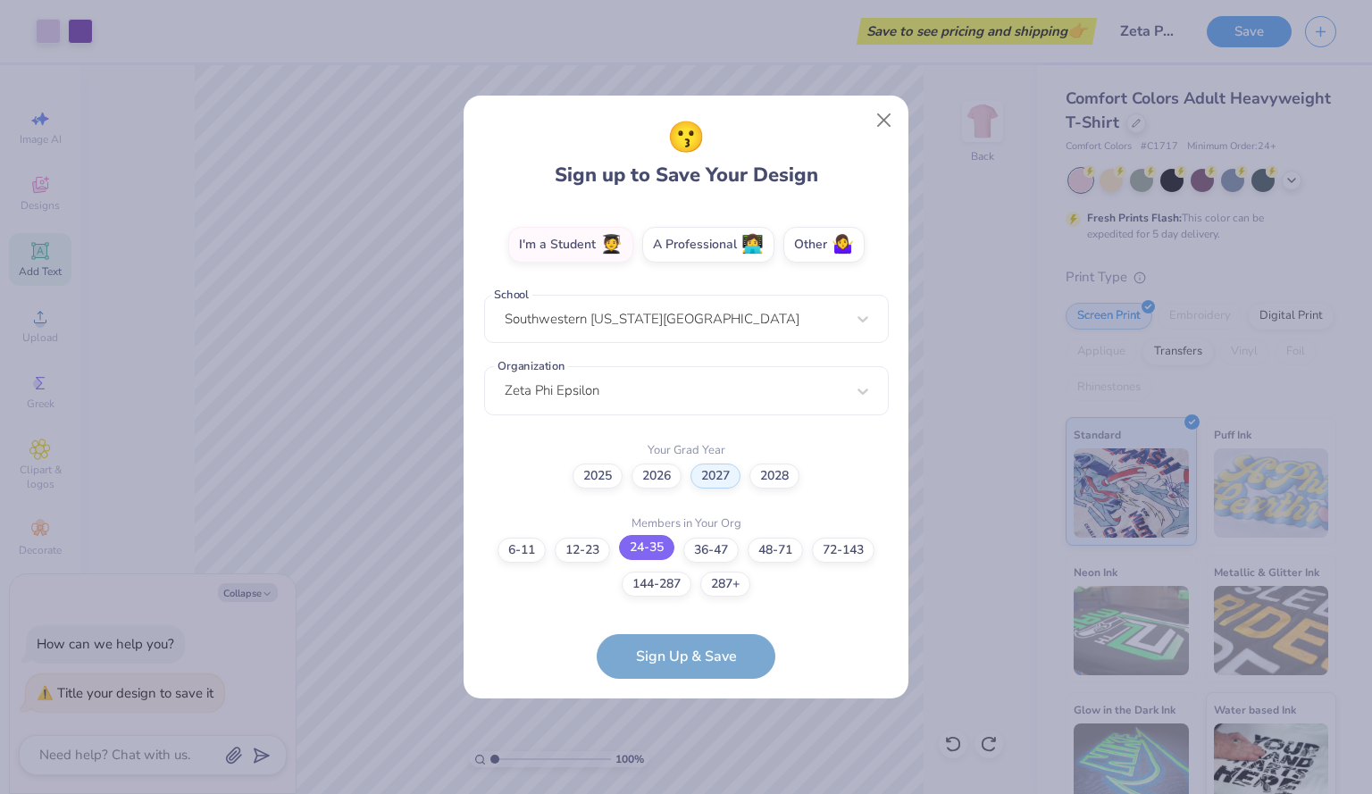
click at [653, 546] on label "24-35" at bounding box center [646, 547] width 55 height 25
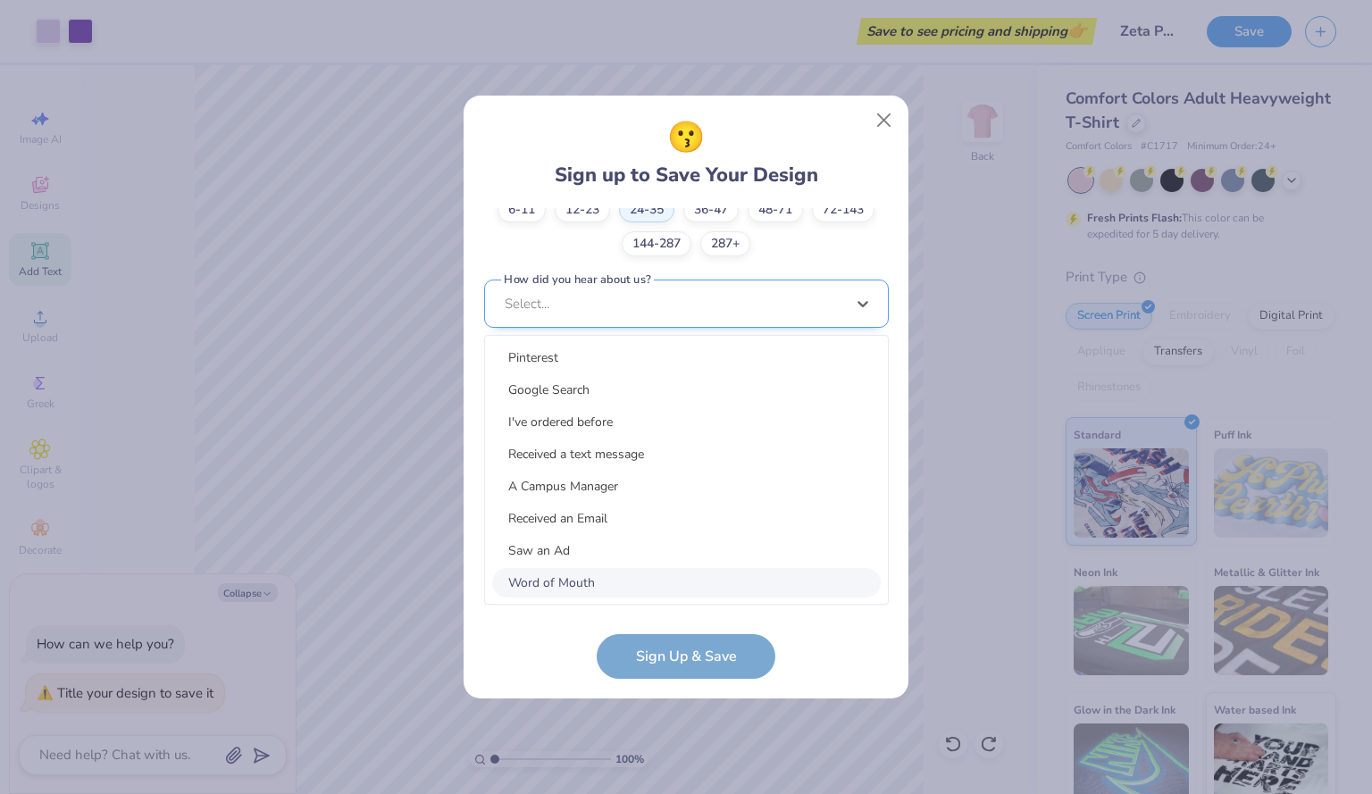
click at [655, 562] on div "option Word of Mouth focused, 8 of 15. 15 results available. Use Up and Down to…" at bounding box center [686, 443] width 405 height 326
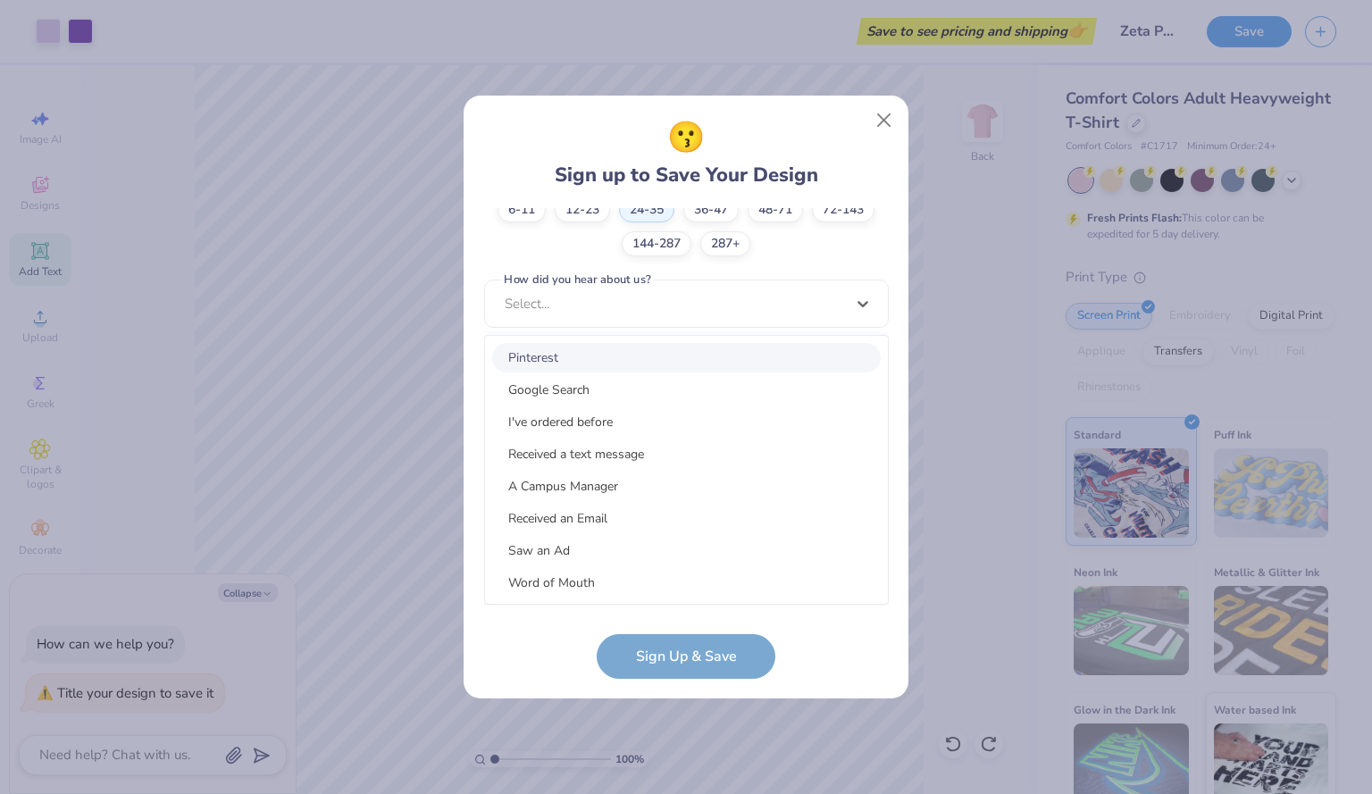
click at [654, 353] on div "Pinterest" at bounding box center [686, 357] width 388 height 29
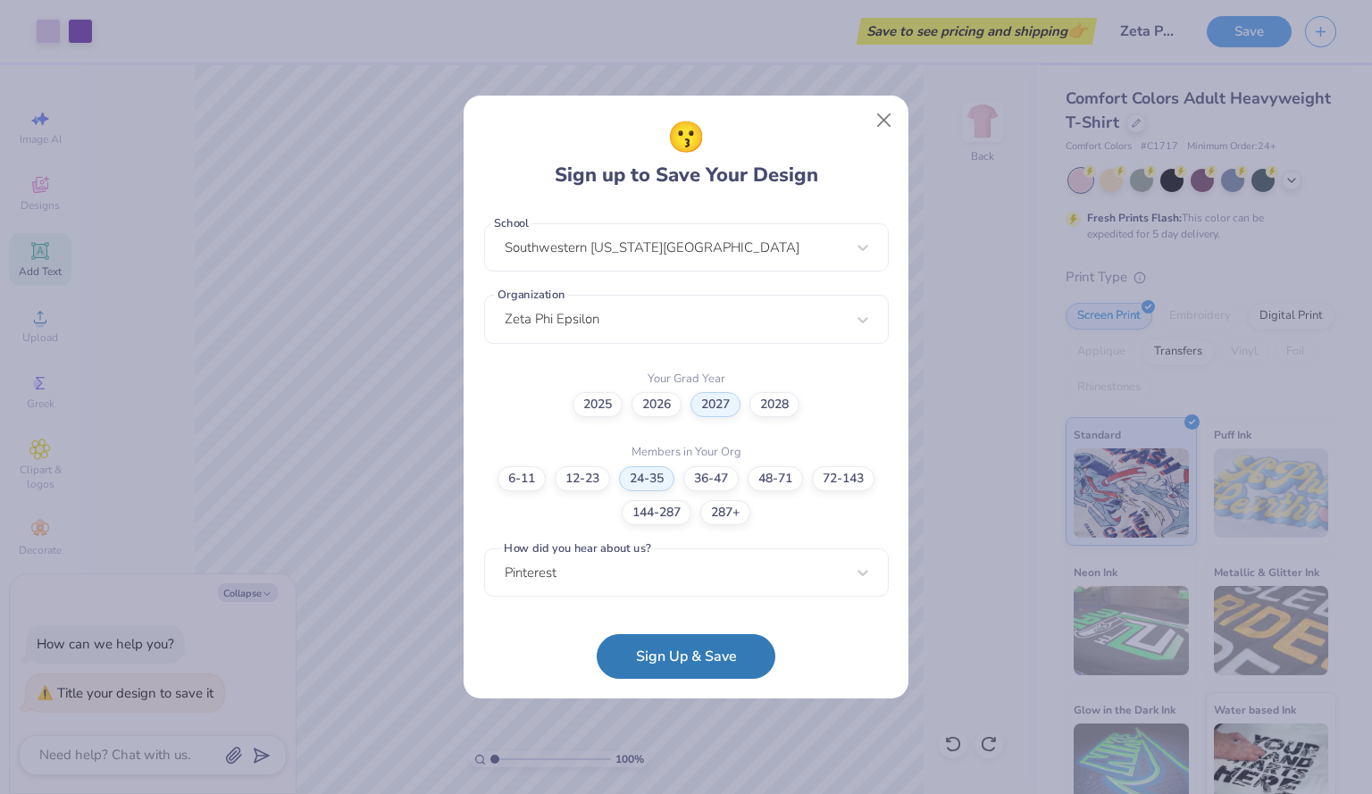
scroll to position [381, 0]
click at [658, 658] on button "Sign Up & Save" at bounding box center [686, 652] width 179 height 45
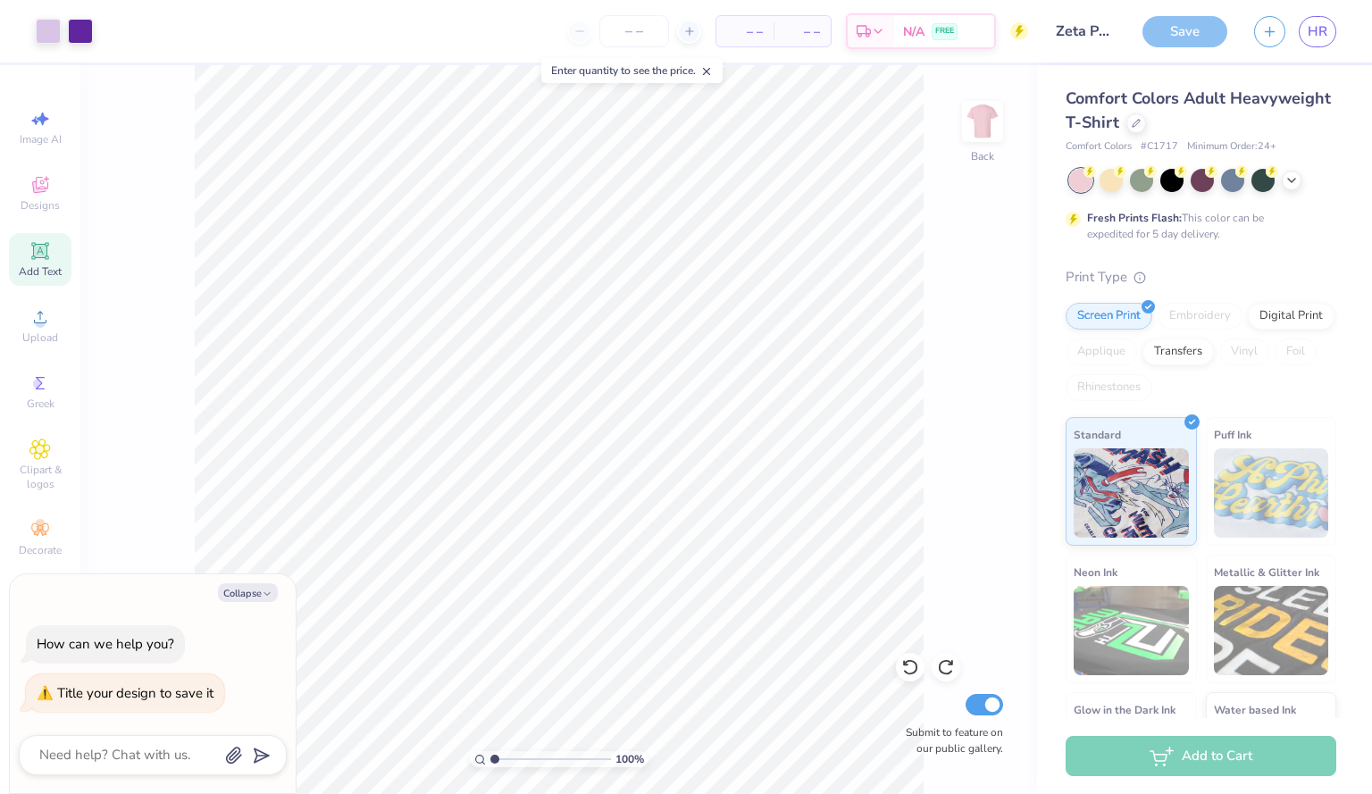
click at [749, 38] on span "– –" at bounding box center [745, 31] width 36 height 19
click at [755, 34] on span "– –" at bounding box center [745, 31] width 36 height 19
click at [830, 33] on div "– – Total" at bounding box center [801, 31] width 57 height 30
click at [818, 31] on span "– –" at bounding box center [802, 31] width 36 height 19
click at [894, 38] on div "N/A FREE" at bounding box center [944, 34] width 100 height 32
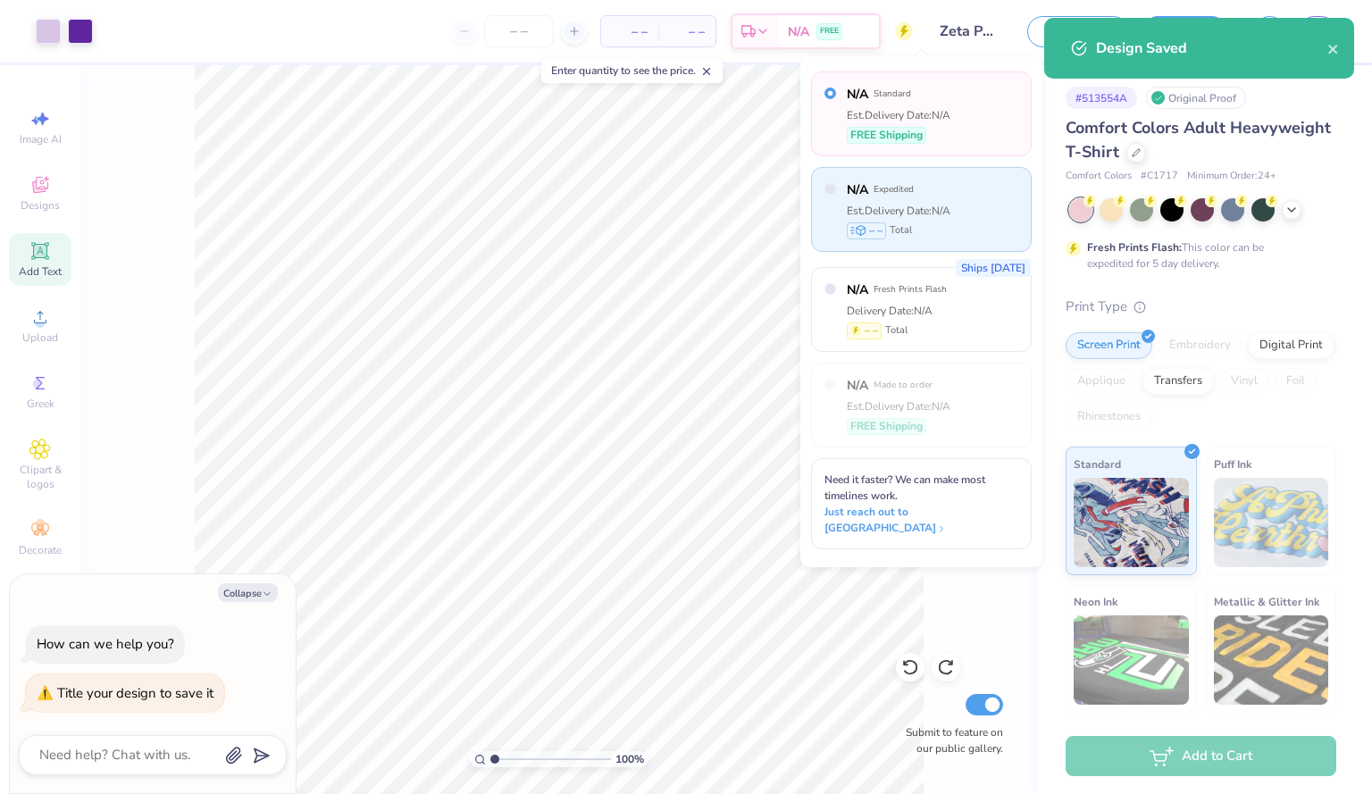
type textarea "x"
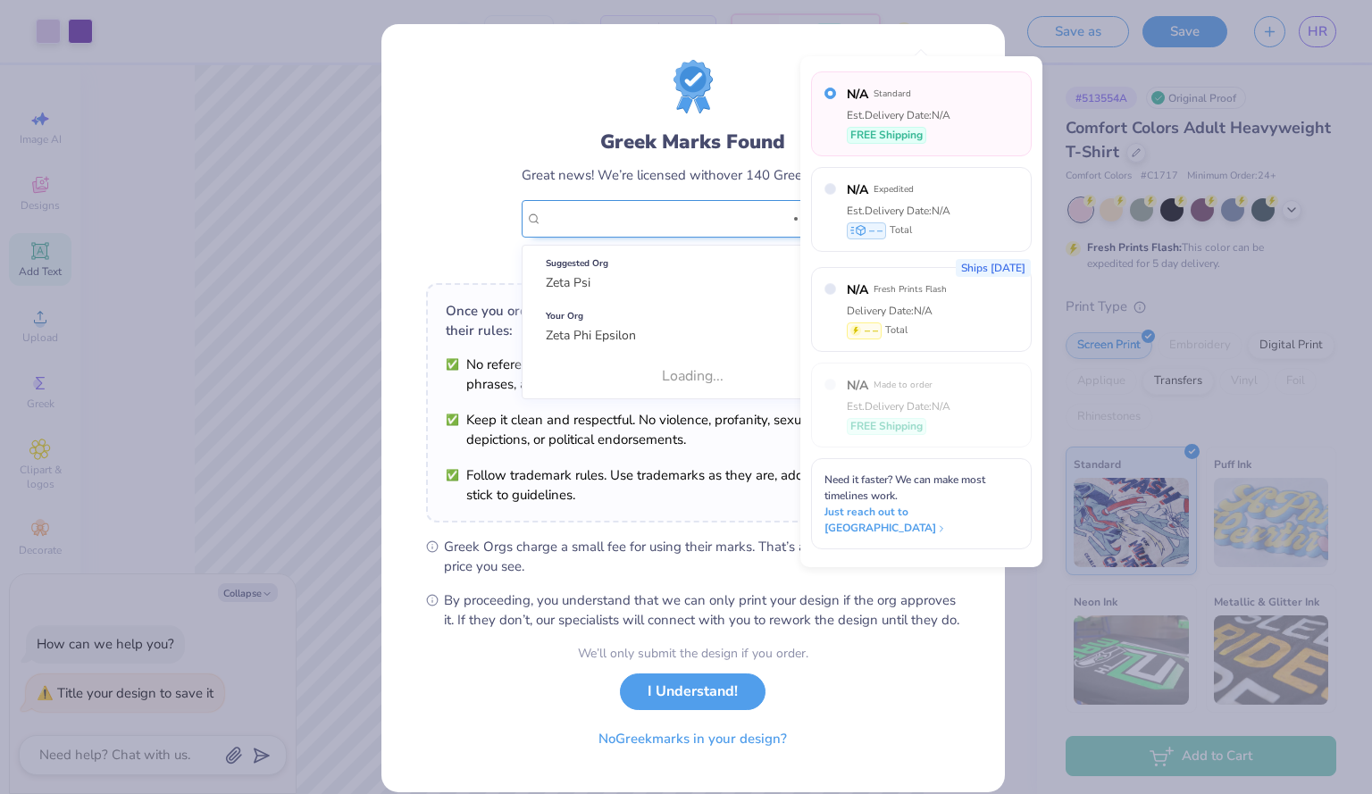
click at [738, 210] on div "Zeta Phi Epsilon" at bounding box center [663, 219] width 246 height 36
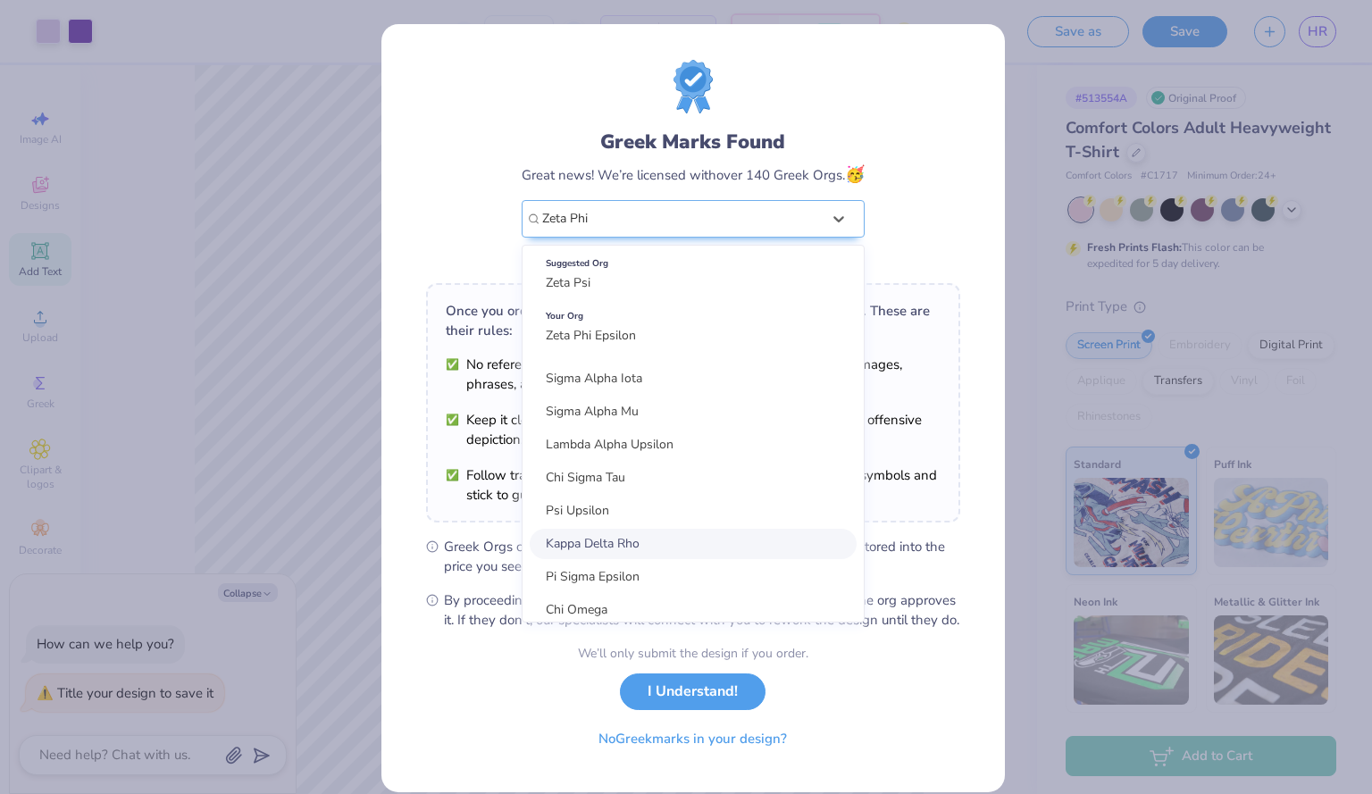
scroll to position [2982, 0]
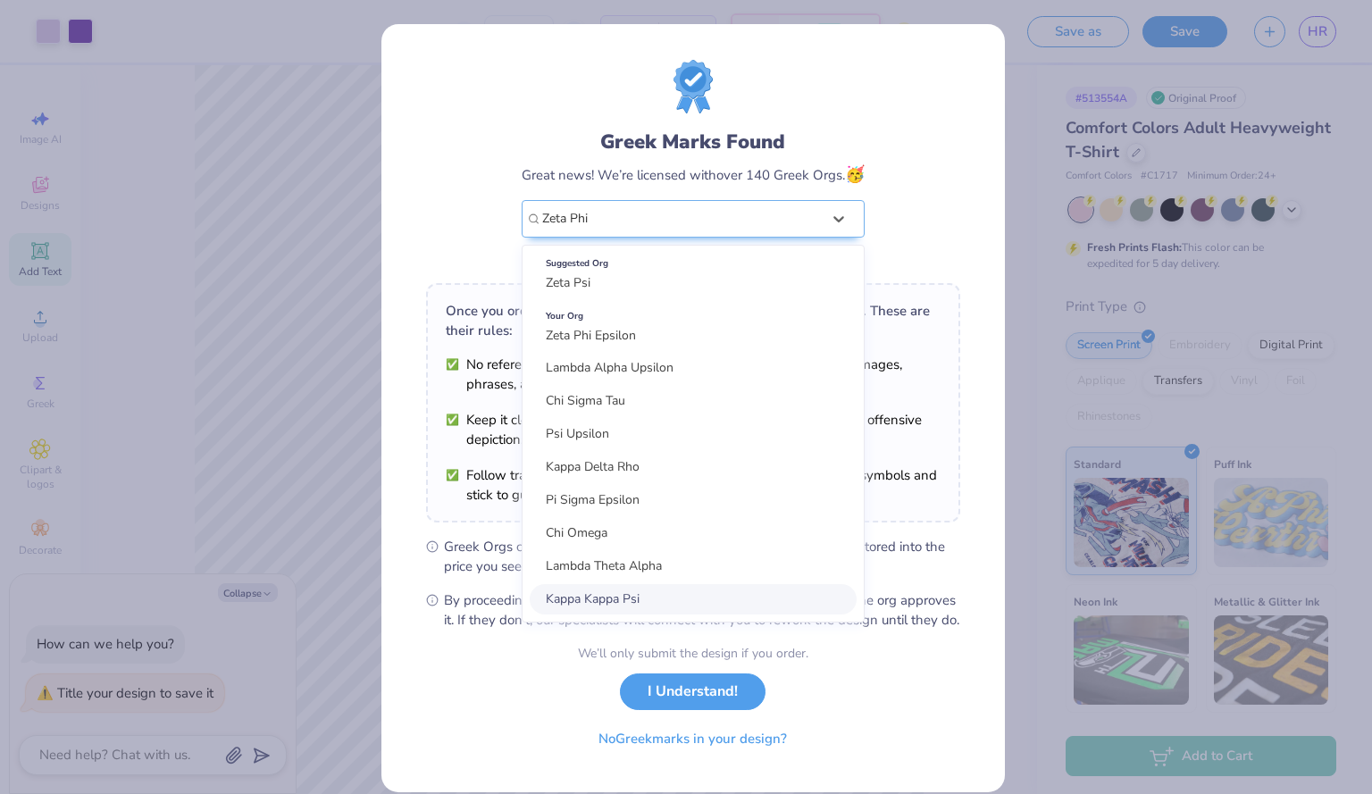
type input "Zeta Phi"
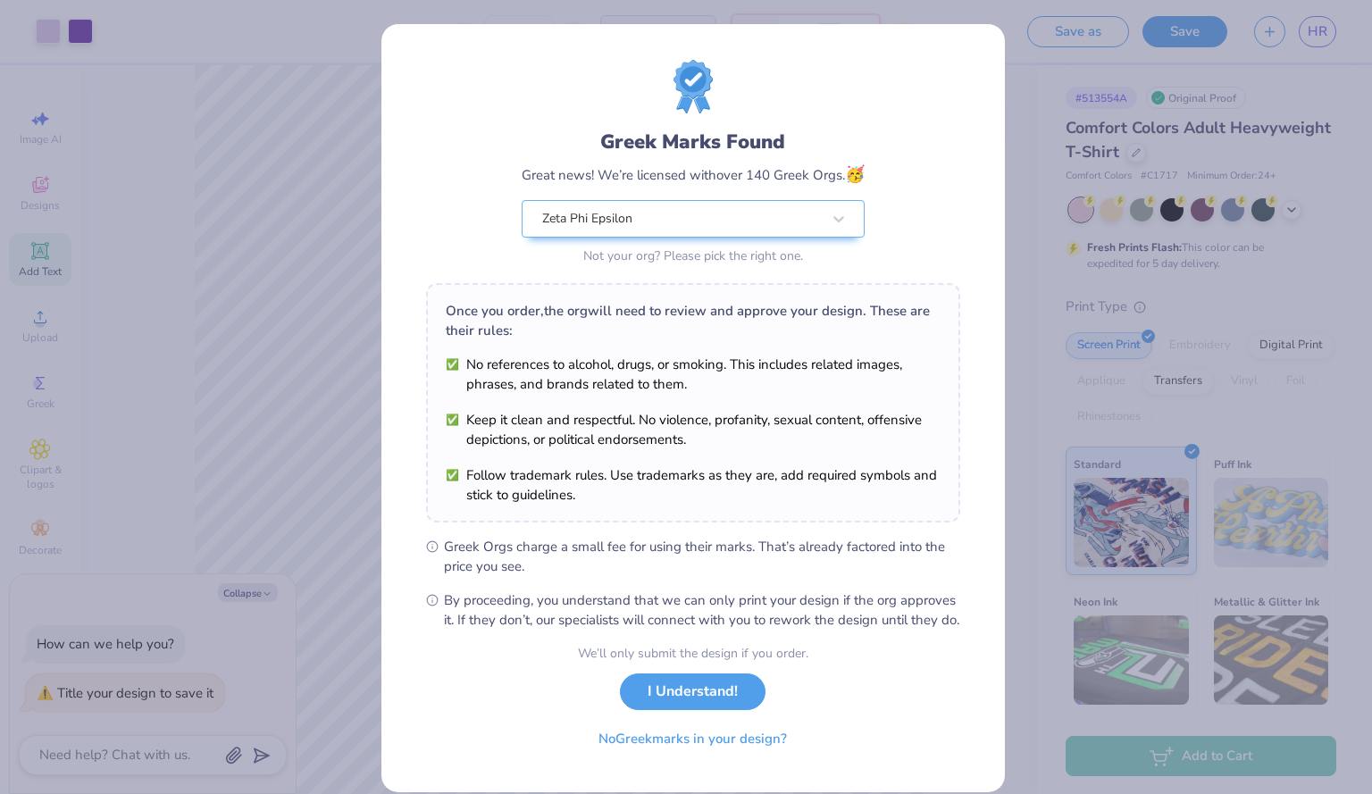
click at [547, 674] on form "Greek Marks Found Great news! We’re licensed with over 140 Greek Orgs. 🥳 Zeta P…" at bounding box center [693, 408] width 534 height 697
click at [998, 154] on div "Greek Marks Found Great news! We’re licensed with over 140 Greek Orgs. 🥳 Zeta P…" at bounding box center [692, 408] width 625 height 770
click at [1148, 74] on div "Greek Marks Found Great news! We’re licensed with over 140 Greek Orgs. 🥳 Zeta P…" at bounding box center [686, 397] width 1372 height 794
